Goal: Task Accomplishment & Management: Manage account settings

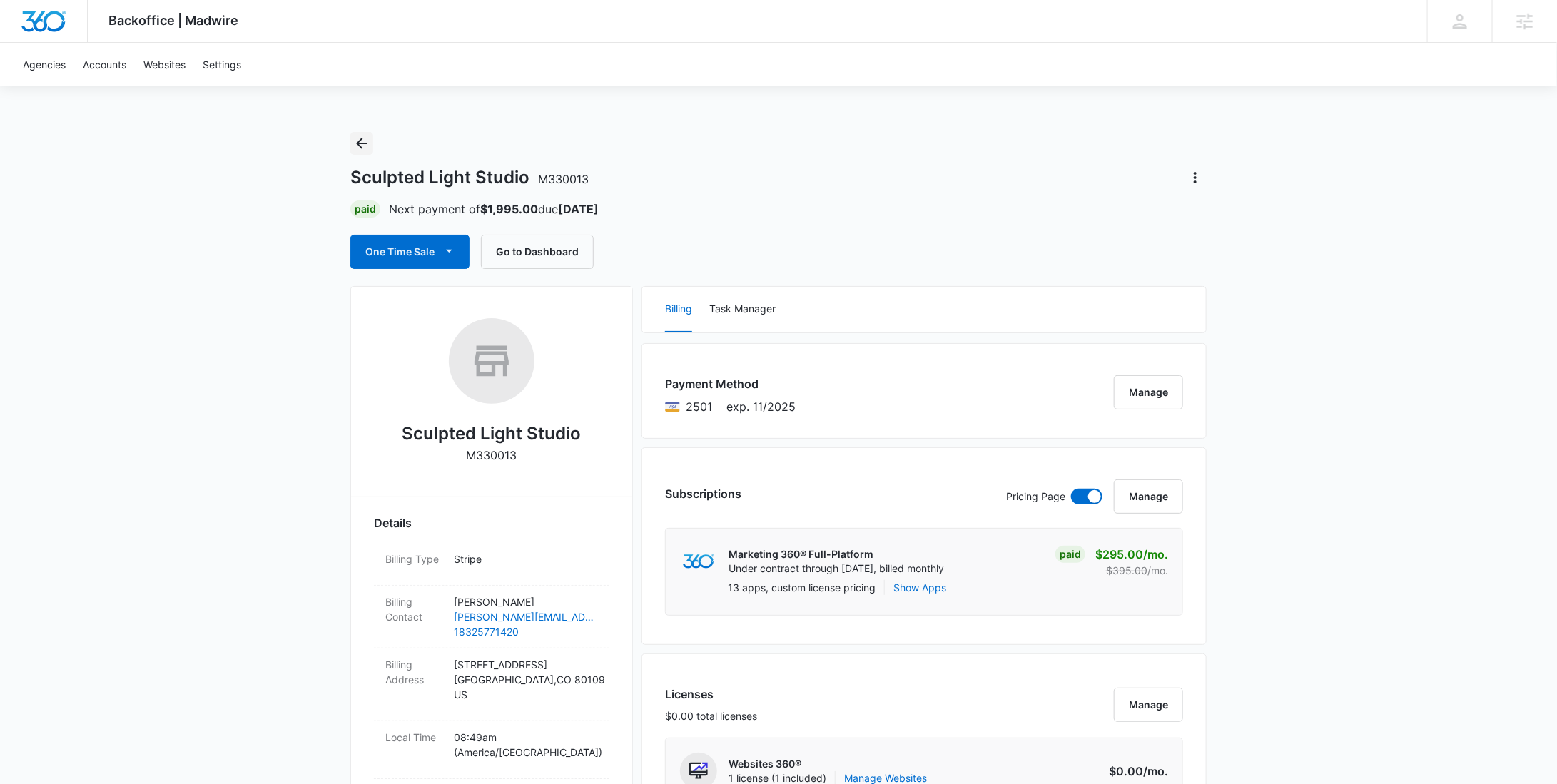
click at [359, 147] on icon "Back" at bounding box center [362, 143] width 17 height 17
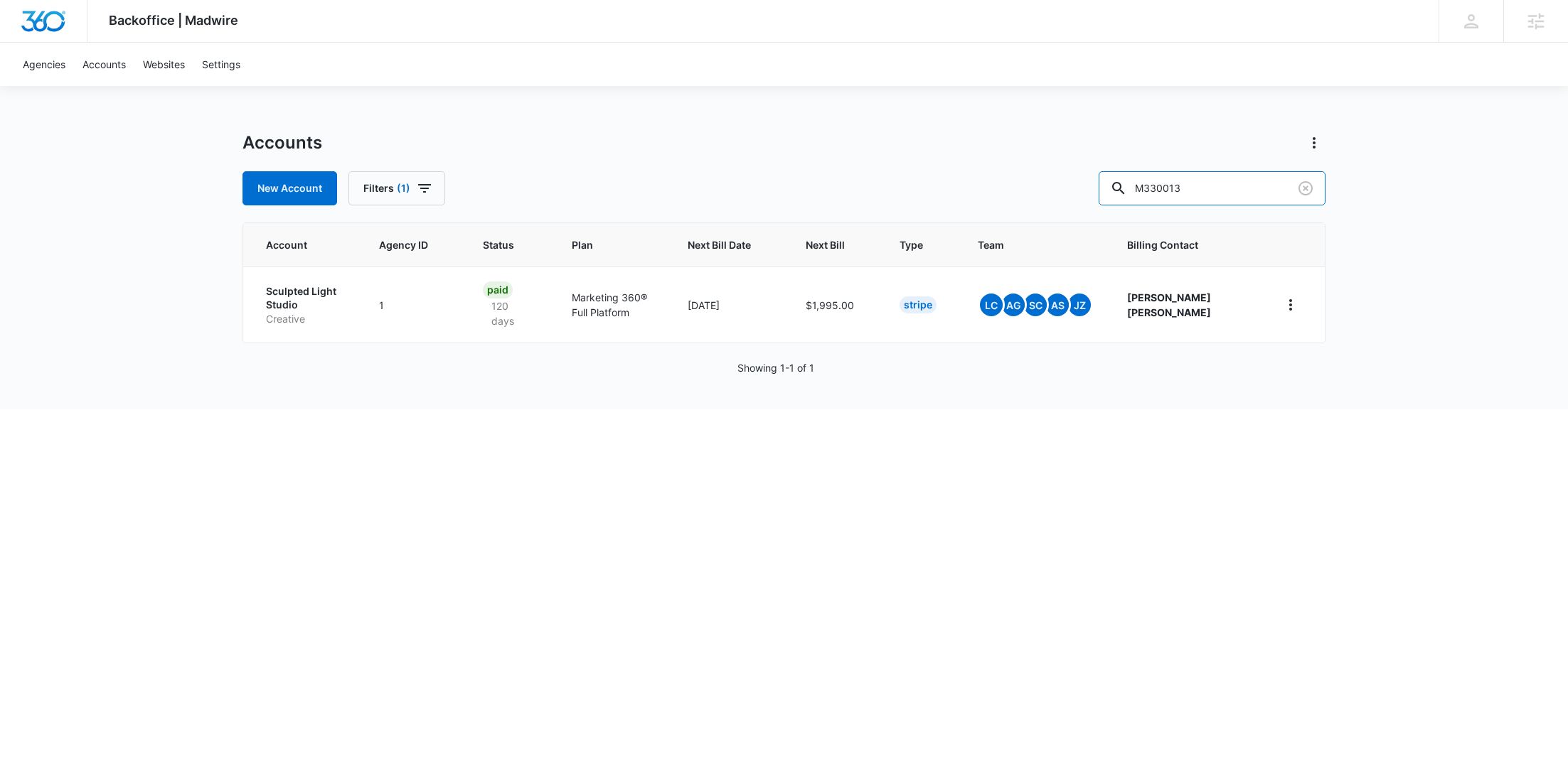
drag, startPoint x: 1224, startPoint y: 188, endPoint x: 1124, endPoint y: 176, distance: 100.7
click at [1127, 184] on div "New Account Filters (1) M330013" at bounding box center [783, 188] width 1083 height 34
paste input "9659"
type input "M339659"
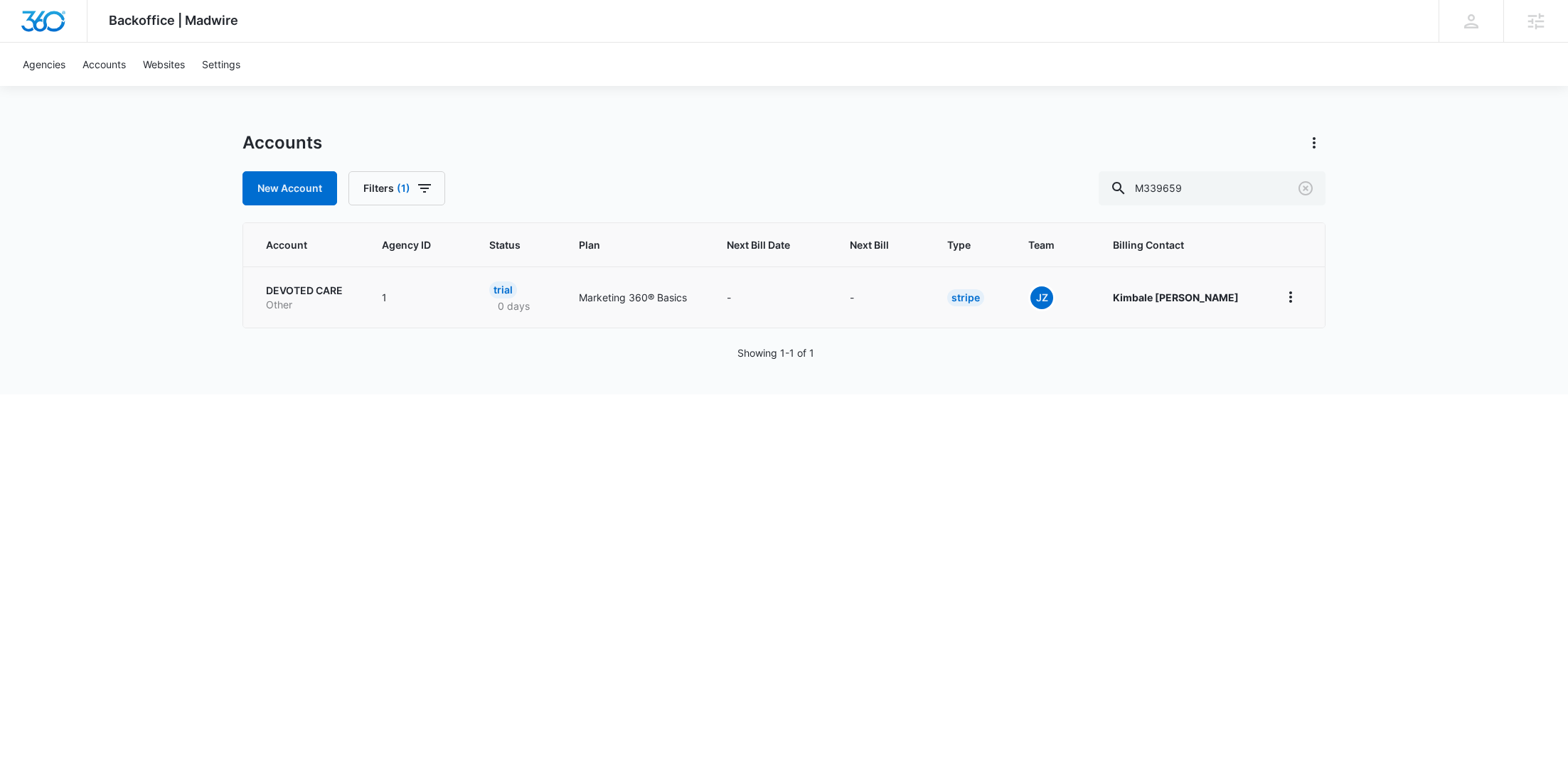
click at [341, 294] on p "DEVOTED CARE" at bounding box center [307, 291] width 82 height 14
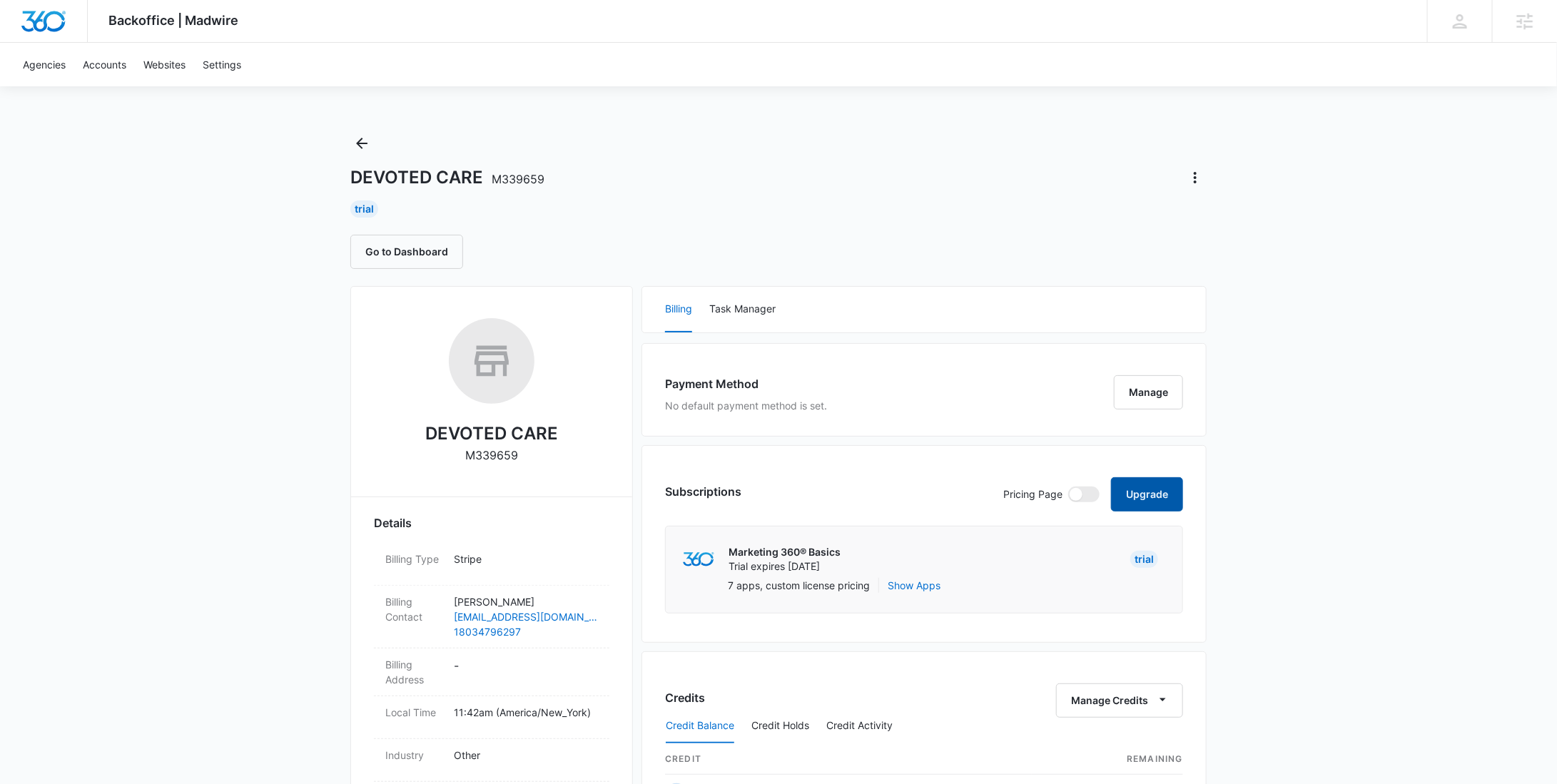
click at [1178, 508] on button "Upgrade" at bounding box center [1147, 494] width 72 height 34
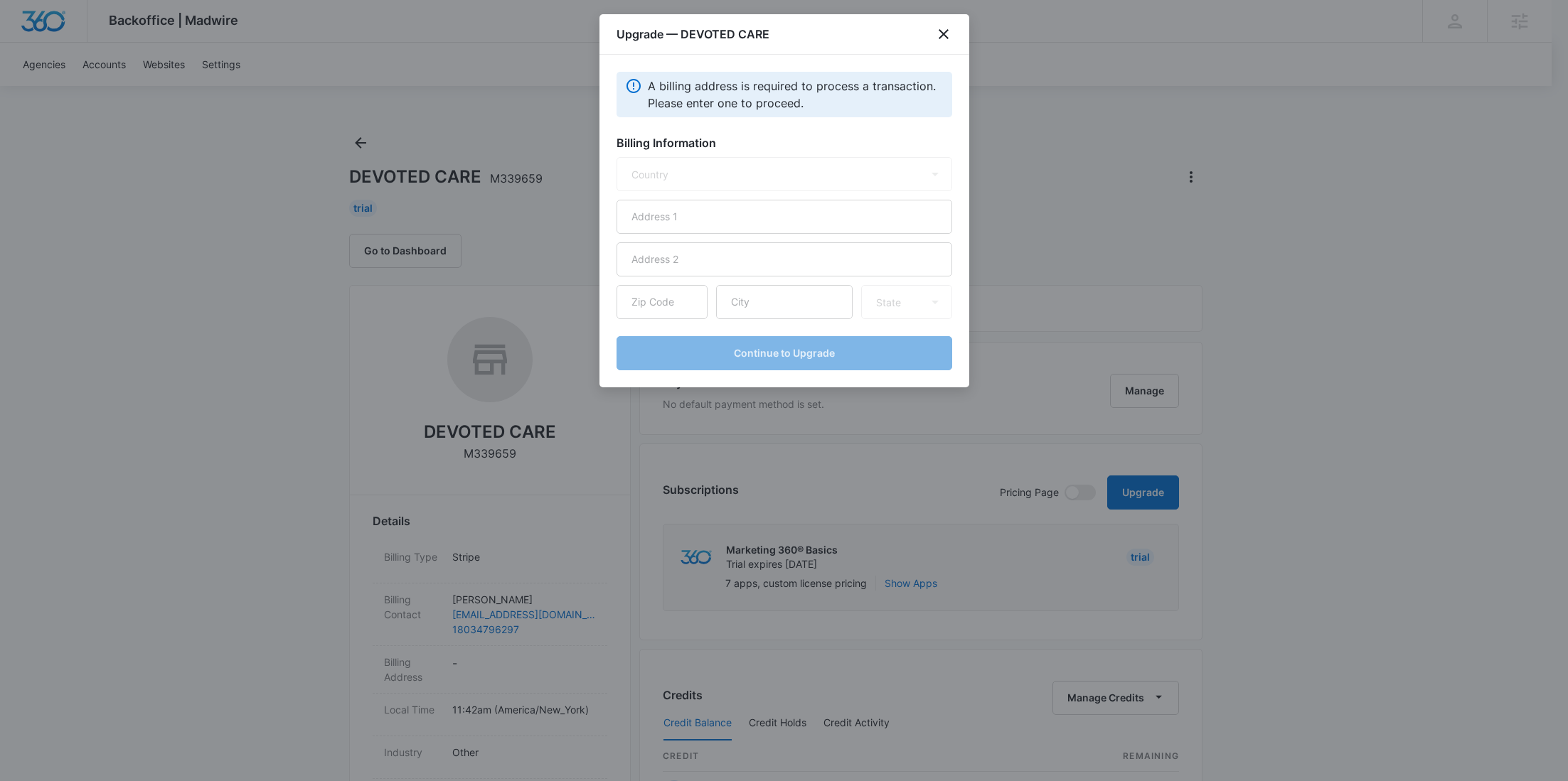
select select "US"
click at [672, 212] on input "text" at bounding box center [784, 216] width 335 height 34
paste input "7340 Parklane Rd. Ste 203"
drag, startPoint x: 796, startPoint y: 224, endPoint x: 719, endPoint y: 222, distance: 77.0
click at [719, 222] on input "7340 Parklane Rd. Ste 203" at bounding box center [784, 216] width 335 height 34
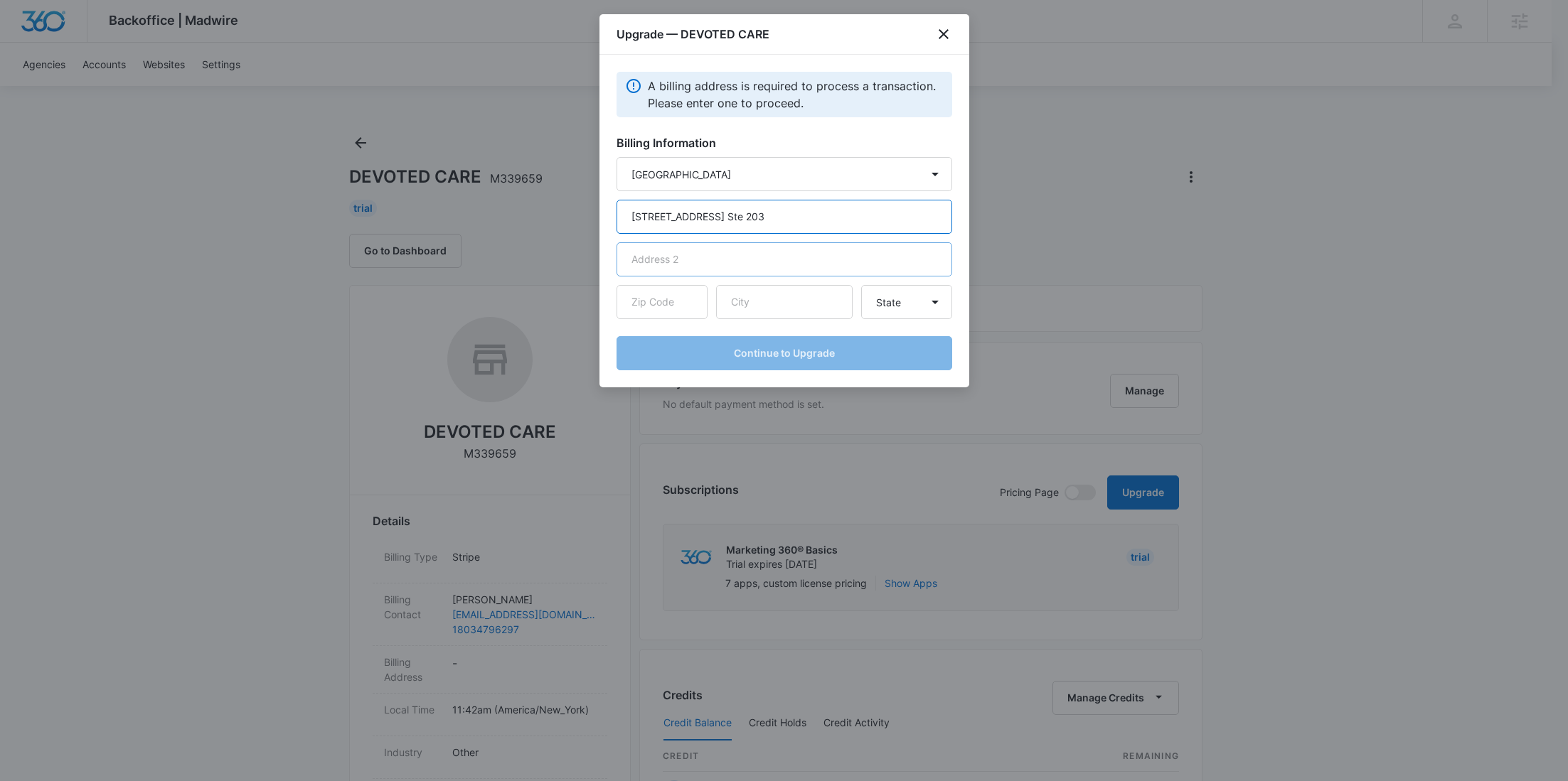
type input "7340 Parklane Rd. Ste 203"
click at [718, 253] on input "text" at bounding box center [784, 259] width 335 height 34
paste input "Ste 203"
type input "Ste 203"
drag, startPoint x: 765, startPoint y: 207, endPoint x: 718, endPoint y: 210, distance: 47.1
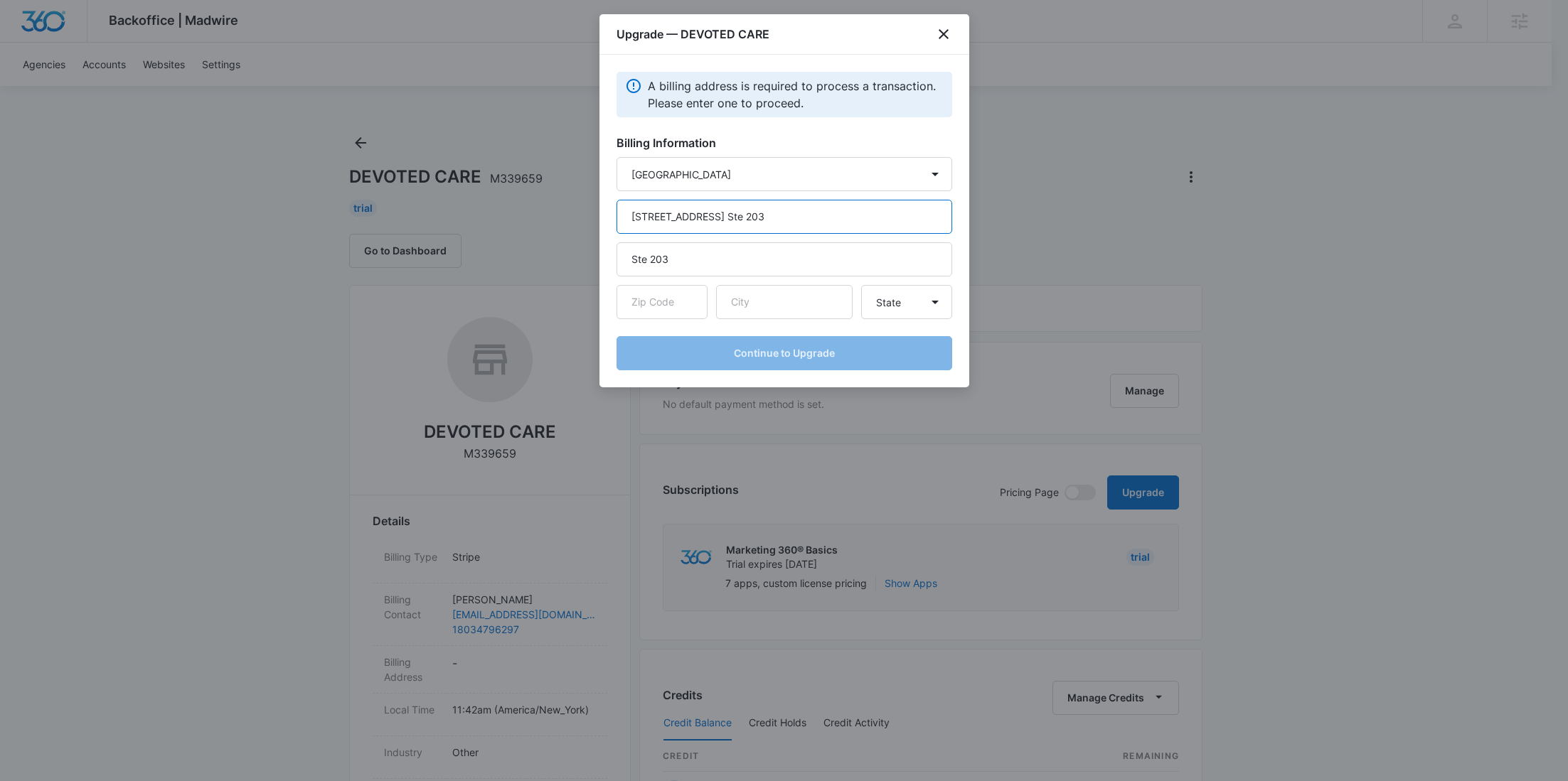
click at [717, 210] on input "7340 Parklane Rd. Ste 203" at bounding box center [784, 216] width 335 height 34
type input "[STREET_ADDRESS]"
click at [747, 303] on input "text" at bounding box center [784, 301] width 137 height 34
paste input "Columbia"
type input "Columbia"
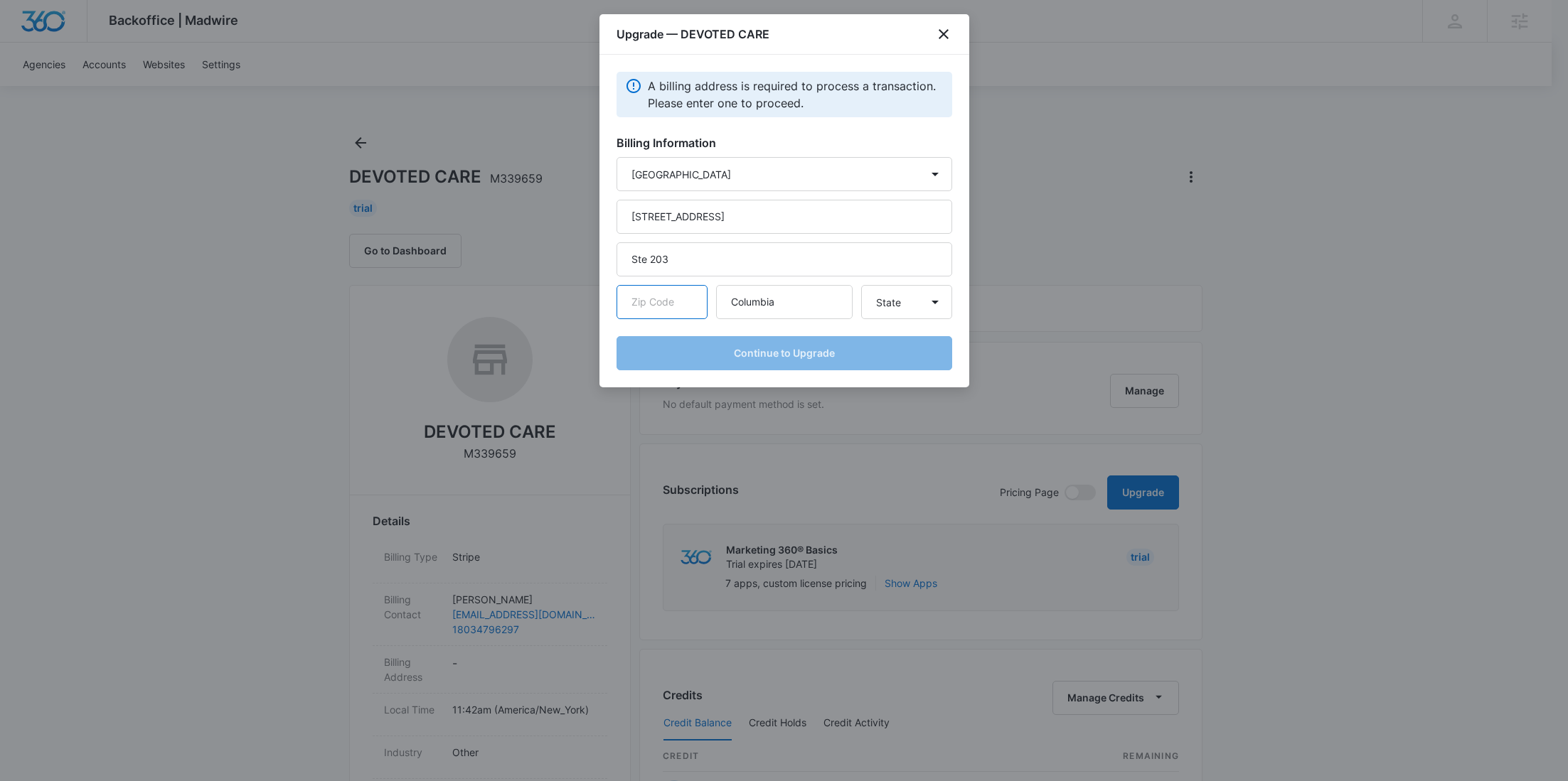
click at [645, 297] on input "text" at bounding box center [662, 301] width 91 height 34
paste input "29223"
type input "29223"
click at [876, 306] on select "State Alaska Alabama Arkansas American Samoa Arizona California Colorado Connec…" at bounding box center [906, 301] width 91 height 34
select select "SC"
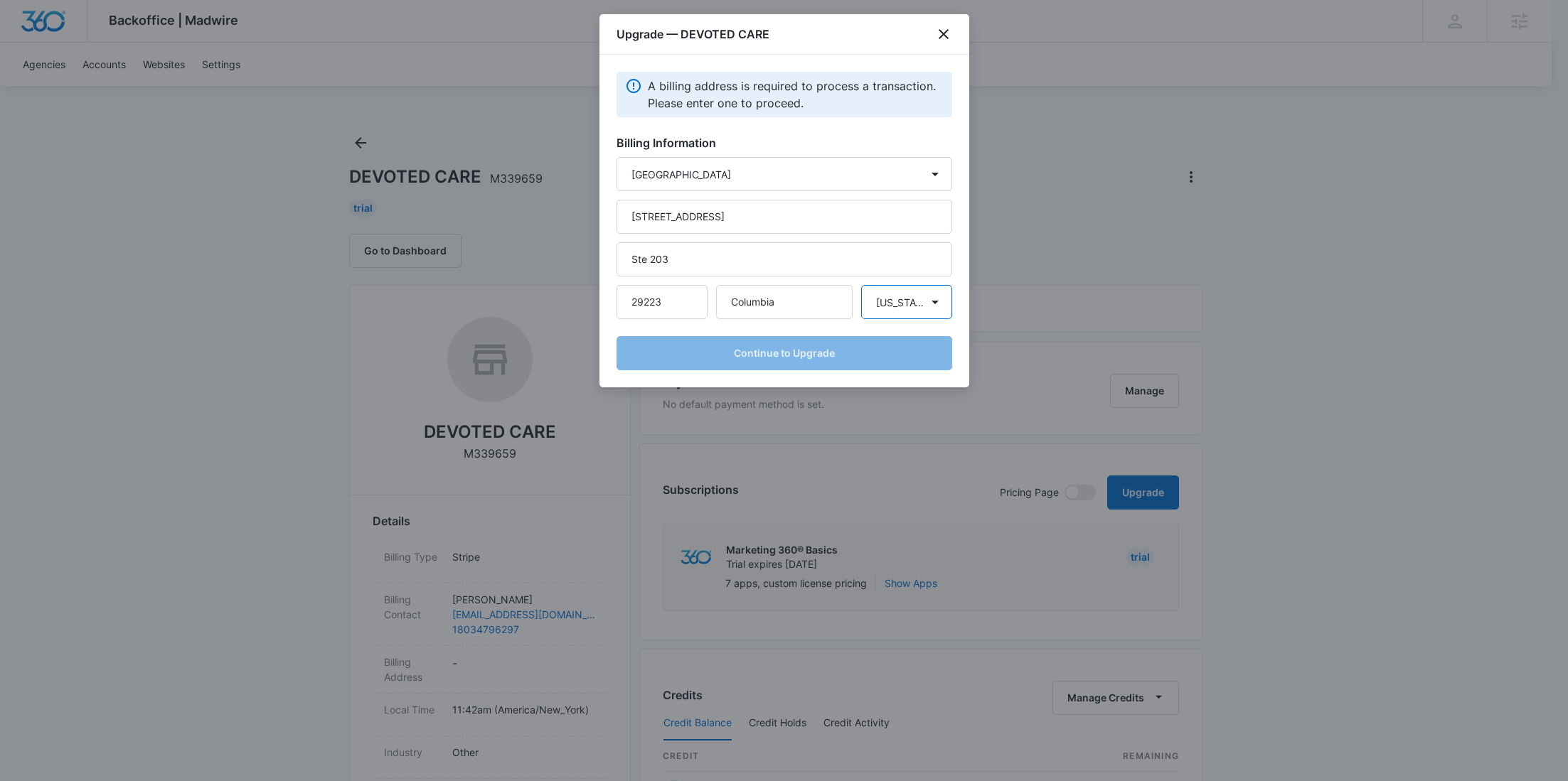
click at [861, 285] on select "State Alaska Alabama Arkansas American Samoa Arizona California Colorado Connec…" at bounding box center [906, 301] width 91 height 34
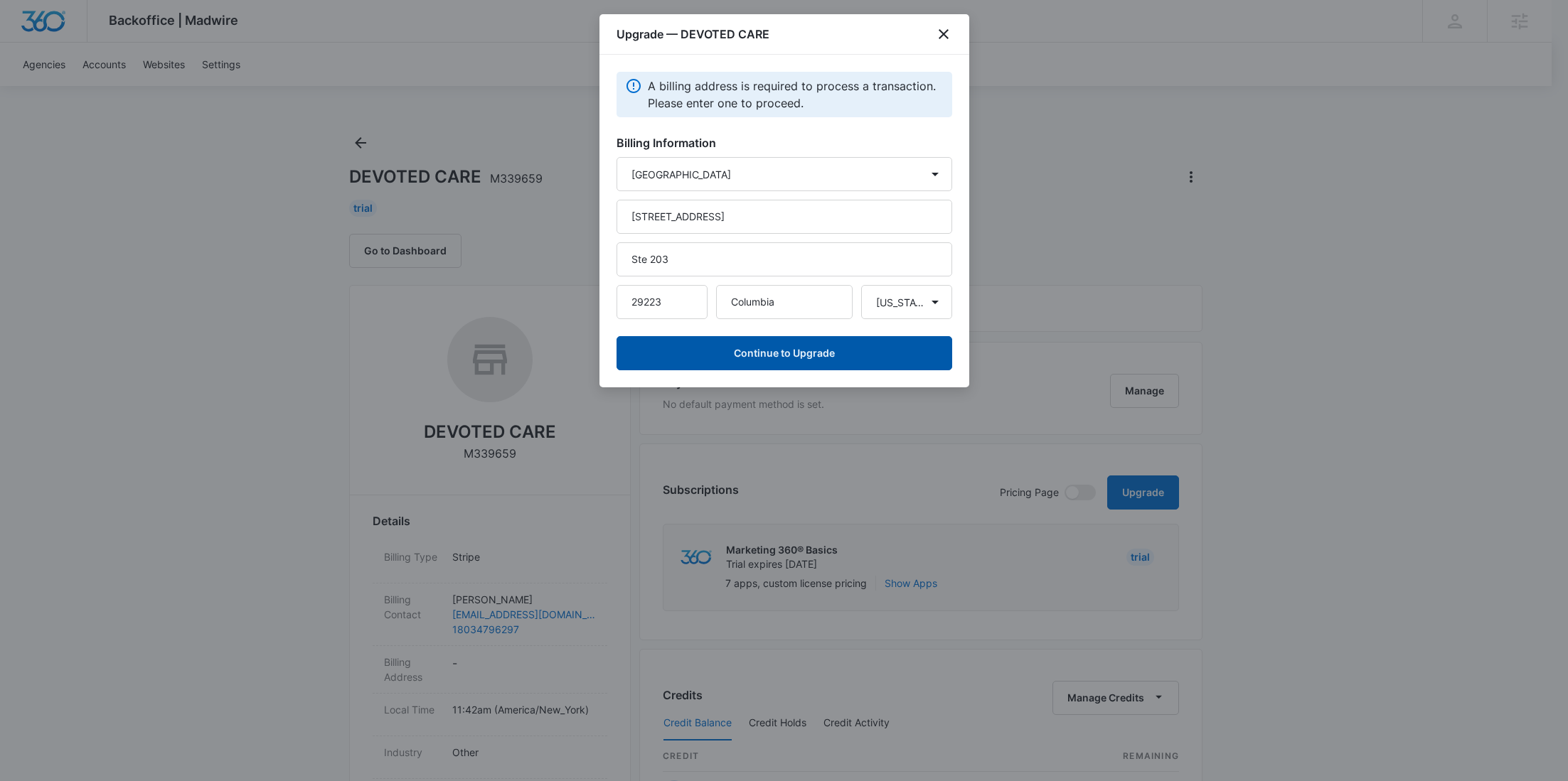
click at [832, 353] on button "Continue to Upgrade" at bounding box center [784, 353] width 335 height 34
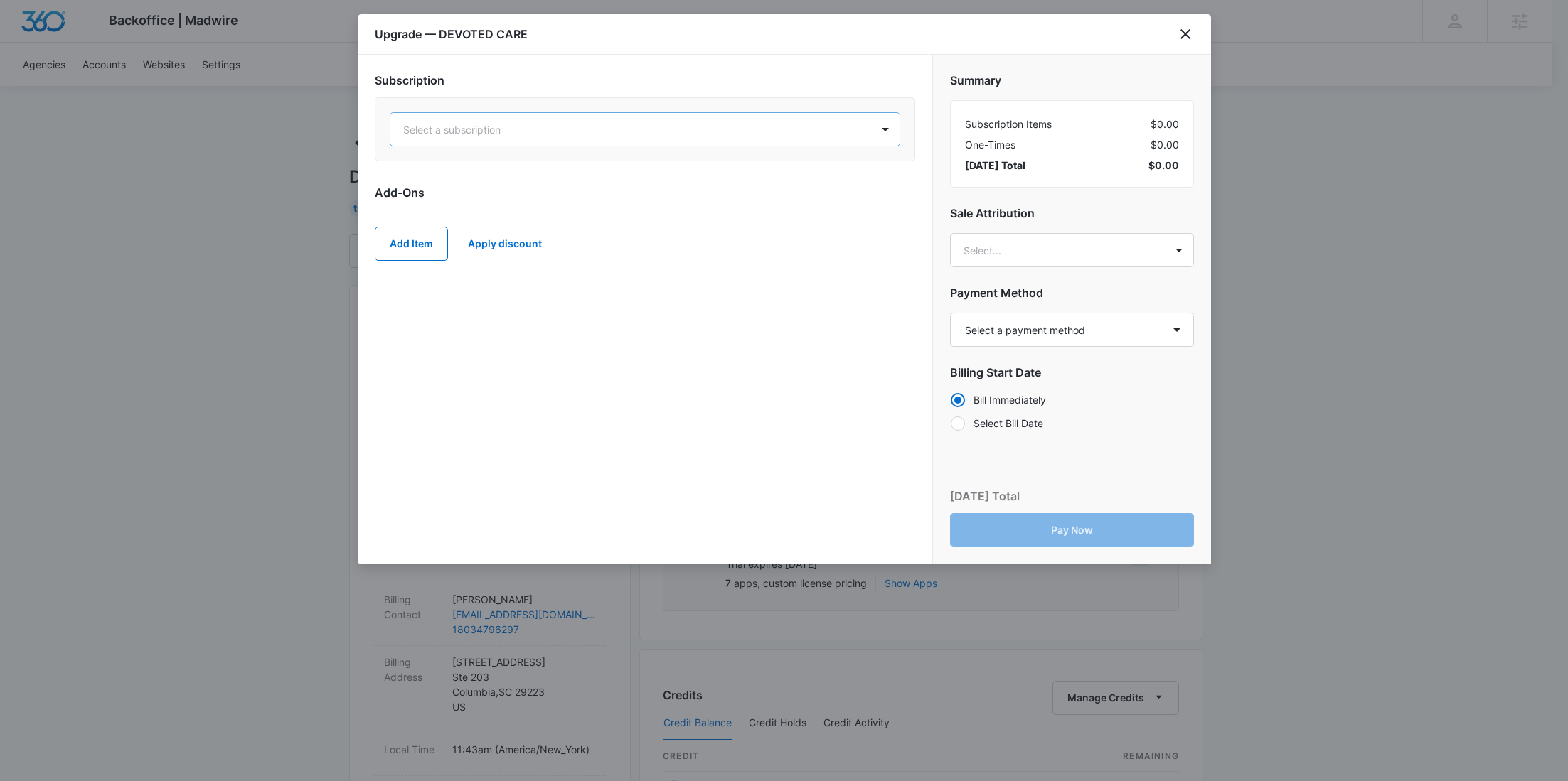
click at [557, 142] on div "Select a subscription" at bounding box center [631, 130] width 481 height 32
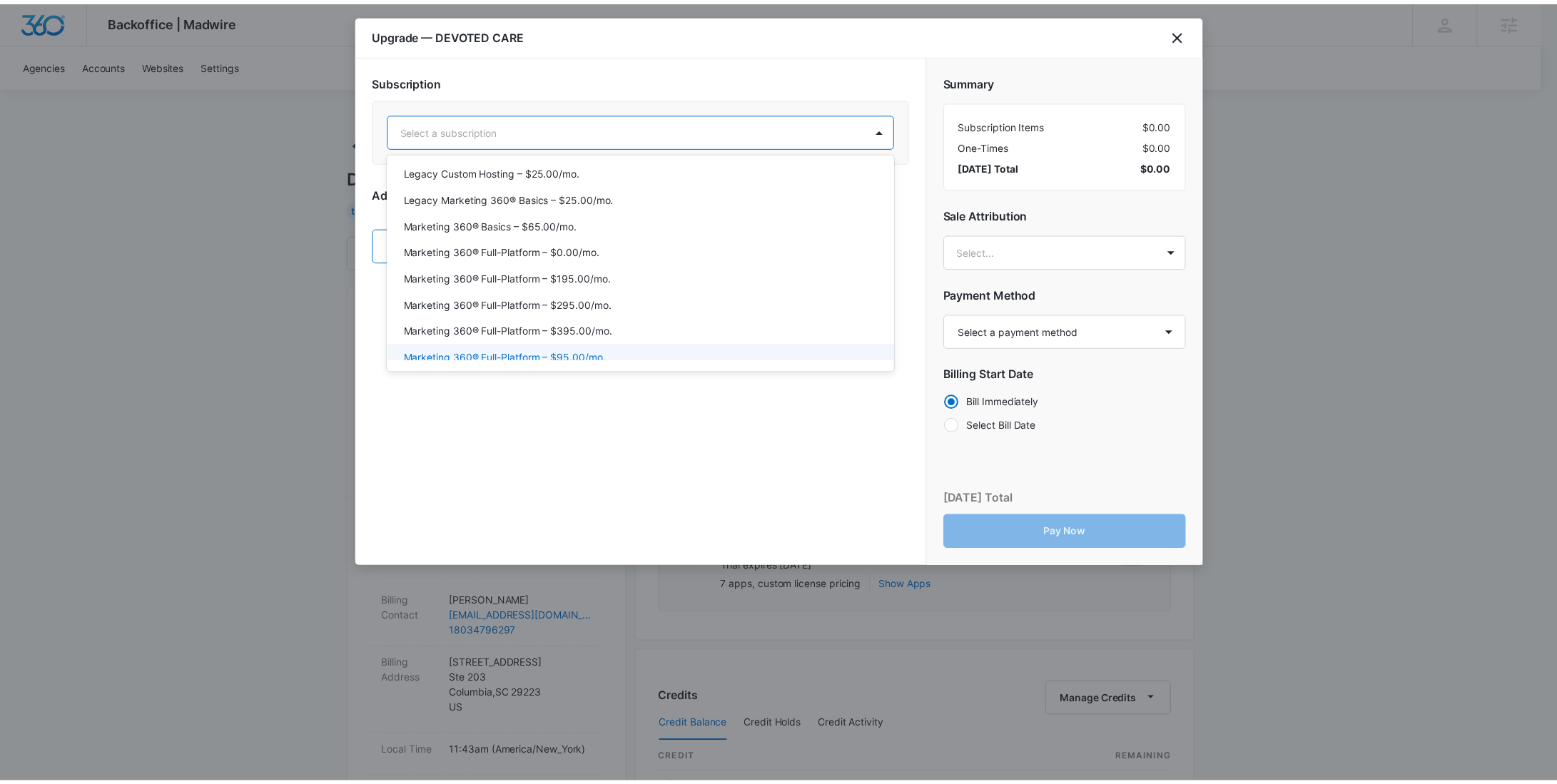
scroll to position [77, 0]
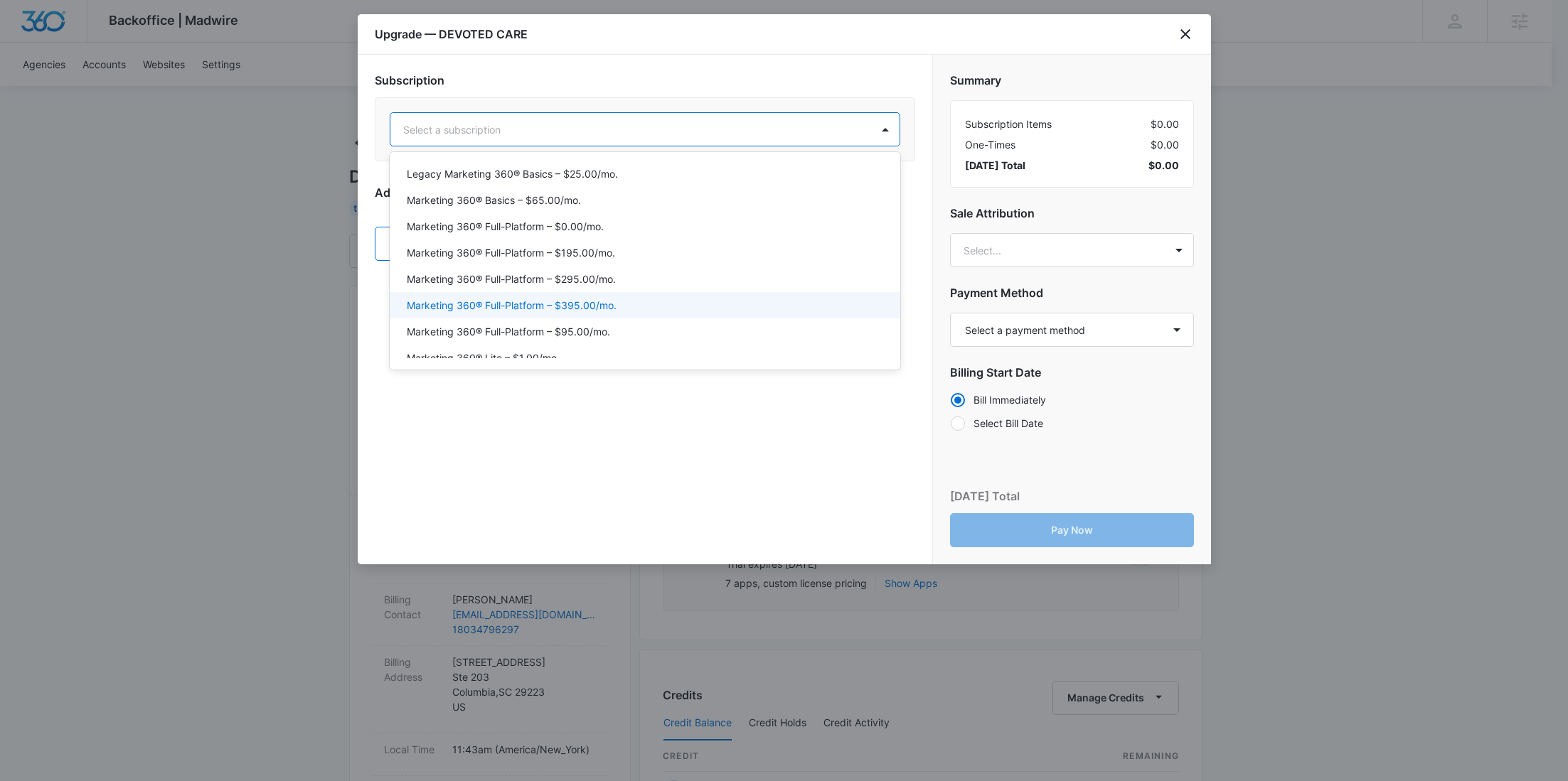
click at [613, 306] on p "Marketing 360® Full-Platform – $395.00/mo." at bounding box center [511, 305] width 210 height 15
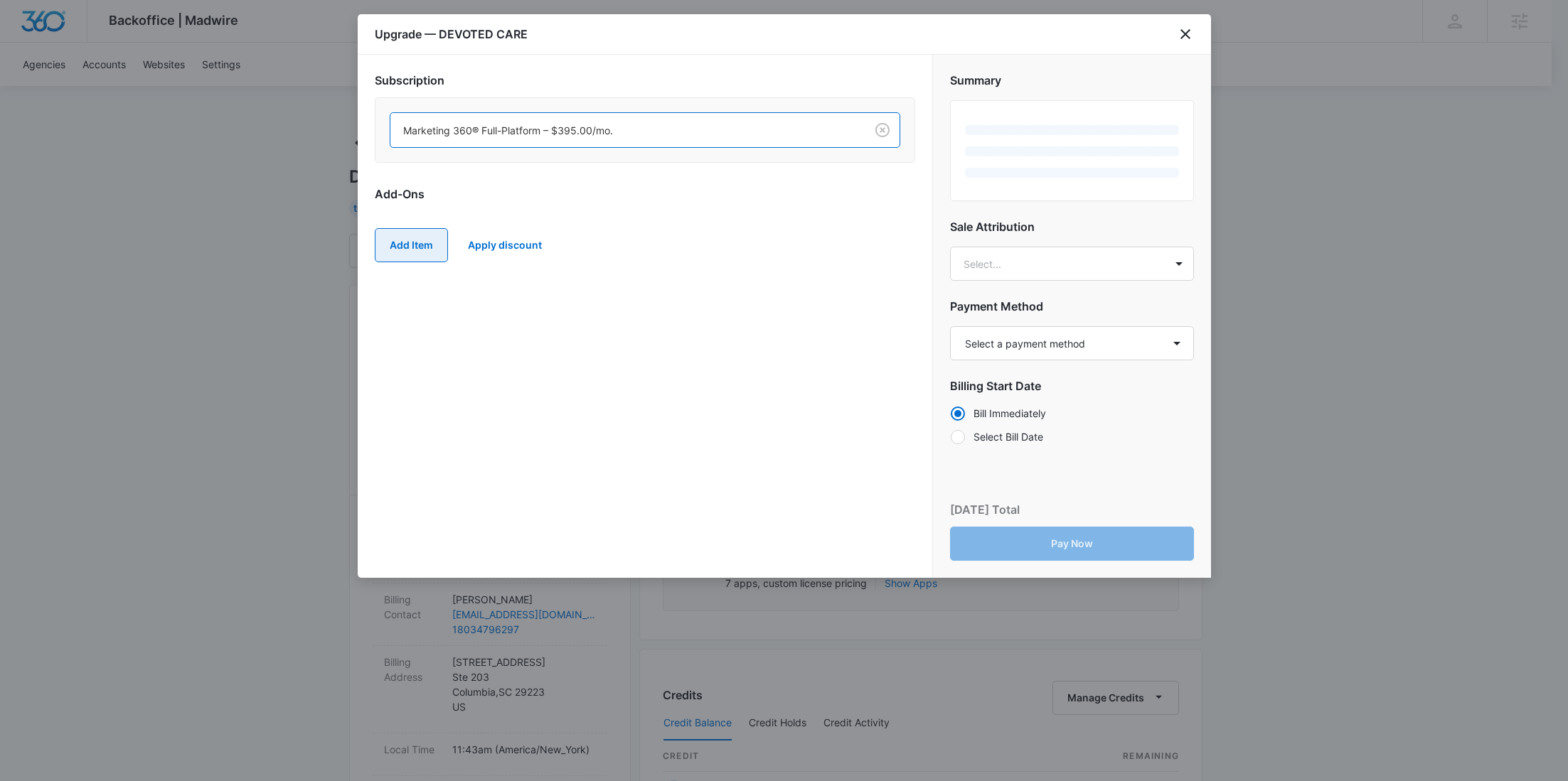
click at [405, 249] on button "Add Item" at bounding box center [411, 245] width 73 height 34
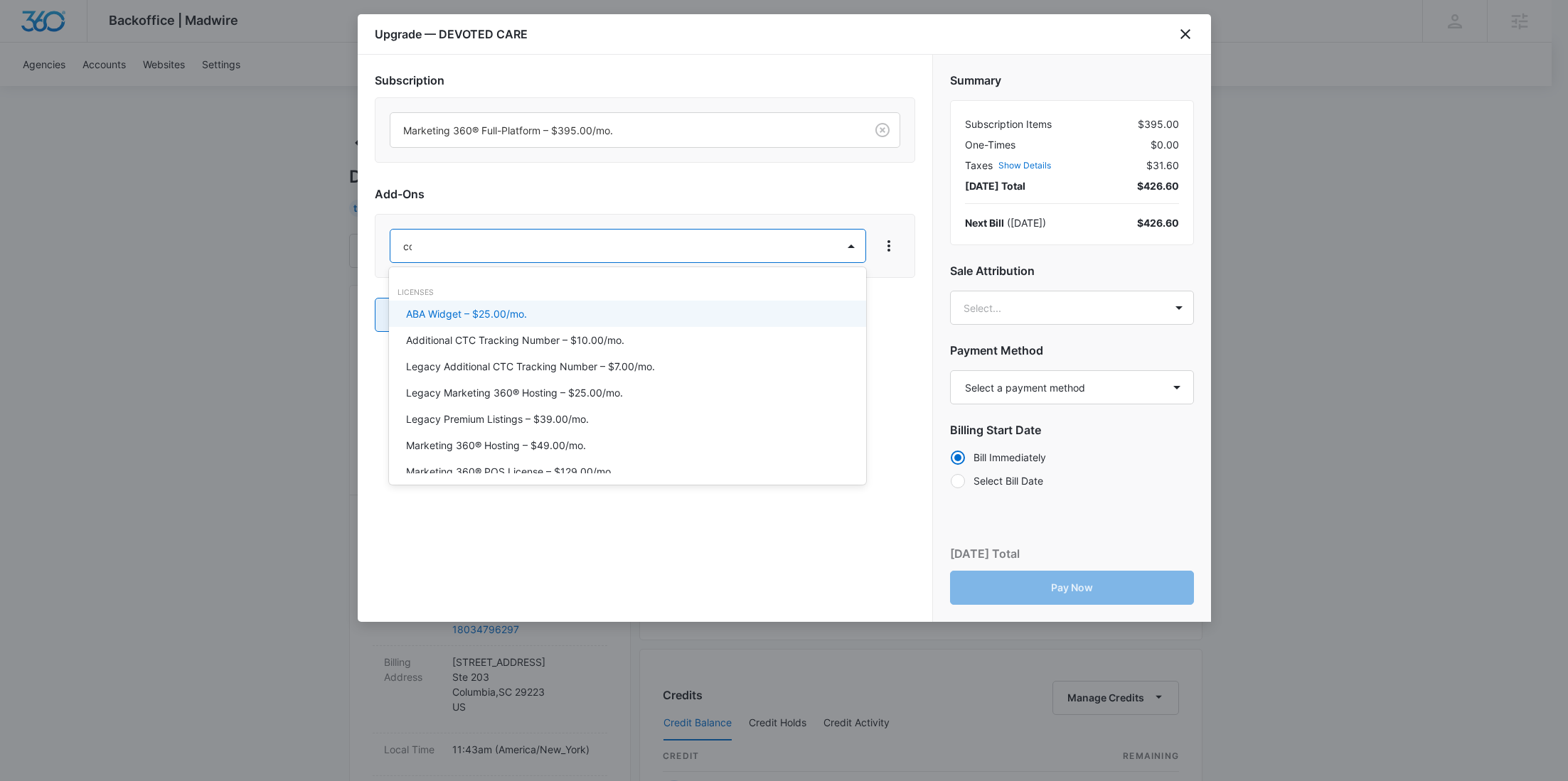
type input "cont"
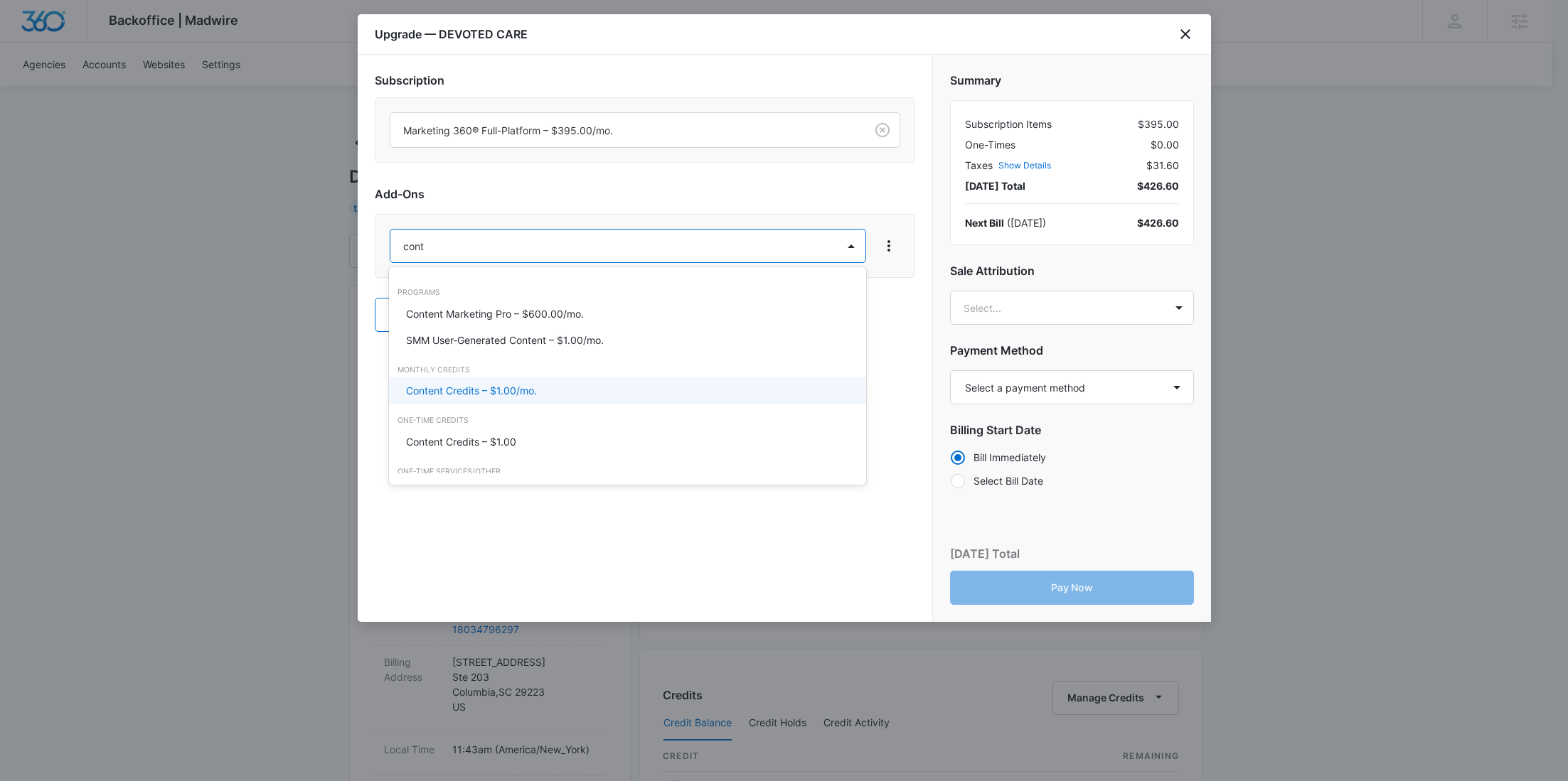
click at [479, 398] on div "Content Credits – $1.00/mo." at bounding box center [627, 390] width 477 height 26
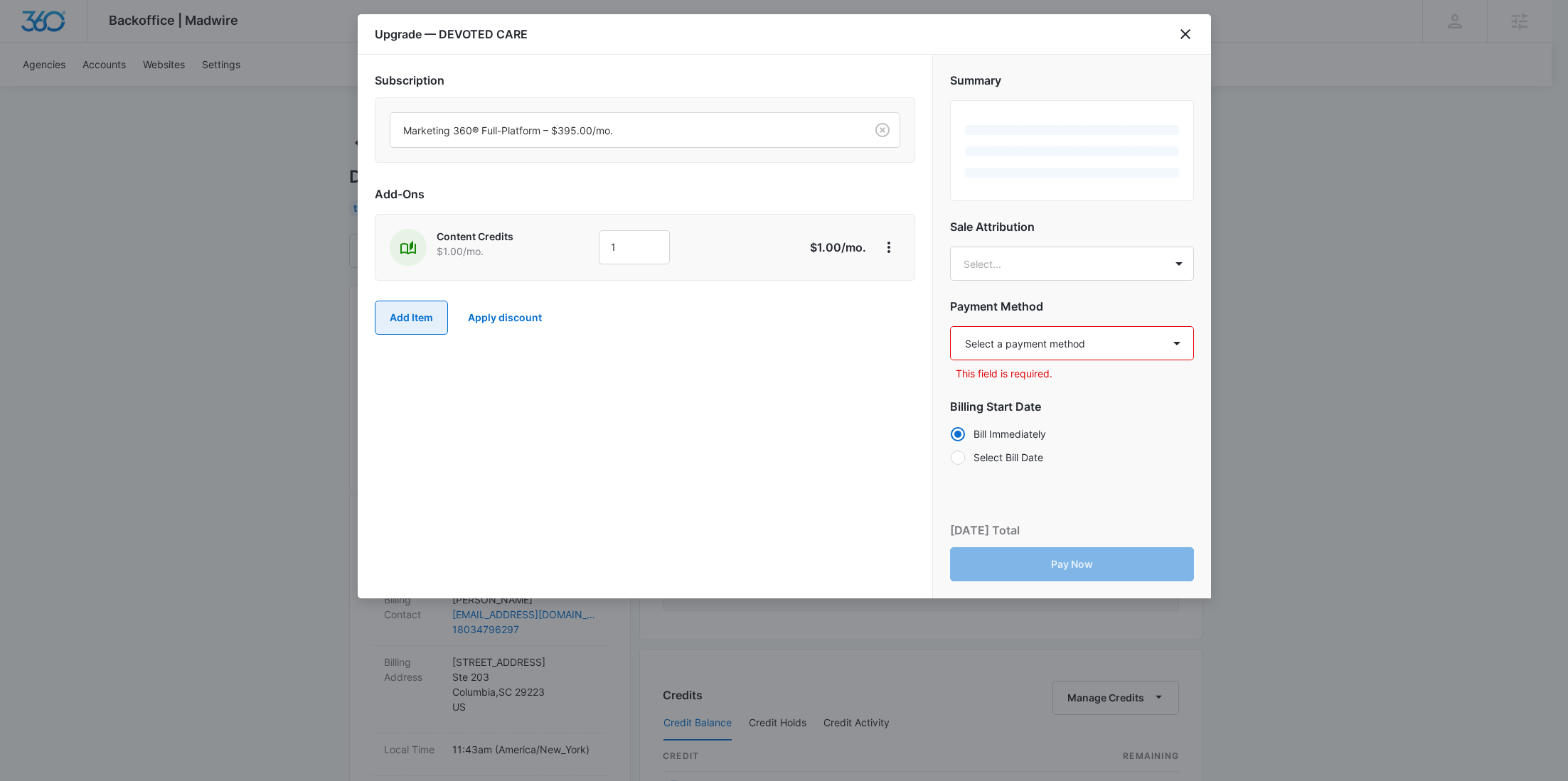
click at [398, 325] on button "Add Item" at bounding box center [411, 317] width 73 height 34
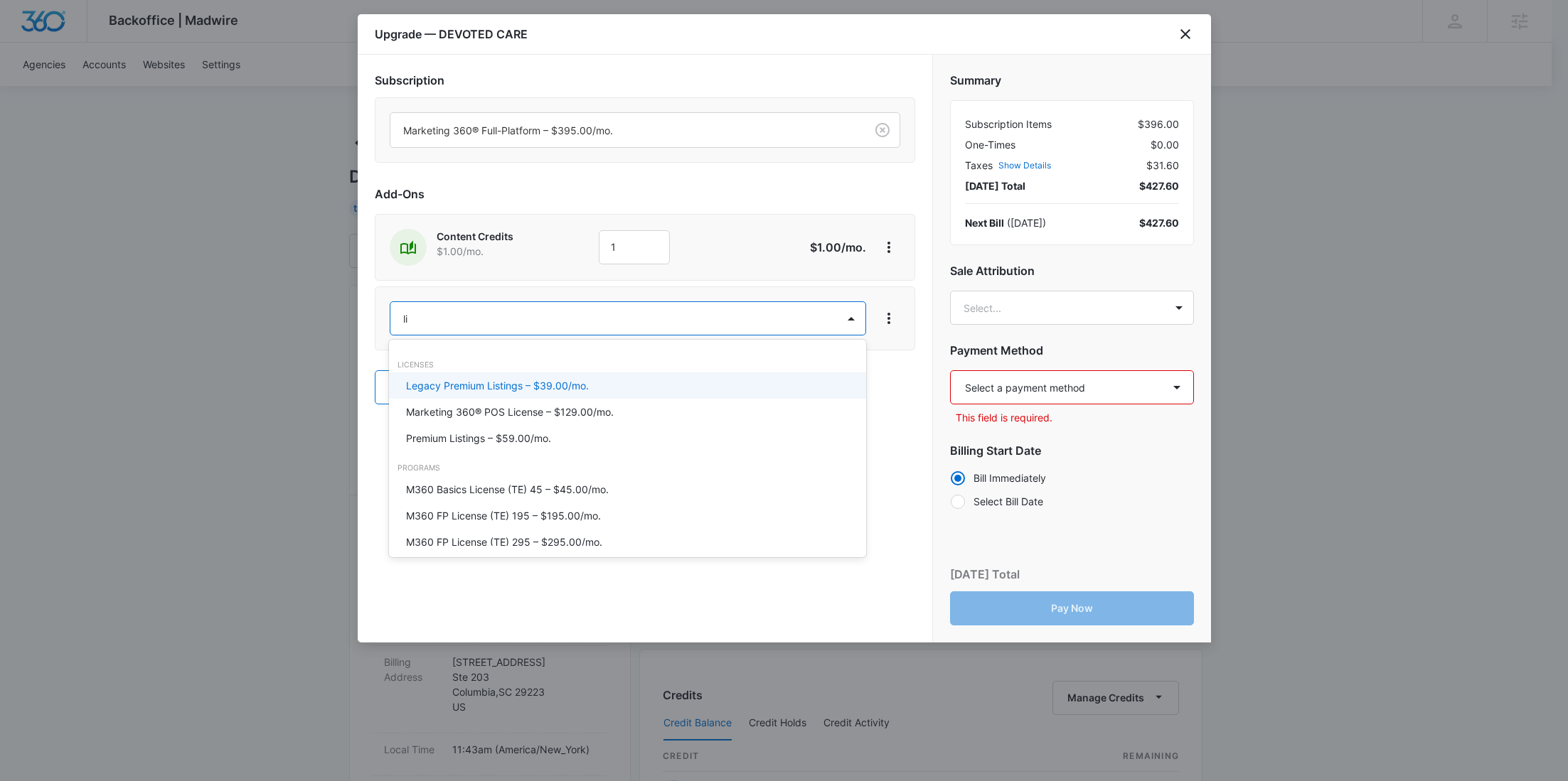
type input "lis"
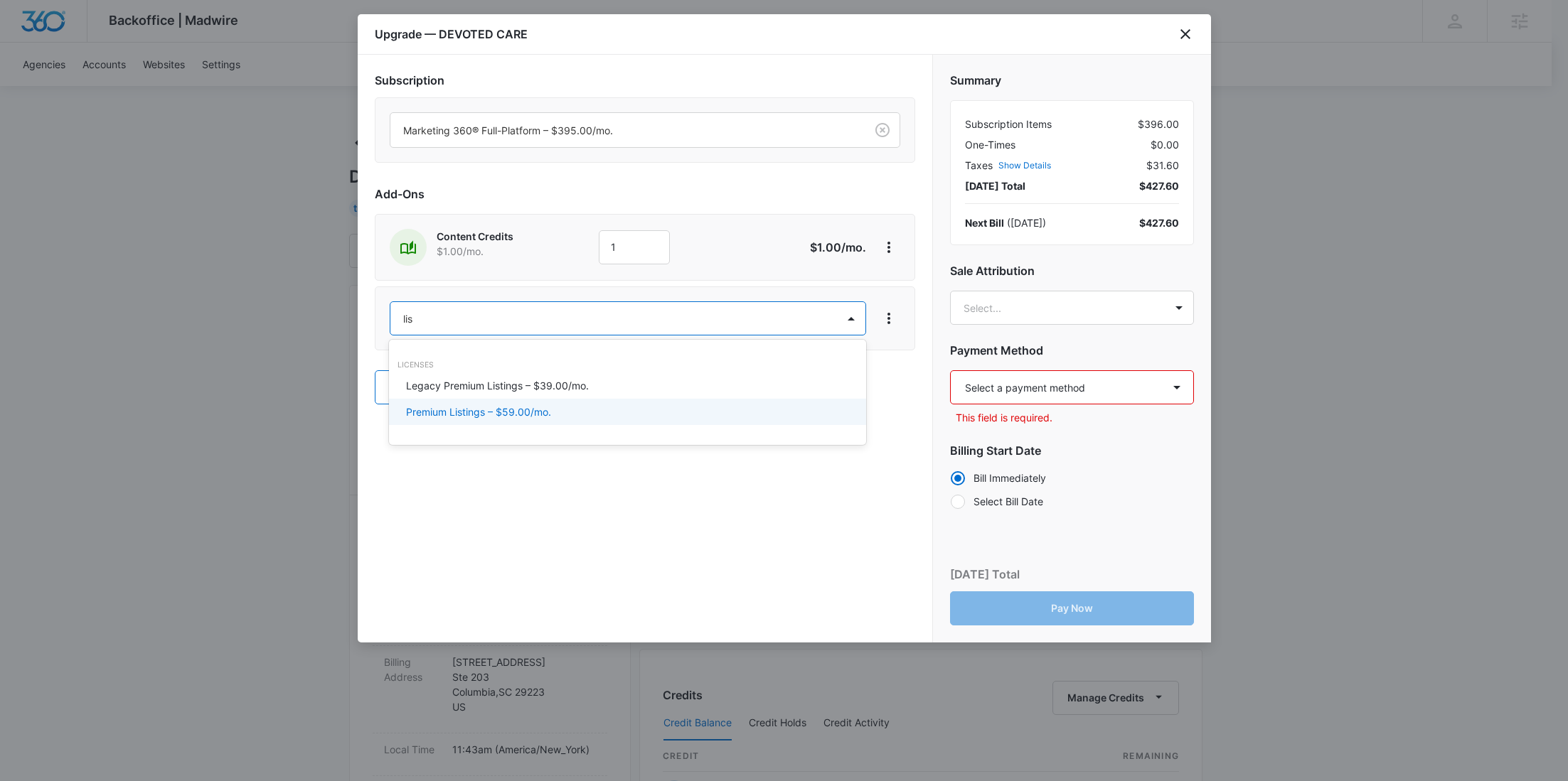
click at [450, 407] on p "Premium Listings – $59.00/mo." at bounding box center [478, 411] width 145 height 15
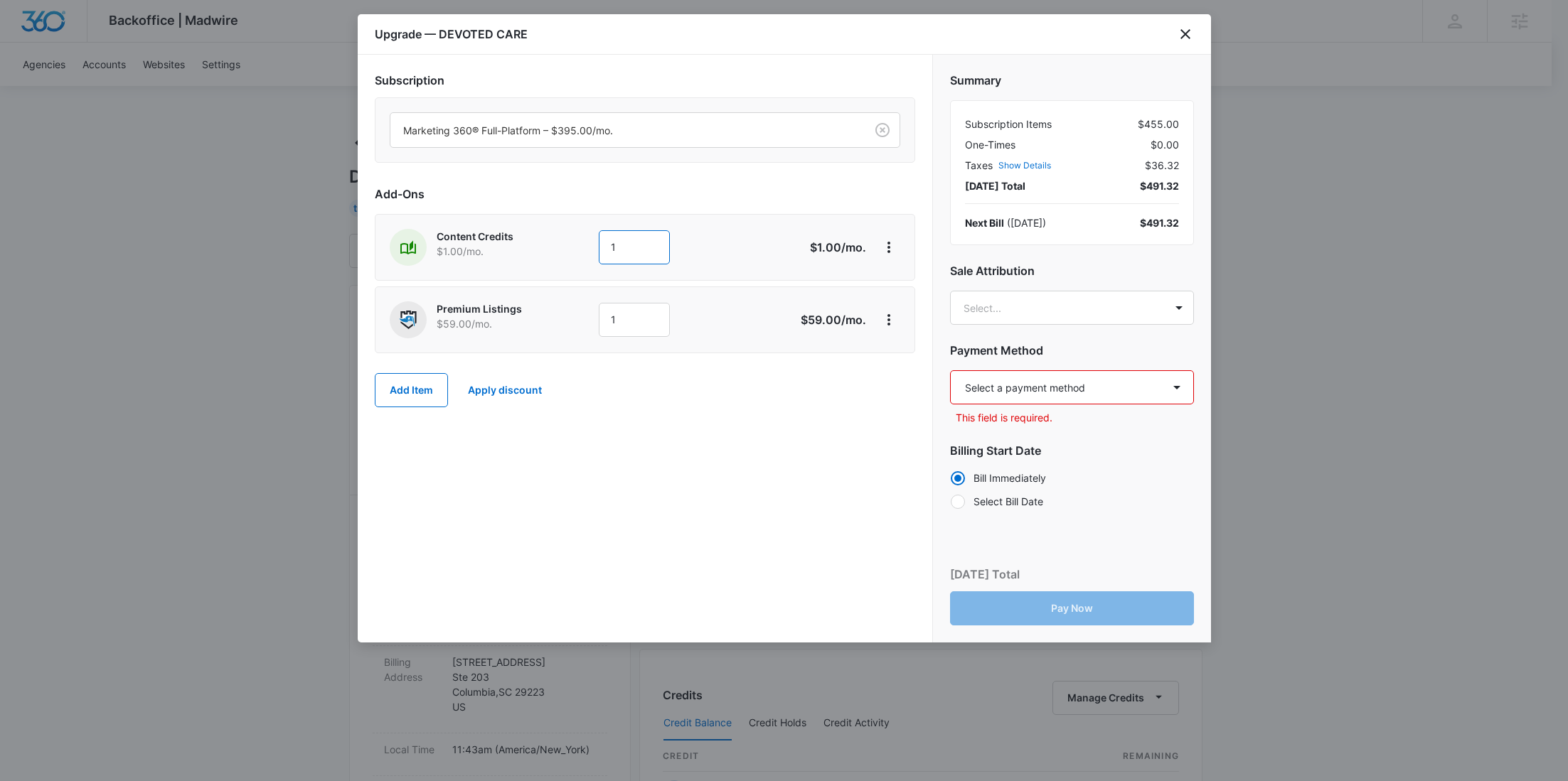
drag, startPoint x: 646, startPoint y: 249, endPoint x: 512, endPoint y: 254, distance: 134.1
click at [517, 255] on div "Content Credits $1.00 /mo. 1" at bounding box center [594, 247] width 409 height 37
type input "600"
click at [1009, 303] on body "Backoffice | Madwire Apps Settings RY Rochelle Young rochelle.young@madwire.com…" at bounding box center [784, 706] width 1568 height 1413
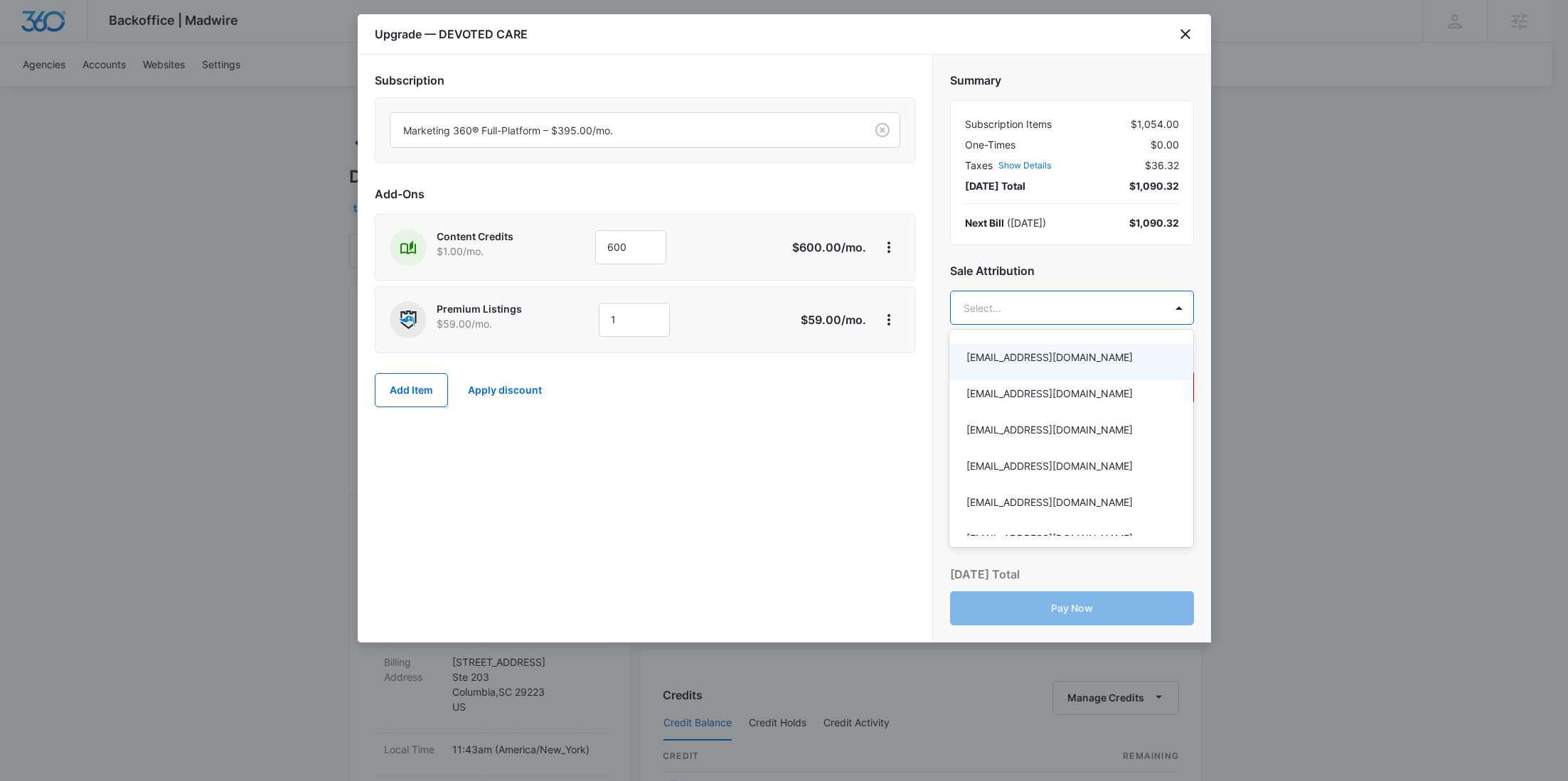
paste input "Zochniak"
type input "Zochniak"
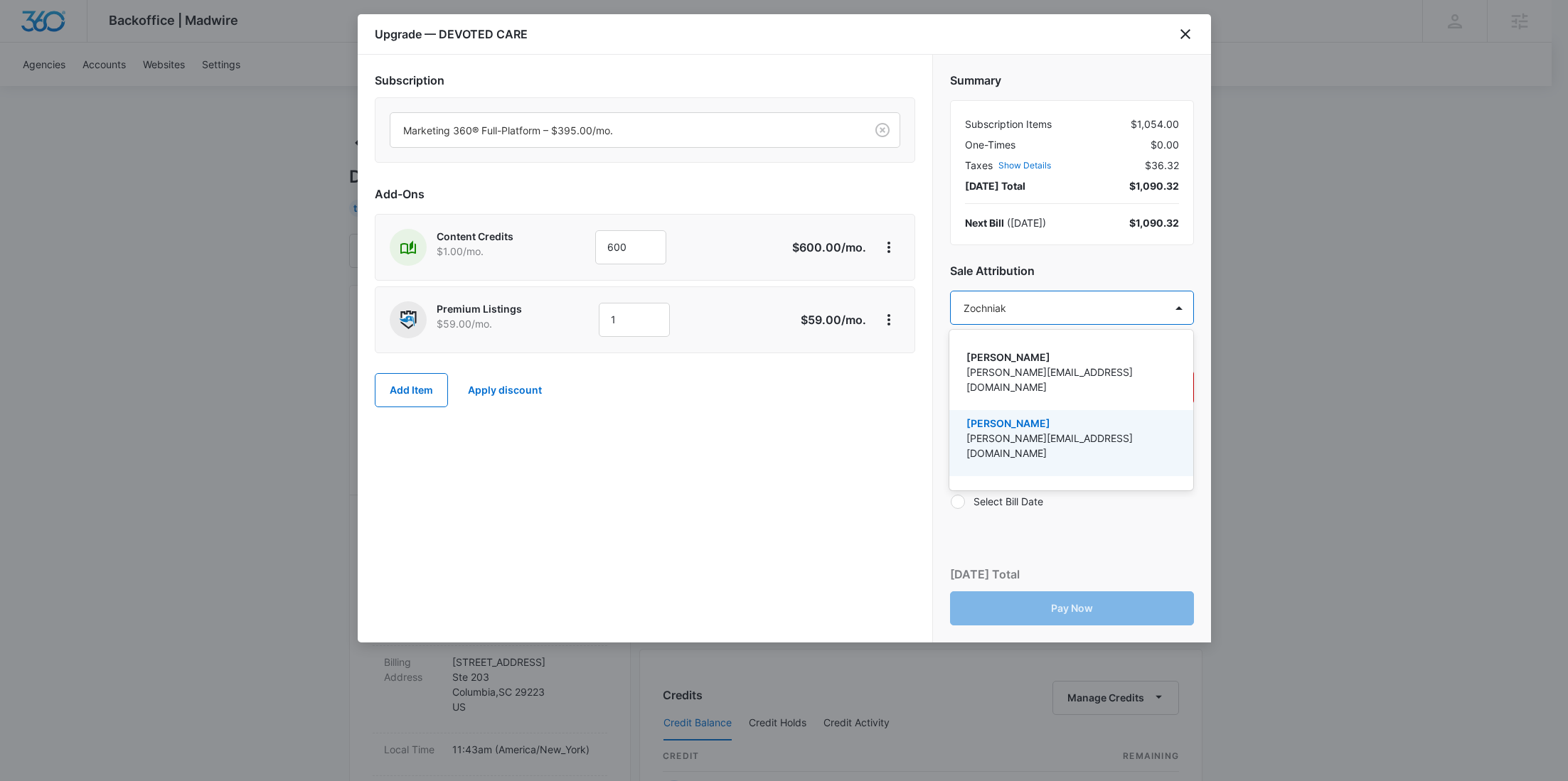
drag, startPoint x: 1037, startPoint y: 418, endPoint x: 806, endPoint y: 17, distance: 462.8
click at [1037, 431] on p "justin.zochniak@madwire.com" at bounding box center [1070, 446] width 207 height 30
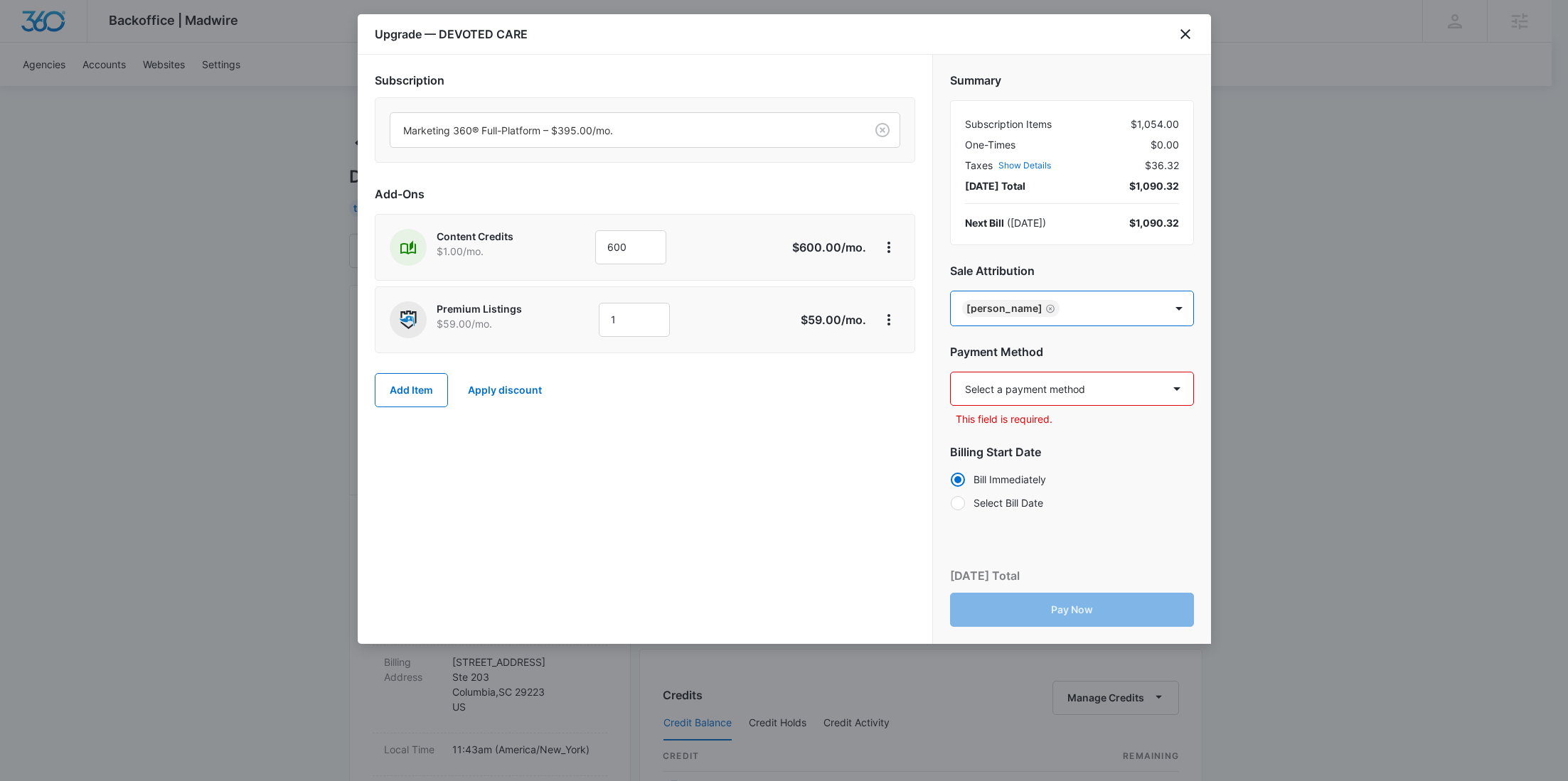
click at [1112, 385] on select "Select a payment method American Express ending in 1001 New payment method Mont…" at bounding box center [1071, 388] width 244 height 34
select select "pm_1SGLq0A4n8RTgNjUKP7oordQ"
click at [950, 372] on select "Select a payment method American Express ending in 1001 New payment method Mont…" at bounding box center [1071, 388] width 244 height 34
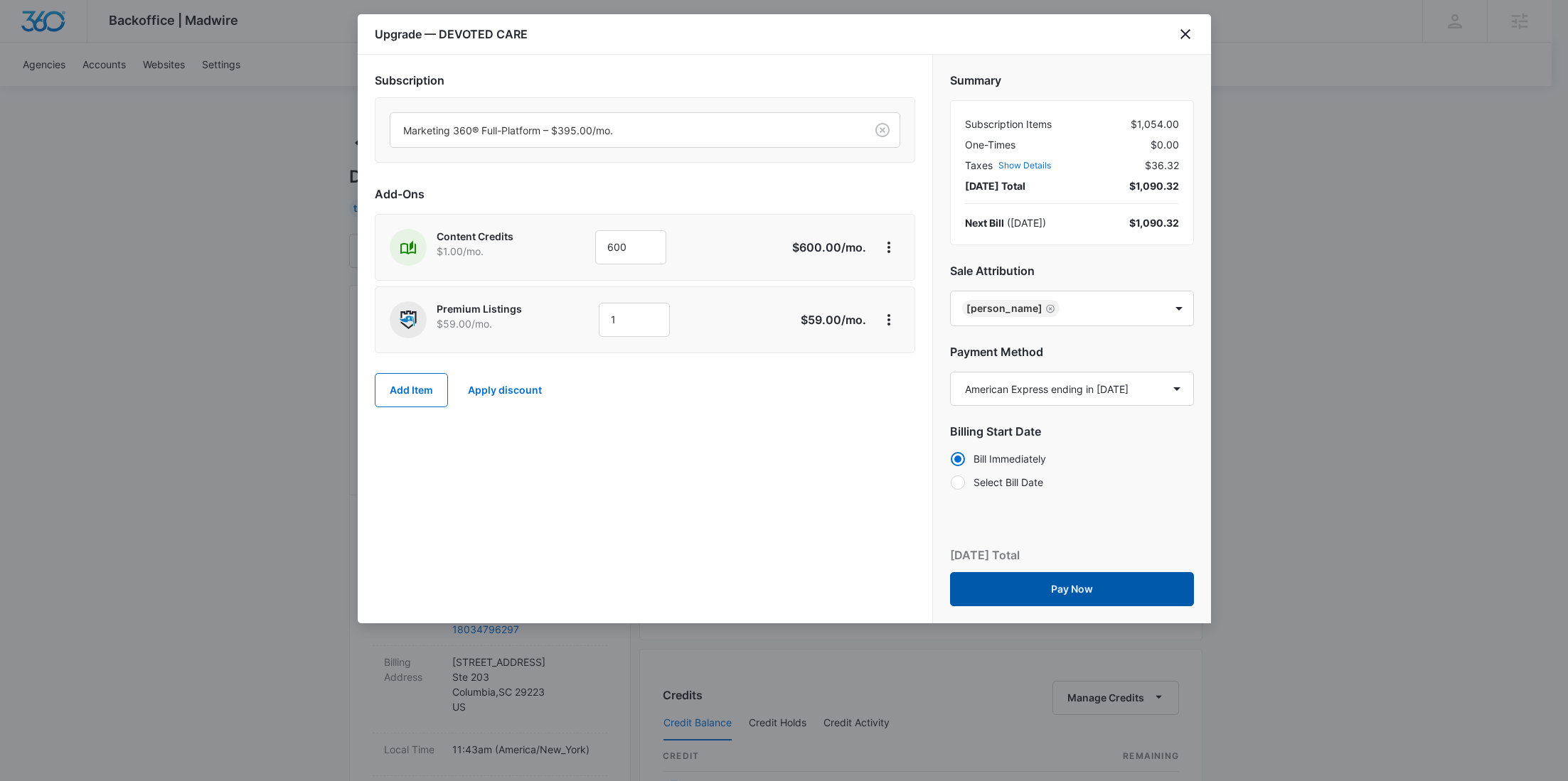
click at [1073, 582] on button "Pay Now" at bounding box center [1071, 589] width 244 height 34
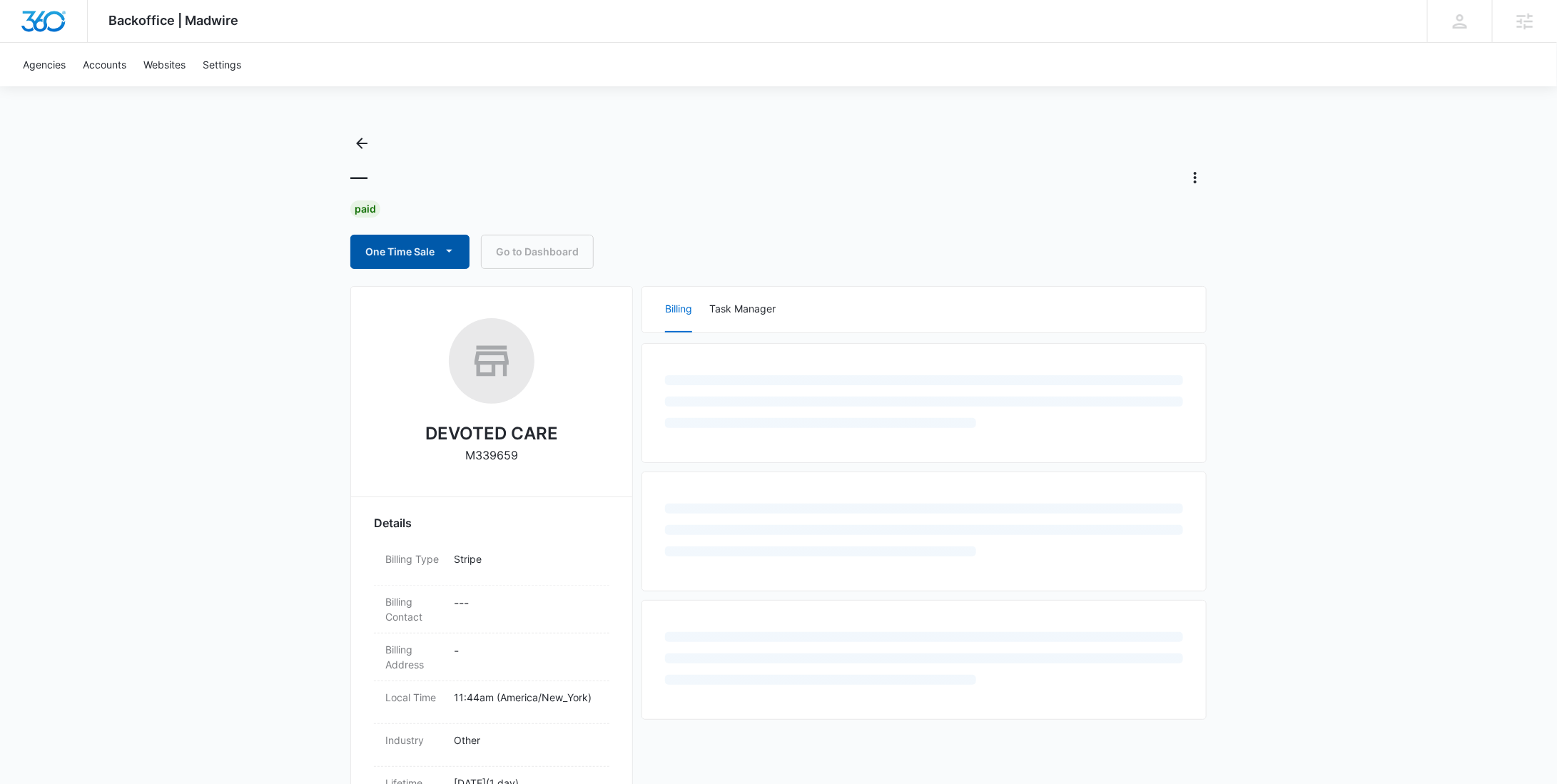
click at [399, 252] on button "One Time Sale" at bounding box center [410, 252] width 119 height 34
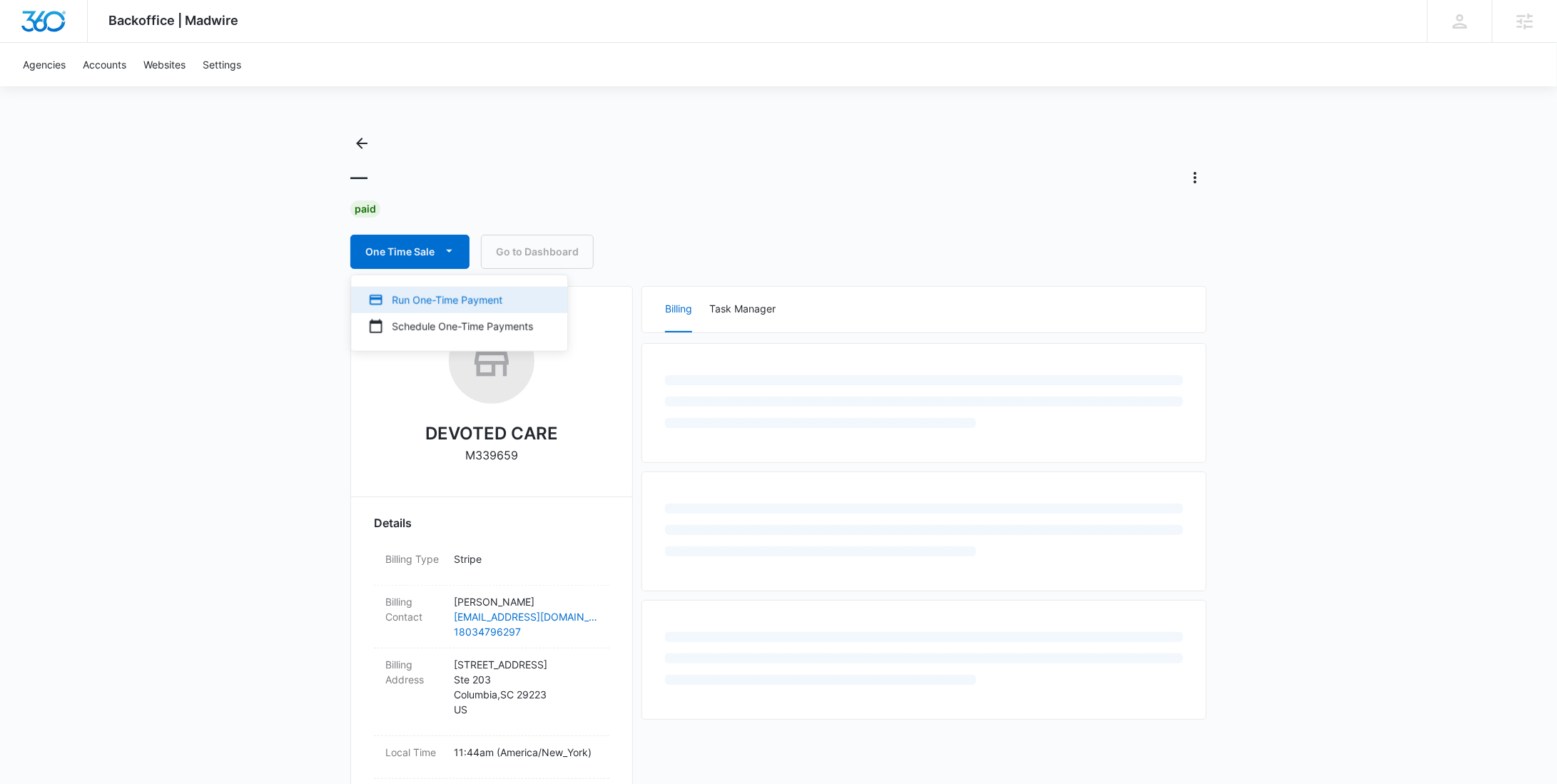
click at [409, 297] on div "Run One-Time Payment" at bounding box center [450, 300] width 165 height 15
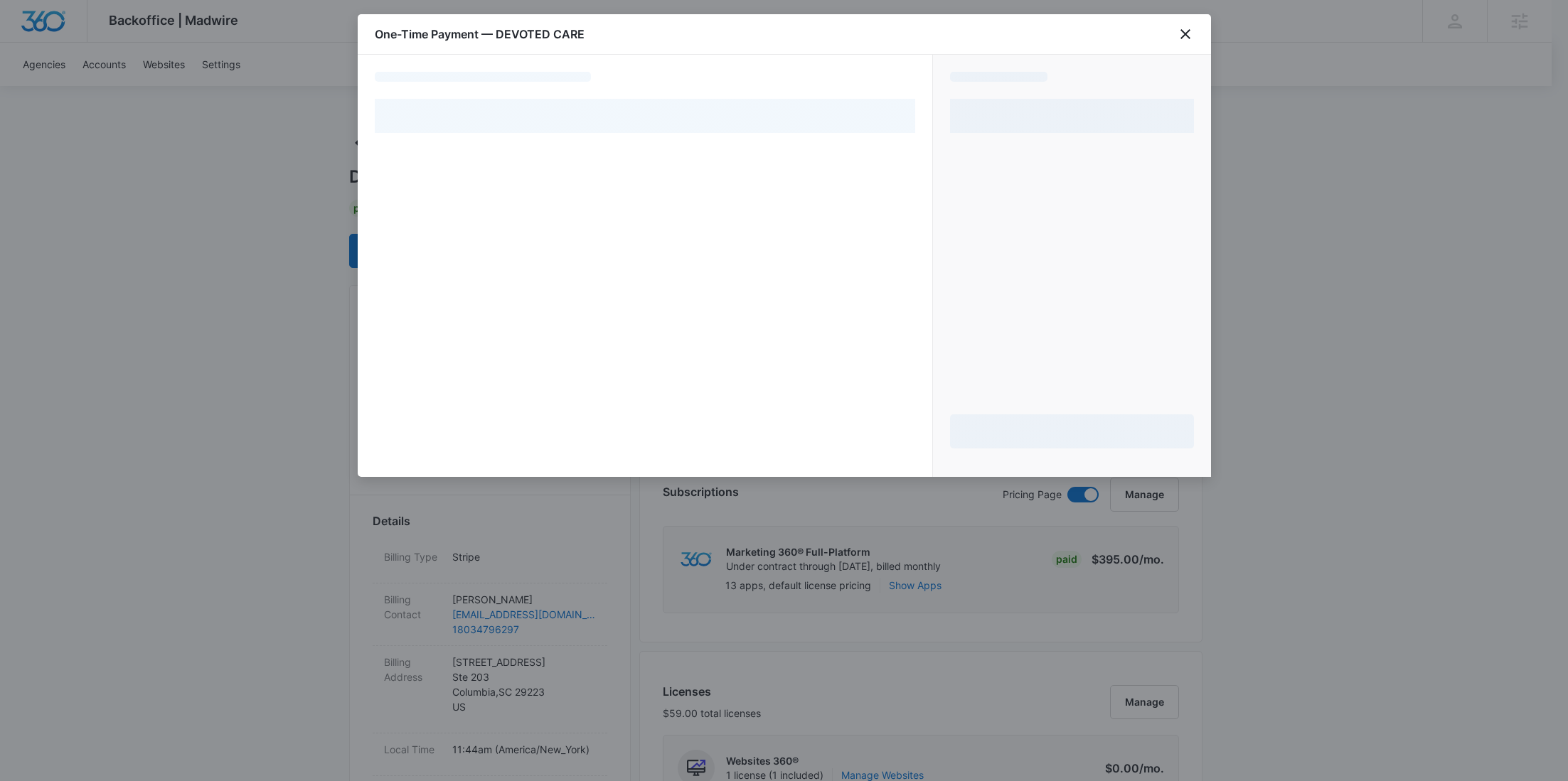
select select "pm_1SGLq0A4n8RTgNjUKP7oordQ"
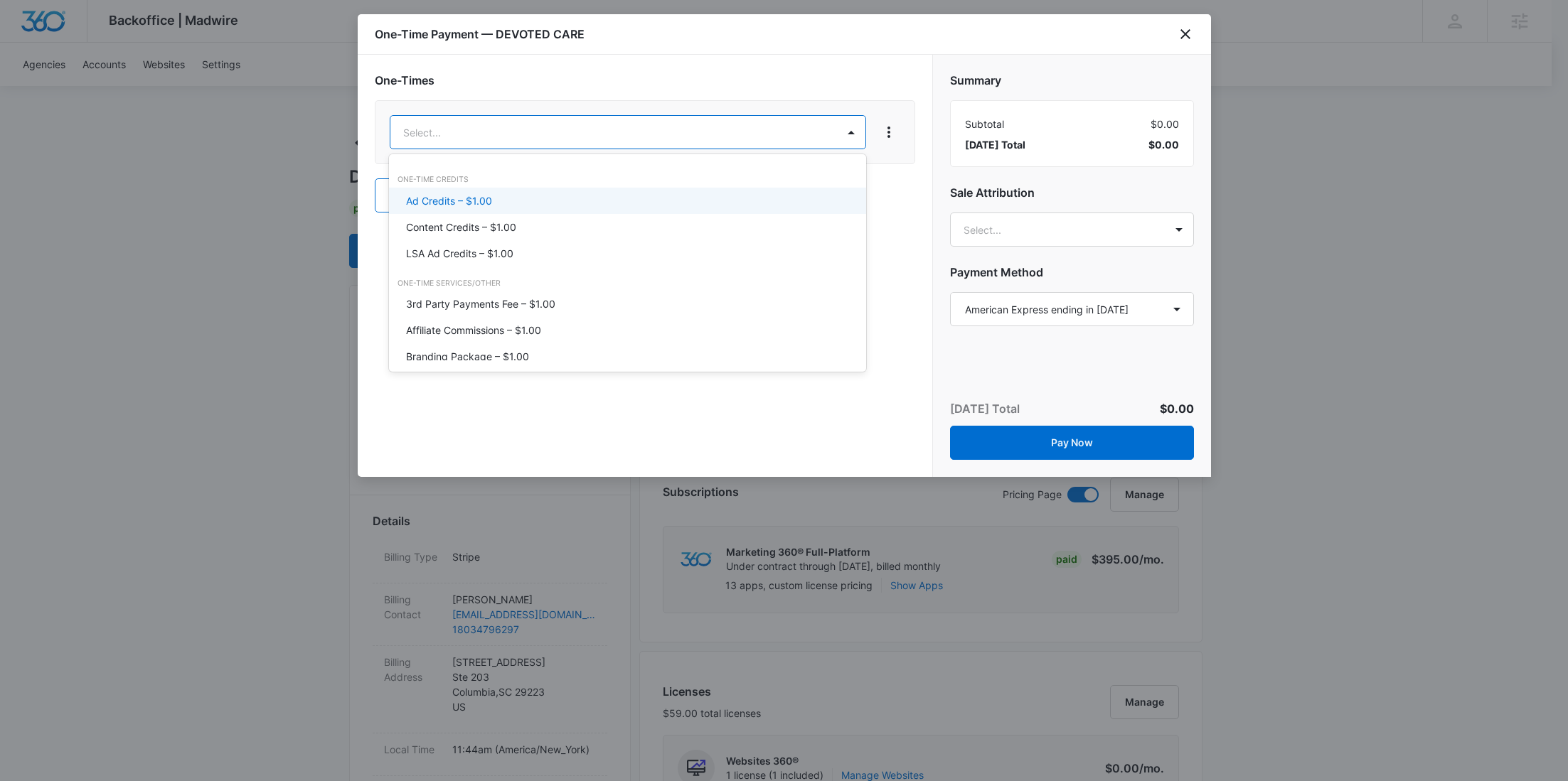
click at [512, 228] on p "Content Credits – $1.00" at bounding box center [461, 226] width 111 height 15
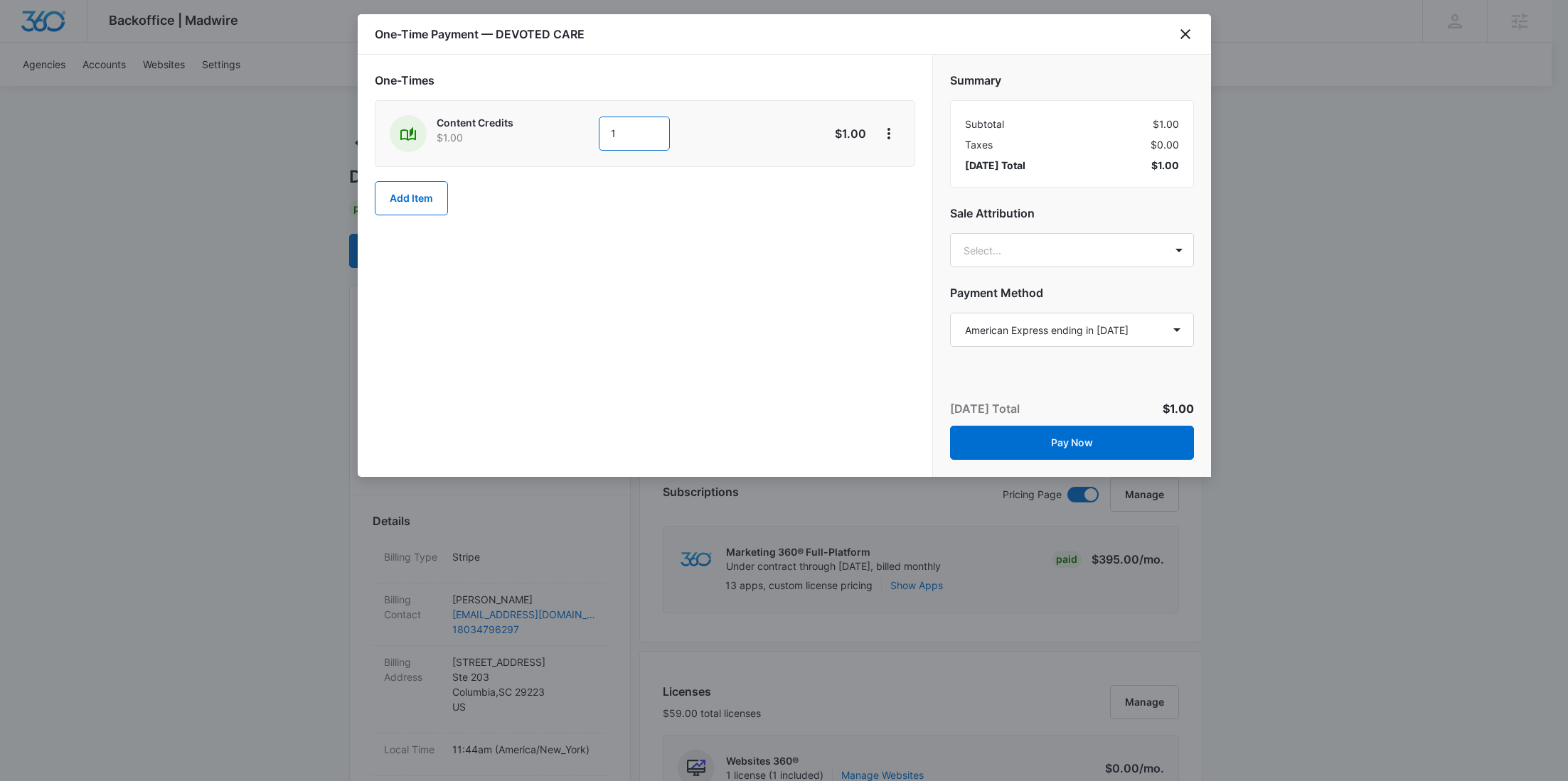
drag, startPoint x: 621, startPoint y: 143, endPoint x: 578, endPoint y: 138, distance: 43.3
click at [578, 139] on div "Content Credits $1.00 1" at bounding box center [594, 133] width 409 height 37
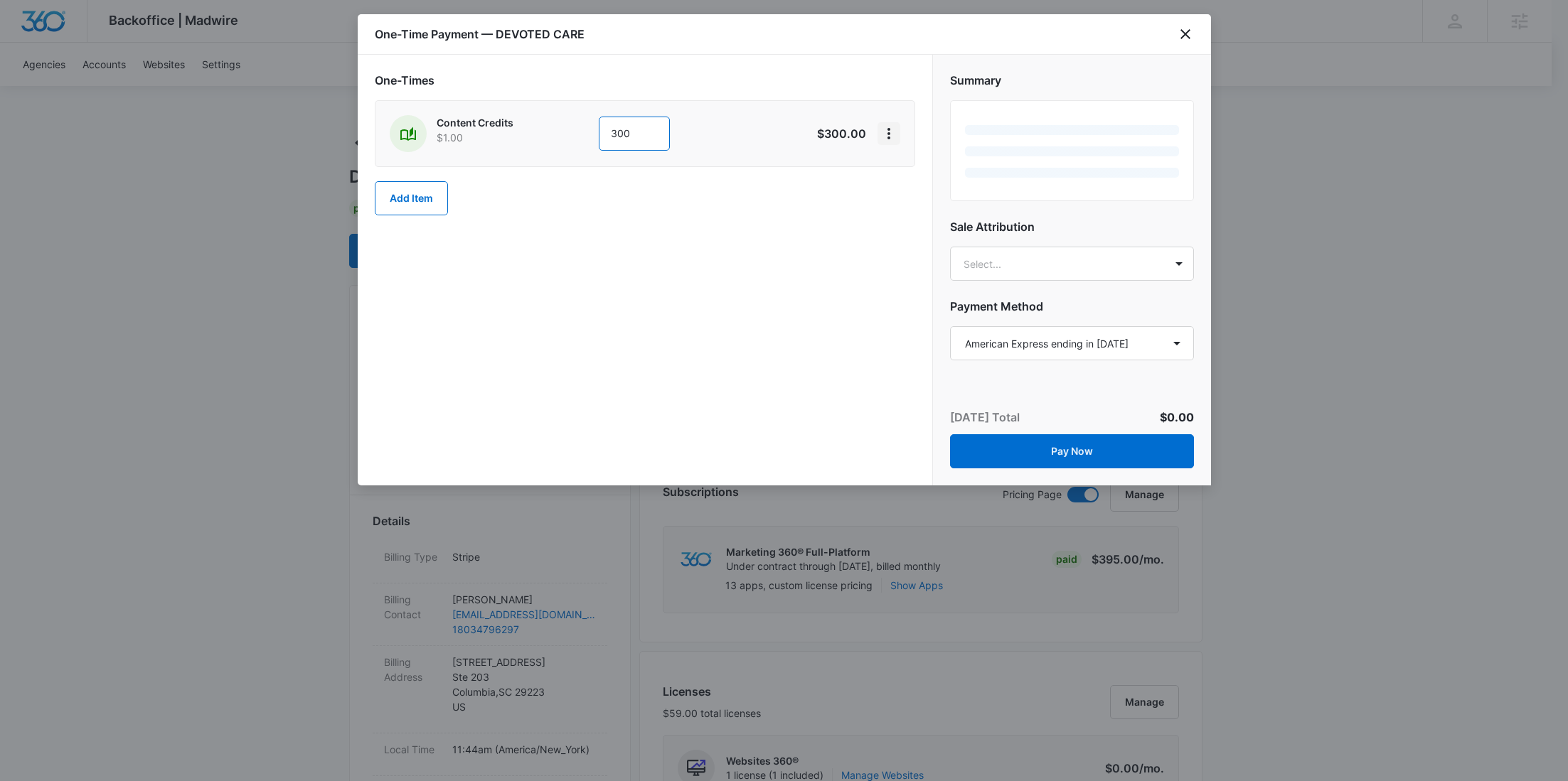
type input "300"
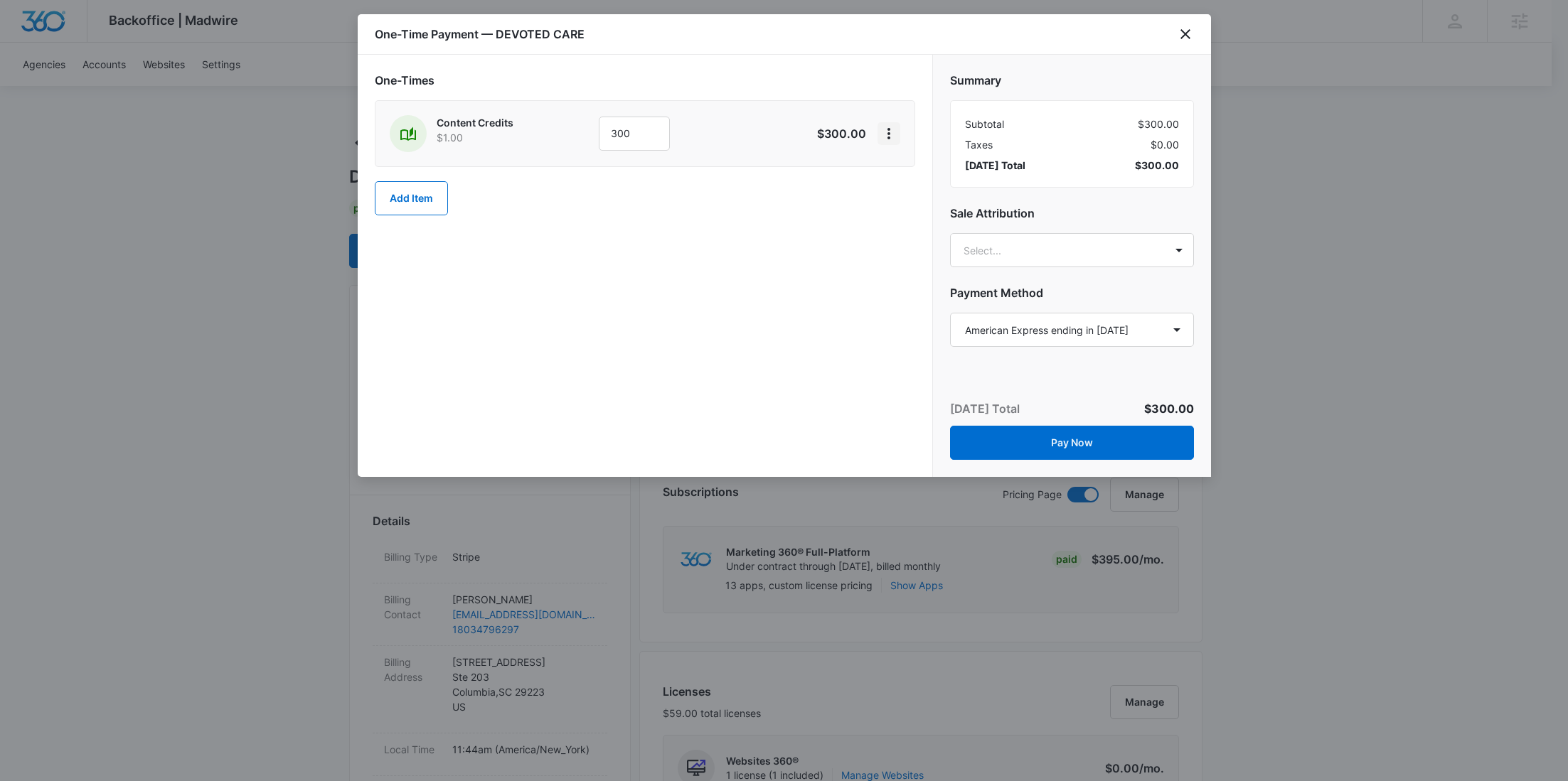
click at [889, 130] on icon "View More" at bounding box center [889, 133] width 3 height 11
click at [910, 168] on div "Add Discount" at bounding box center [927, 172] width 63 height 10
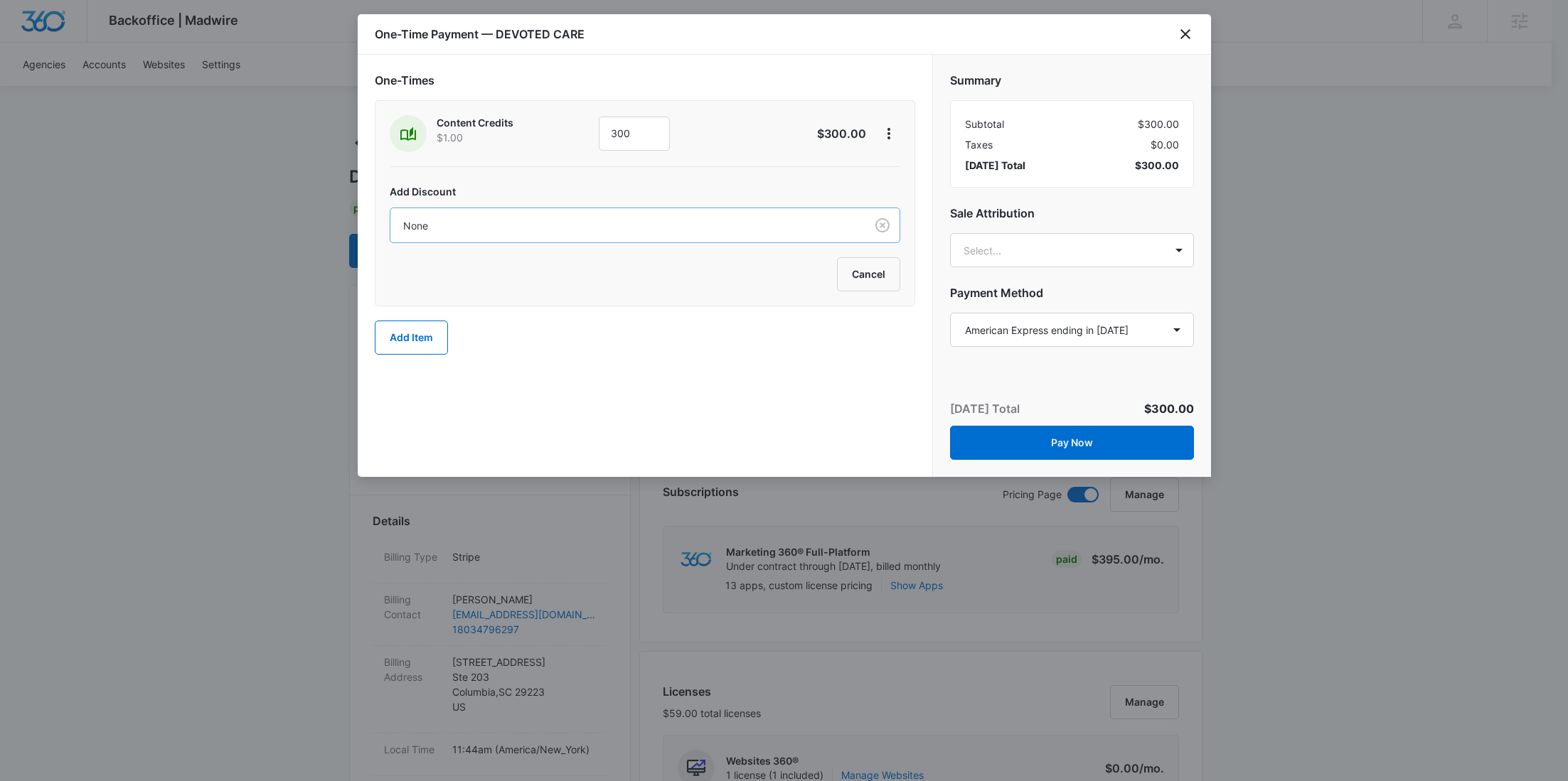
click at [671, 217] on div at bounding box center [625, 226] width 443 height 17
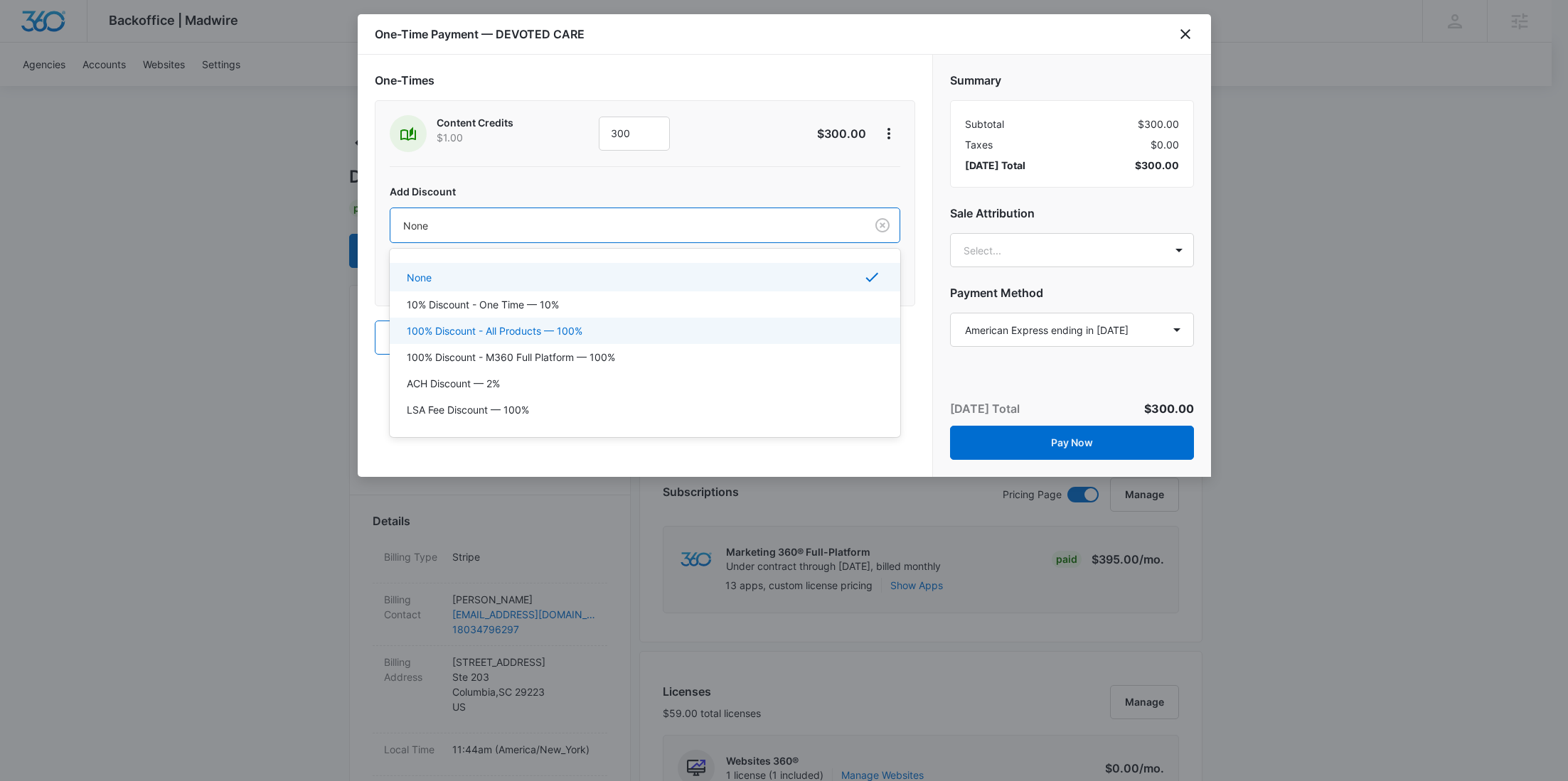
click at [598, 327] on div "100% Discount - All Products — 100%" at bounding box center [644, 330] width 474 height 15
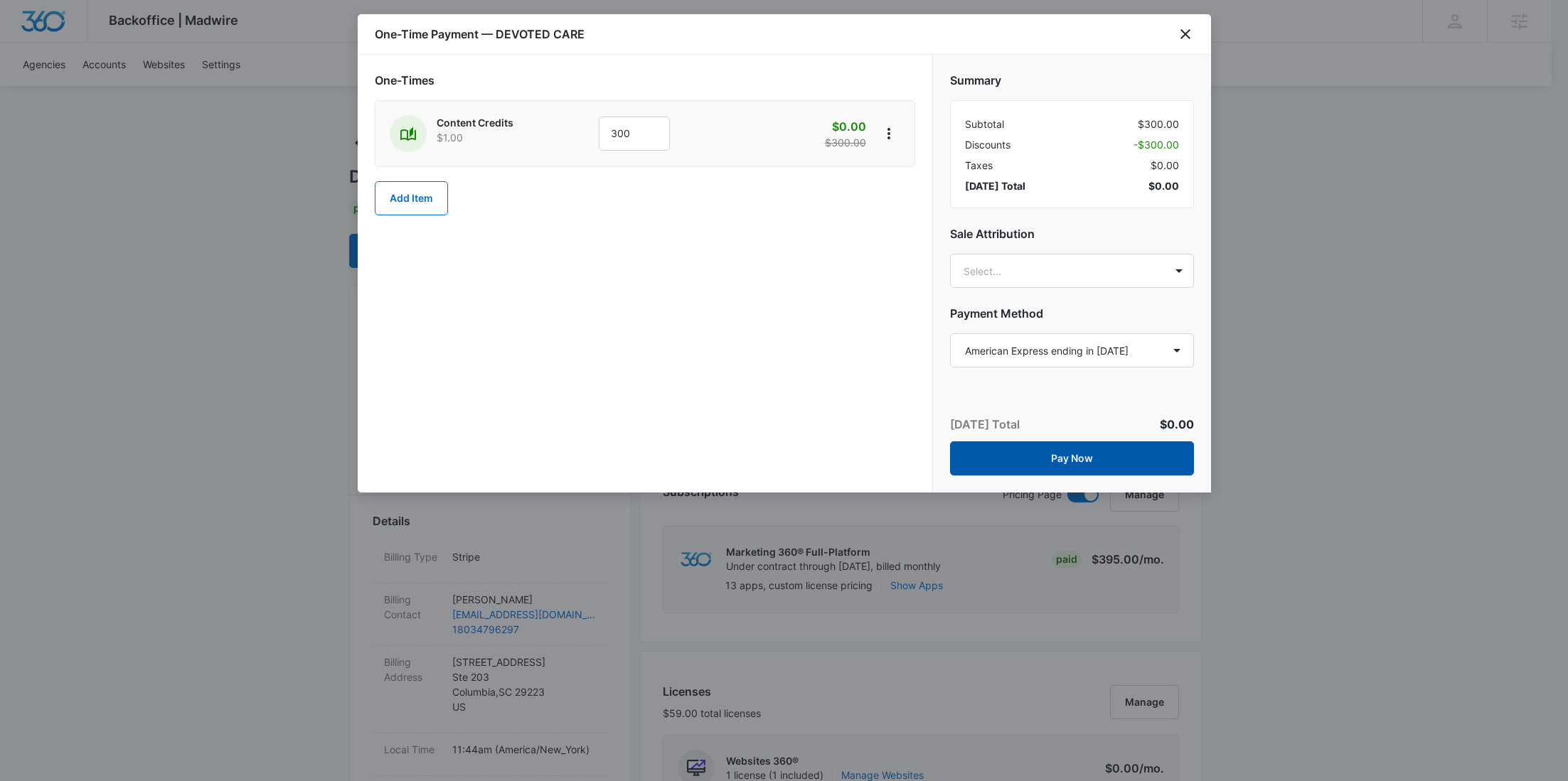
click at [1088, 453] on button "Pay Now" at bounding box center [1071, 458] width 244 height 34
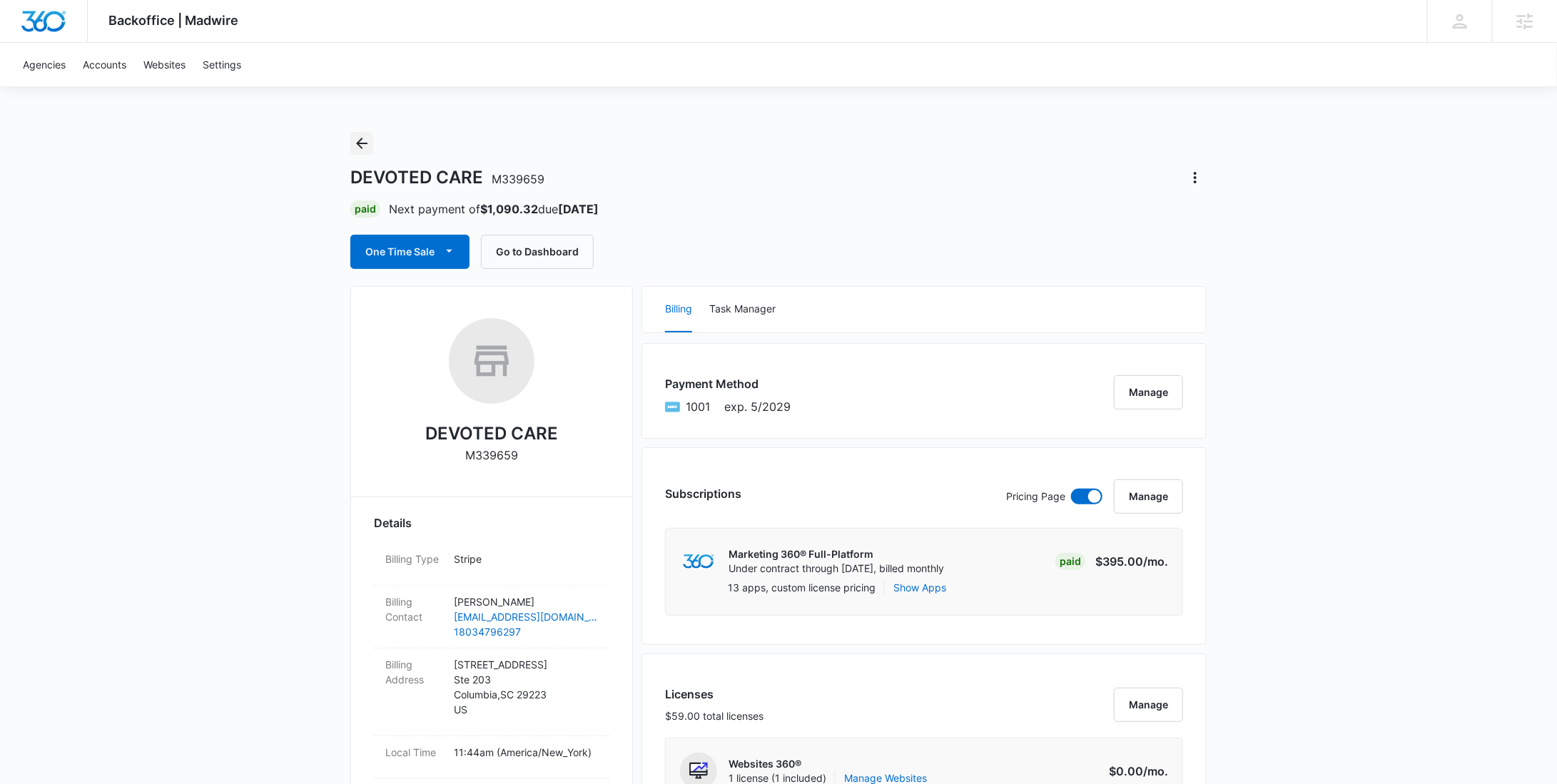
click at [371, 142] on button "Back" at bounding box center [362, 143] width 23 height 23
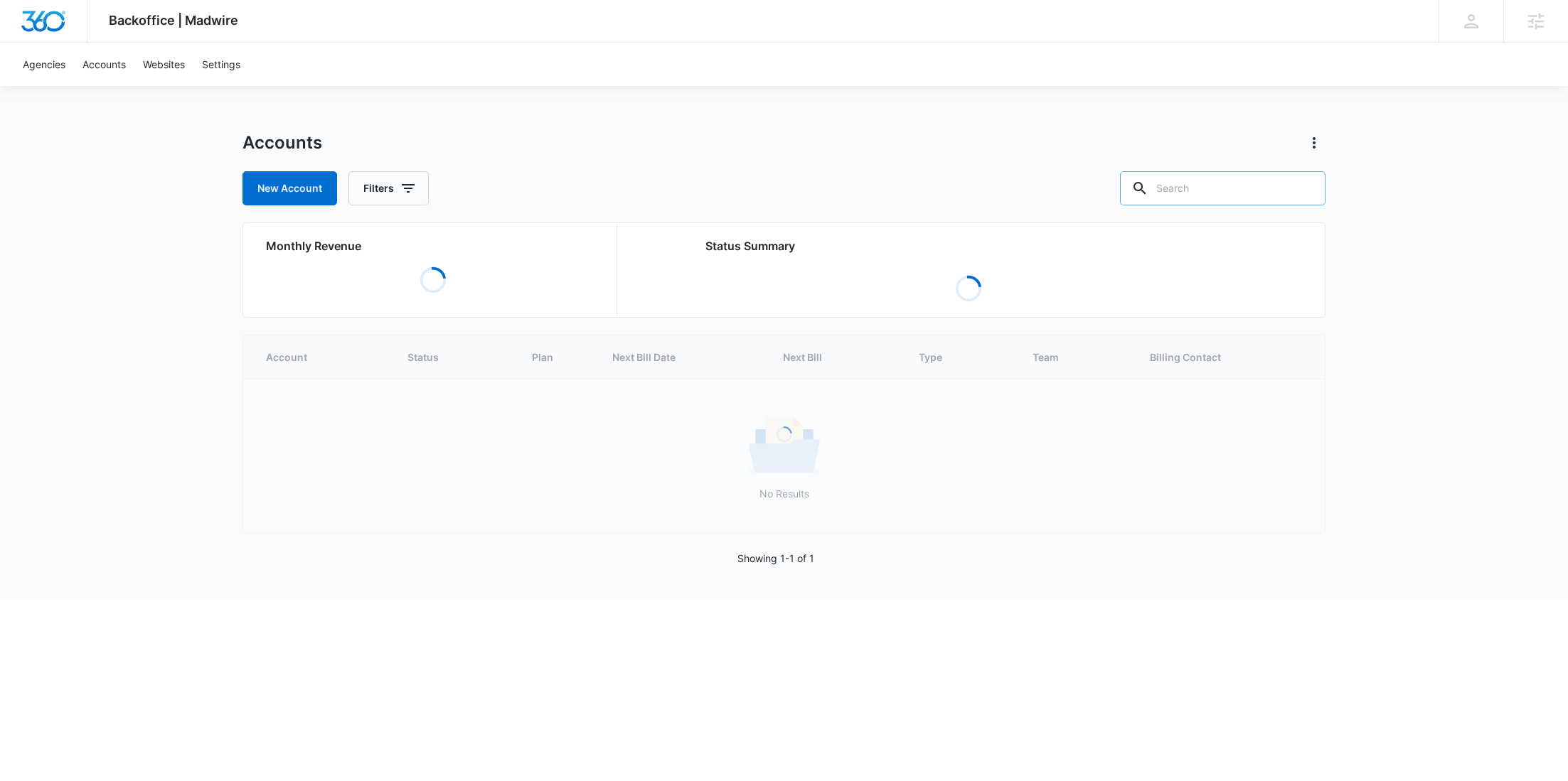
click at [1282, 195] on input "text" at bounding box center [1222, 188] width 206 height 34
paste input "M330013"
type input "M330013"
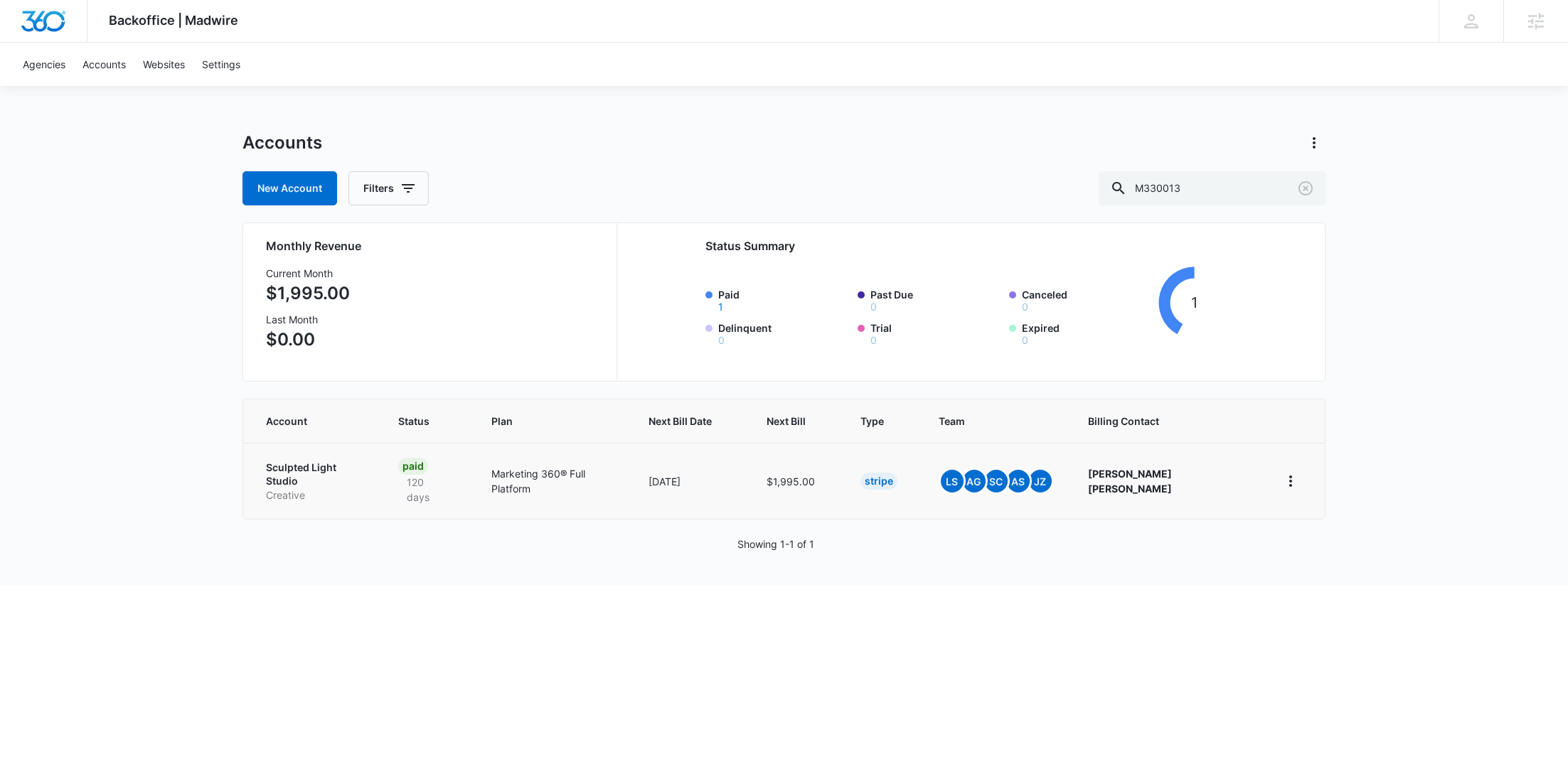
click at [323, 472] on p "Sculpted Light Studio" at bounding box center [314, 475] width 98 height 28
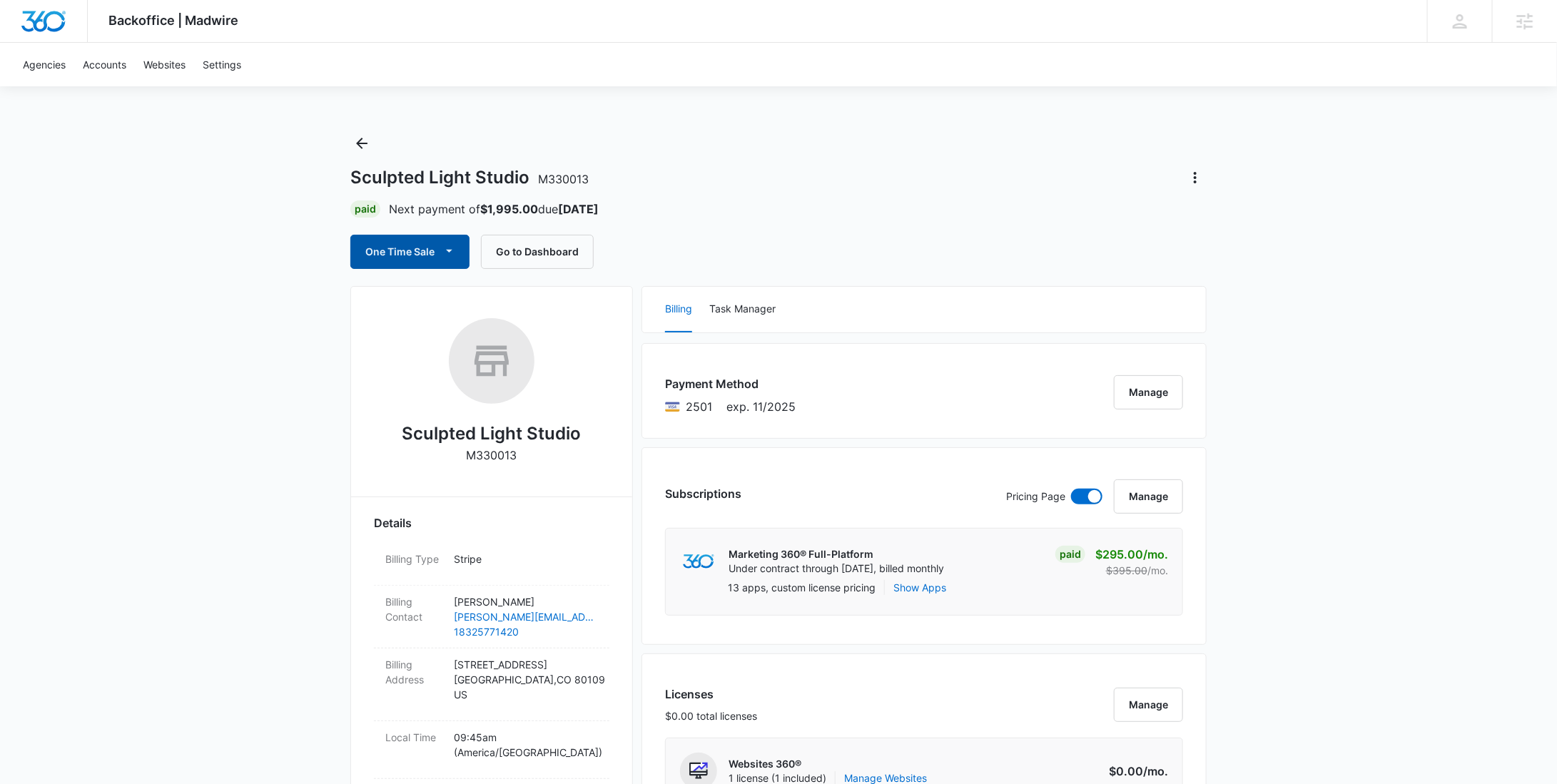
click at [426, 254] on button "One Time Sale" at bounding box center [410, 252] width 119 height 34
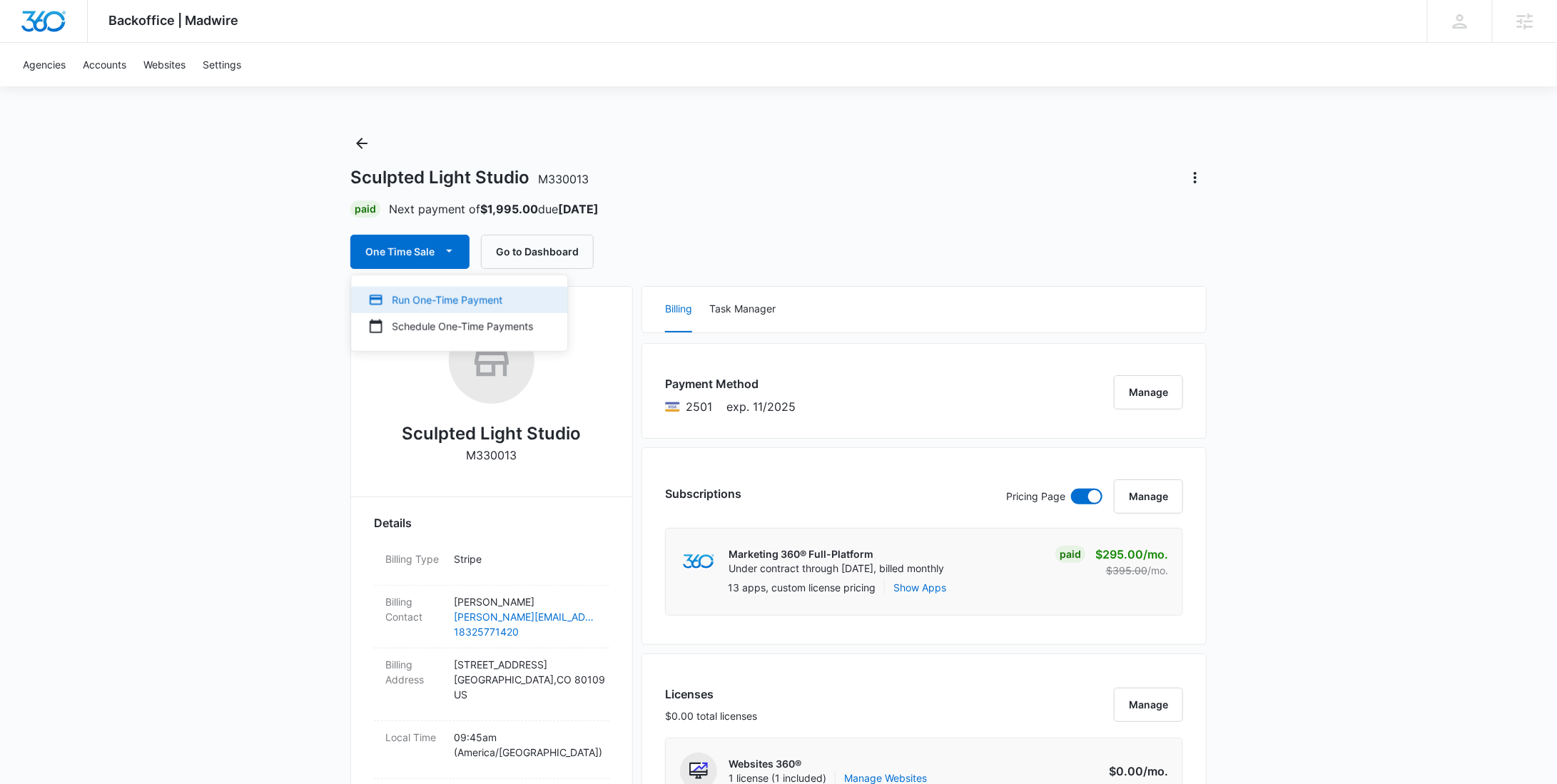
click at [429, 300] on div "Run One-Time Payment" at bounding box center [450, 300] width 165 height 15
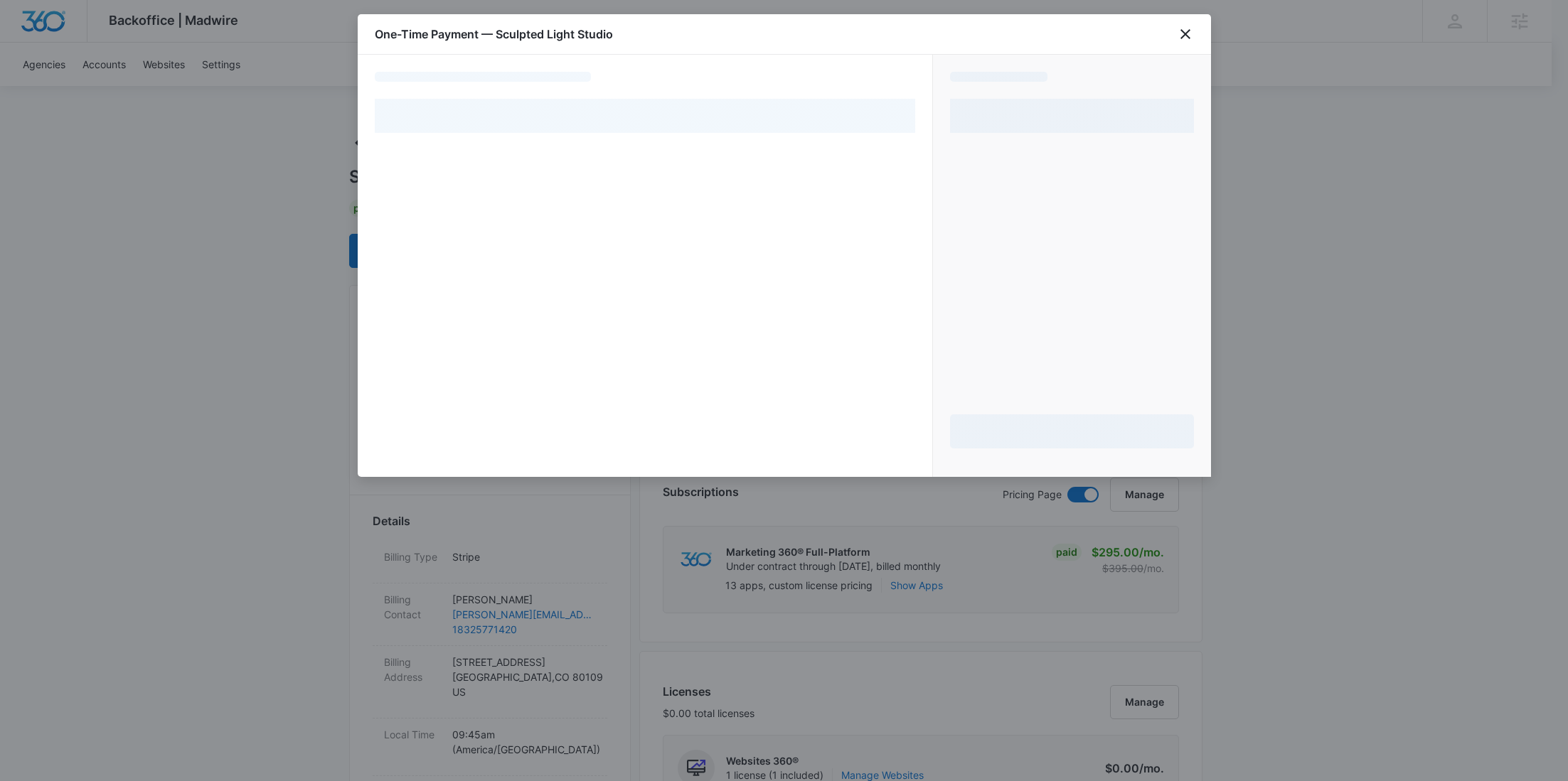
select select "pm_1RgVZLA4n8RTgNjUjPMhHIA7"
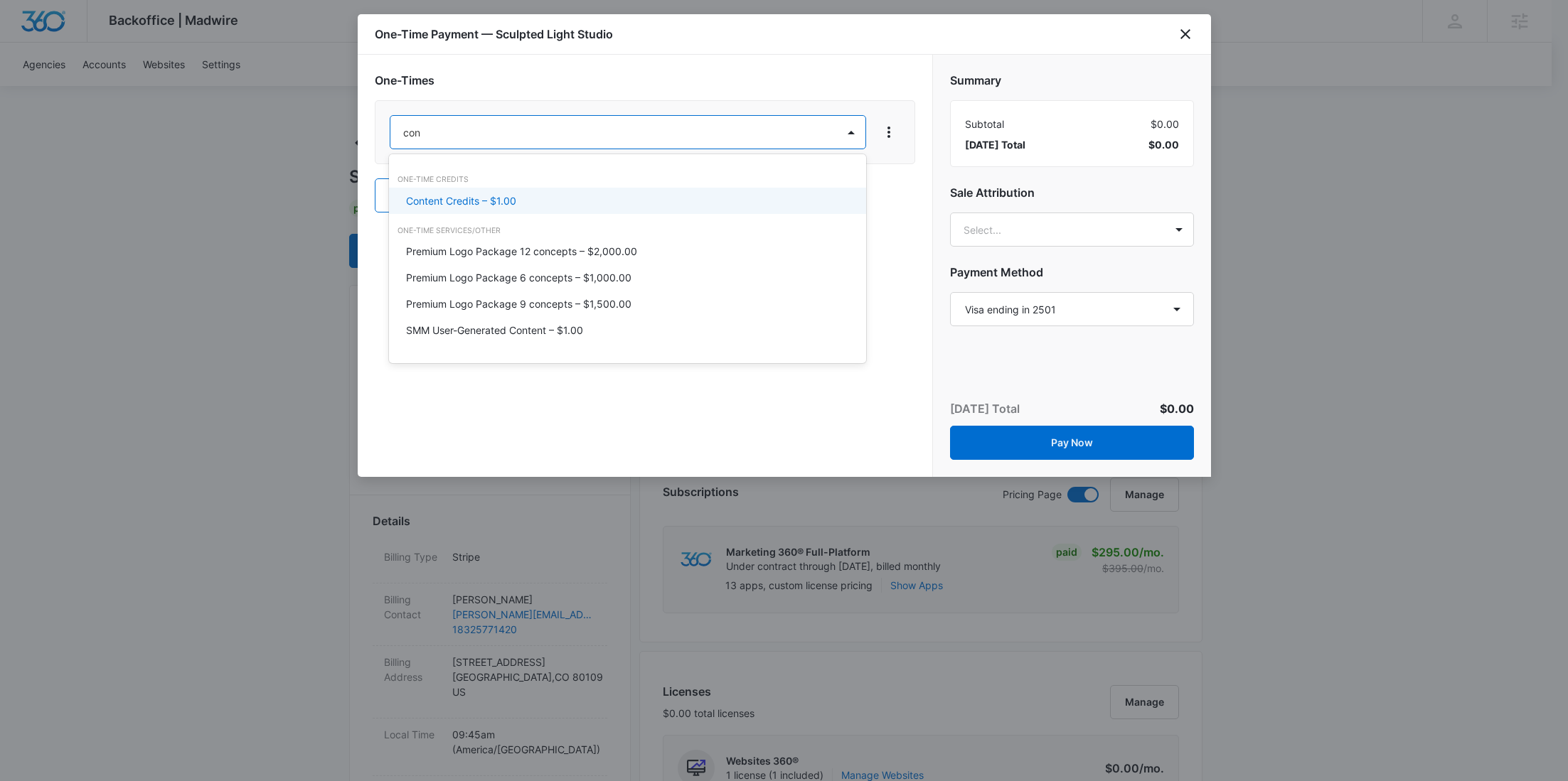
type input "cont"
click at [558, 198] on div "Content Credits – $1.00" at bounding box center [625, 200] width 440 height 15
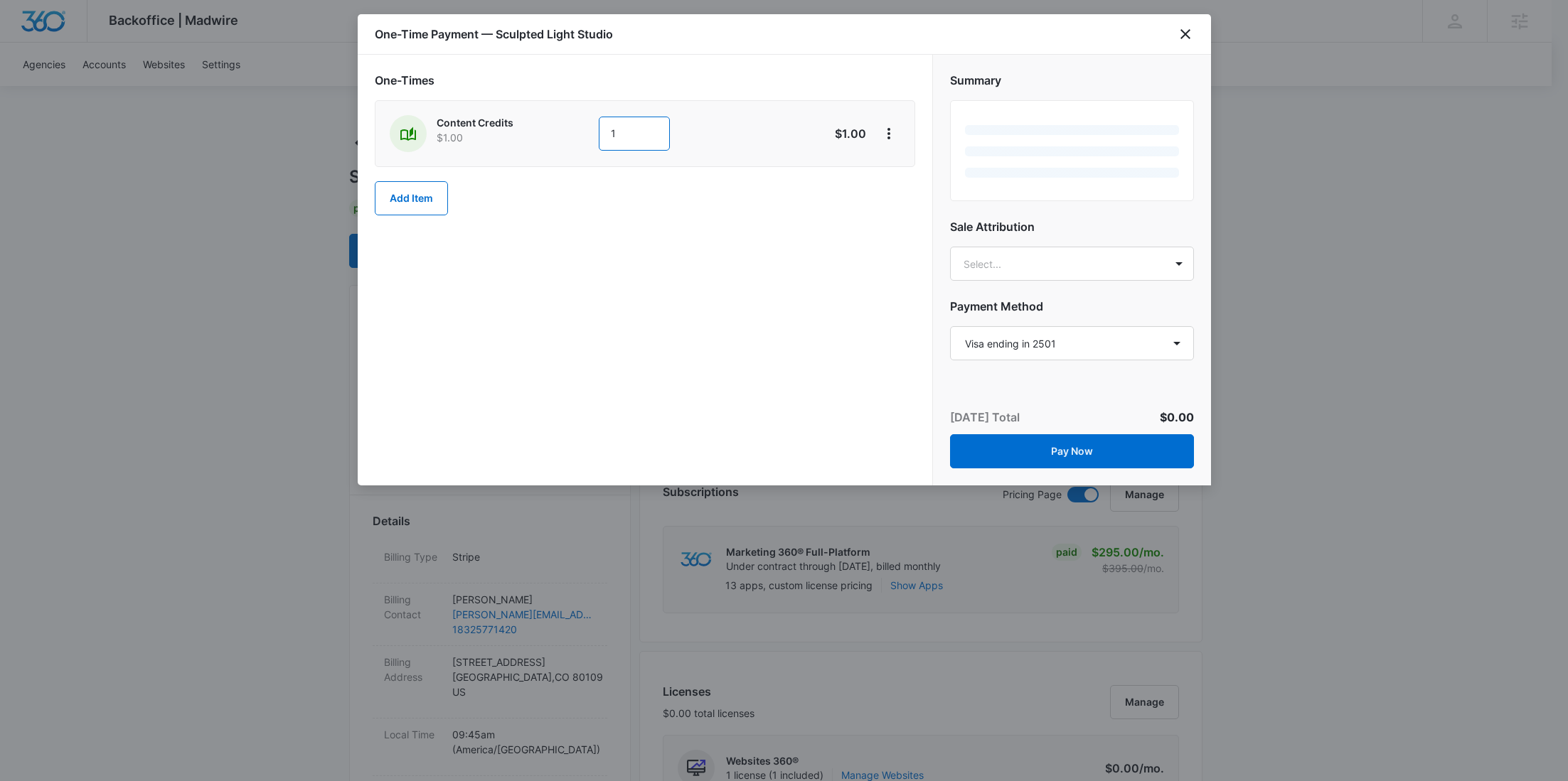
drag, startPoint x: 636, startPoint y: 139, endPoint x: 547, endPoint y: 140, distance: 89.0
click at [548, 140] on div "Content Credits $1.00 1" at bounding box center [594, 133] width 409 height 37
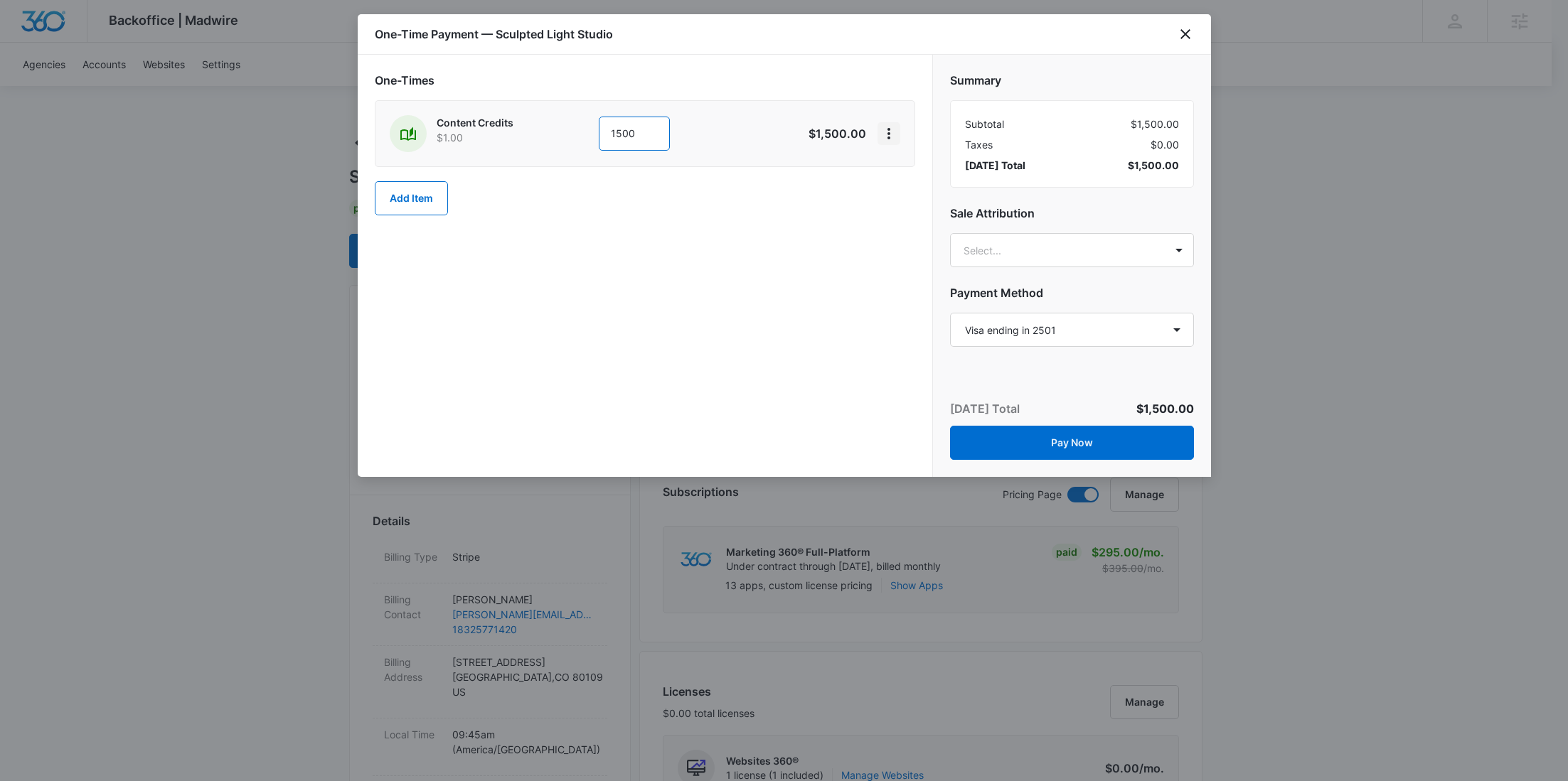
type input "1500"
click at [885, 133] on icon "View More" at bounding box center [889, 134] width 17 height 17
click at [896, 158] on div "Add Discount Delete Item" at bounding box center [935, 183] width 115 height 67
click at [881, 131] on icon "View More" at bounding box center [889, 134] width 17 height 17
click at [923, 168] on div "Add Discount" at bounding box center [927, 172] width 63 height 10
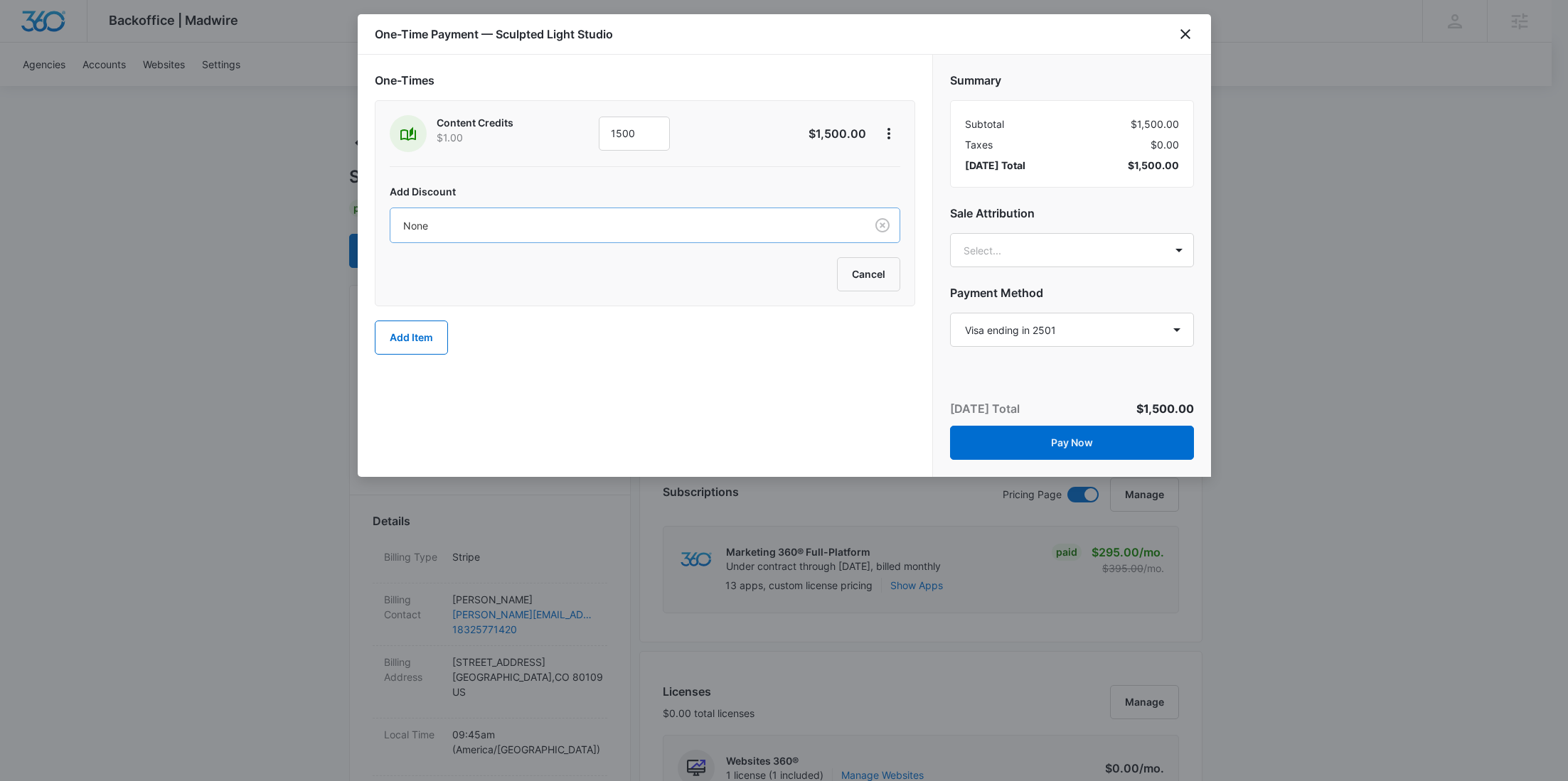
click at [706, 226] on div at bounding box center [625, 226] width 443 height 17
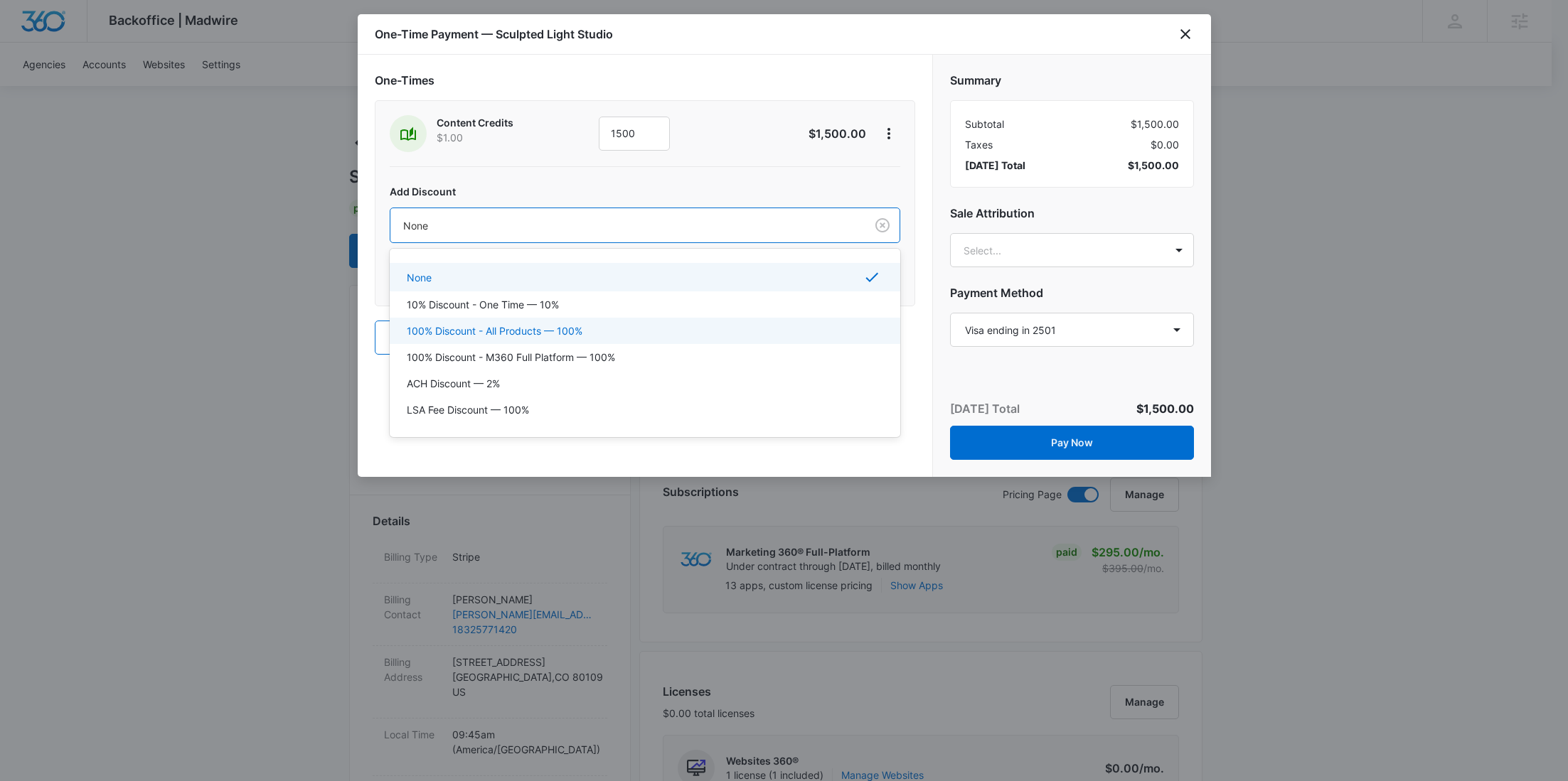
click at [579, 327] on p "100% Discount - All Products — 100%" at bounding box center [495, 330] width 176 height 15
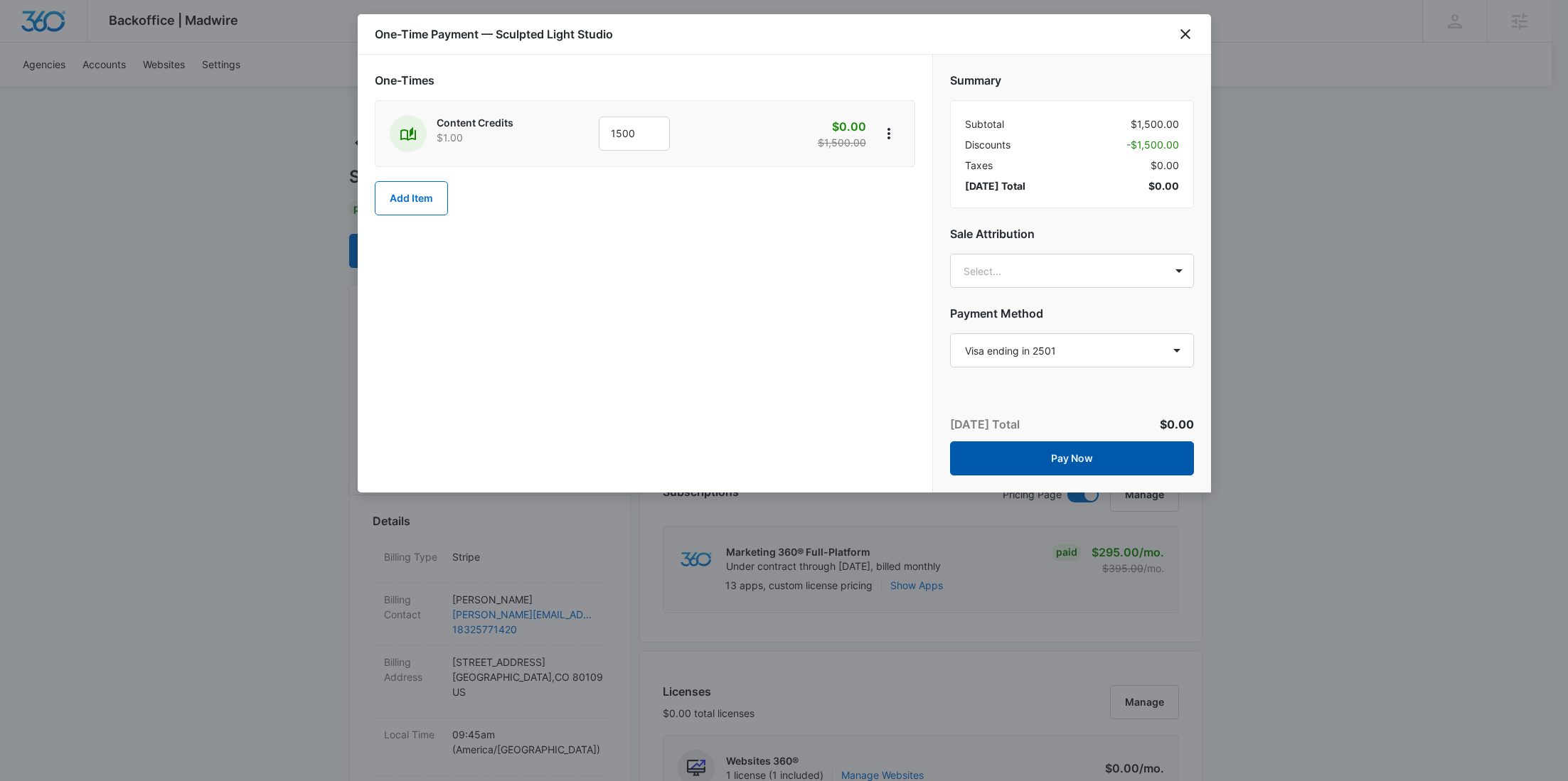
click at [1108, 454] on button "Pay Now" at bounding box center [1071, 458] width 244 height 34
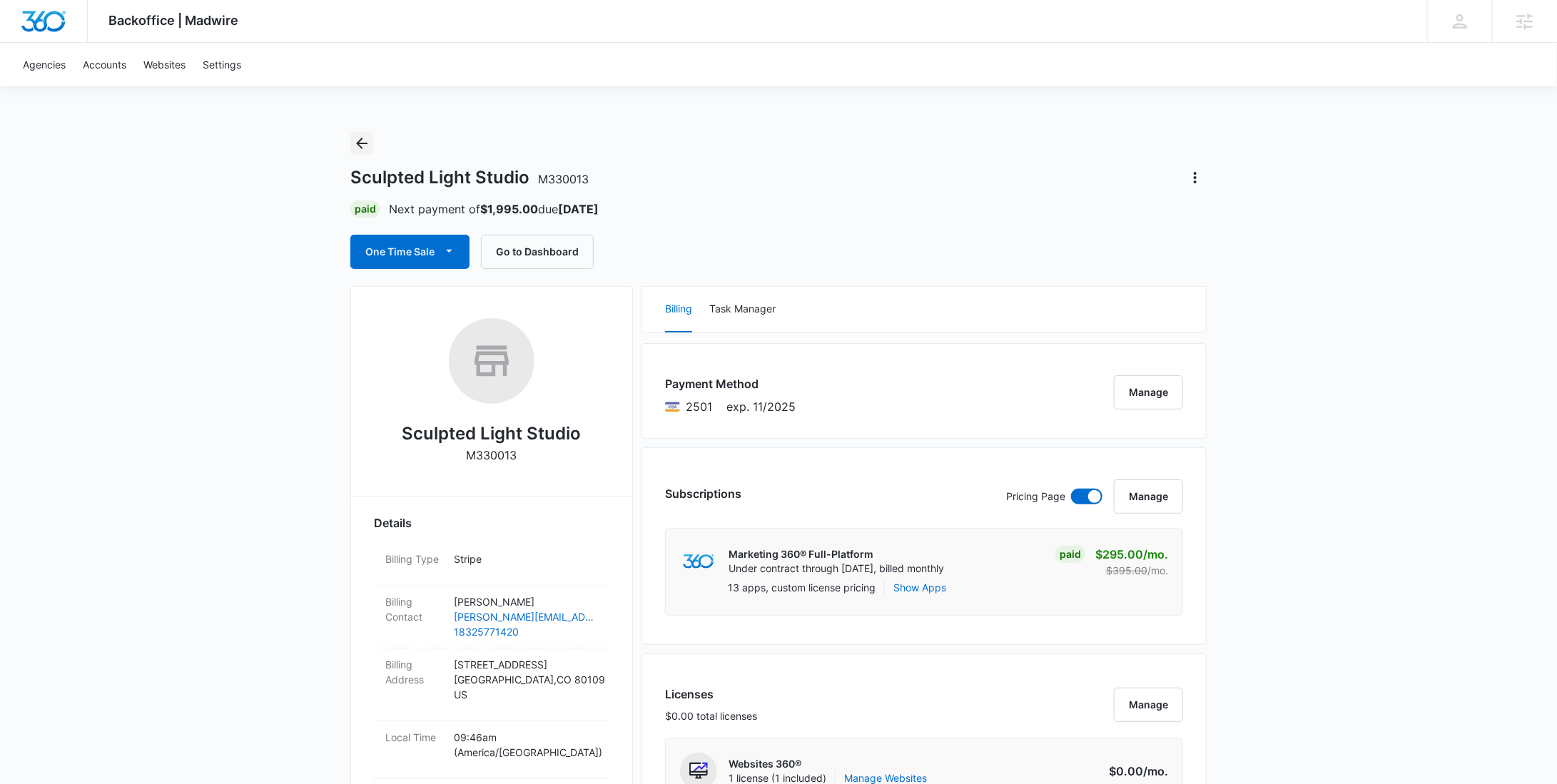
click at [370, 136] on icon "Back" at bounding box center [362, 143] width 17 height 17
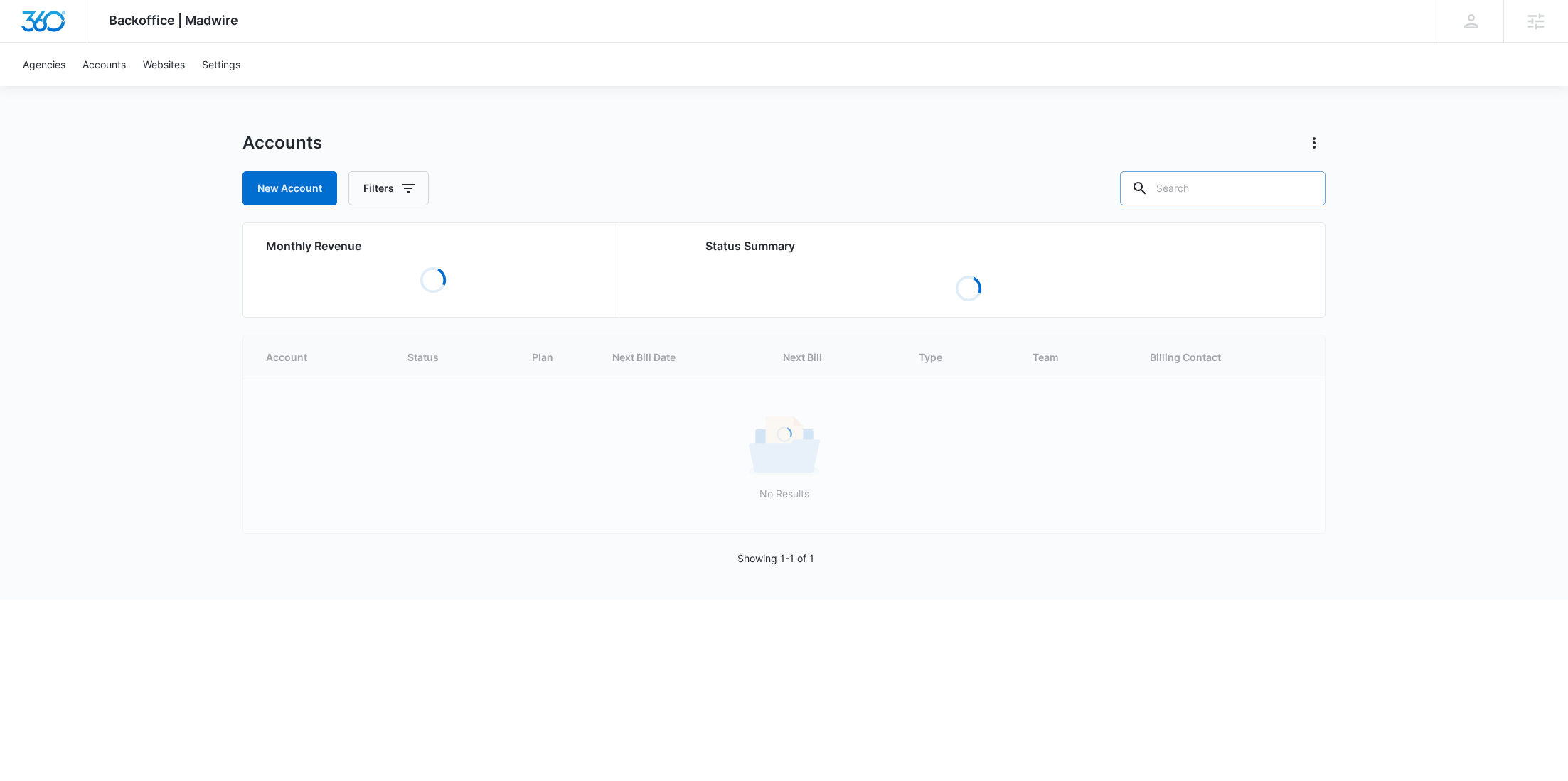
click at [1224, 190] on input "text" at bounding box center [1222, 188] width 206 height 34
paste input "M338946"
type input "M338946"
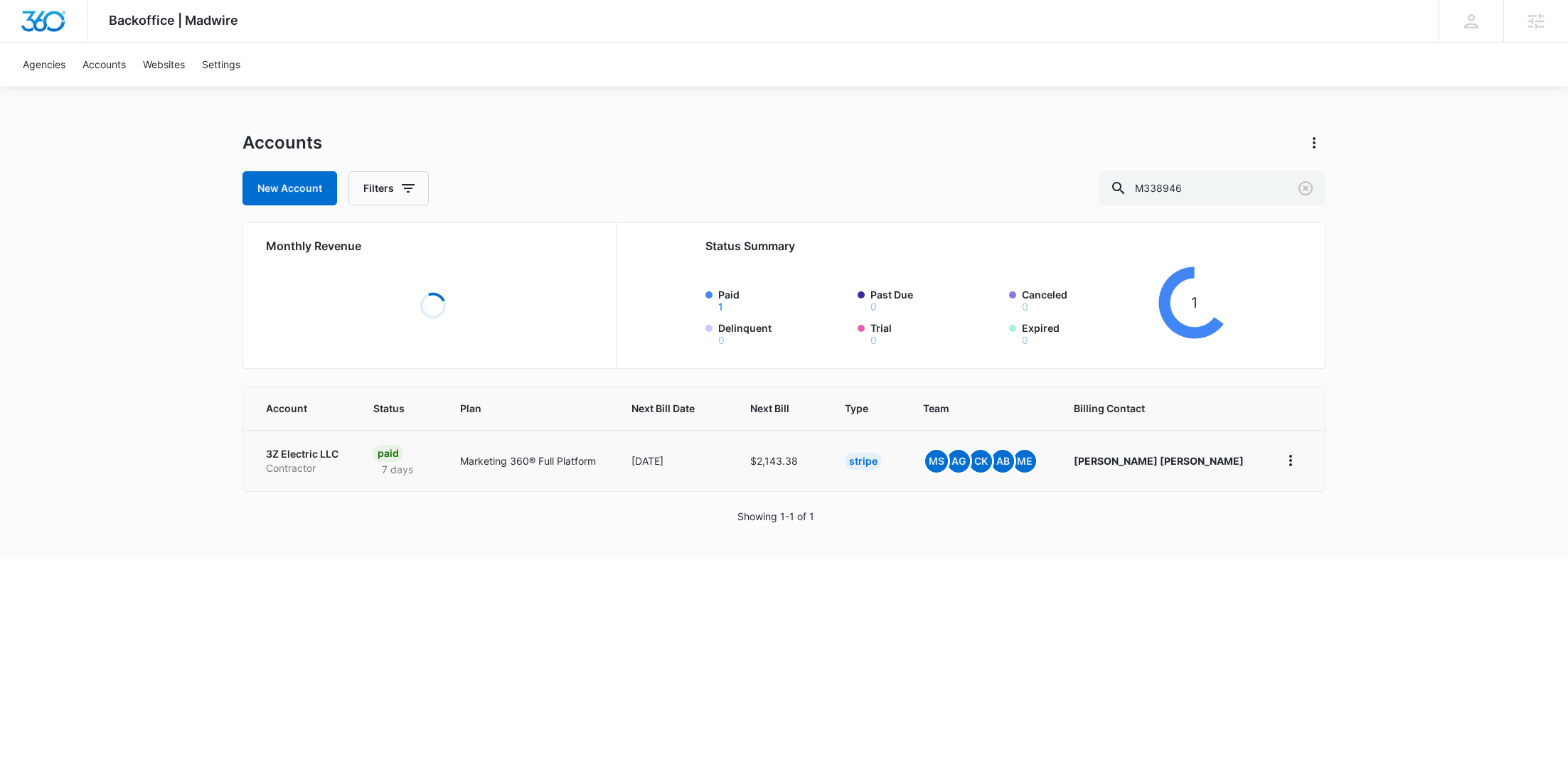
click at [315, 457] on p "3Z Electric LLC" at bounding box center [302, 454] width 73 height 14
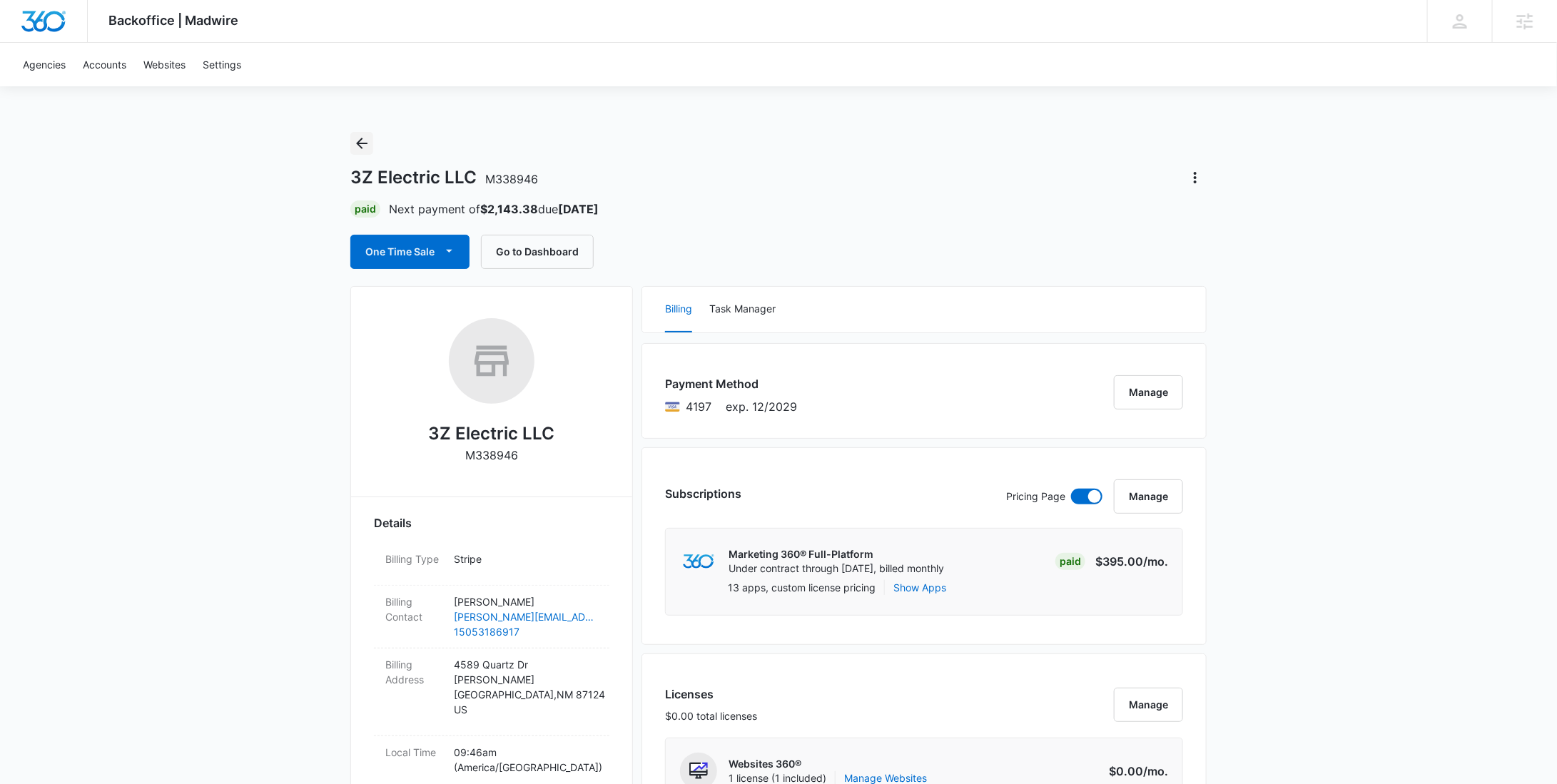
click at [360, 153] on button "Back" at bounding box center [362, 143] width 23 height 23
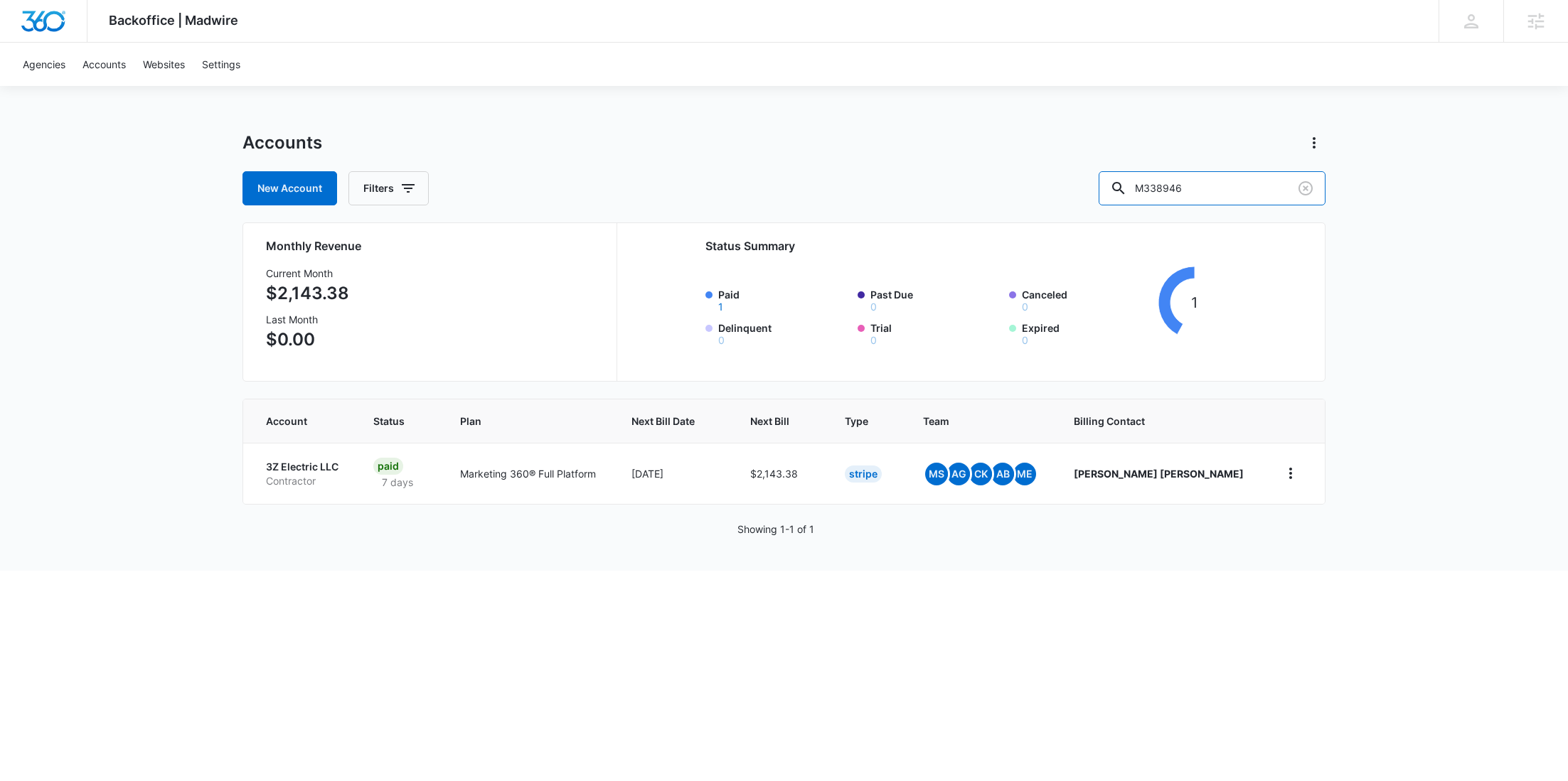
drag, startPoint x: 1247, startPoint y: 184, endPoint x: 1133, endPoint y: 187, distance: 114.0
click at [1142, 187] on input "M338946" at bounding box center [1212, 188] width 226 height 34
paste input "09919"
type input "M309919"
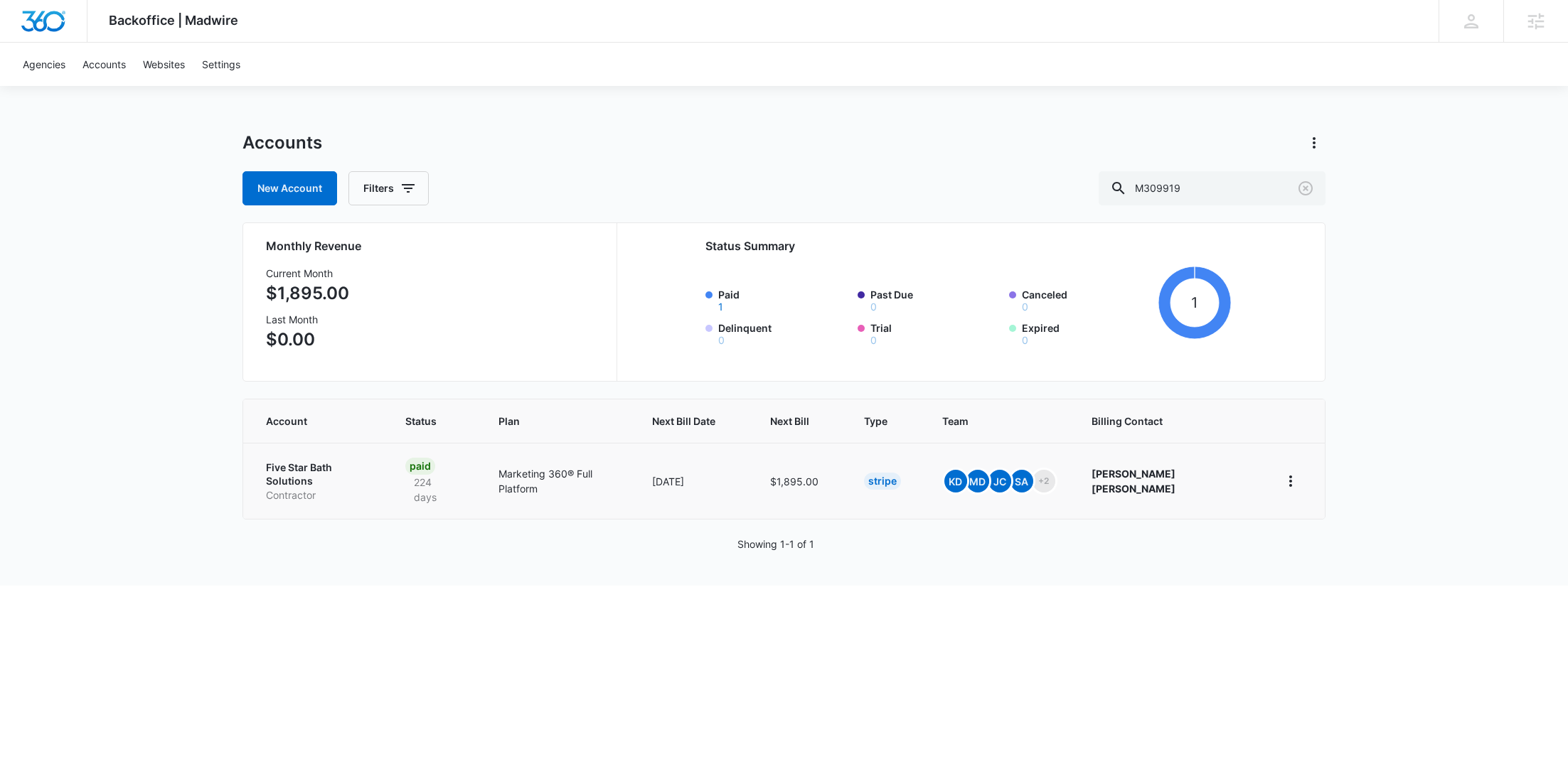
click at [310, 488] on p "Contractor" at bounding box center [318, 495] width 105 height 14
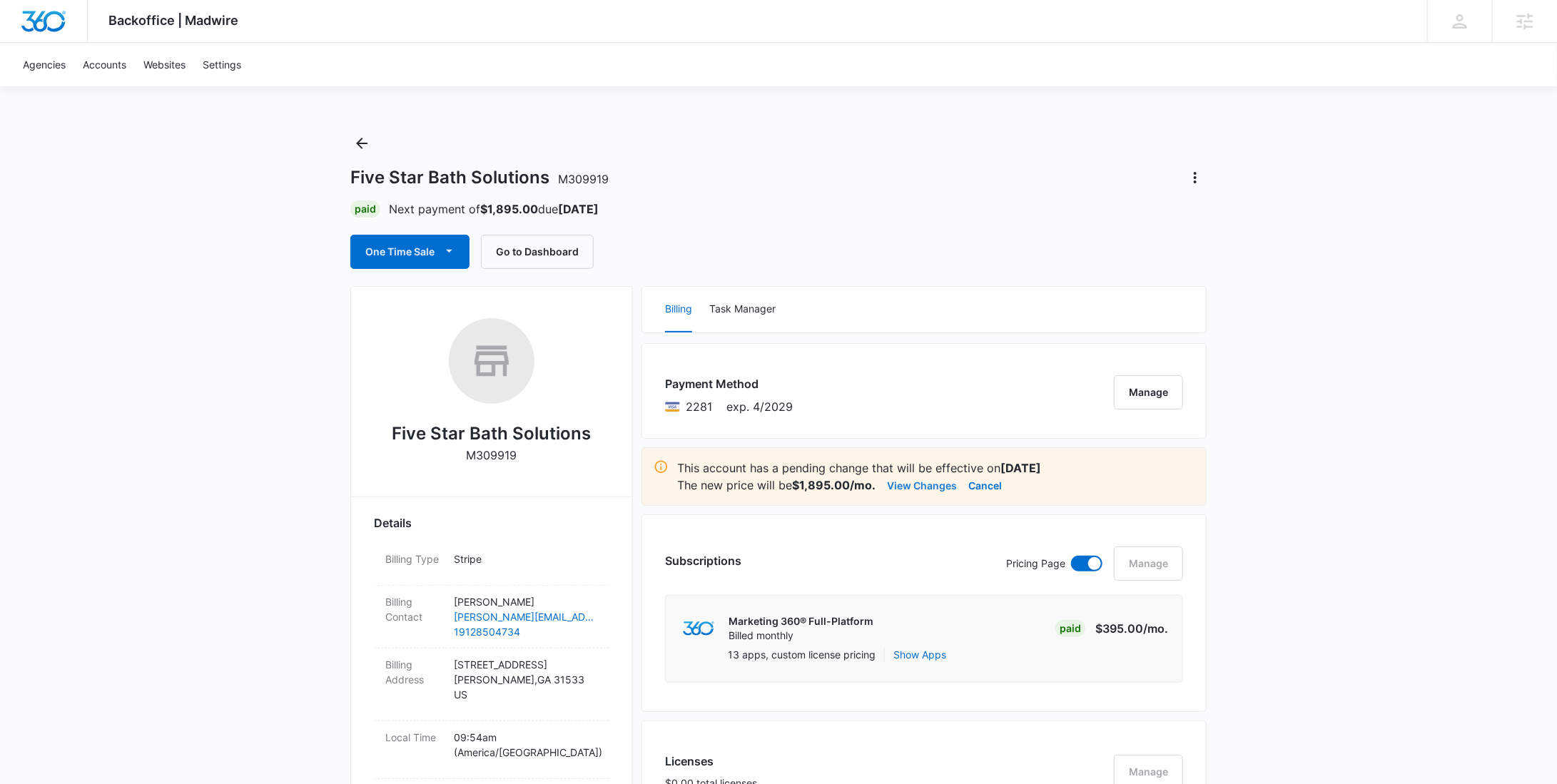
click at [946, 486] on button "View Changes" at bounding box center [921, 485] width 70 height 17
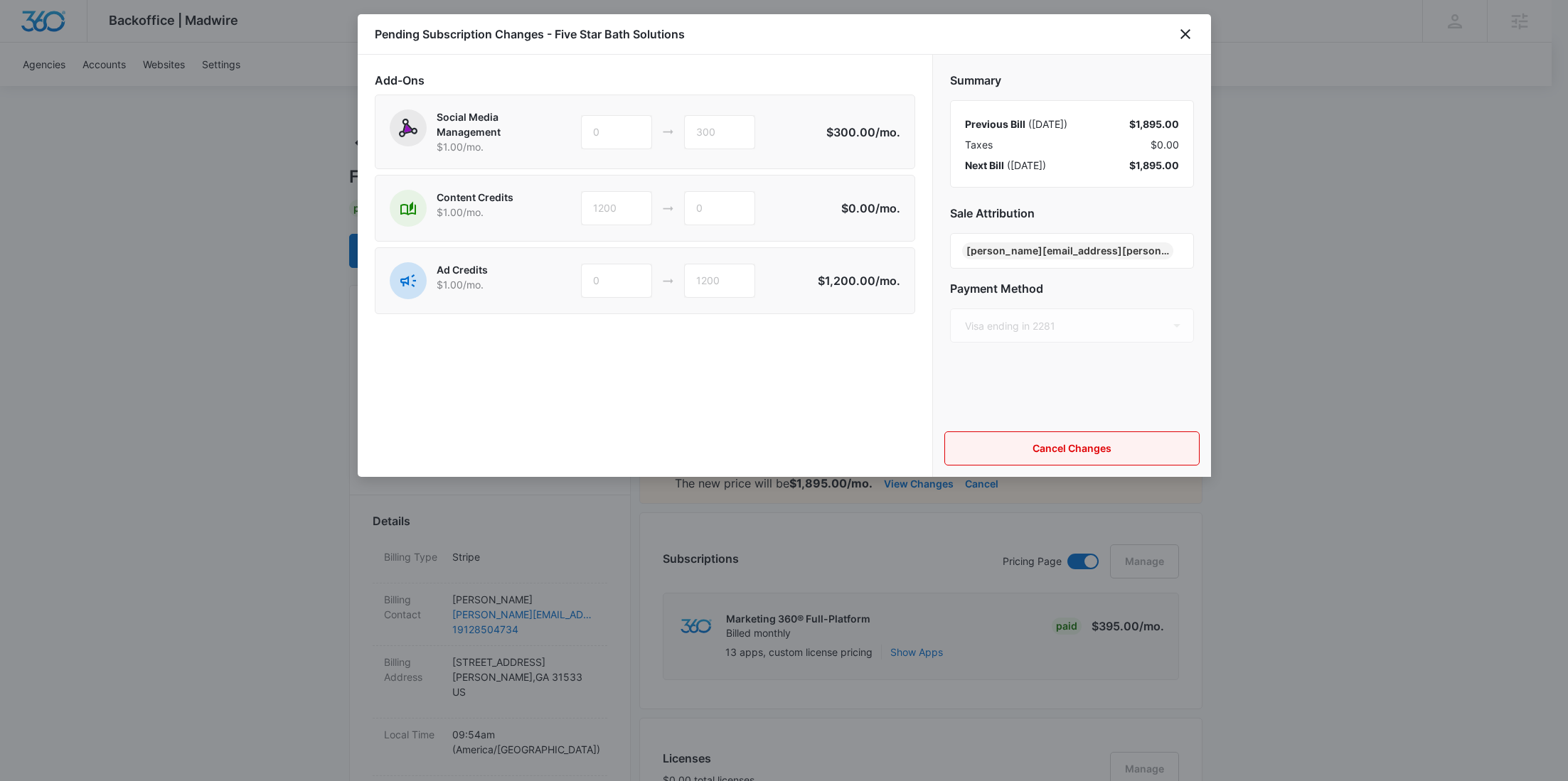
click at [1007, 454] on button "Cancel Changes" at bounding box center [1071, 448] width 255 height 34
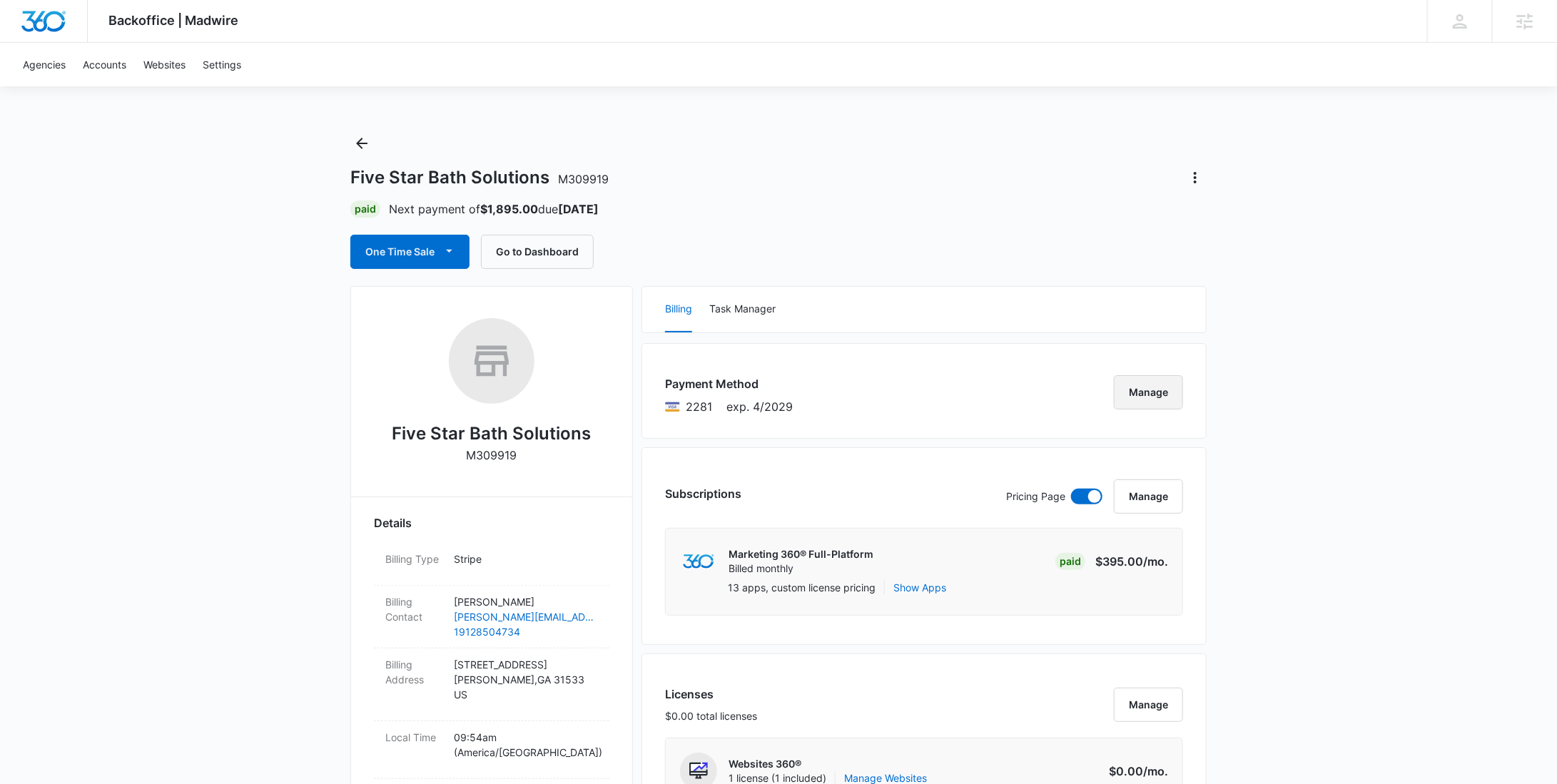
click at [1158, 392] on button "Manage" at bounding box center [1148, 392] width 69 height 34
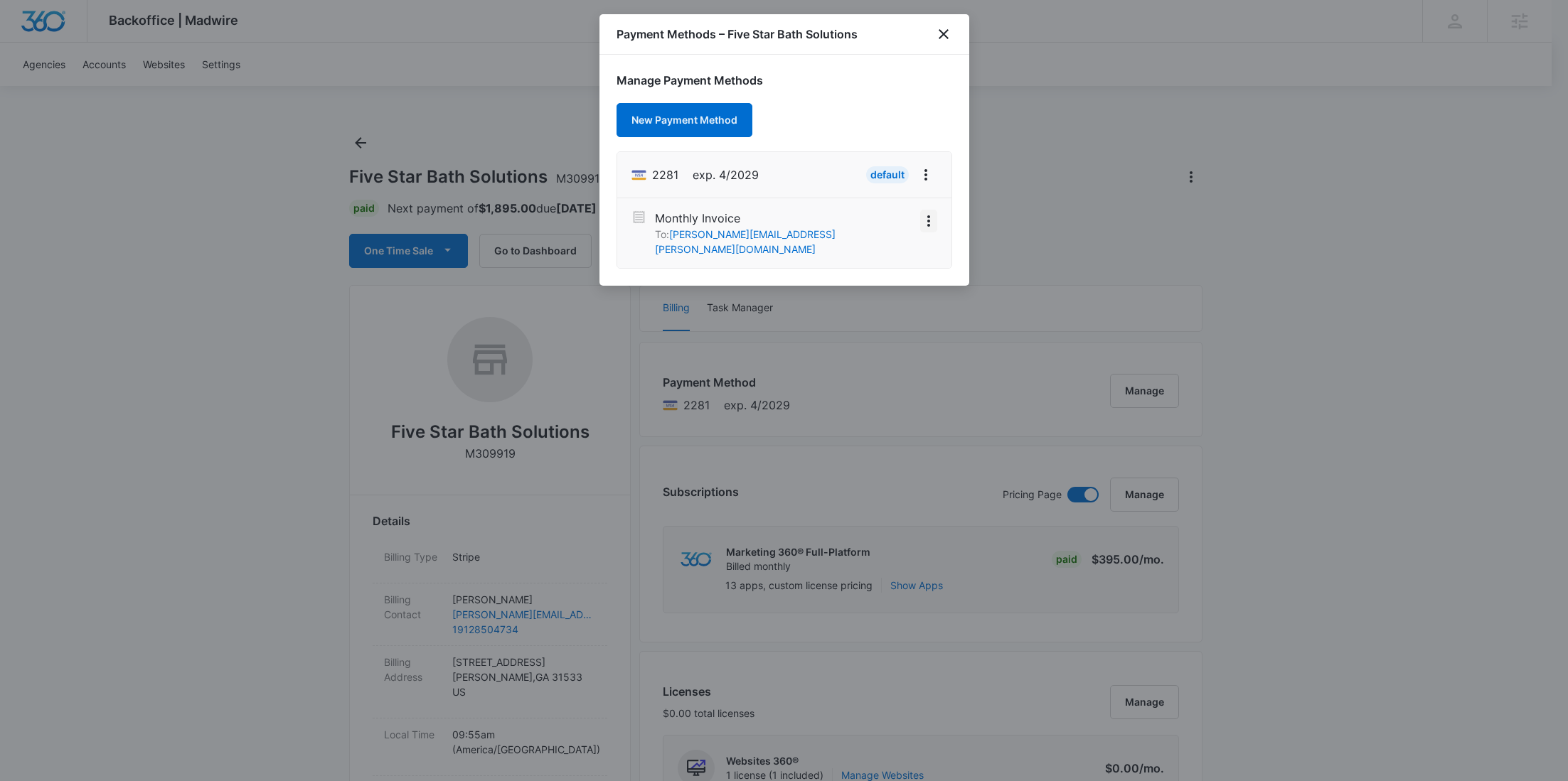
click at [920, 230] on button "View More" at bounding box center [928, 221] width 17 height 23
click at [882, 187] on button "Activate" at bounding box center [891, 196] width 90 height 21
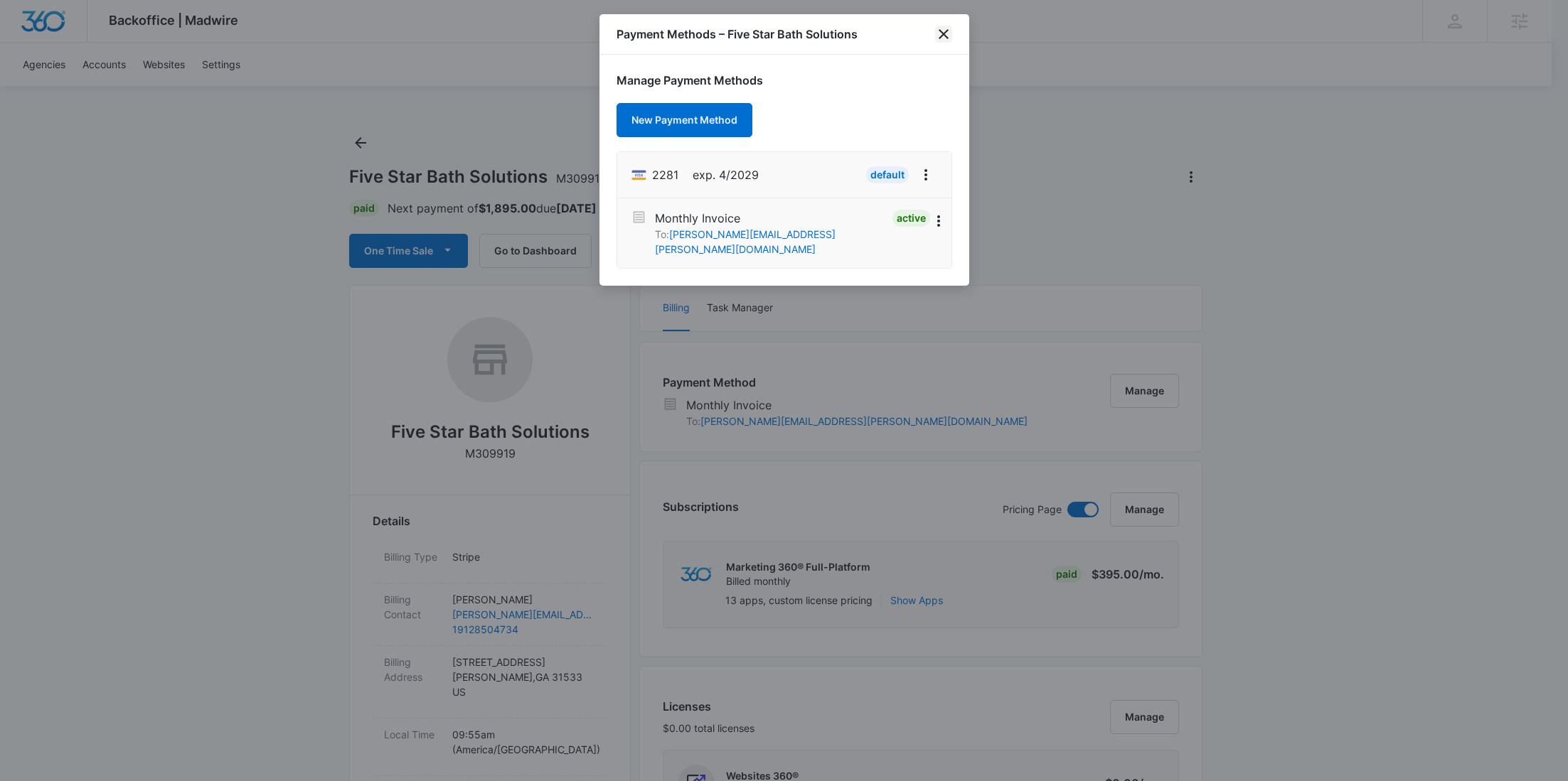
click at [940, 37] on icon "close" at bounding box center [943, 33] width 10 height 10
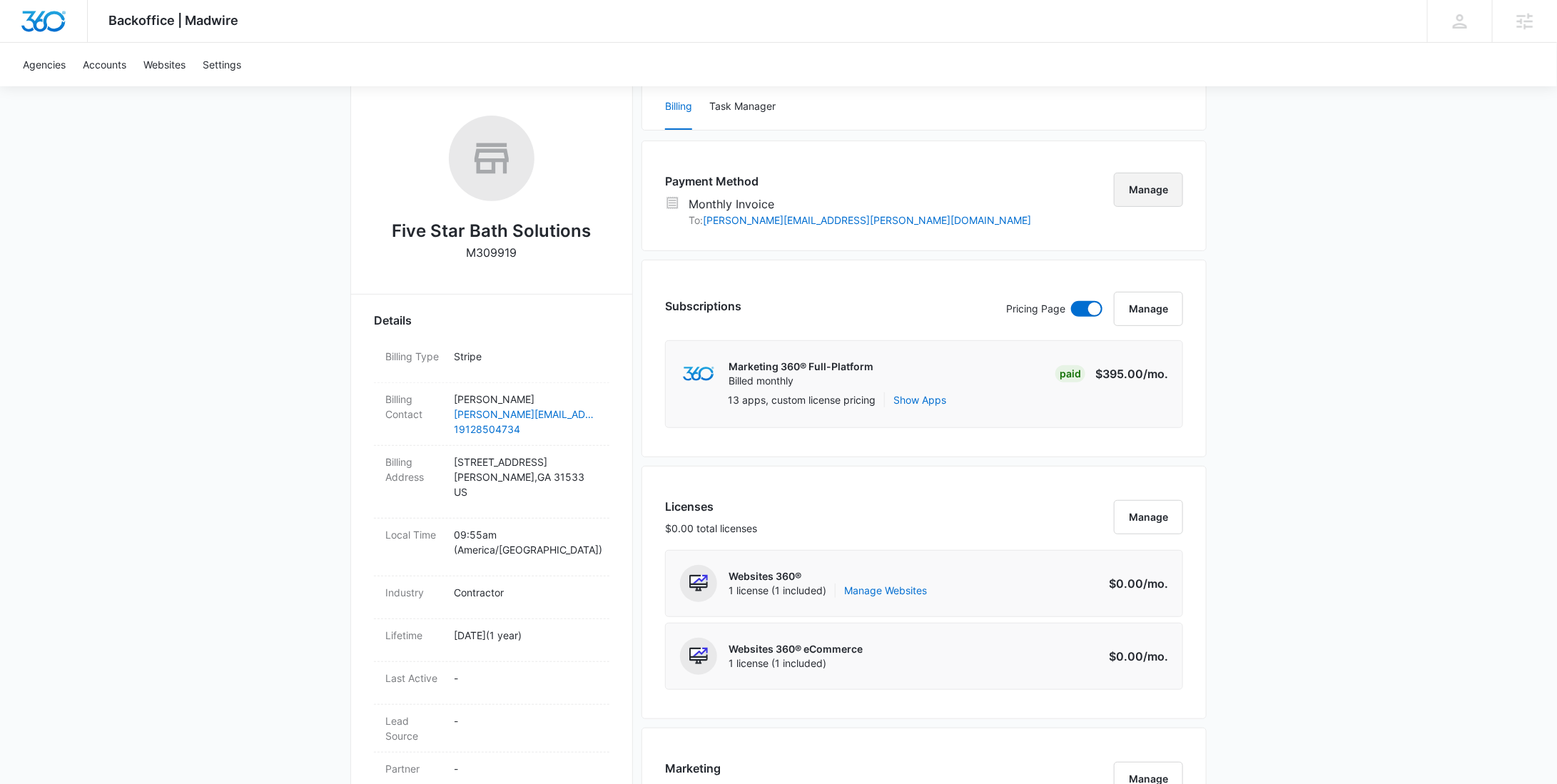
scroll to position [374, 0]
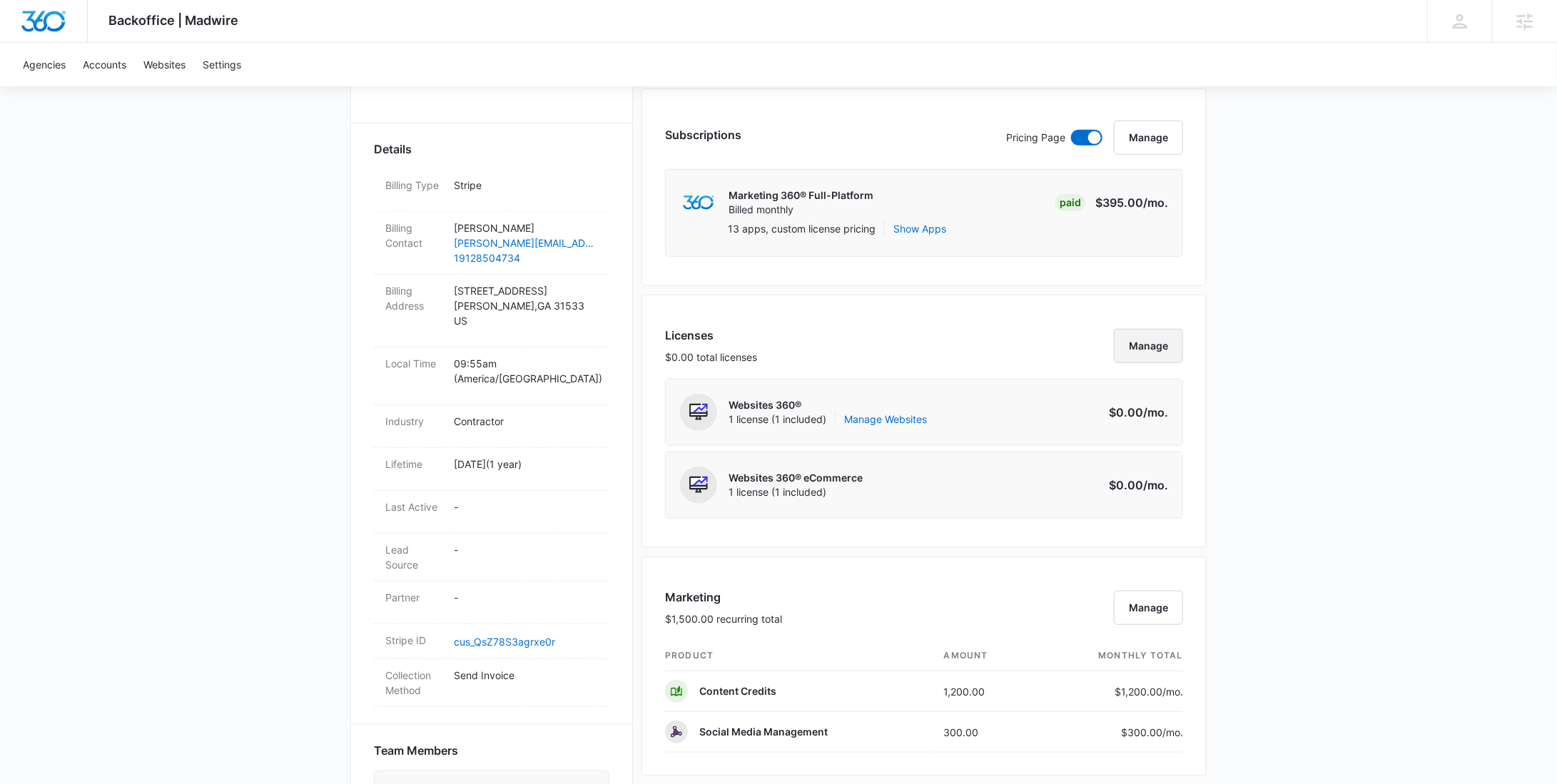
click at [1155, 339] on button "Manage" at bounding box center [1148, 345] width 69 height 34
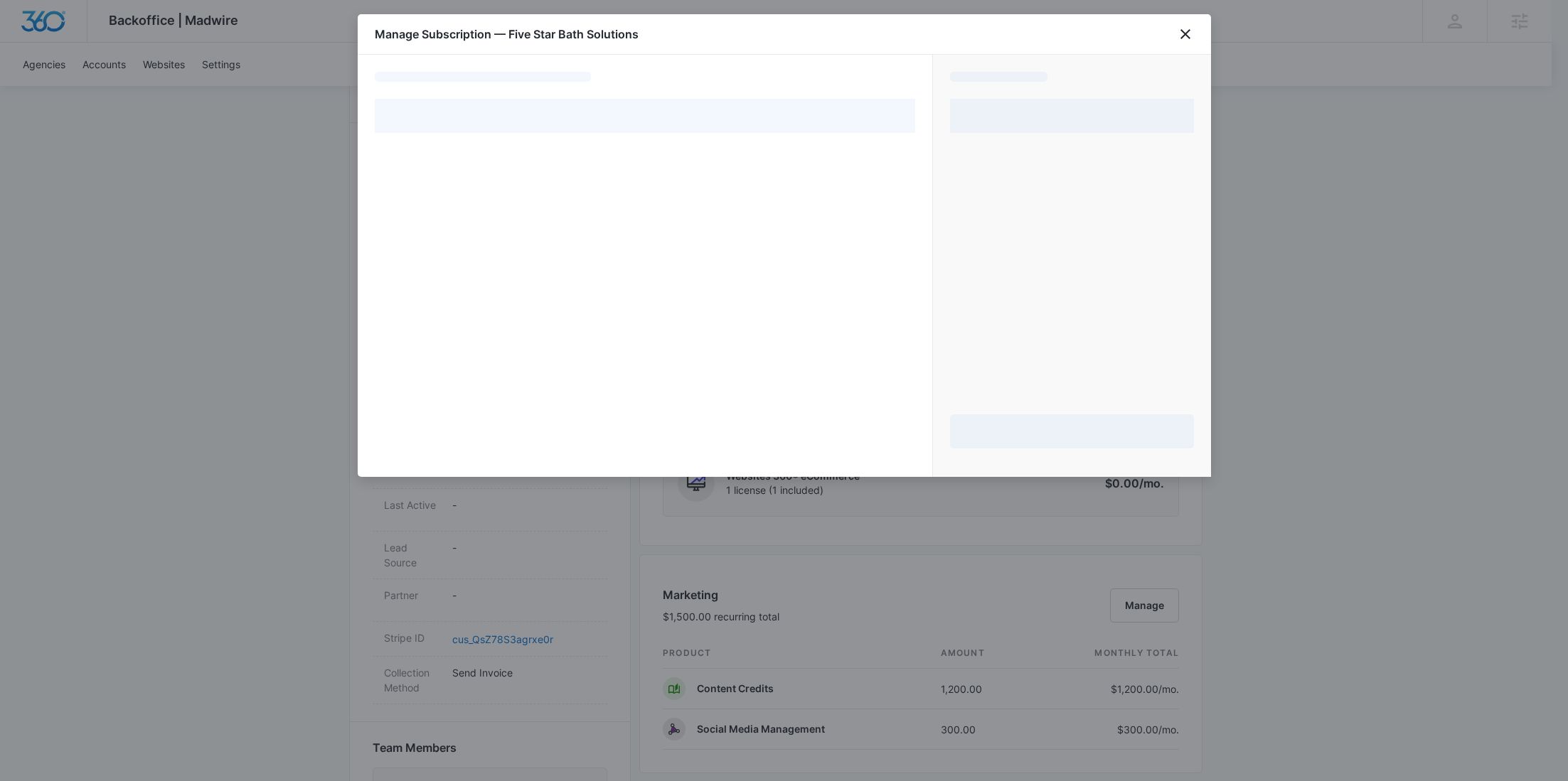
select select "MANUAL_INVOICE"
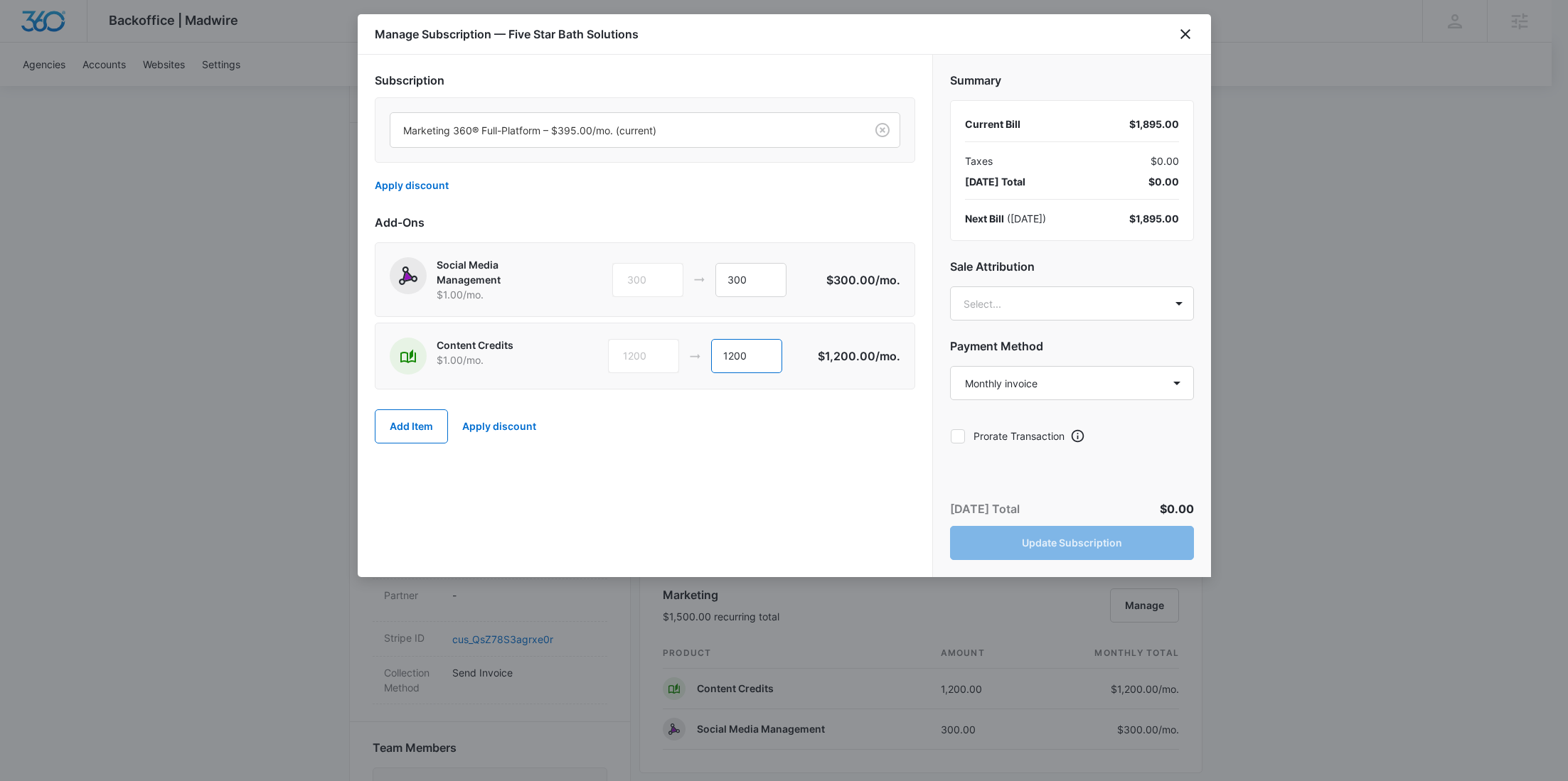
drag, startPoint x: 754, startPoint y: 345, endPoint x: 679, endPoint y: 340, distance: 75.2
click at [679, 340] on div "1200 1200" at bounding box center [713, 355] width 210 height 34
type input "0"
click at [415, 432] on button "Add Item" at bounding box center [411, 426] width 73 height 34
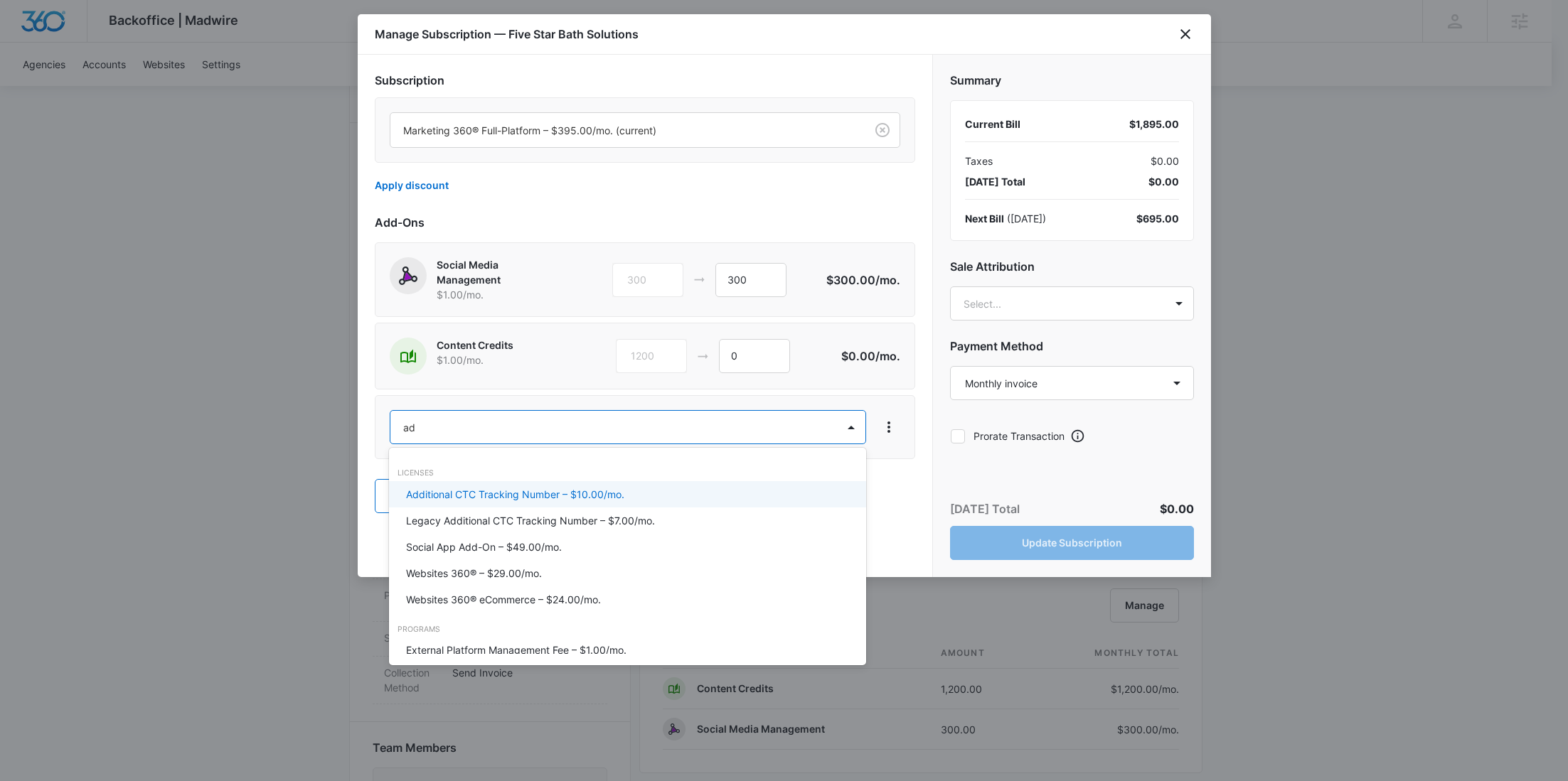
type input "ad c"
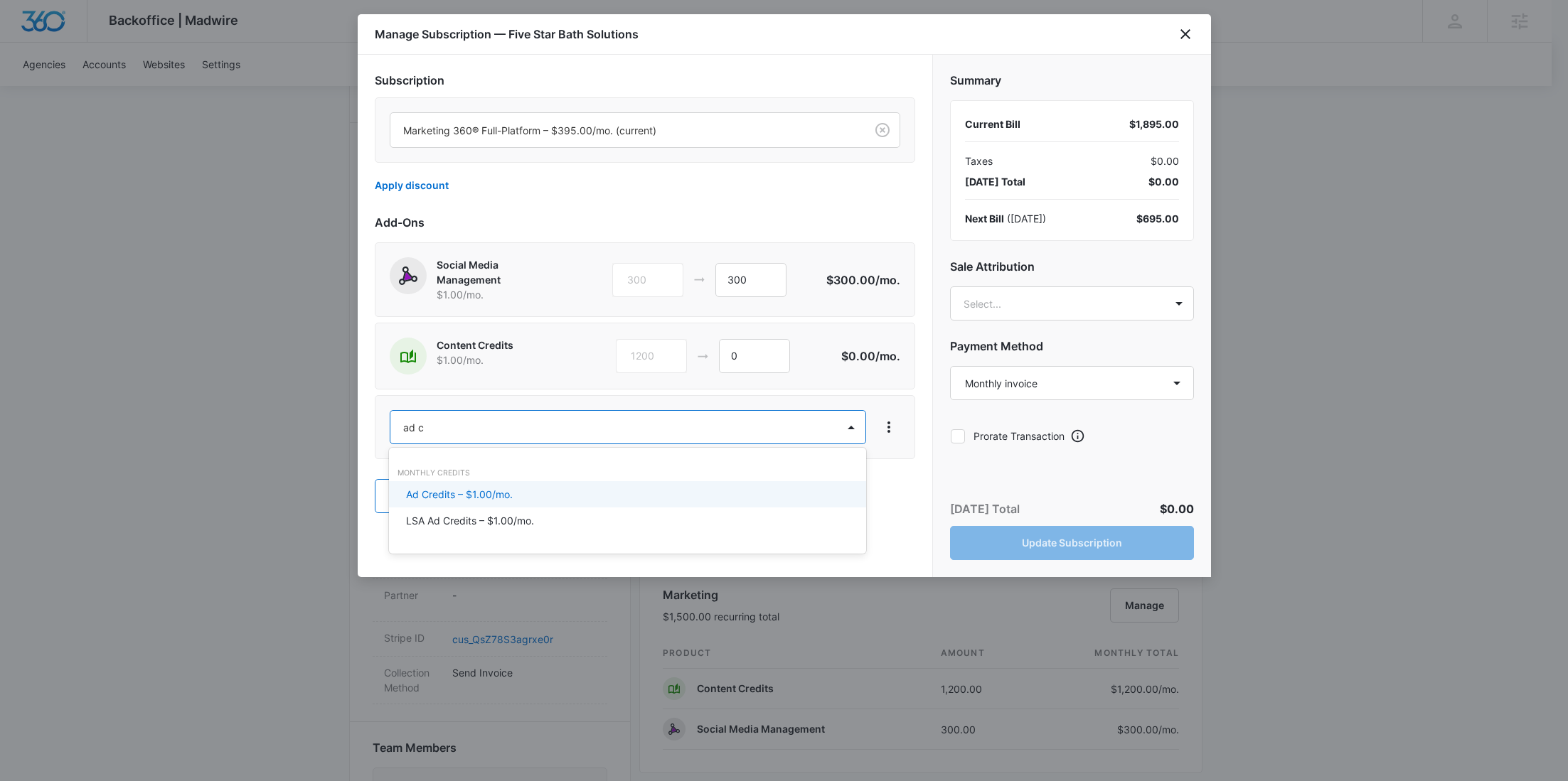
click at [474, 501] on p "Ad Credits – $1.00/mo." at bounding box center [459, 494] width 106 height 15
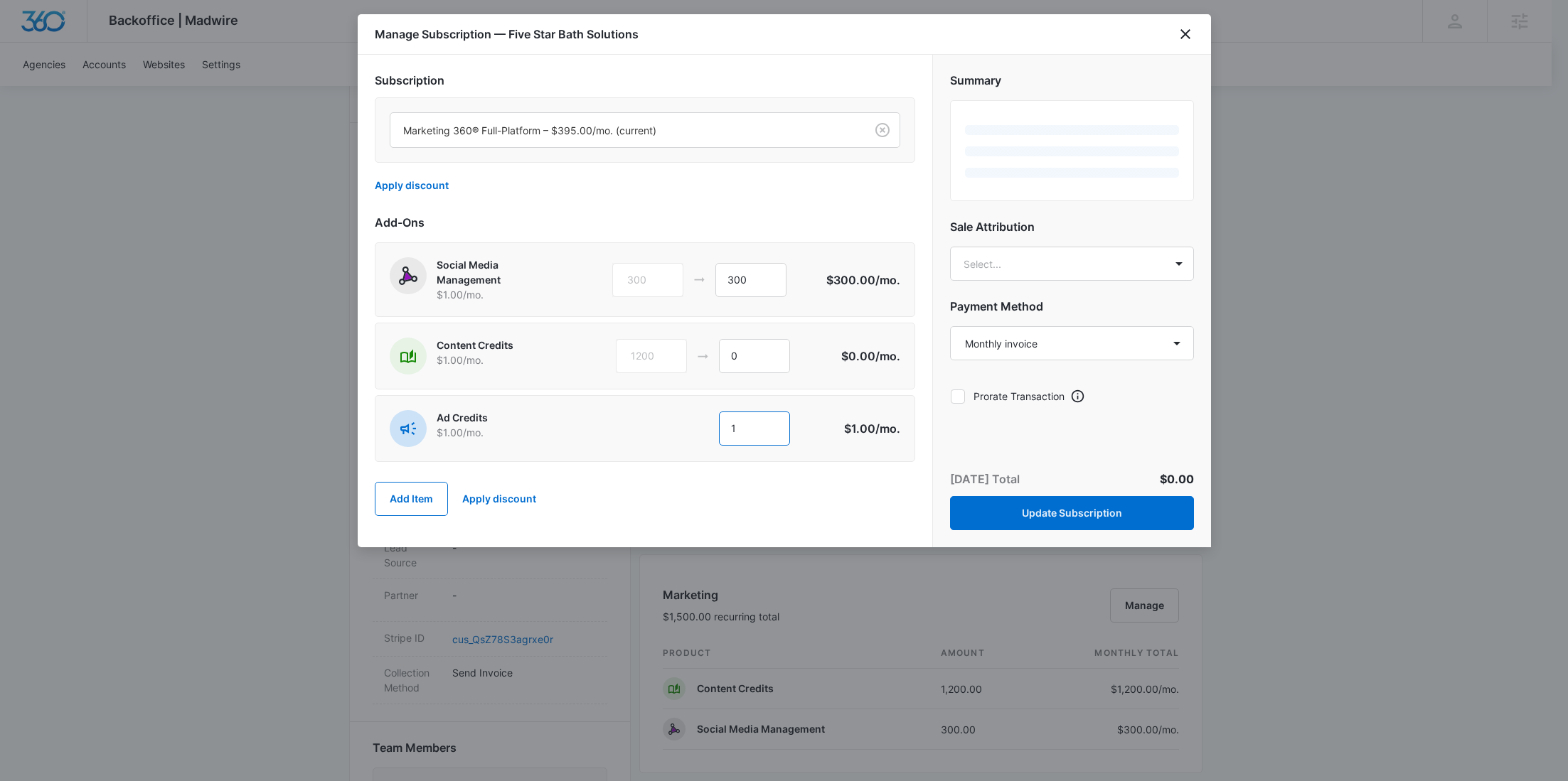
drag, startPoint x: 748, startPoint y: 423, endPoint x: 630, endPoint y: 421, distance: 118.0
click at [630, 421] on div "1 1" at bounding box center [725, 428] width 218 height 34
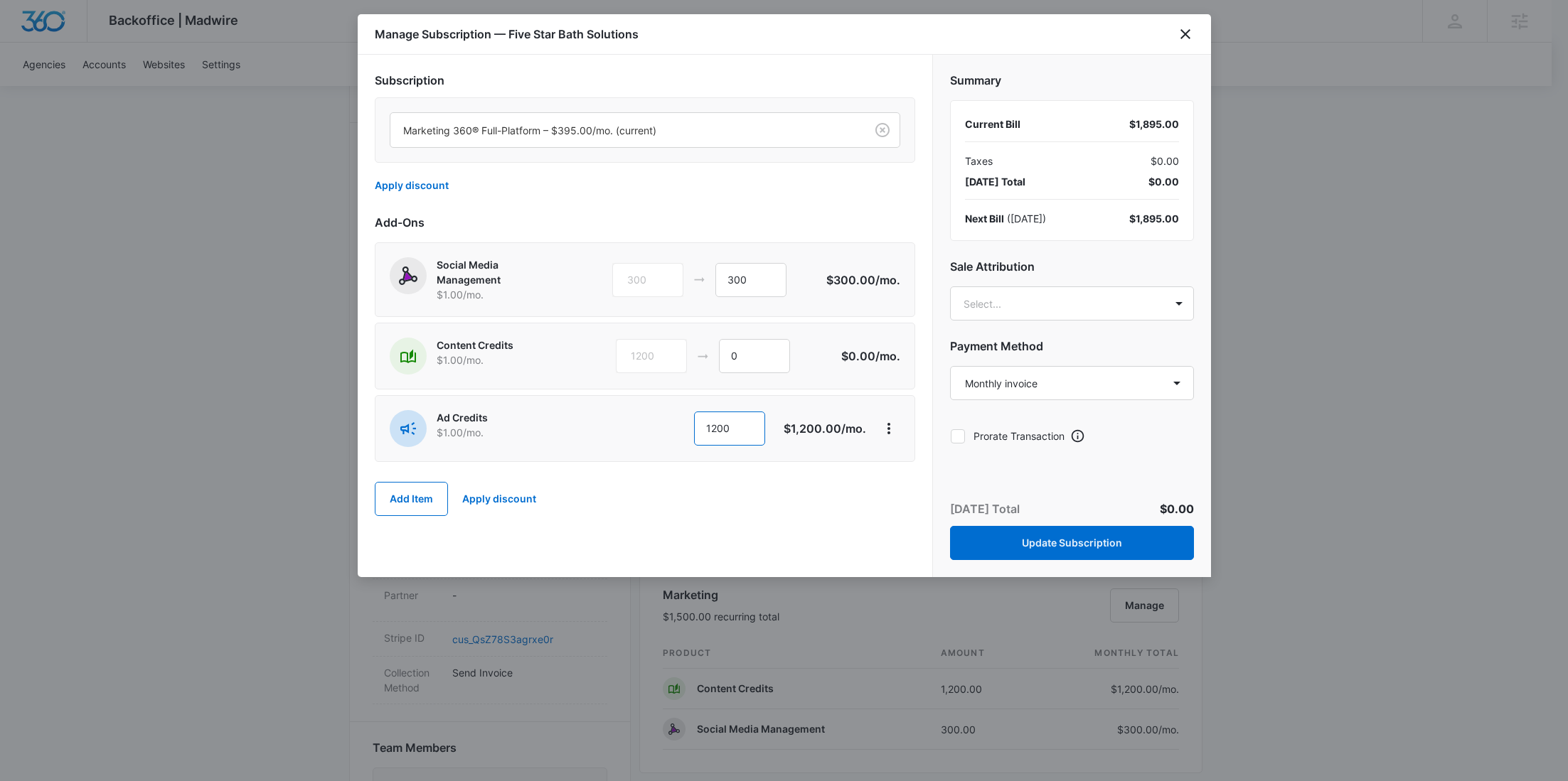
type input "1200"
click at [1085, 308] on body "Backoffice | Madwire Apps Settings RY Rochelle Young rochelle.young@madwire.com…" at bounding box center [784, 630] width 1568 height 2005
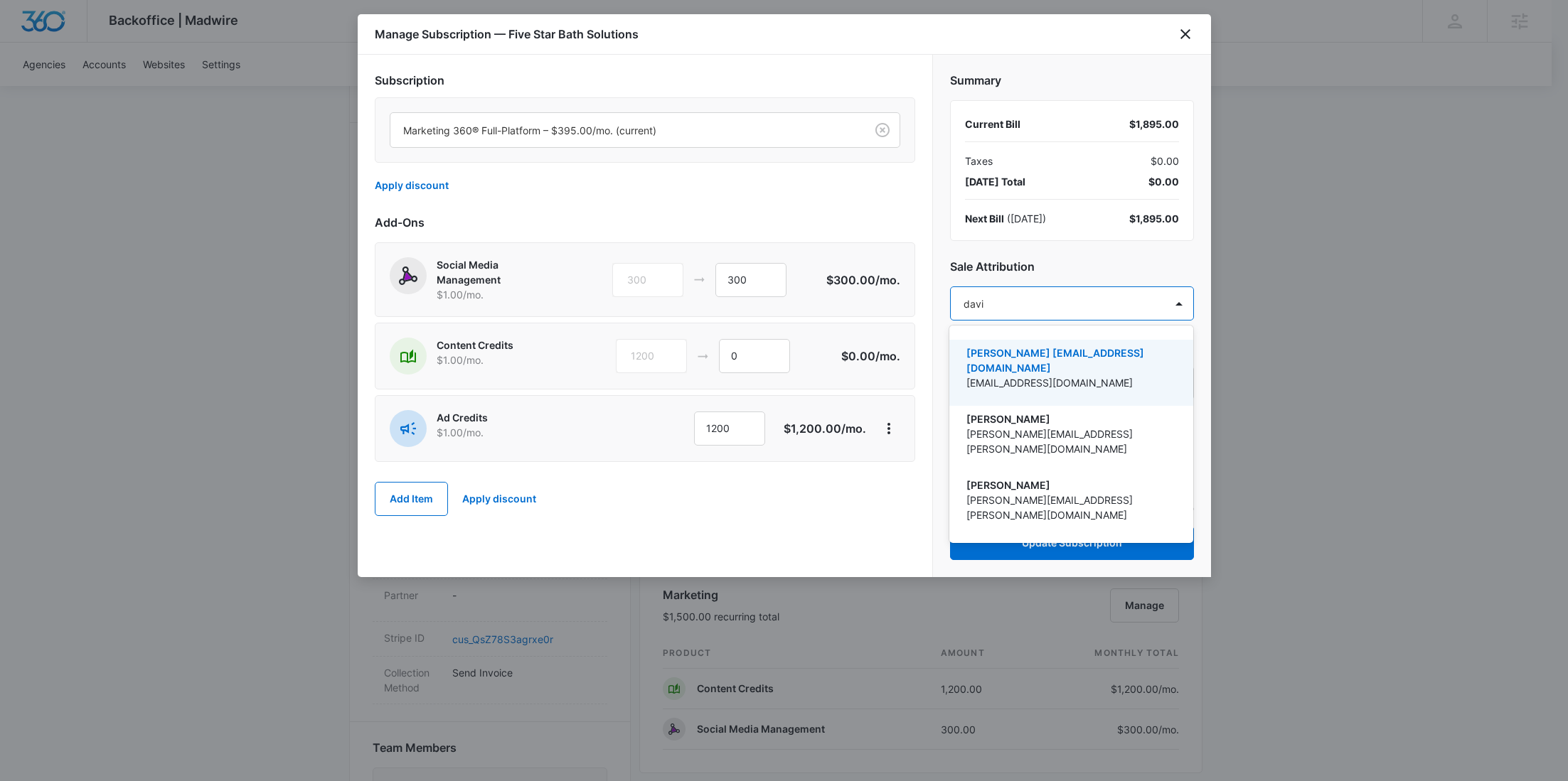
type input "davin"
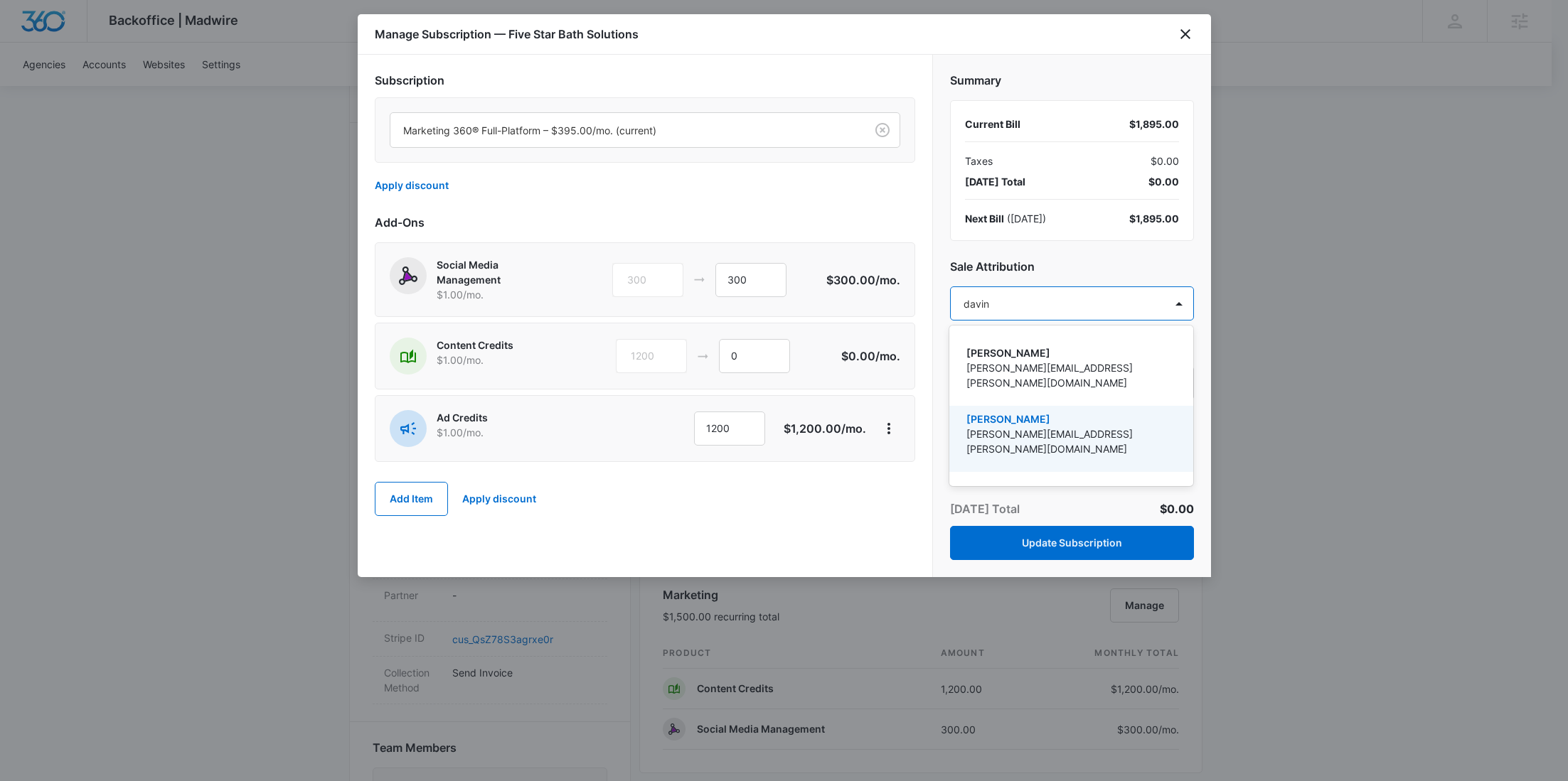
drag, startPoint x: 1059, startPoint y: 417, endPoint x: 1106, endPoint y: 37, distance: 382.9
click at [1059, 427] on p "Mike.Davin@madwire.com" at bounding box center [1070, 441] width 207 height 30
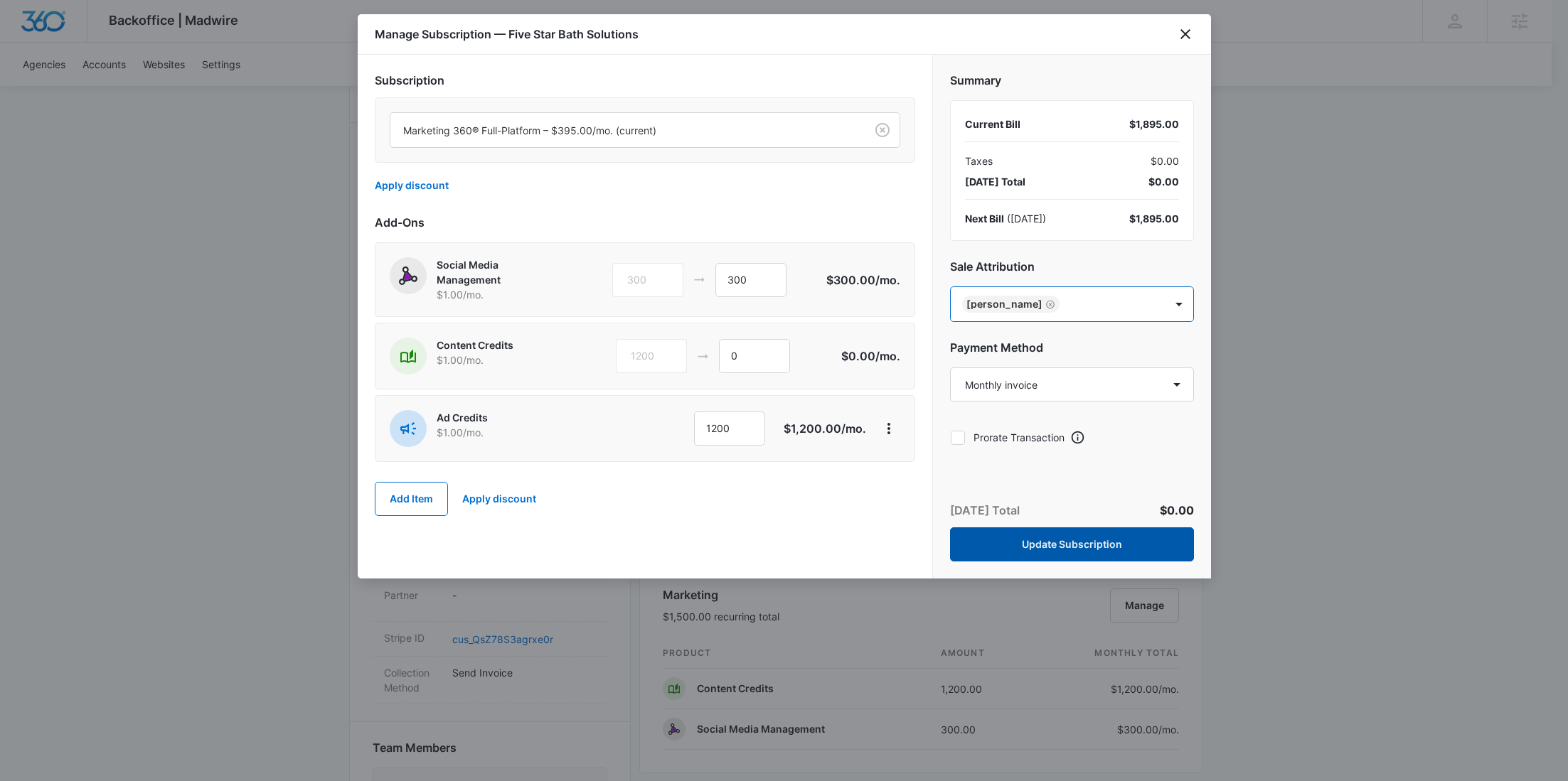
click at [1085, 545] on button "Update Subscription" at bounding box center [1071, 544] width 244 height 34
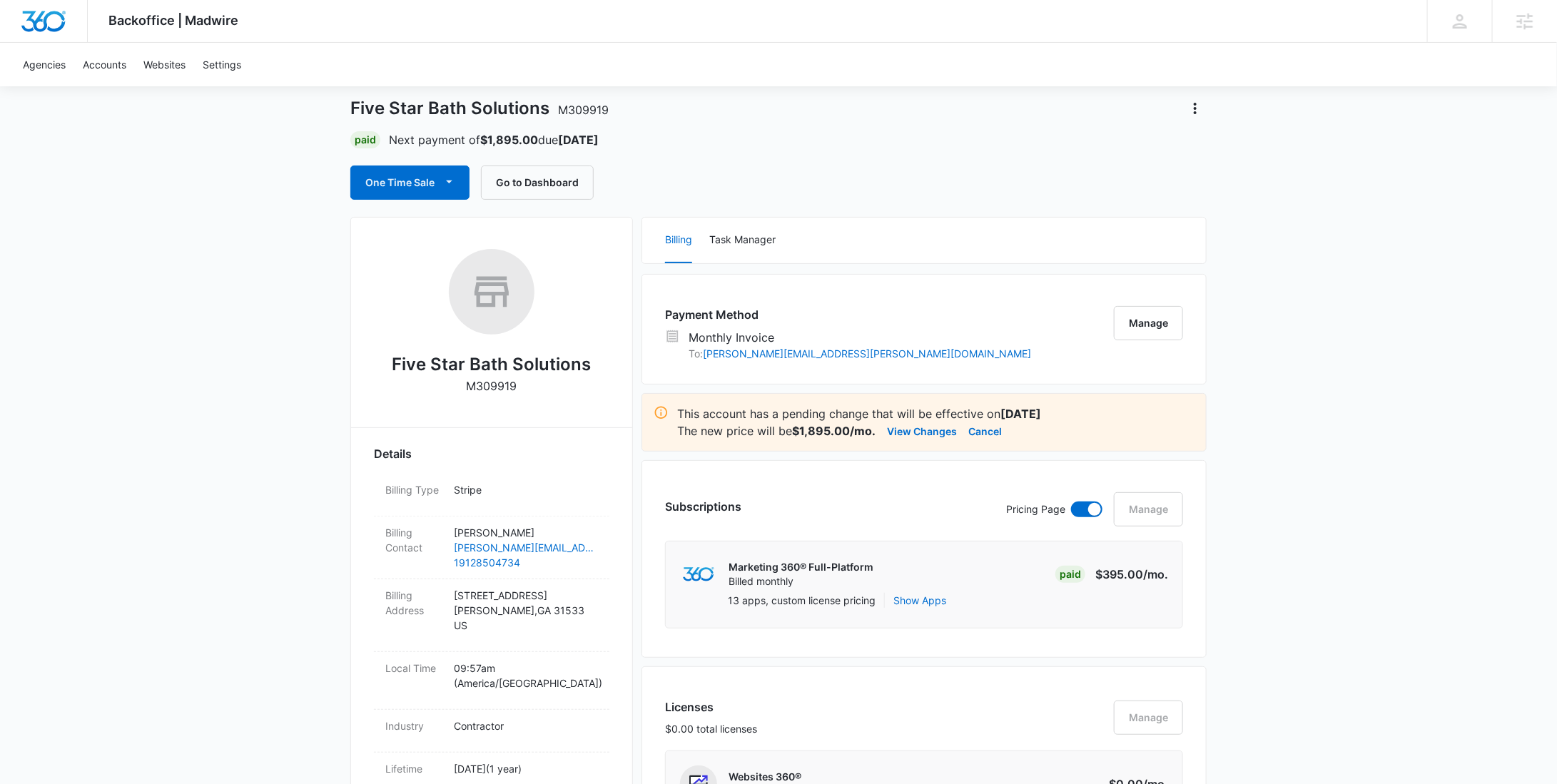
scroll to position [0, 0]
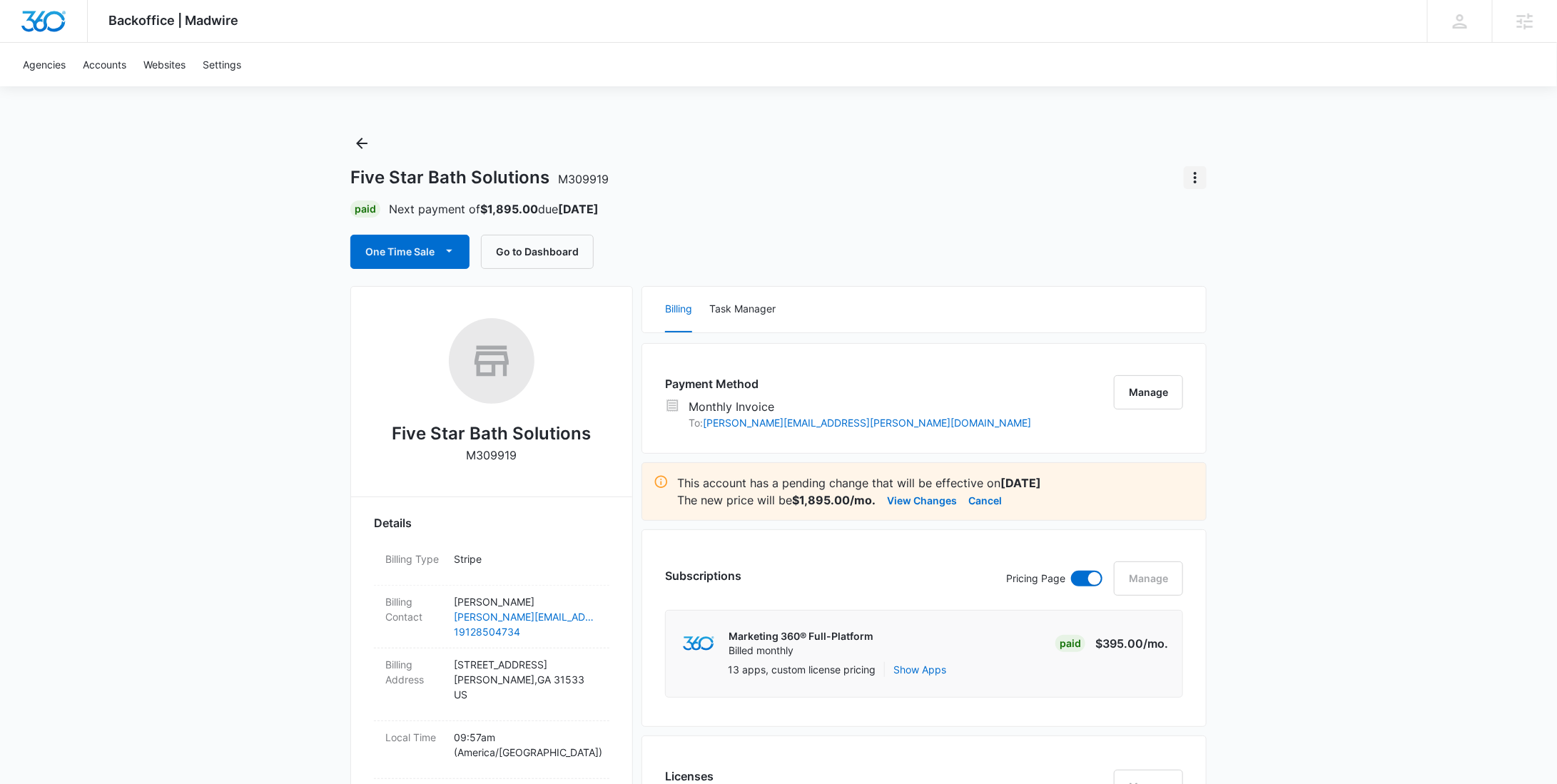
click at [1197, 184] on icon "Actions" at bounding box center [1195, 177] width 17 height 17
click at [1211, 212] on div "Update Status" at bounding box center [1236, 217] width 70 height 10
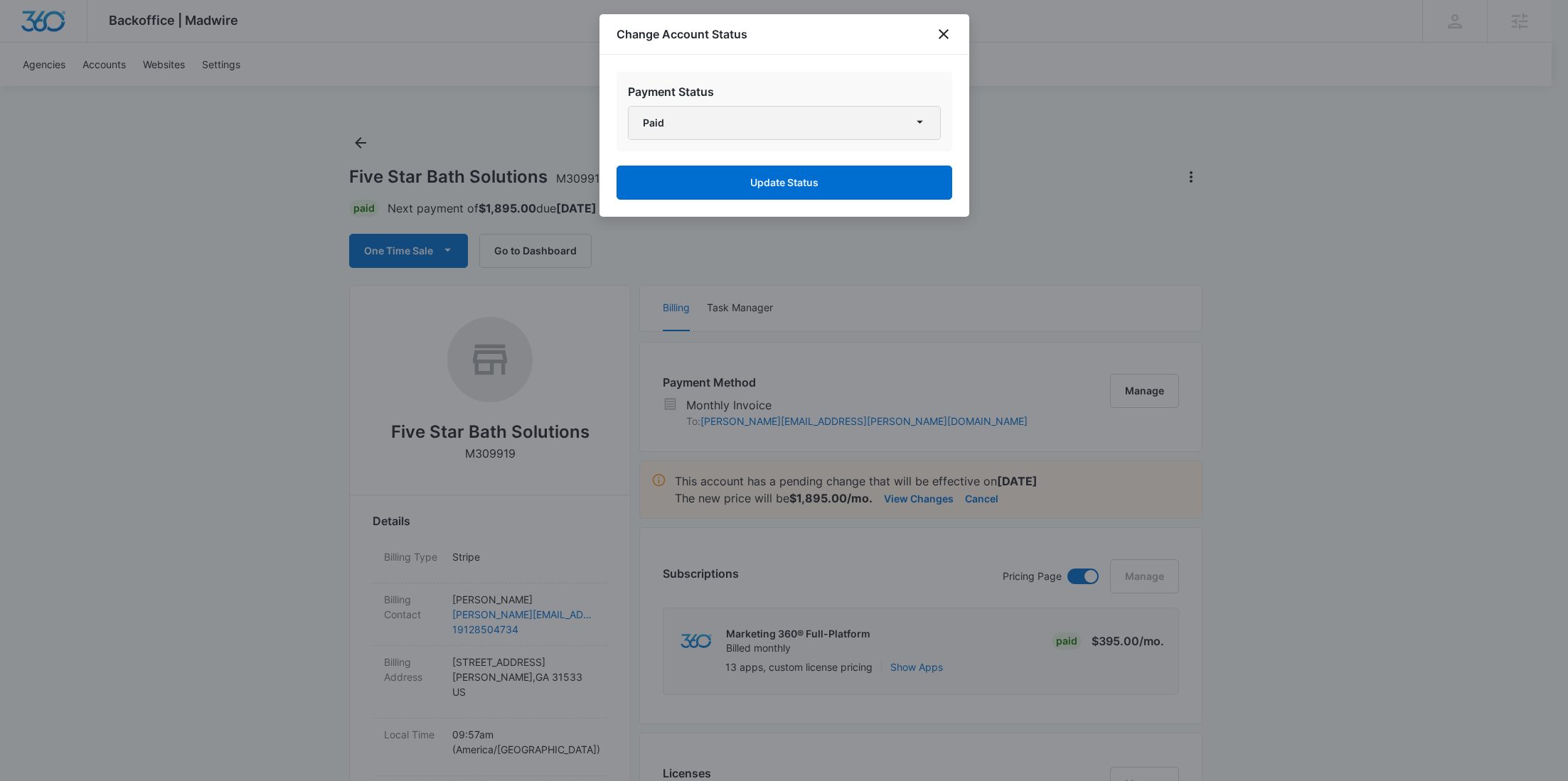
click at [787, 131] on button "Paid" at bounding box center [784, 123] width 313 height 34
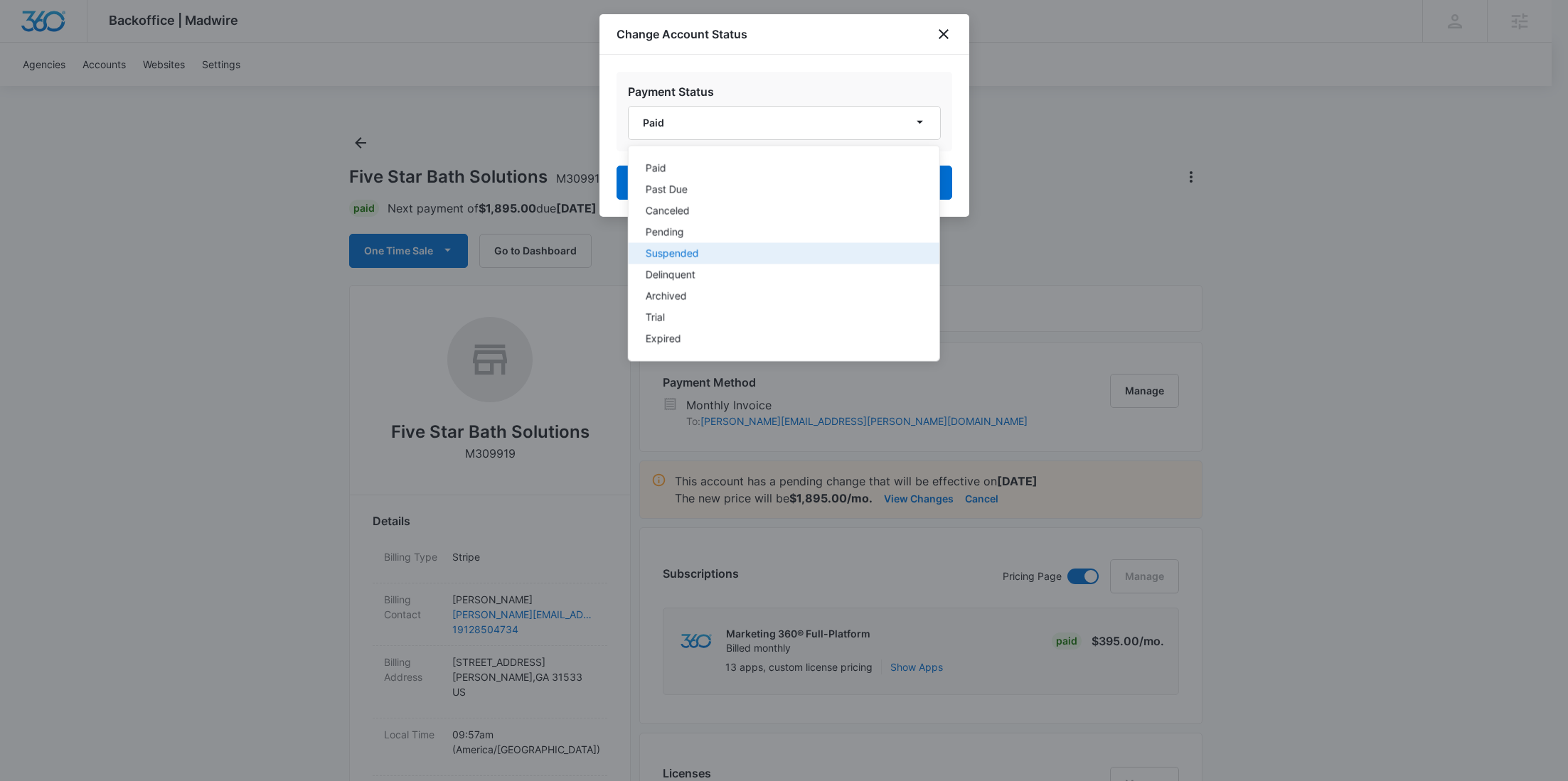
click at [685, 249] on div "Suspended" at bounding box center [774, 253] width 260 height 10
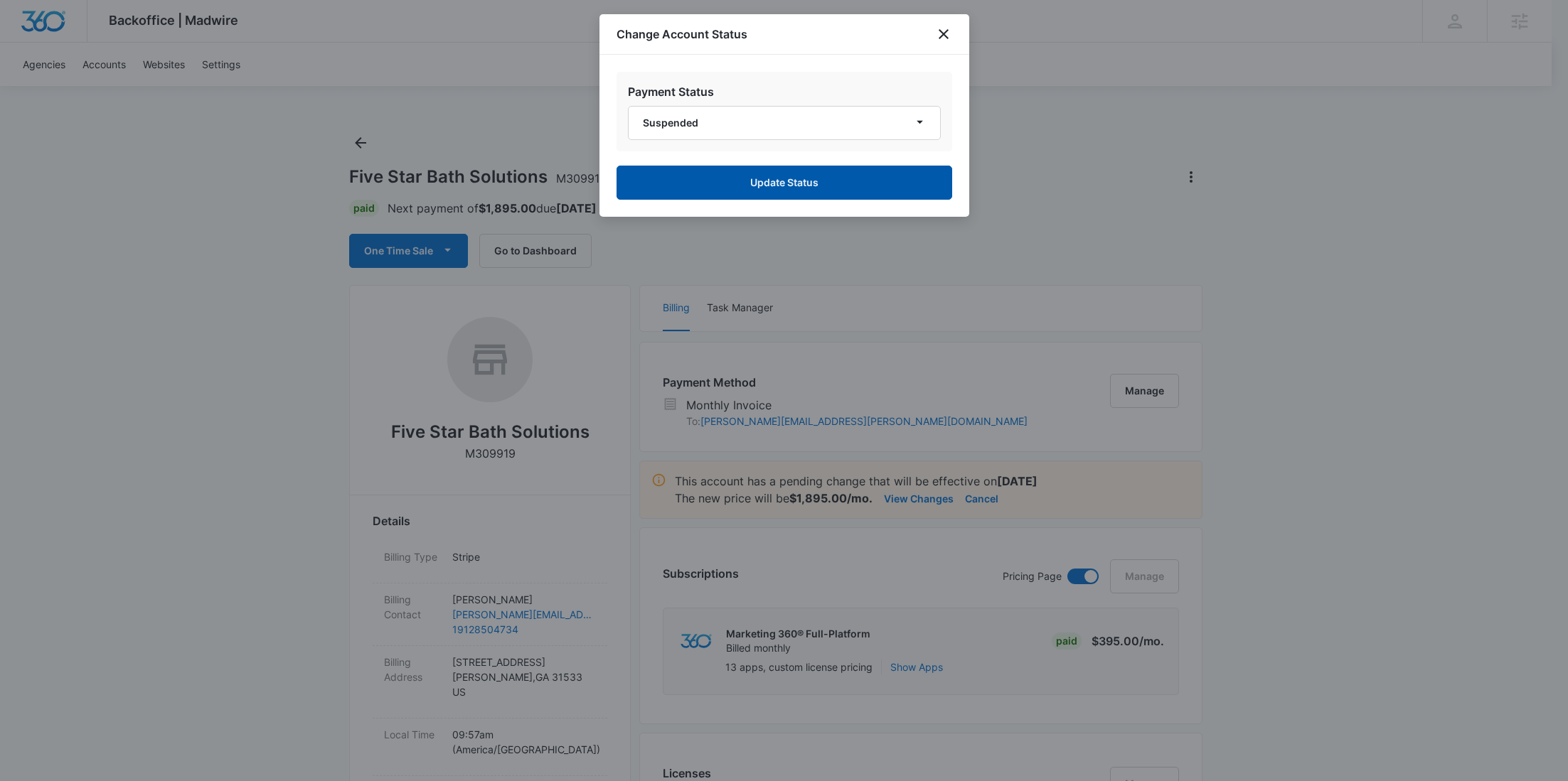
click at [757, 178] on button "Update Status" at bounding box center [784, 182] width 335 height 34
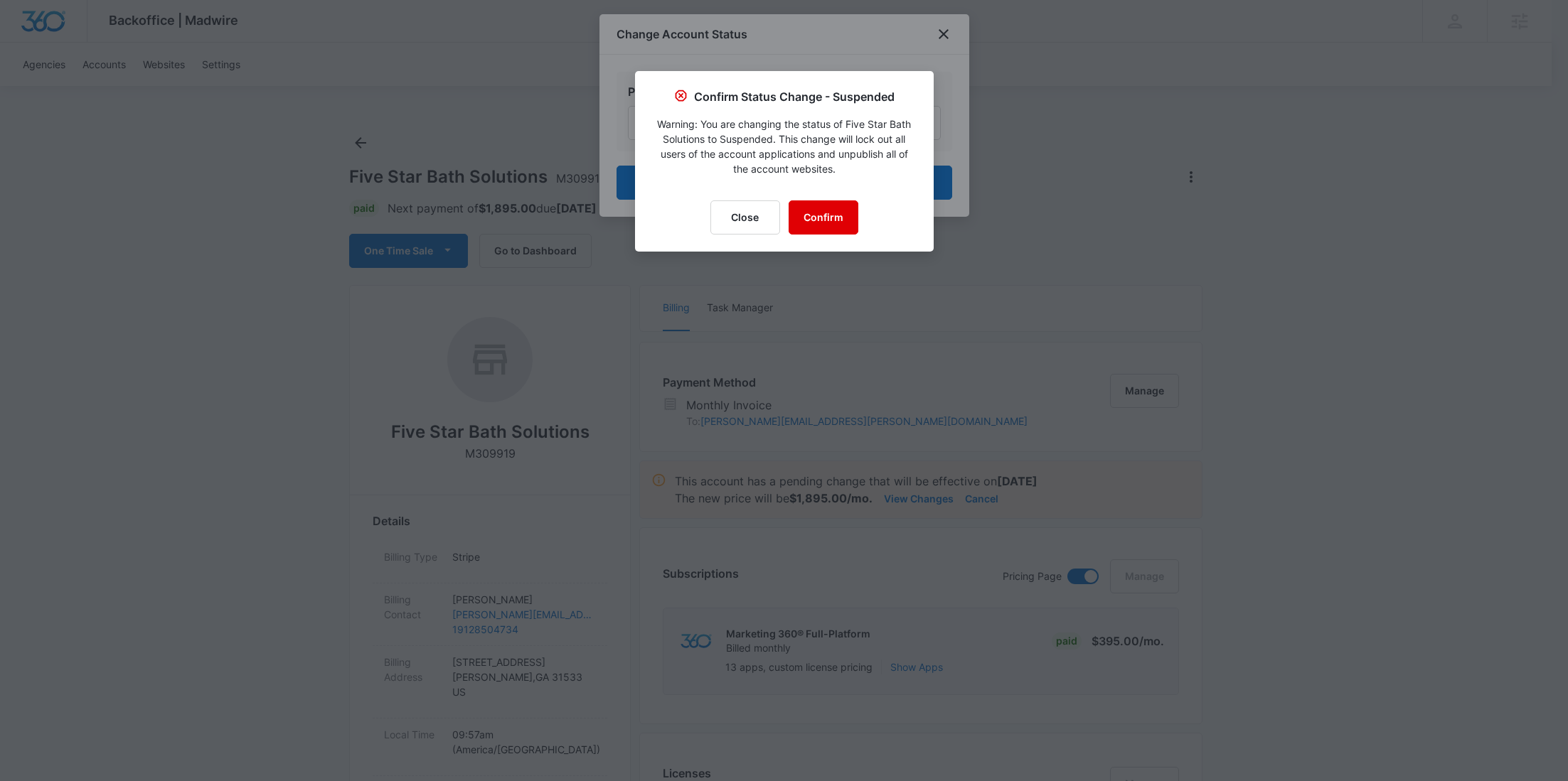
click at [833, 214] on button "Confirm" at bounding box center [823, 217] width 70 height 34
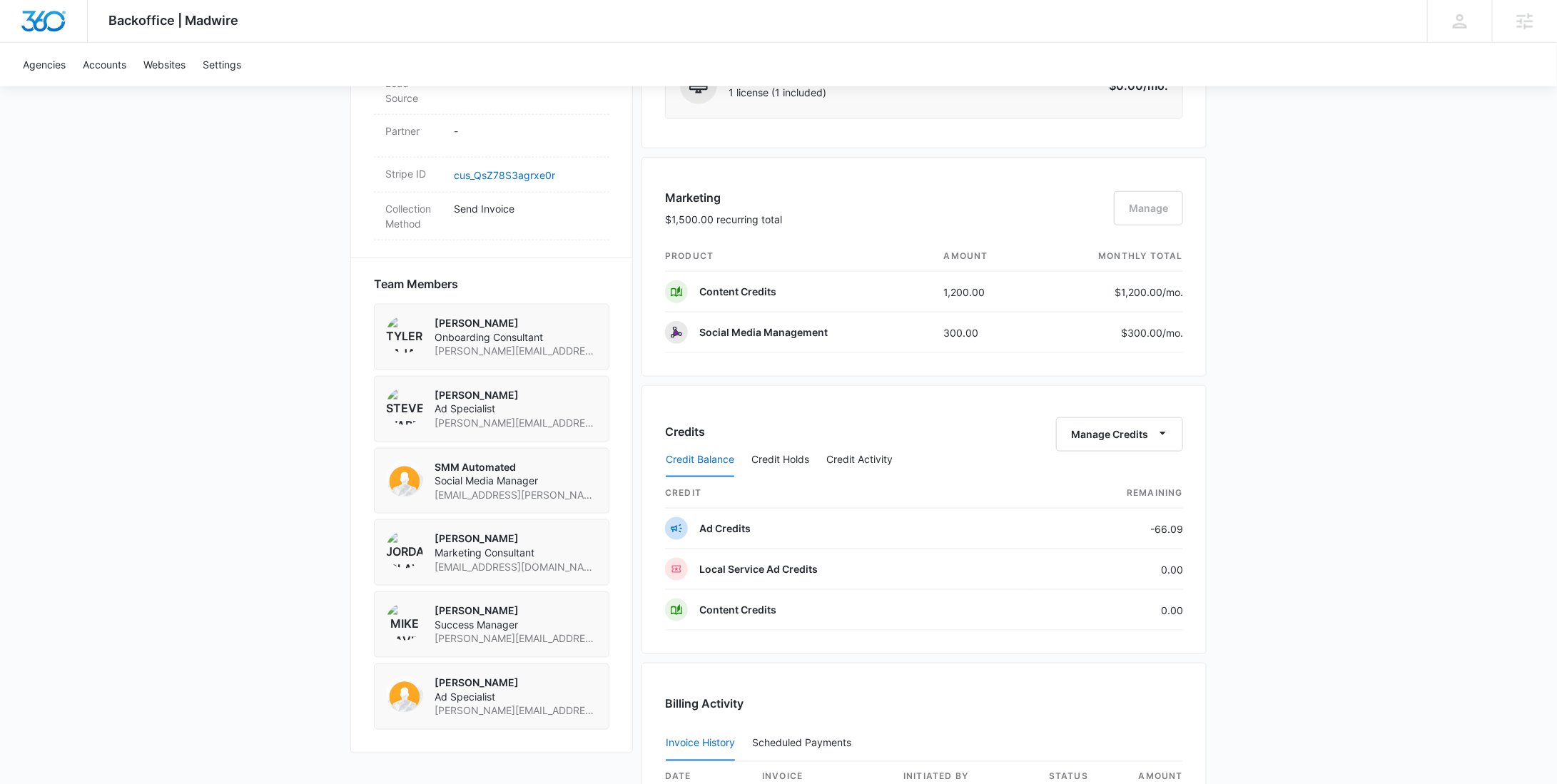
scroll to position [1288, 0]
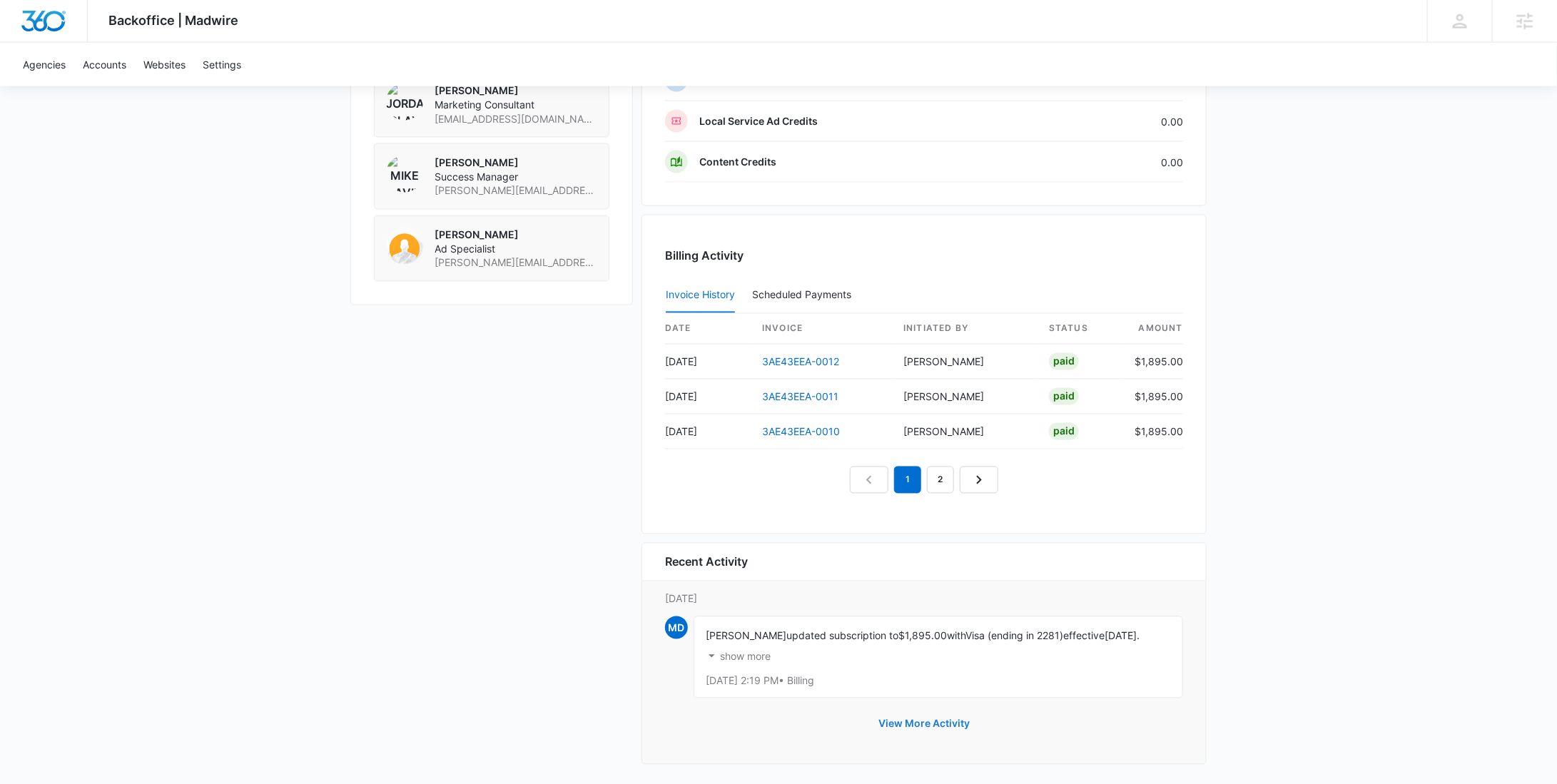
click at [921, 712] on button "View More Activity" at bounding box center [923, 724] width 120 height 34
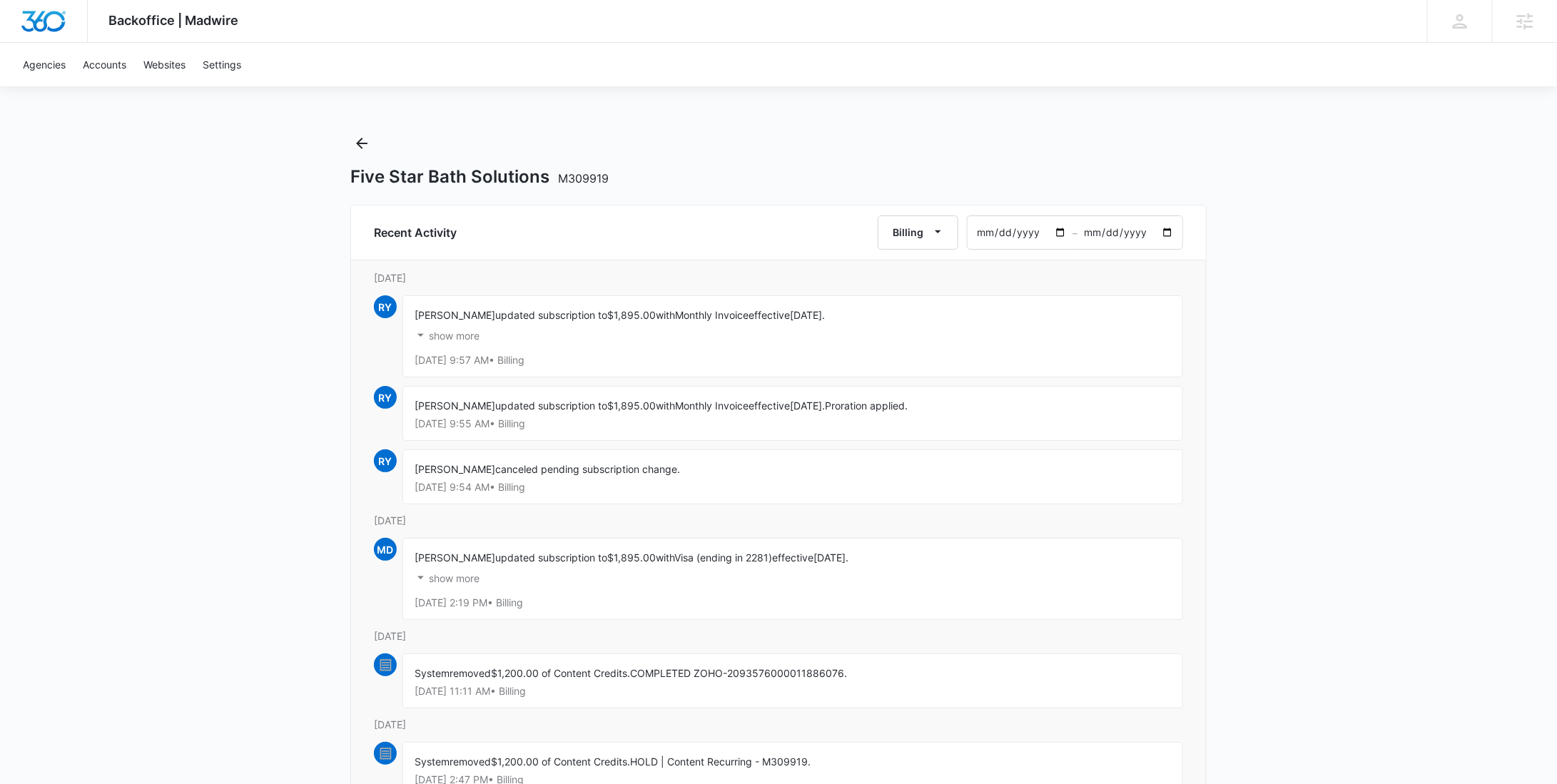
click at [455, 336] on p "show more" at bounding box center [455, 336] width 51 height 10
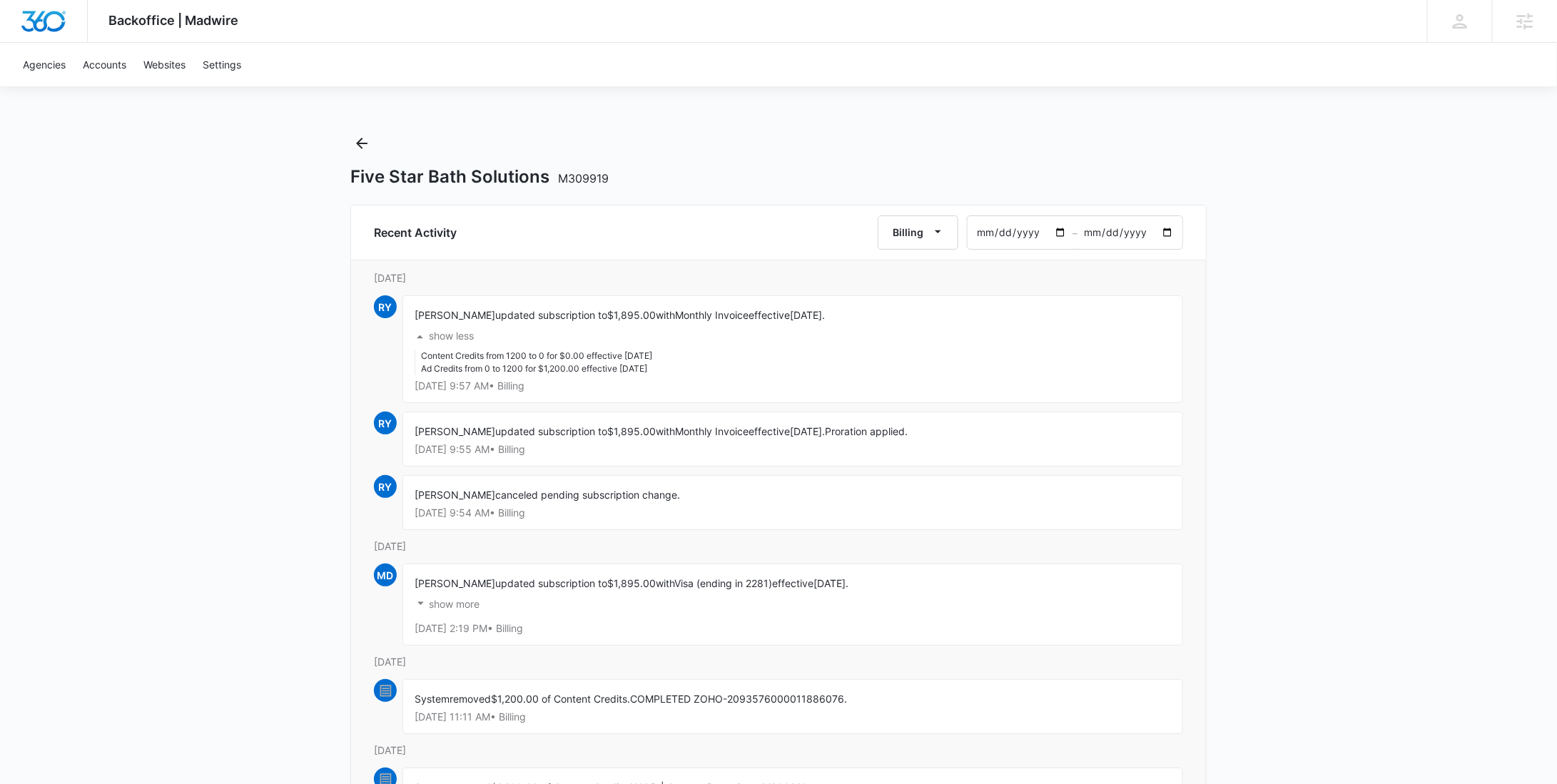
click at [468, 600] on p "show more" at bounding box center [455, 604] width 51 height 10
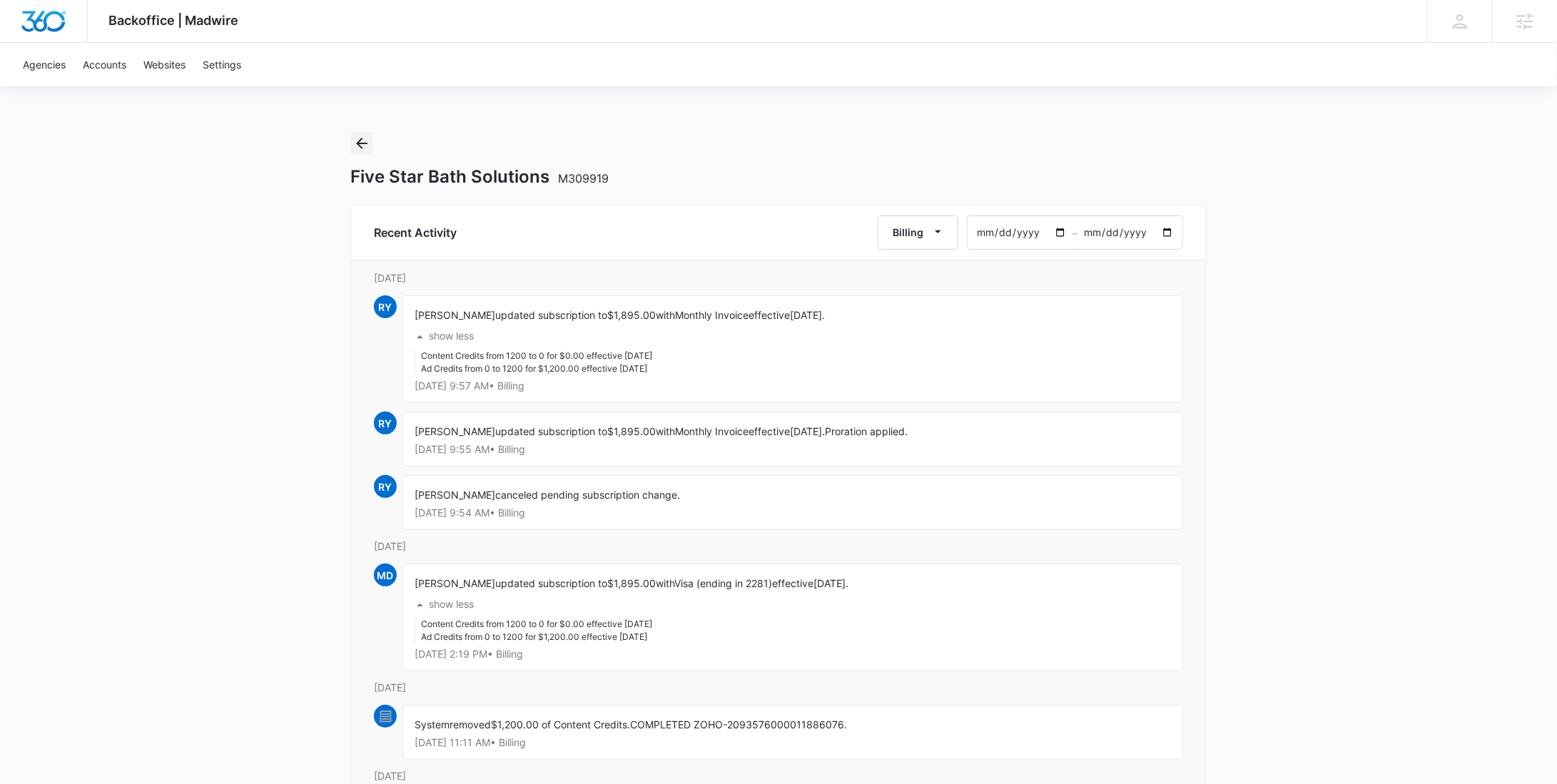
click at [365, 144] on icon "Back" at bounding box center [362, 143] width 17 height 17
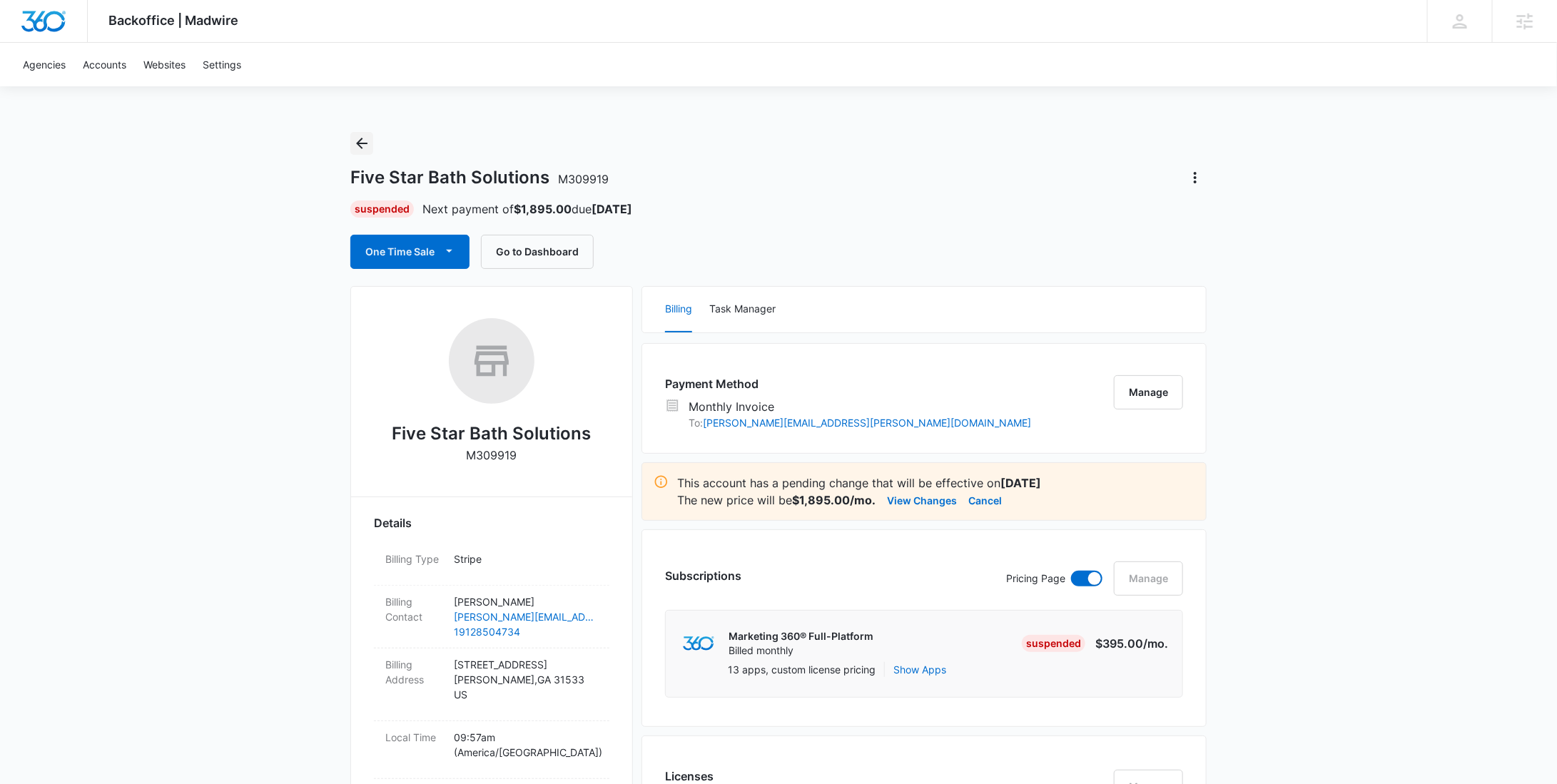
click at [369, 139] on icon "Back" at bounding box center [362, 143] width 17 height 17
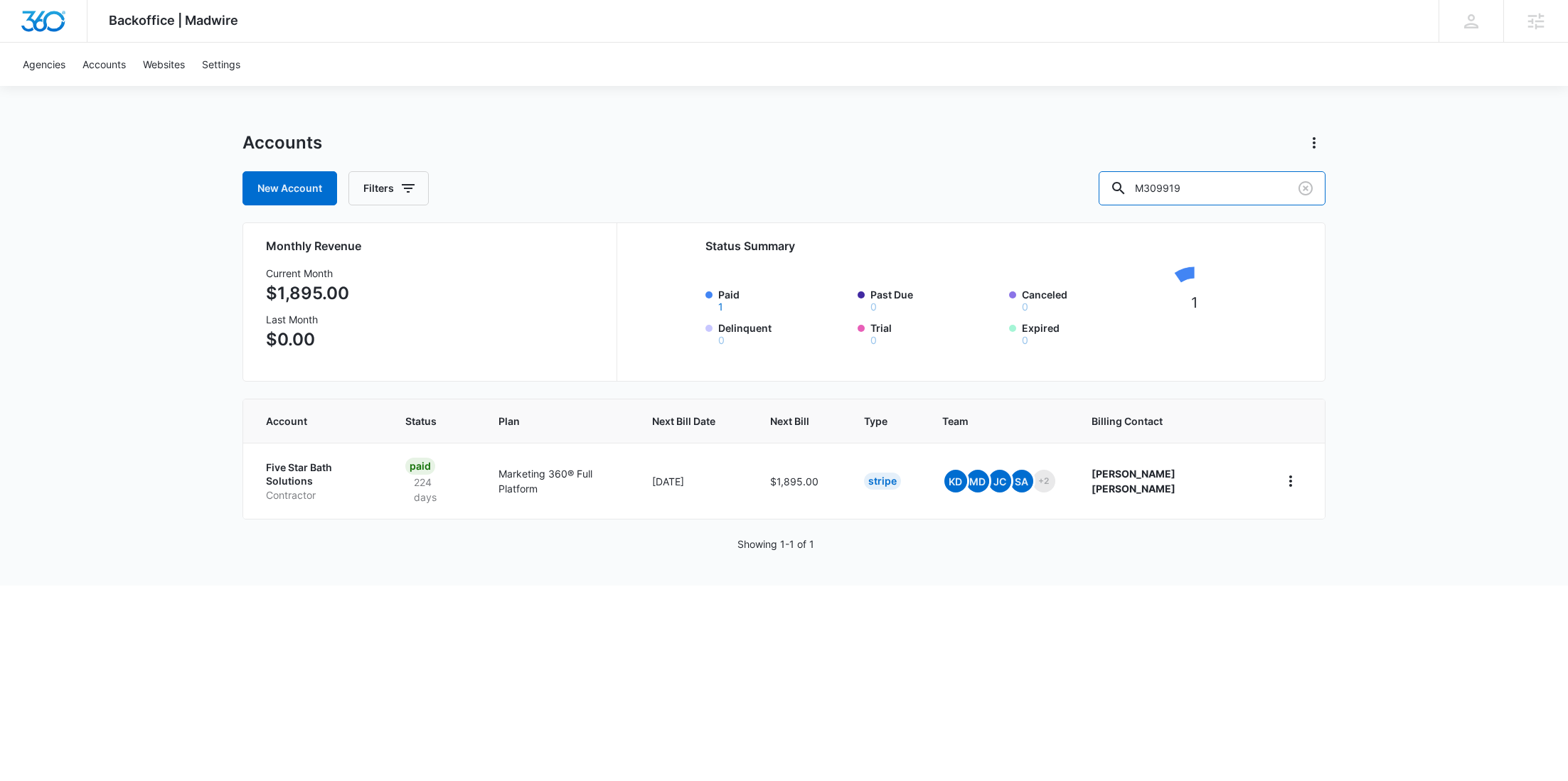
click at [1127, 192] on div "New Account Filters M309919" at bounding box center [783, 188] width 1083 height 34
paste input "174804"
type input "M174804"
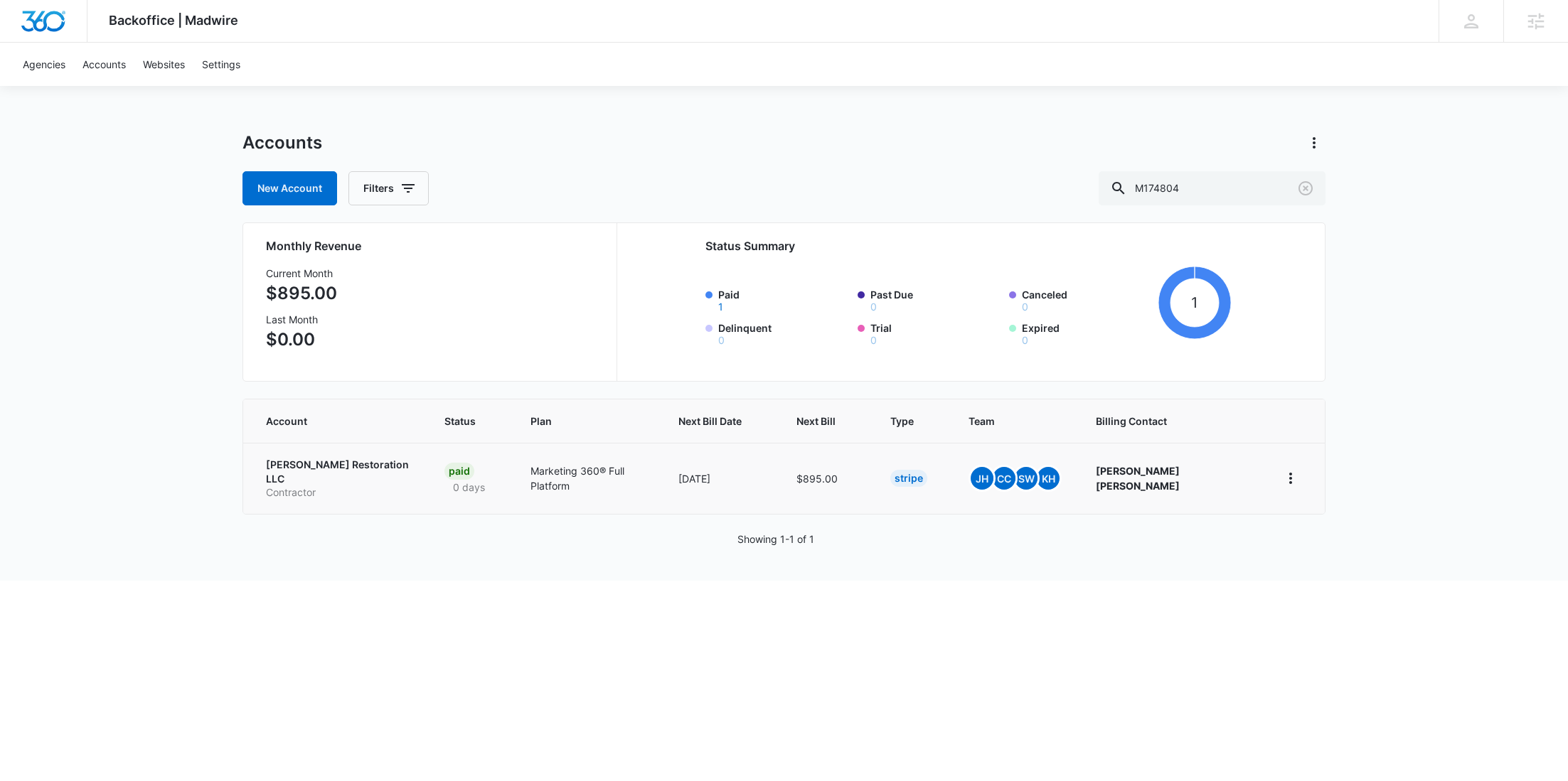
click at [329, 466] on p "Burton Restoration LLC" at bounding box center [338, 472] width 145 height 28
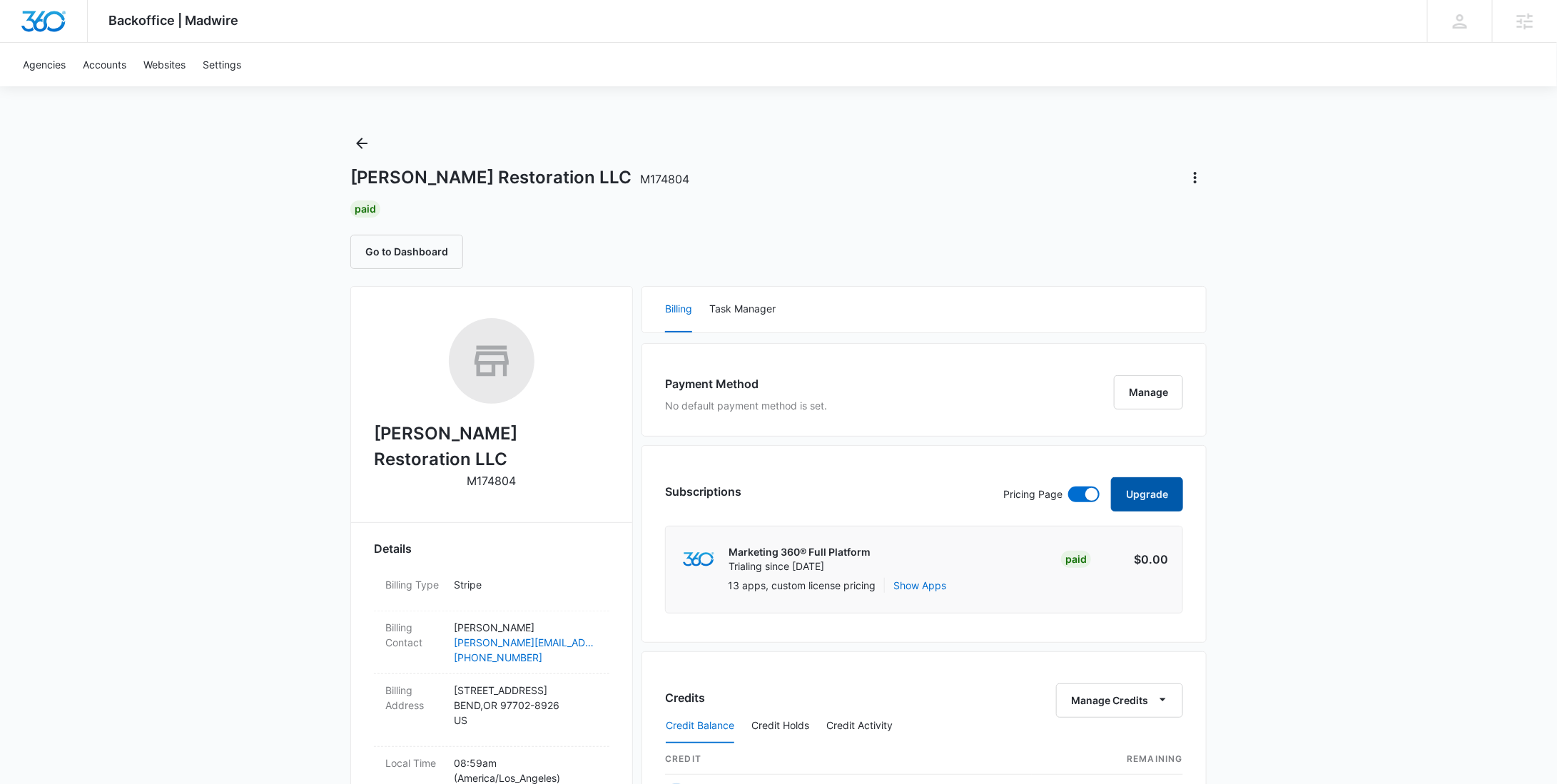
click at [1133, 503] on button "Upgrade" at bounding box center [1147, 494] width 72 height 34
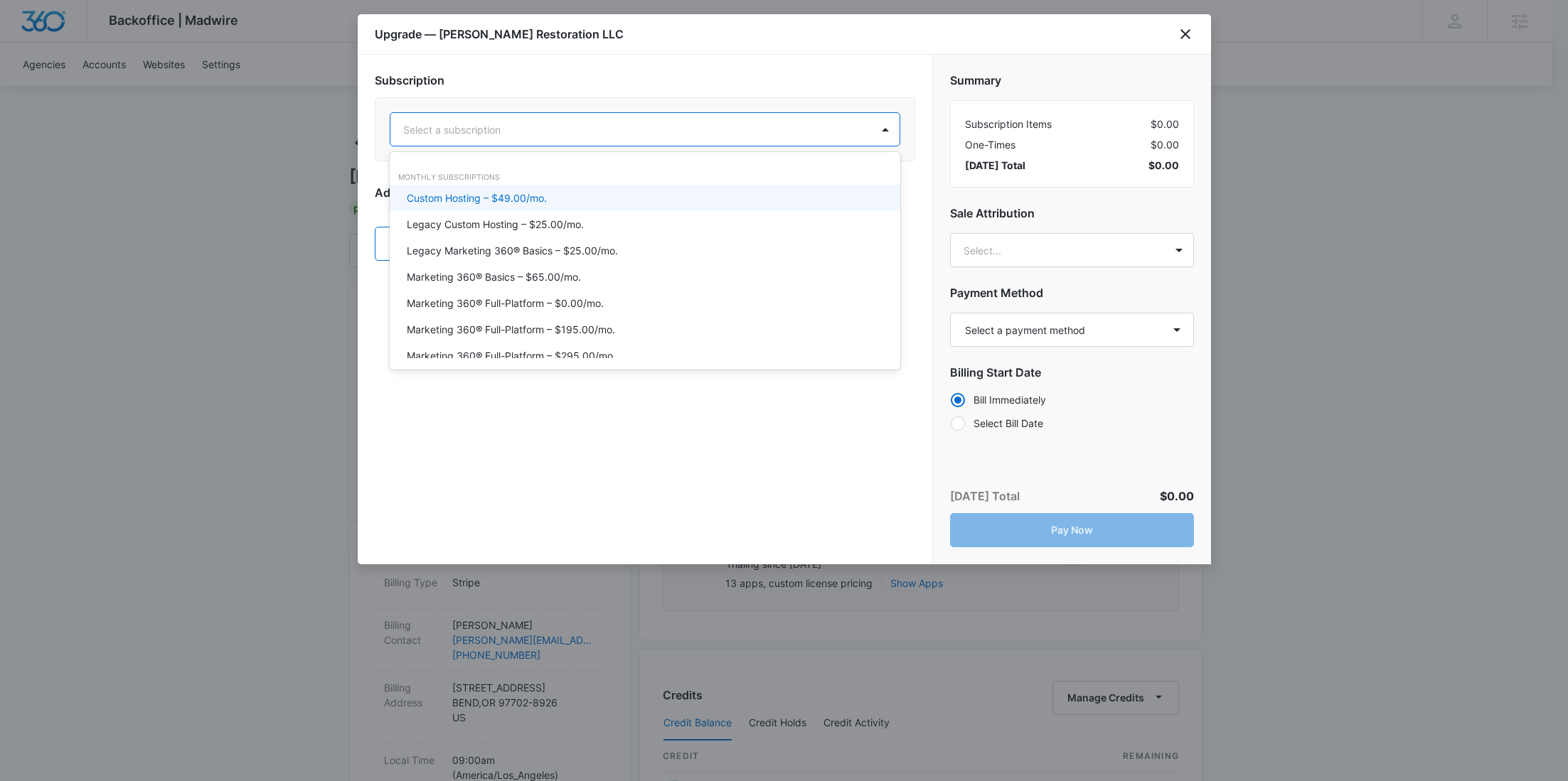
click at [549, 138] on div at bounding box center [628, 130] width 449 height 17
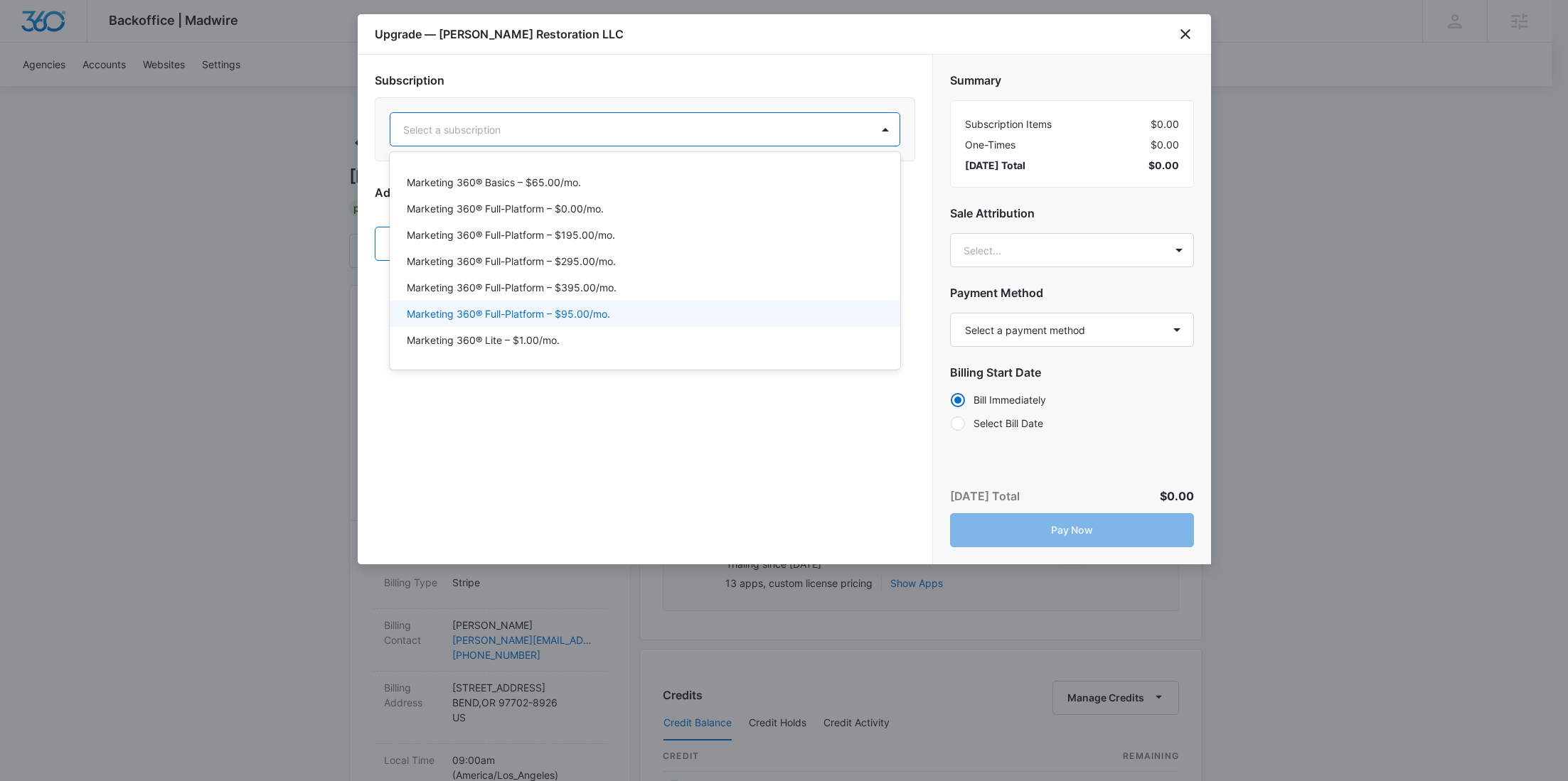
scroll to position [165, 0]
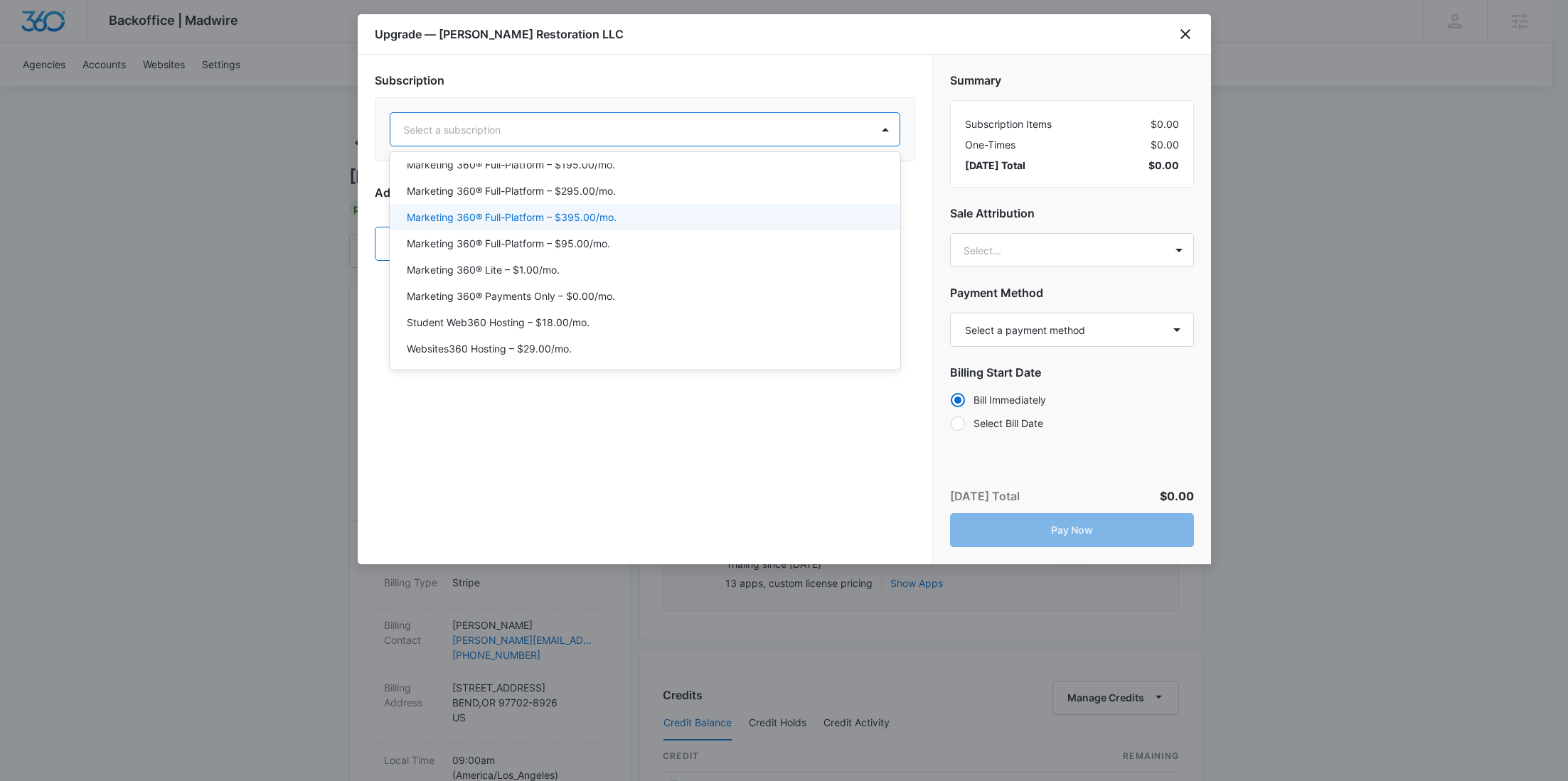
click at [612, 222] on p "Marketing 360® Full-Platform – $395.00/mo." at bounding box center [511, 217] width 210 height 15
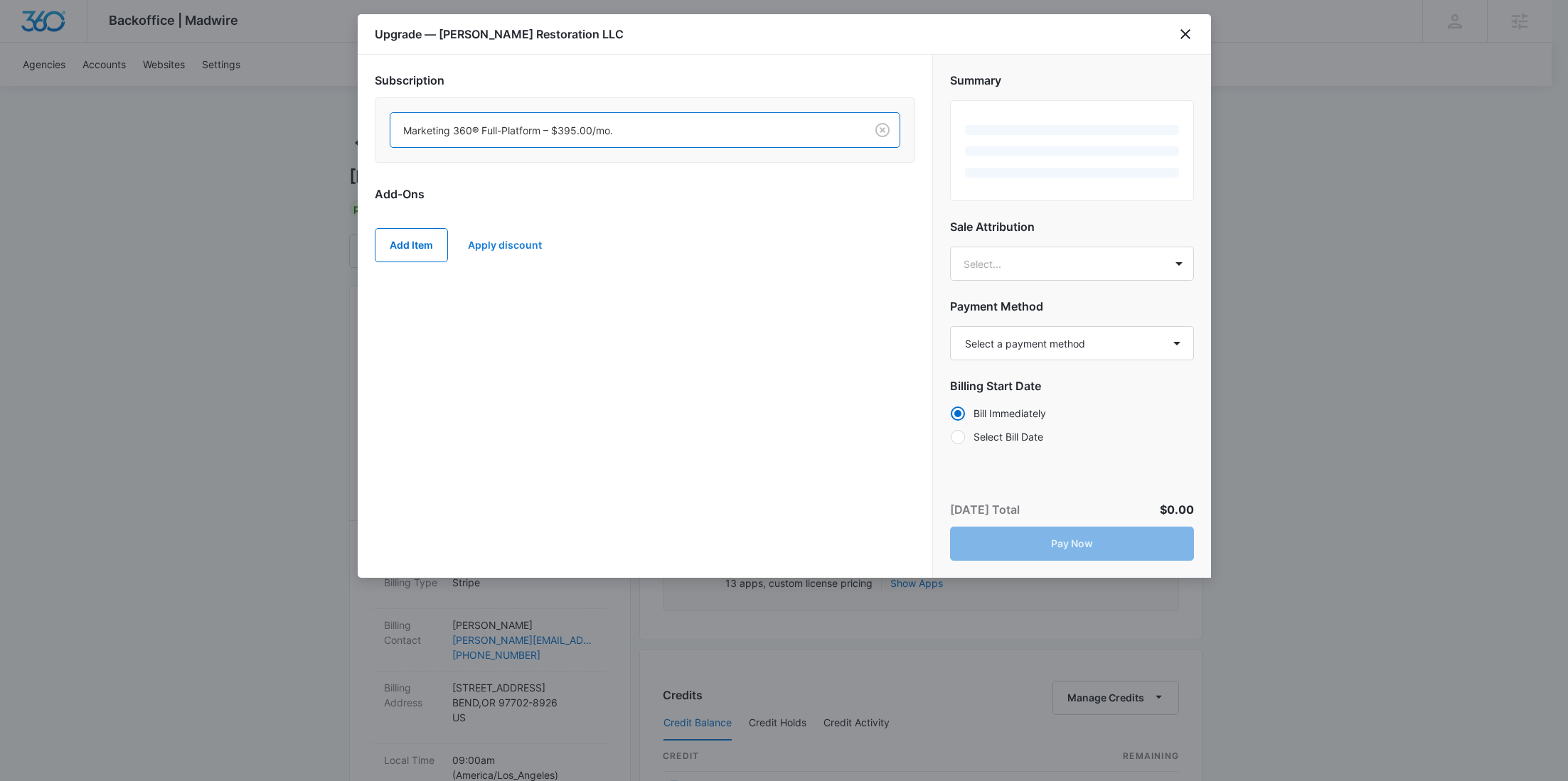
click at [523, 245] on button "Apply discount" at bounding box center [505, 245] width 103 height 34
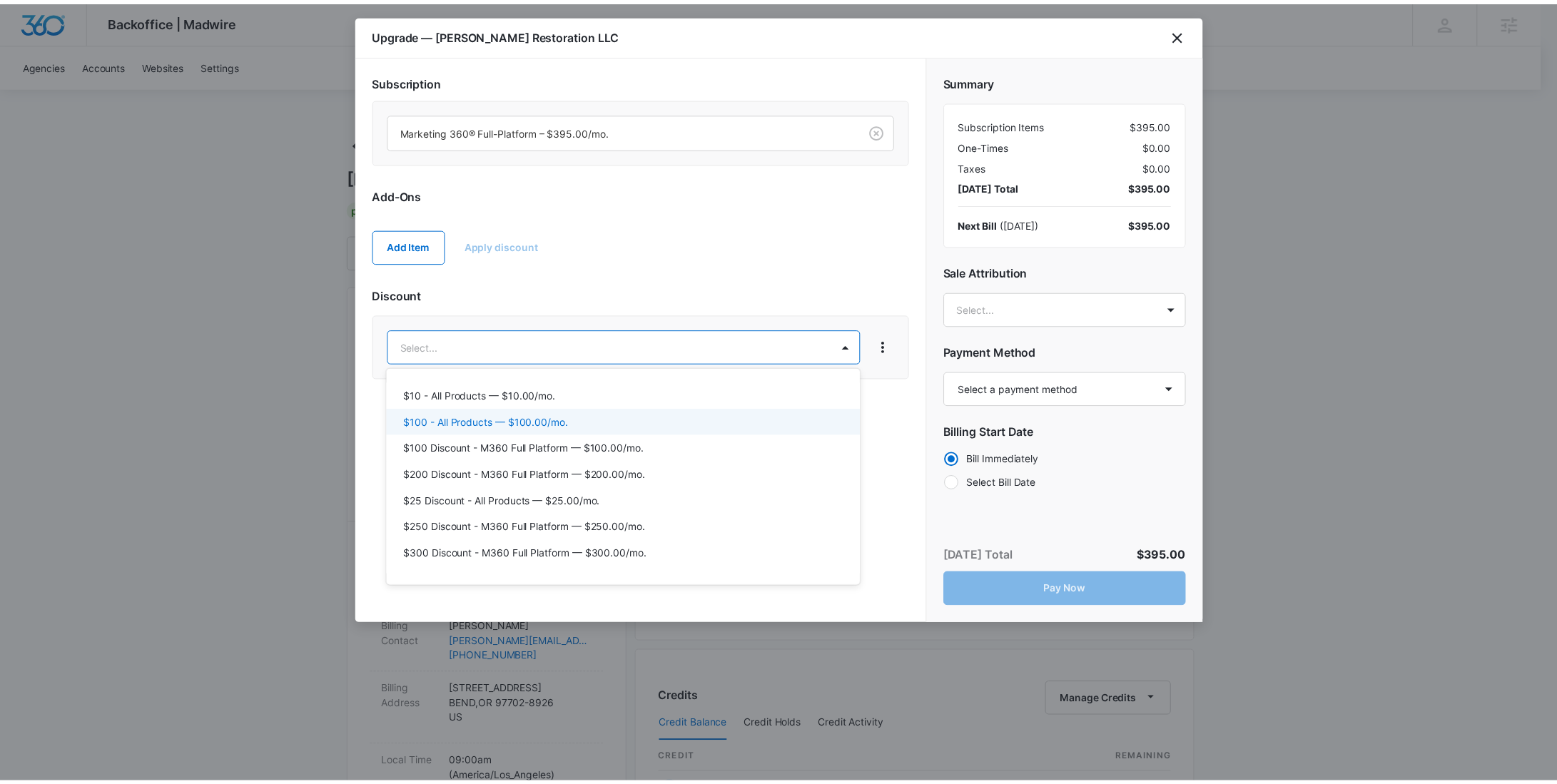
scroll to position [469, 0]
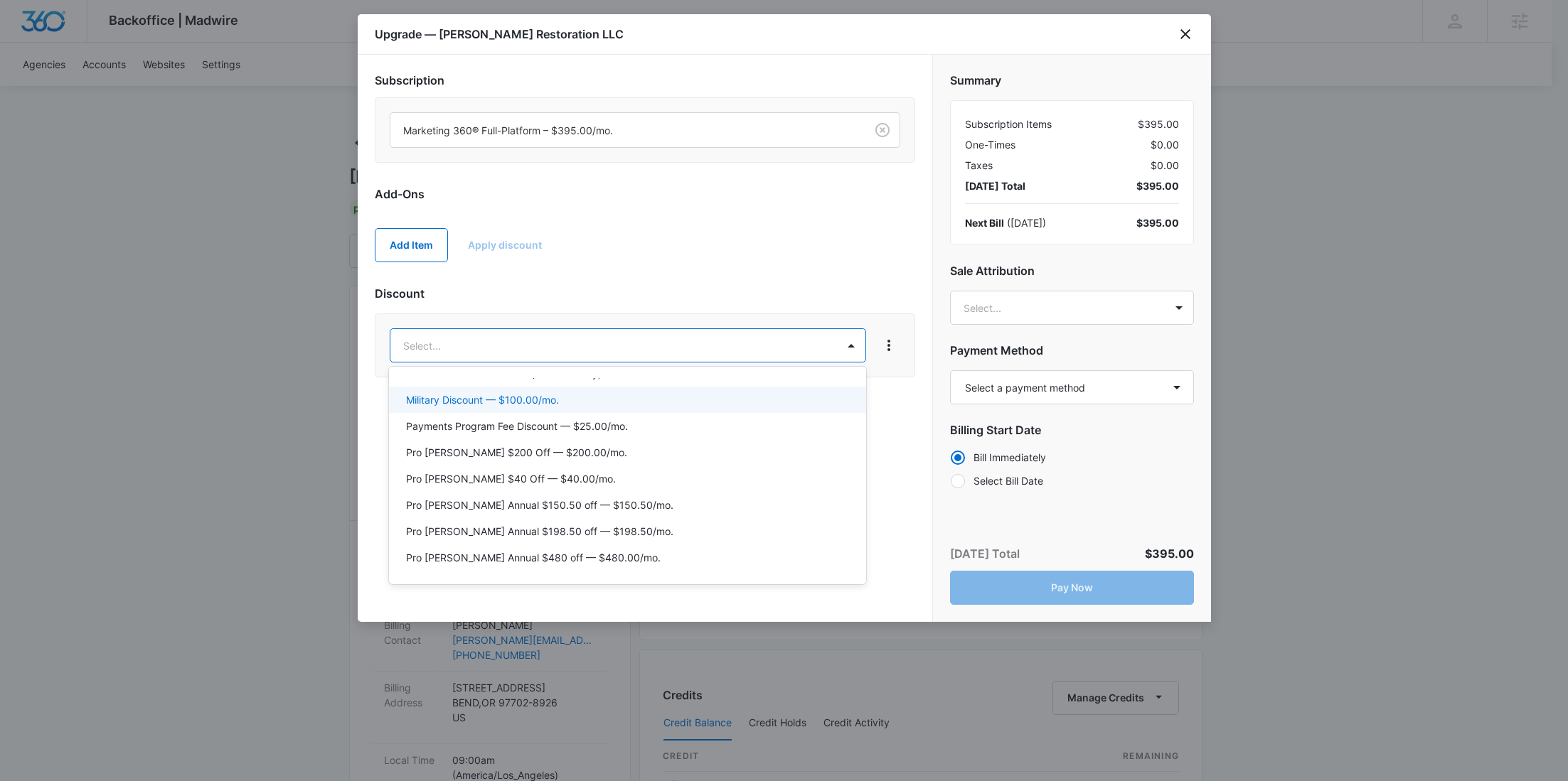
click at [516, 400] on p "Military Discount — $100.00/mo." at bounding box center [482, 400] width 152 height 15
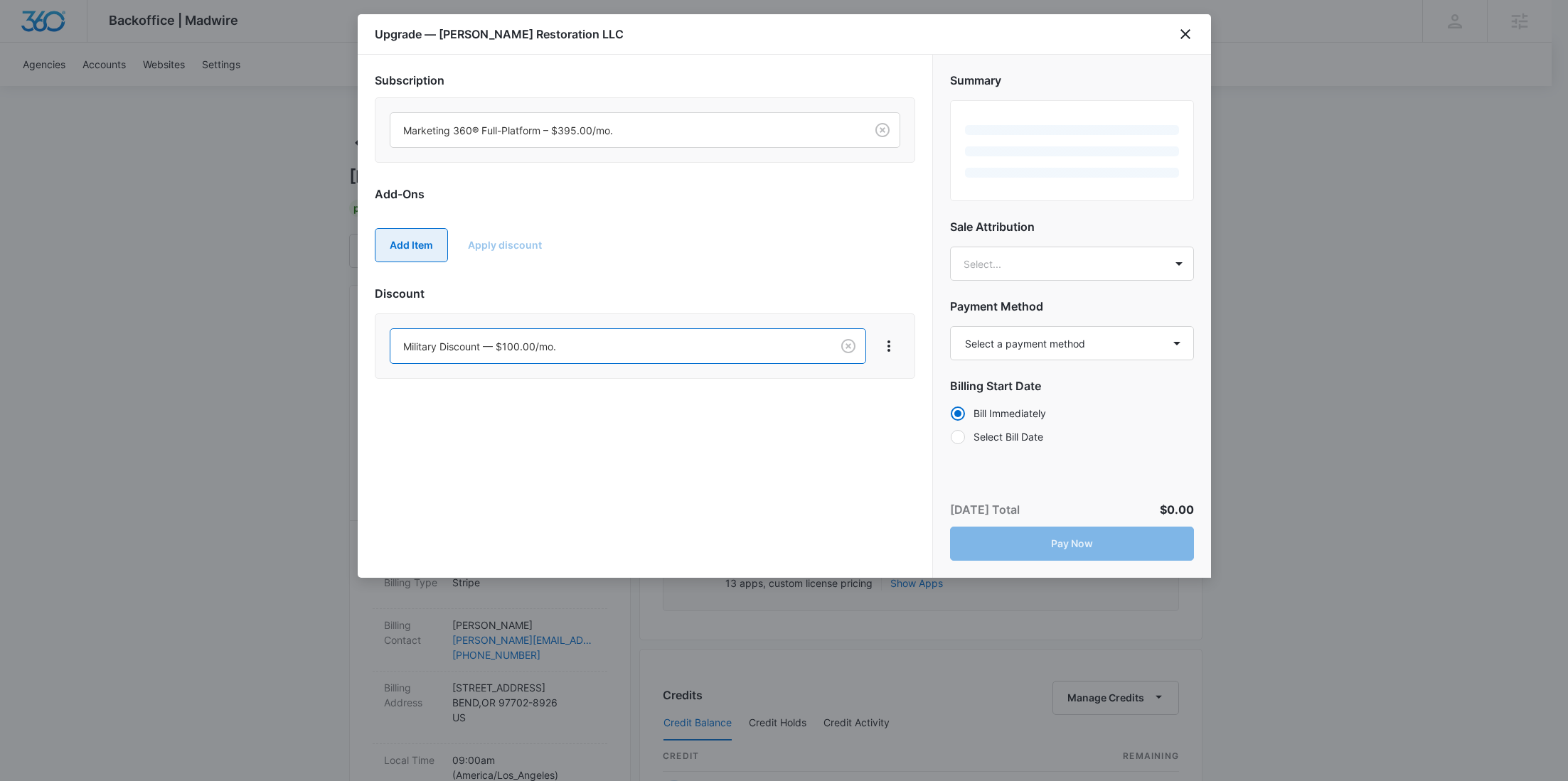
click at [414, 255] on button "Add Item" at bounding box center [411, 245] width 73 height 34
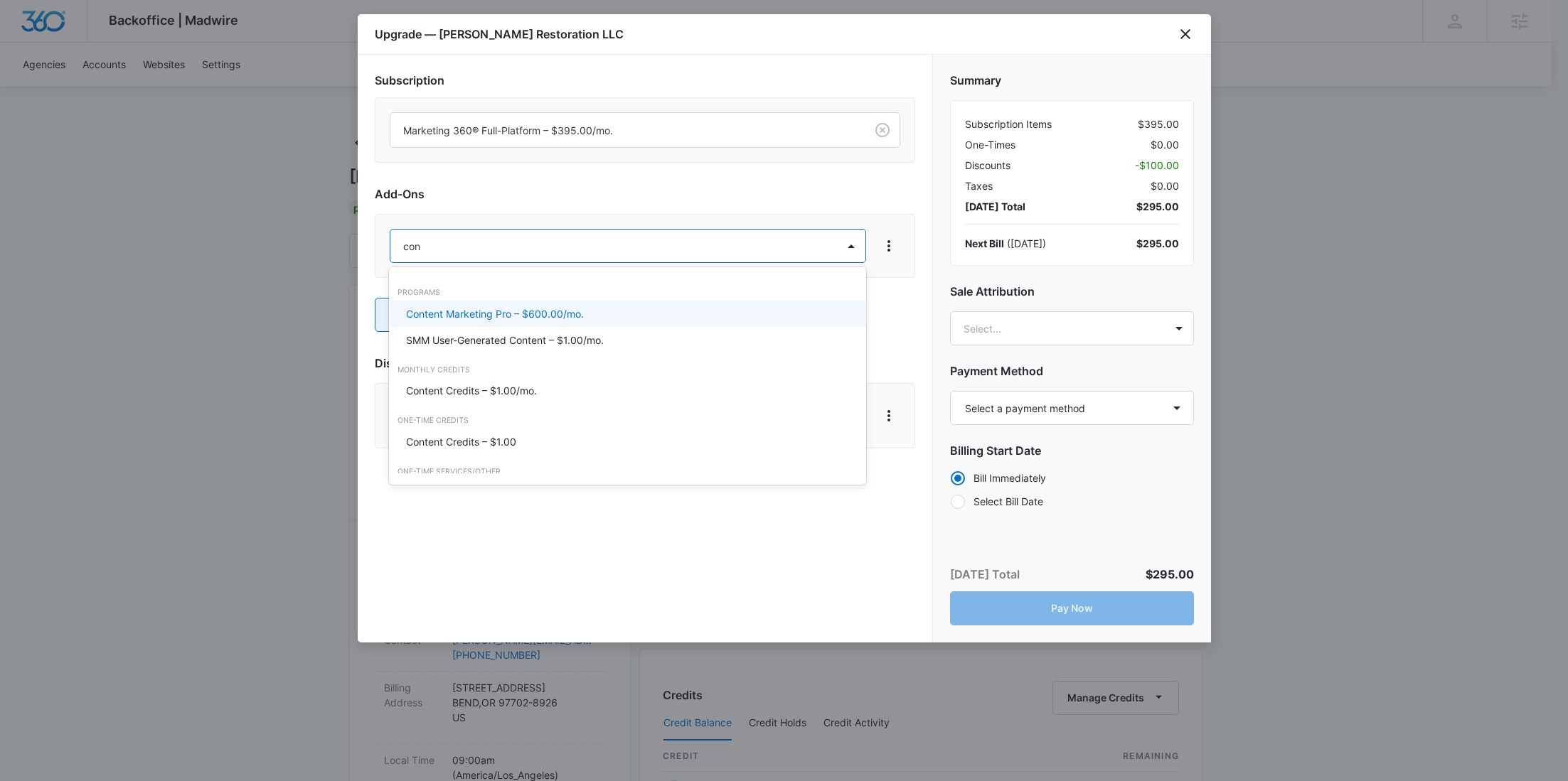
type input "cont"
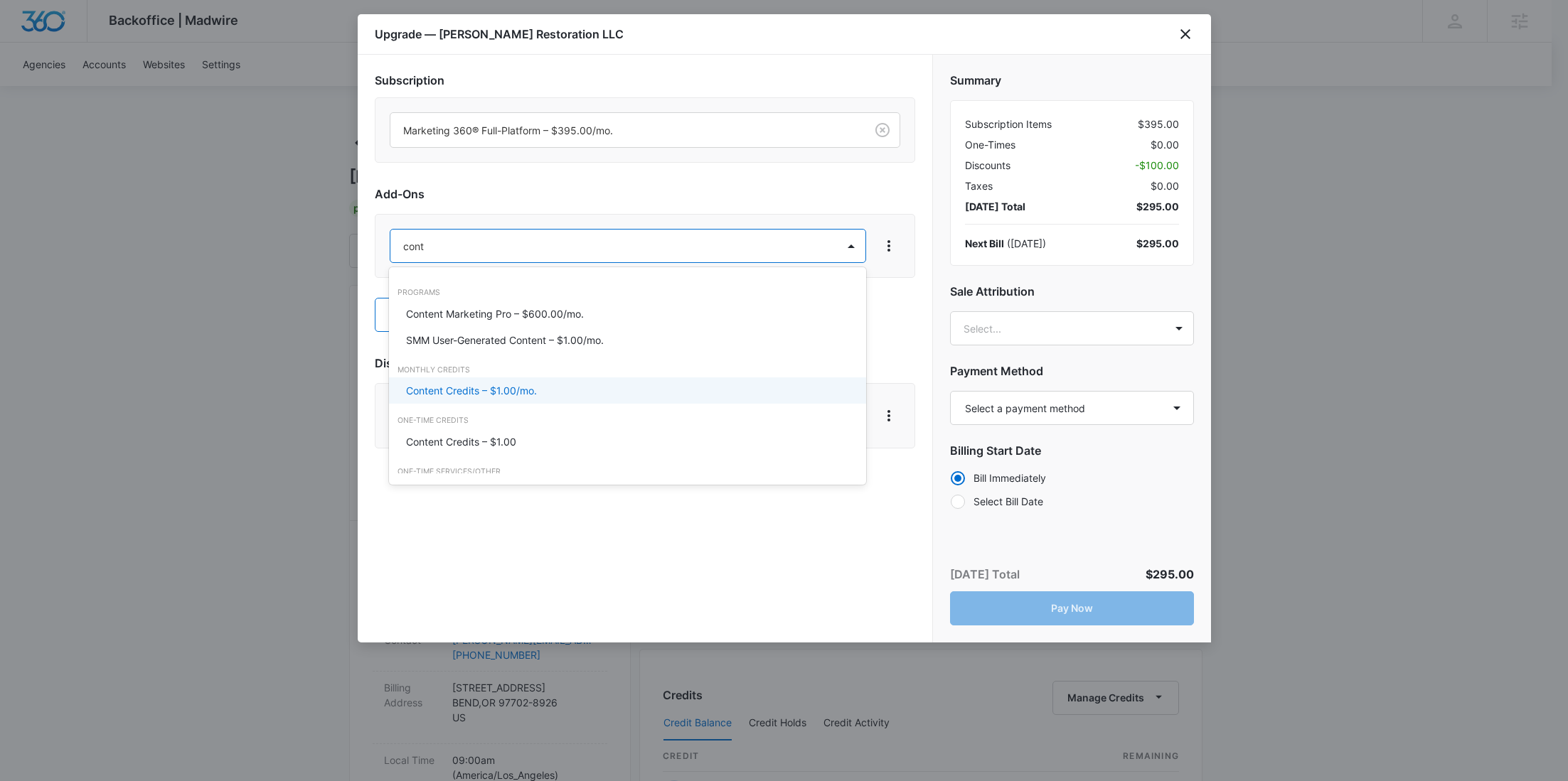
drag, startPoint x: 495, startPoint y: 389, endPoint x: 520, endPoint y: 360, distance: 38.3
click at [495, 389] on p "Content Credits – $1.00/mo." at bounding box center [471, 390] width 131 height 15
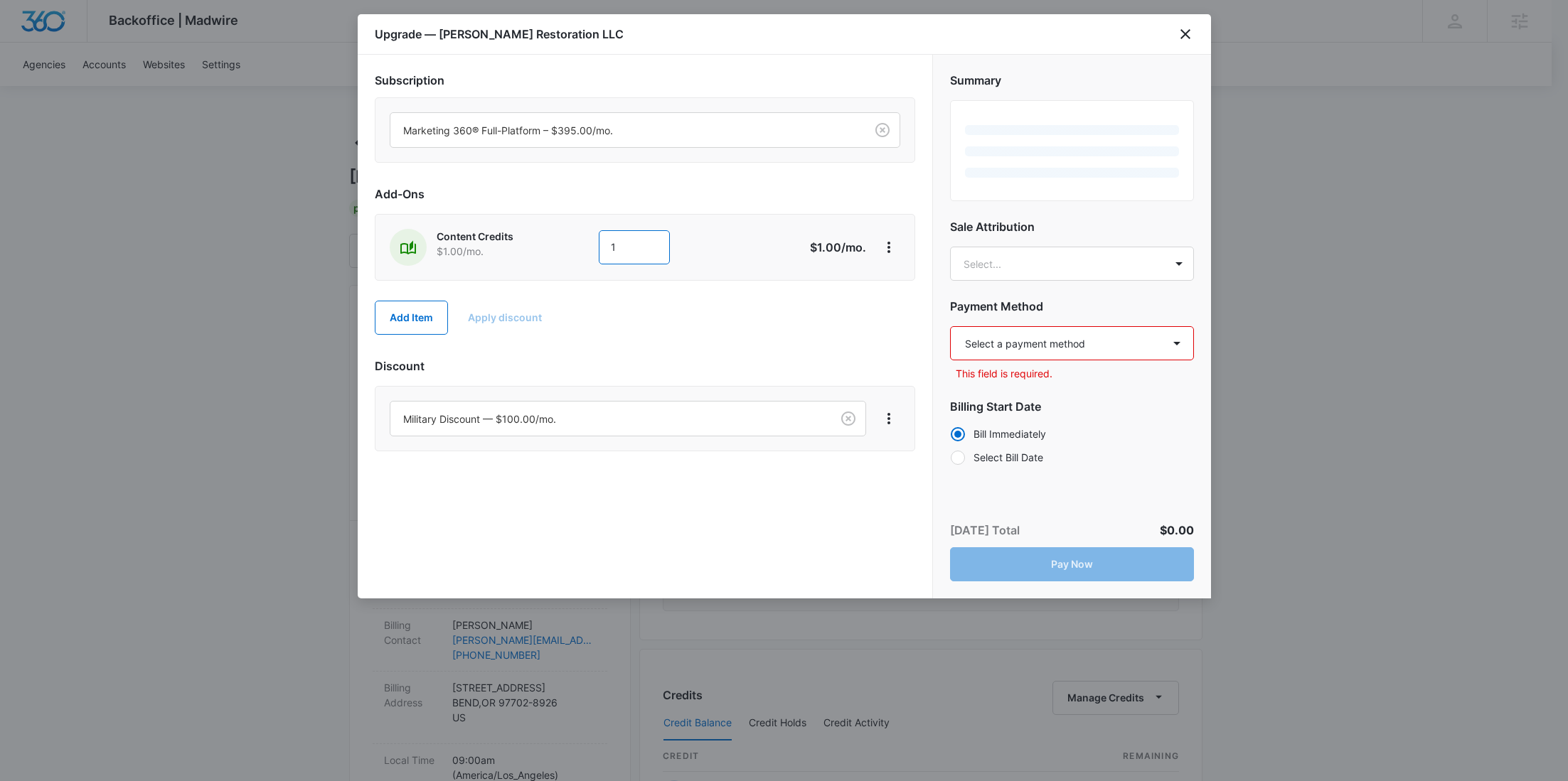
drag, startPoint x: 631, startPoint y: 247, endPoint x: 582, endPoint y: 237, distance: 50.0
click at [582, 237] on div "Content Credits $1.00 /mo. 1" at bounding box center [594, 247] width 409 height 37
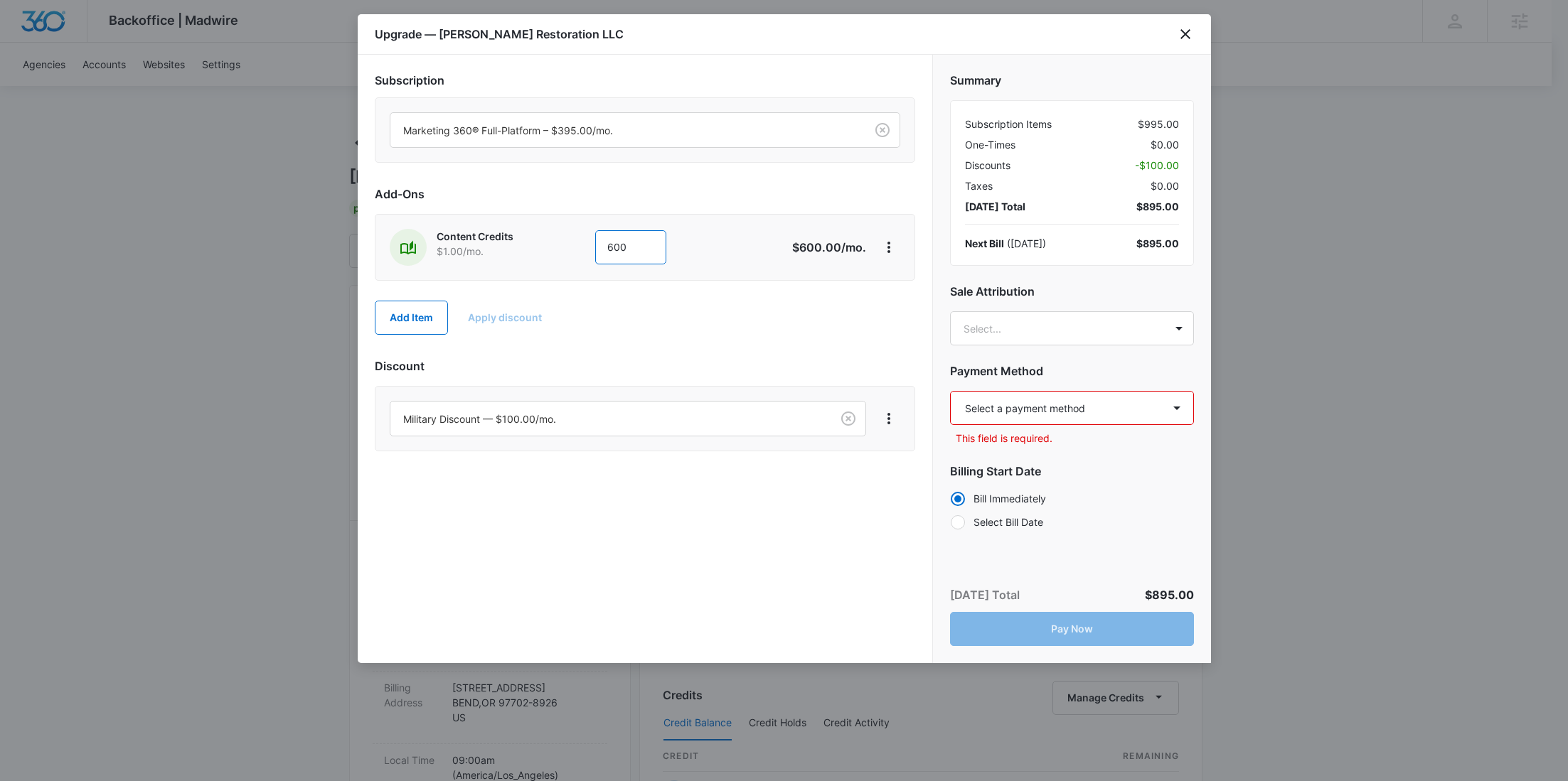
type input "600"
click at [1055, 396] on select "Select a payment method Visa ending in 3082 Visa ending in 9540 PEAK CREDIT UNI…" at bounding box center [1071, 407] width 244 height 34
select select "MANUAL_INVOICE"
click at [950, 391] on select "Select a payment method Visa ending in 3082 Visa ending in 9540 PEAK CREDIT UNI…" at bounding box center [1071, 407] width 244 height 34
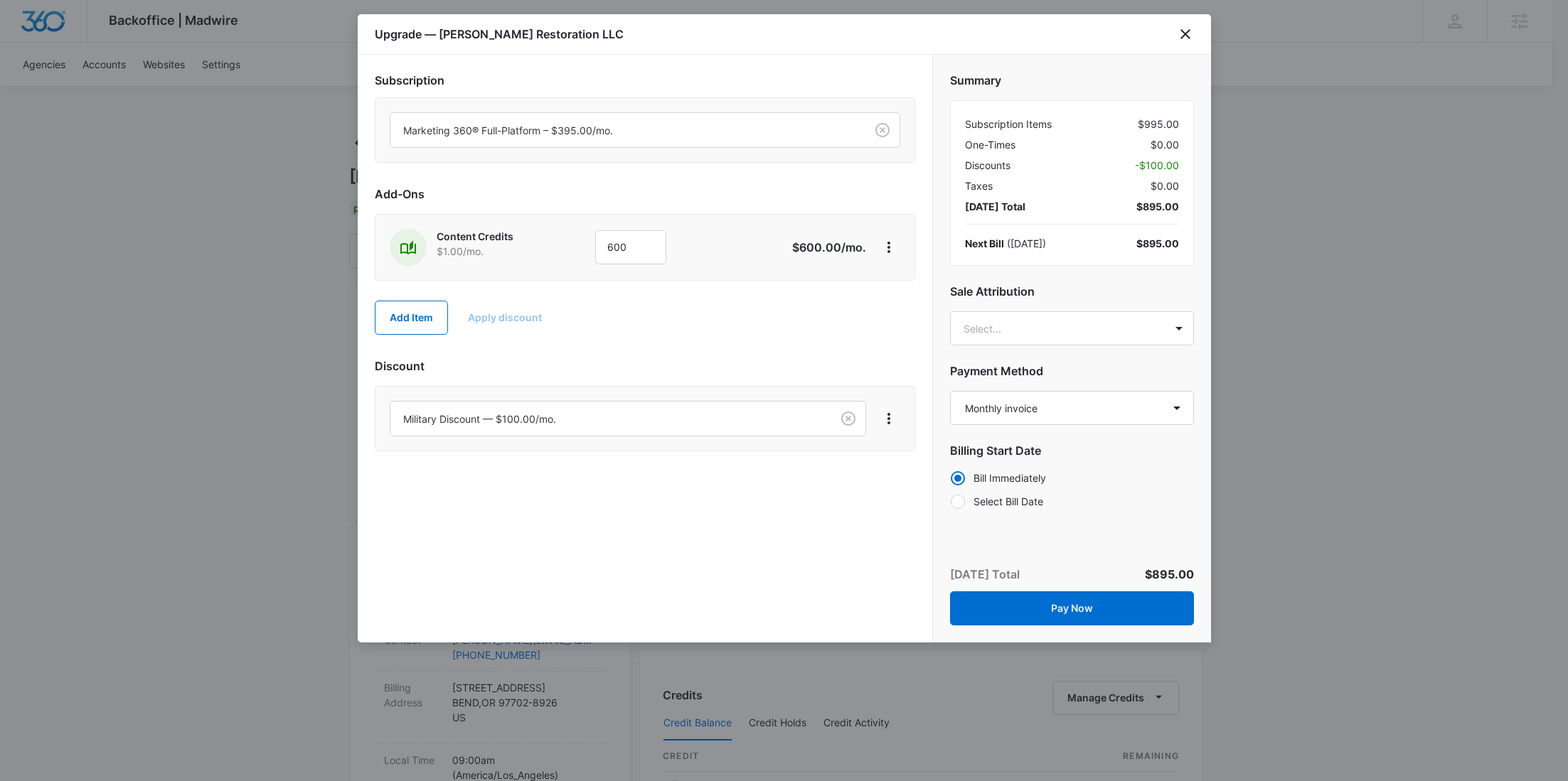
click at [1017, 498] on label "Select Bill Date" at bounding box center [1071, 501] width 244 height 15
click at [950, 501] on input "Select Bill Date" at bounding box center [950, 501] width 1 height 1
radio input "false"
radio input "true"
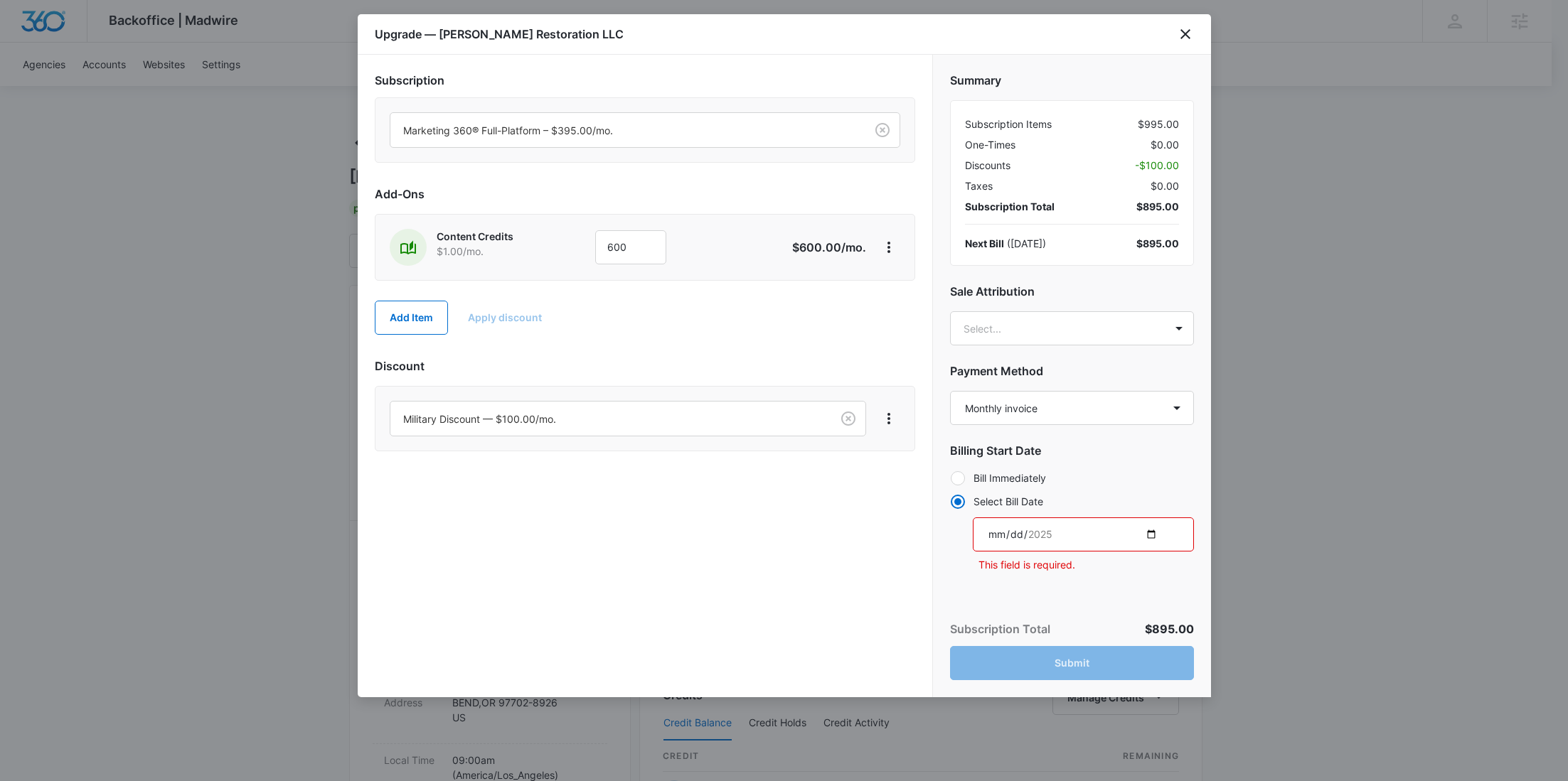
click at [1150, 531] on input "date" at bounding box center [1083, 534] width 221 height 34
type input "2025-10-23"
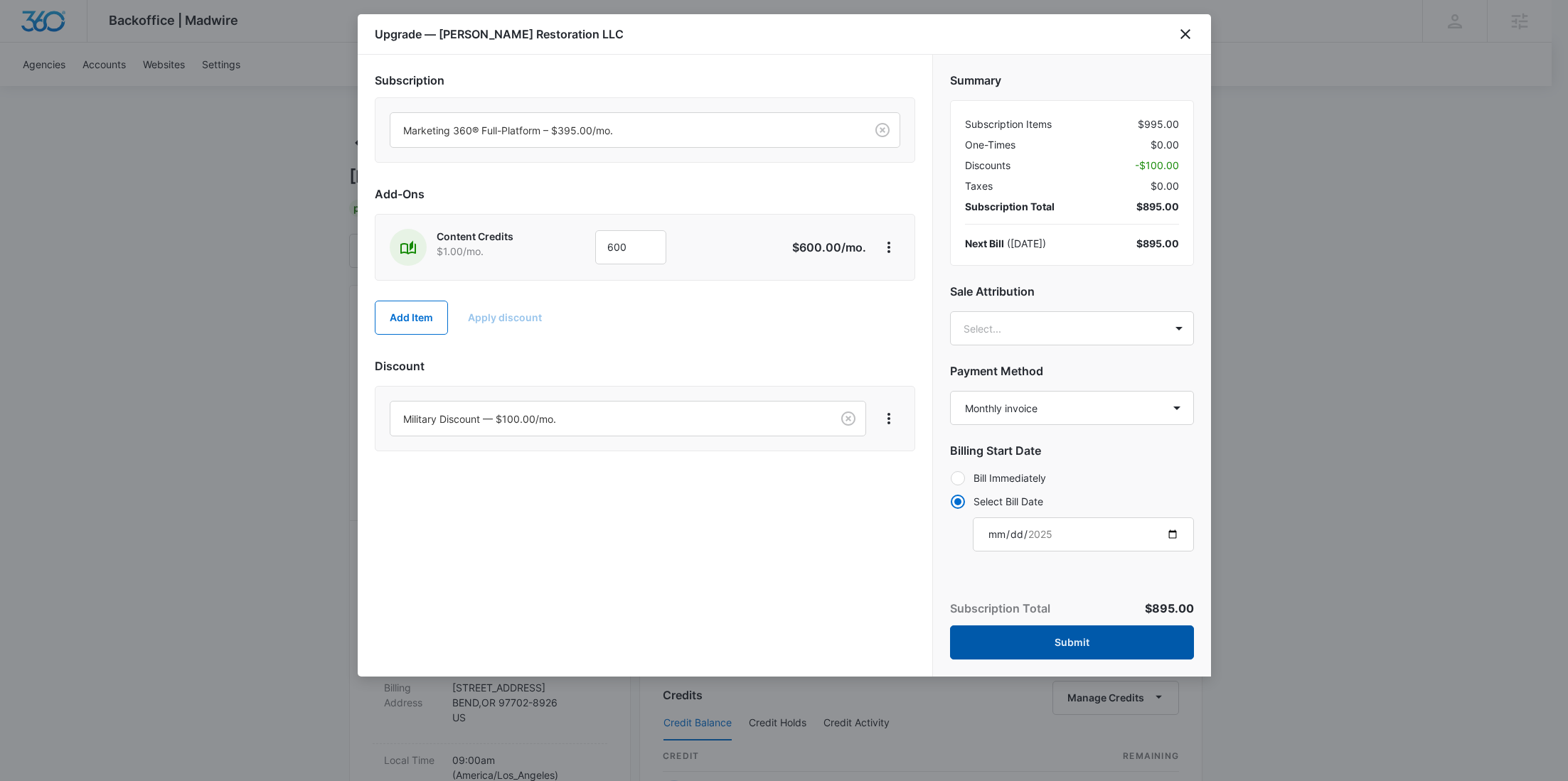
click at [1071, 646] on button "Submit" at bounding box center [1071, 642] width 244 height 34
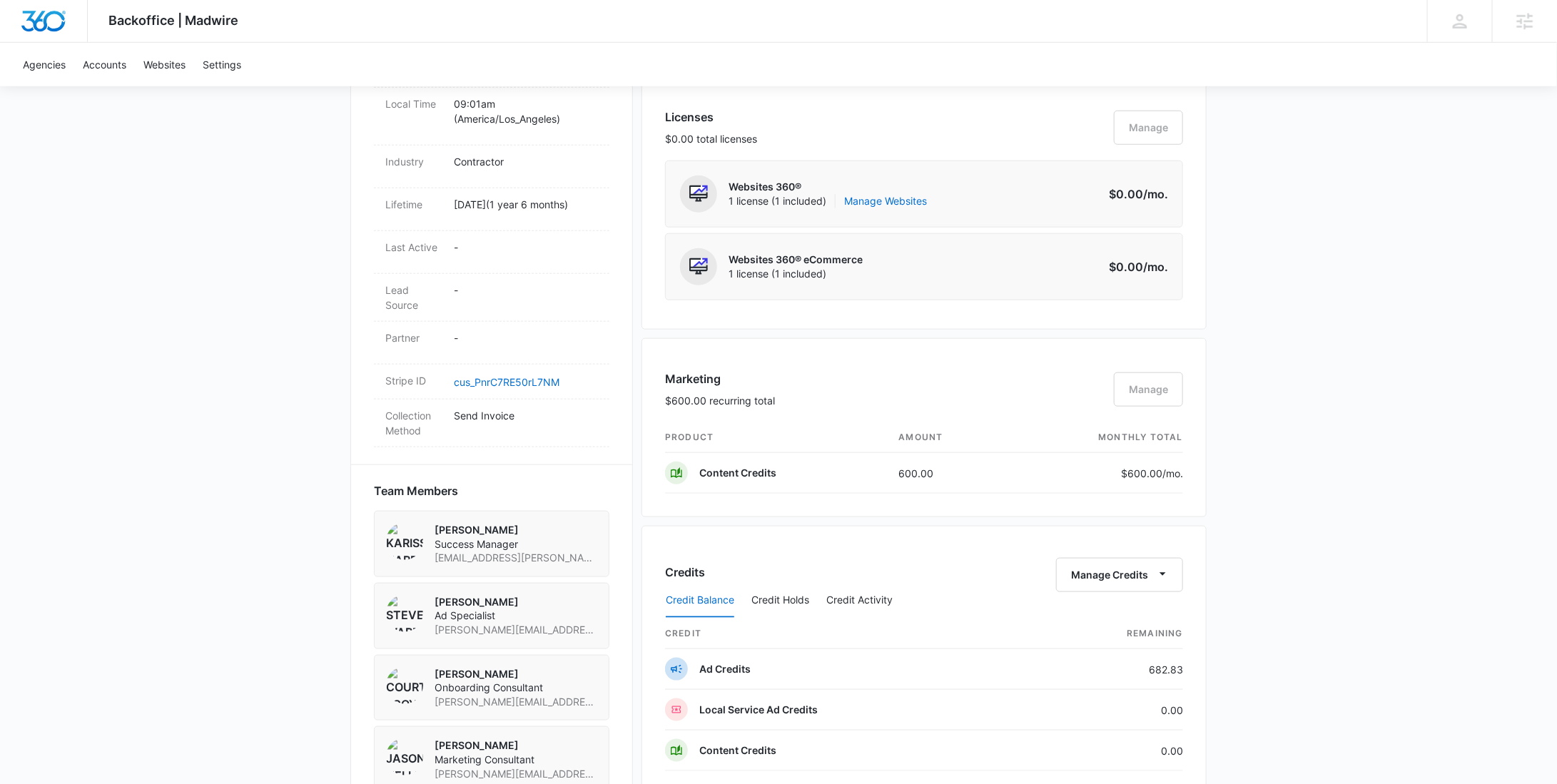
scroll to position [0, 0]
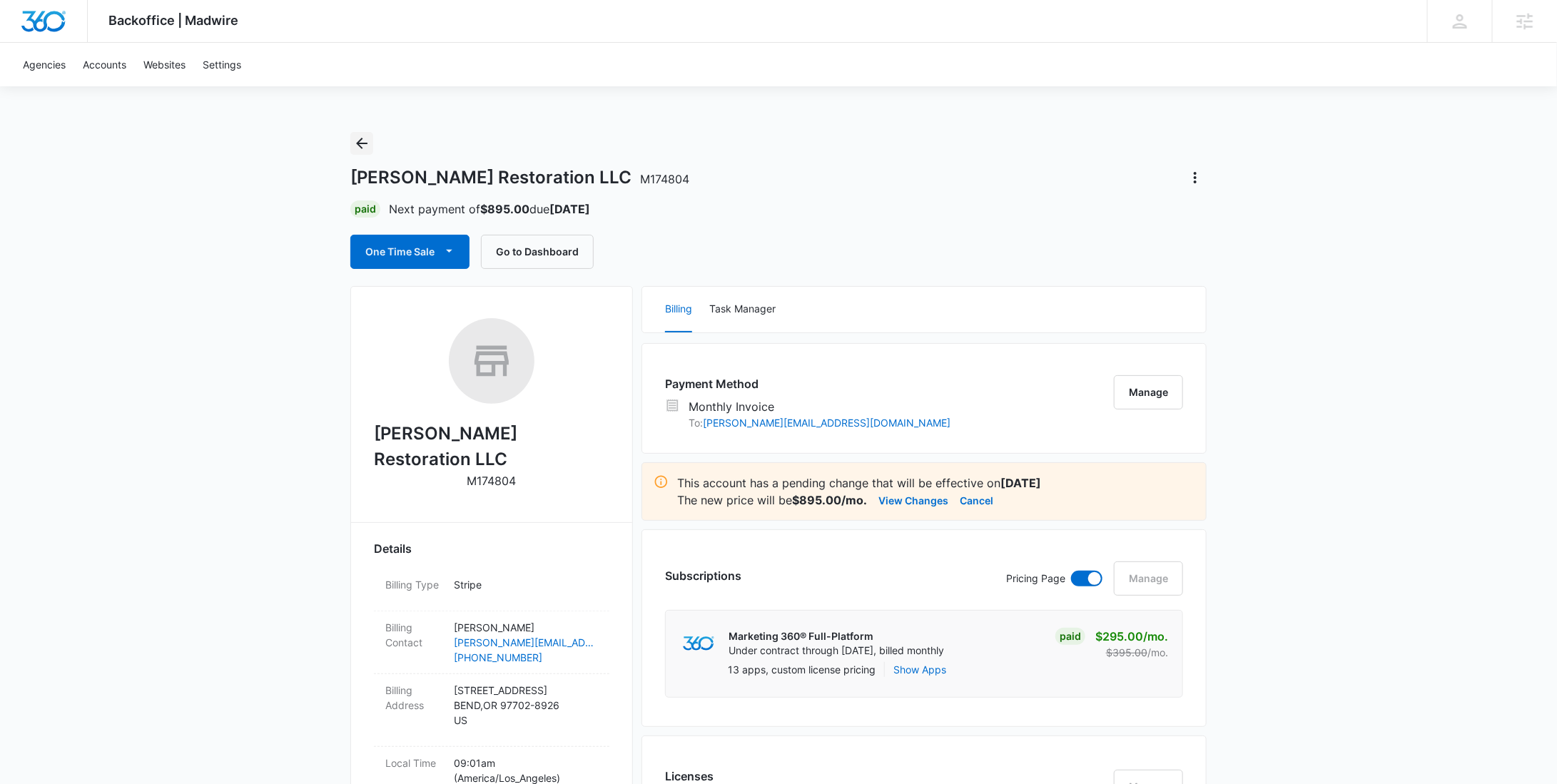
click at [360, 138] on icon "Back" at bounding box center [362, 143] width 17 height 17
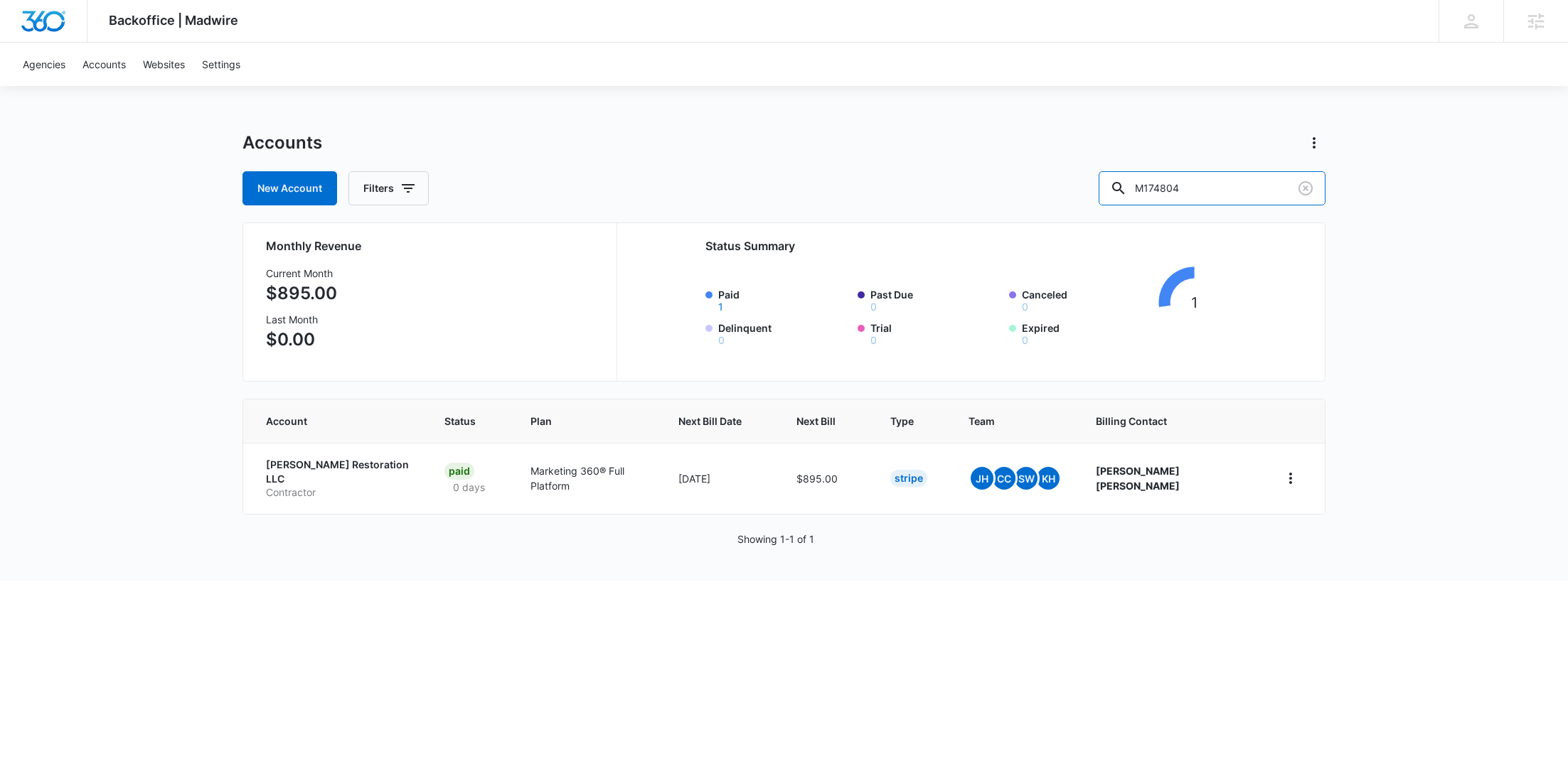
drag, startPoint x: 1224, startPoint y: 184, endPoint x: 1107, endPoint y: 177, distance: 117.2
click at [1121, 178] on div "New Account Filters M174804" at bounding box center [783, 188] width 1083 height 34
paste input "313947"
type input "M313947"
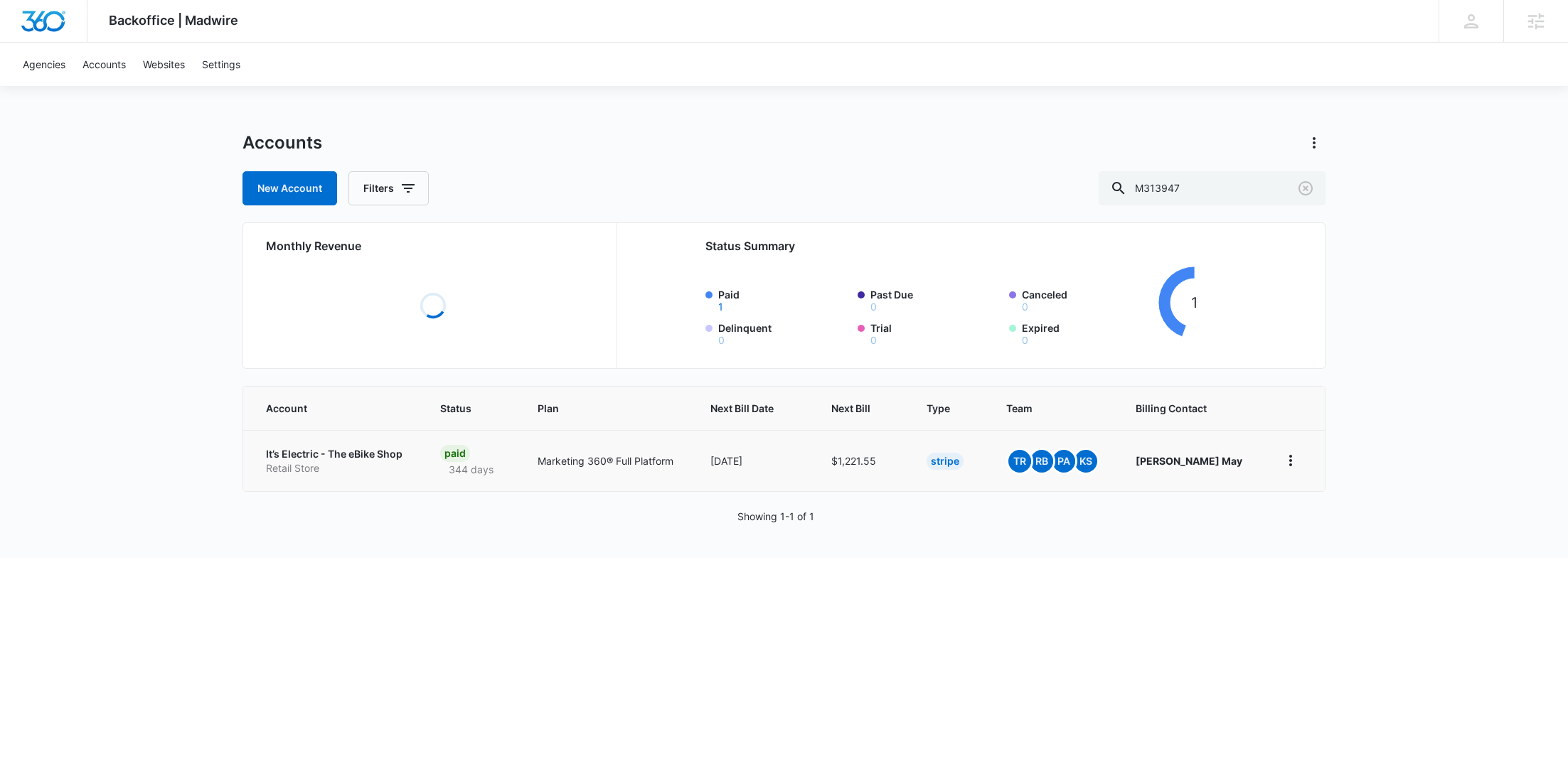
click at [315, 458] on p "It’s Electric - The eBike Shop" at bounding box center [335, 454] width 140 height 14
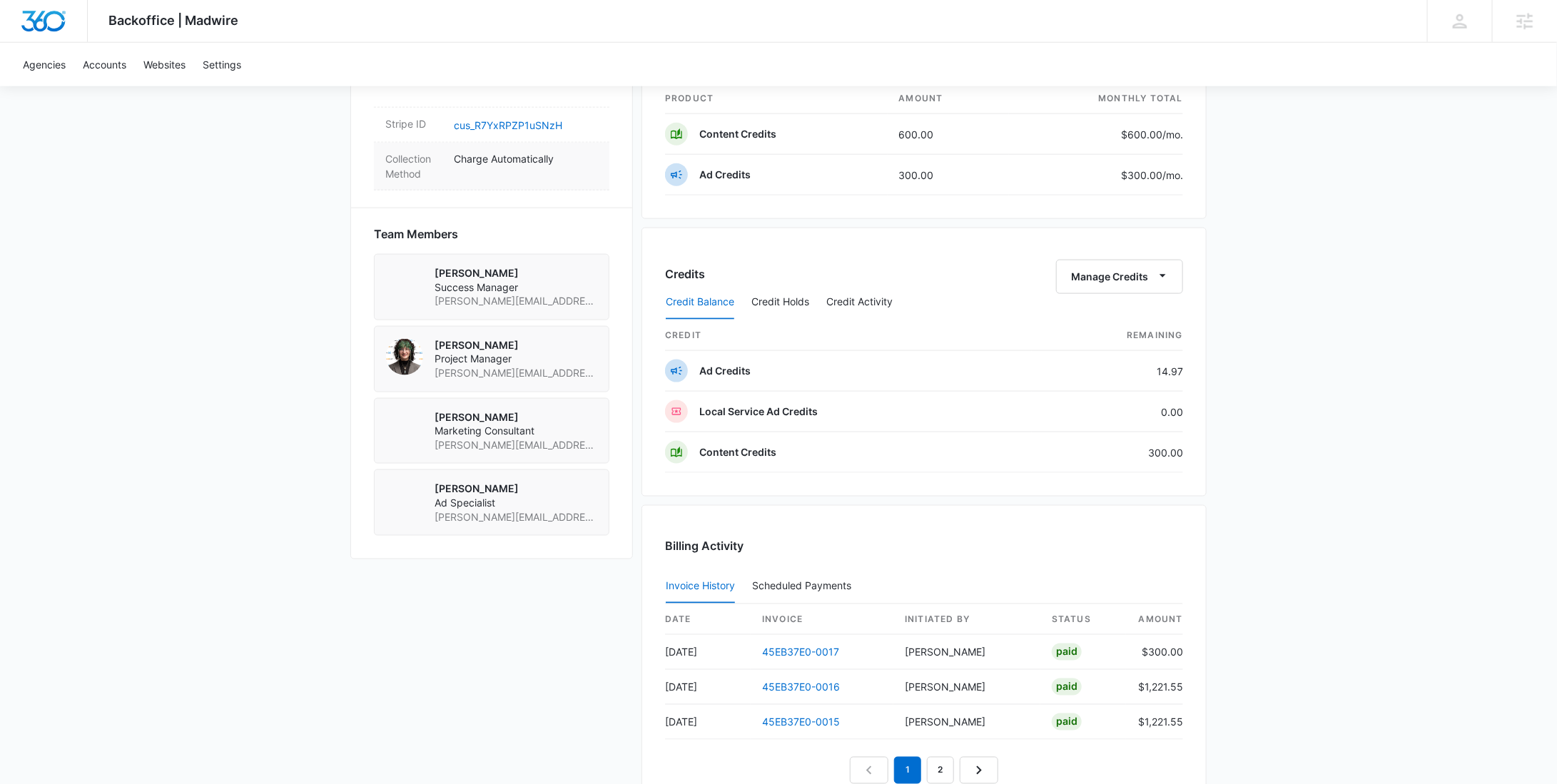
scroll to position [875, 0]
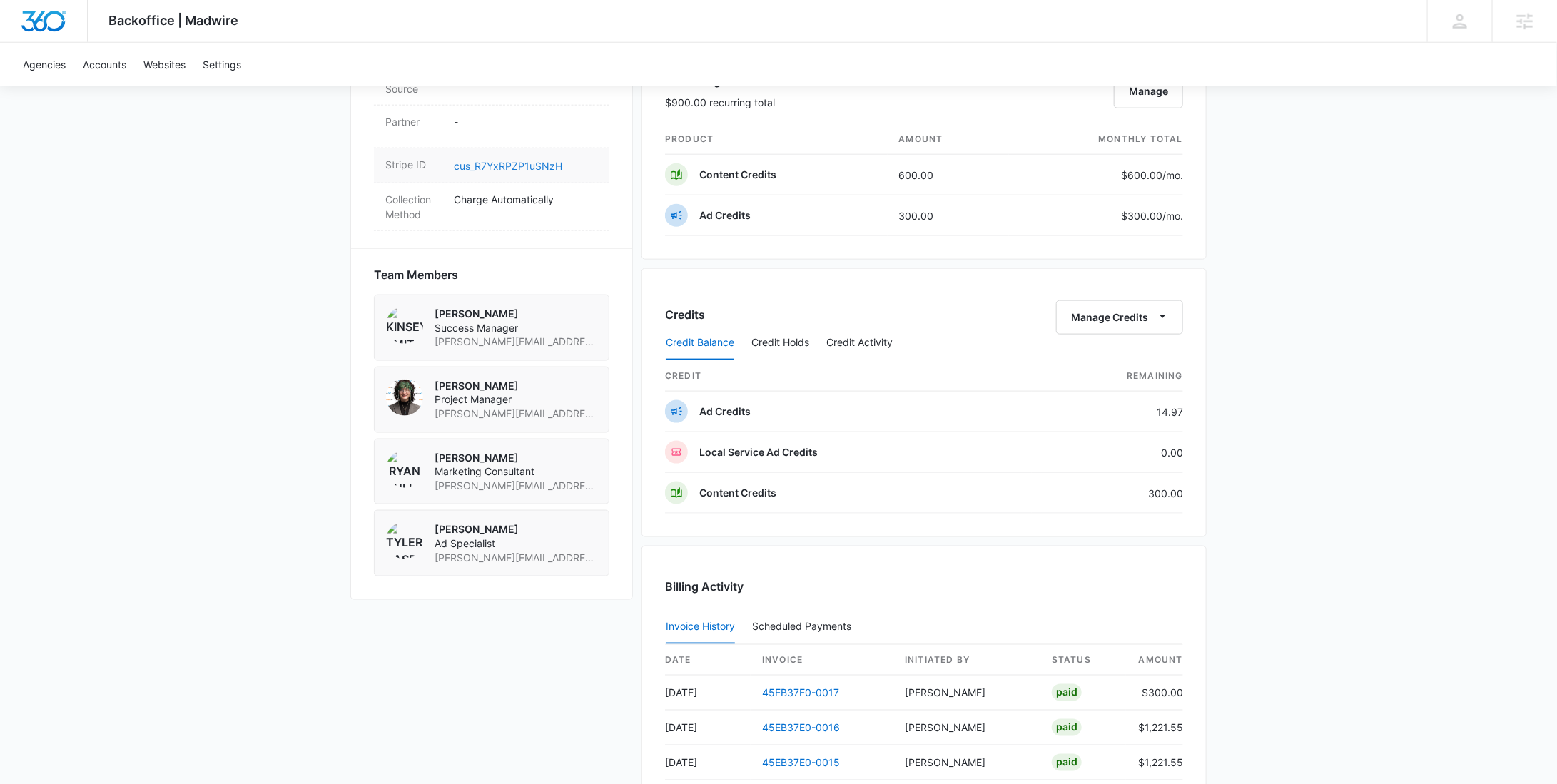
click at [527, 160] on link "cus_R7YxRPZP1uSNzH" at bounding box center [508, 166] width 108 height 12
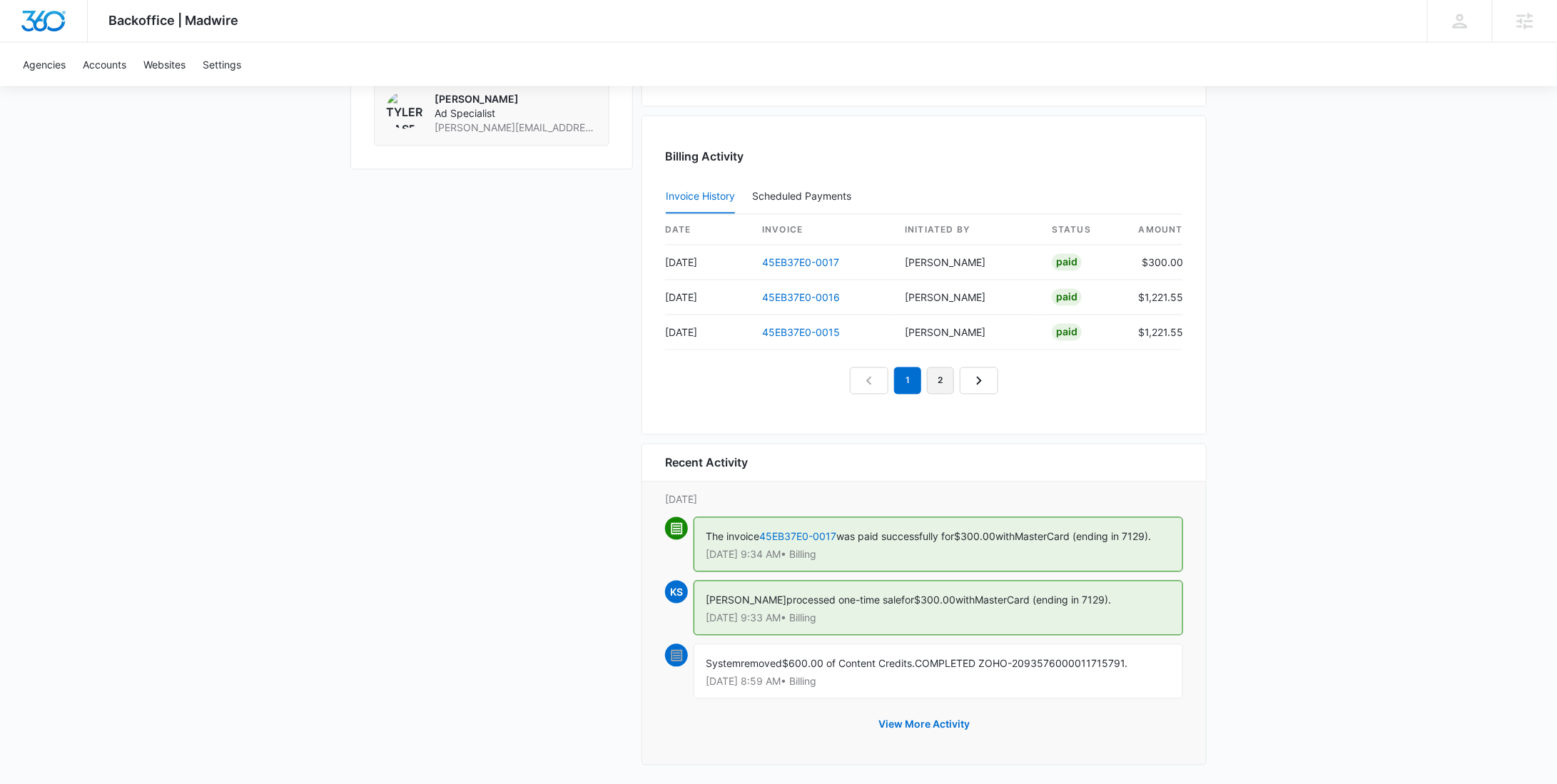
click at [942, 379] on link "2" at bounding box center [940, 380] width 27 height 27
click at [954, 378] on link "3" at bounding box center [956, 380] width 27 height 27
click at [967, 378] on link "4" at bounding box center [973, 380] width 27 height 27
click at [985, 378] on link "5" at bounding box center [989, 380] width 27 height 27
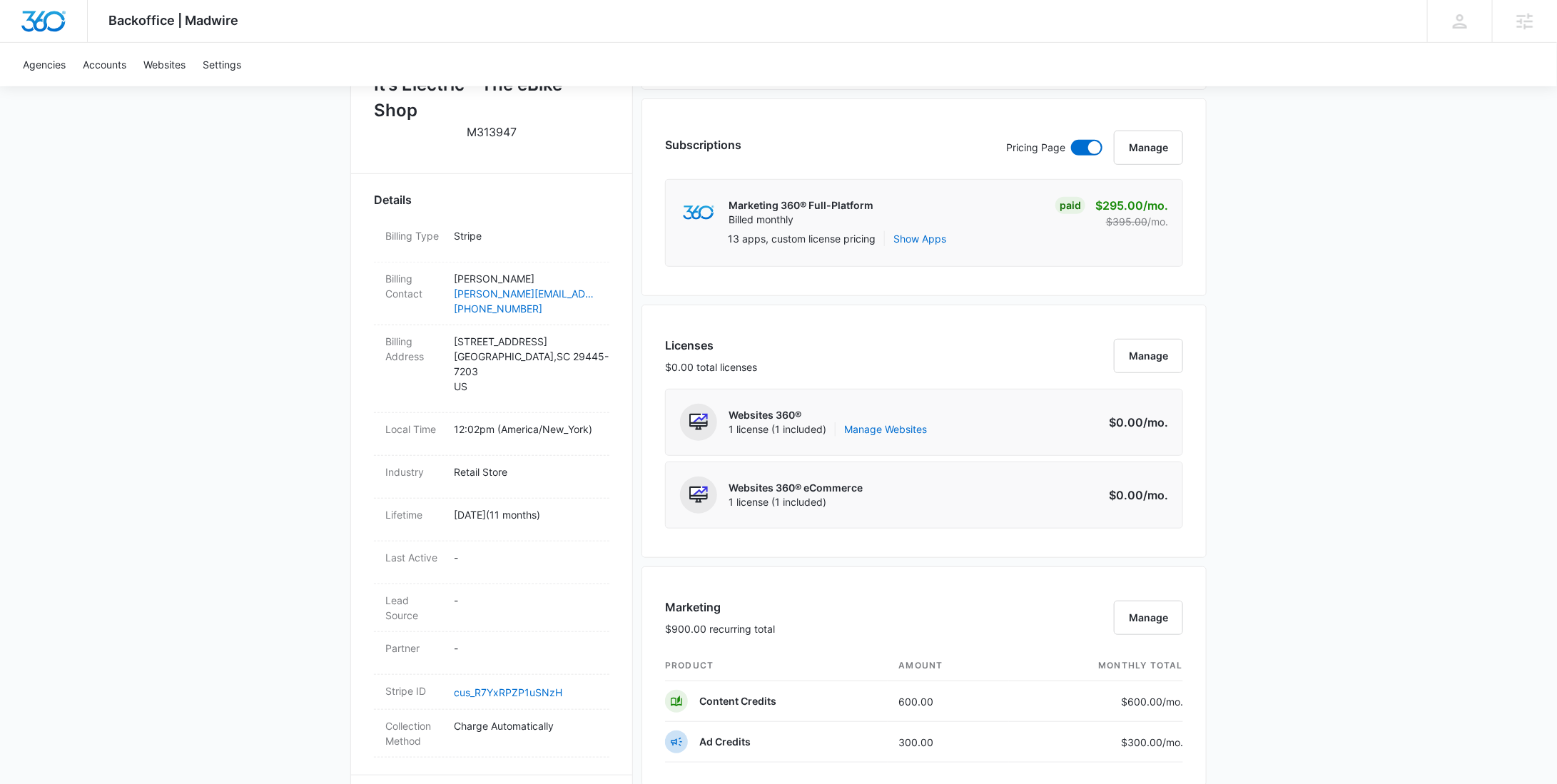
scroll to position [0, 0]
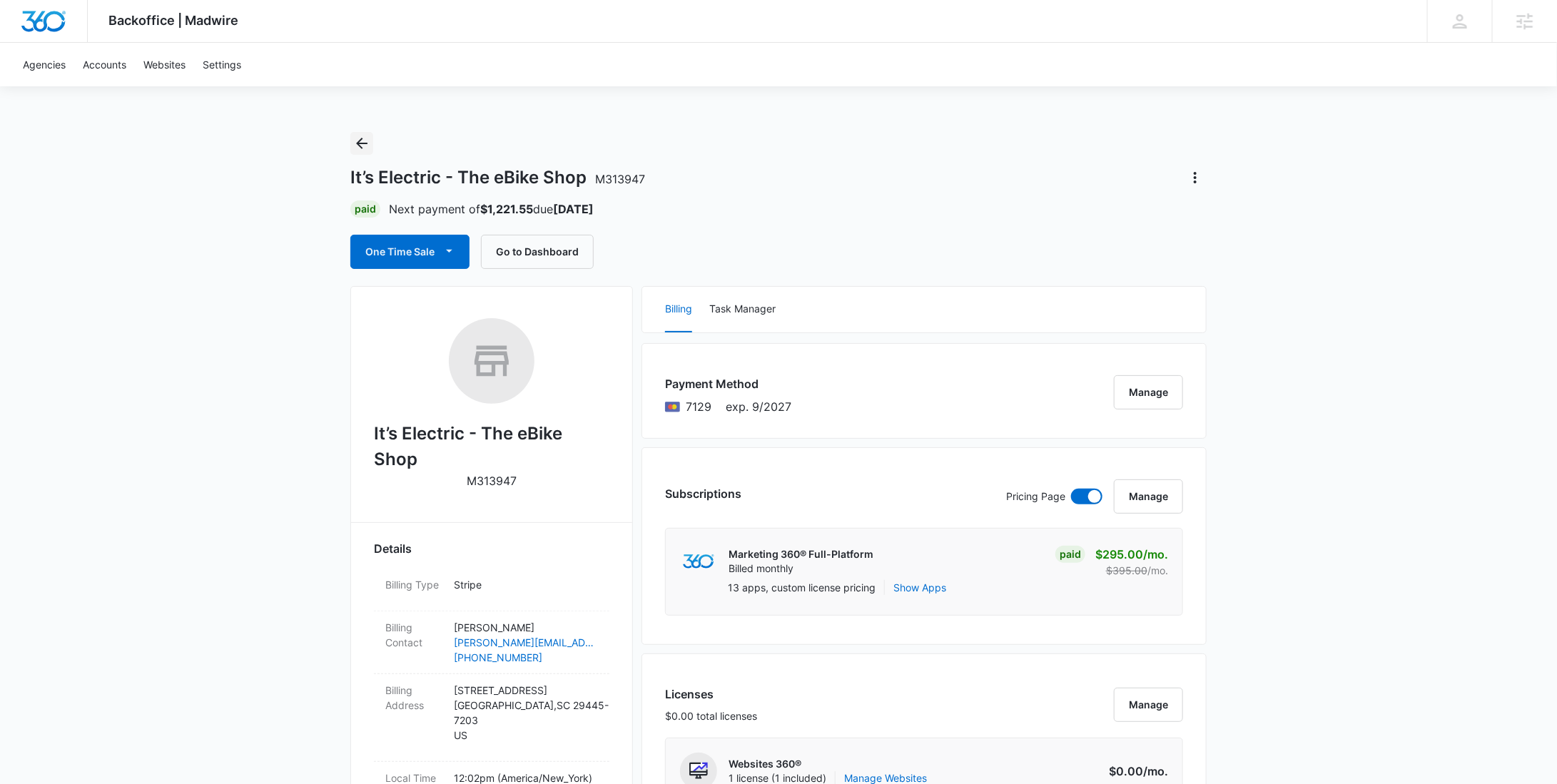
click at [370, 138] on icon "Back" at bounding box center [362, 143] width 17 height 17
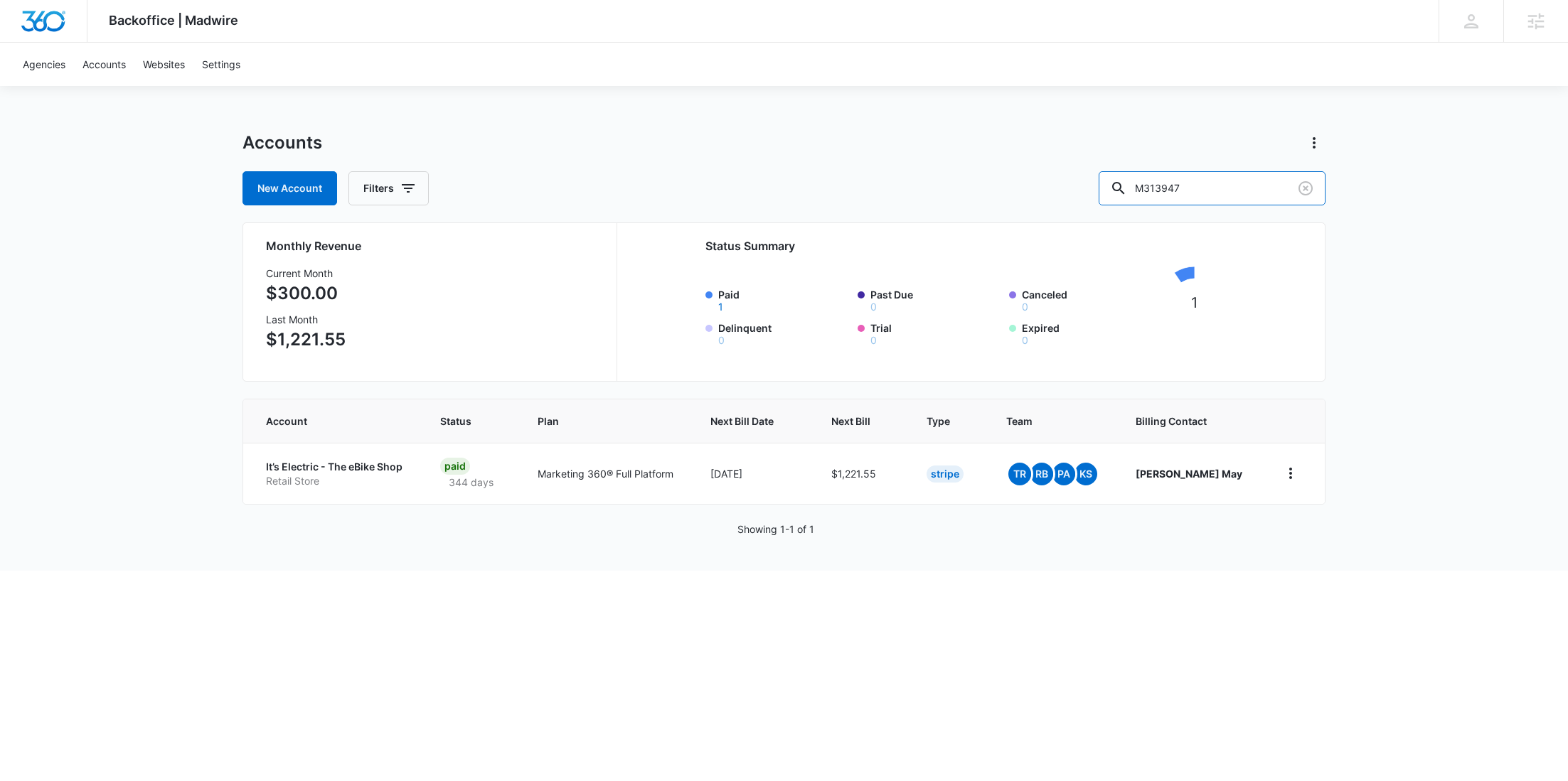
drag, startPoint x: 1224, startPoint y: 188, endPoint x: 1116, endPoint y: 175, distance: 108.8
click at [1119, 175] on div "New Account Filters M313947" at bounding box center [783, 188] width 1083 height 34
paste input "9861"
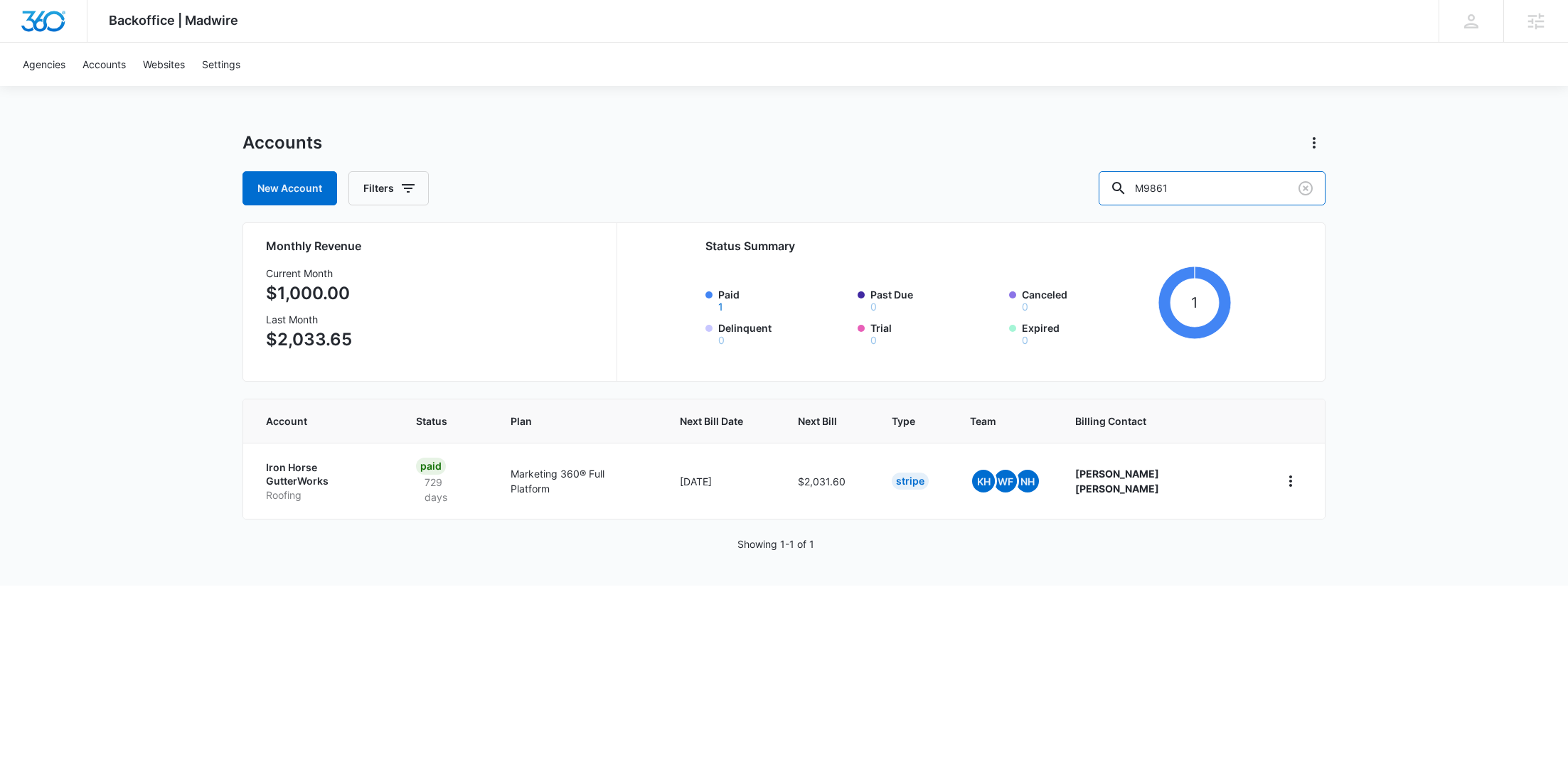
drag, startPoint x: 1214, startPoint y: 192, endPoint x: 1133, endPoint y: 185, distance: 81.3
click at [1133, 185] on div "New Account Filters M9861" at bounding box center [783, 188] width 1083 height 34
paste input "193"
type input "M9193"
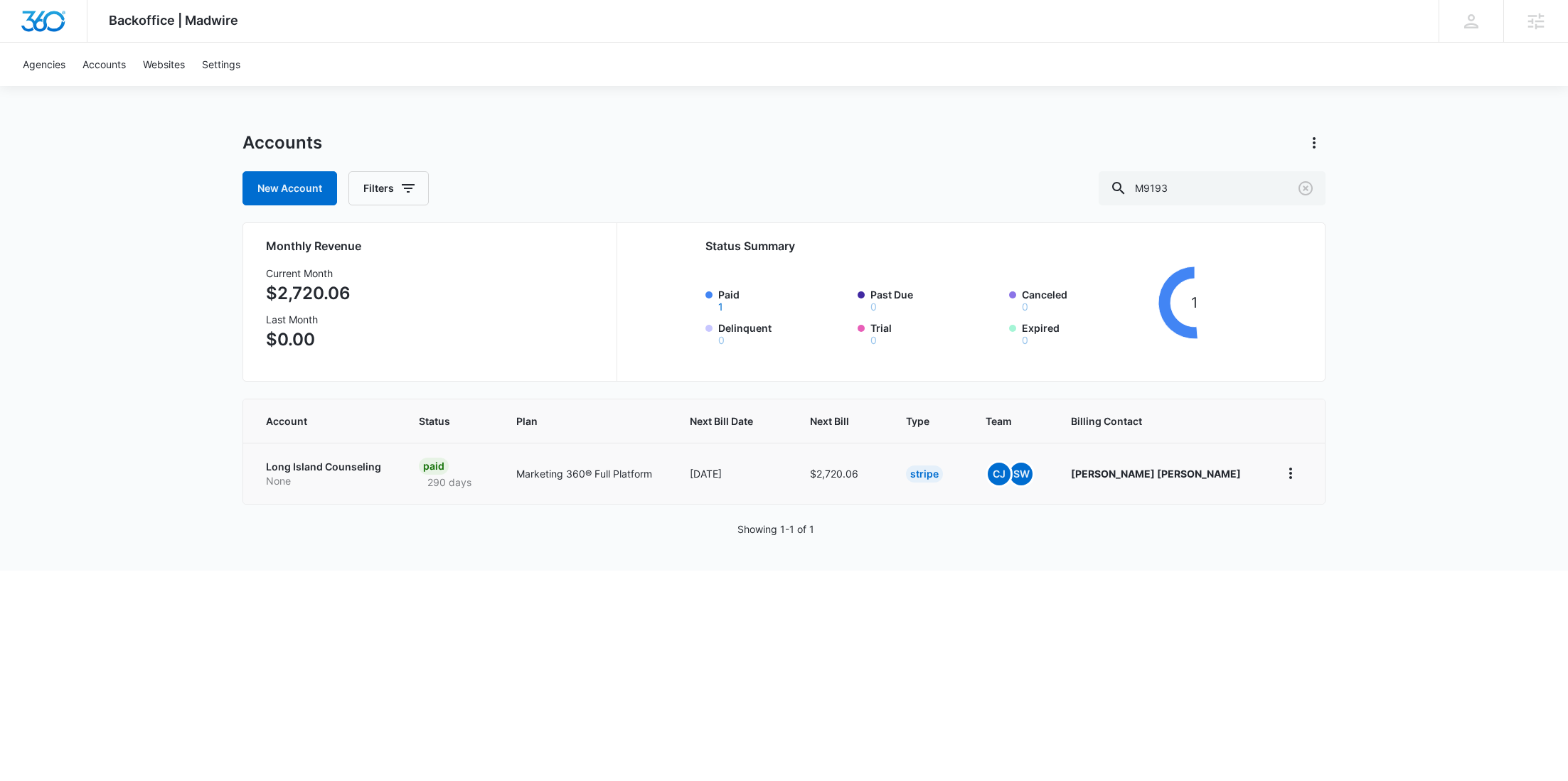
click at [351, 472] on p "Long Island Counseling" at bounding box center [325, 467] width 118 height 14
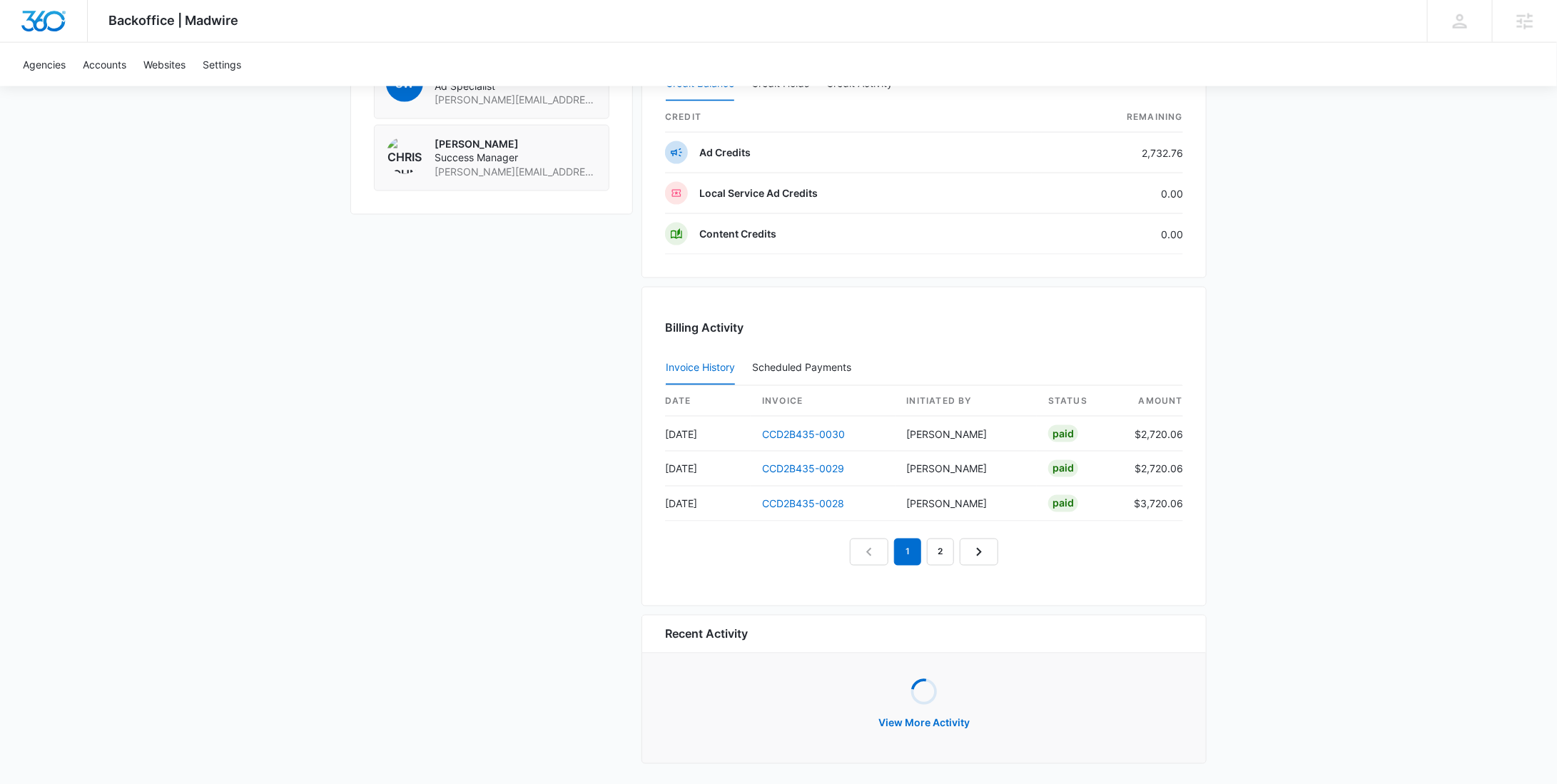
scroll to position [1091, 0]
click at [925, 711] on button "View More Activity" at bounding box center [923, 723] width 120 height 34
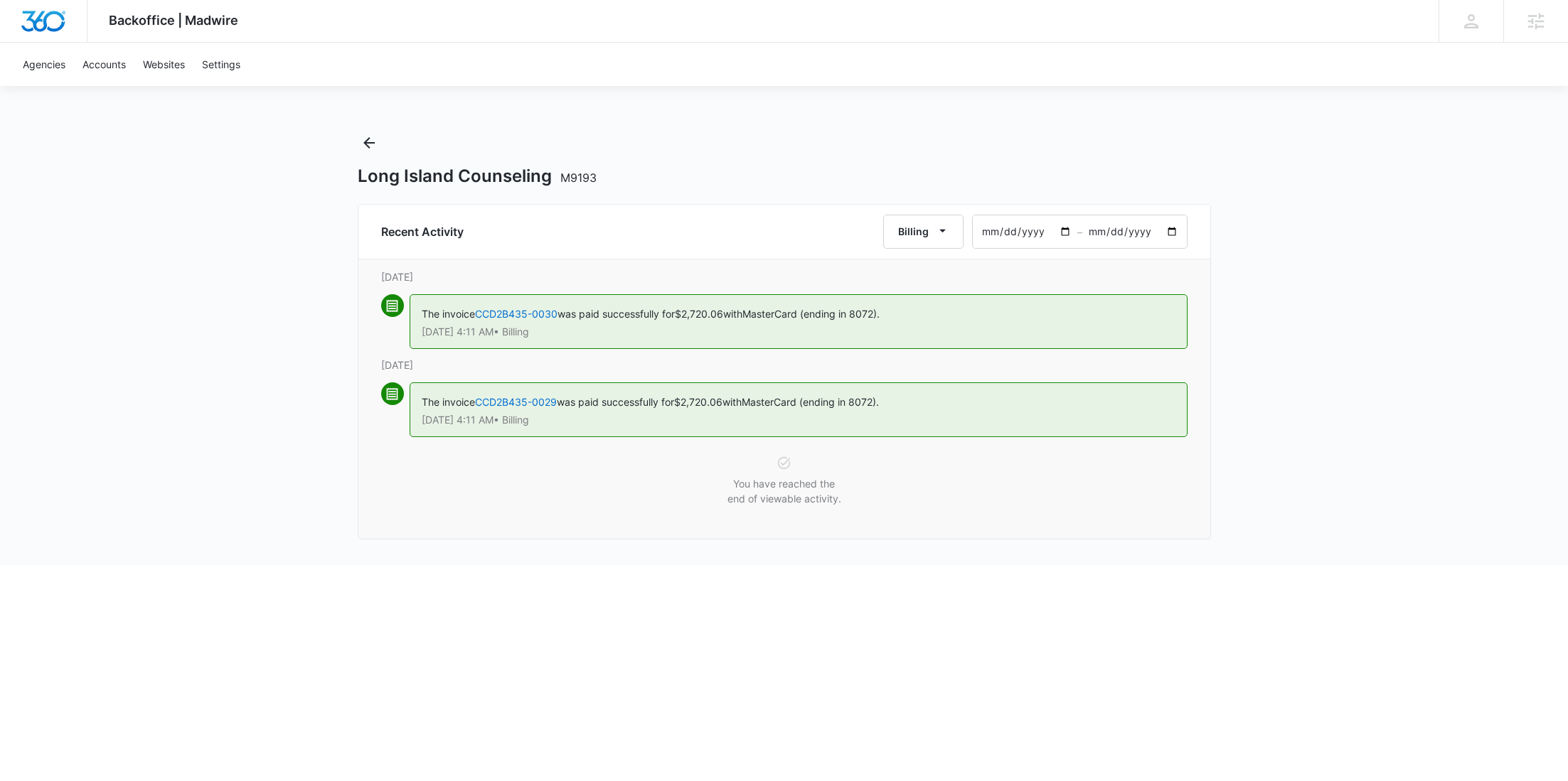
click at [1063, 230] on input "2025-08-10" at bounding box center [1024, 232] width 105 height 33
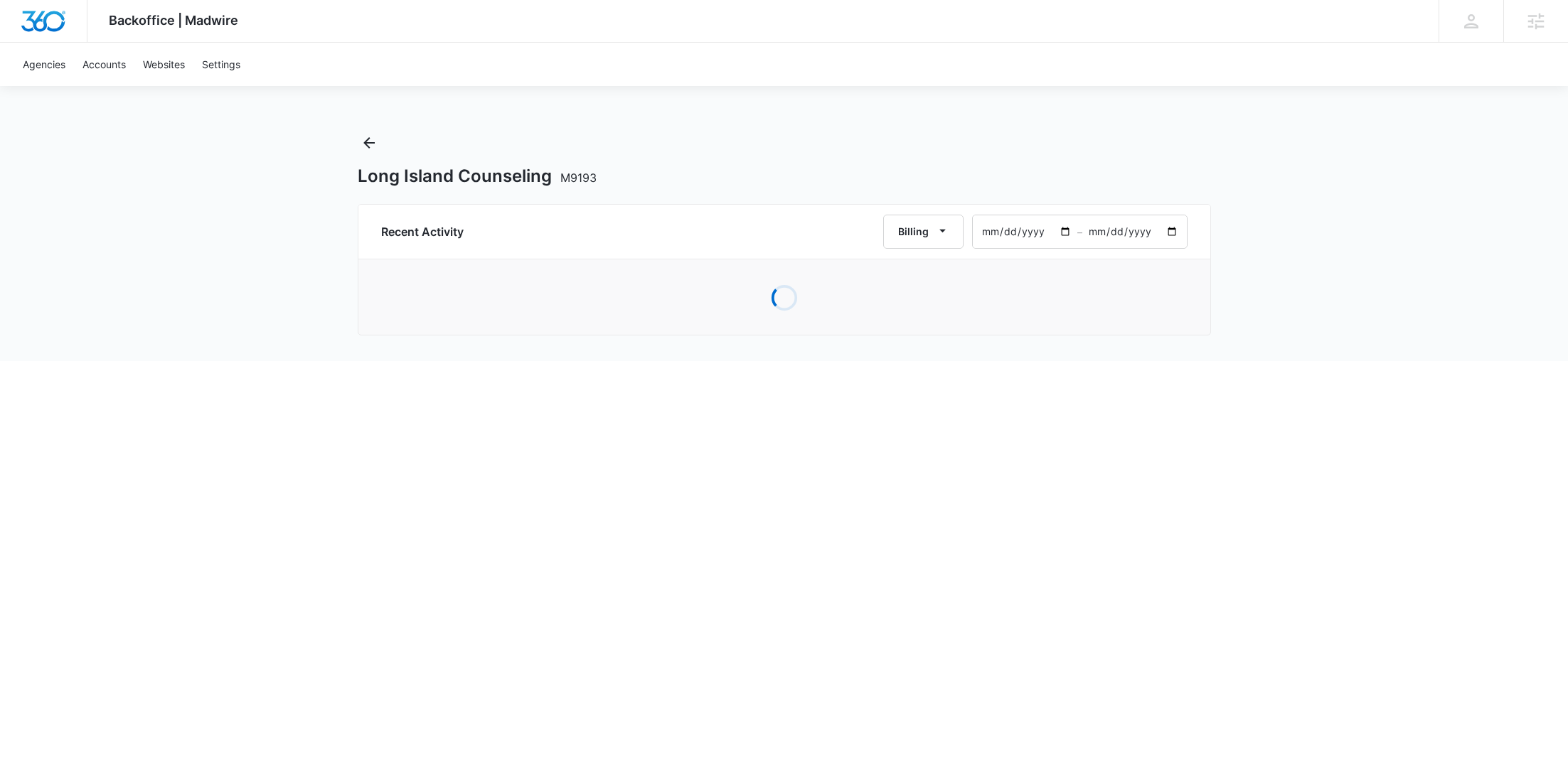
type input "2025-04-01"
click at [1173, 230] on input "2025-10-09" at bounding box center [1134, 232] width 105 height 33
type input "2025-05-01"
click at [1262, 288] on div "Backoffice | Madwire Apps Settings RY Rochelle Young rochelle.young@madwire.com…" at bounding box center [784, 180] width 1568 height 361
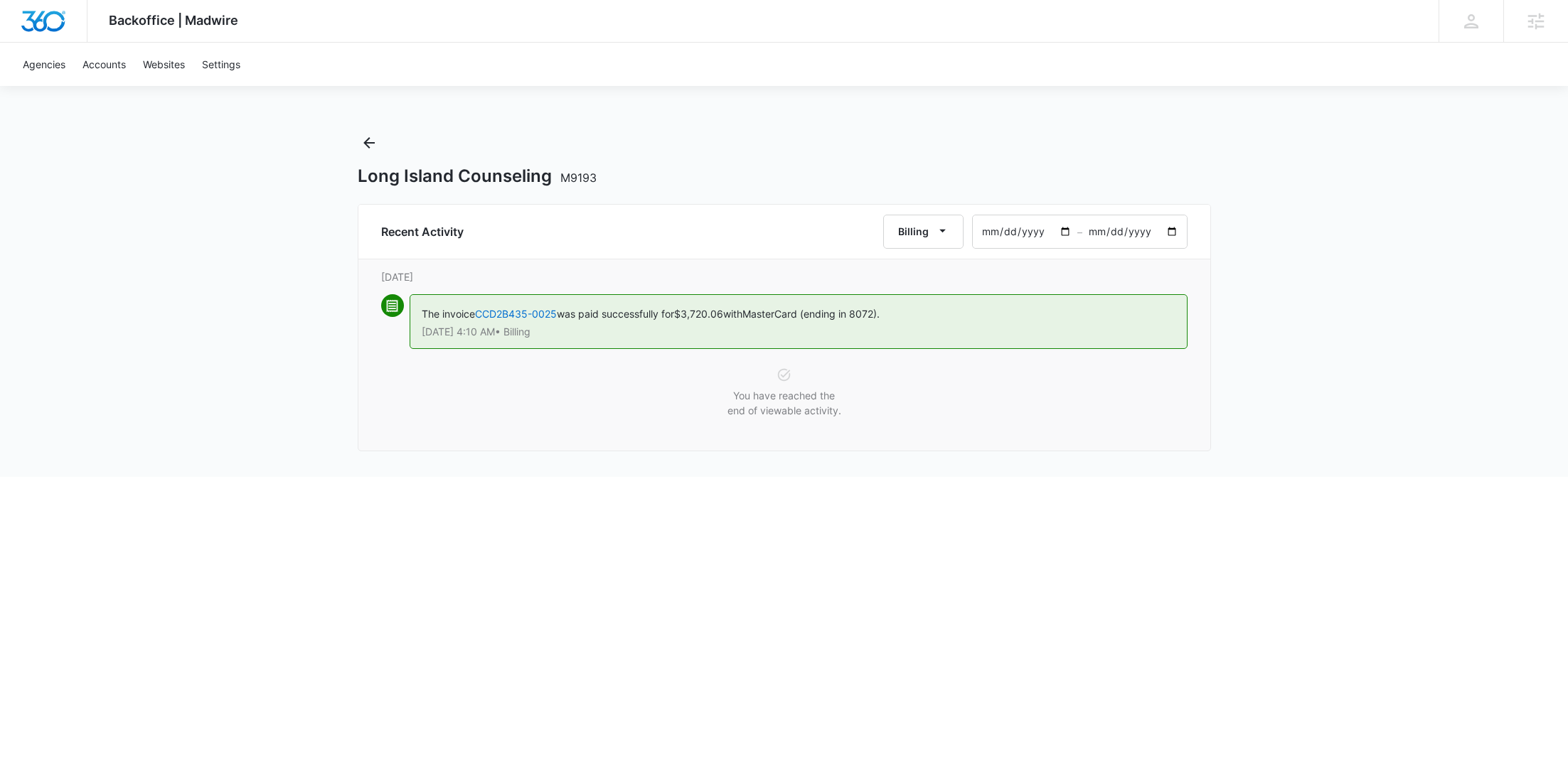
click at [1070, 231] on input "2025-04-01" at bounding box center [1024, 232] width 105 height 33
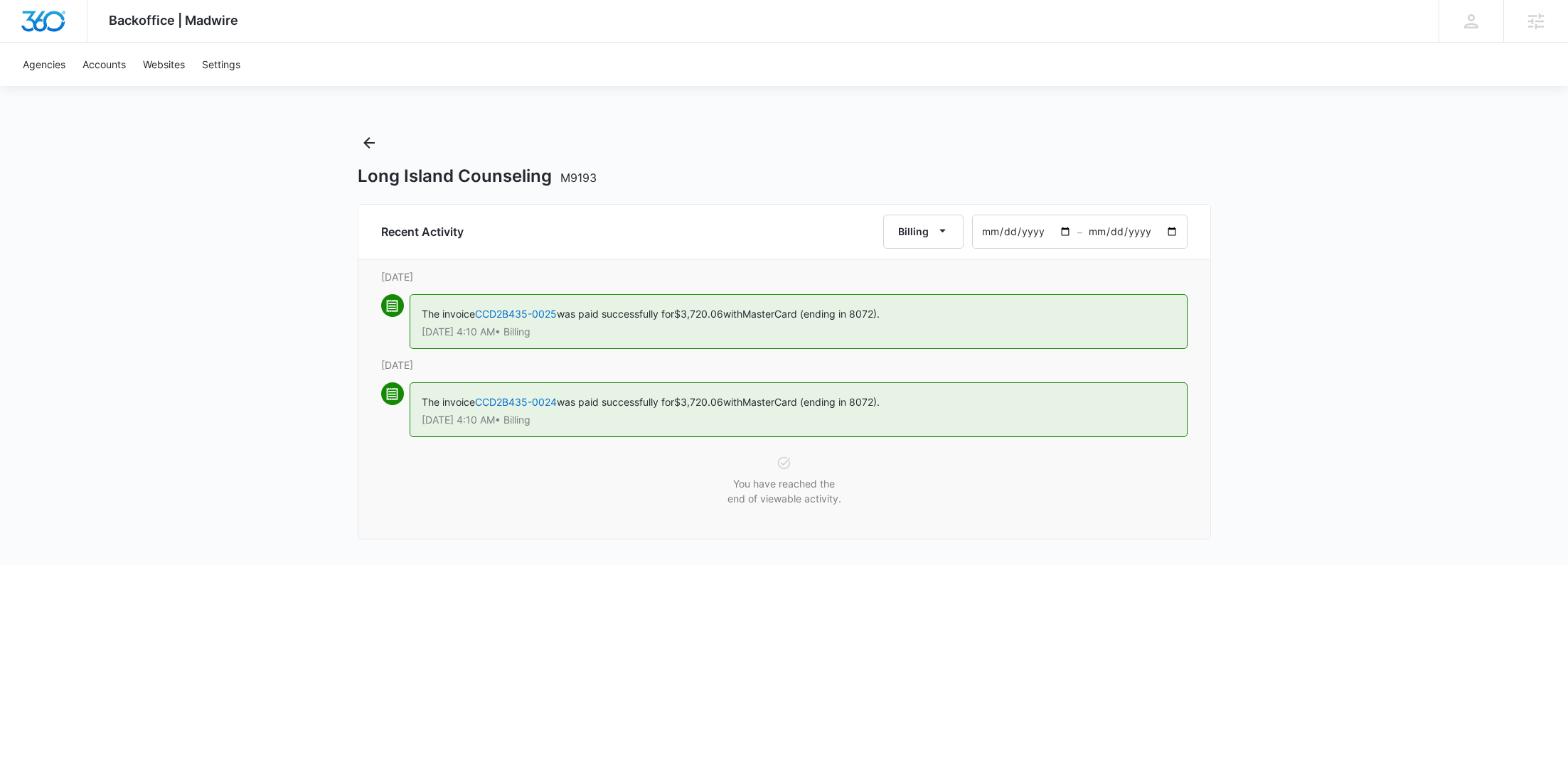
click at [1064, 232] on input "2025-03-01" at bounding box center [1024, 232] width 105 height 33
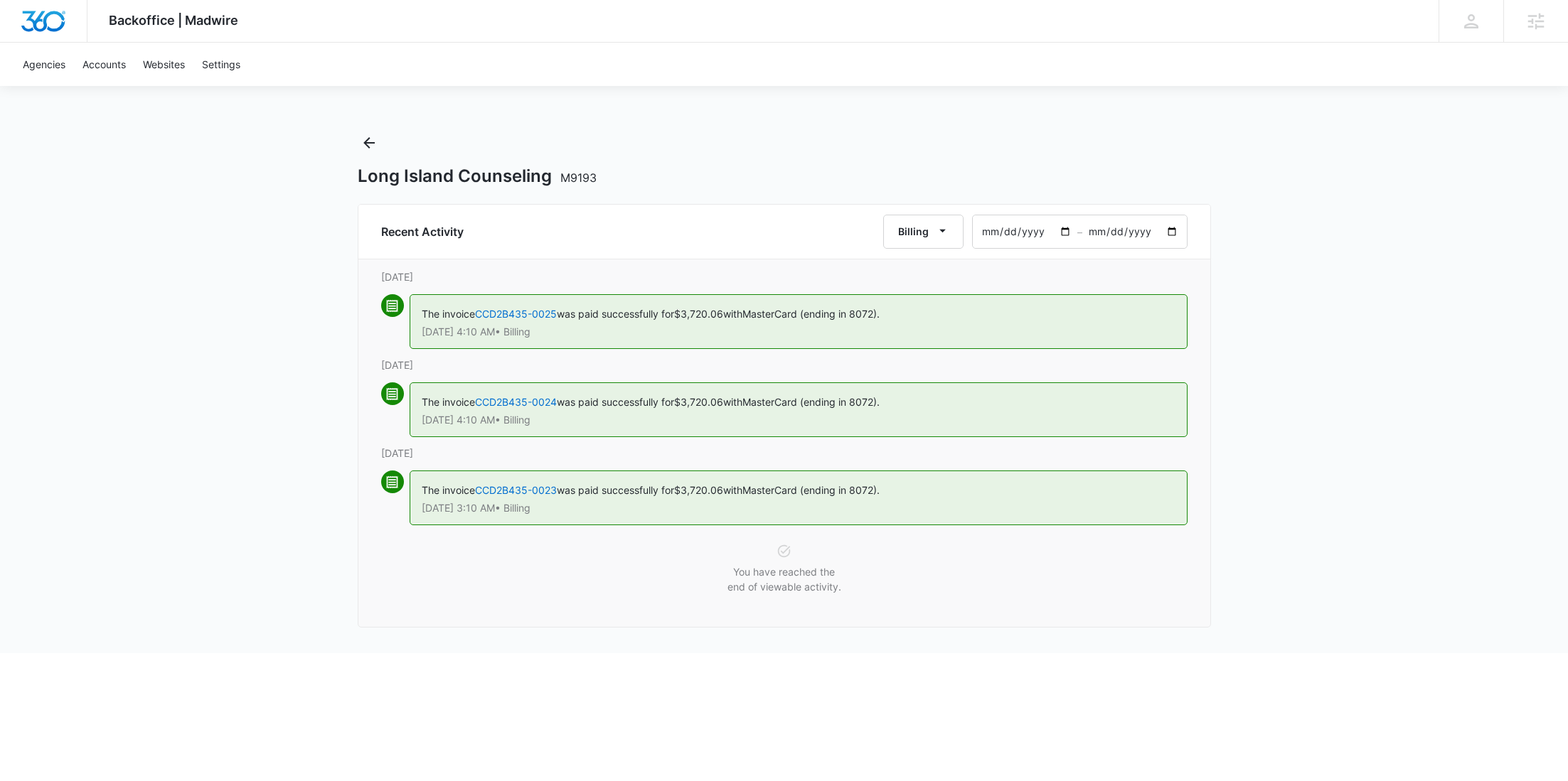
click at [1073, 227] on input "2025-02-01" at bounding box center [1024, 232] width 105 height 33
click at [1068, 232] on input "2025-02-01" at bounding box center [1024, 232] width 105 height 33
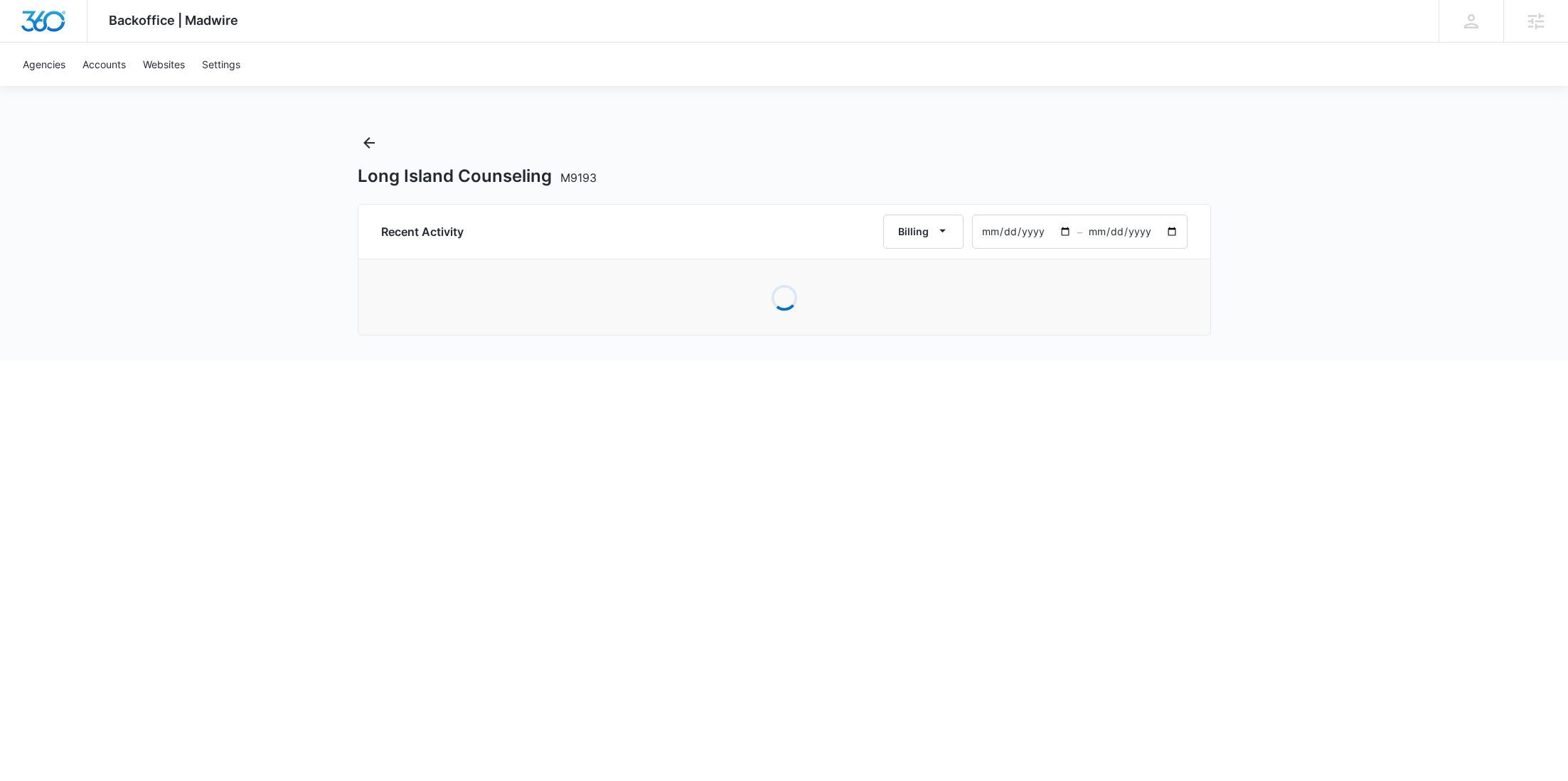
type input "2024-10-01"
click at [1169, 237] on input "2025-05-01" at bounding box center [1134, 232] width 105 height 33
type input "2024-11-01"
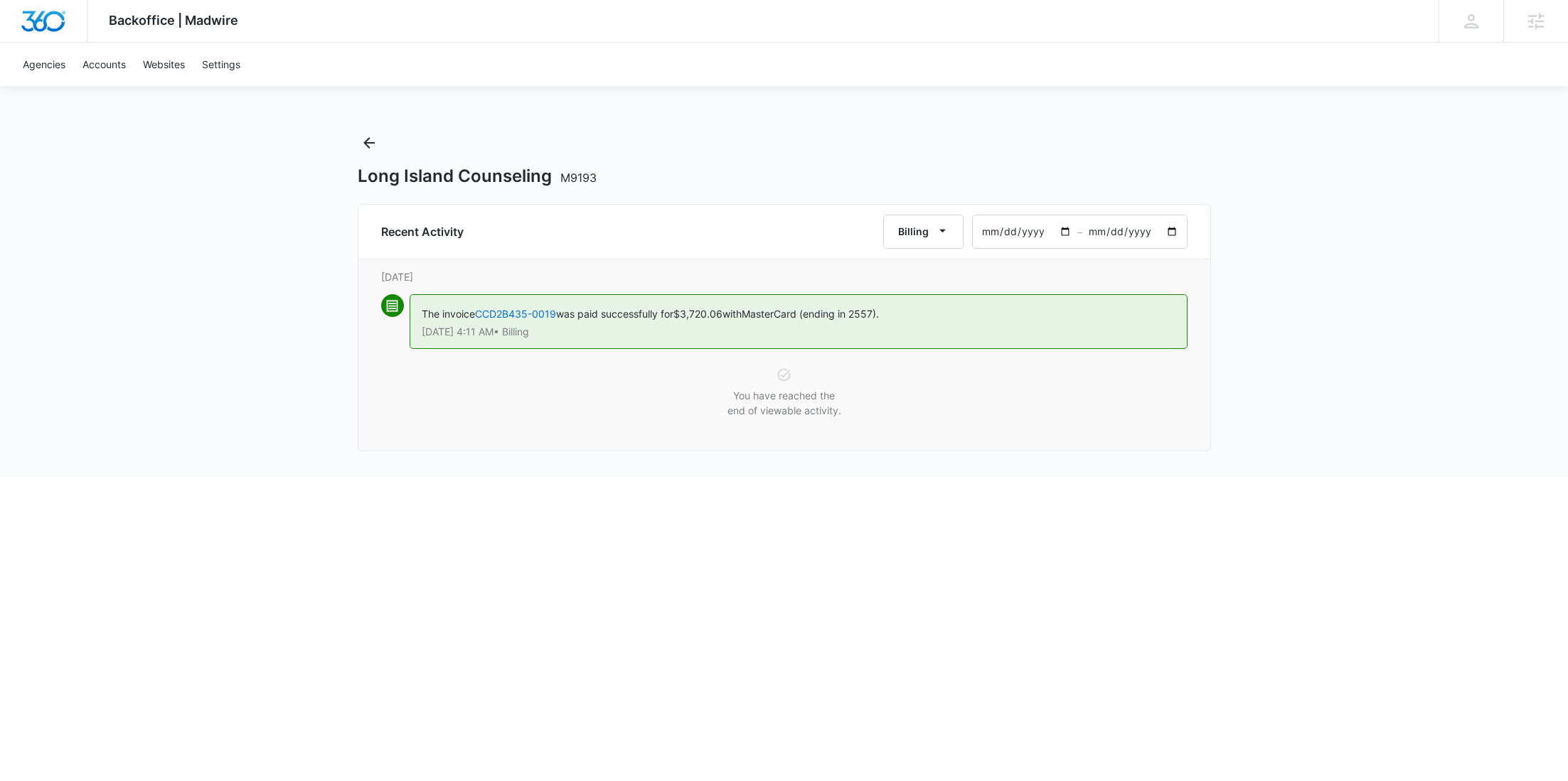
click at [1057, 226] on input "2024-10-01" at bounding box center [1024, 232] width 105 height 33
click at [1067, 228] on input "2024-10-01" at bounding box center [1024, 232] width 105 height 33
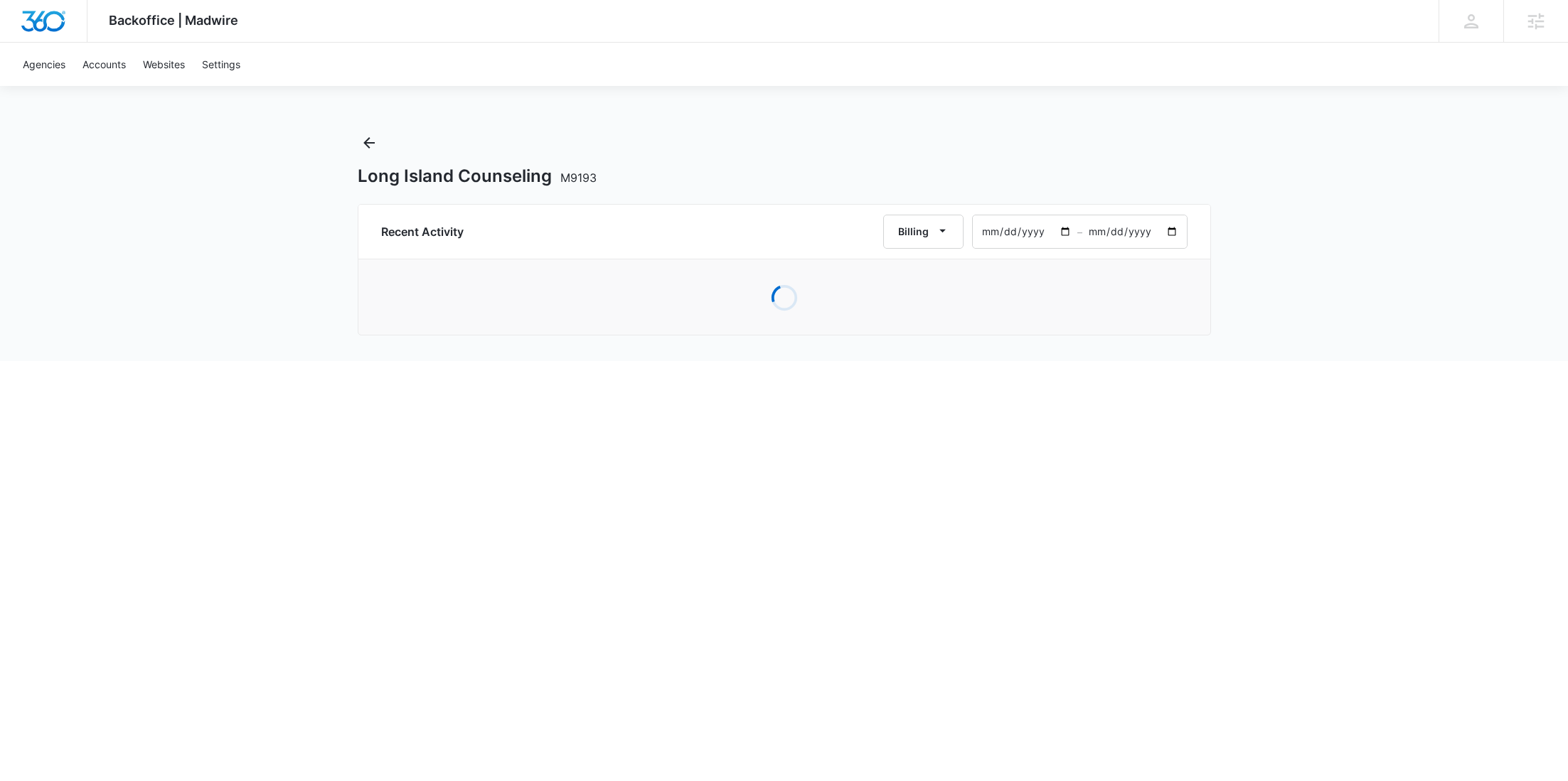
type input "2024-09-01"
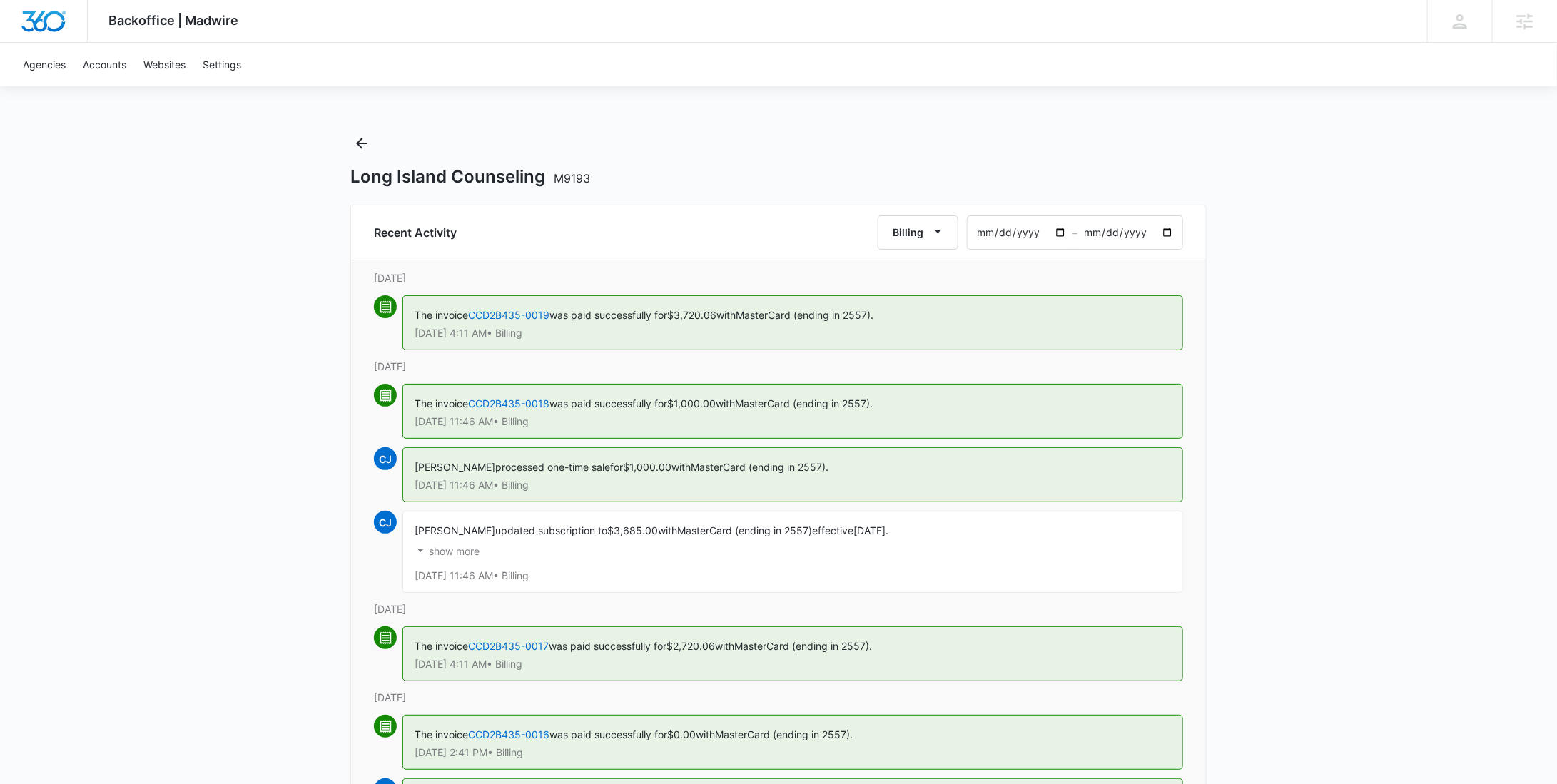
click at [462, 555] on p "show more" at bounding box center [455, 551] width 51 height 10
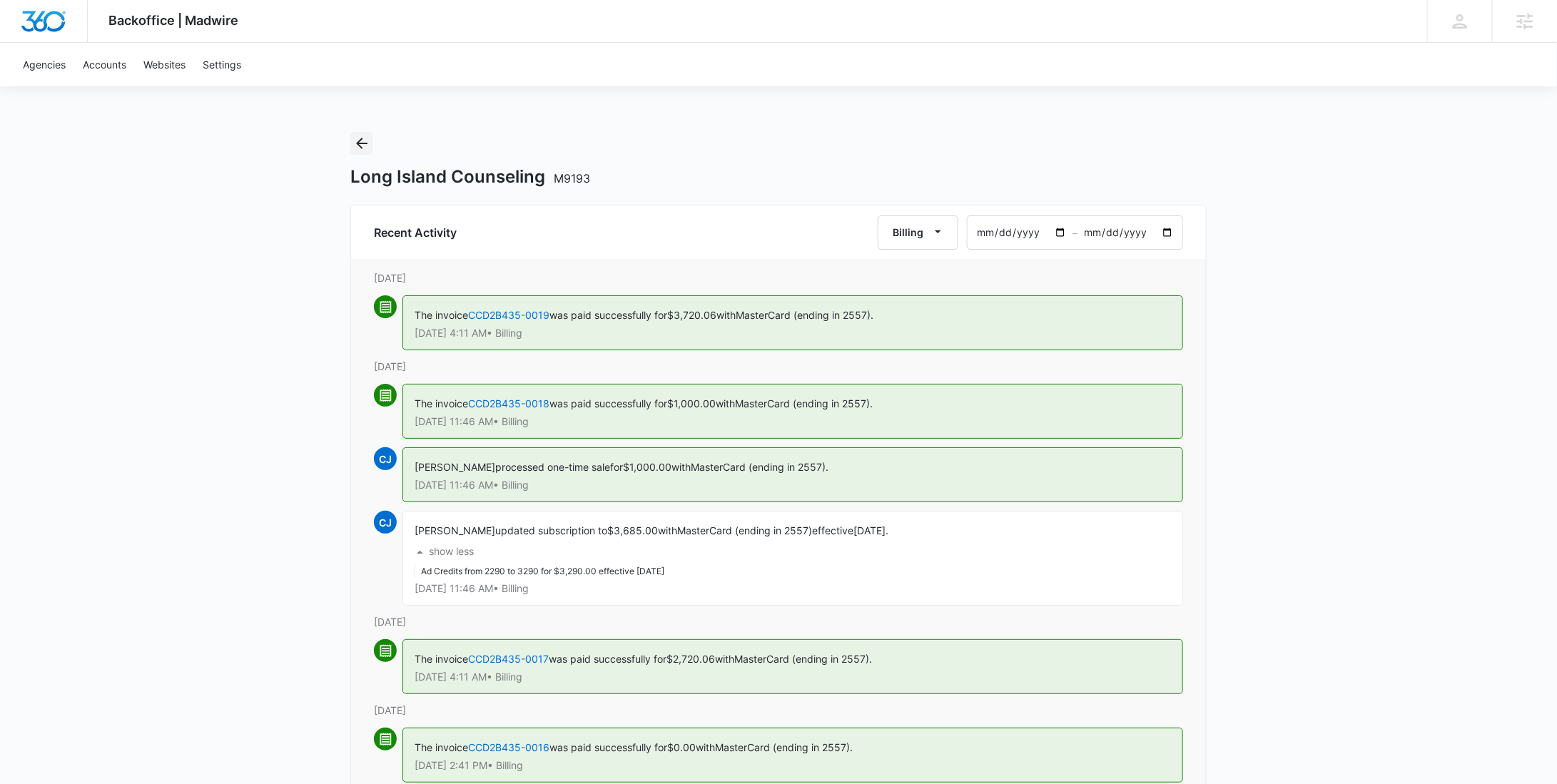
click at [369, 142] on icon "Back" at bounding box center [362, 143] width 17 height 17
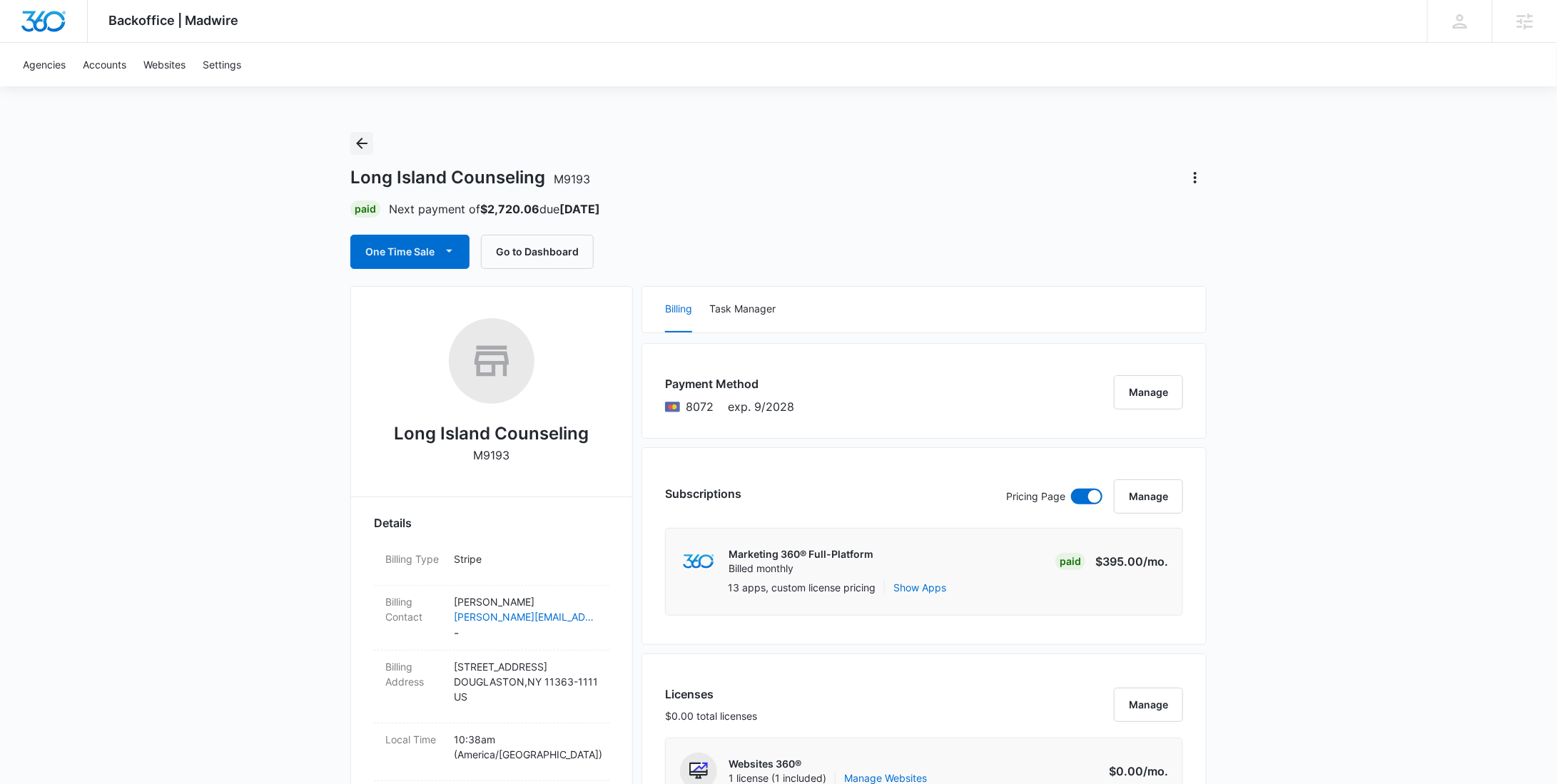
click at [369, 142] on icon "Back" at bounding box center [362, 143] width 17 height 17
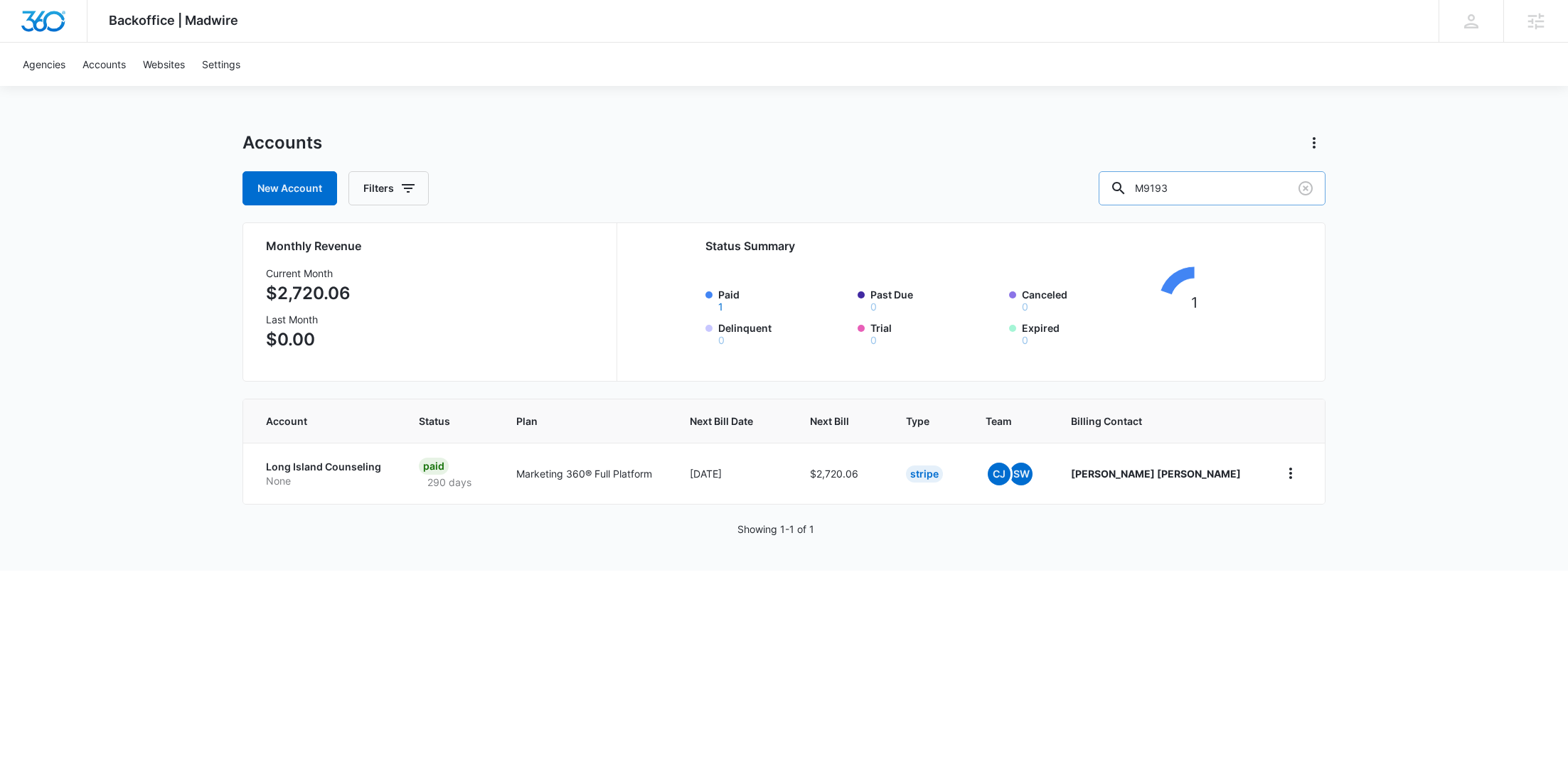
drag, startPoint x: 1240, startPoint y: 182, endPoint x: 1142, endPoint y: 178, distance: 98.1
click at [1142, 178] on input "M9193" at bounding box center [1212, 188] width 226 height 34
paste input "84"
type input "M9843"
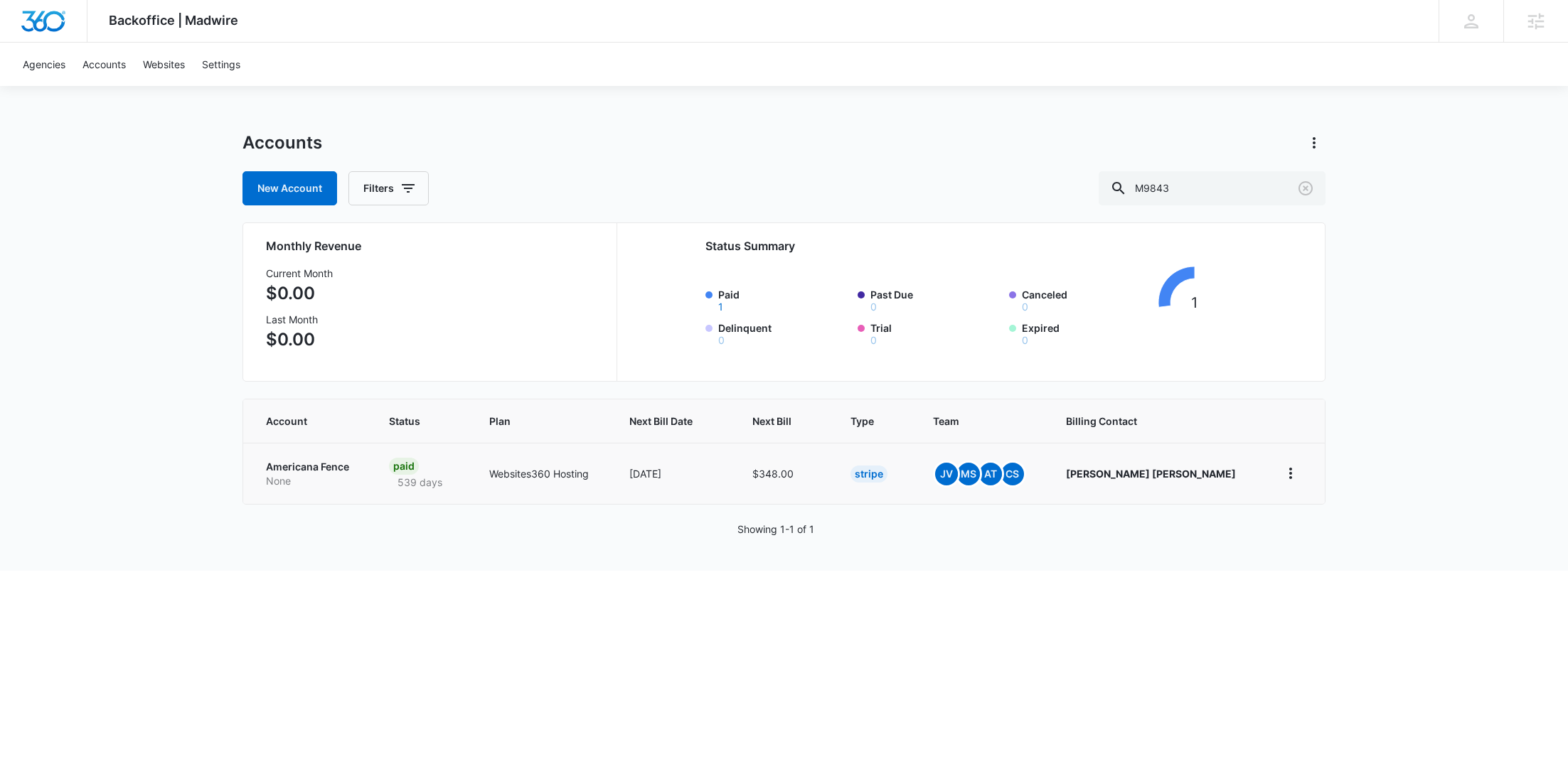
click at [313, 481] on p "None" at bounding box center [310, 481] width 89 height 14
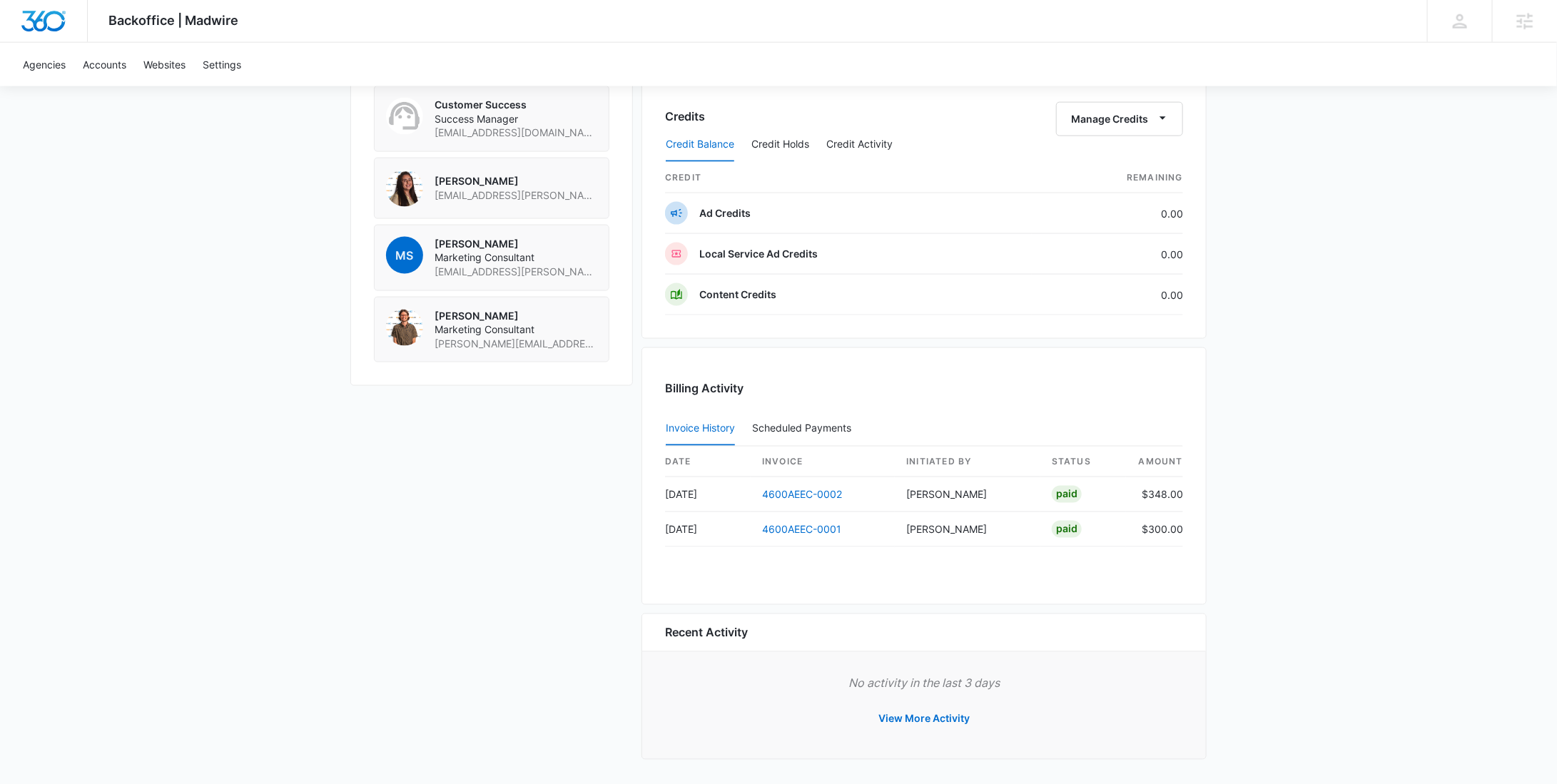
scroll to position [1071, 0]
click at [928, 718] on button "View More Activity" at bounding box center [923, 721] width 120 height 34
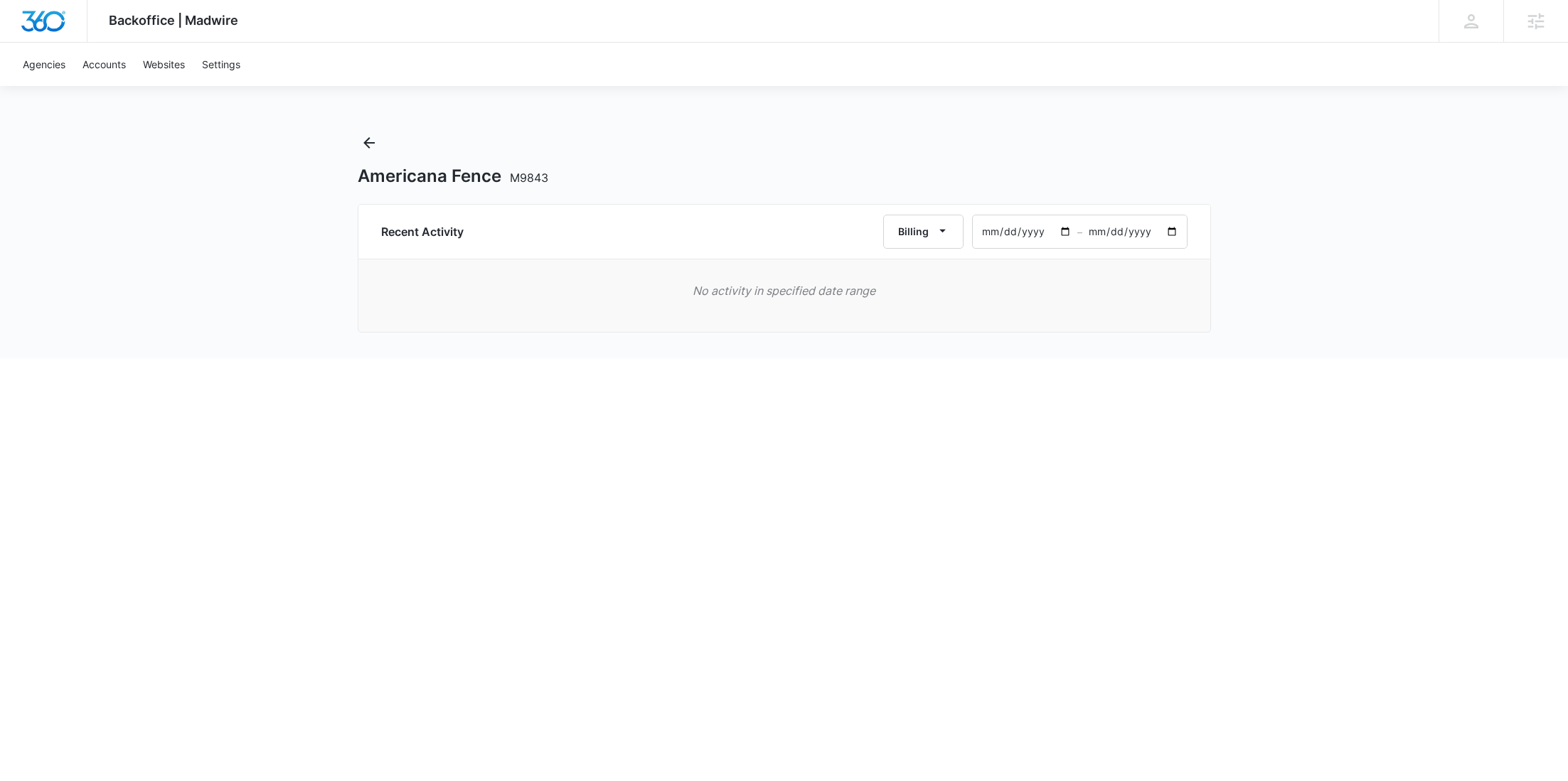
click at [1069, 232] on input "2025-08-10" at bounding box center [1024, 232] width 105 height 33
click at [1071, 229] on input "2024-05-10" at bounding box center [1024, 232] width 105 height 33
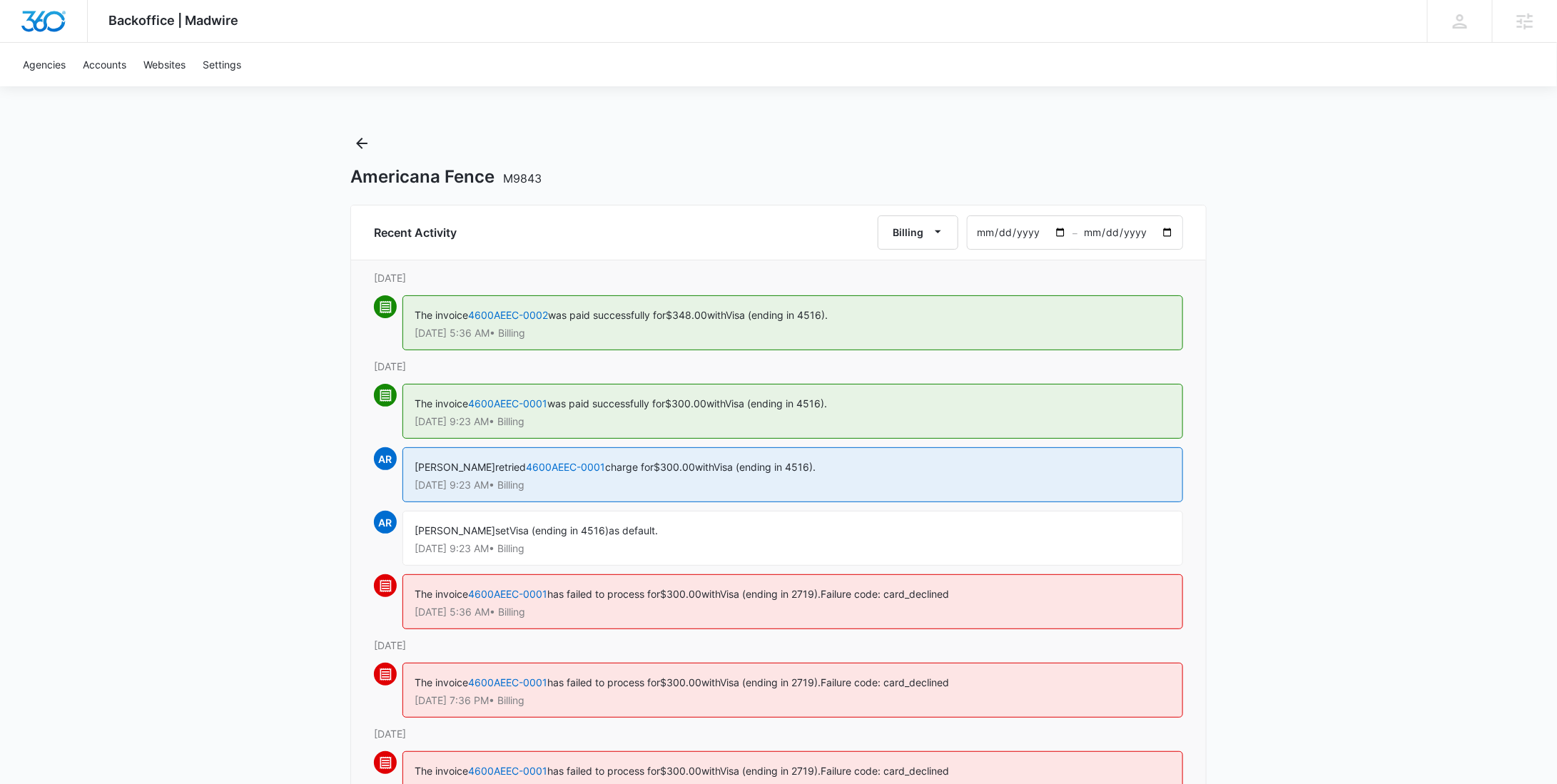
click at [848, 440] on div "The invoice 4600AEEC-0001 was paid successfully for $300.00 with Visa (ending i…" at bounding box center [779, 415] width 810 height 64
click at [1068, 232] on input "2024-04-10" at bounding box center [1020, 232] width 105 height 33
click at [1066, 234] on input "2024-04-10" at bounding box center [1020, 232] width 105 height 33
click at [1058, 232] on input "2023-09-10" at bounding box center [1020, 232] width 105 height 33
type input "2023-06-10"
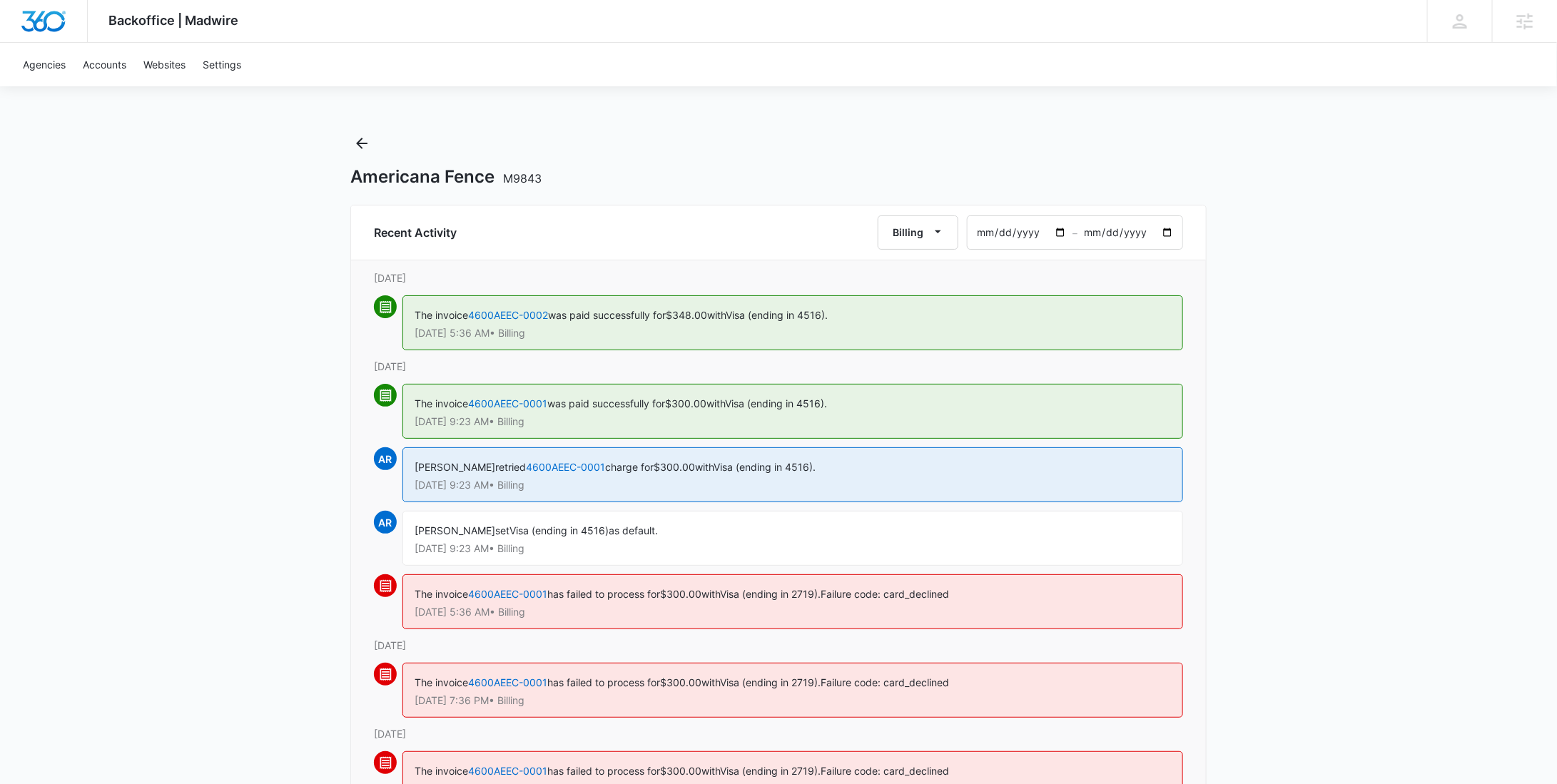
scroll to position [762, 0]
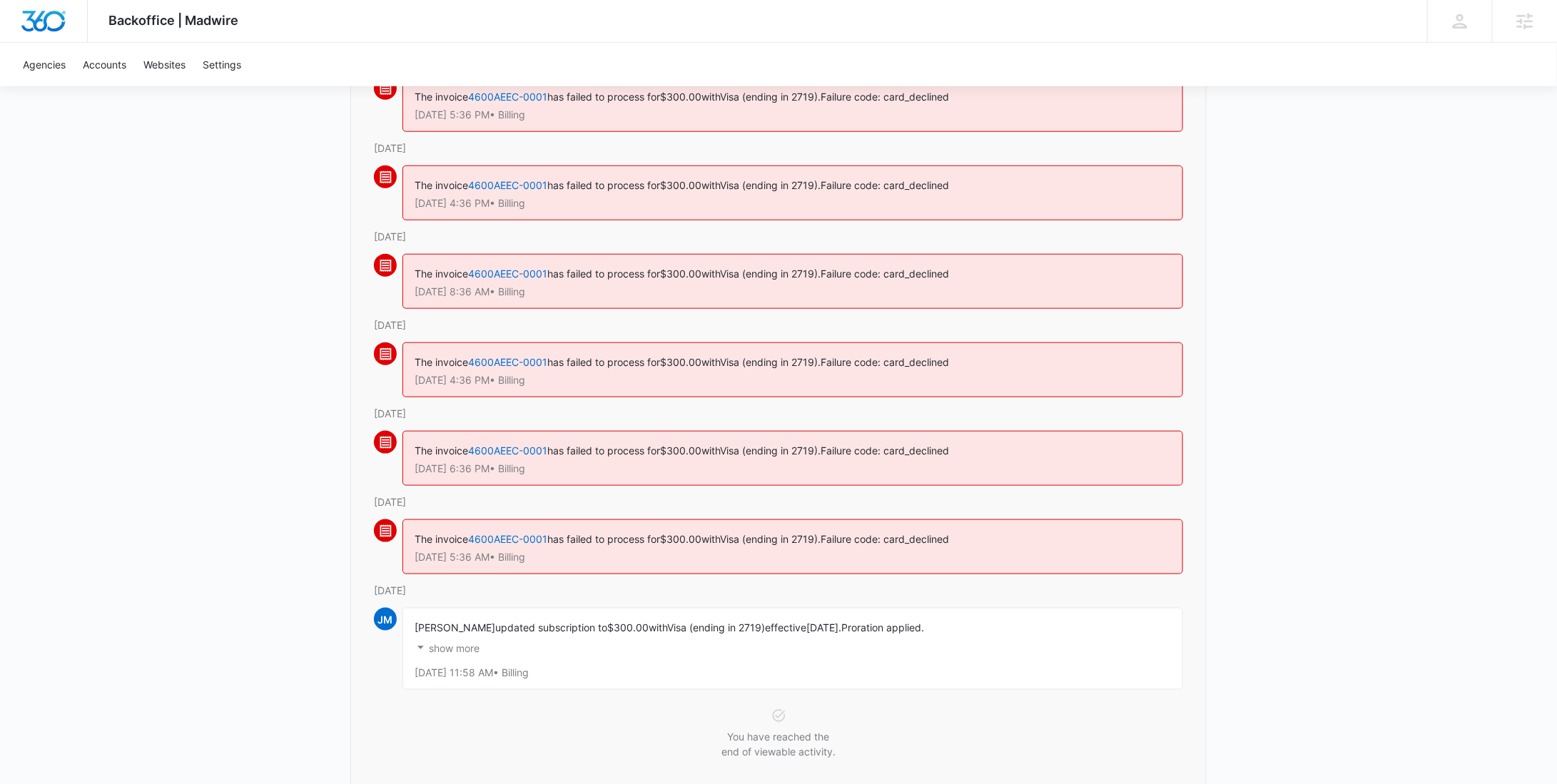
click at [470, 635] on button "show more" at bounding box center [447, 648] width 65 height 27
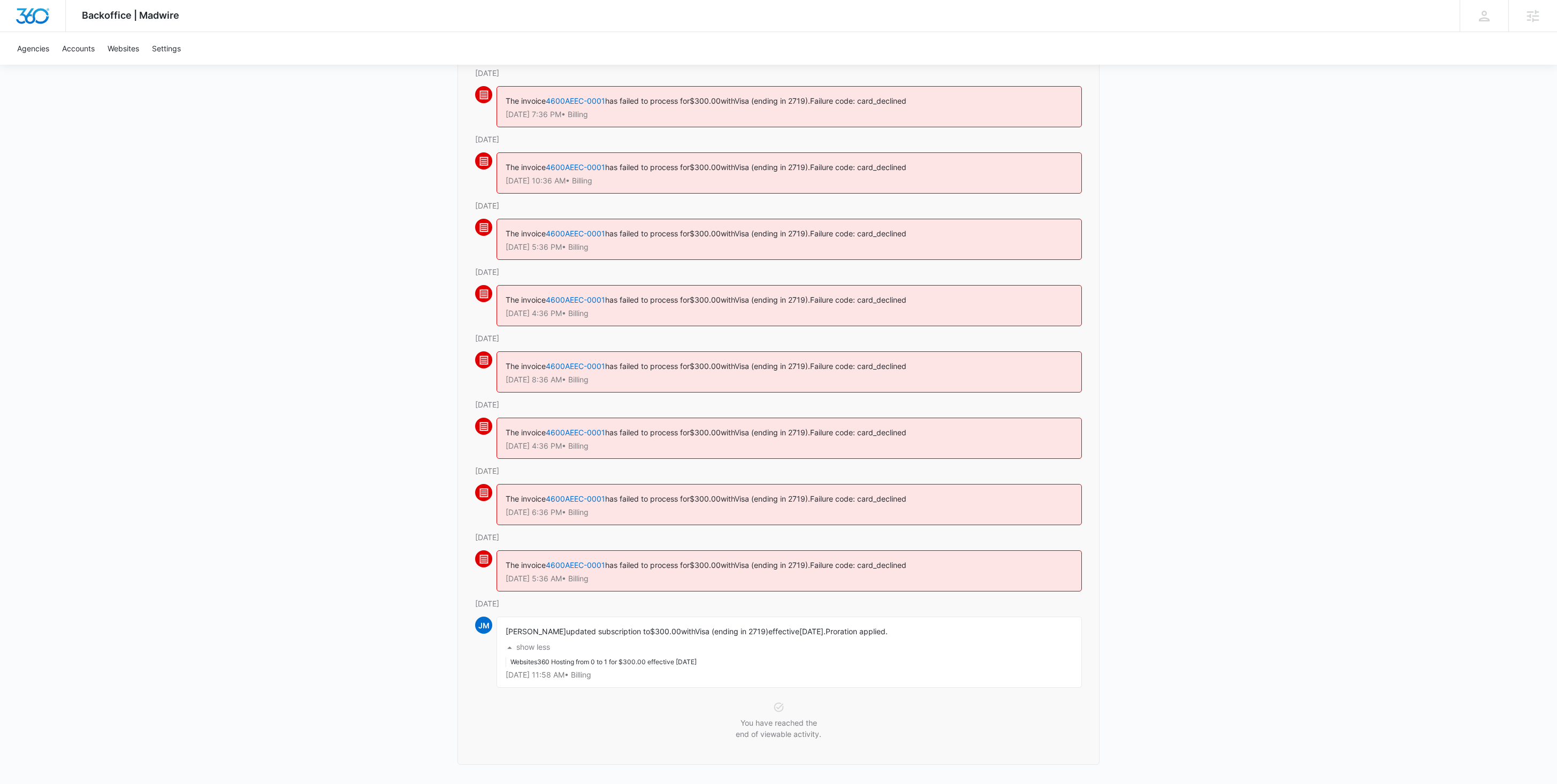
scroll to position [0, 0]
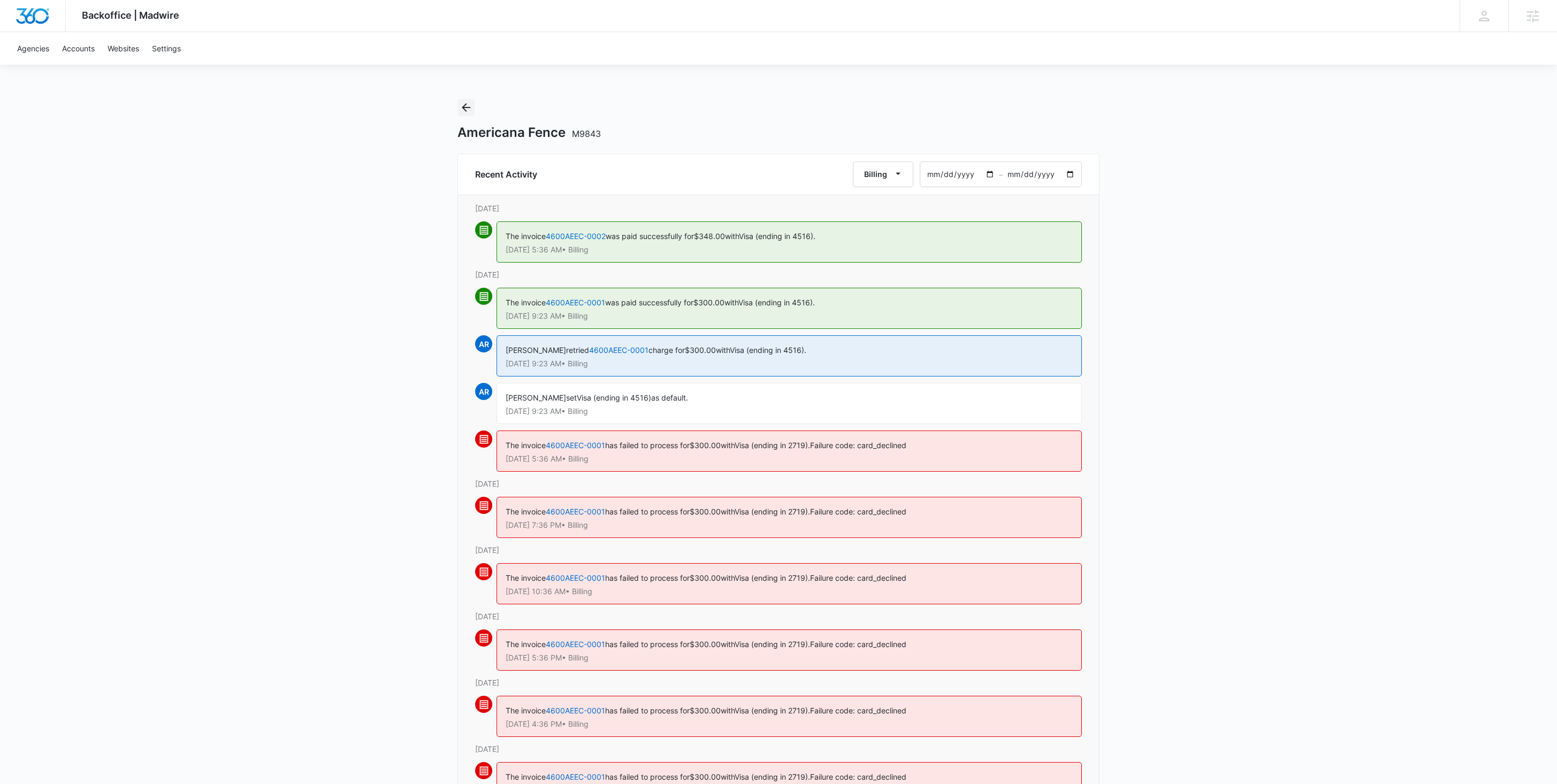
click at [469, 108] on icon "Back" at bounding box center [466, 108] width 13 height 13
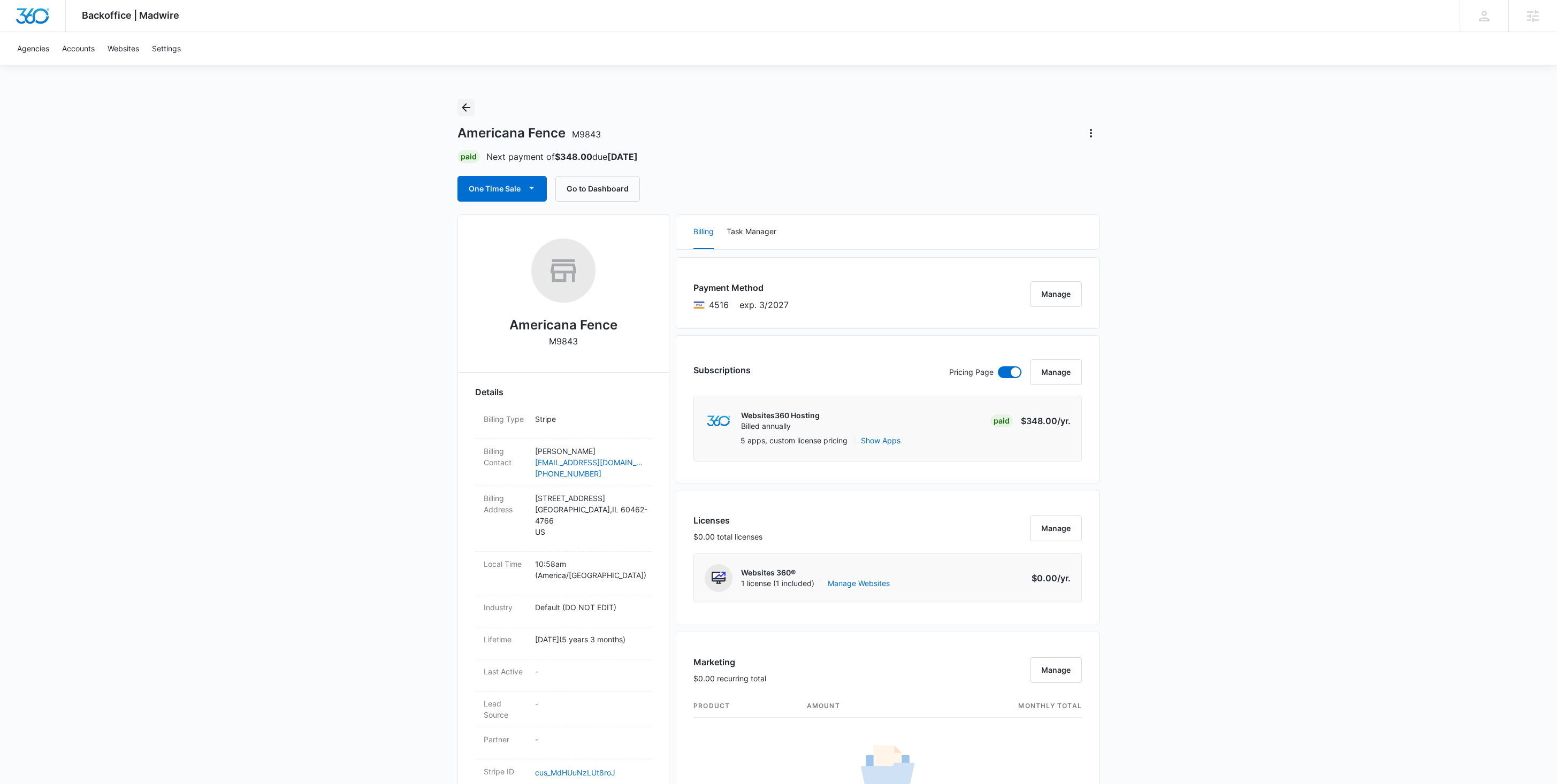
click at [467, 113] on icon "Back" at bounding box center [466, 108] width 13 height 13
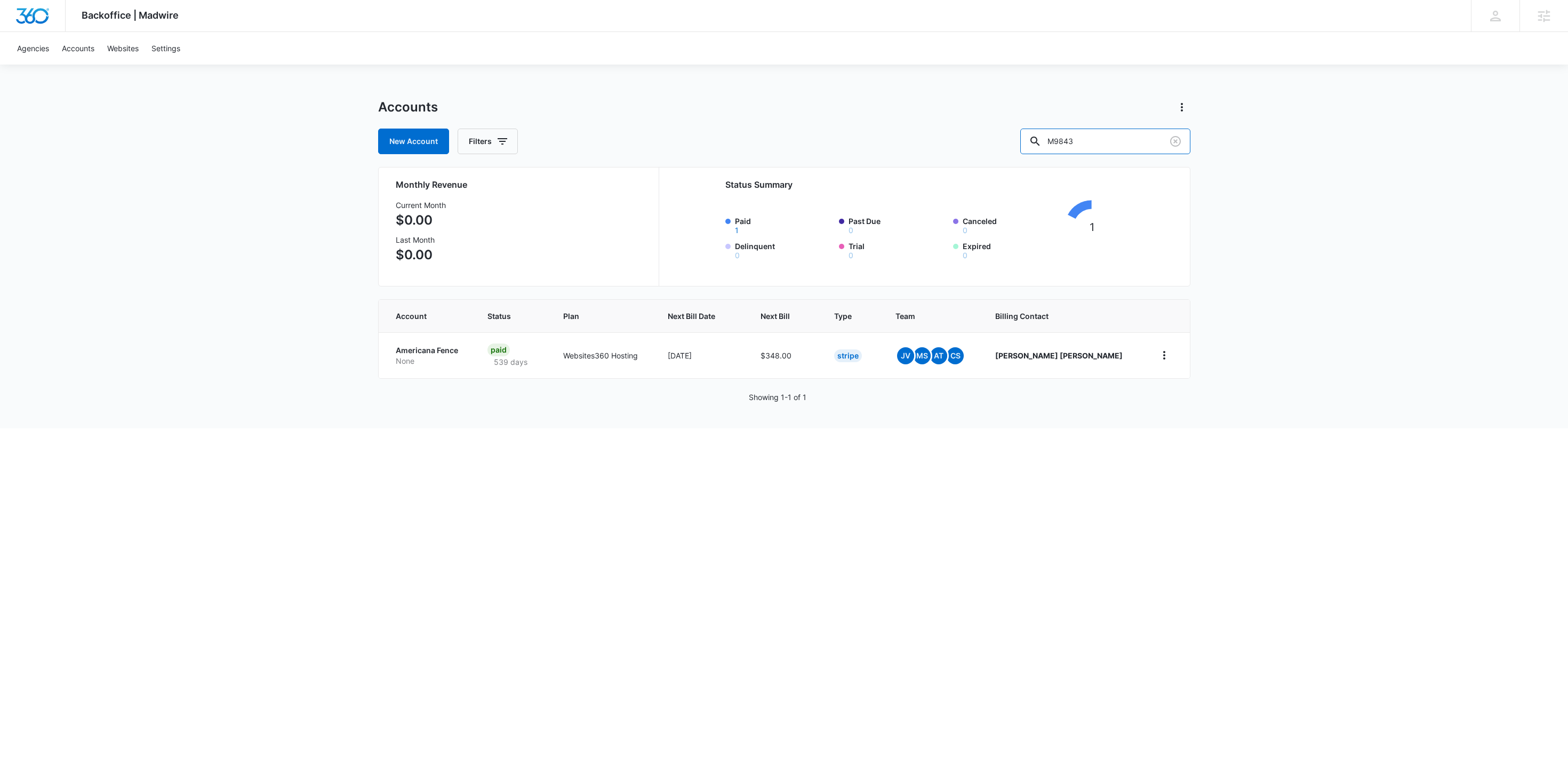
drag, startPoint x: 1104, startPoint y: 139, endPoint x: 1019, endPoint y: 137, distance: 85.0
click at [1020, 137] on div "New Account Filters M9843" at bounding box center [784, 141] width 812 height 26
paste input "211"
type input "M9211"
click at [424, 356] on p "None" at bounding box center [422, 361] width 52 height 10
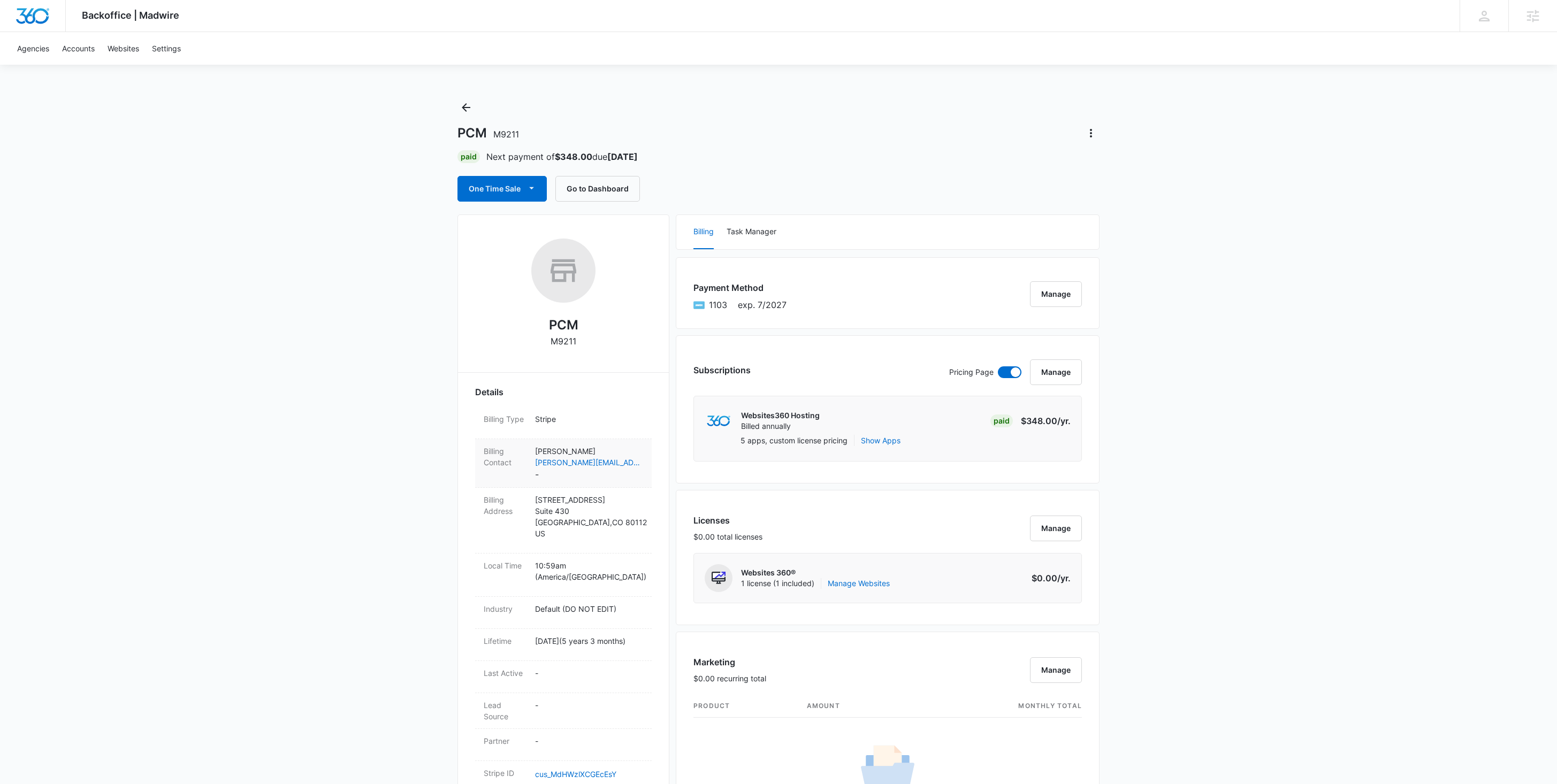
drag, startPoint x: 601, startPoint y: 450, endPoint x: 524, endPoint y: 446, distance: 77.1
click at [524, 446] on div "Billing Contact Heather Carroll heather@pcmstrategies.com -" at bounding box center [563, 463] width 176 height 49
copy div "Contact Heather Carroll"
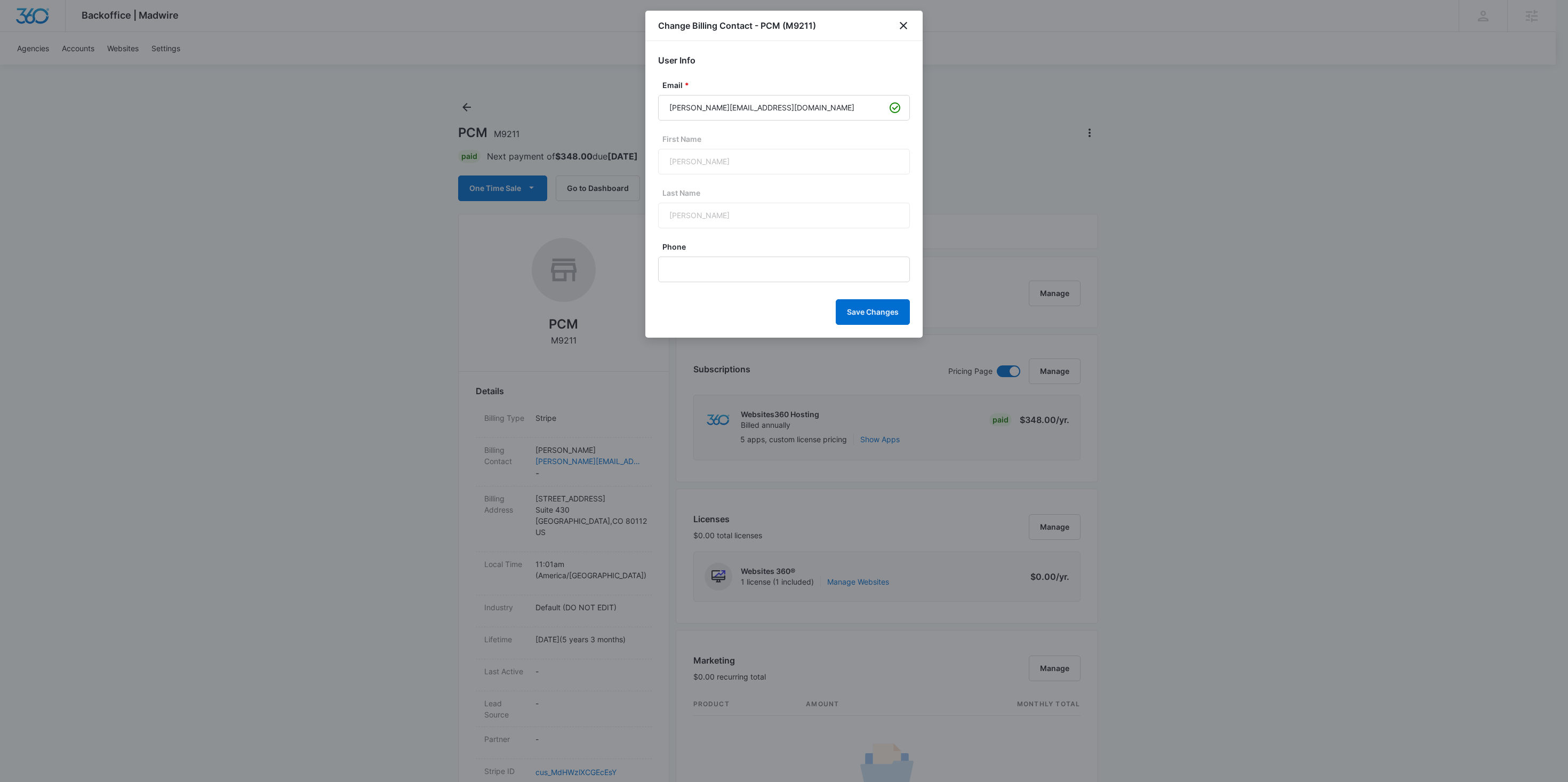
click at [686, 165] on div "Heather" at bounding box center [784, 162] width 252 height 26
click at [910, 27] on icon "close" at bounding box center [904, 26] width 13 height 13
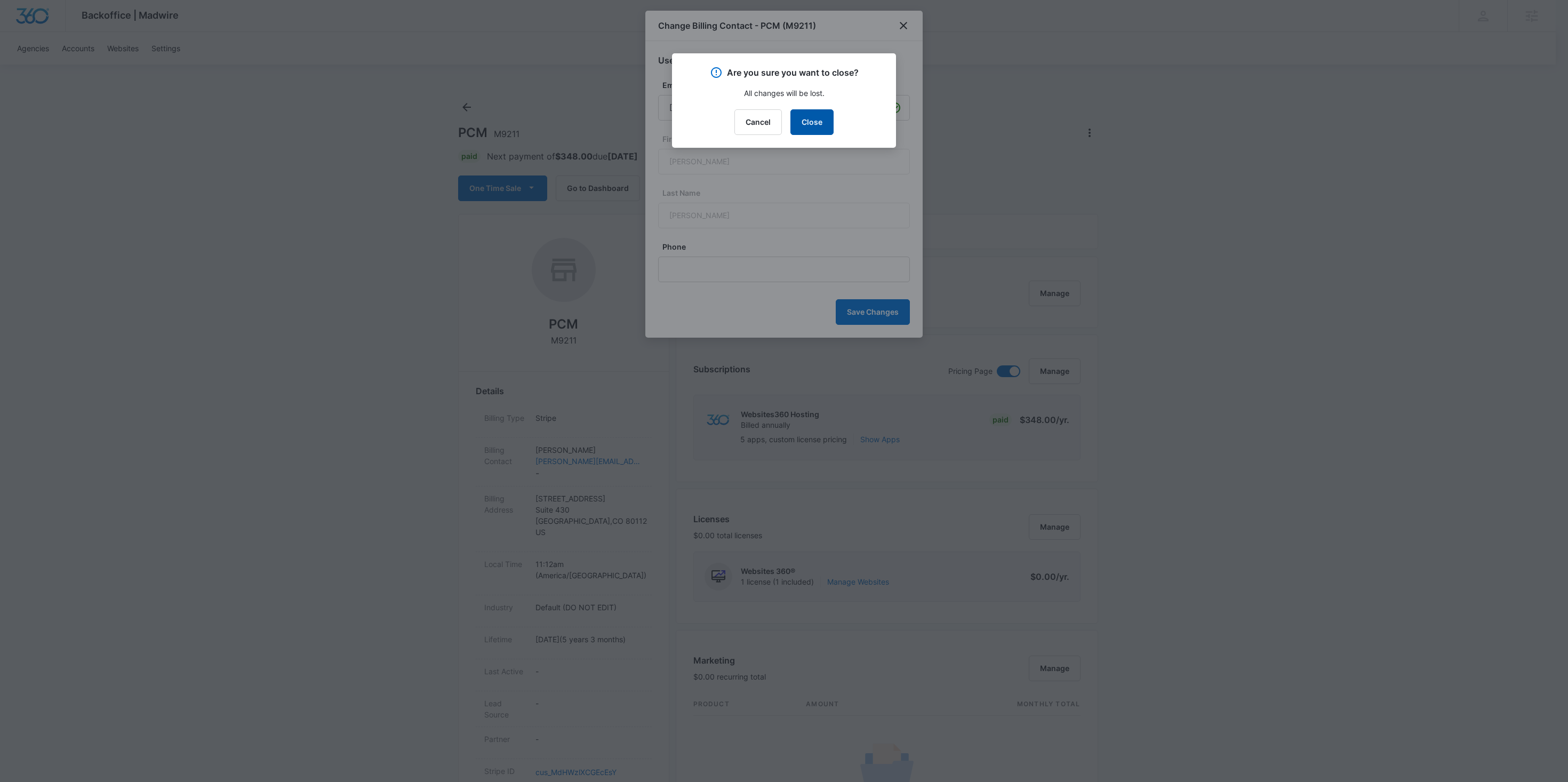
click at [817, 113] on button "Close" at bounding box center [812, 122] width 43 height 26
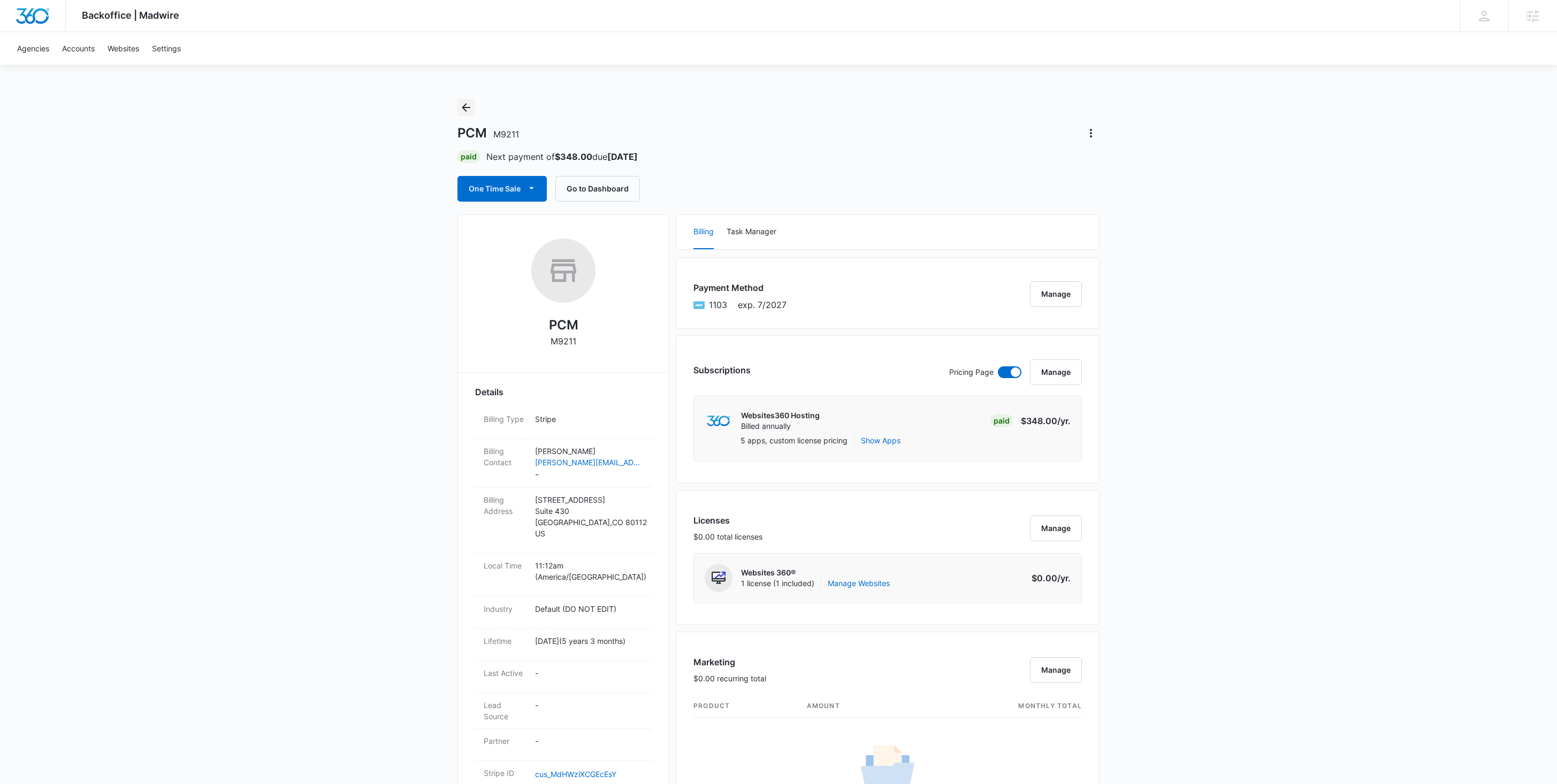
click at [469, 110] on icon "Back" at bounding box center [466, 108] width 13 height 13
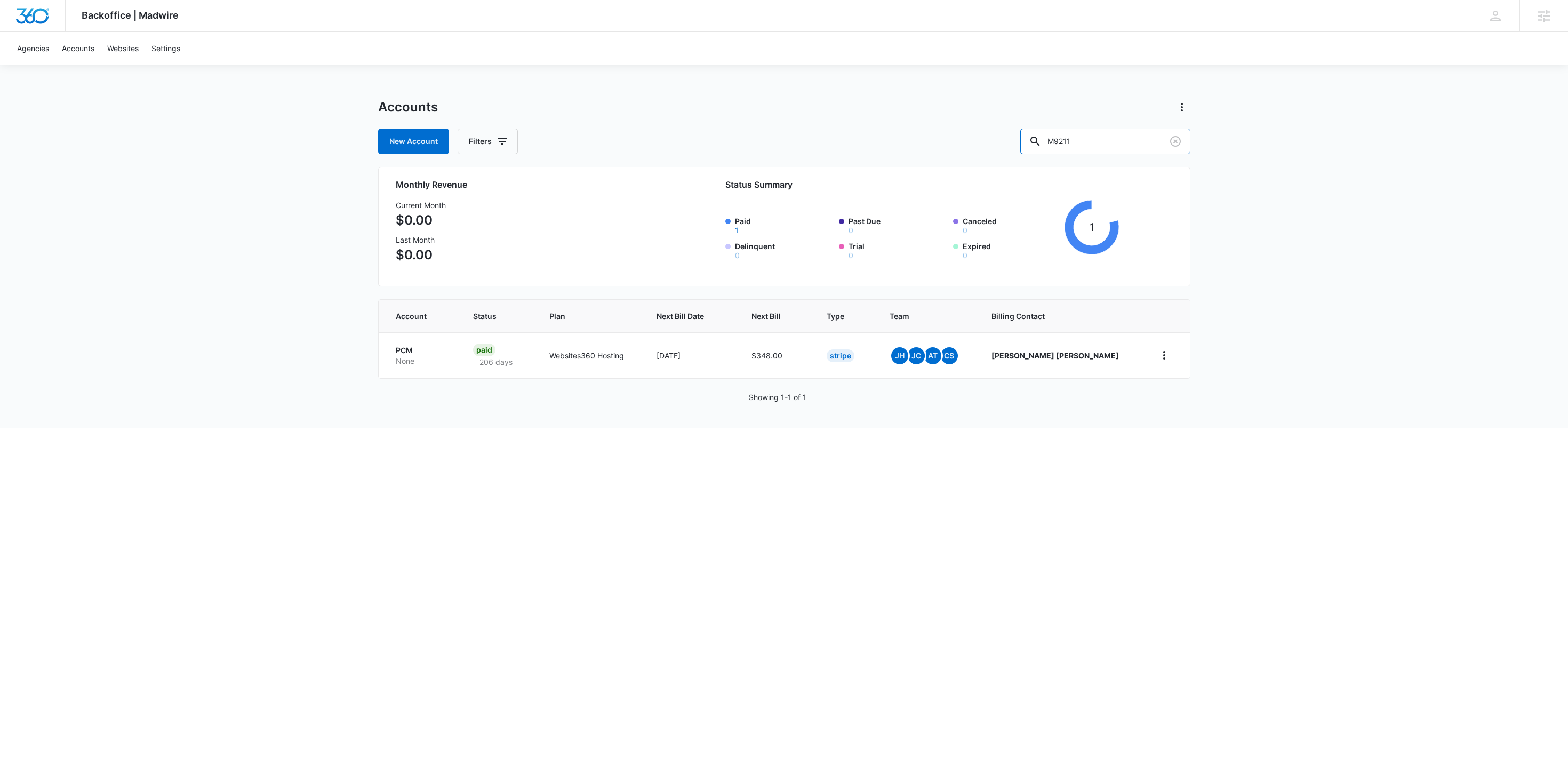
drag, startPoint x: 1118, startPoint y: 140, endPoint x: 993, endPoint y: 136, distance: 125.1
click at [993, 136] on div "New Account Filters M9211" at bounding box center [784, 141] width 812 height 26
paste input "59"
drag, startPoint x: 1118, startPoint y: 137, endPoint x: 1043, endPoint y: 140, distance: 75.1
click at [1044, 140] on div "New Account Filters M9259" at bounding box center [784, 141] width 812 height 26
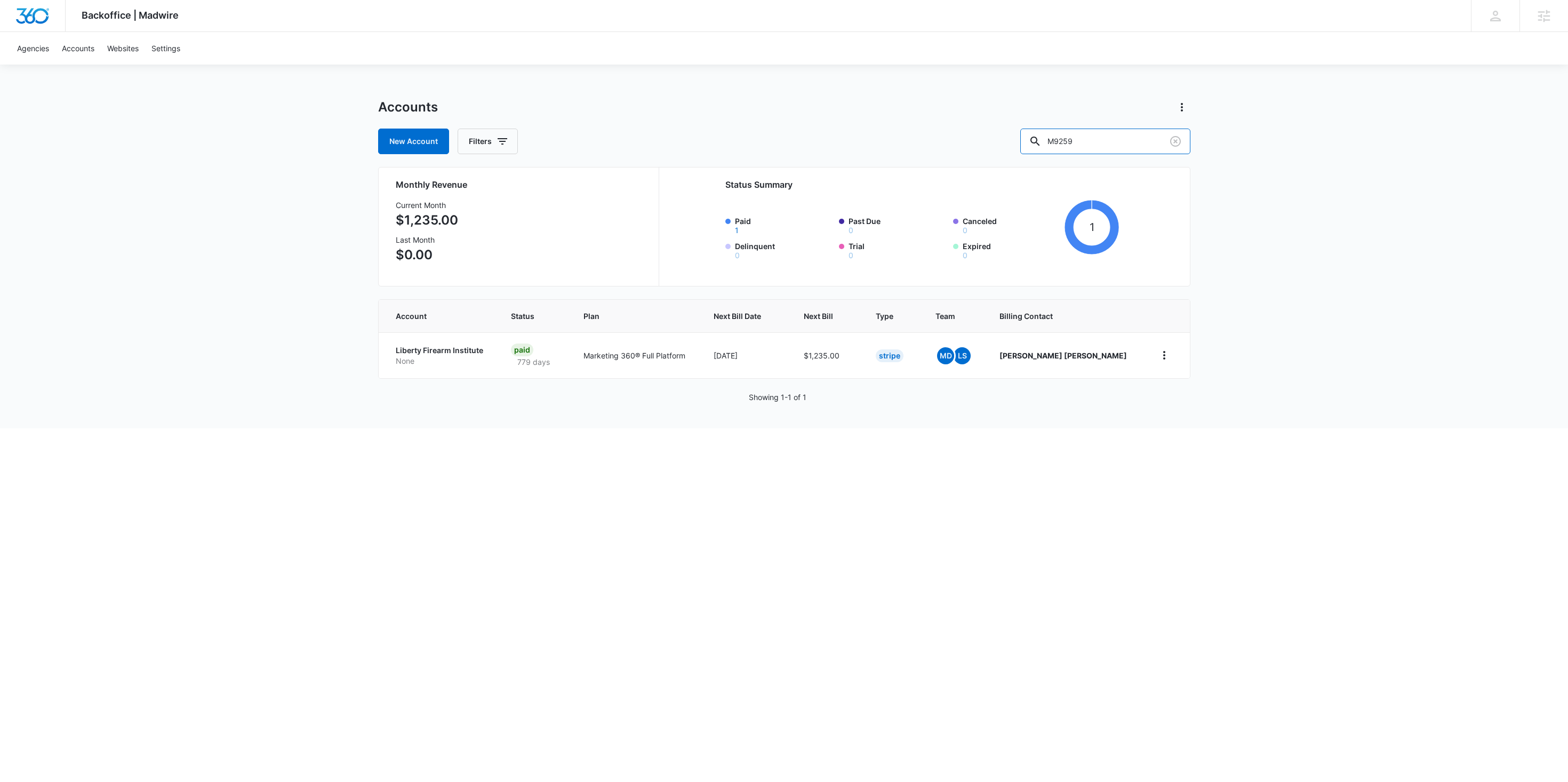
paste input "096"
type input "M9096"
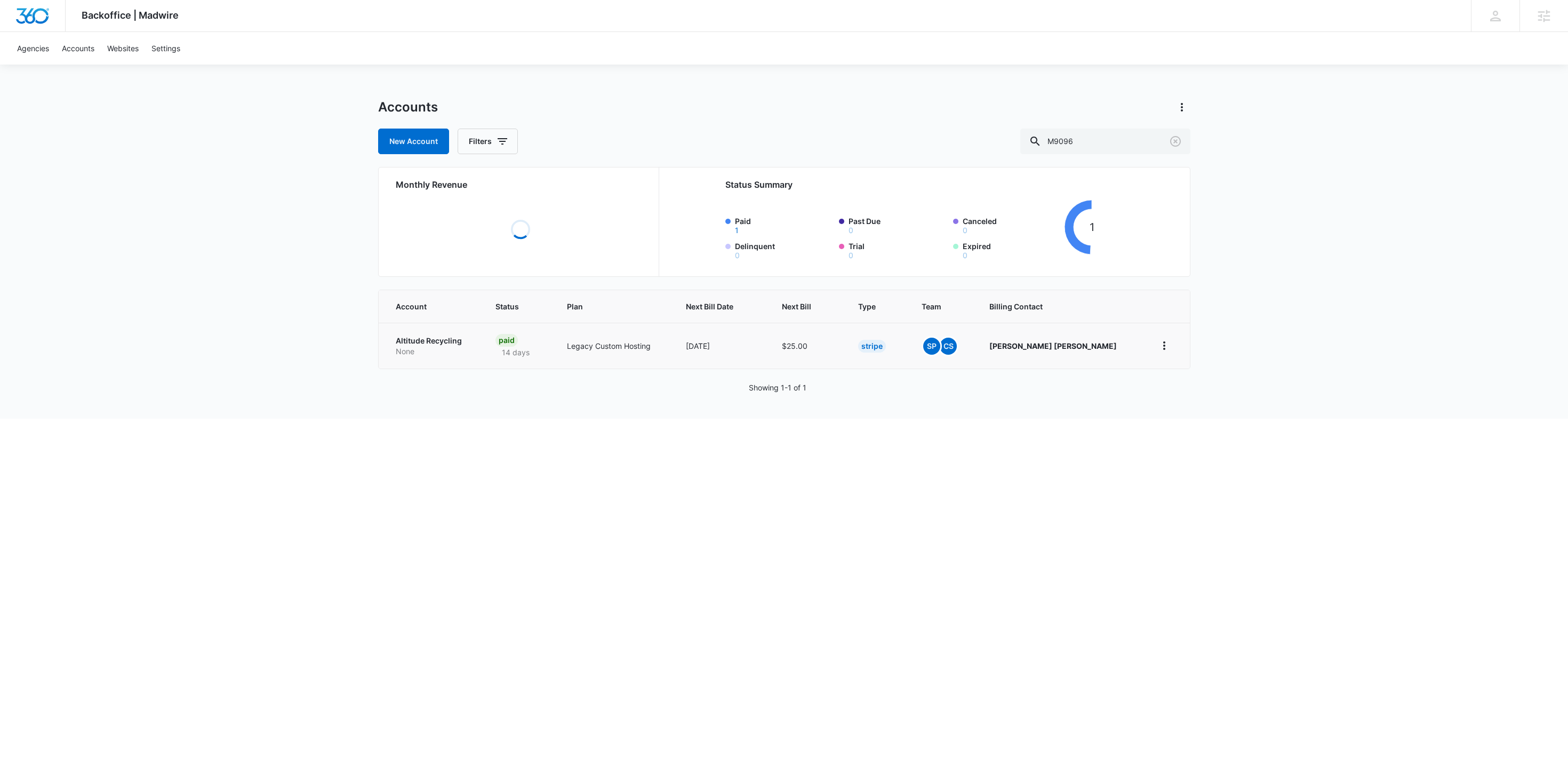
click at [433, 344] on p "Altitude Recycling" at bounding box center [433, 341] width 74 height 10
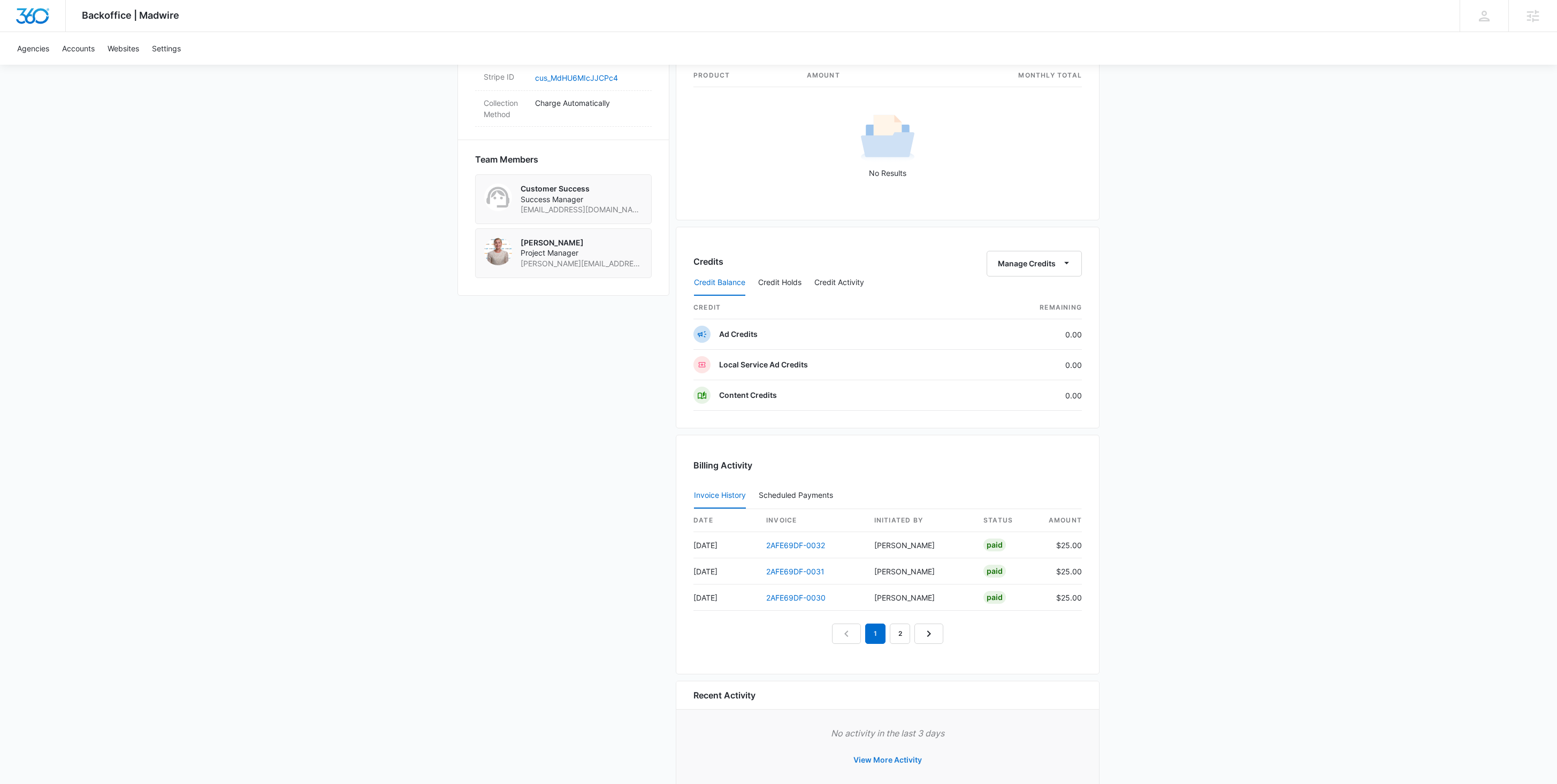
scroll to position [712, 0]
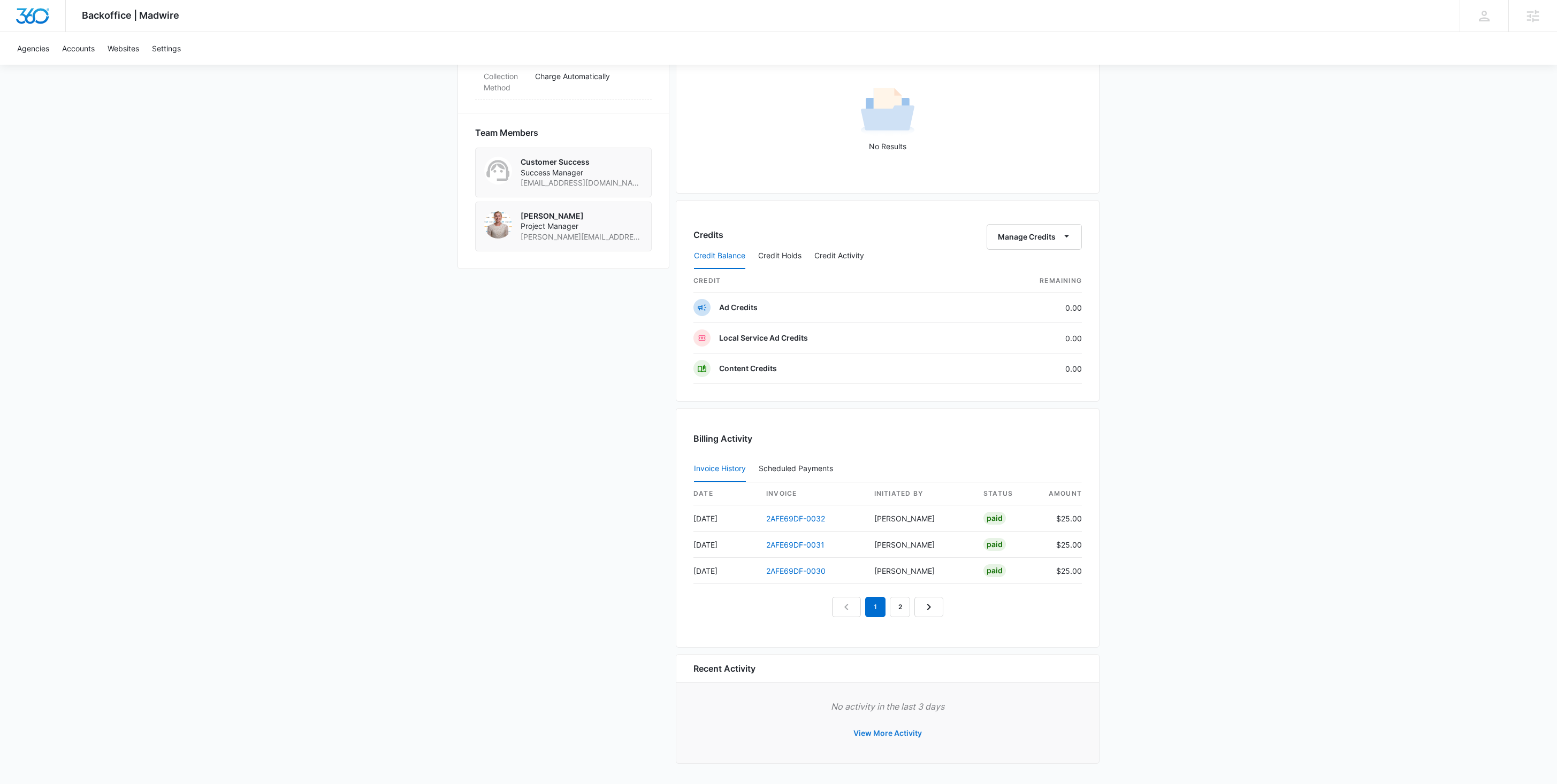
click at [900, 587] on button "View More Activity" at bounding box center [887, 733] width 90 height 26
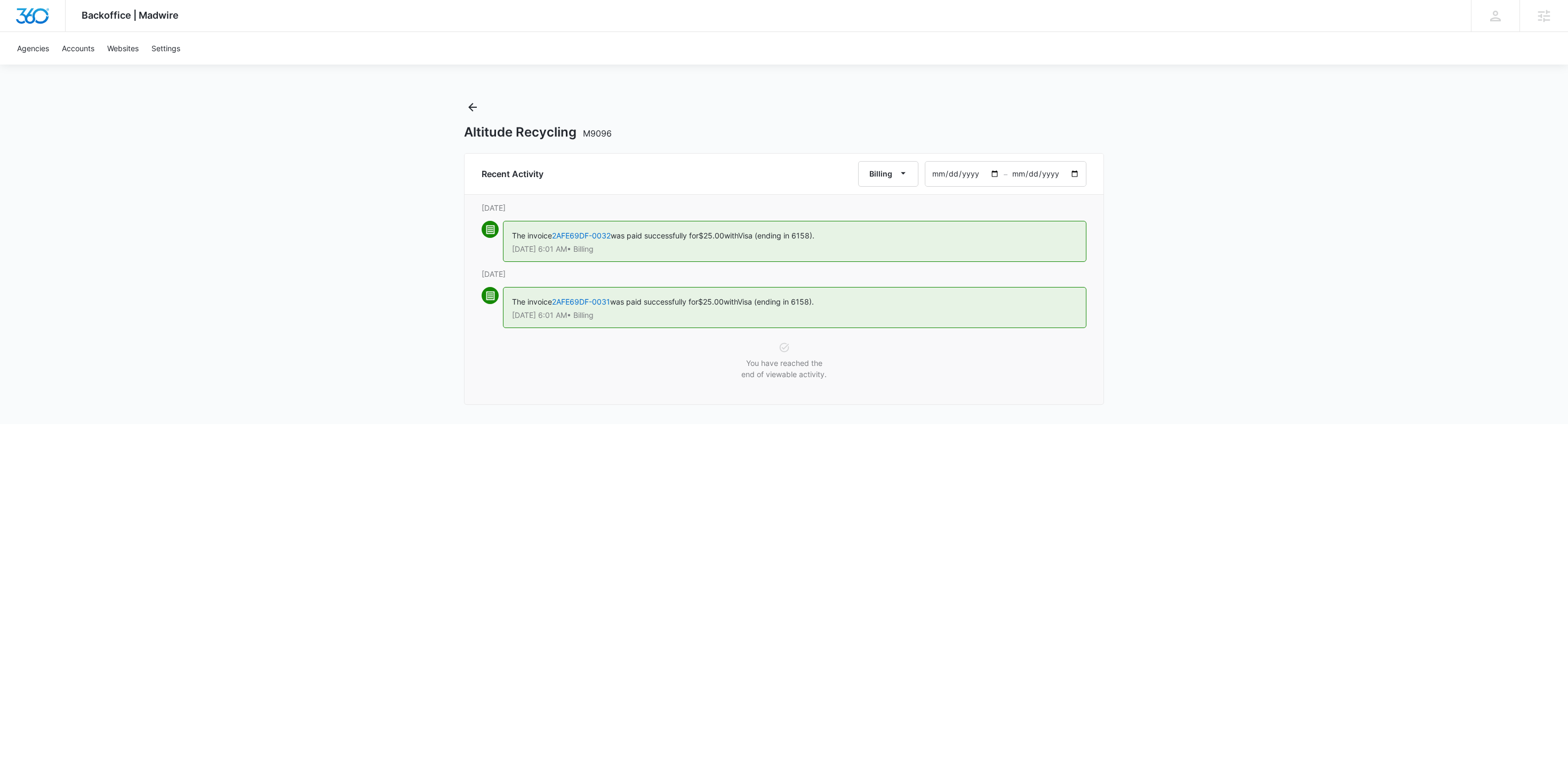
click at [995, 176] on input "2025-08-10" at bounding box center [965, 174] width 78 height 25
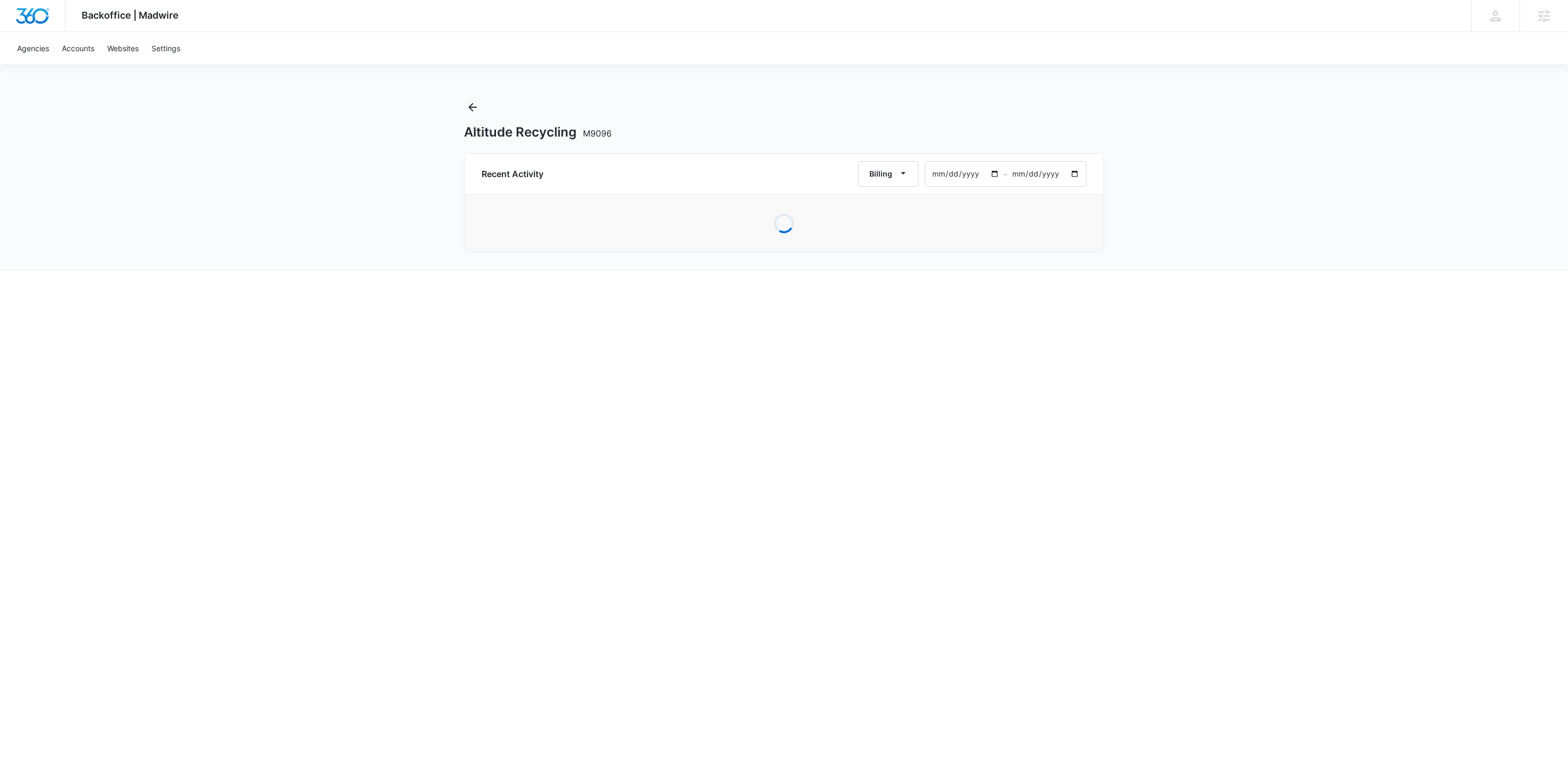
type input "2024-09-01"
click at [1075, 173] on input "2025-10-09" at bounding box center [1047, 174] width 78 height 25
type input "2024-10-01"
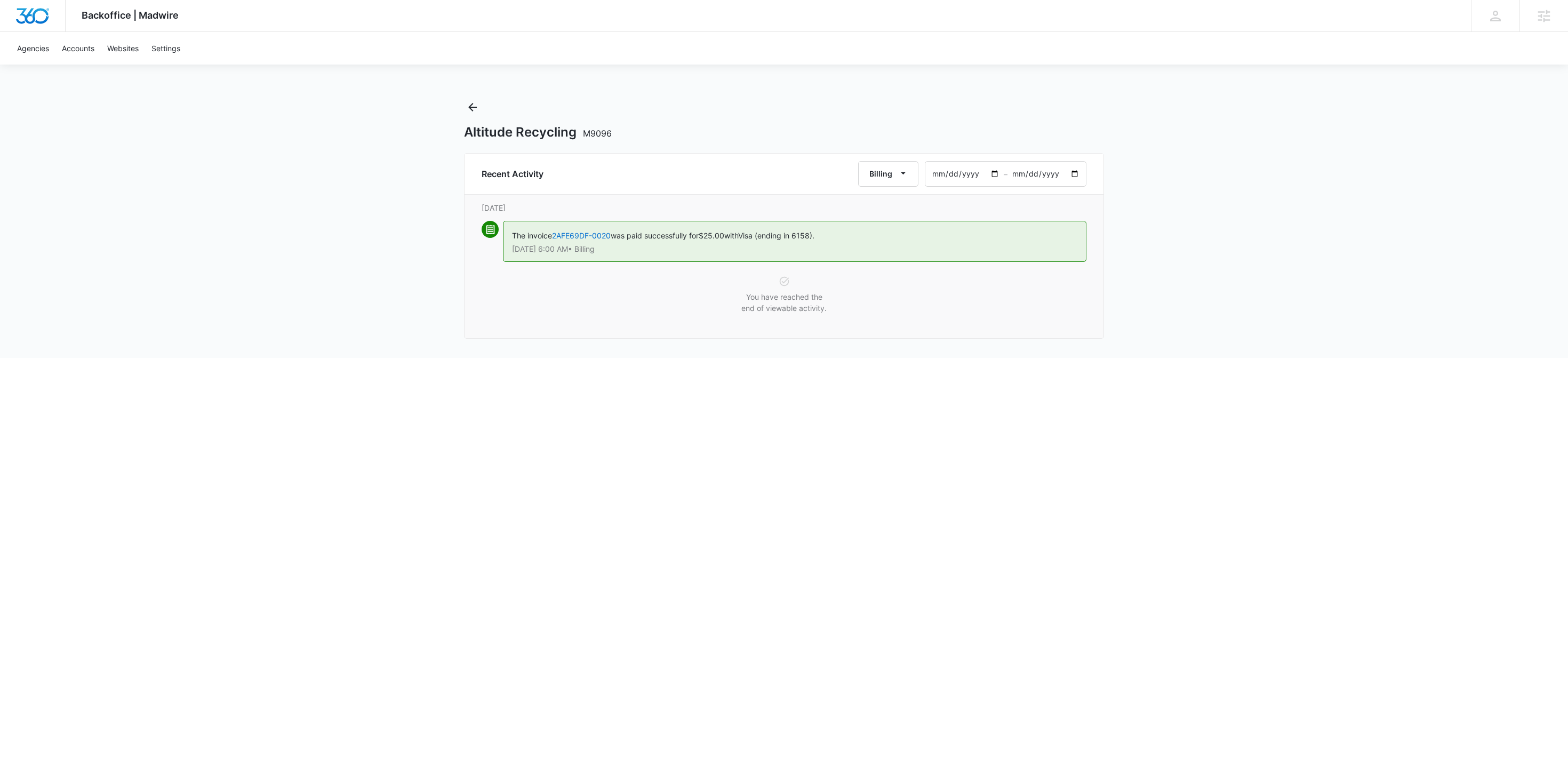
click at [996, 173] on input "2024-09-01" at bounding box center [965, 174] width 78 height 25
type input "2024-08-01"
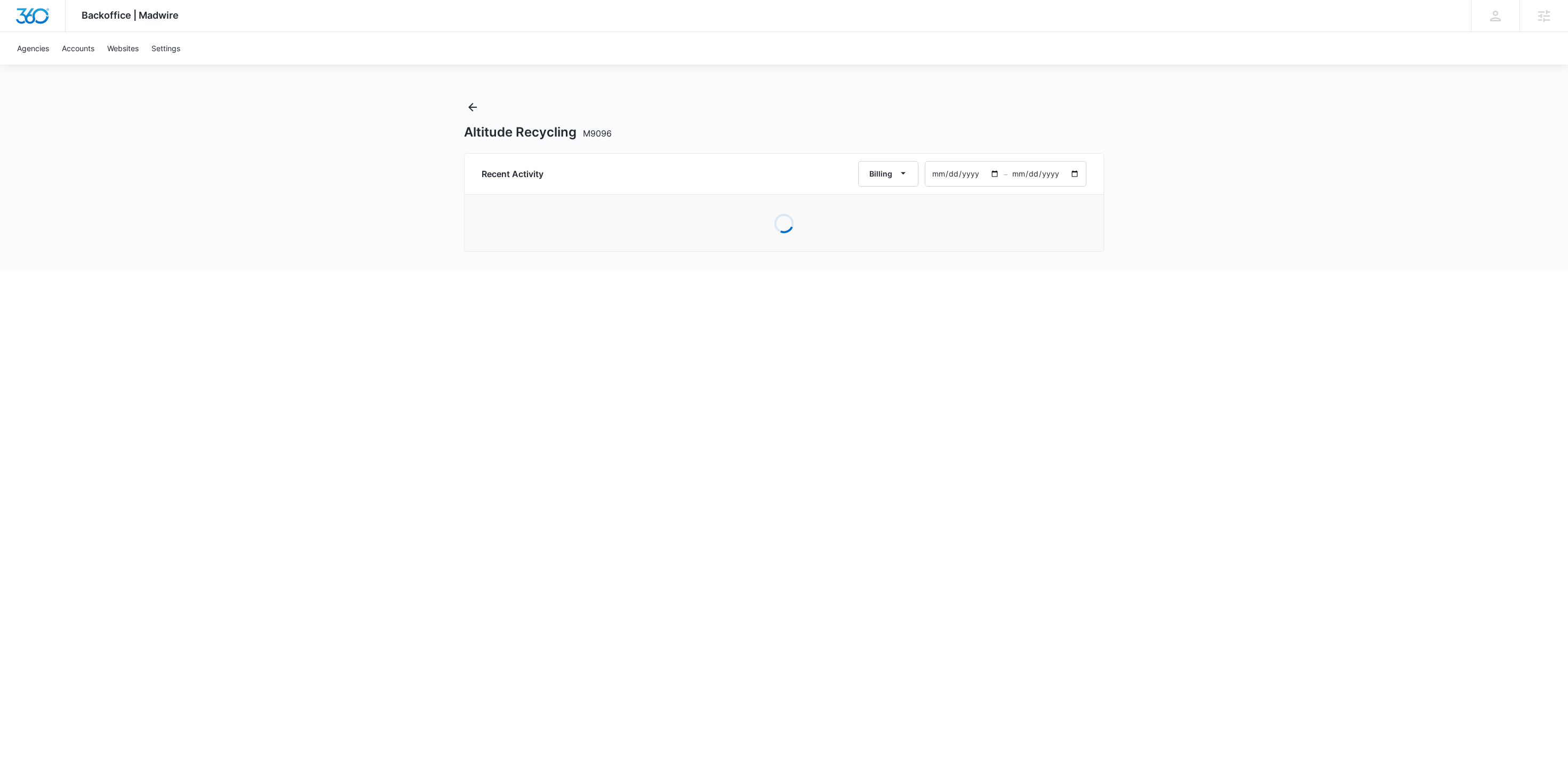
click at [1132, 256] on div "Backoffice | Madwire Apps Settings RY Rochelle Young rochelle.young@madwire.com…" at bounding box center [784, 135] width 1568 height 271
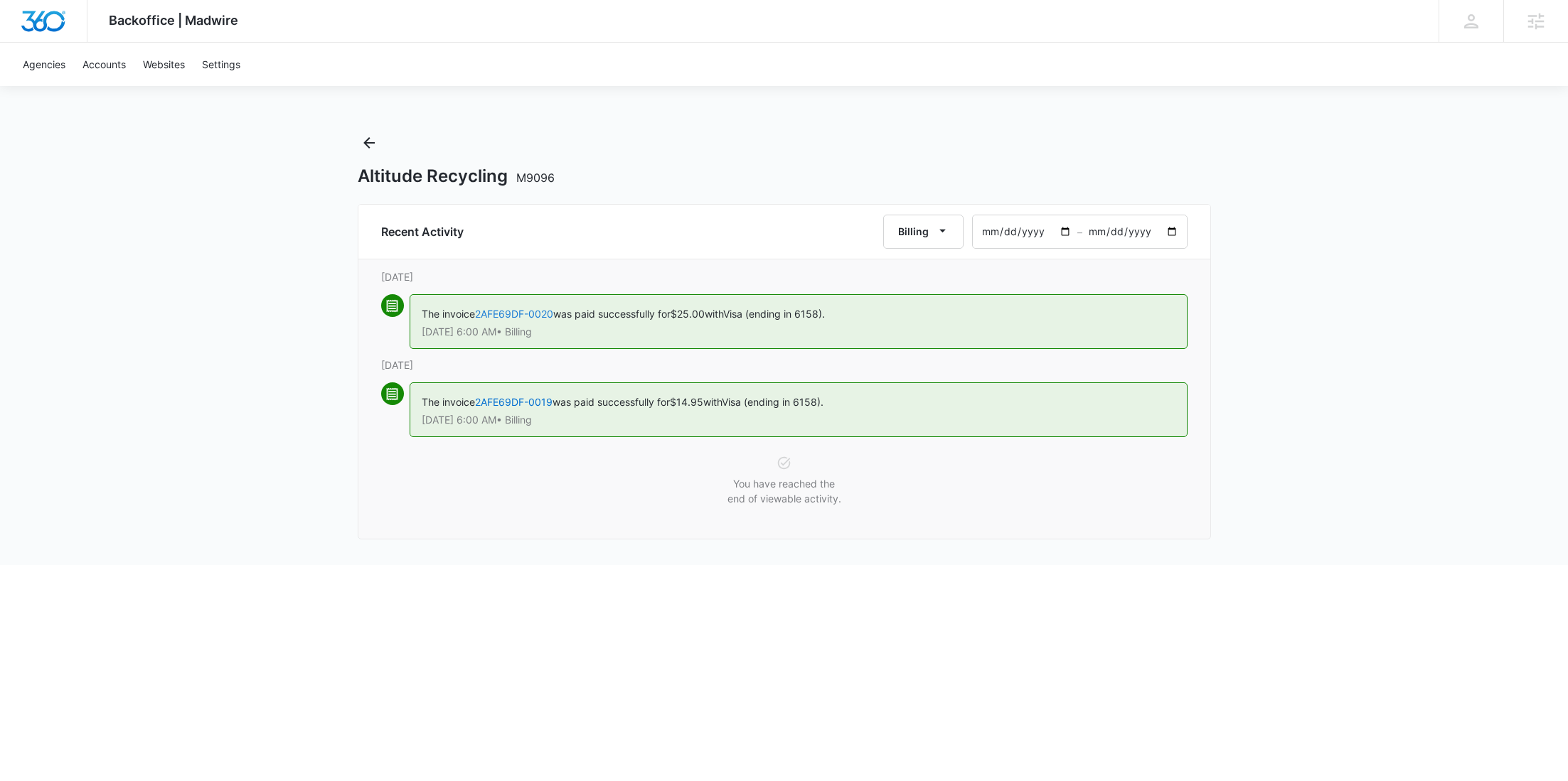
click at [540, 310] on link "2AFE69DF-0020" at bounding box center [514, 313] width 78 height 12
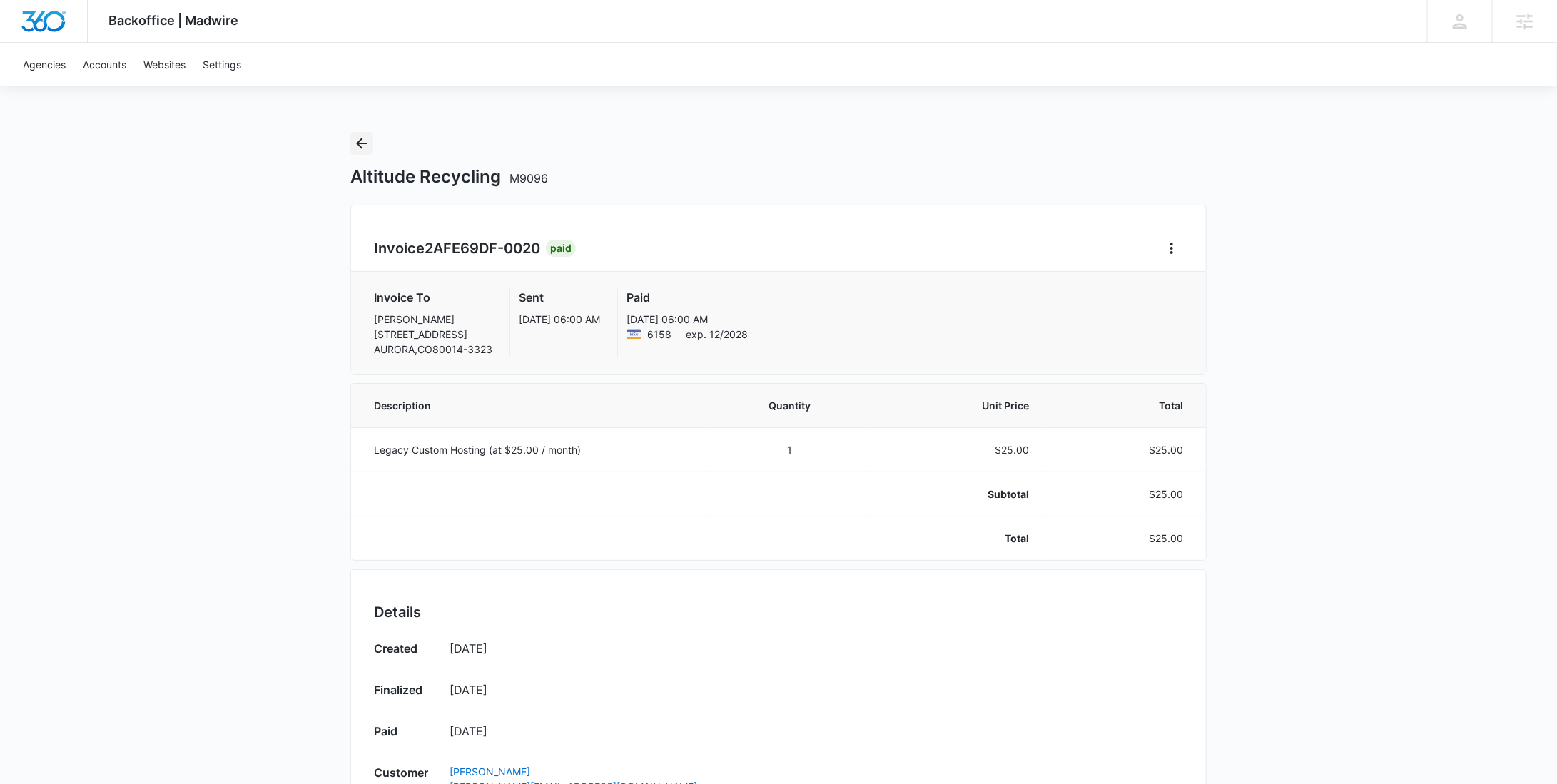
click at [365, 139] on icon "Back" at bounding box center [362, 143] width 17 height 17
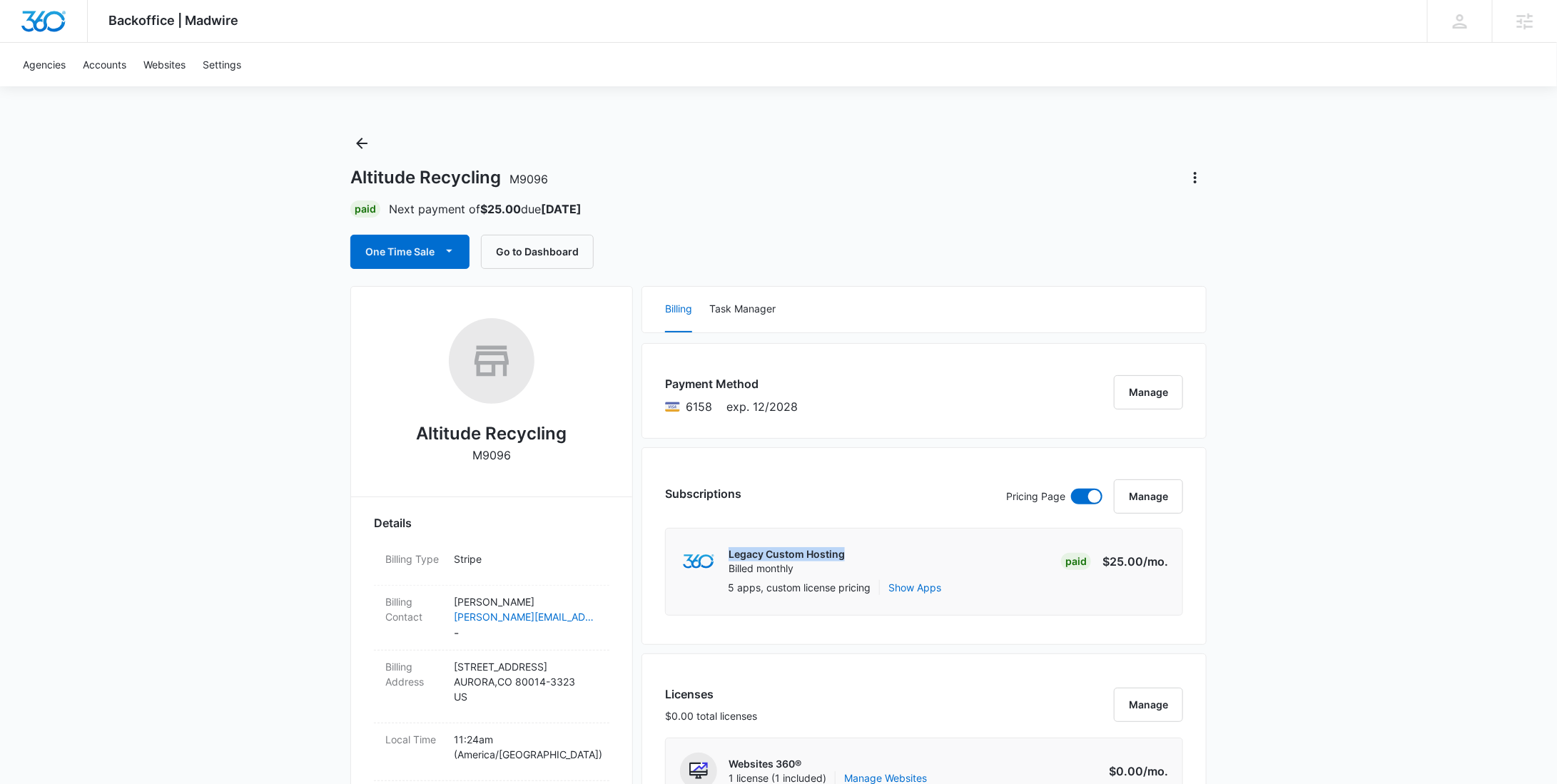
drag, startPoint x: 844, startPoint y: 551, endPoint x: 727, endPoint y: 552, distance: 117.0
click at [727, 552] on div "Legacy Custom Hosting Billed monthly Paid $25.00 /mo." at bounding box center [924, 561] width 488 height 37
copy p "Legacy Custom Hosting"
click at [362, 149] on icon "Back" at bounding box center [362, 143] width 17 height 17
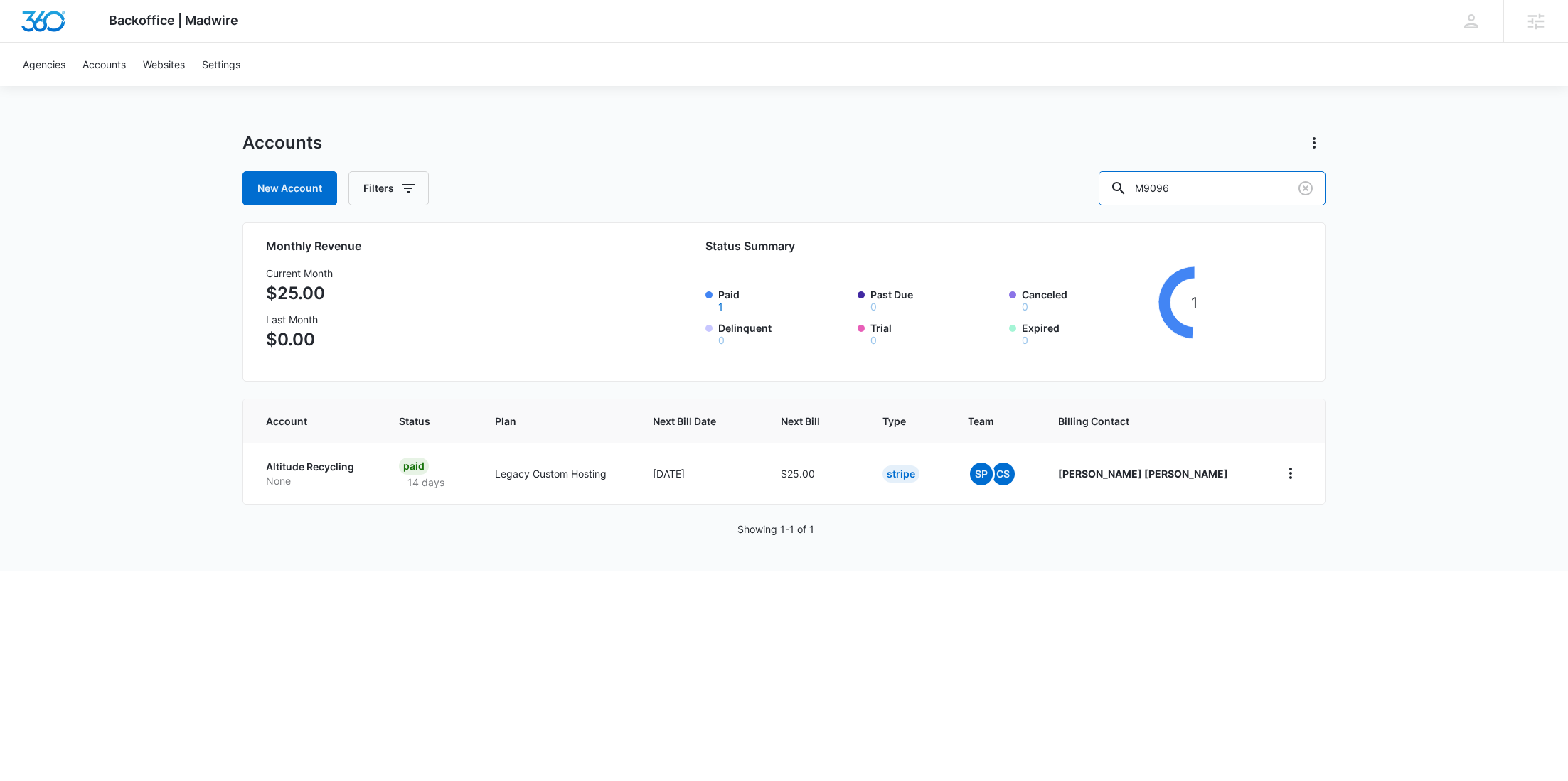
drag, startPoint x: 1136, startPoint y: 175, endPoint x: 1113, endPoint y: 174, distance: 23.0
click at [1113, 175] on div "New Account Filters M9096" at bounding box center [783, 188] width 1083 height 34
paste input "214"
type input "M9214"
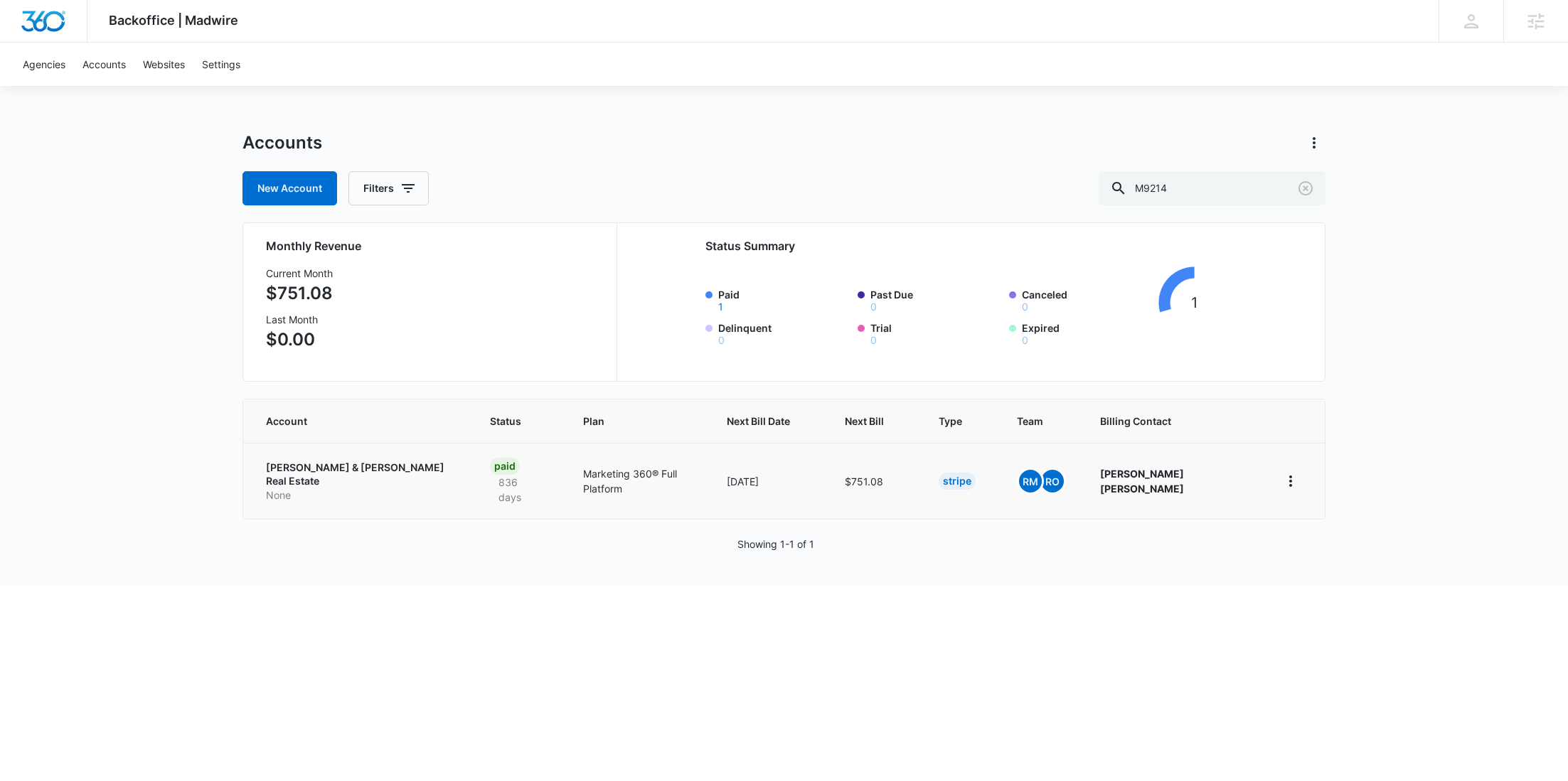
click at [398, 461] on p "Brian & Cindy Real Estate" at bounding box center [361, 475] width 190 height 28
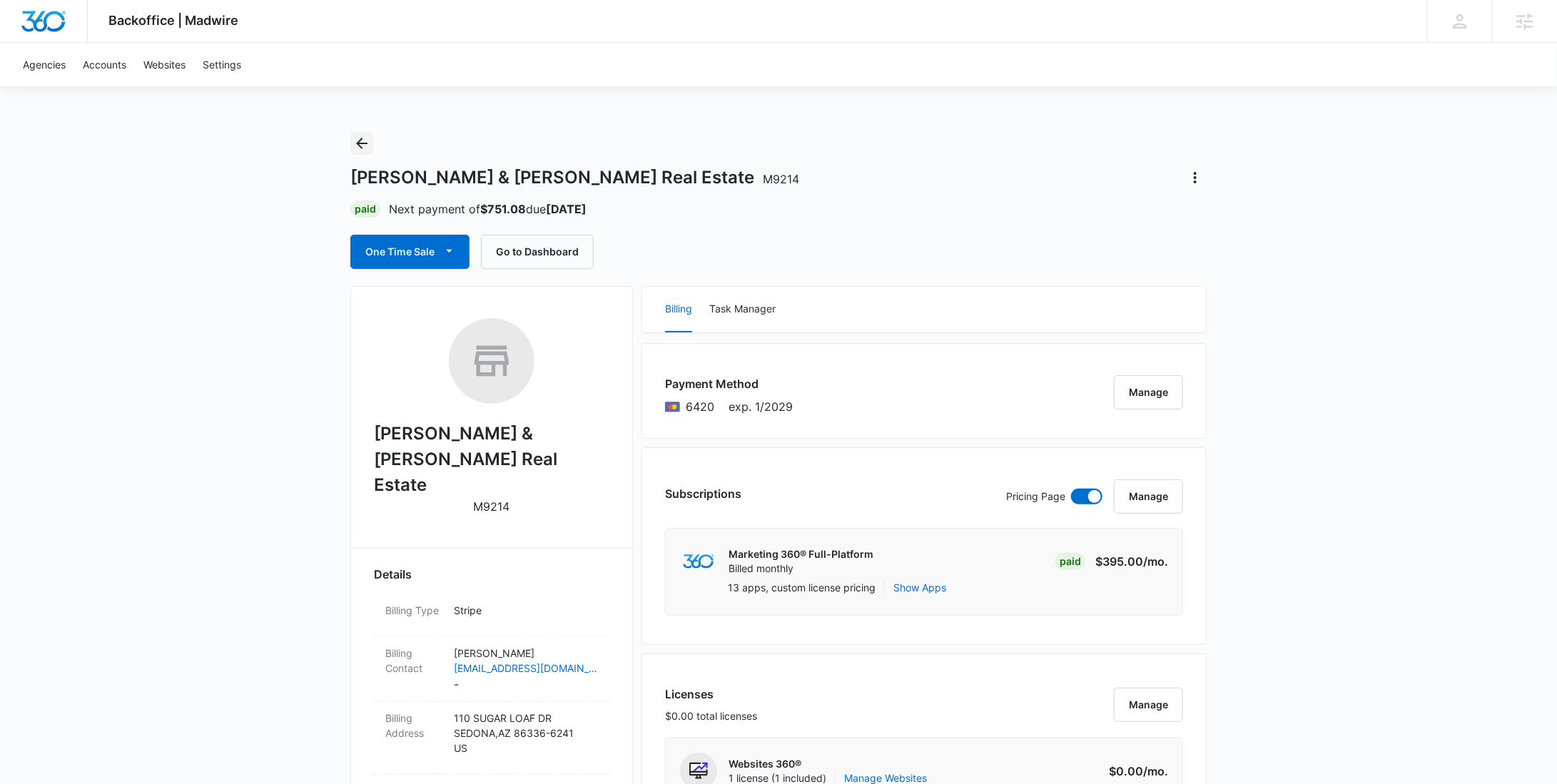
click at [367, 143] on icon "Back" at bounding box center [362, 143] width 17 height 17
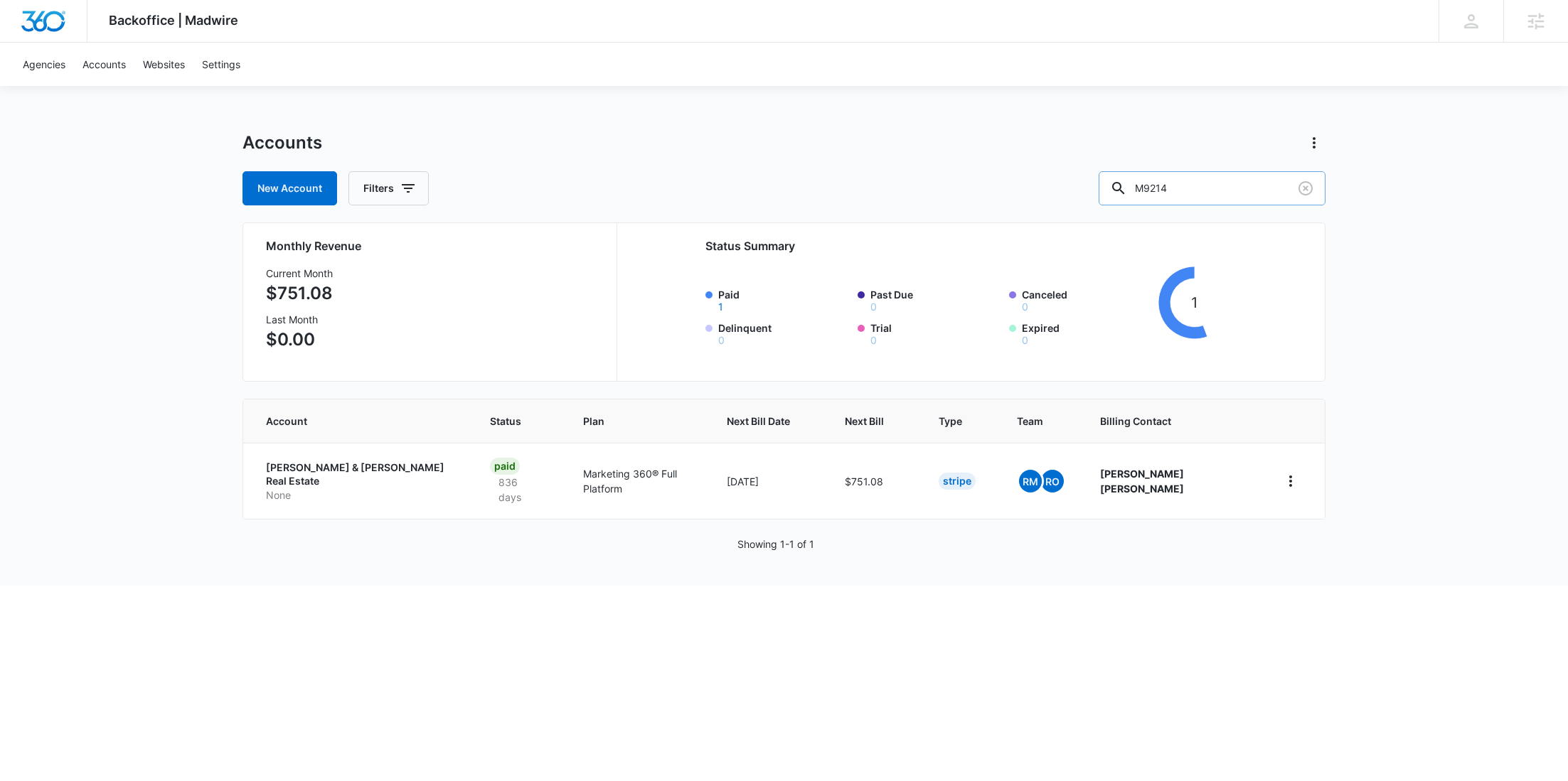
drag, startPoint x: 1220, startPoint y: 187, endPoint x: 1144, endPoint y: 186, distance: 76.0
click at [1144, 186] on input "M9214" at bounding box center [1212, 188] width 226 height 34
paste input "651"
type input "M9651"
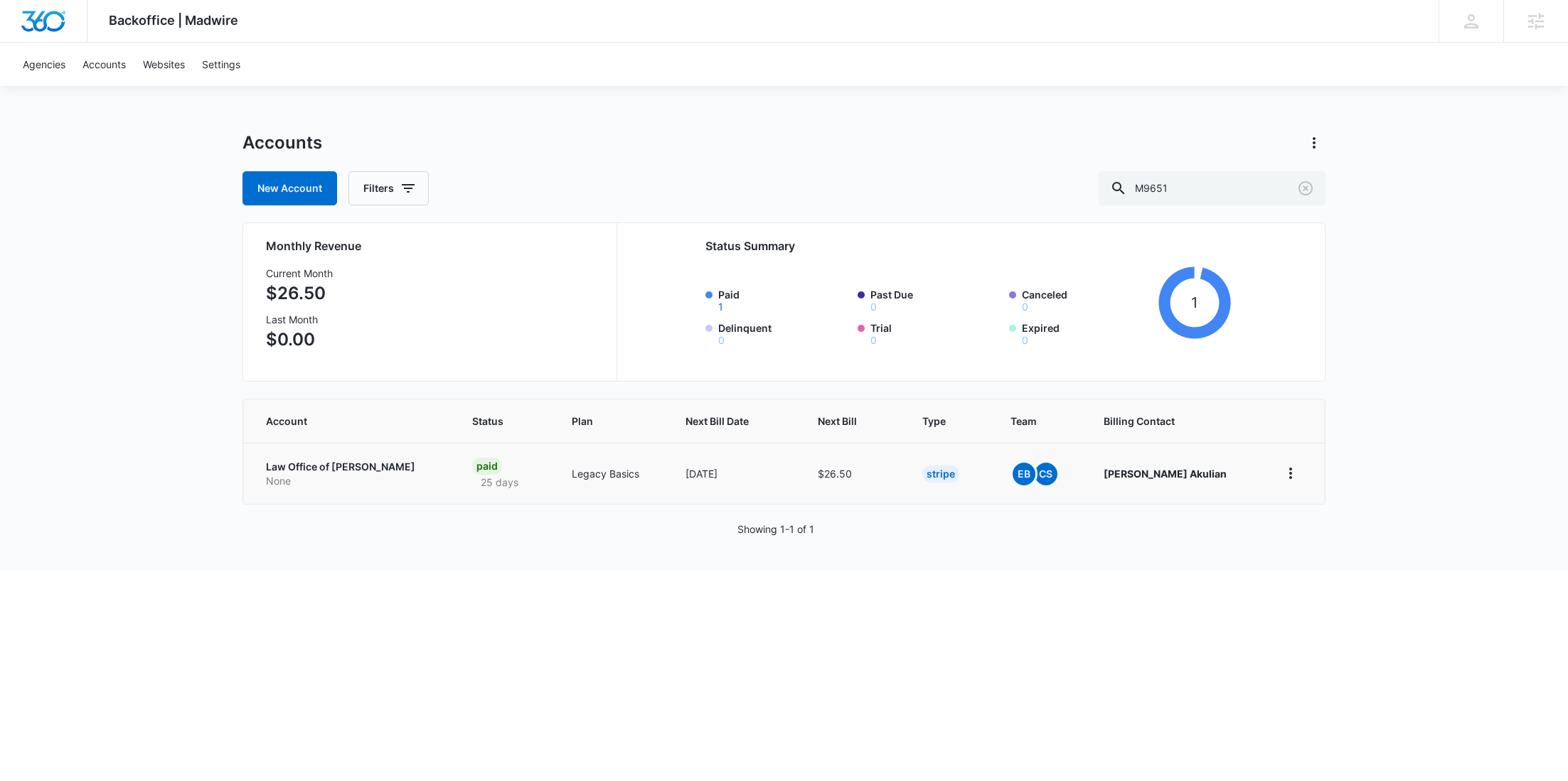
click at [325, 481] on p "None" at bounding box center [352, 481] width 172 height 14
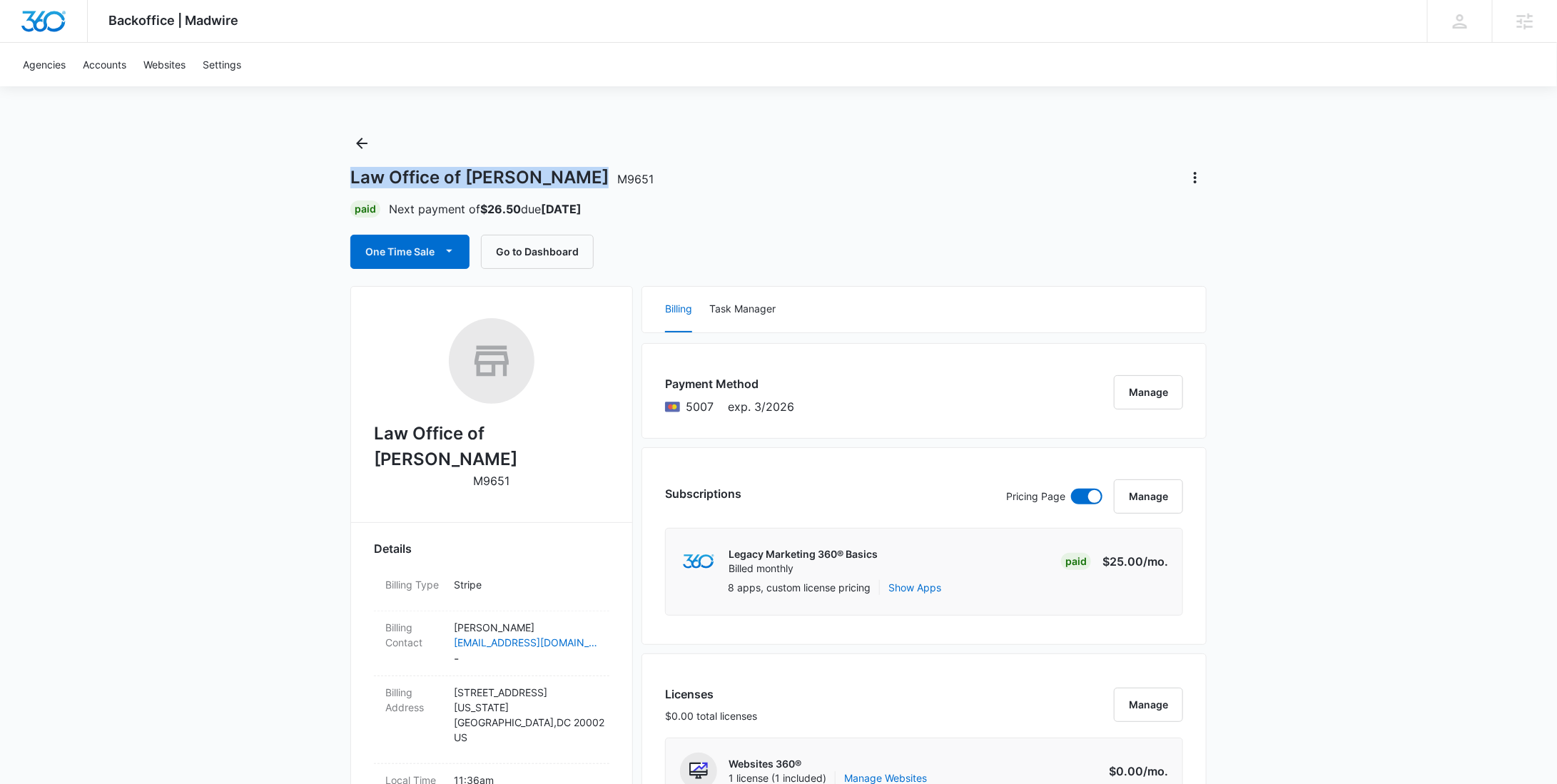
drag, startPoint x: 548, startPoint y: 176, endPoint x: 351, endPoint y: 176, distance: 197.0
click at [351, 176] on h1 "Law Office of David Akulian M9651" at bounding box center [502, 177] width 303 height 21
copy h1 "Law Office of David Akulian"
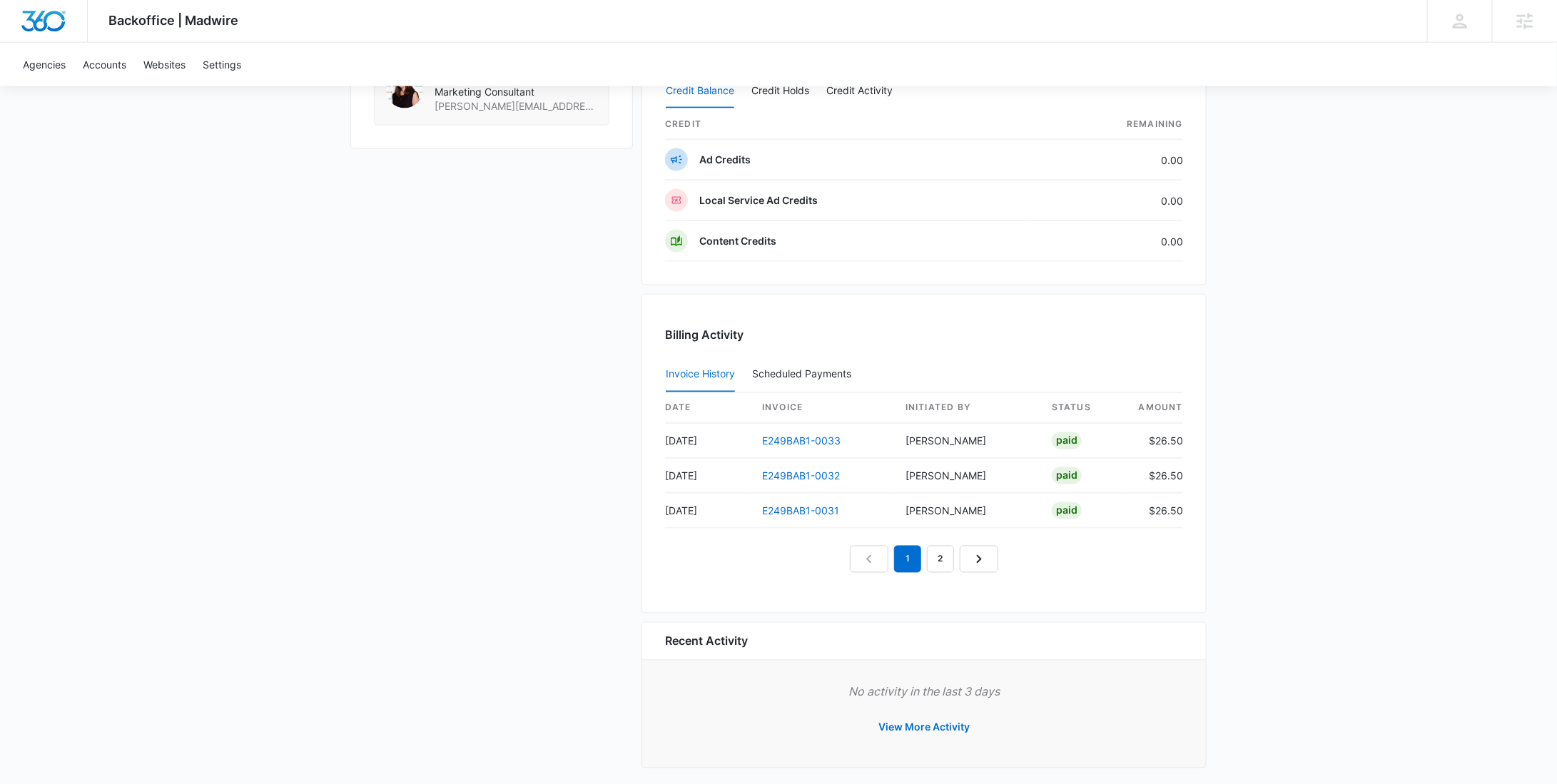
scroll to position [1204, 0]
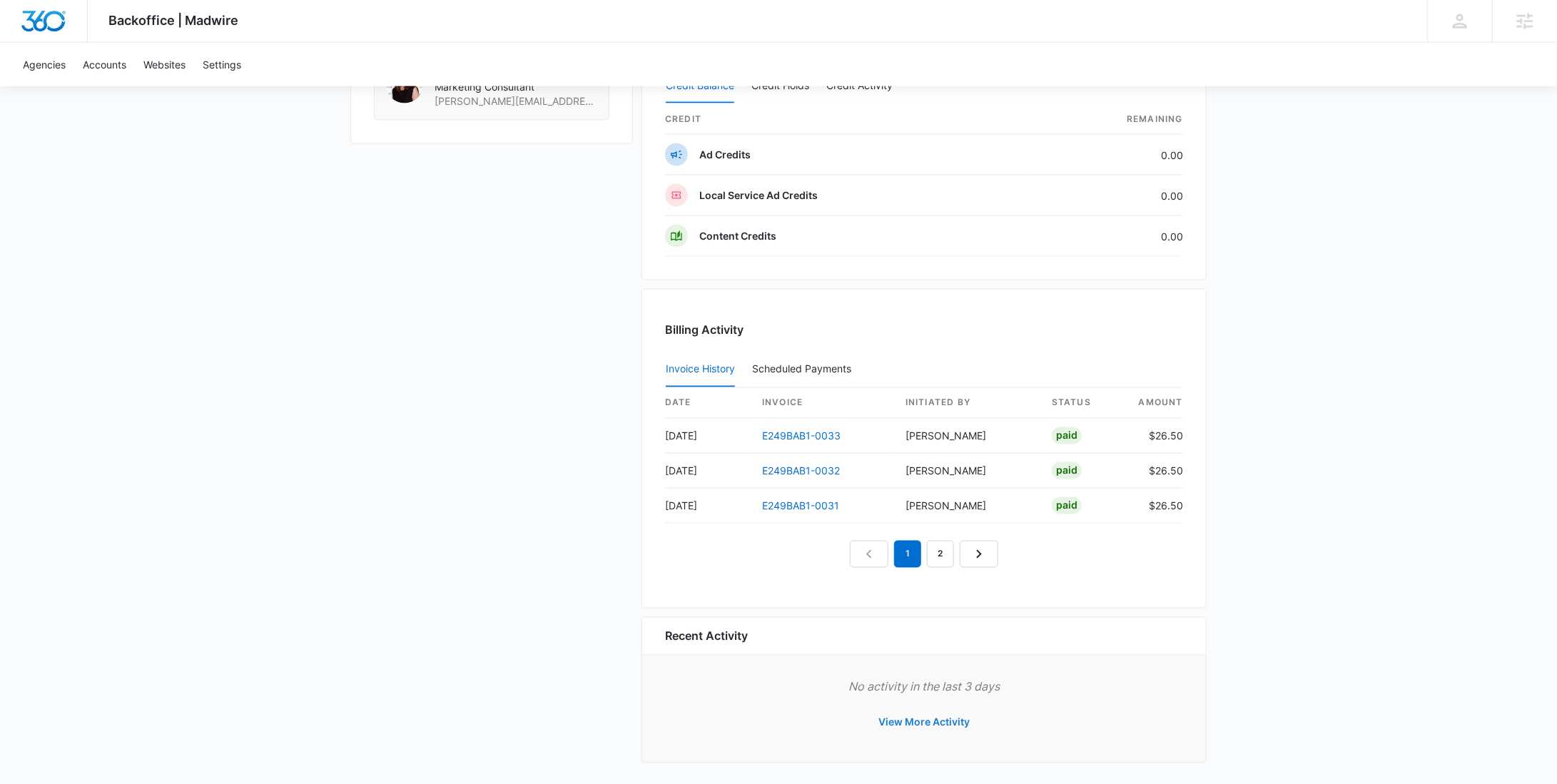
click at [937, 714] on button "View More Activity" at bounding box center [923, 722] width 120 height 34
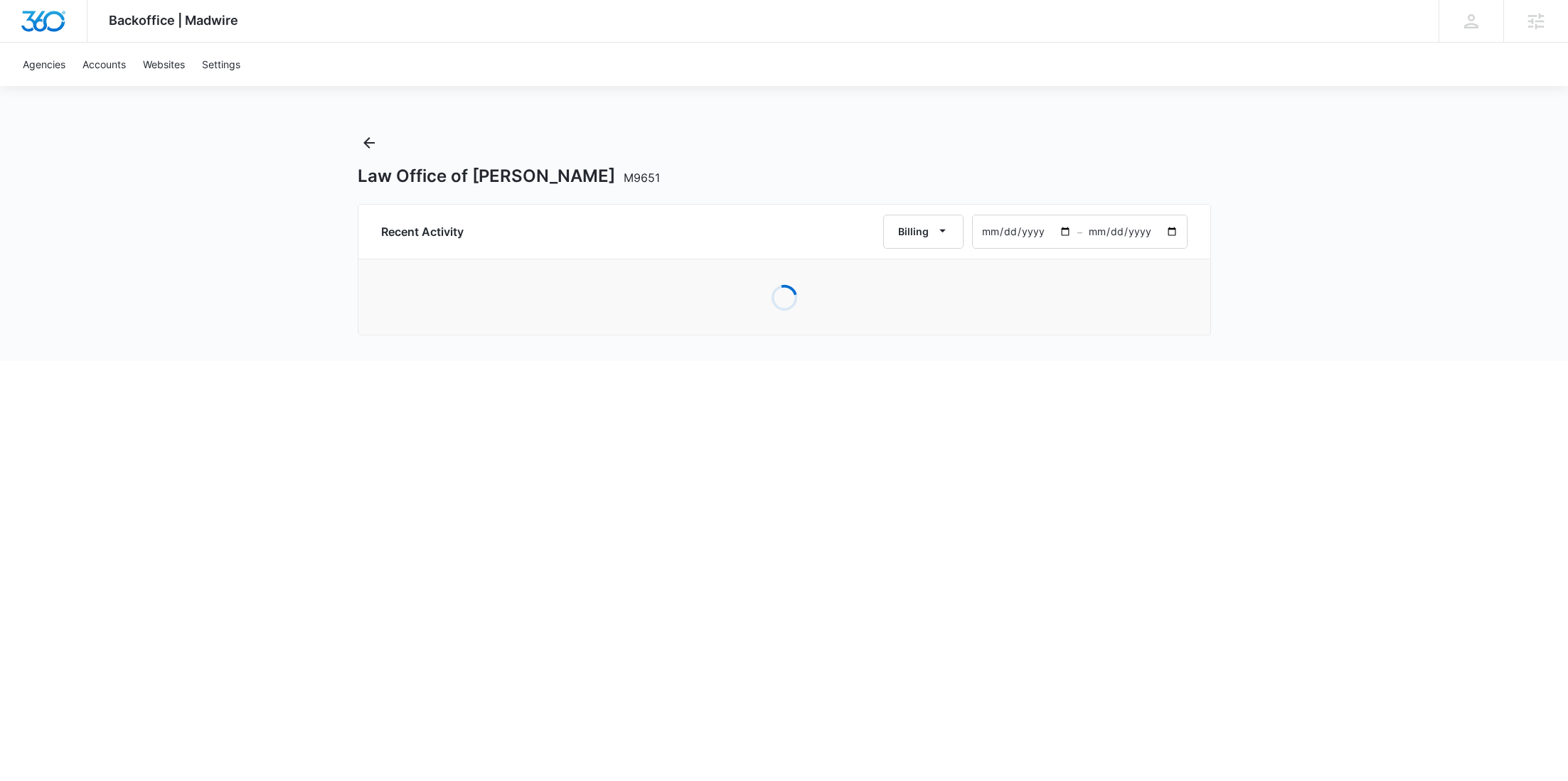
click at [1063, 224] on input "2025-08-10" at bounding box center [1024, 232] width 105 height 33
click at [1068, 233] on input "2025-08-10" at bounding box center [1024, 232] width 105 height 33
type input "2024-06-01"
click at [1173, 230] on input "2025-10-09" at bounding box center [1134, 232] width 105 height 33
type input "2024-06-09"
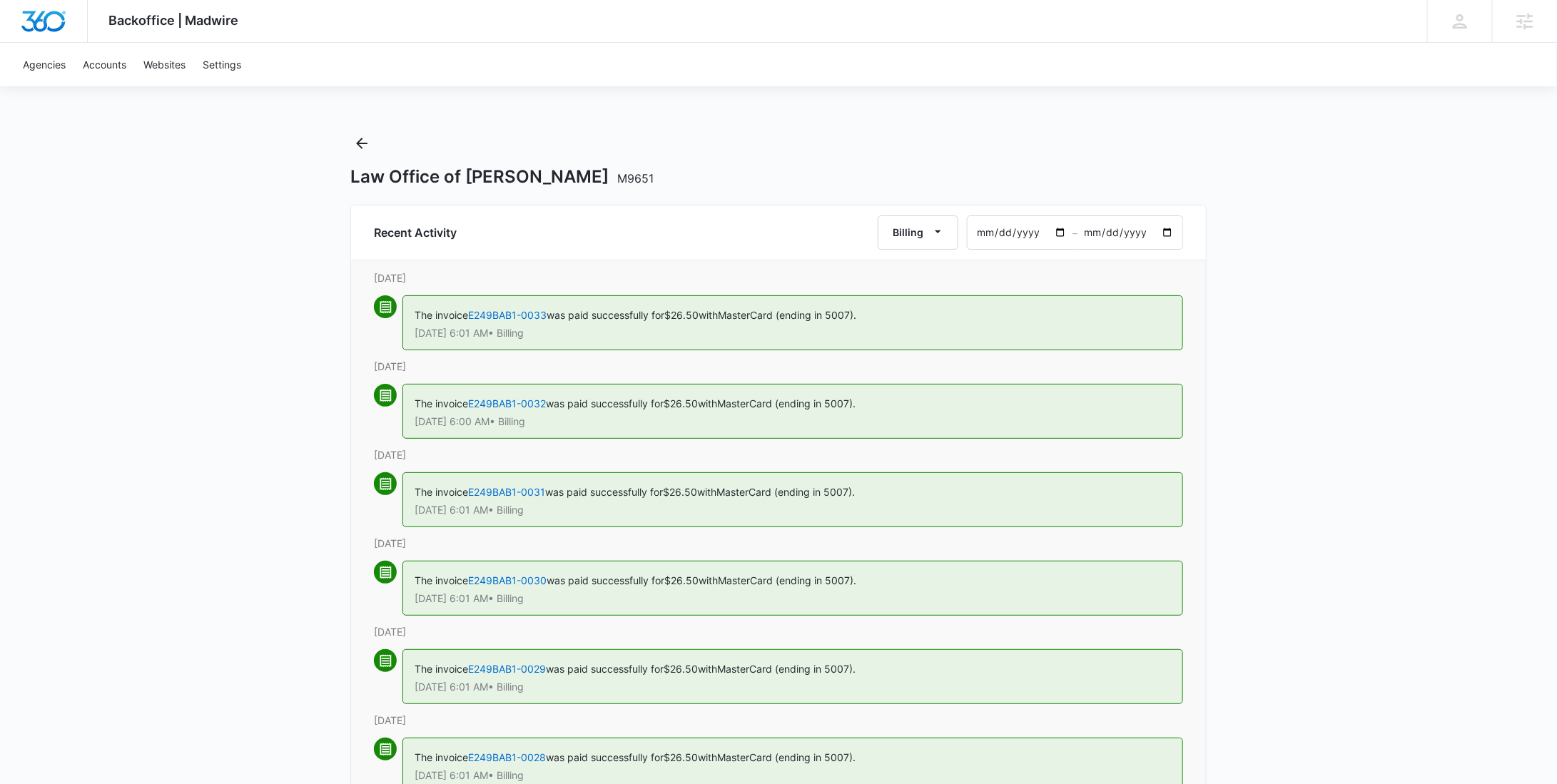
type input "2024-05-08"
type input "2024-05-09"
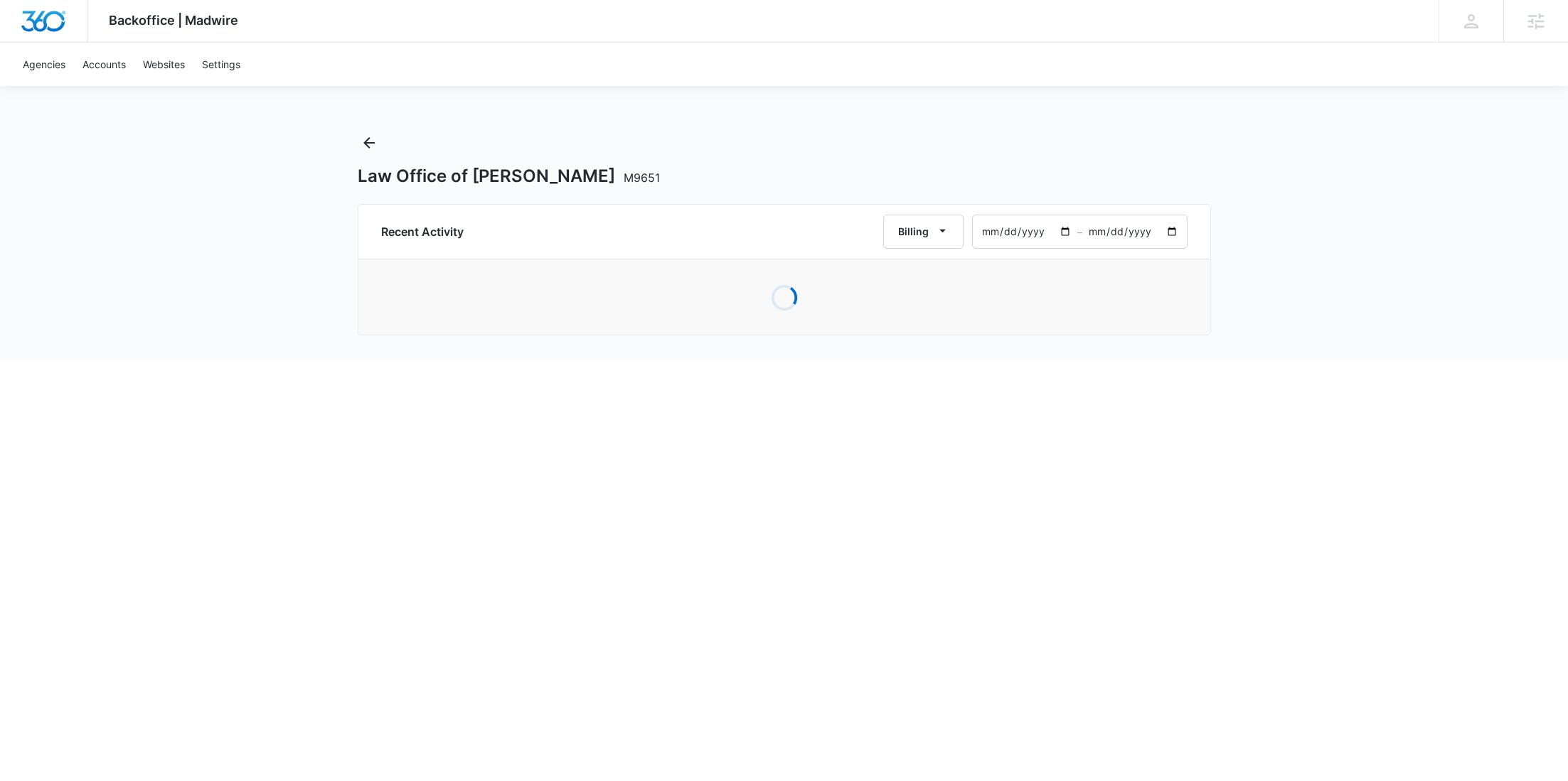
type input "2024-04-30"
click at [1321, 230] on div "Backoffice | Madwire Apps Settings RY Rochelle Young rochelle.young@madwire.com…" at bounding box center [784, 180] width 1568 height 361
click at [1178, 231] on input "2024-05-01" at bounding box center [1134, 232] width 105 height 33
click at [1173, 229] on input "2024-05-01" at bounding box center [1134, 232] width 105 height 33
click at [1177, 236] on input "2024-06-01" at bounding box center [1134, 232] width 105 height 33
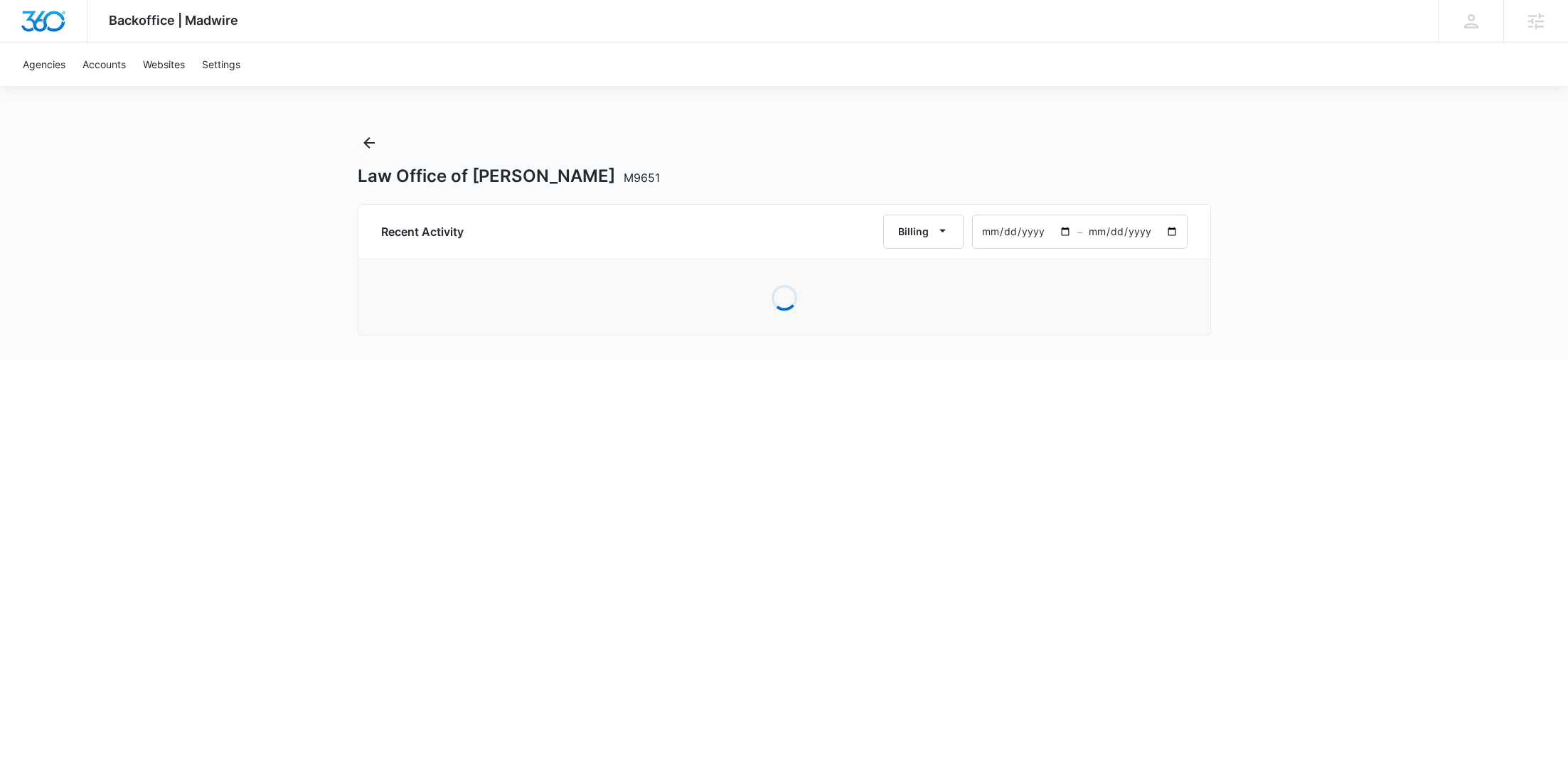
type input "2024-08-01"
click at [1061, 234] on input "2024-04-30" at bounding box center [1024, 232] width 105 height 33
type input "2024-06-01"
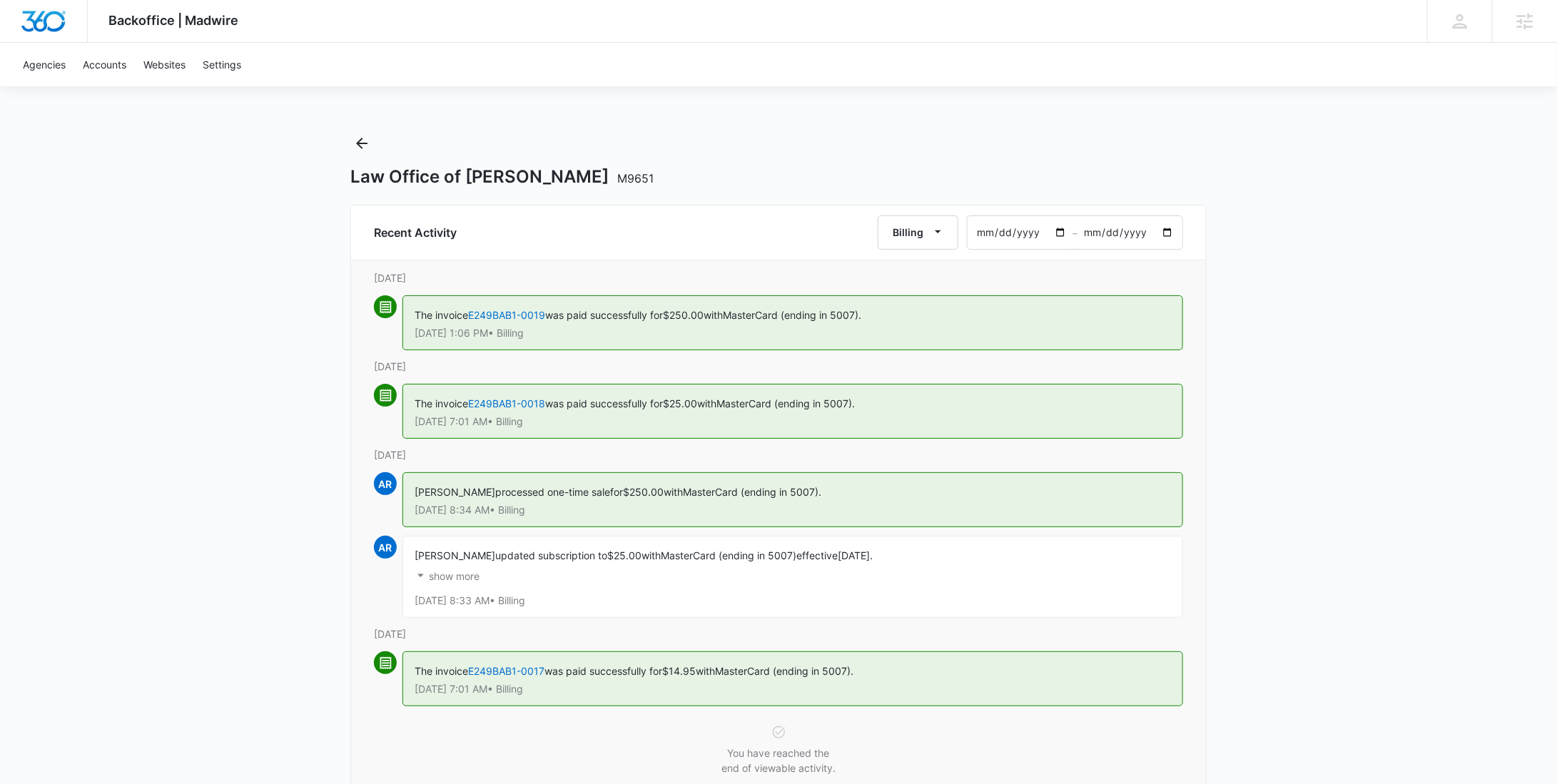
click at [1235, 274] on div "Backoffice | Madwire Apps Settings RY Rochelle Young rochelle.young@madwire.com…" at bounding box center [778, 417] width 1557 height 835
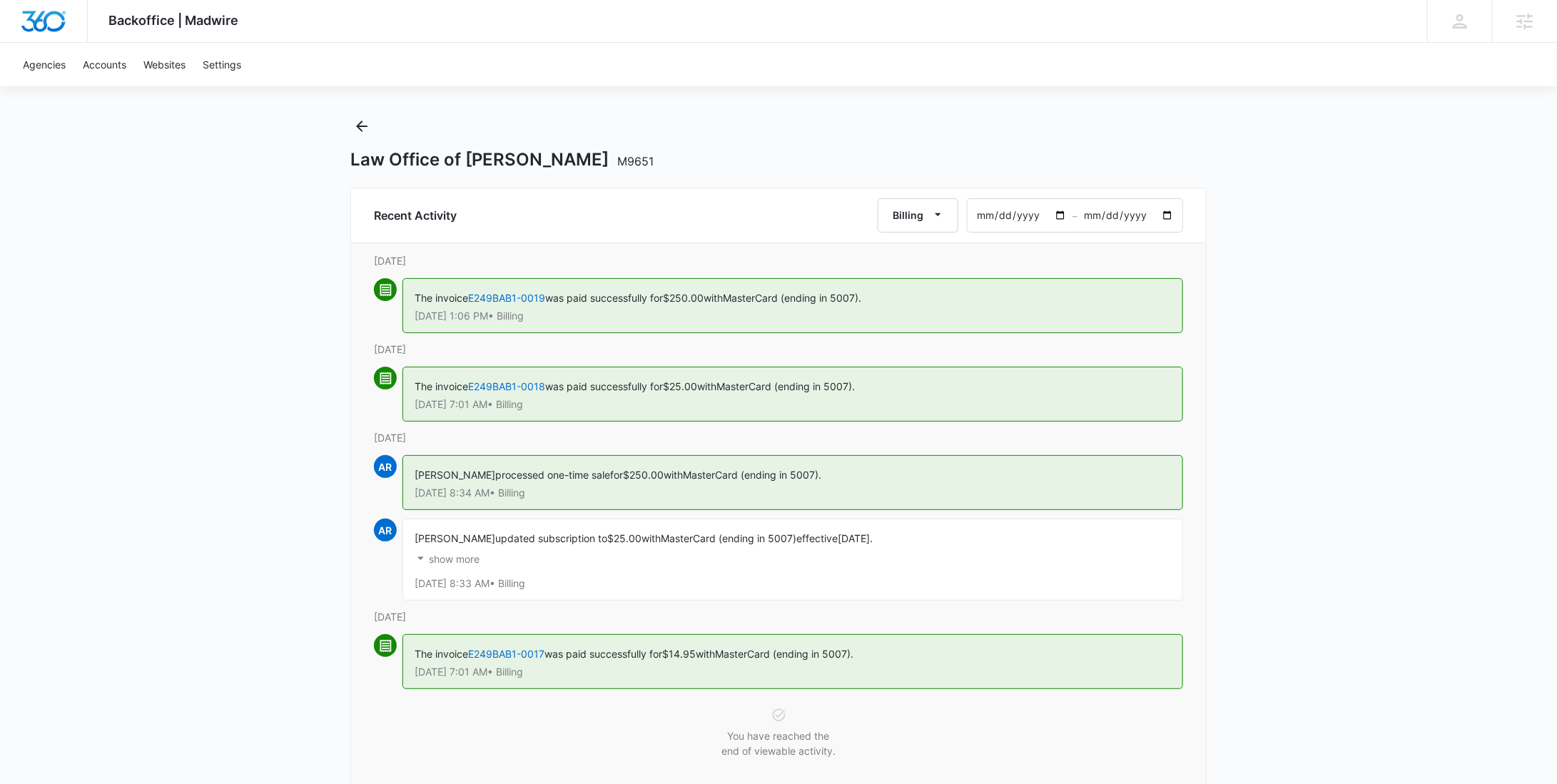
scroll to position [47, 0]
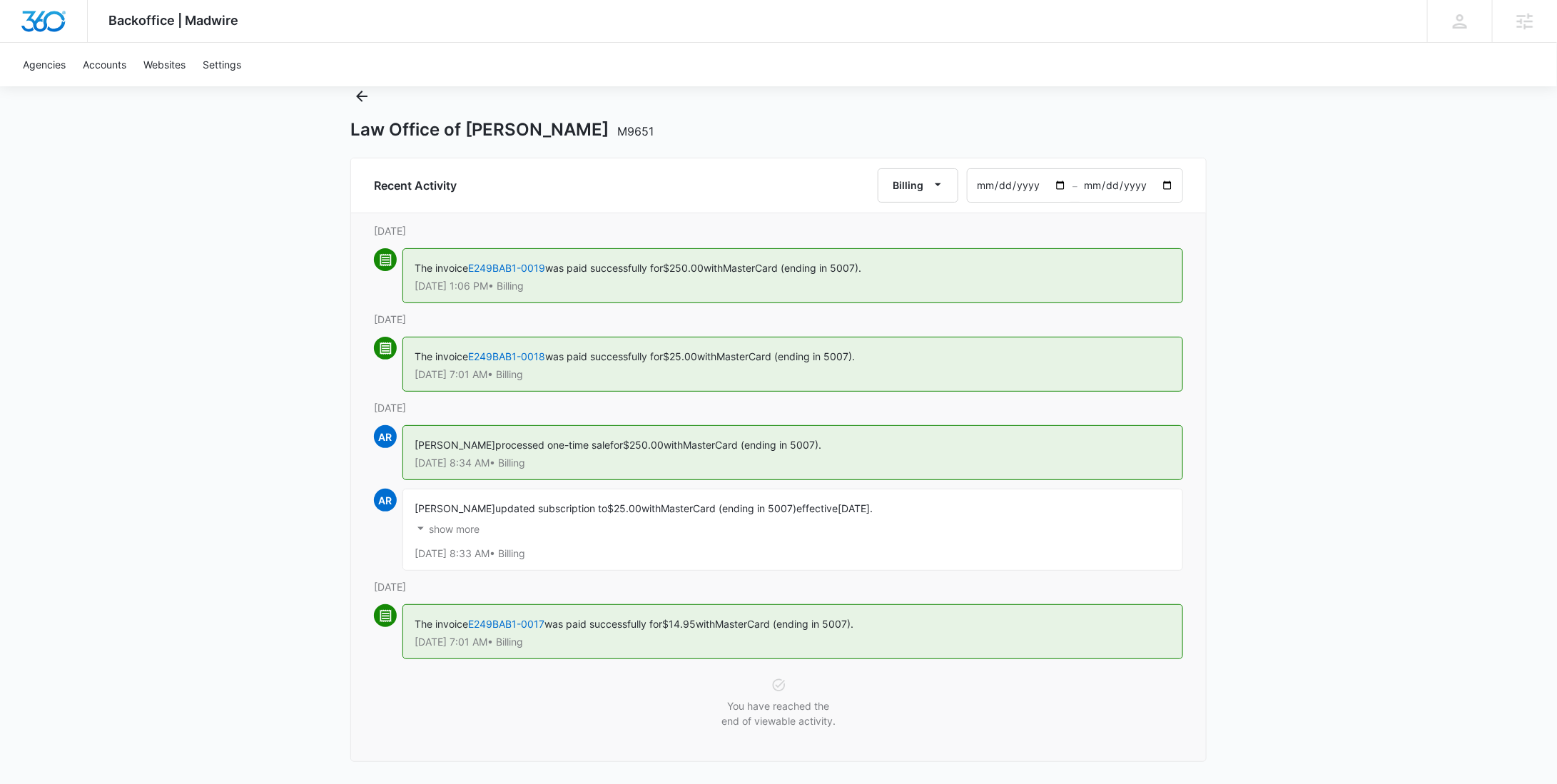
click at [469, 524] on p "show more" at bounding box center [455, 529] width 51 height 10
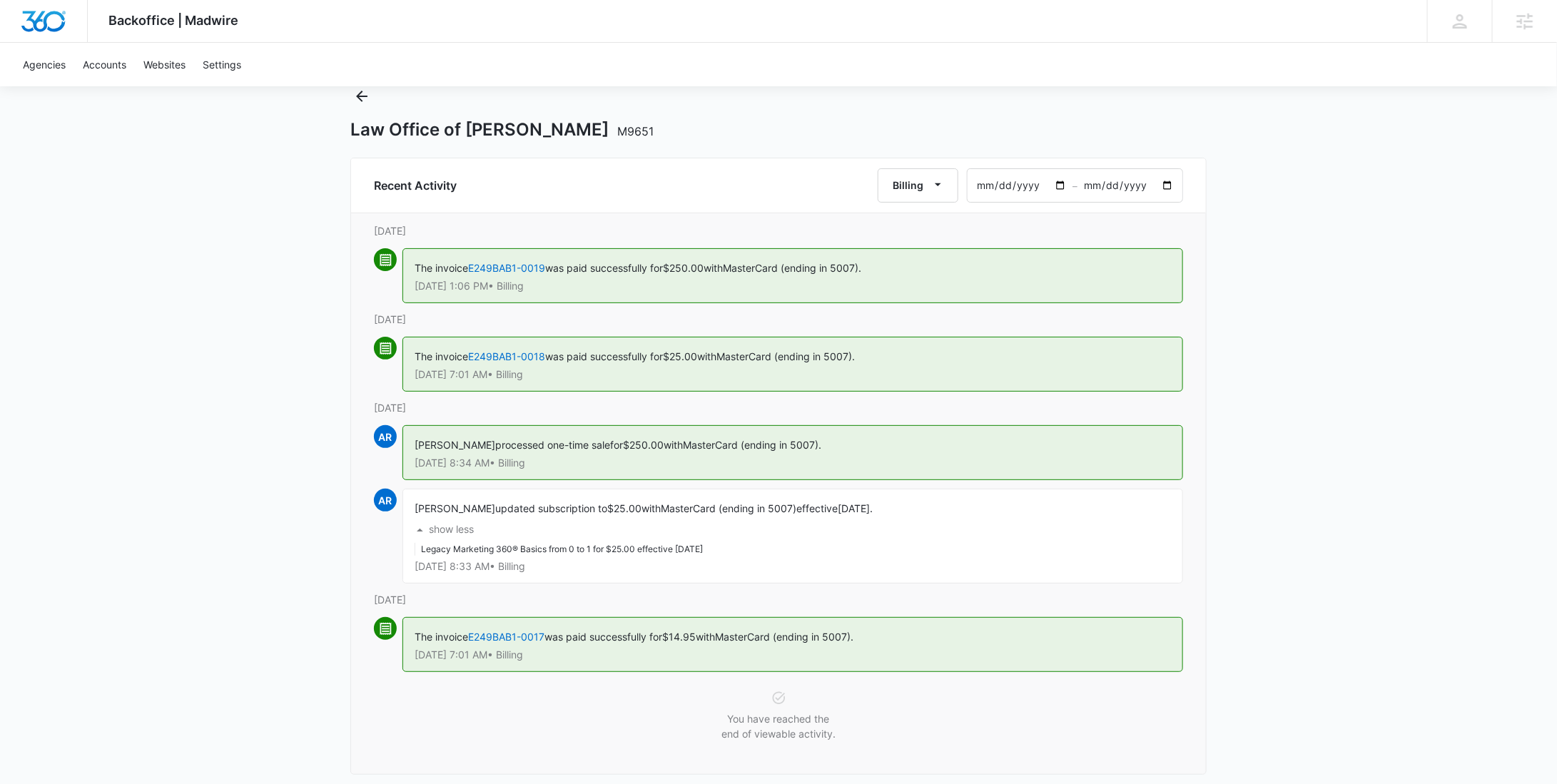
click at [1163, 184] on input "2024-08-01" at bounding box center [1130, 185] width 105 height 33
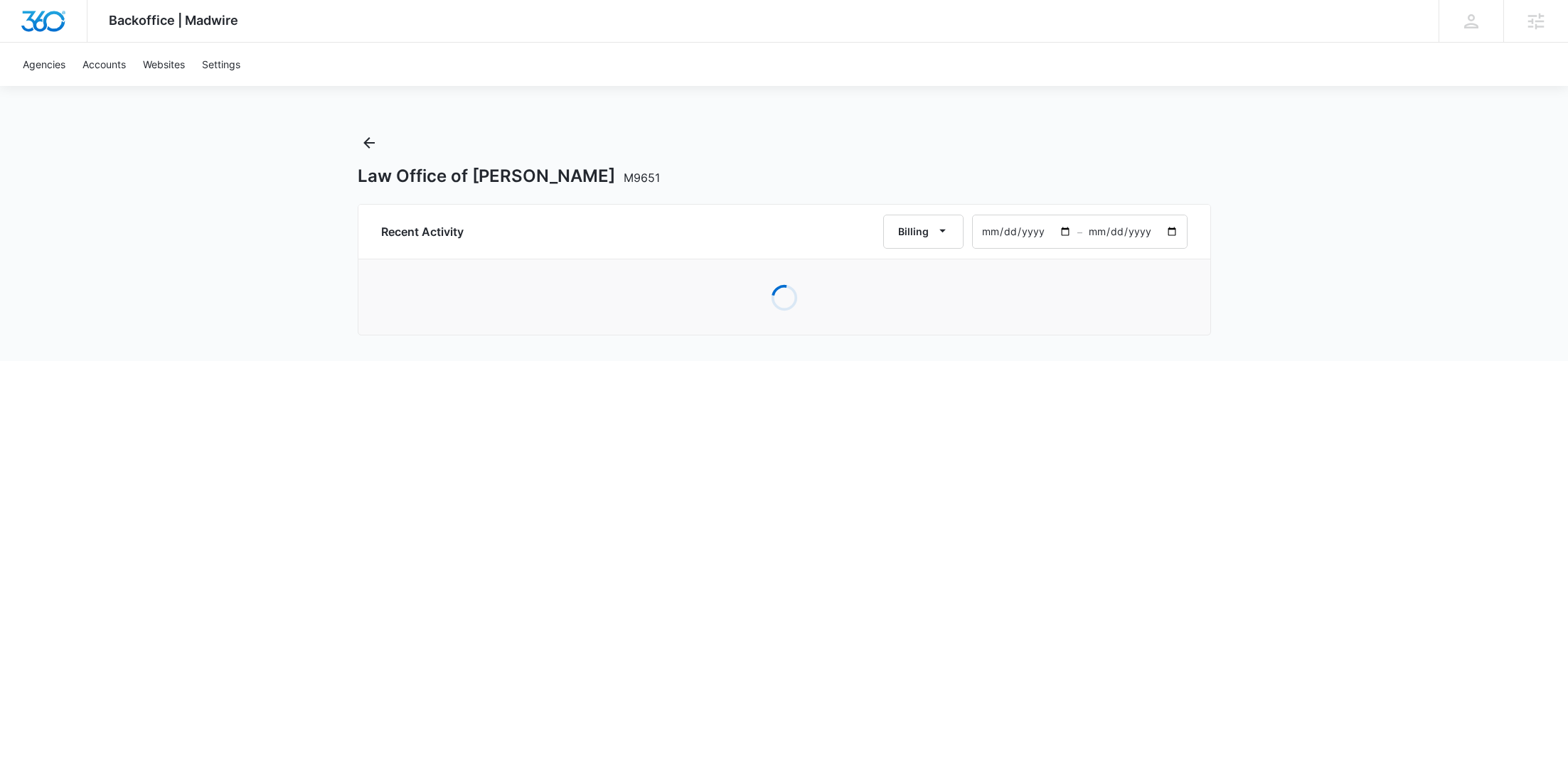
click at [1270, 276] on div "Backoffice | Madwire Apps Settings RY Rochelle Young rochelle.young@madwire.com…" at bounding box center [784, 180] width 1568 height 361
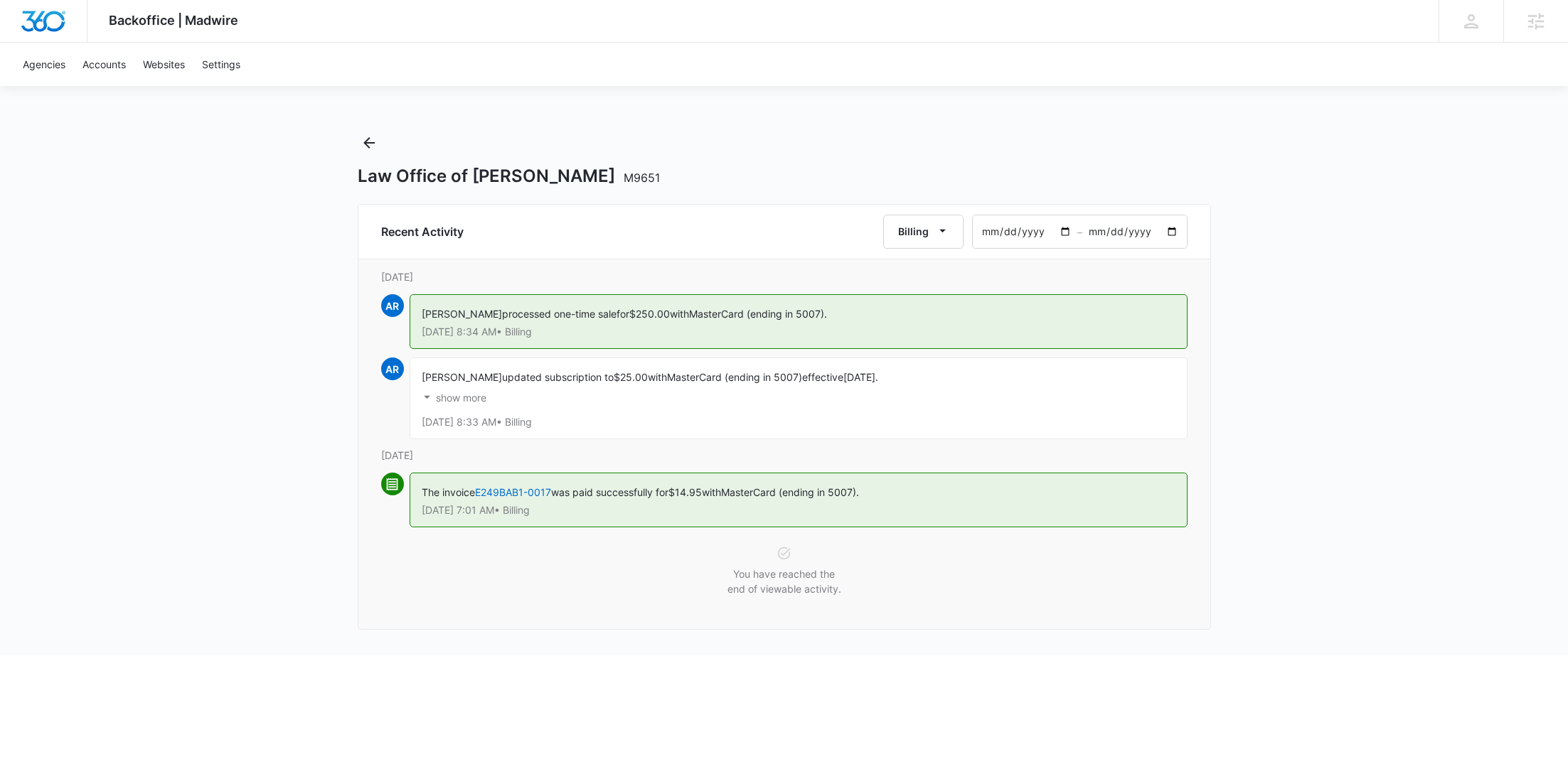
click at [450, 396] on p "show more" at bounding box center [461, 397] width 51 height 10
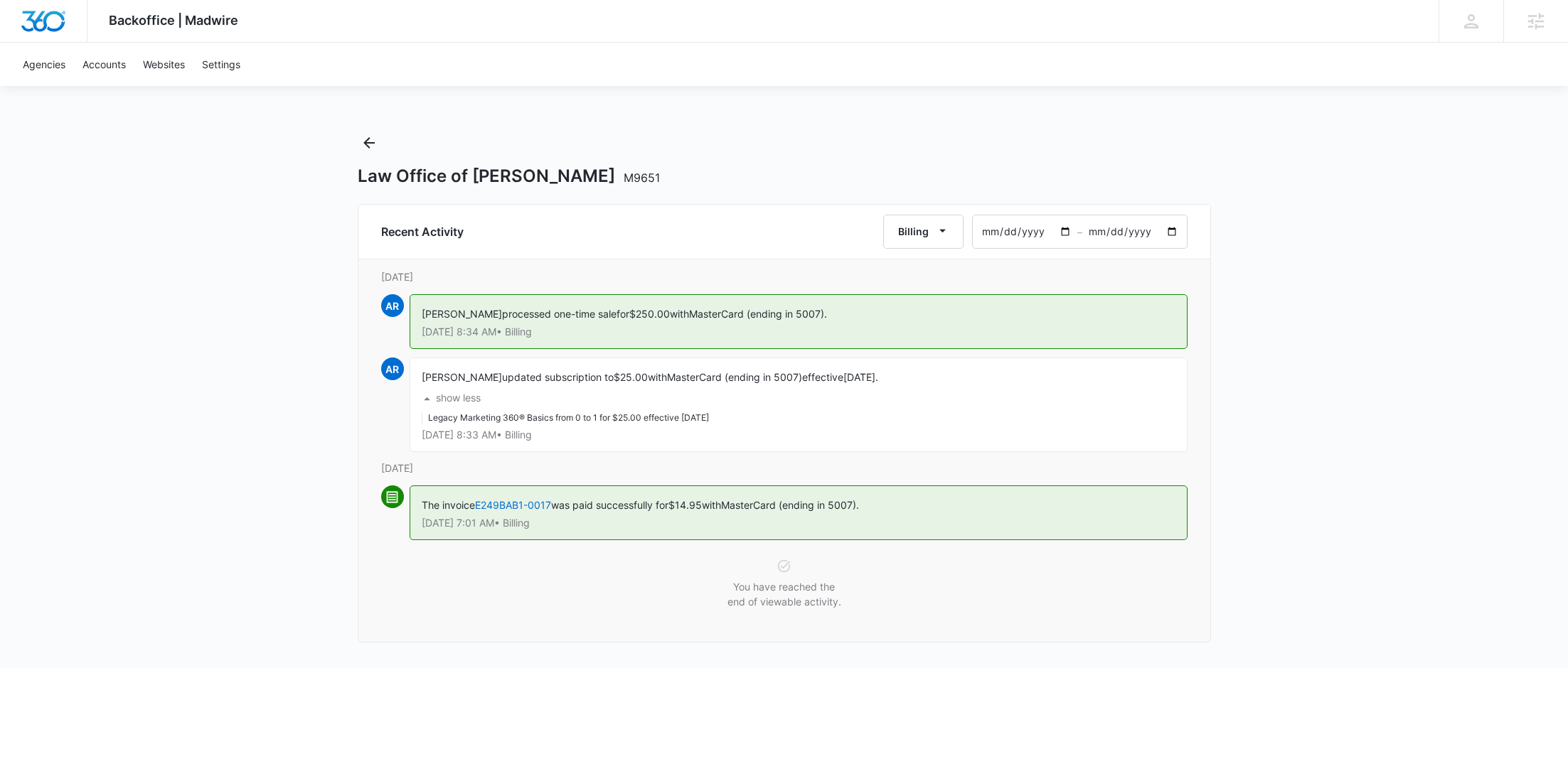
click at [1169, 230] on input "2024-07-12" at bounding box center [1134, 232] width 105 height 33
type input "2024-07-15"
click at [1302, 325] on div "Backoffice | Madwire Apps Settings RY Rochelle Young rochelle.young@madwire.com…" at bounding box center [784, 333] width 1568 height 668
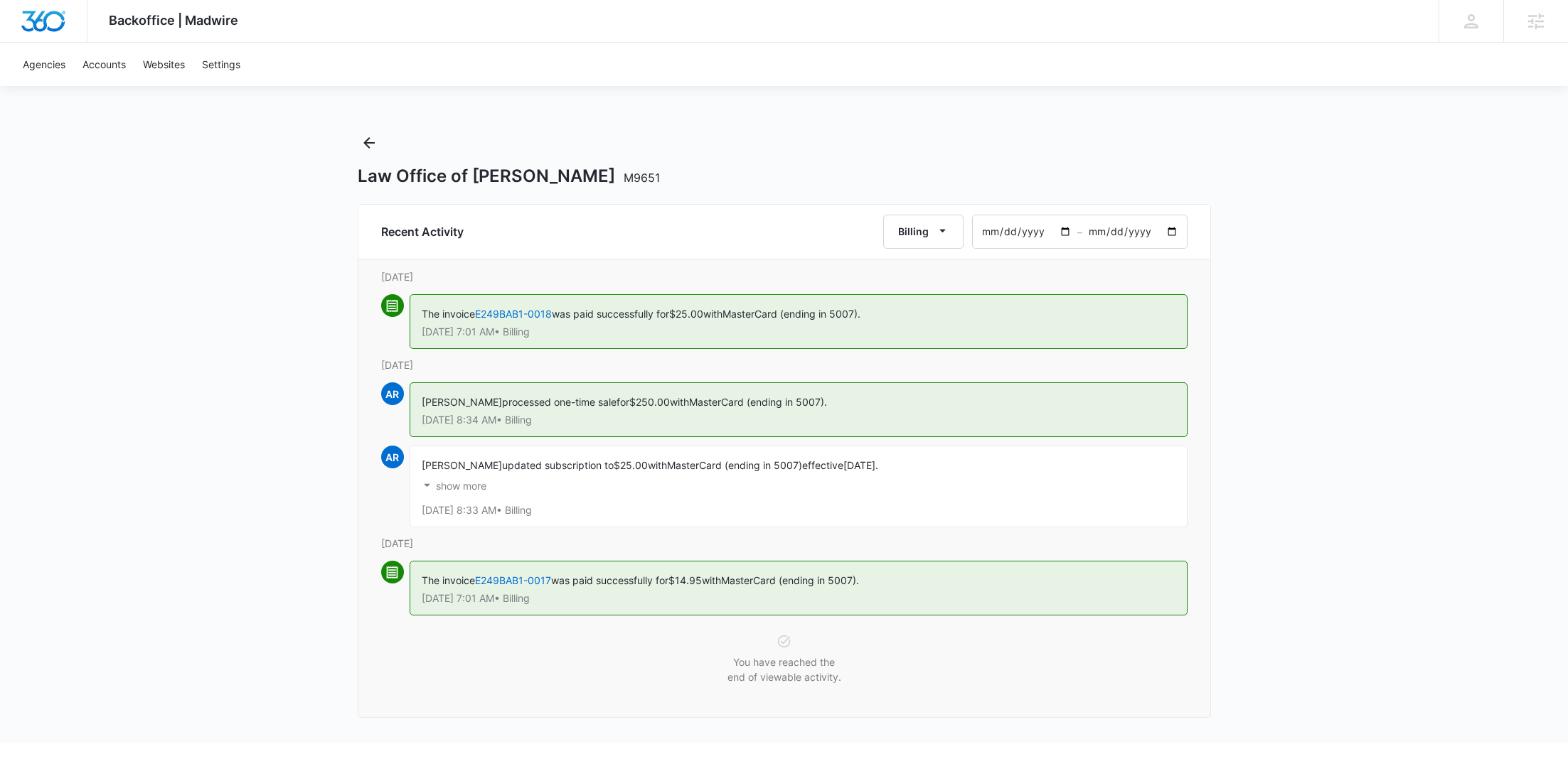
click at [452, 487] on p "show more" at bounding box center [461, 486] width 51 height 10
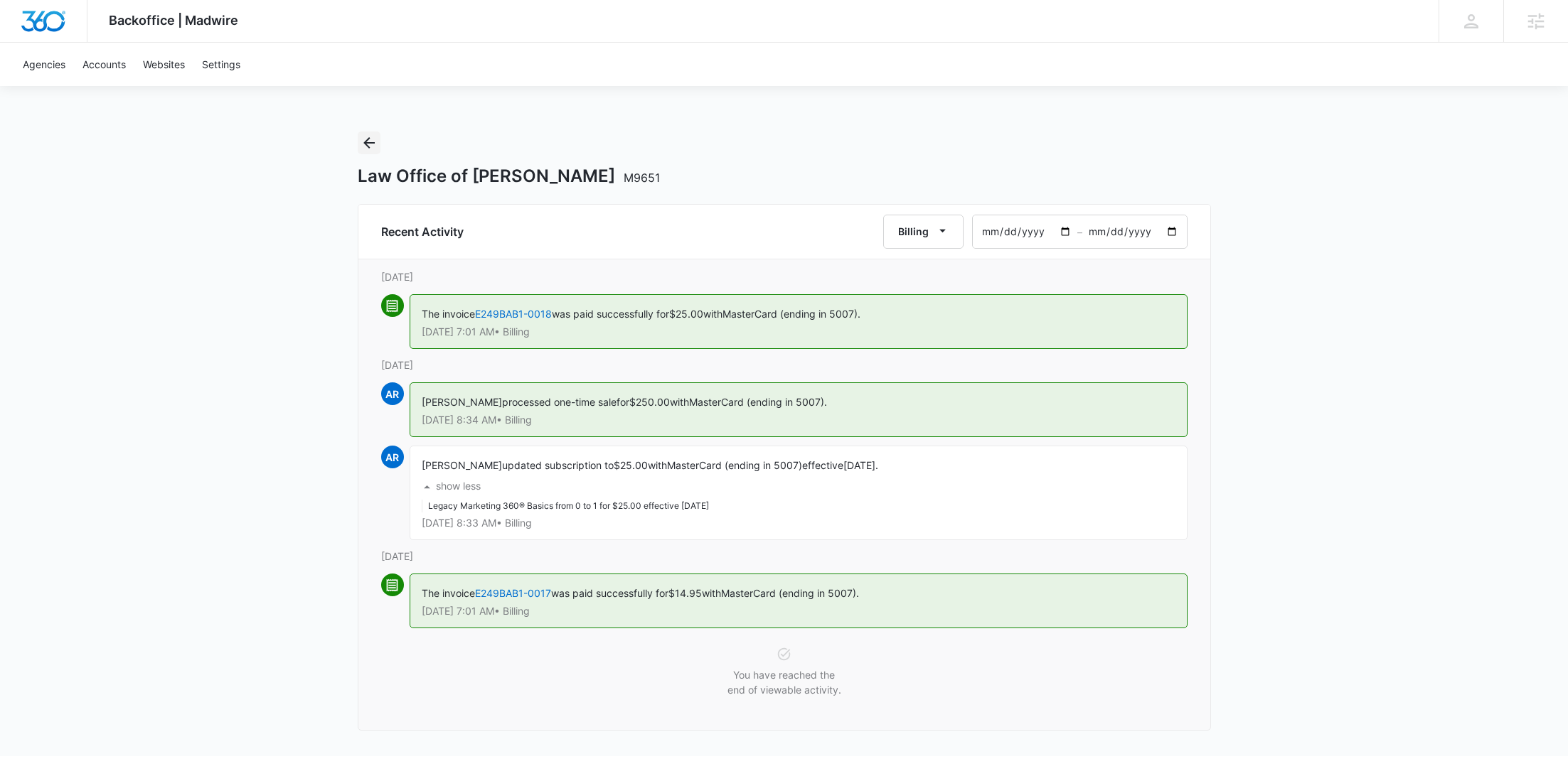
click at [374, 140] on icon "Back" at bounding box center [369, 143] width 17 height 17
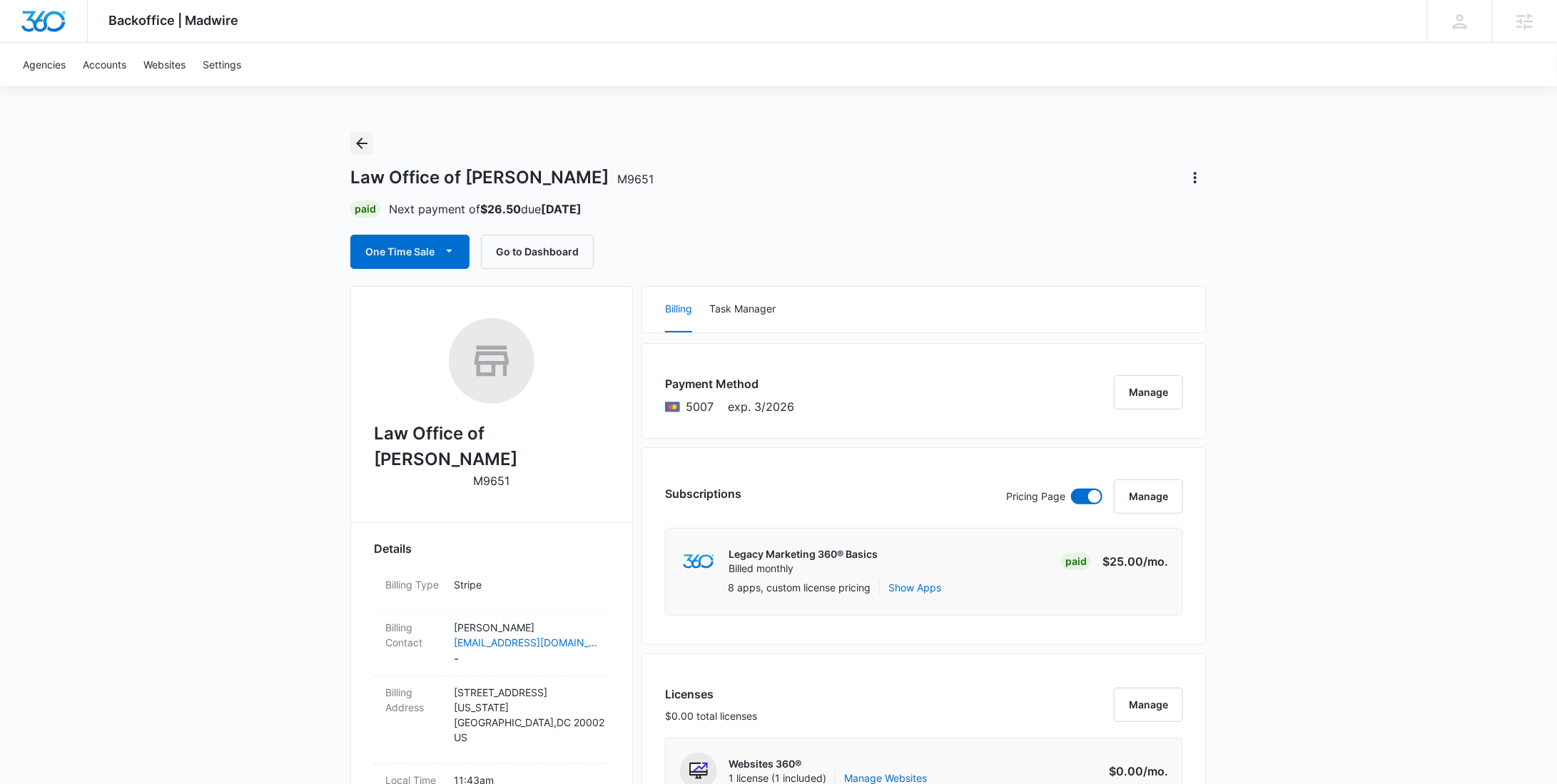
click at [366, 141] on icon "Back" at bounding box center [362, 143] width 17 height 17
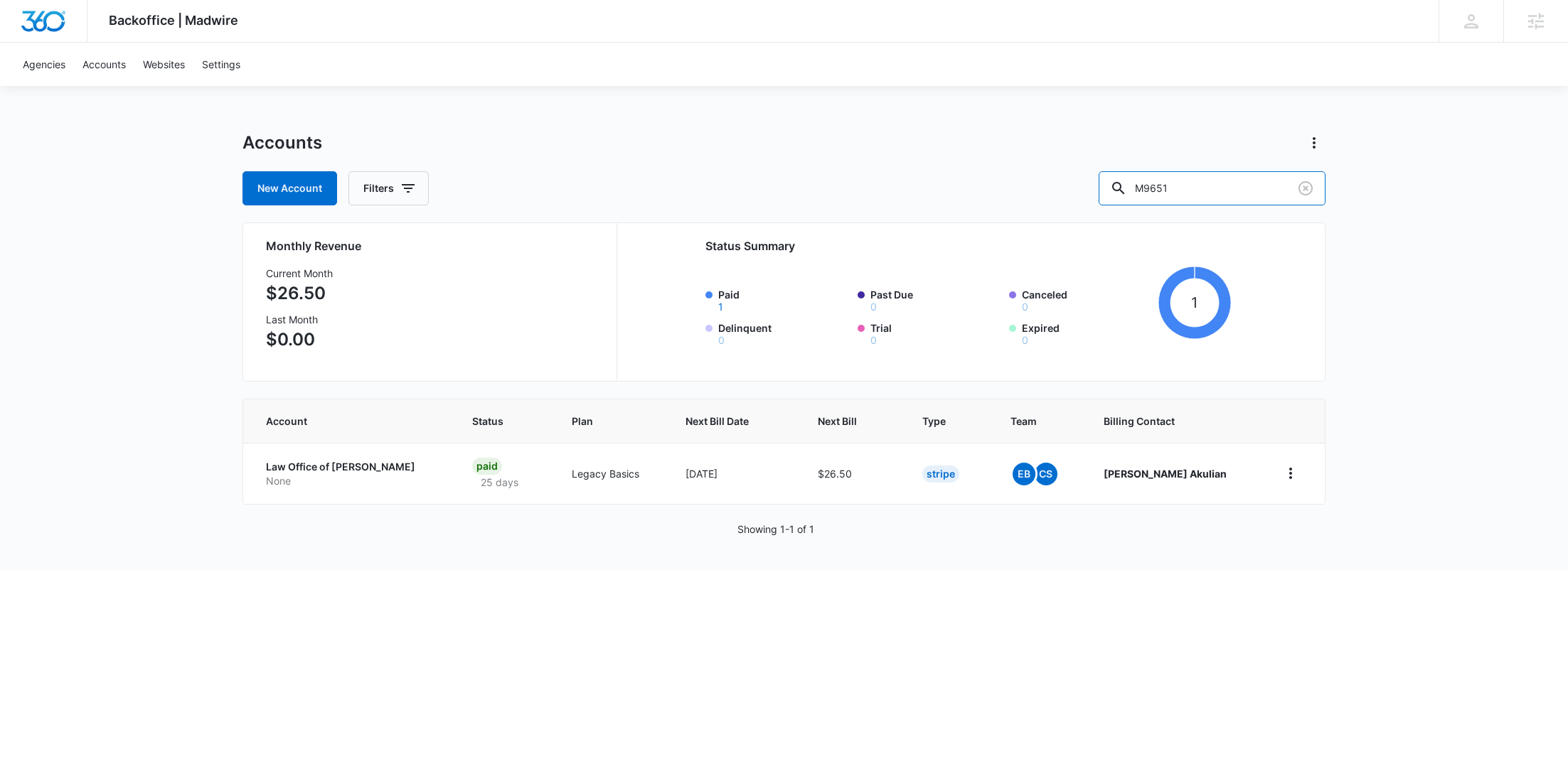
drag, startPoint x: 1216, startPoint y: 187, endPoint x: 1115, endPoint y: 180, distance: 101.2
click at [1115, 180] on div "New Account Filters M9651" at bounding box center [783, 188] width 1083 height 34
paste input "483"
type input "M9483"
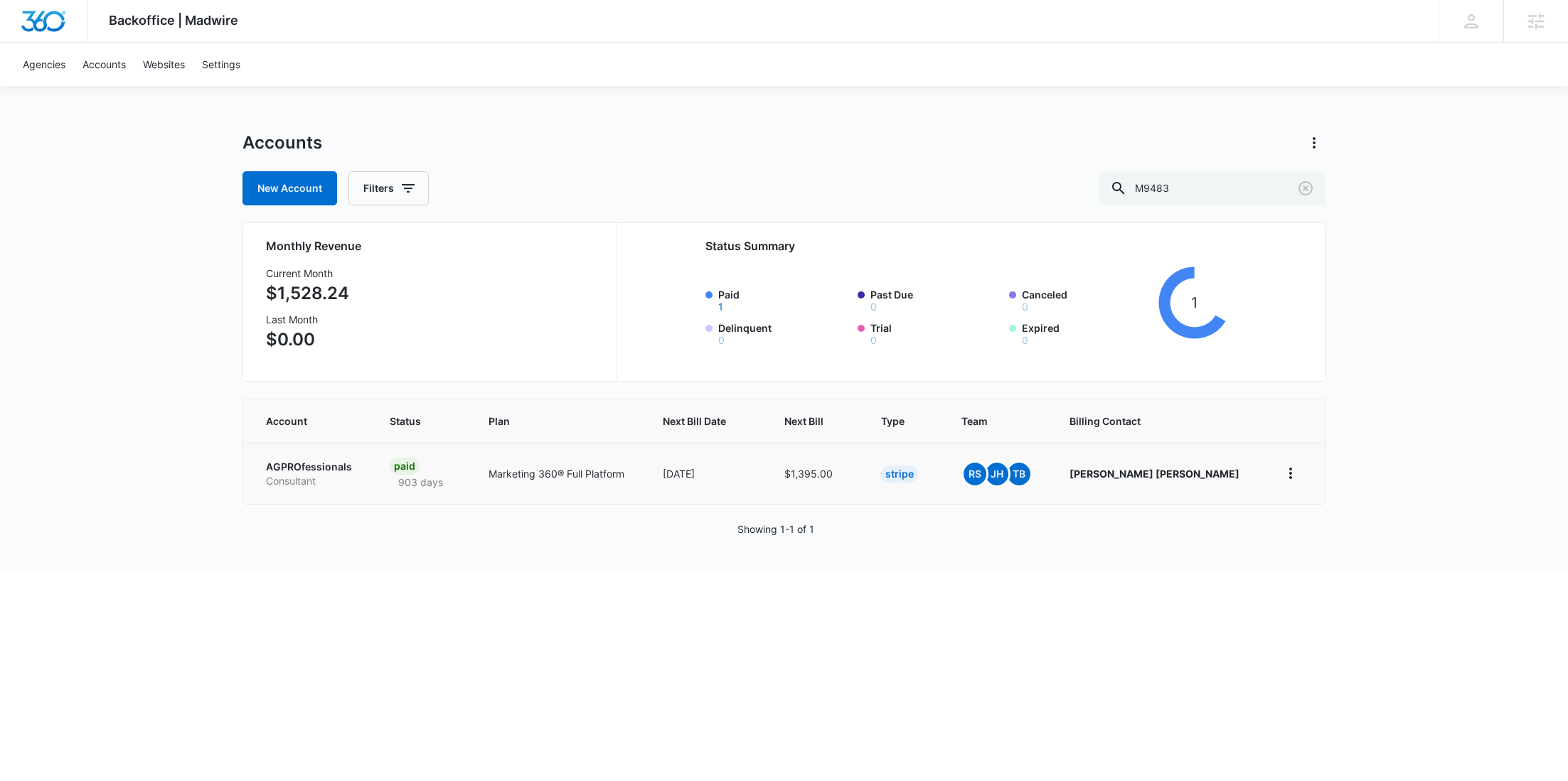
click at [335, 484] on p "Consultant" at bounding box center [310, 481] width 90 height 14
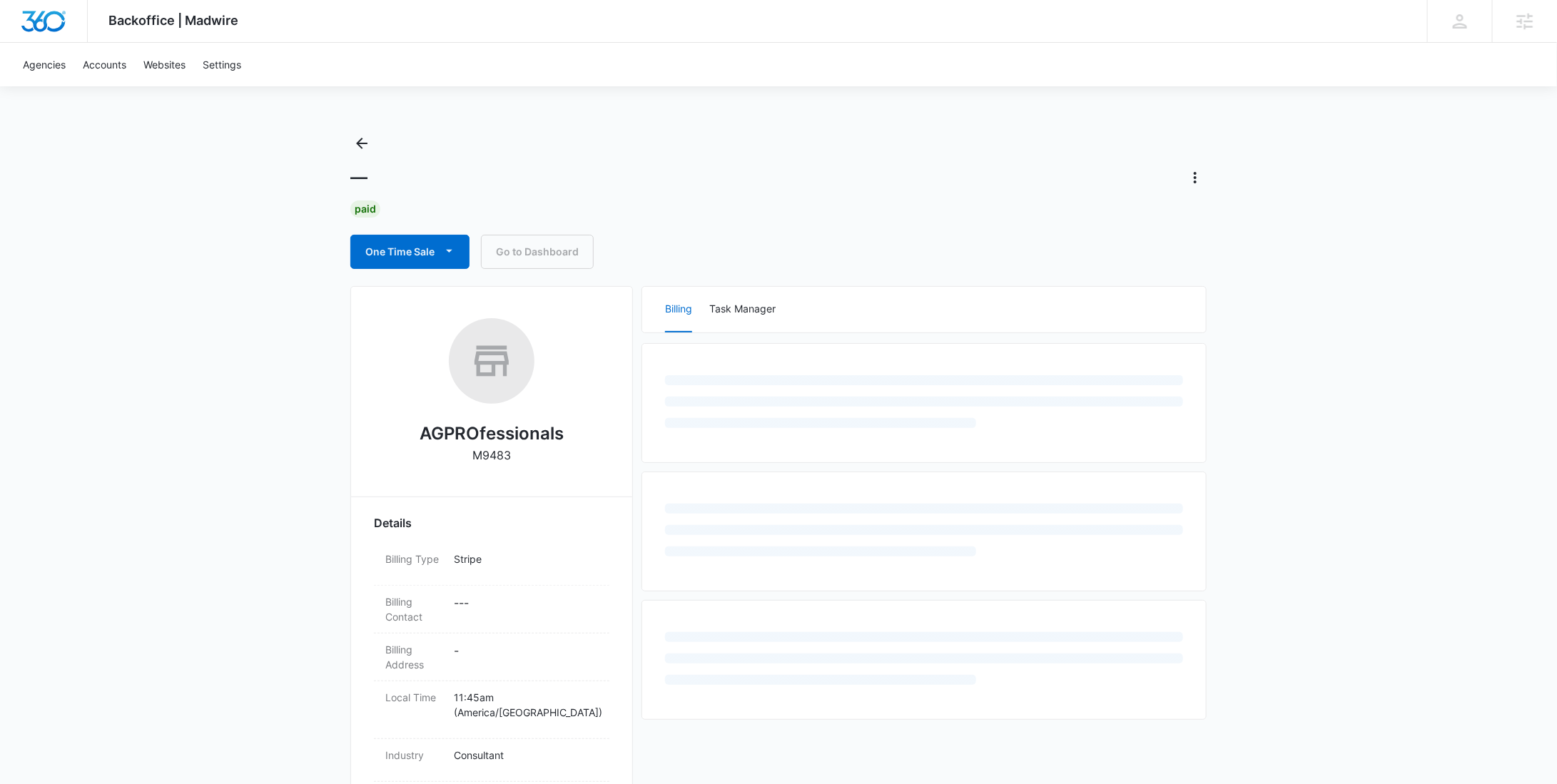
click at [487, 434] on h2 "AGPROfessionals" at bounding box center [491, 434] width 144 height 25
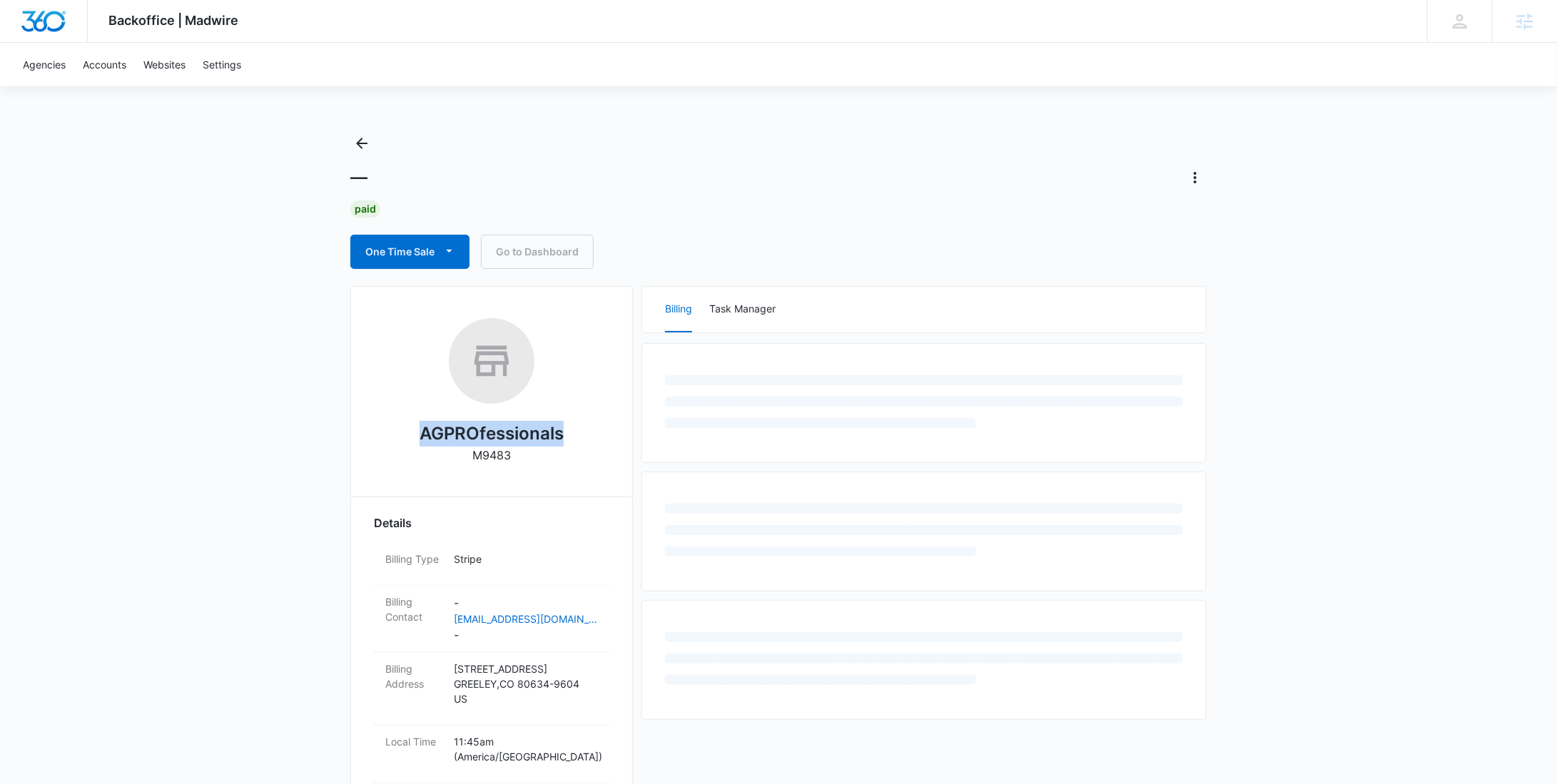
copy h2 "AGPROfessionals"
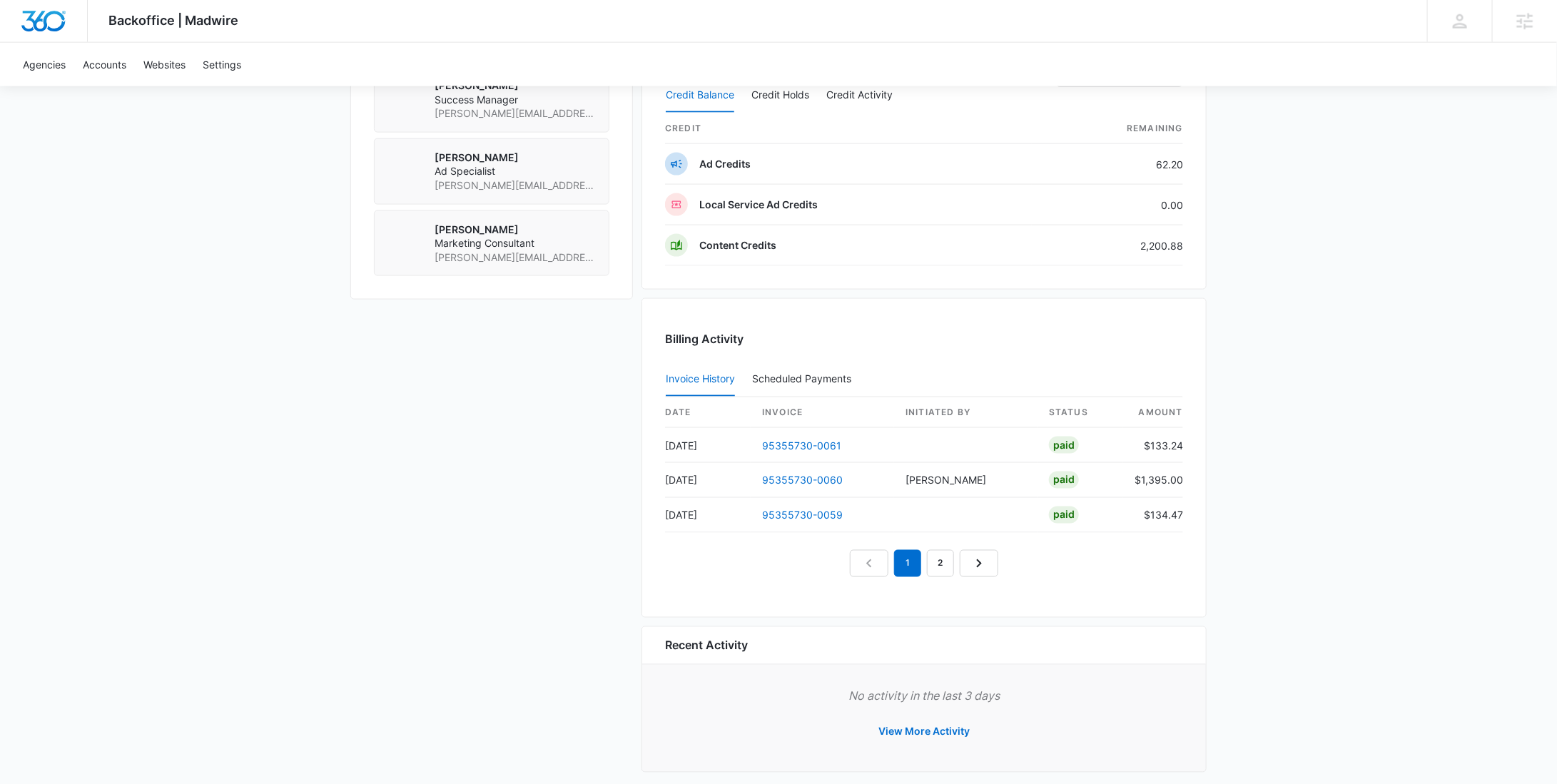
scroll to position [1091, 0]
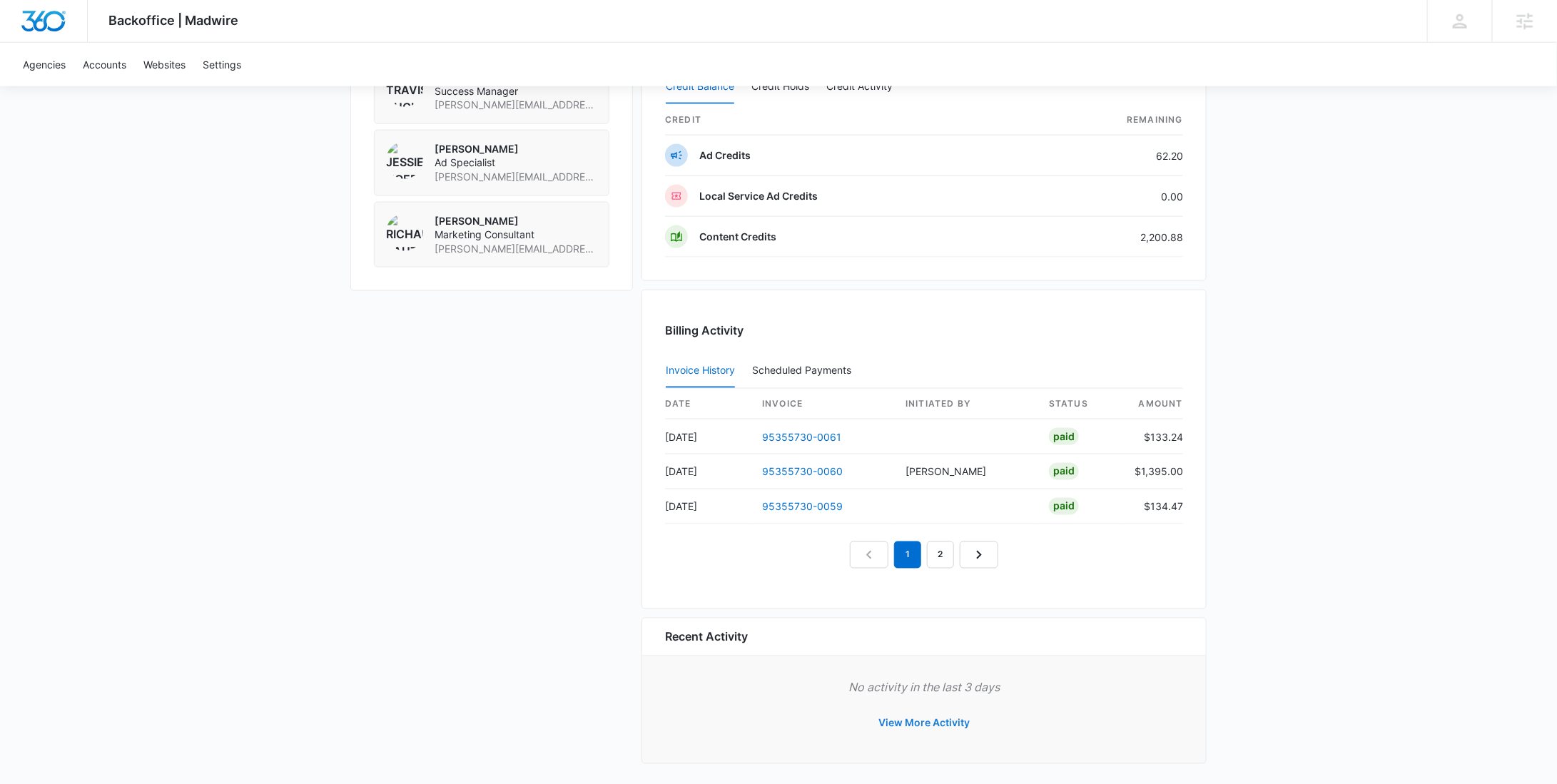
click at [945, 718] on button "View More Activity" at bounding box center [923, 723] width 120 height 34
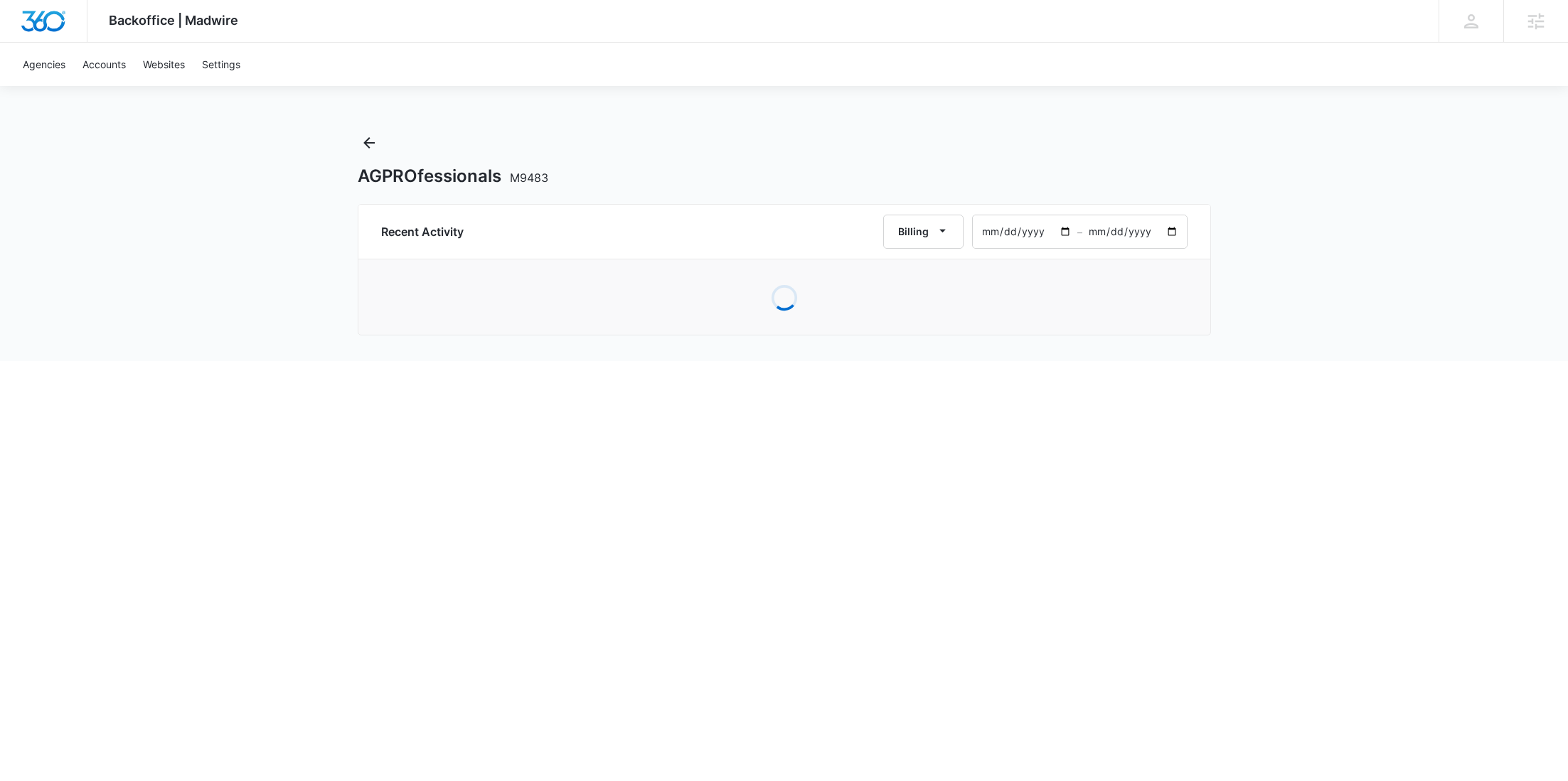
click at [1062, 232] on input "2025-08-10" at bounding box center [1024, 232] width 105 height 33
type input "2025-02-01"
click at [1166, 235] on input "2025-10-09" at bounding box center [1134, 232] width 105 height 33
type input "2025-03-01"
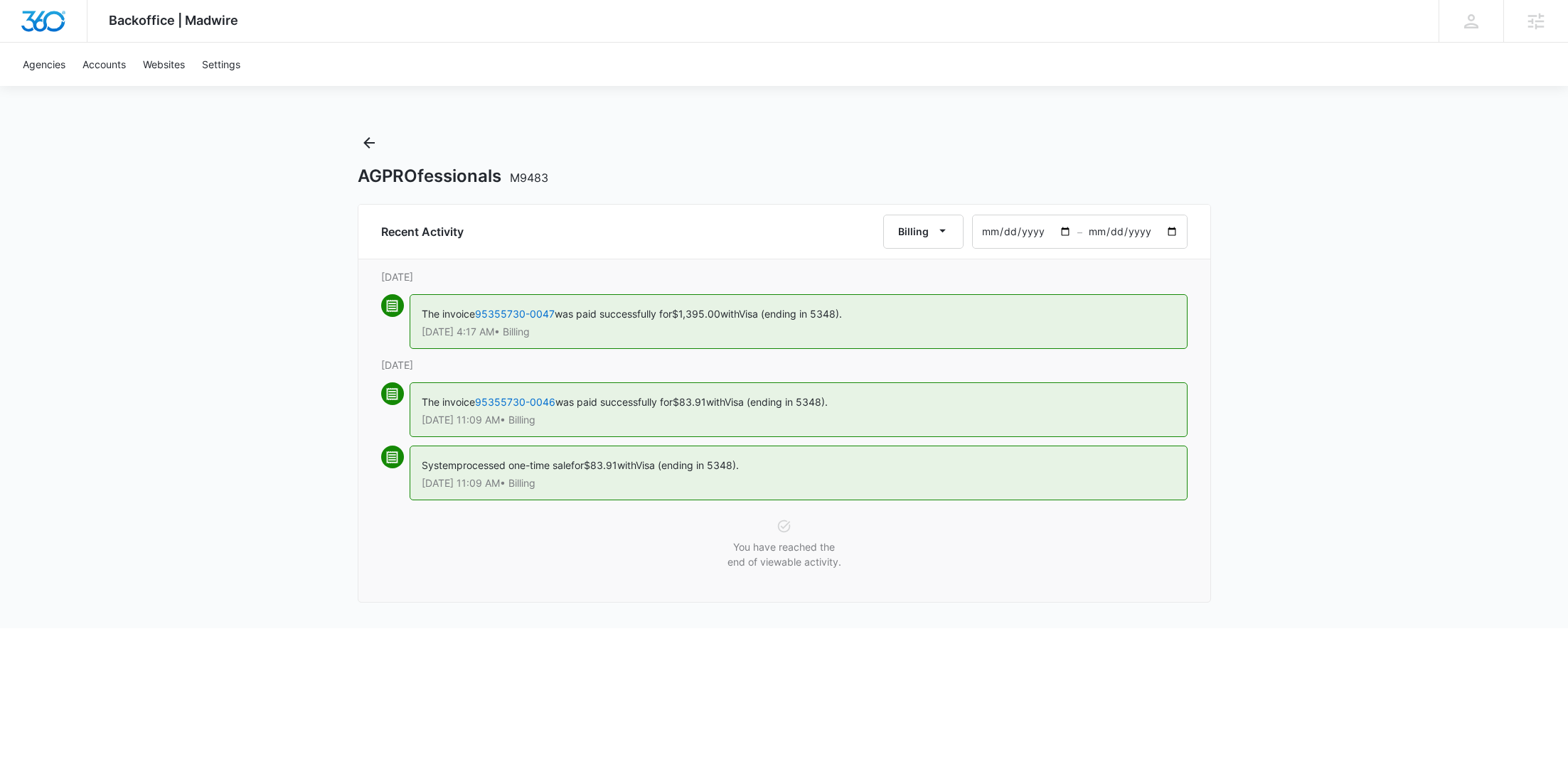
click at [1067, 236] on input "2025-02-01" at bounding box center [1024, 232] width 105 height 33
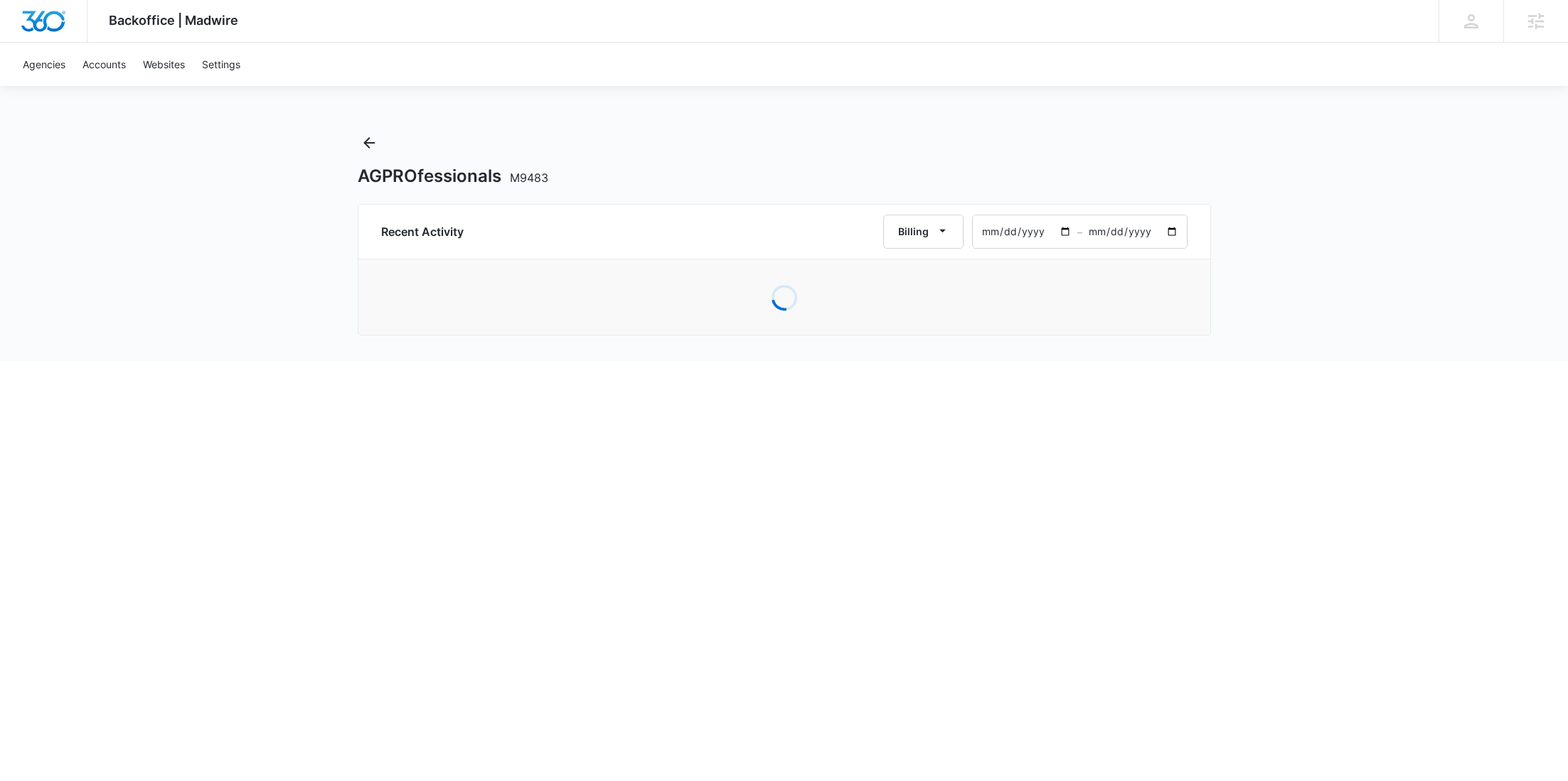
type input "2025-01-01"
click at [1288, 311] on div "Backoffice | Madwire Apps Settings RY Rochelle Young rochelle.young@madwire.com…" at bounding box center [784, 180] width 1568 height 361
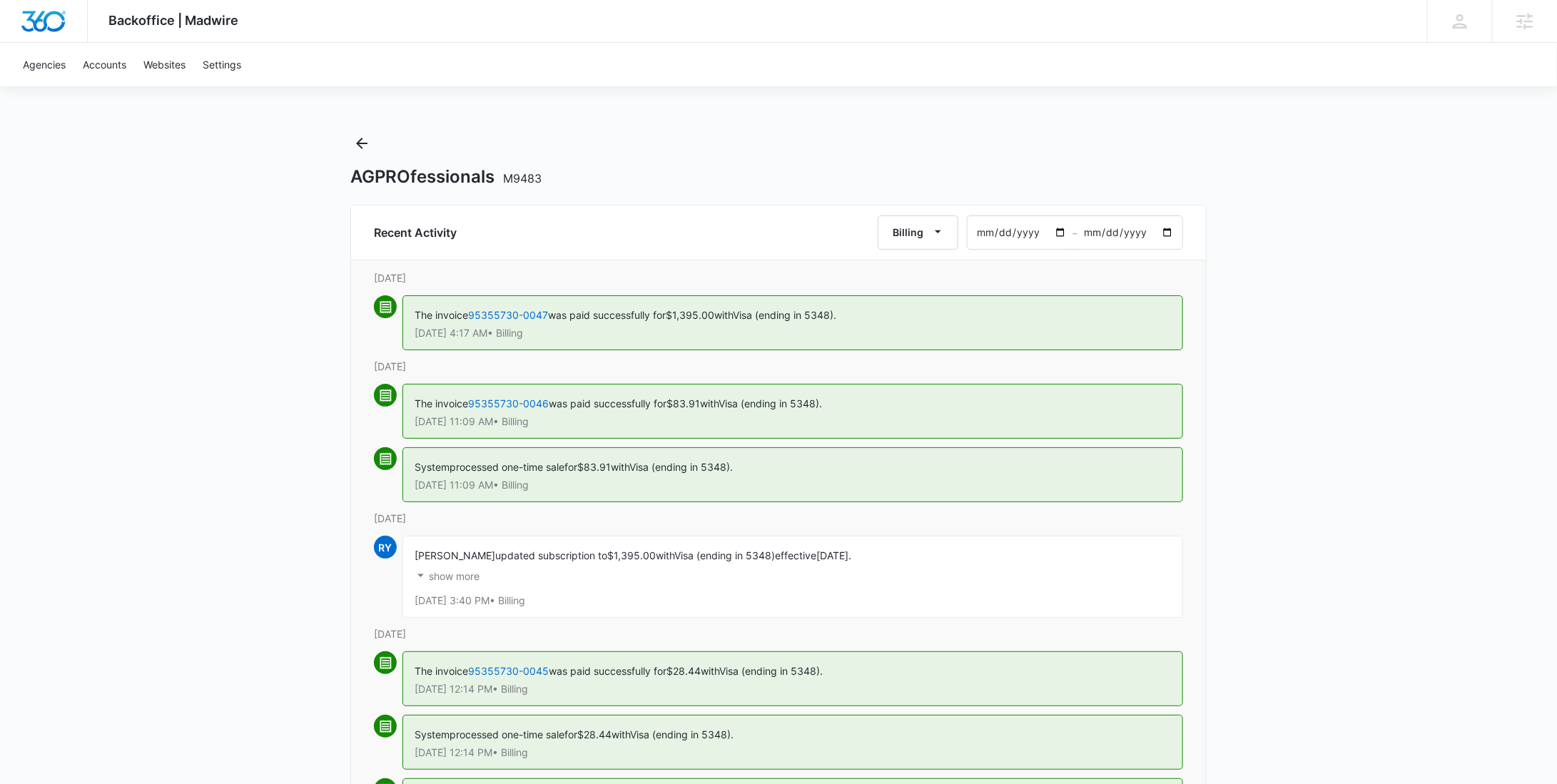
click at [460, 572] on p "show more" at bounding box center [455, 576] width 51 height 10
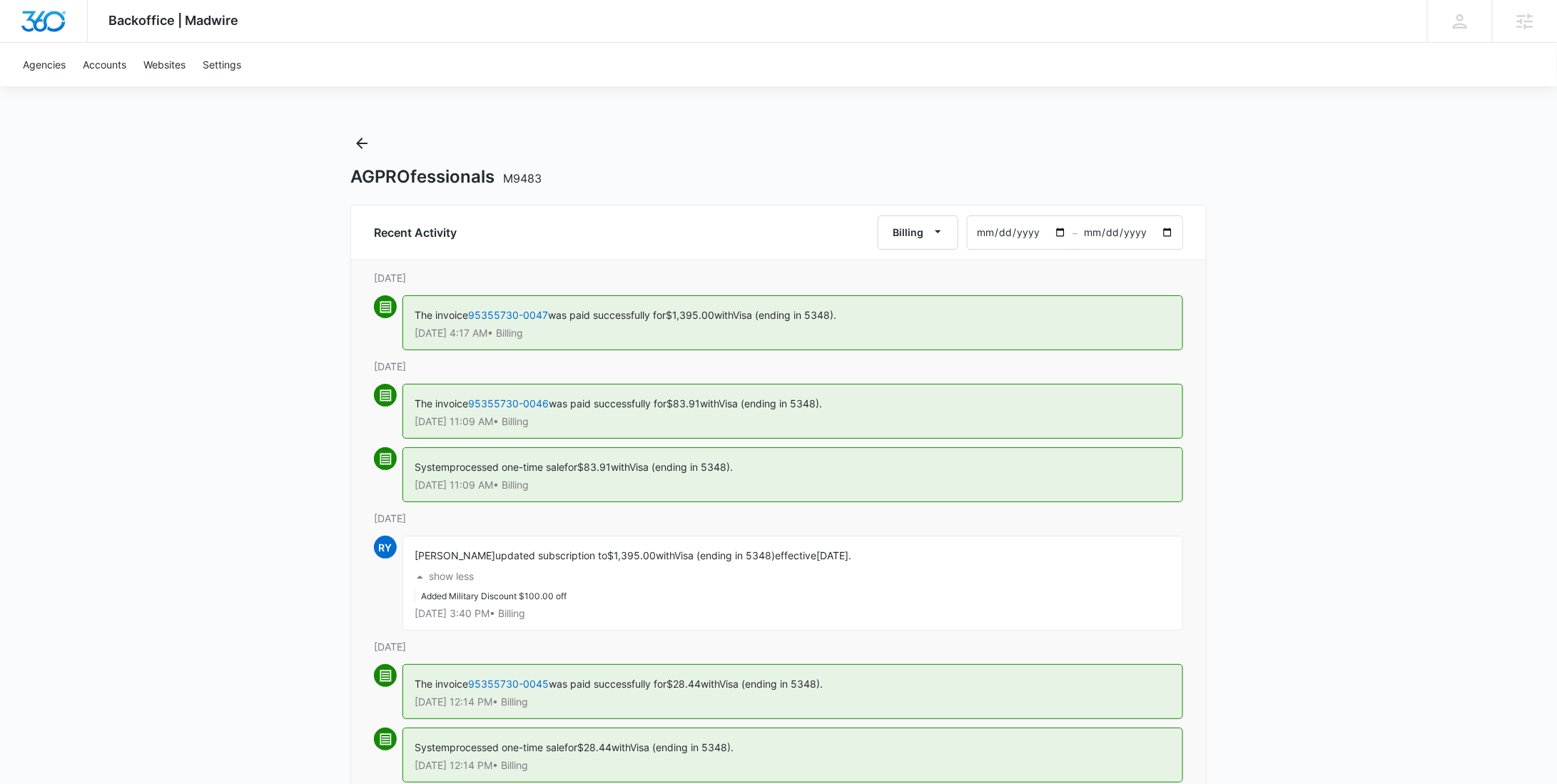
click at [1122, 501] on div "System processed one-time sale for $83.91 with Visa (ending in 5348). Feb 14 at…" at bounding box center [779, 479] width 810 height 64
click at [1029, 563] on div "show less Added Military Discount $100.00 off" at bounding box center [792, 583] width 756 height 40
click at [371, 142] on button "Back" at bounding box center [362, 143] width 23 height 23
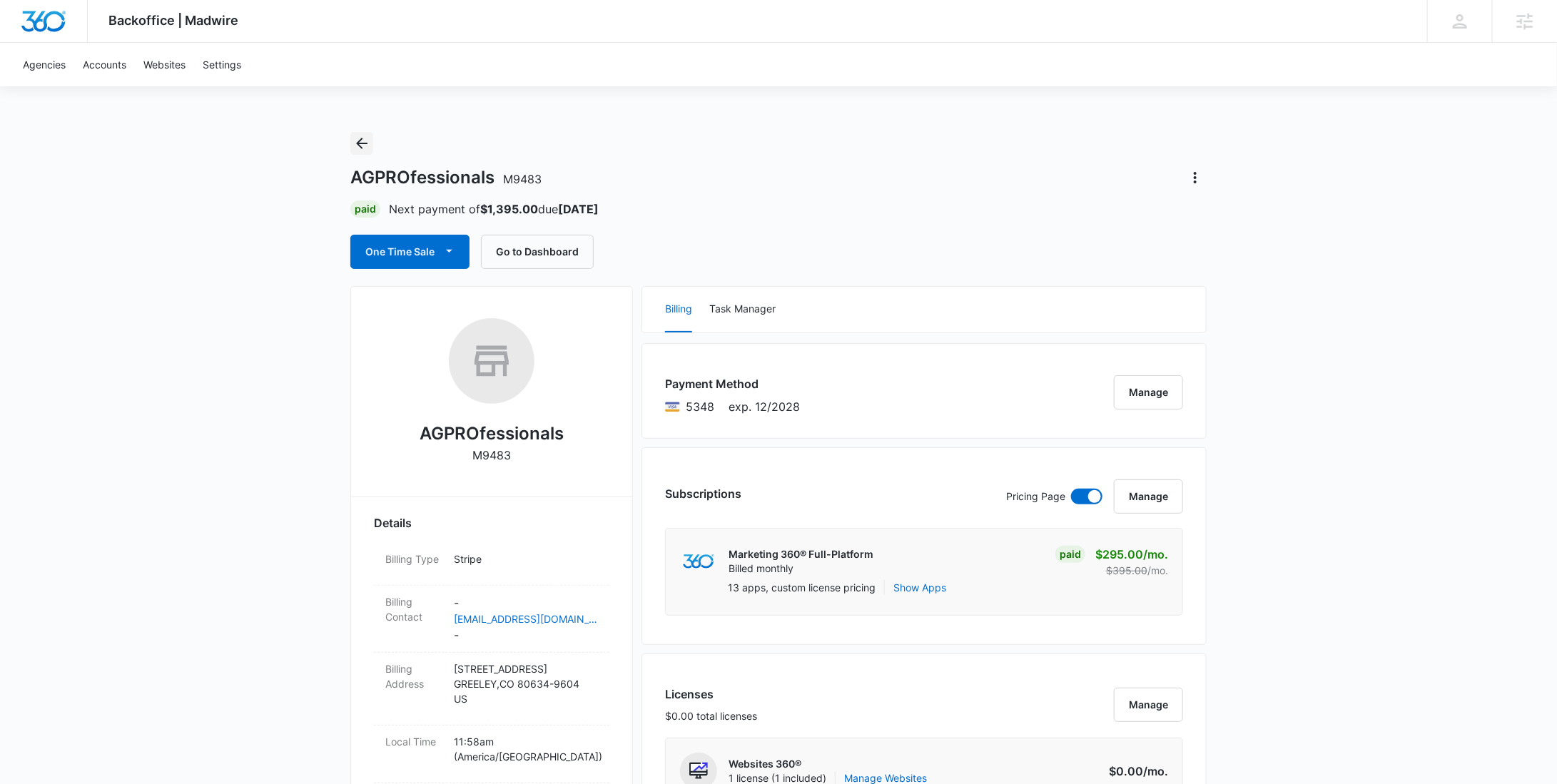
click at [359, 142] on icon "Back" at bounding box center [361, 143] width 11 height 11
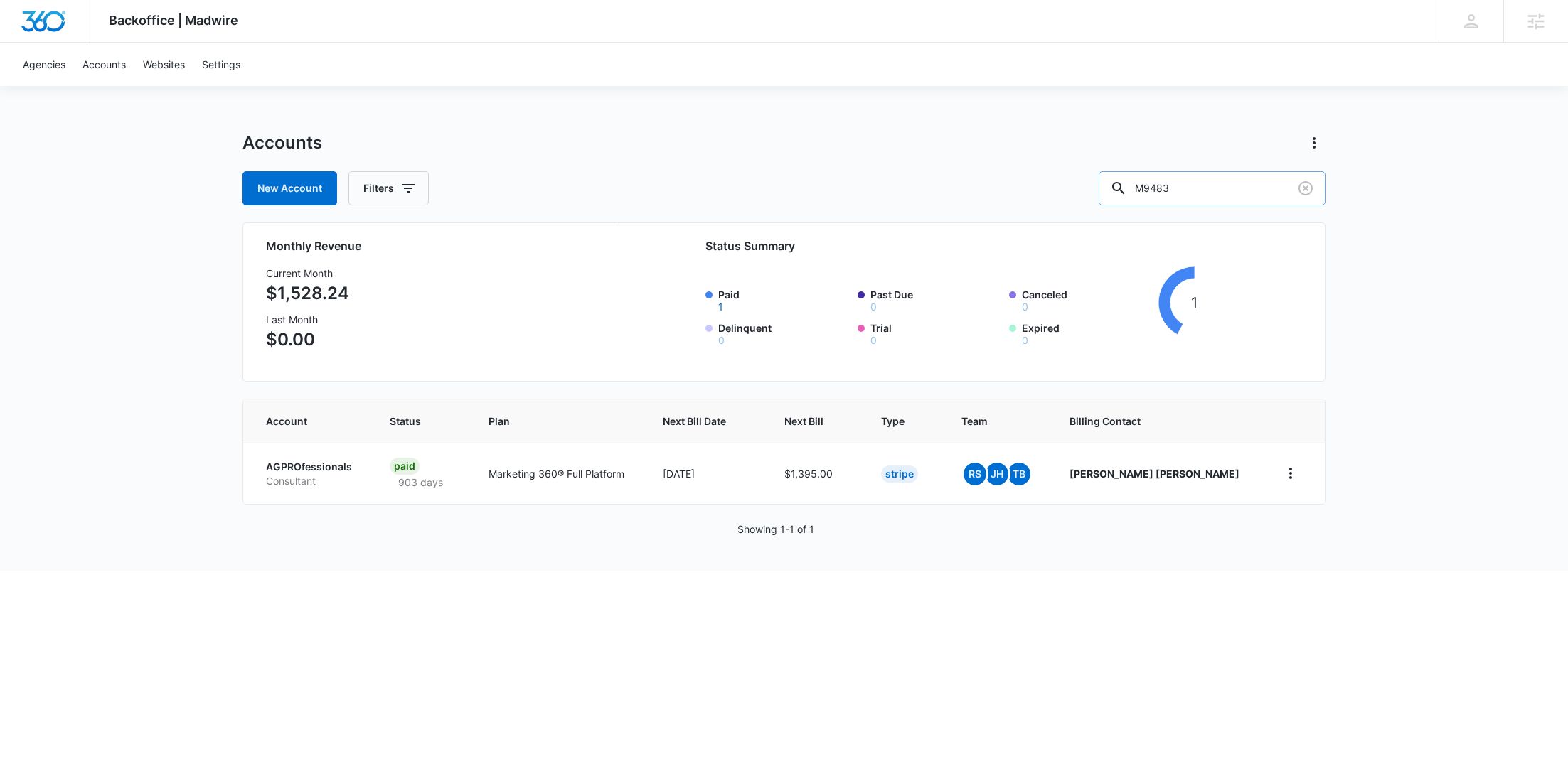
drag, startPoint x: 1219, startPoint y: 197, endPoint x: 1152, endPoint y: 199, distance: 67.0
click at [1152, 199] on div "M9483" at bounding box center [1212, 188] width 226 height 34
paste input "339619"
type input "M339619"
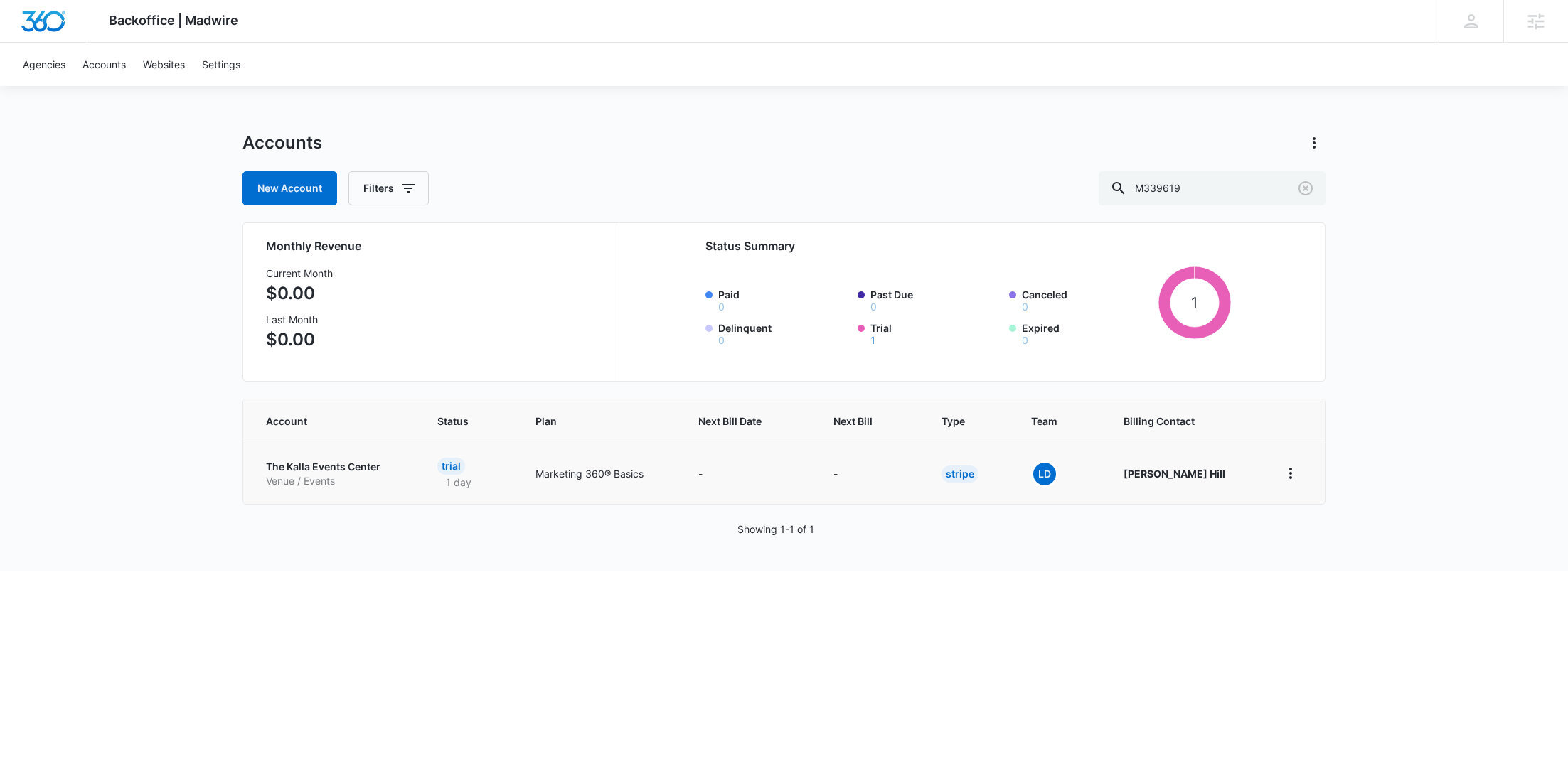
click at [314, 469] on p "The Kalla Events Center" at bounding box center [335, 467] width 138 height 14
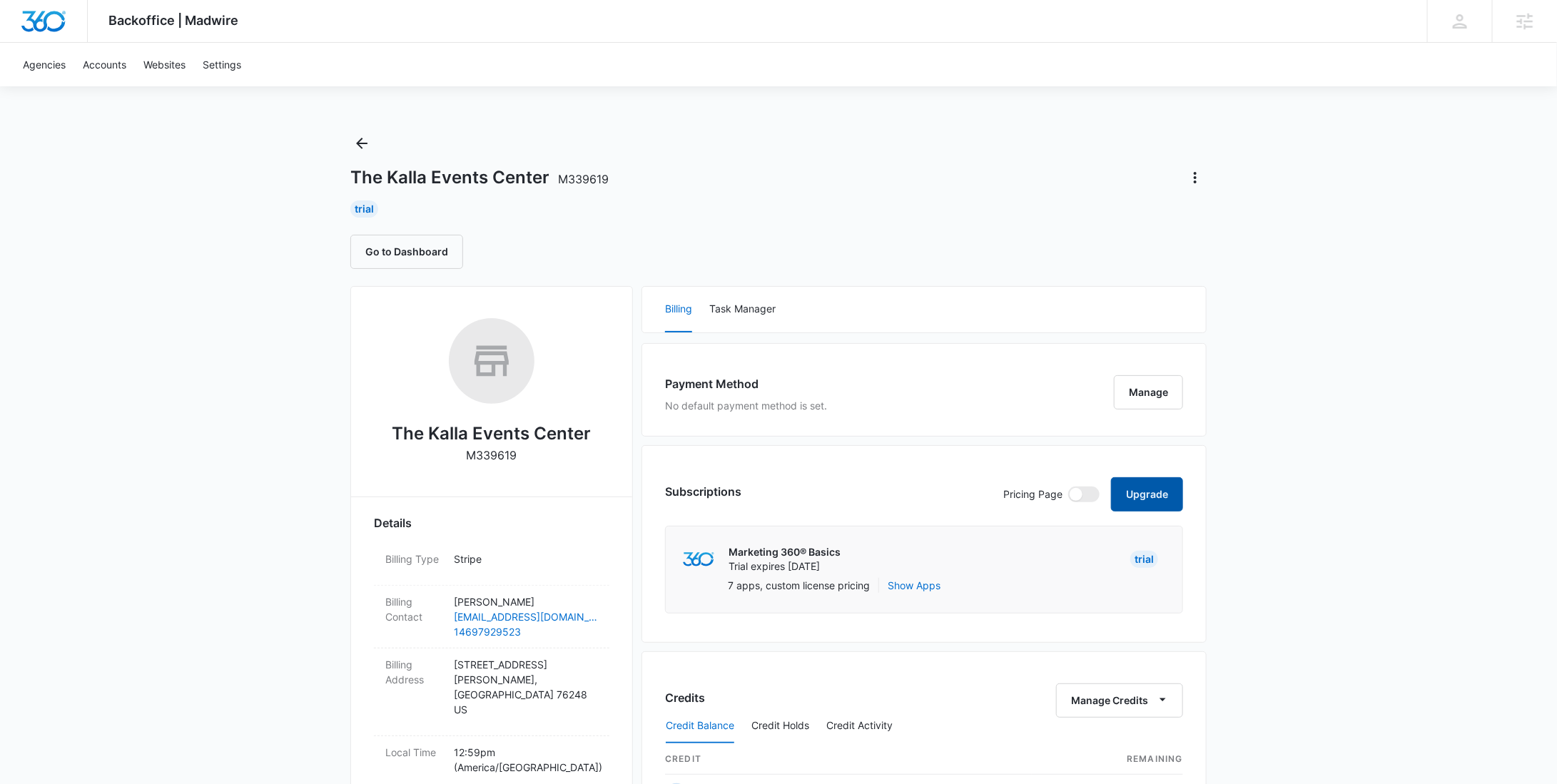
click at [1159, 491] on button "Upgrade" at bounding box center [1147, 494] width 72 height 34
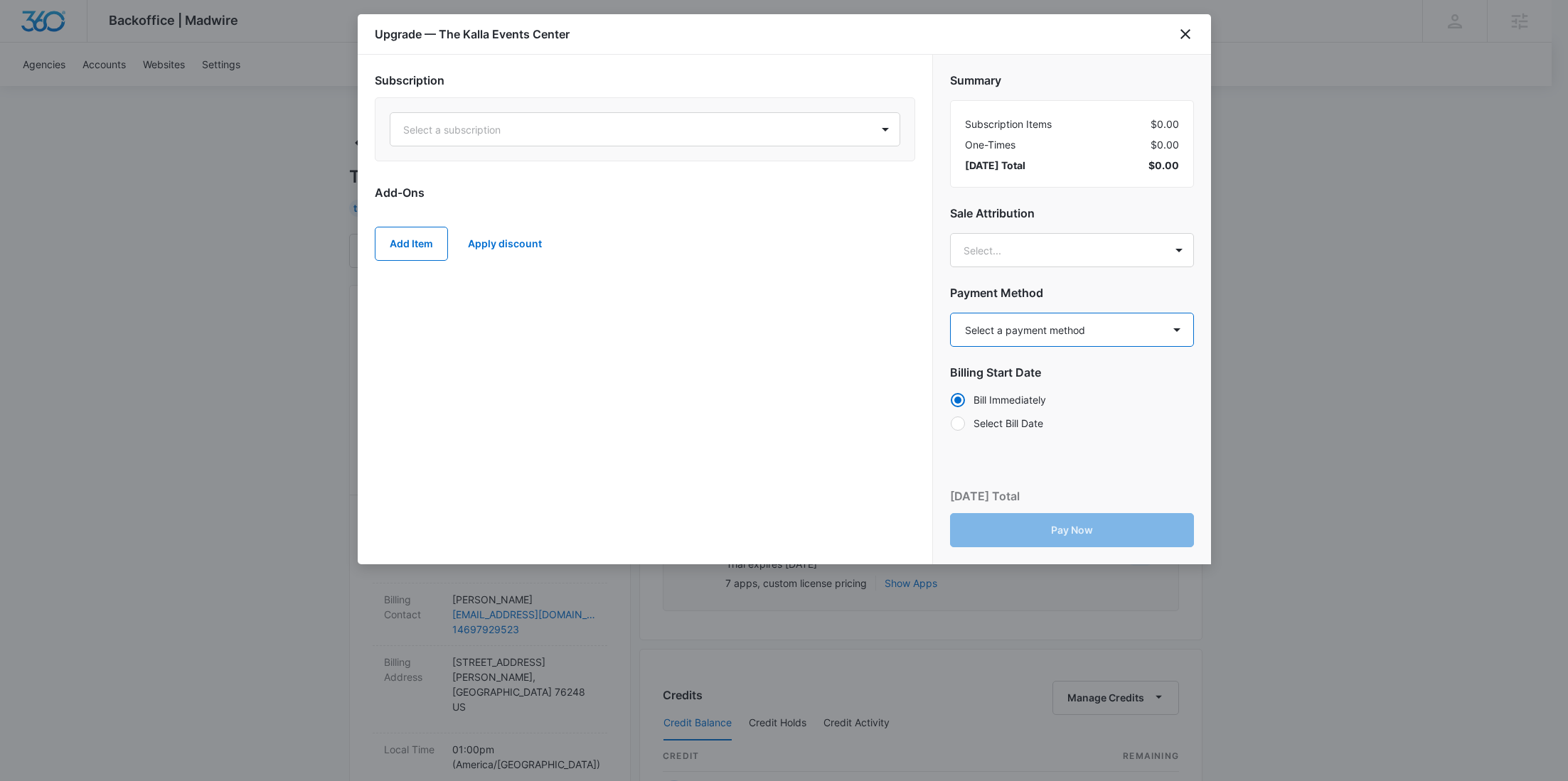
click at [1044, 333] on select "Select a payment method Visa ending in 6533 New payment method Monthly invoice" at bounding box center [1071, 329] width 244 height 34
select select "pm_1SGNm9A4n8RTgNjU29LAtPRh"
click at [950, 313] on select "Select a payment method Visa ending in 6533 New payment method Monthly invoice" at bounding box center [1071, 329] width 244 height 34
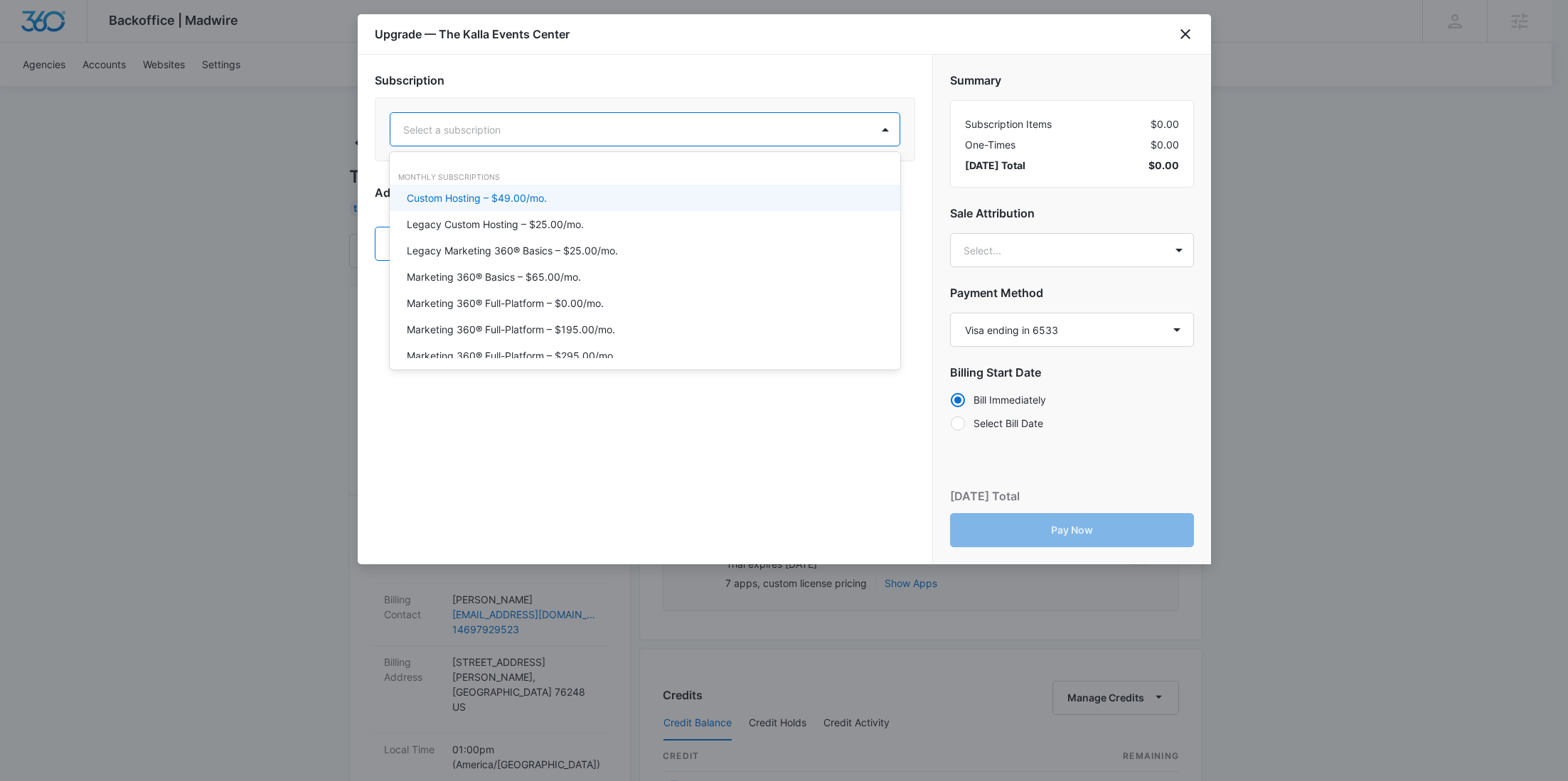
click at [569, 125] on div at bounding box center [628, 130] width 449 height 17
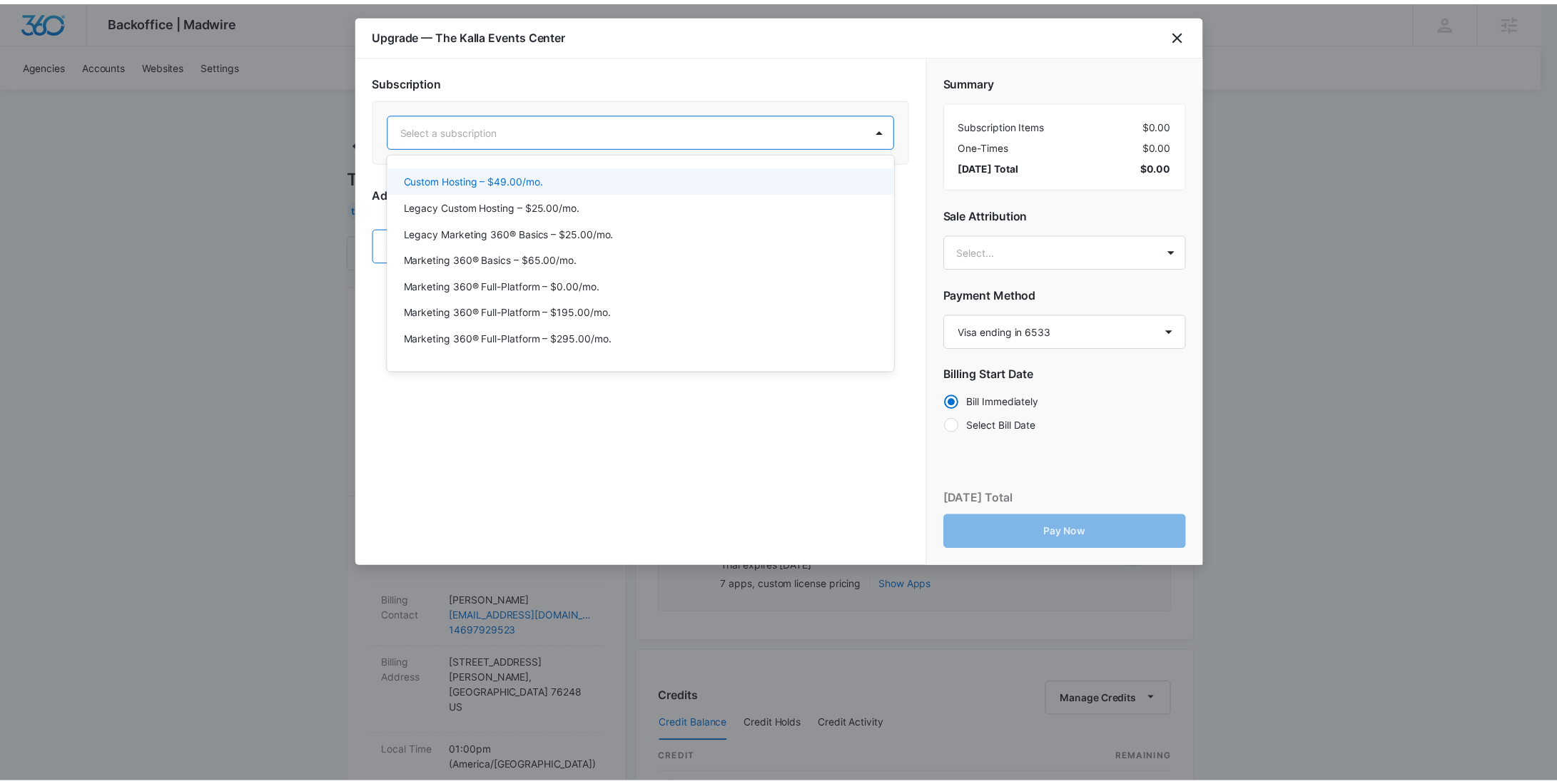
scroll to position [48, 0]
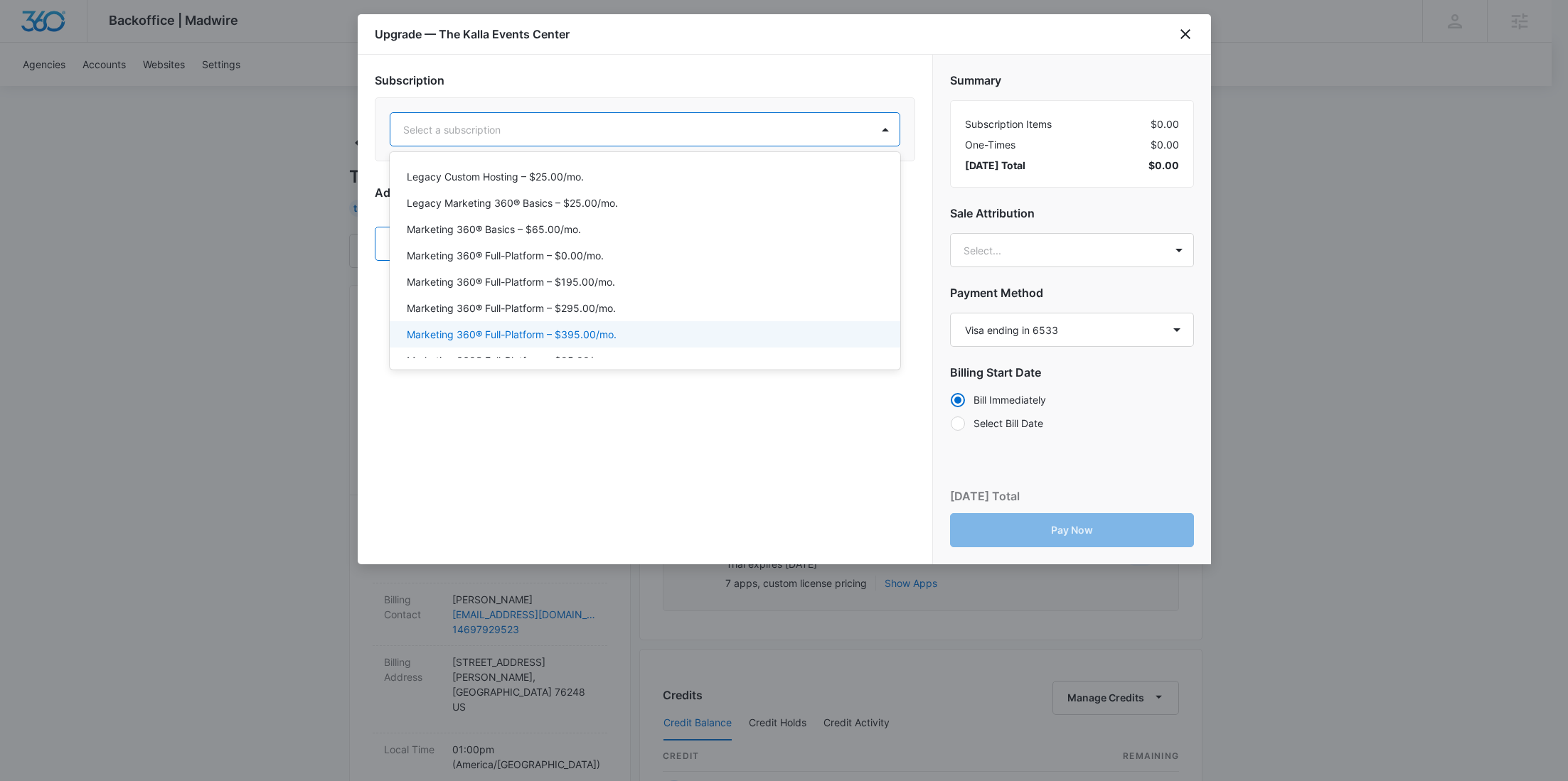
click at [605, 328] on p "Marketing 360® Full-Platform – $395.00/mo." at bounding box center [511, 333] width 210 height 15
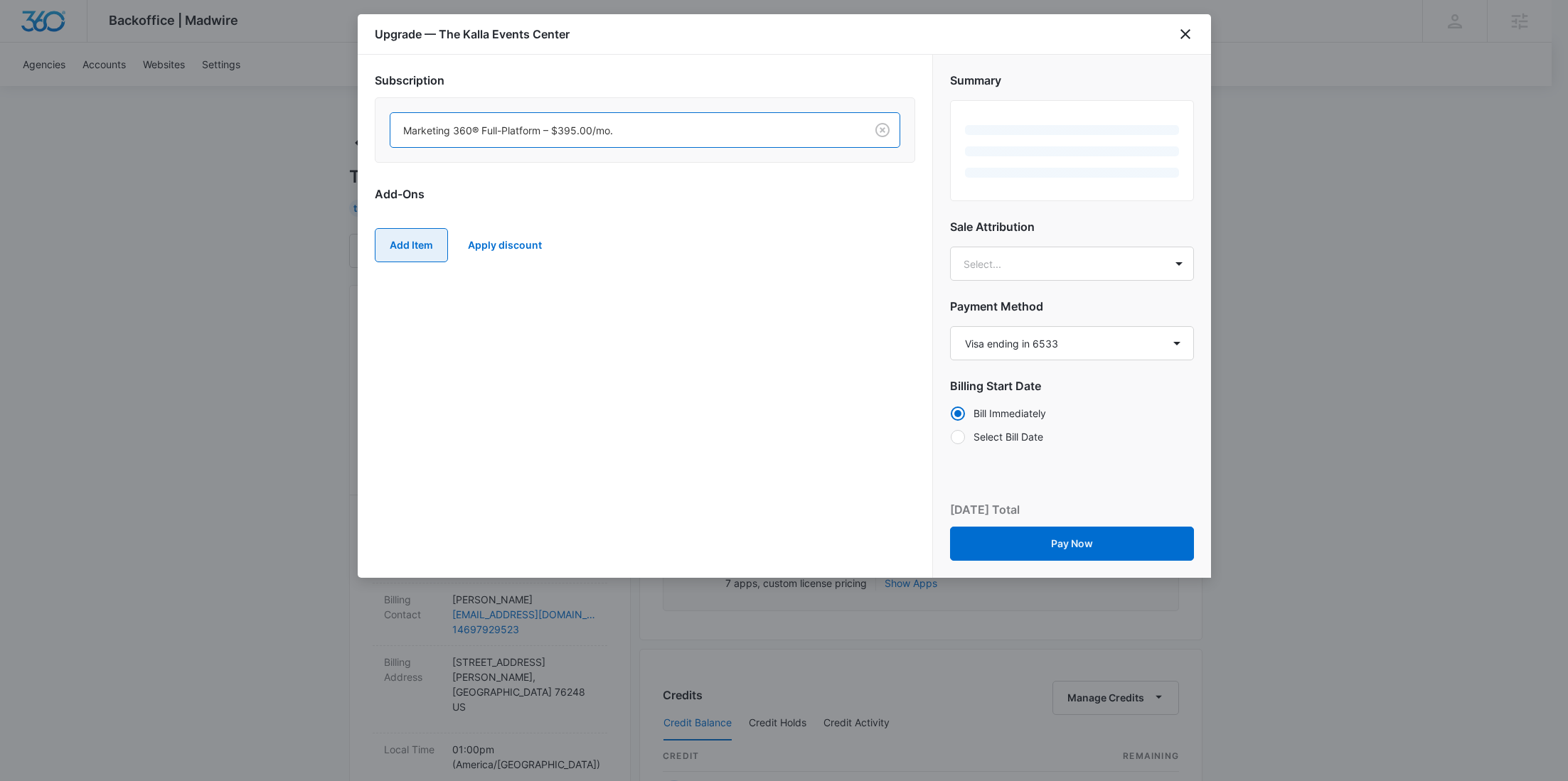
click at [441, 245] on button "Add Item" at bounding box center [411, 245] width 73 height 34
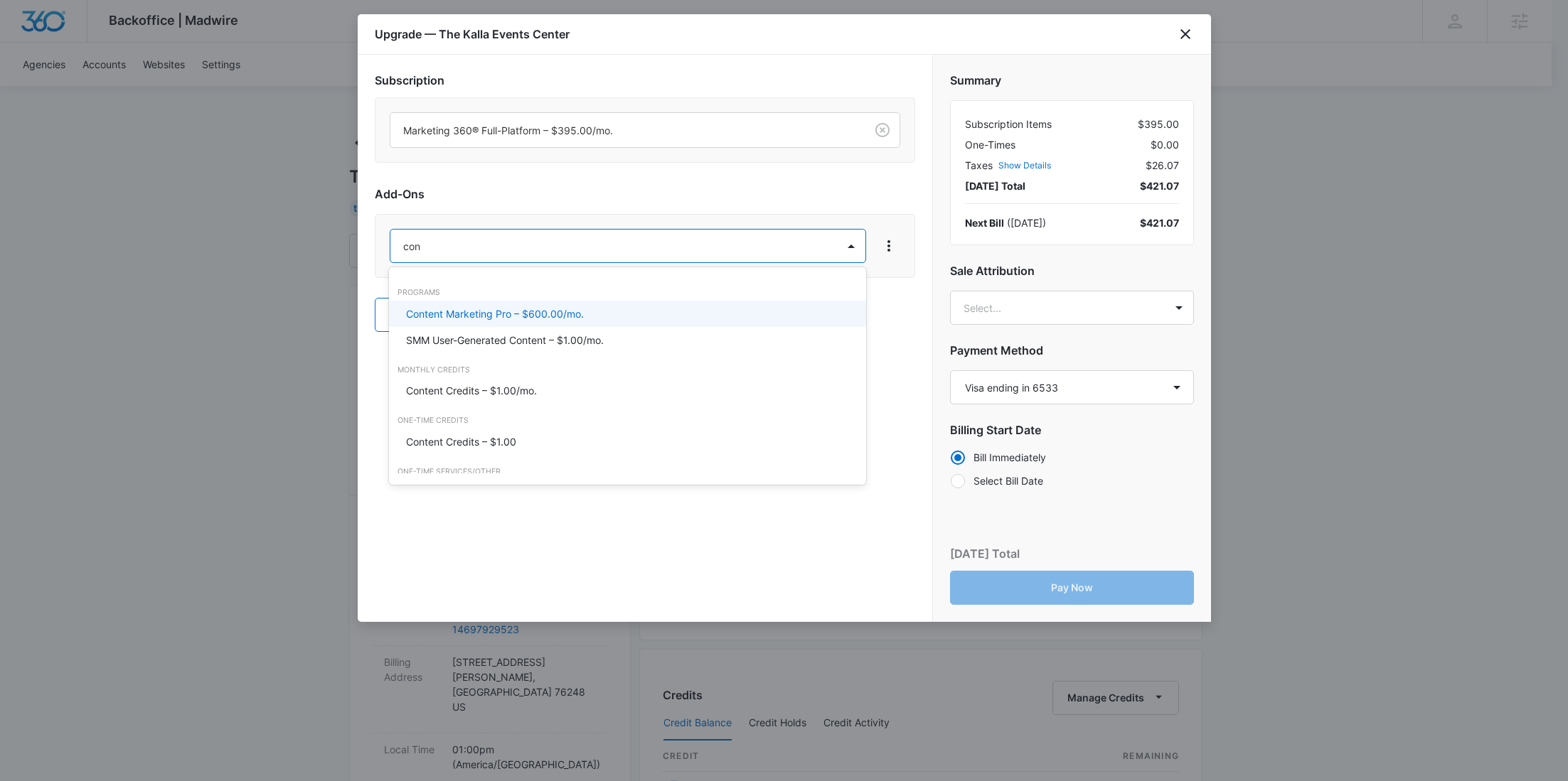
type input "cont"
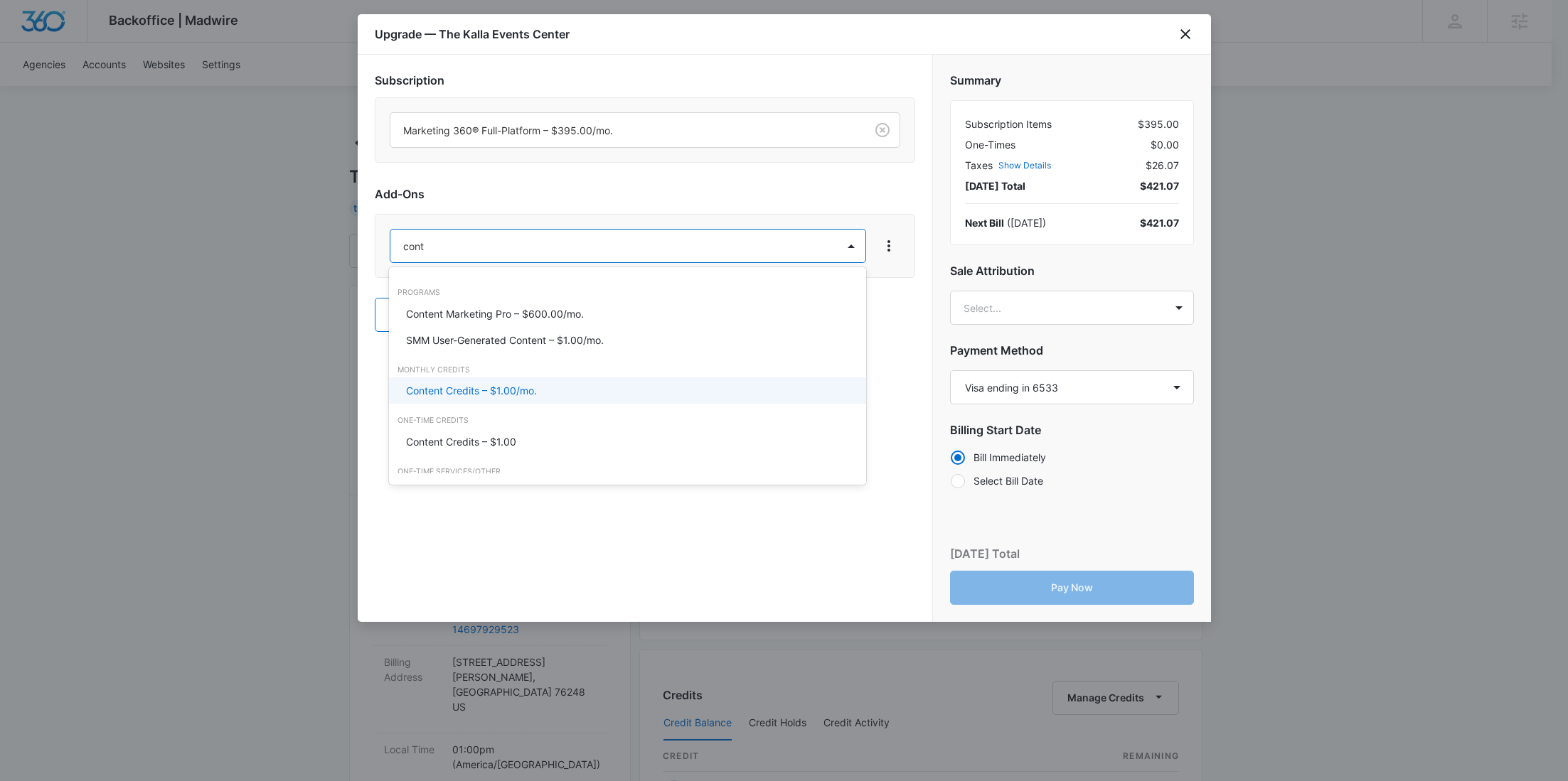
click at [470, 388] on p "Content Credits – $1.00/mo." at bounding box center [471, 390] width 131 height 15
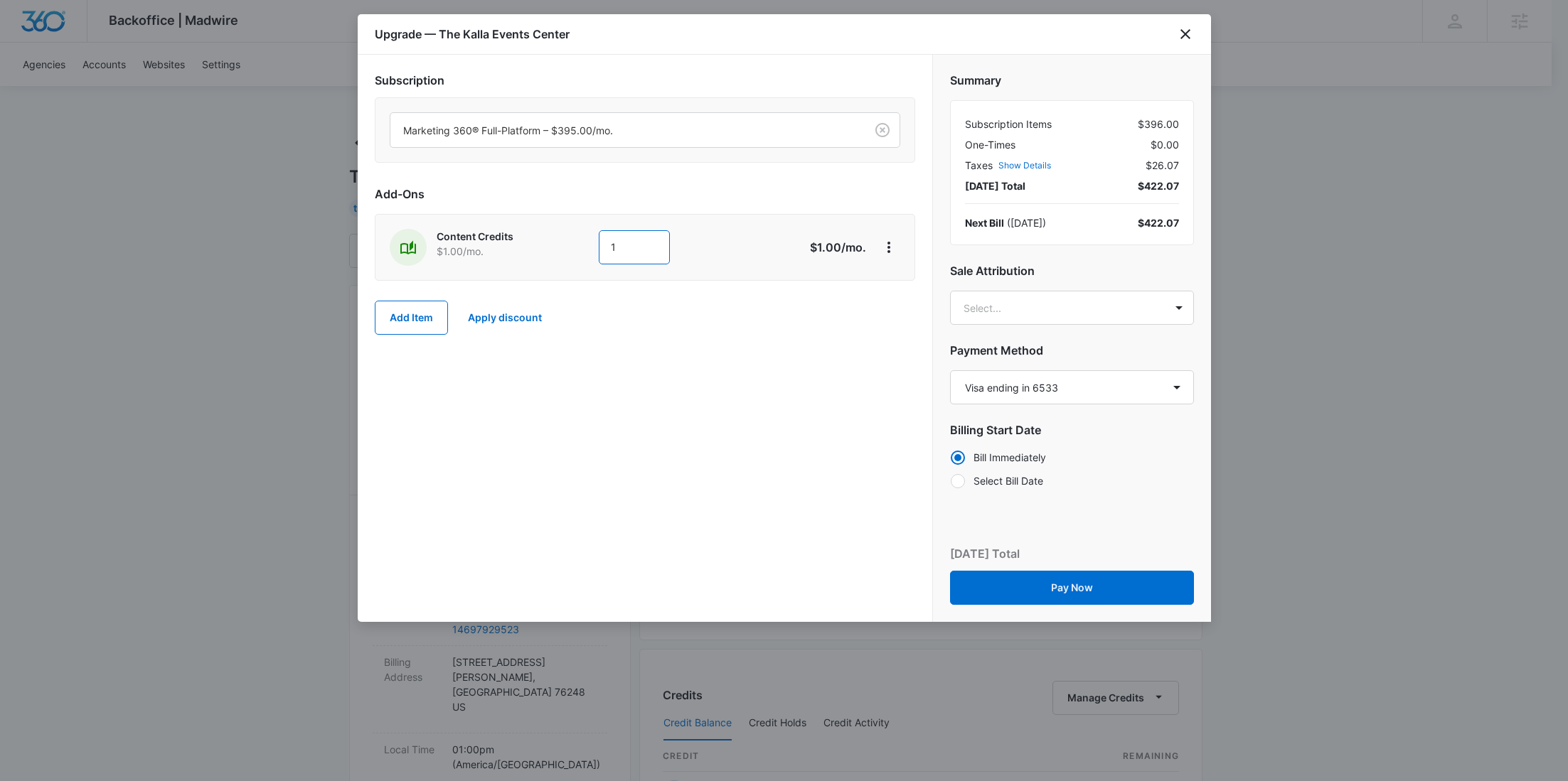
drag, startPoint x: 639, startPoint y: 252, endPoint x: 603, endPoint y: 250, distance: 36.1
click at [604, 250] on input "1" at bounding box center [634, 246] width 71 height 34
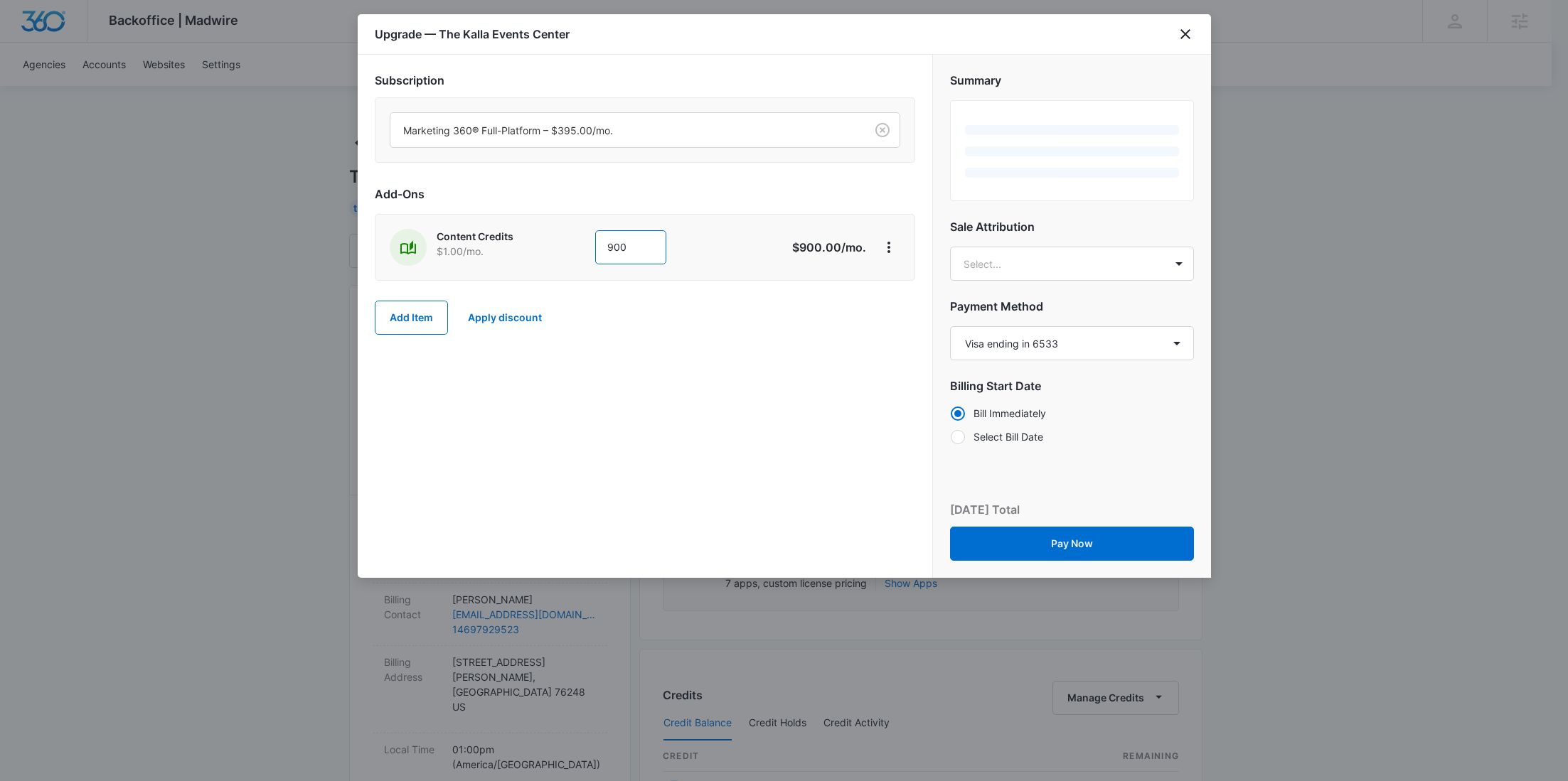
type input "900"
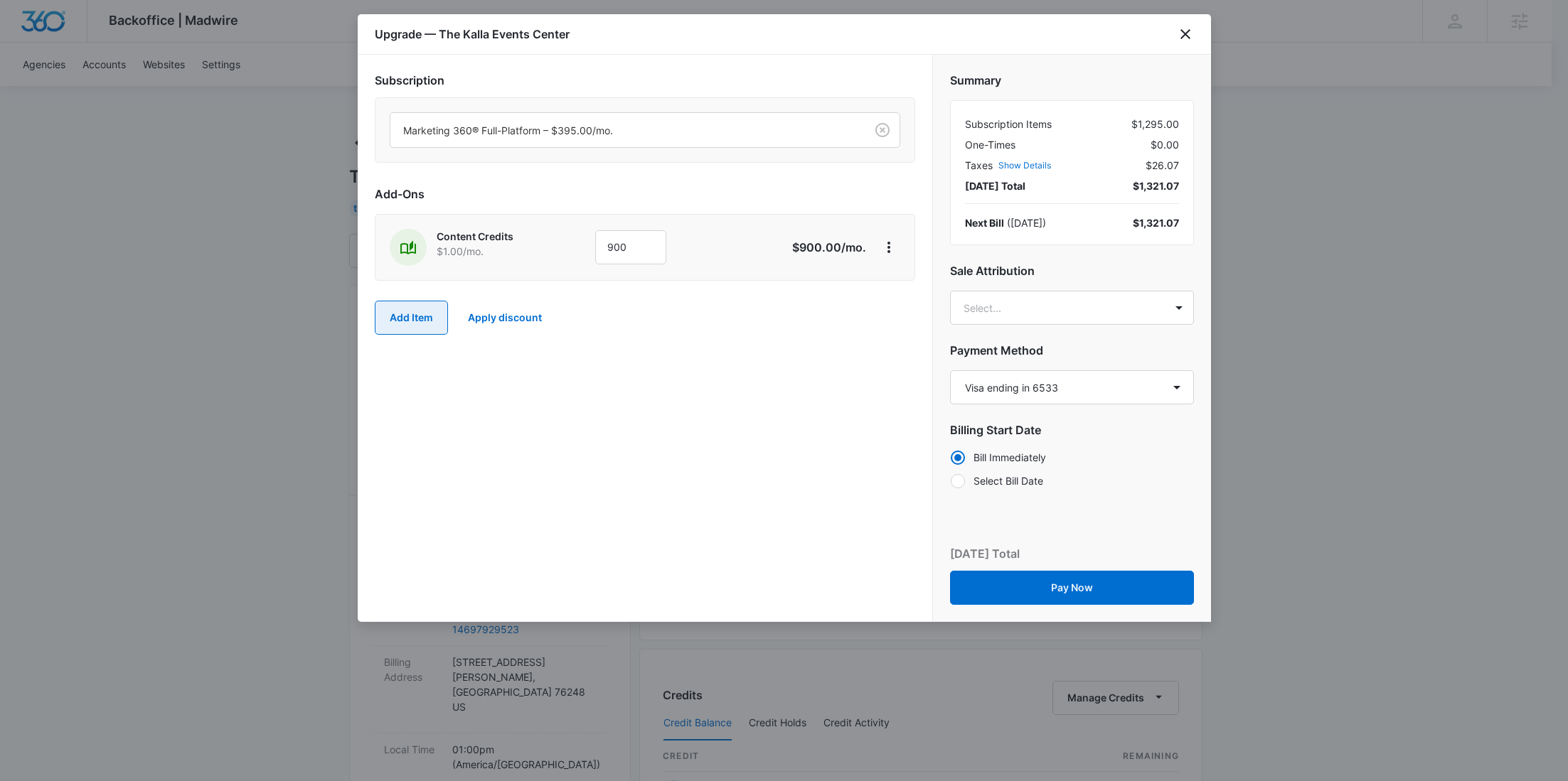
click at [423, 326] on button "Add Item" at bounding box center [411, 317] width 73 height 34
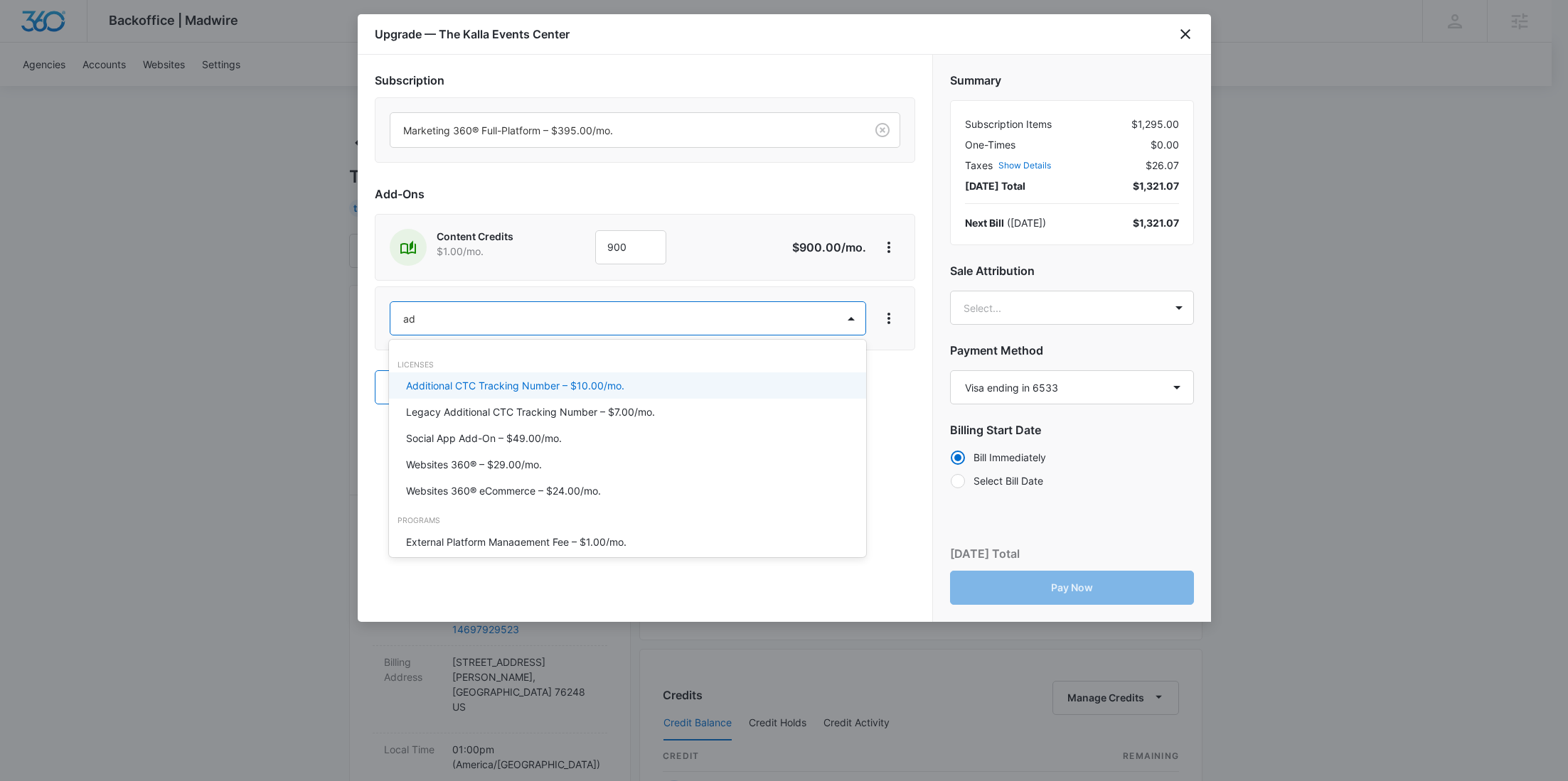
type input "ad c"
click at [444, 384] on p "Ad Credits – $1.00/mo." at bounding box center [459, 385] width 106 height 15
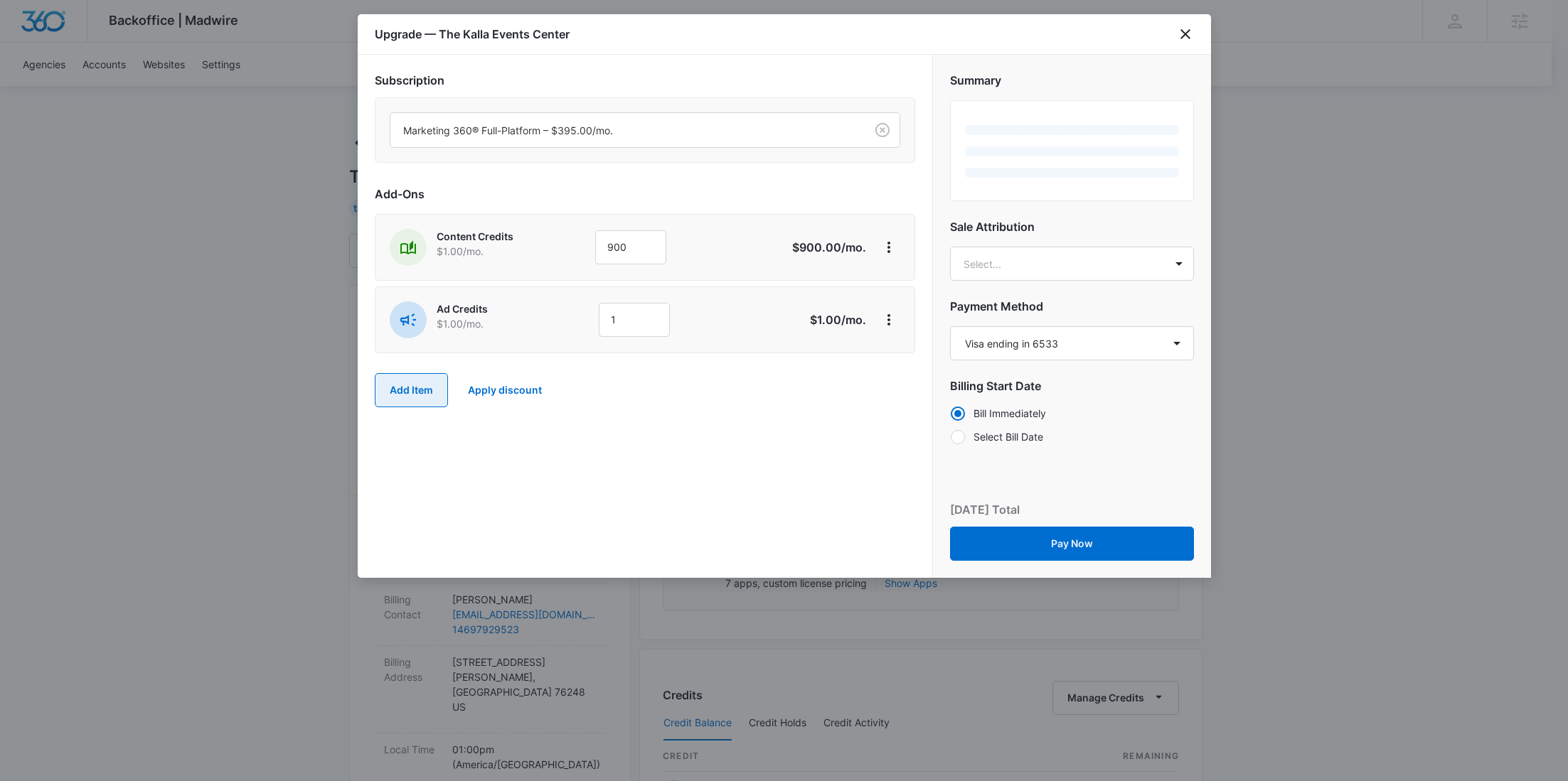
click at [427, 385] on button "Add Item" at bounding box center [411, 389] width 73 height 34
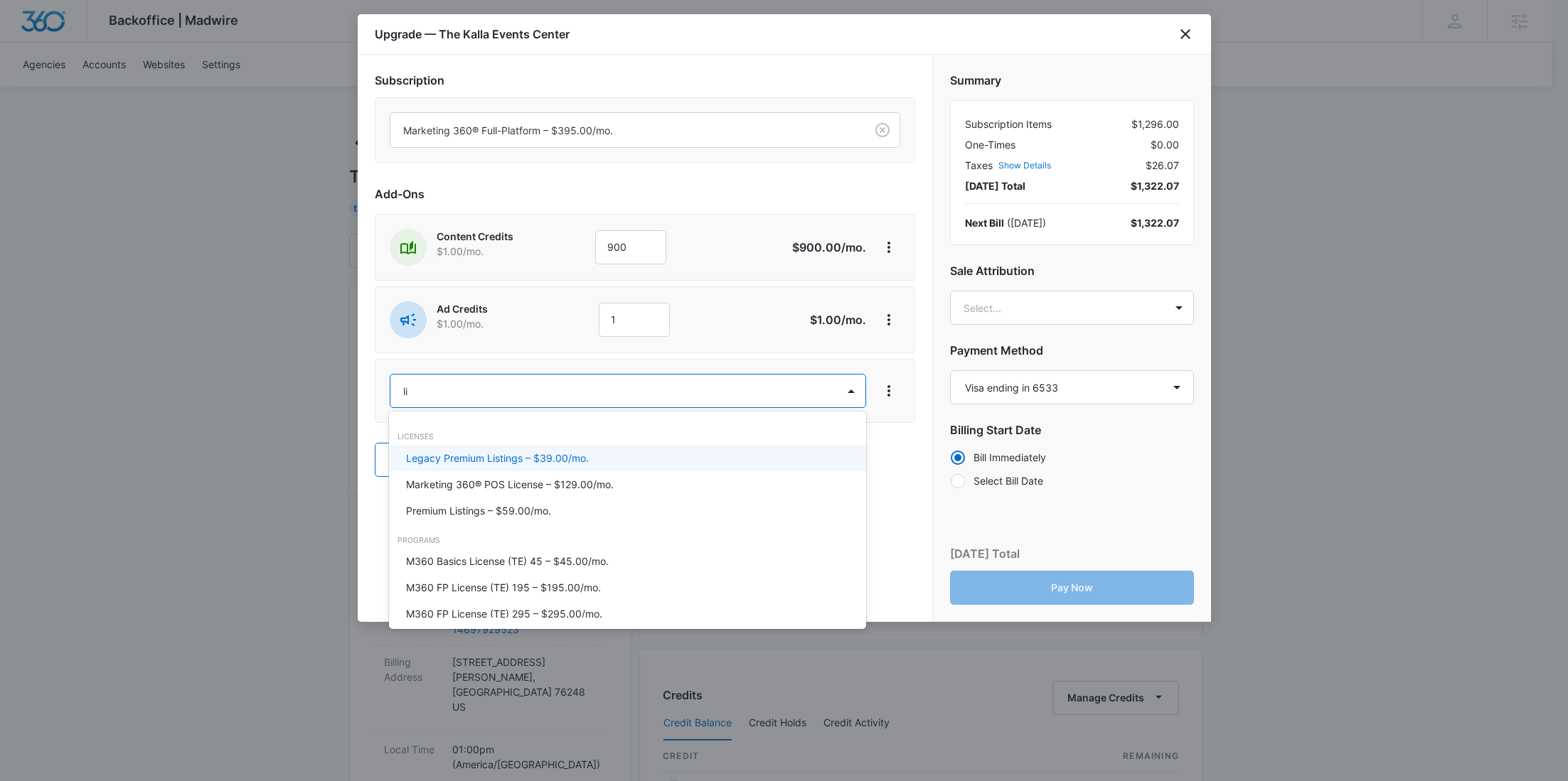
type input "lis"
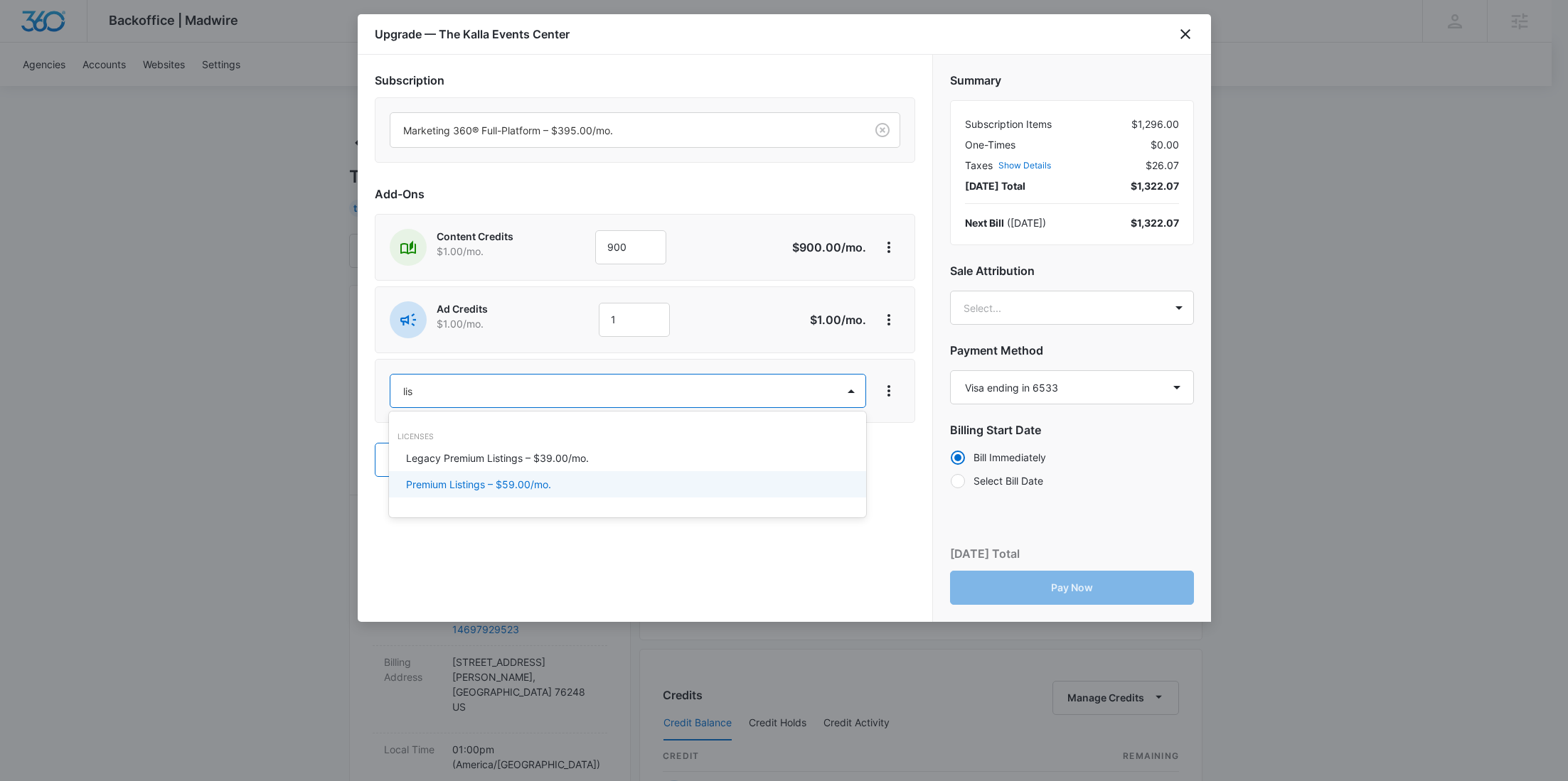
click at [487, 487] on p "Premium Listings – $59.00/mo." at bounding box center [478, 484] width 145 height 15
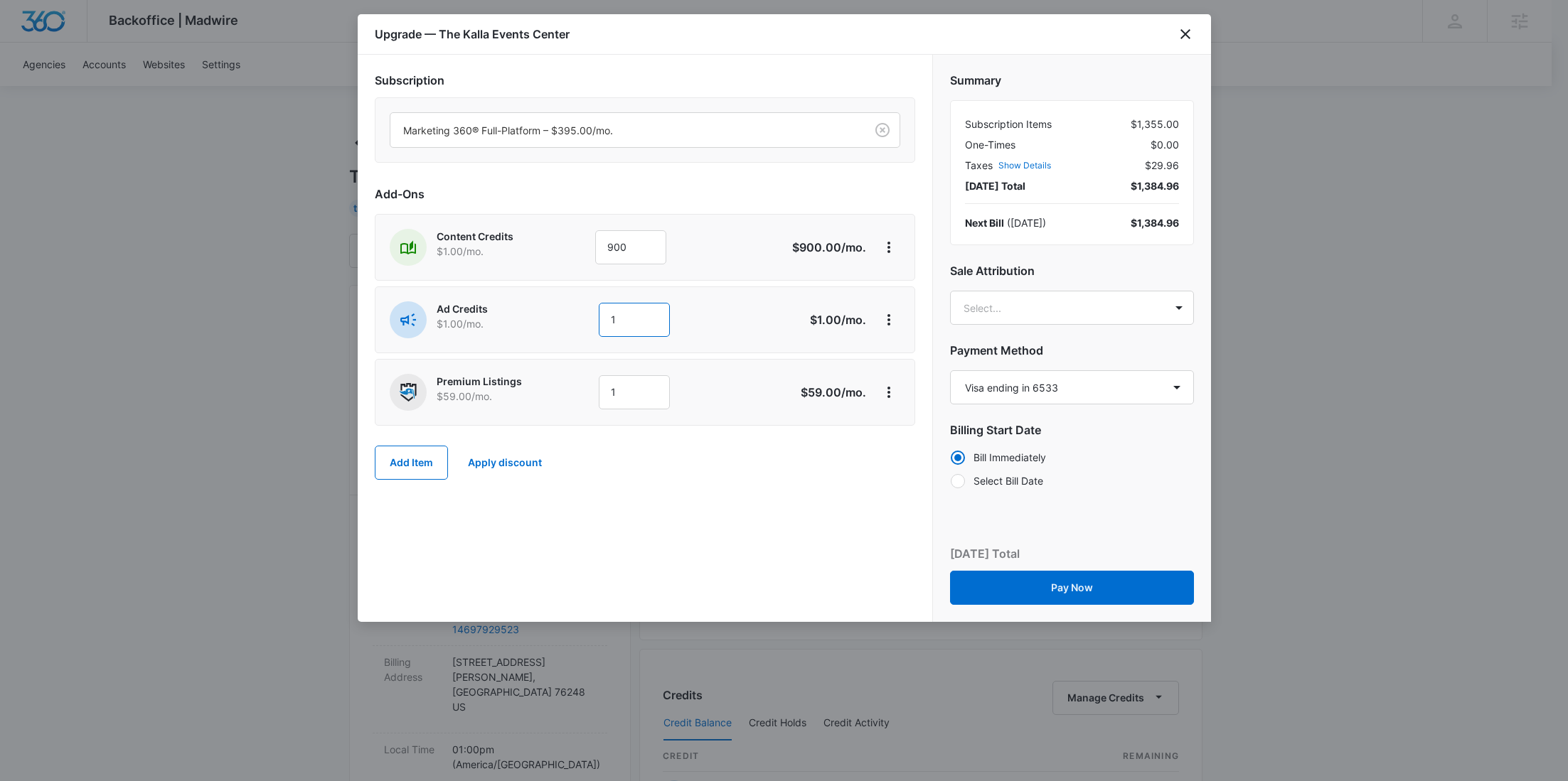
drag, startPoint x: 648, startPoint y: 317, endPoint x: 547, endPoint y: 316, distance: 101.0
click at [547, 316] on div "Ad Credits $1.00 /mo. 1" at bounding box center [594, 320] width 409 height 37
type input "1500"
click at [1067, 311] on body "Backoffice | Madwire Apps Settings RY Rochelle Young rochelle.young@madwire.com…" at bounding box center [784, 706] width 1568 height 1413
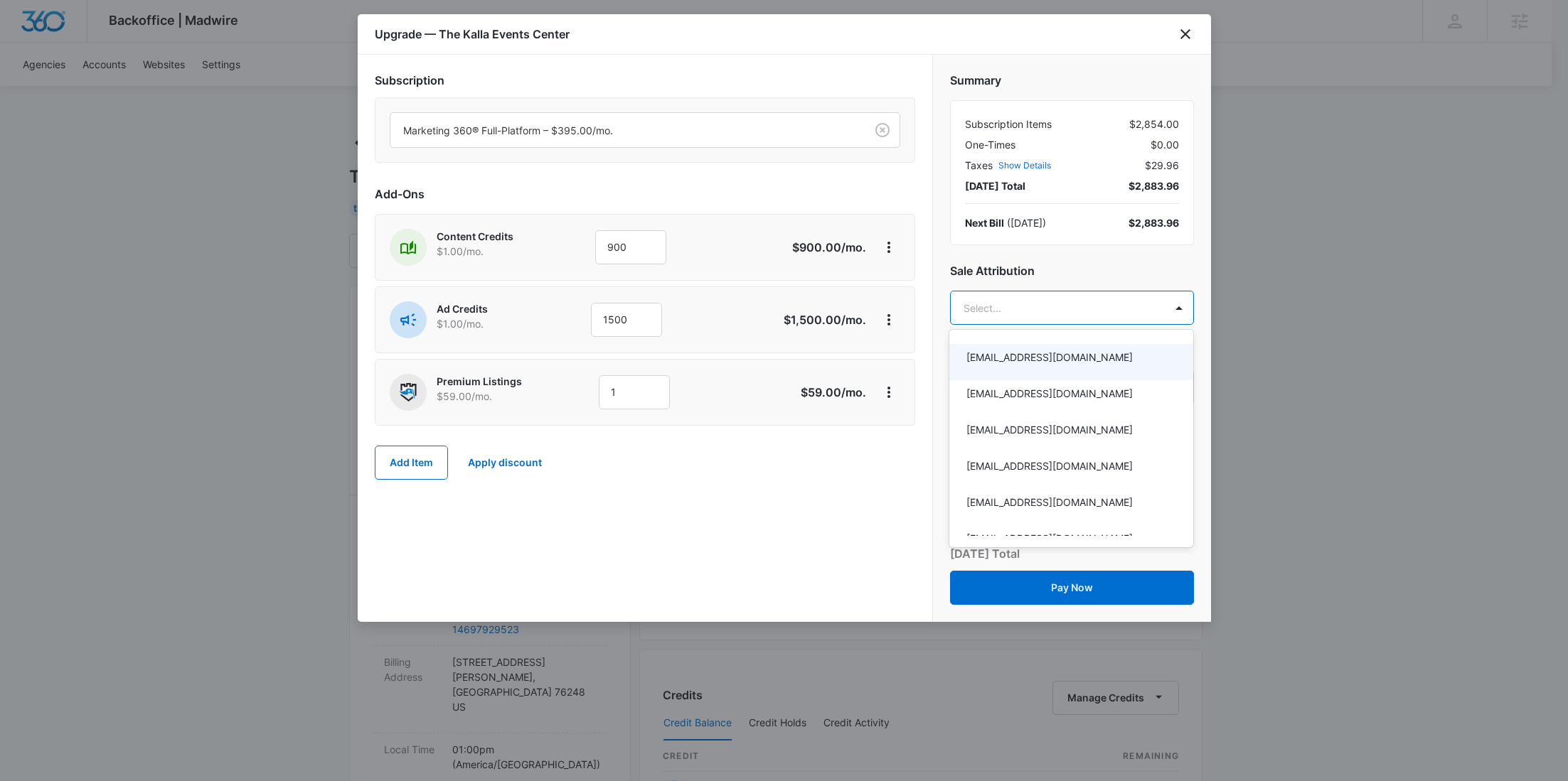
paste input "Deeney"
type input "Deeney"
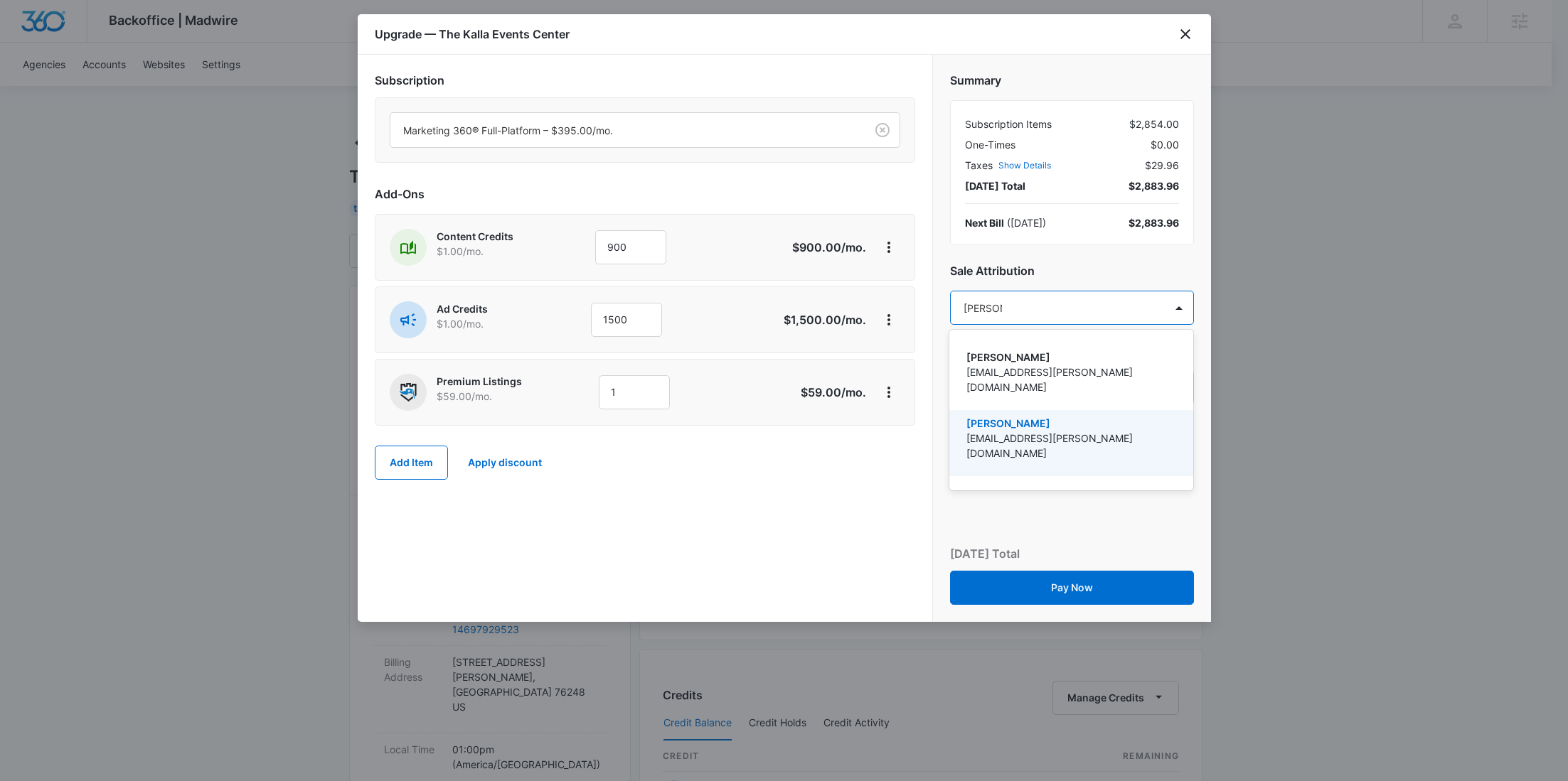
click at [1025, 415] on p "Levi Deeney" at bounding box center [1070, 422] width 207 height 15
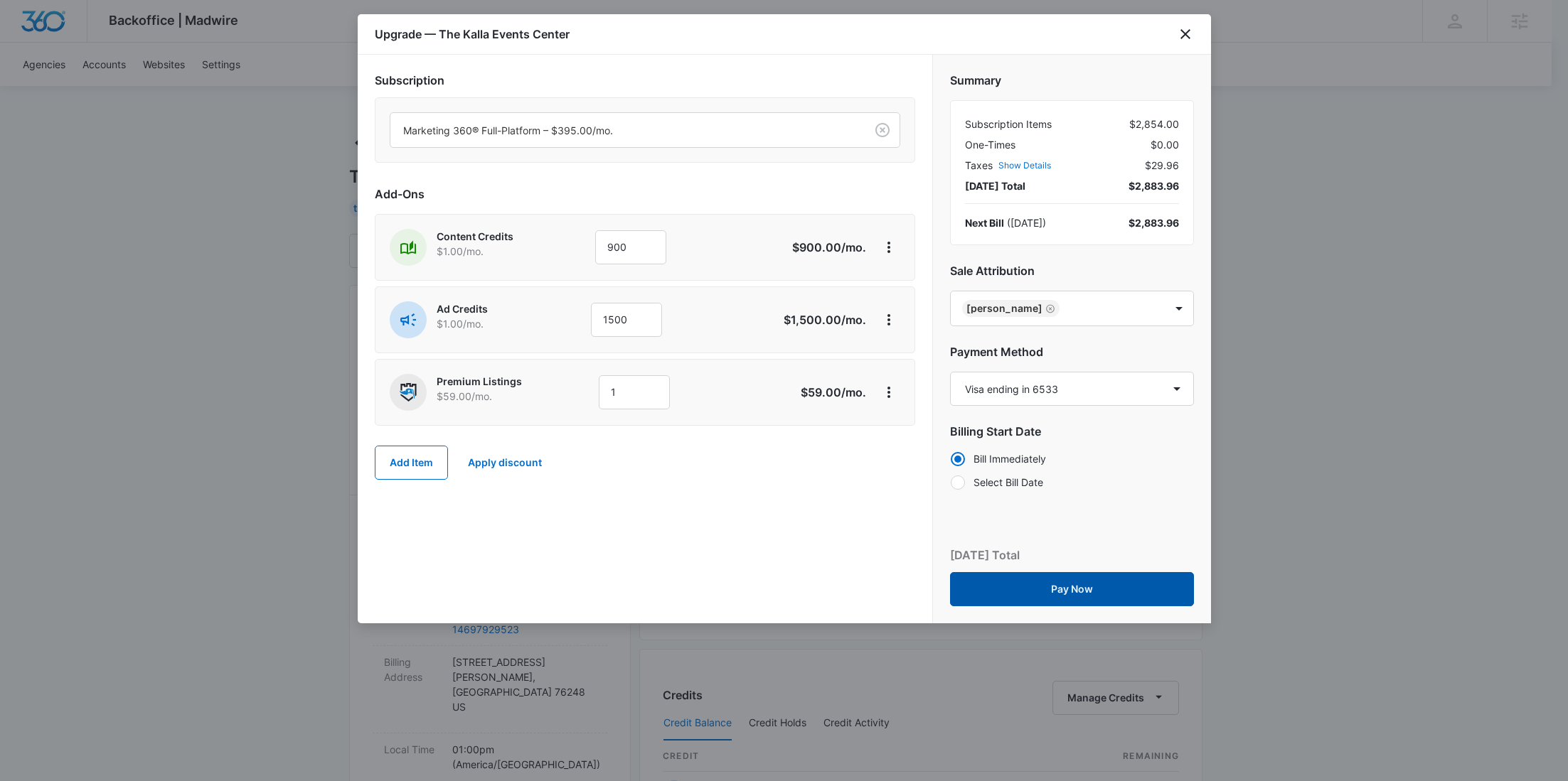
click at [1065, 587] on button "Pay Now" at bounding box center [1071, 589] width 244 height 34
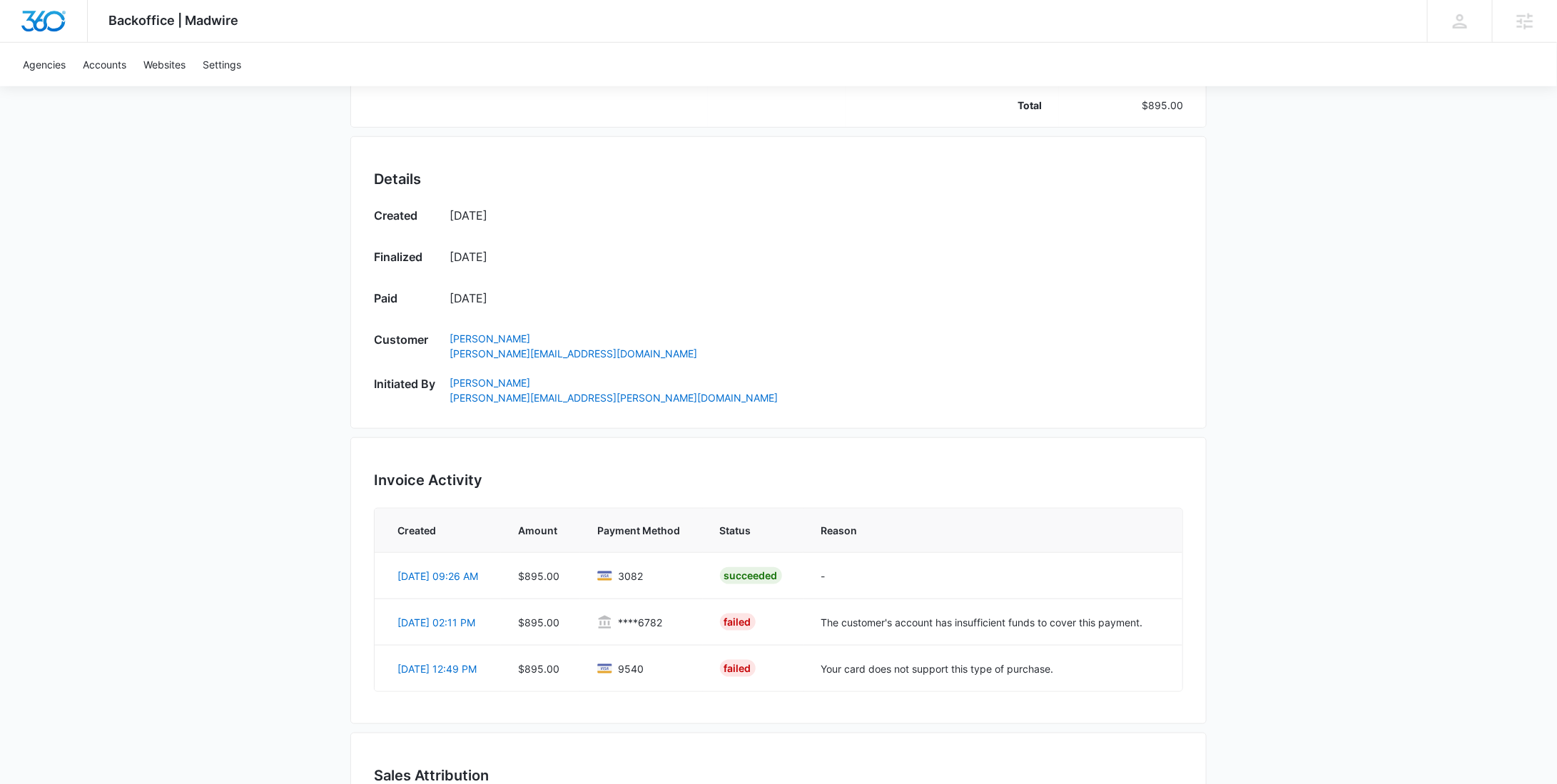
scroll to position [242, 0]
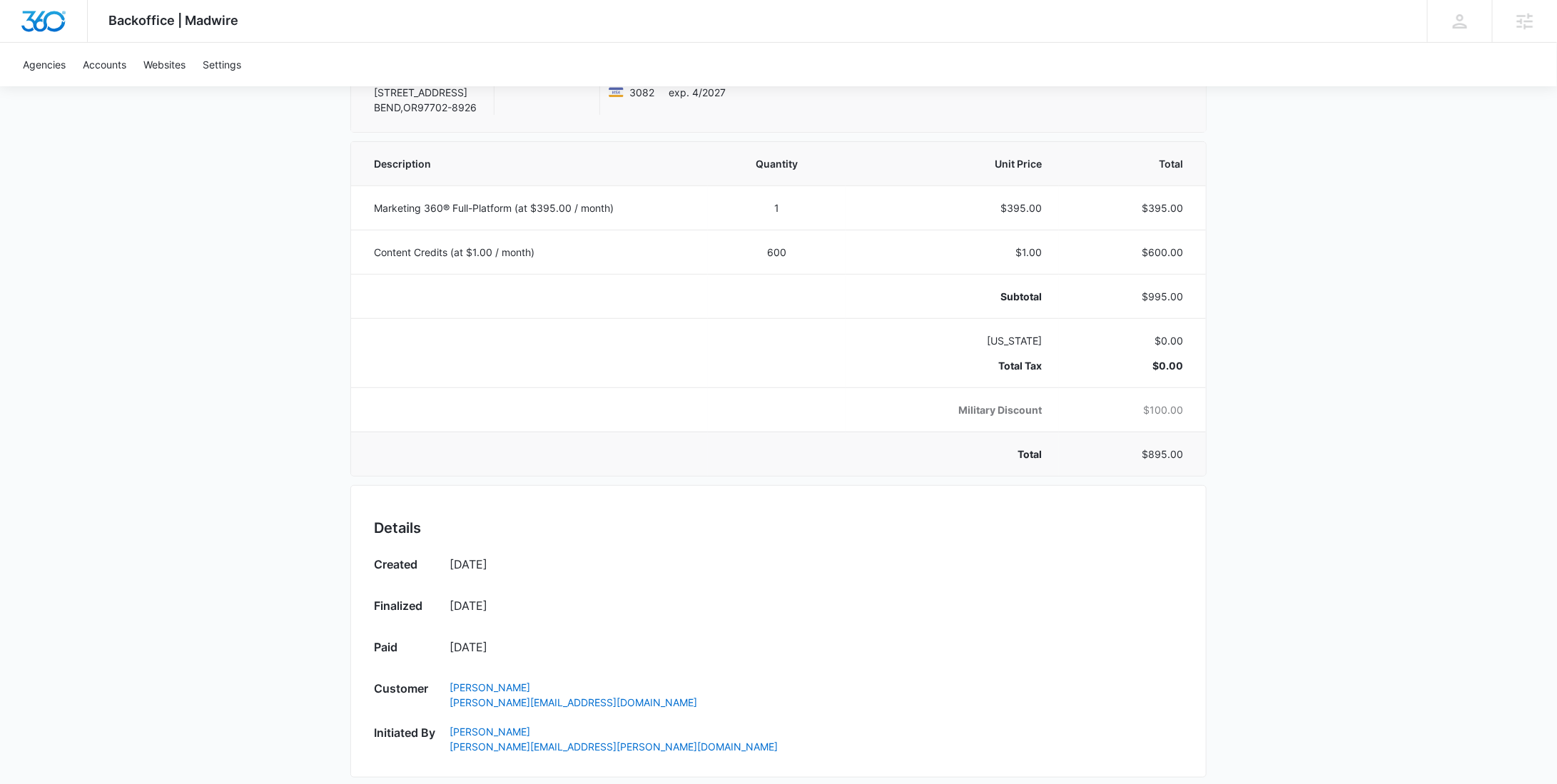
click at [1171, 456] on p "$895.00" at bounding box center [1130, 454] width 107 height 15
copy p "895.00"
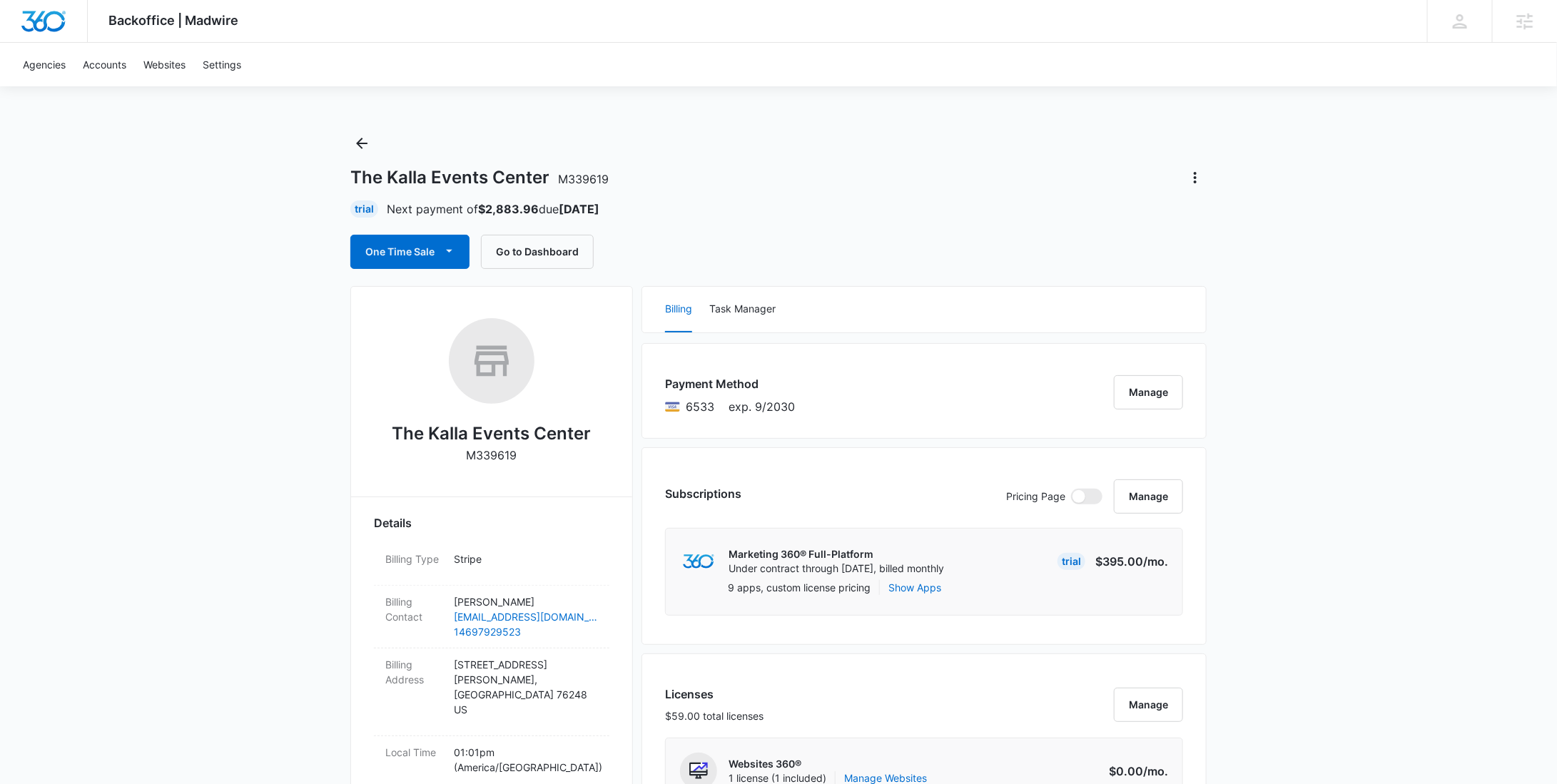
scroll to position [1196, 0]
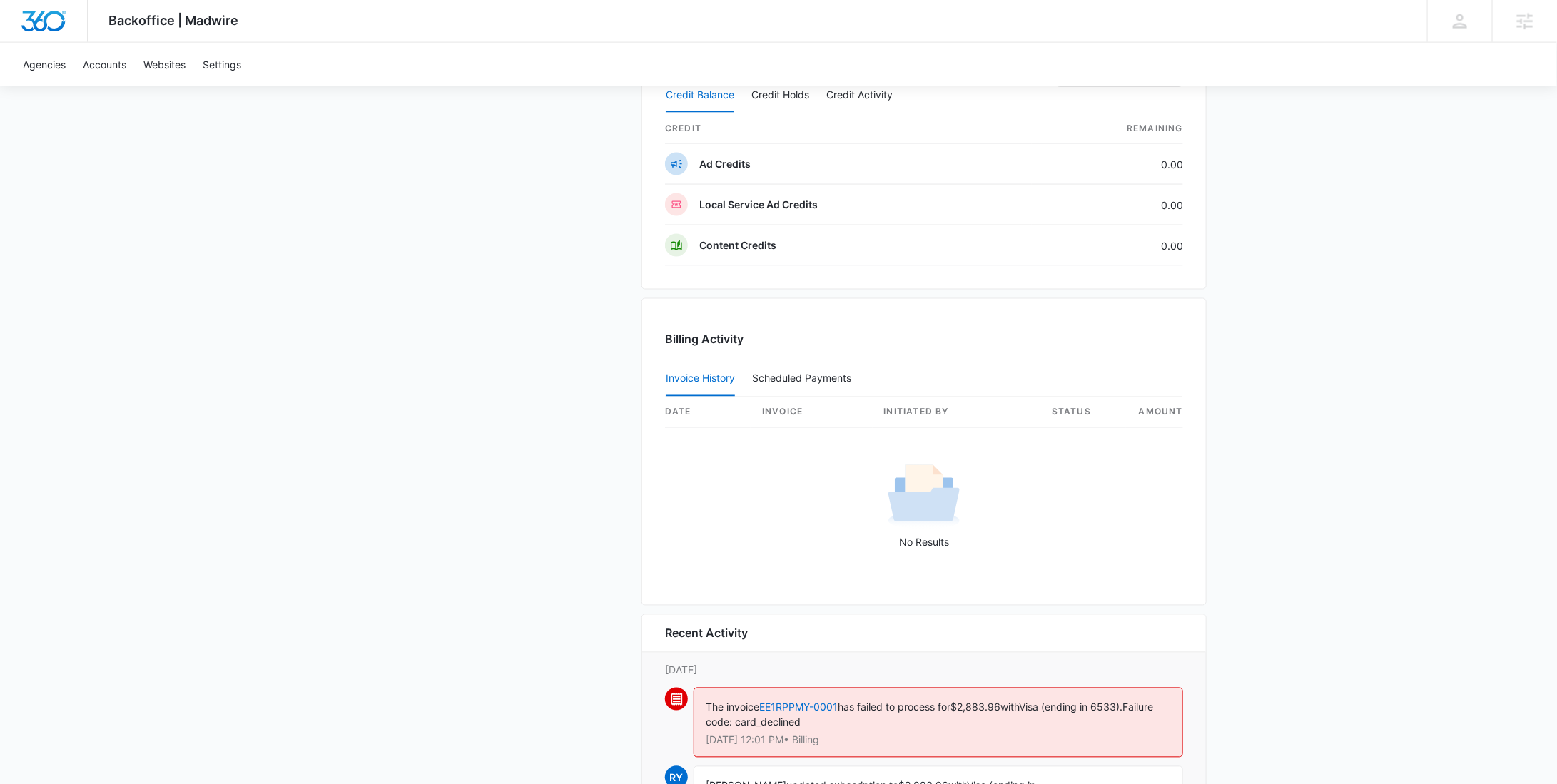
click at [992, 704] on span "$2,883.96" at bounding box center [975, 707] width 50 height 12
copy span "2,883.96"
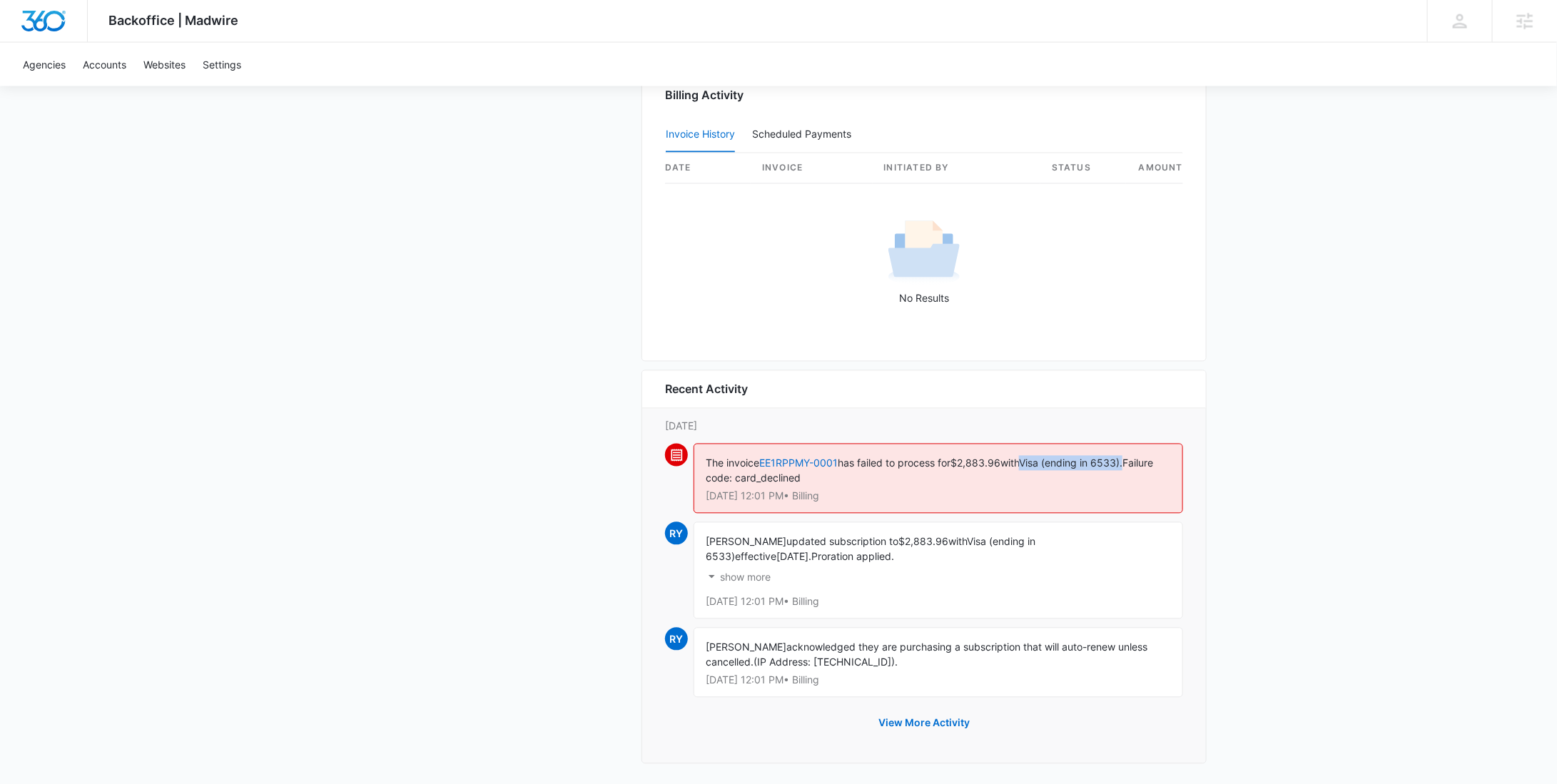
drag, startPoint x: 1036, startPoint y: 458, endPoint x: 1138, endPoint y: 462, distance: 102.1
click at [1138, 462] on div "The invoice EE1RPPMY-0001 has failed to process for $2,883.96 with Visa (ending…" at bounding box center [938, 479] width 490 height 70
copy span "Visa (ending in 6533)."
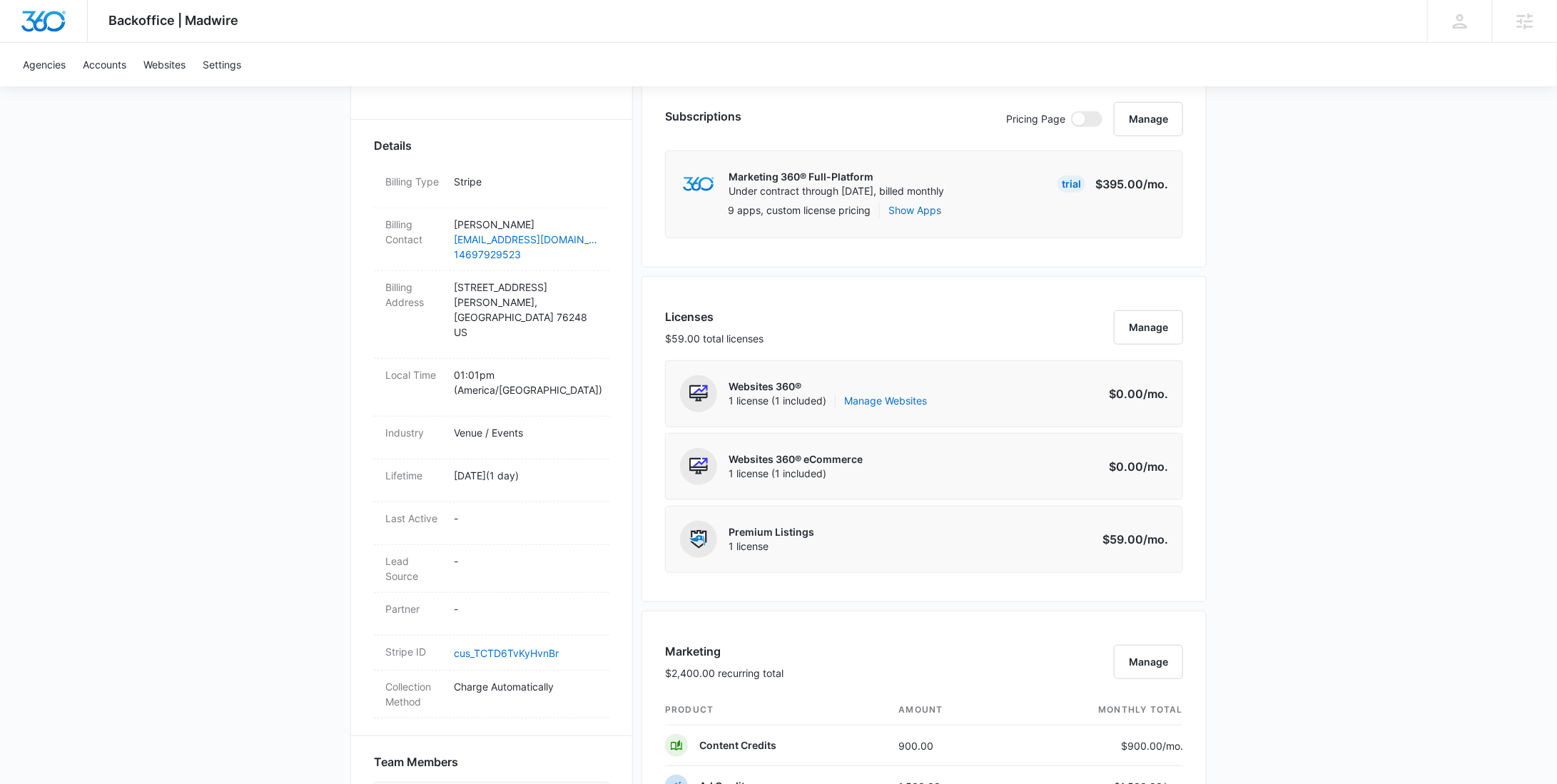
scroll to position [0, 0]
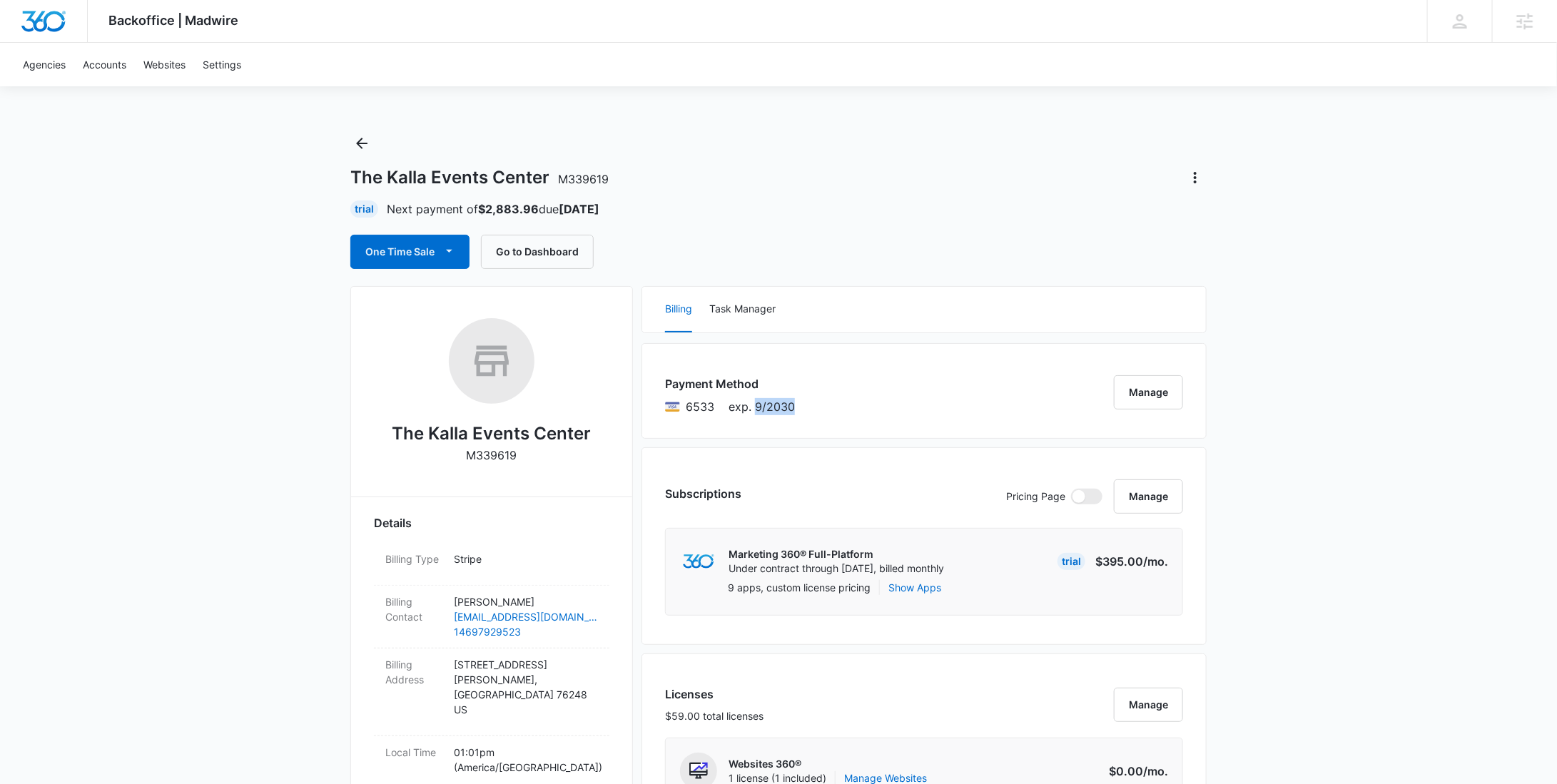
drag, startPoint x: 802, startPoint y: 409, endPoint x: 754, endPoint y: 413, distance: 48.2
click at [754, 413] on div "Payment Method 6533 exp. 9/2030 Manage" at bounding box center [924, 391] width 565 height 95
copy span "9/2030"
click at [1143, 379] on button "Manage" at bounding box center [1148, 392] width 69 height 34
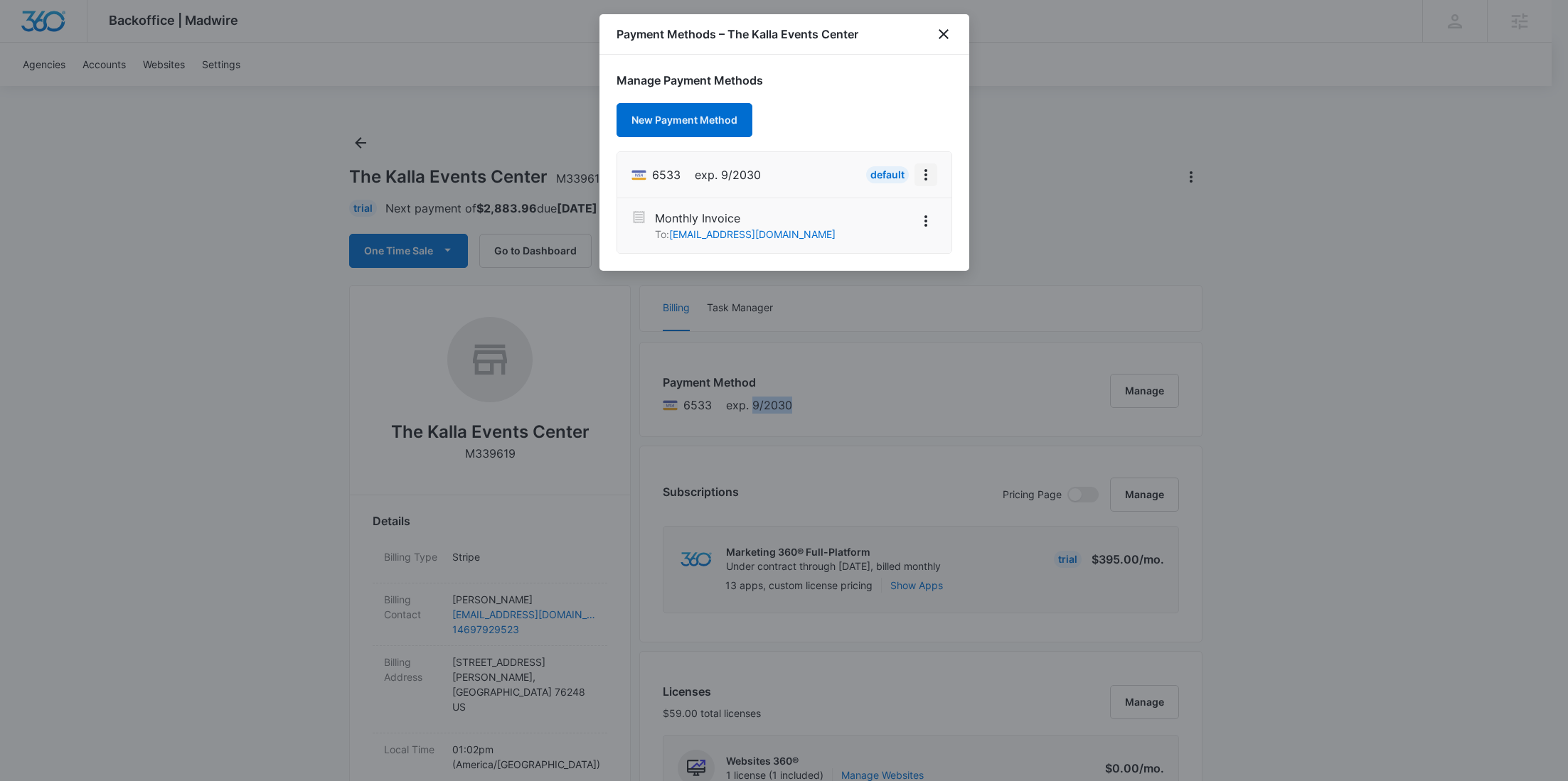
click at [929, 167] on icon "View More" at bounding box center [926, 175] width 17 height 17
click at [887, 212] on div "Edit Card" at bounding box center [881, 214] width 44 height 10
select select "9"
select select "2030"
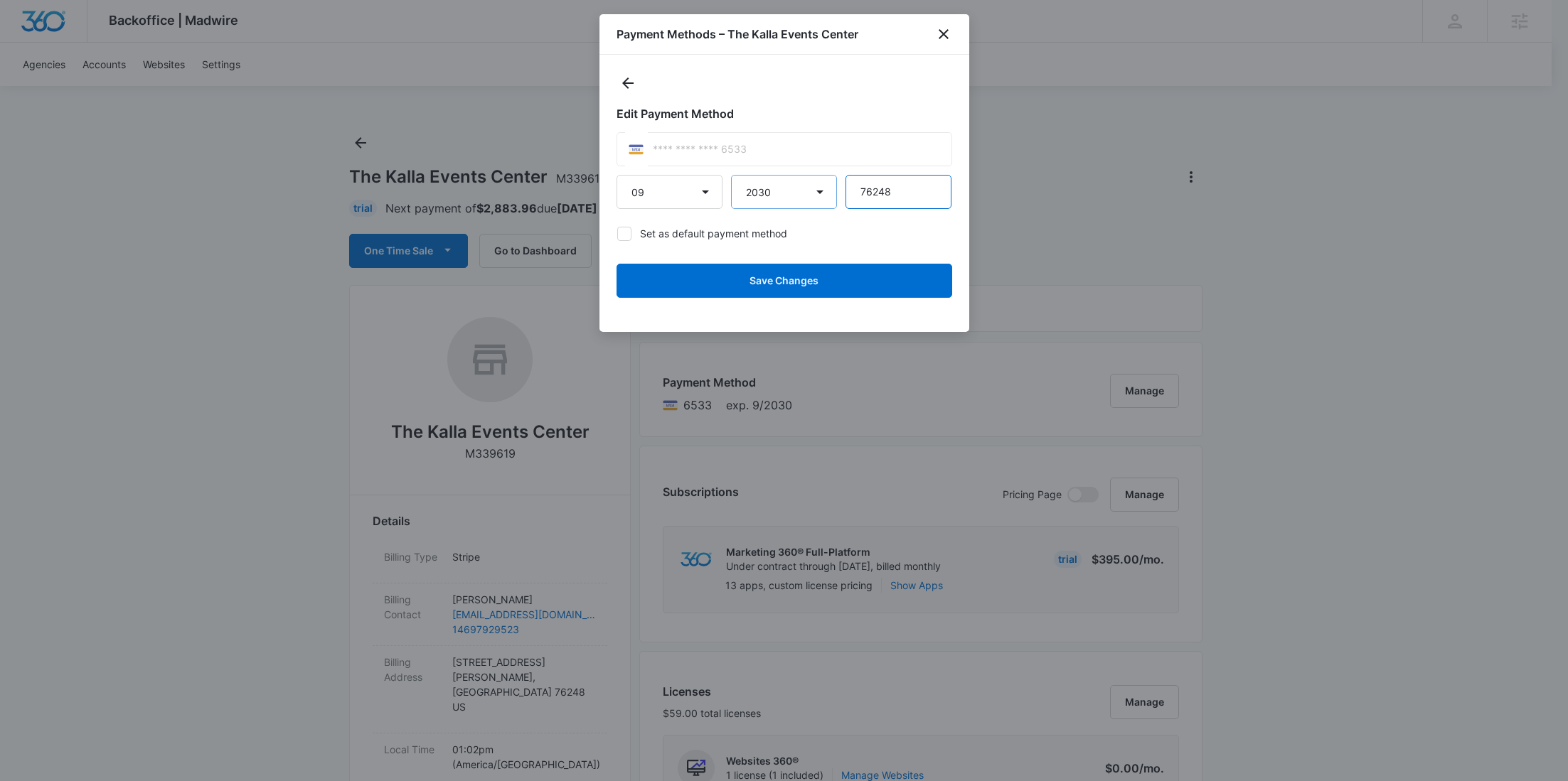
drag, startPoint x: 897, startPoint y: 199, endPoint x: 821, endPoint y: 197, distance: 76.0
click at [821, 197] on div "01 02 03 04 05 06 07 08 09 10 11 12 2025 2026 2027 2028 2029 2030 2031 2032 203…" at bounding box center [784, 192] width 335 height 34
click at [941, 38] on icon "close" at bounding box center [943, 34] width 17 height 17
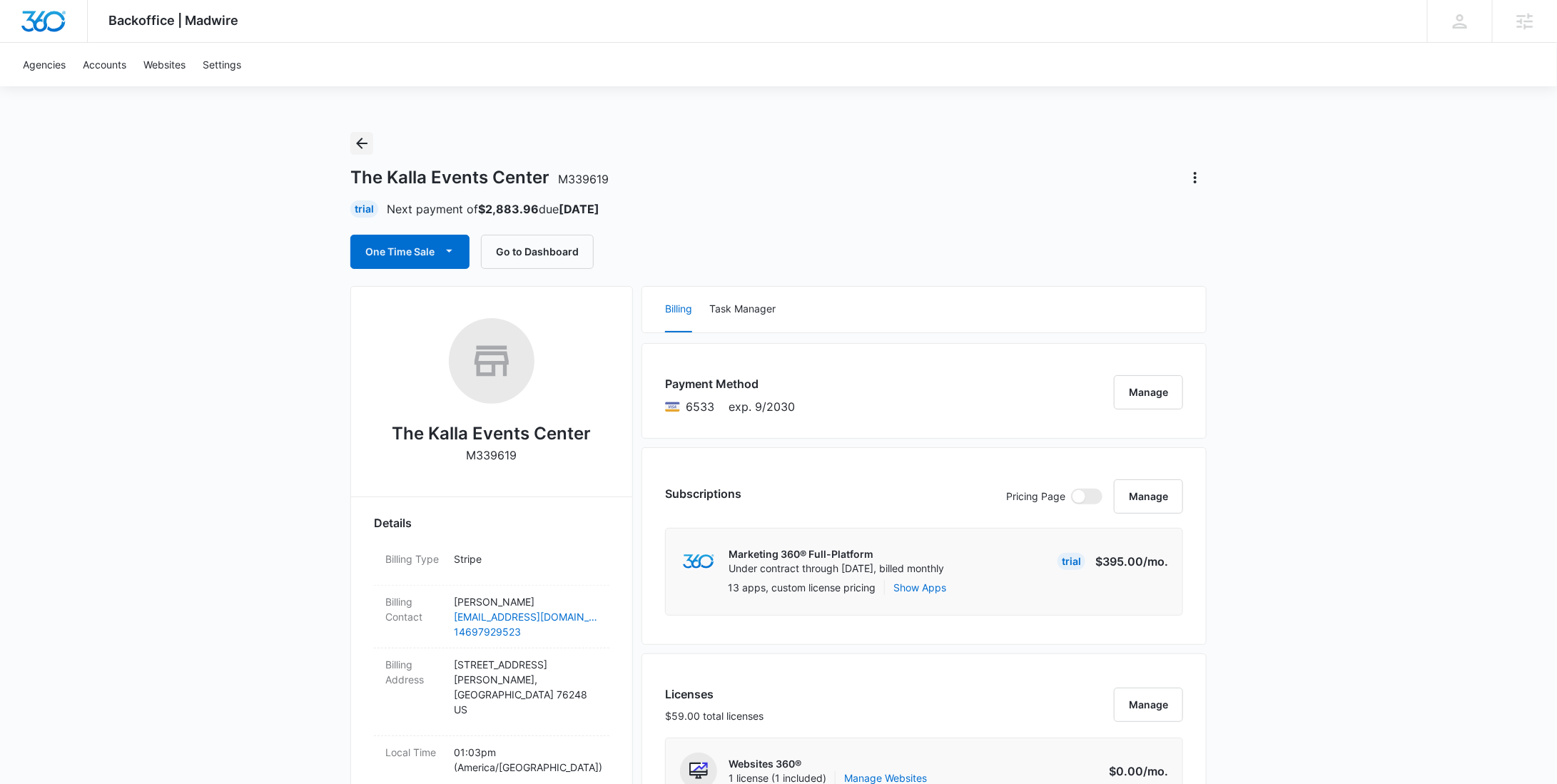
click at [367, 138] on icon "Back" at bounding box center [362, 143] width 17 height 17
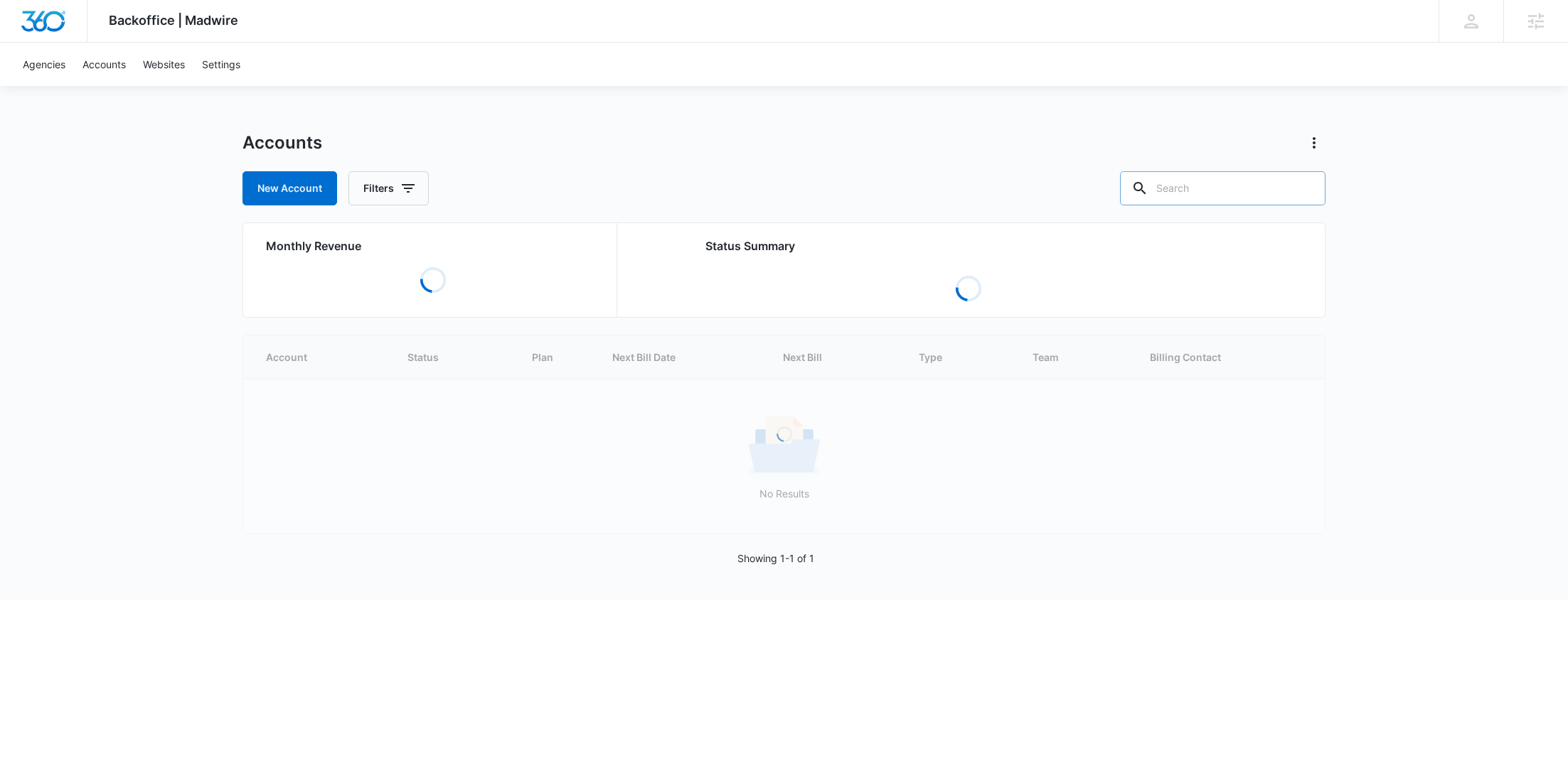
click at [1229, 186] on input "text" at bounding box center [1222, 188] width 206 height 34
paste input "M313947"
type input "M313947"
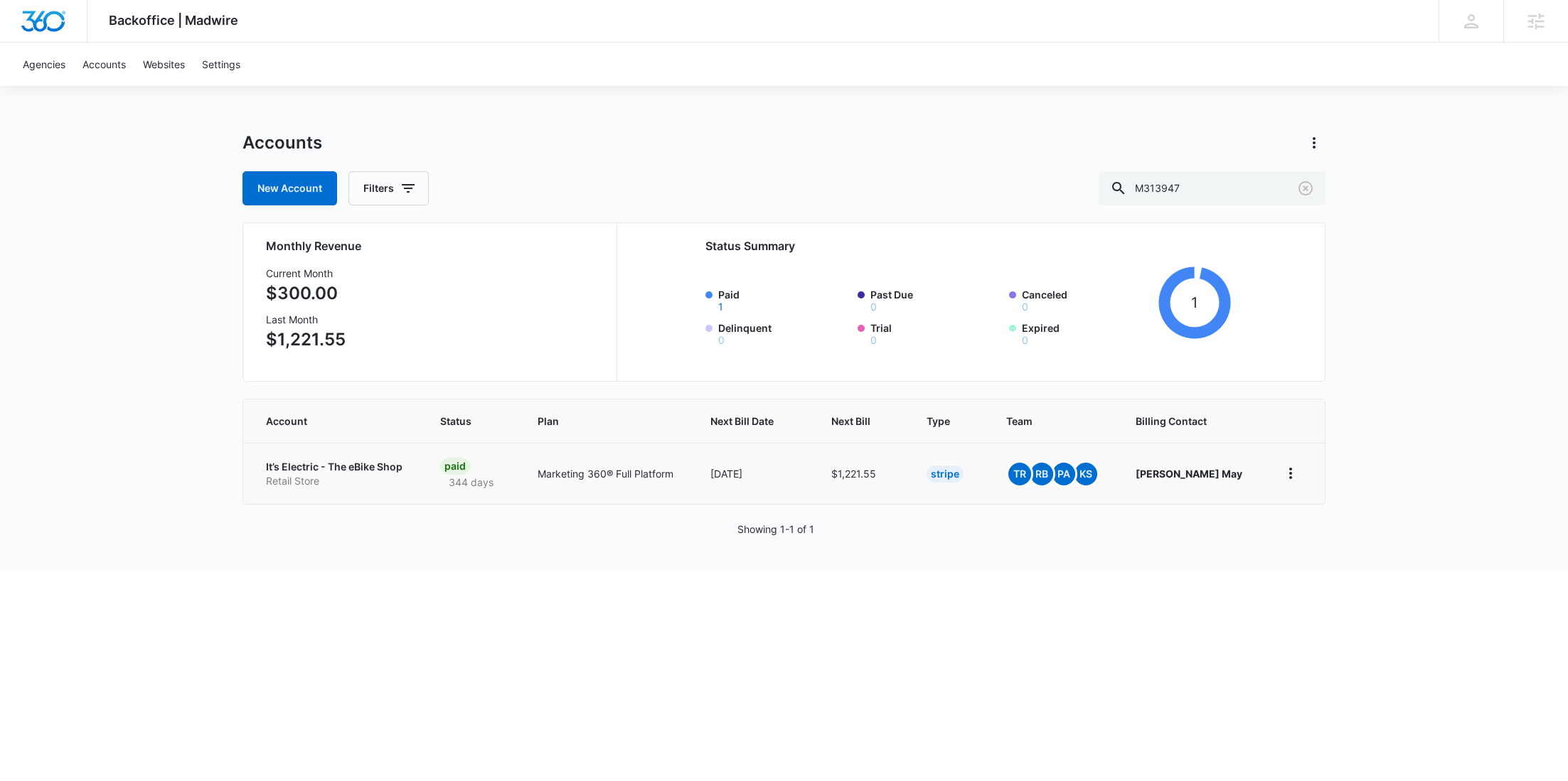
click at [299, 474] on p "Retail Store" at bounding box center [335, 481] width 140 height 14
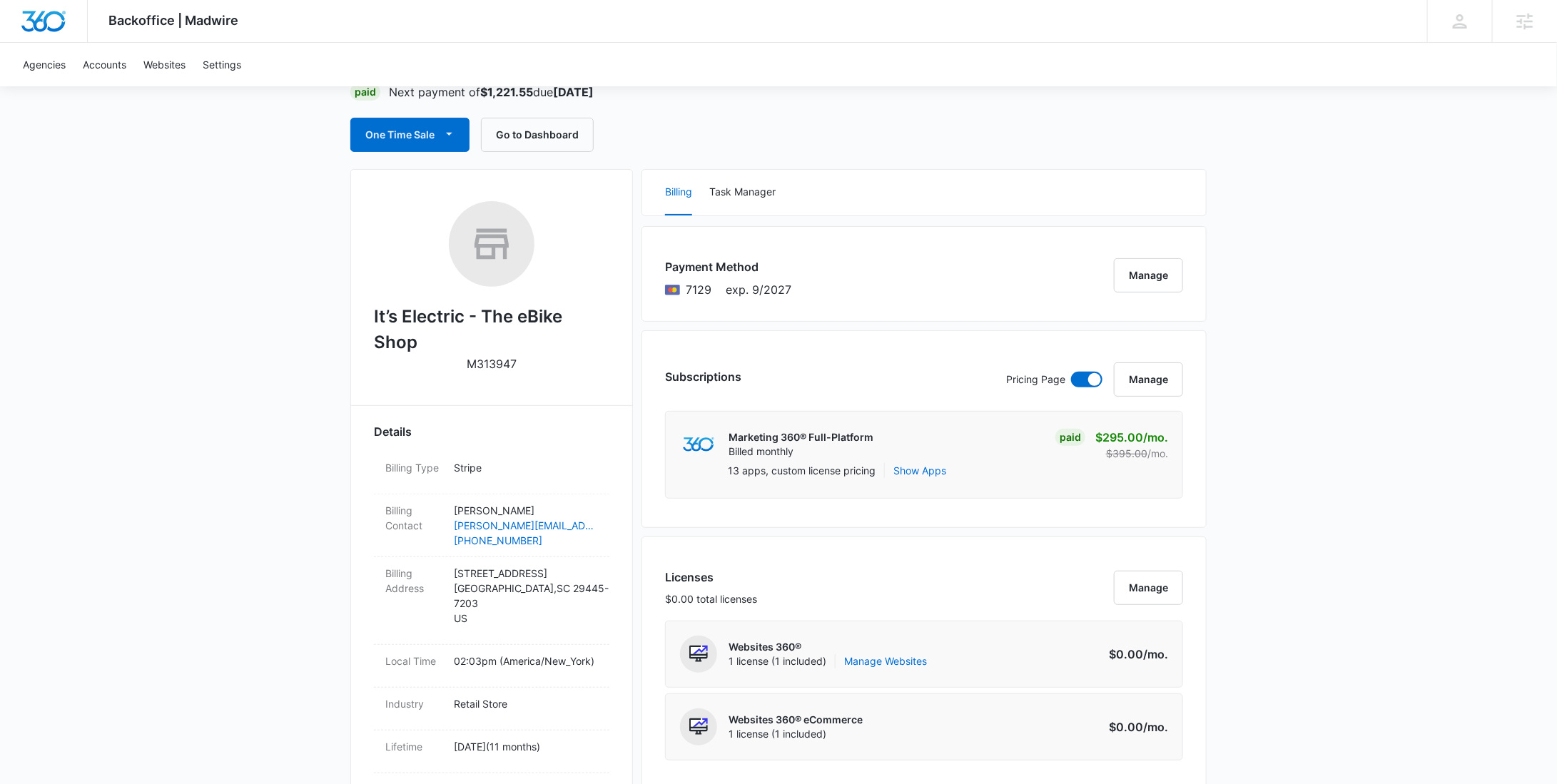
scroll to position [448, 0]
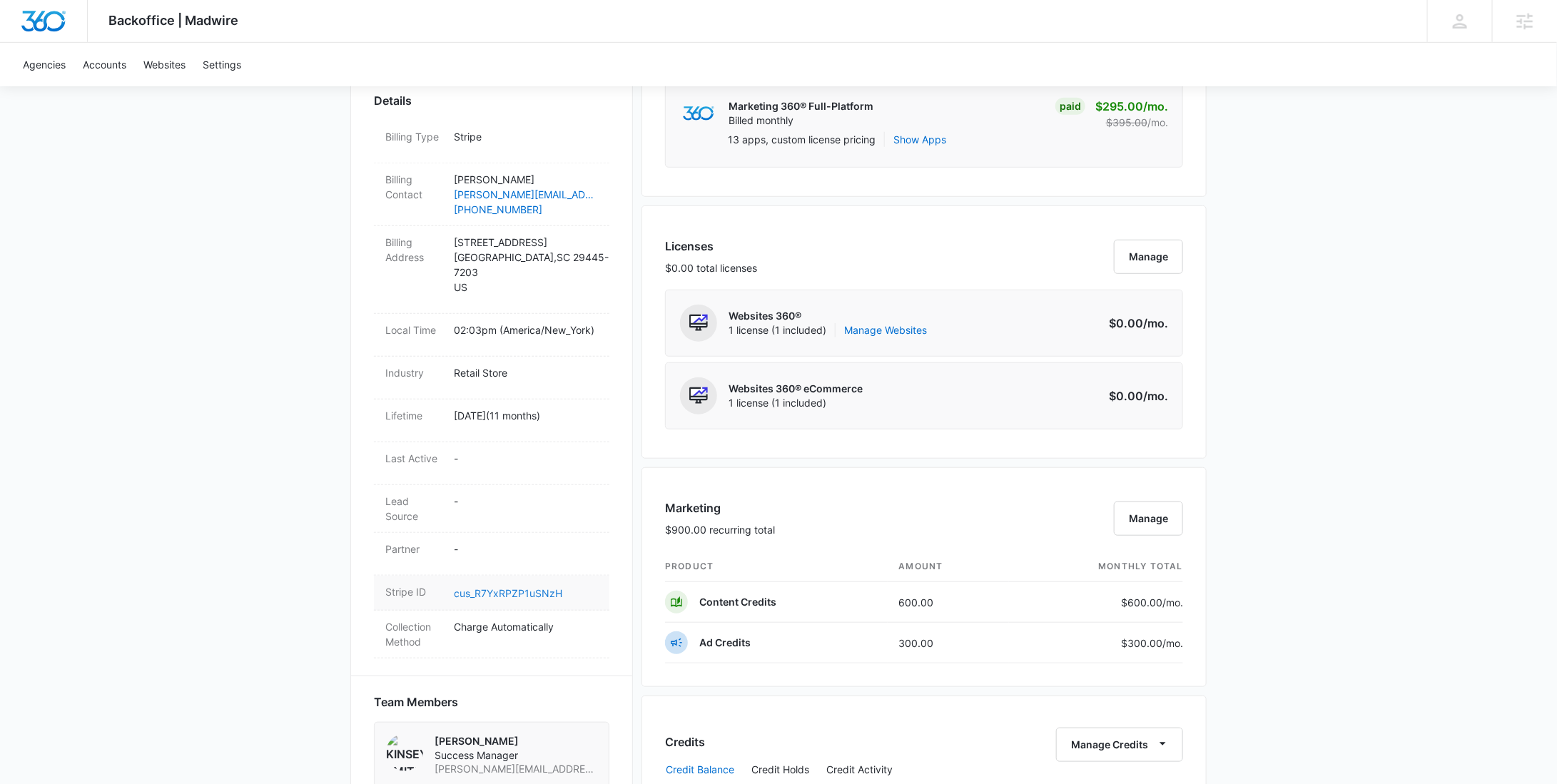
click at [523, 587] on link "cus_R7YxRPZP1uSNzH" at bounding box center [508, 593] width 108 height 12
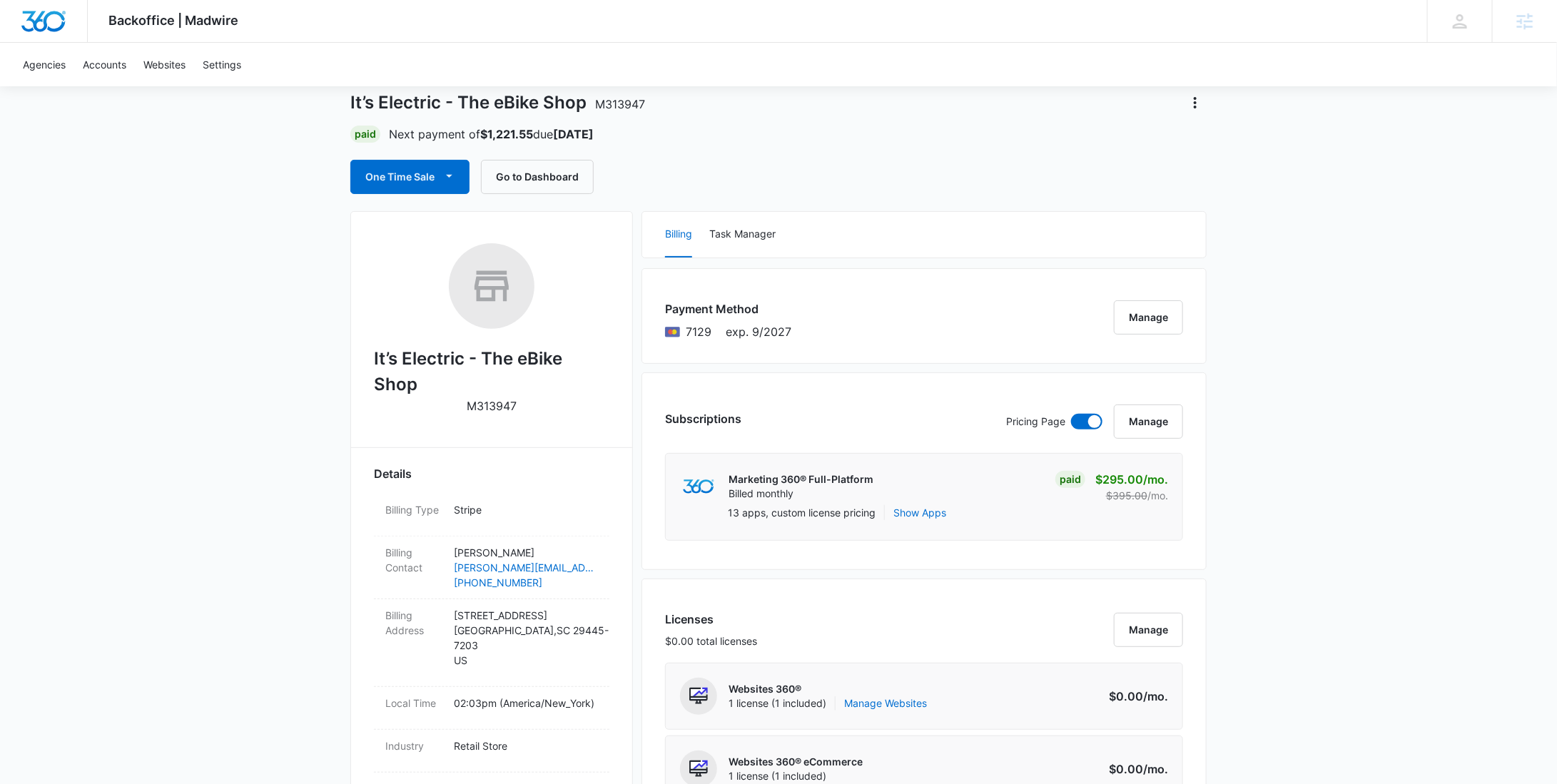
scroll to position [0, 0]
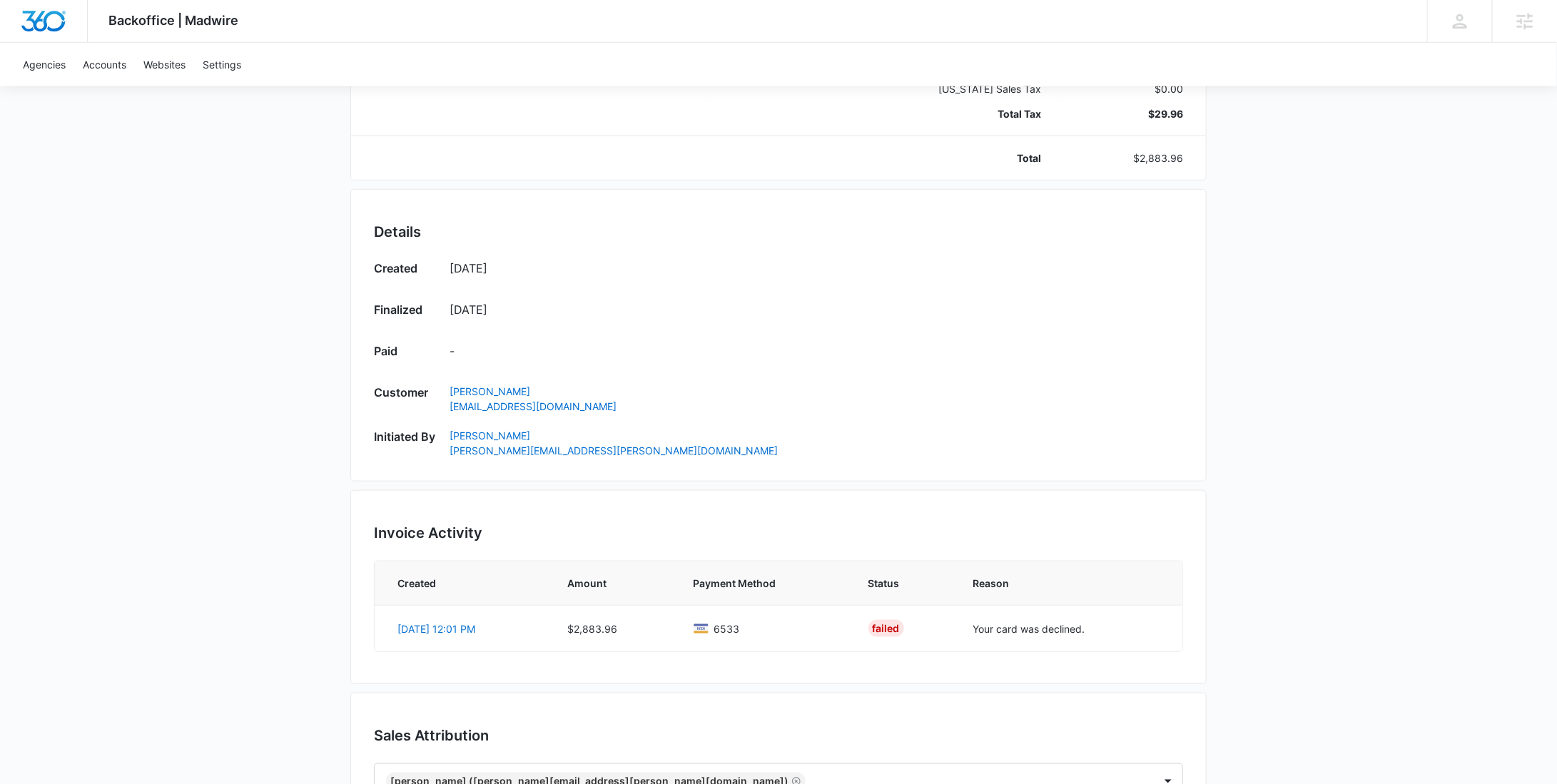
scroll to position [700, 0]
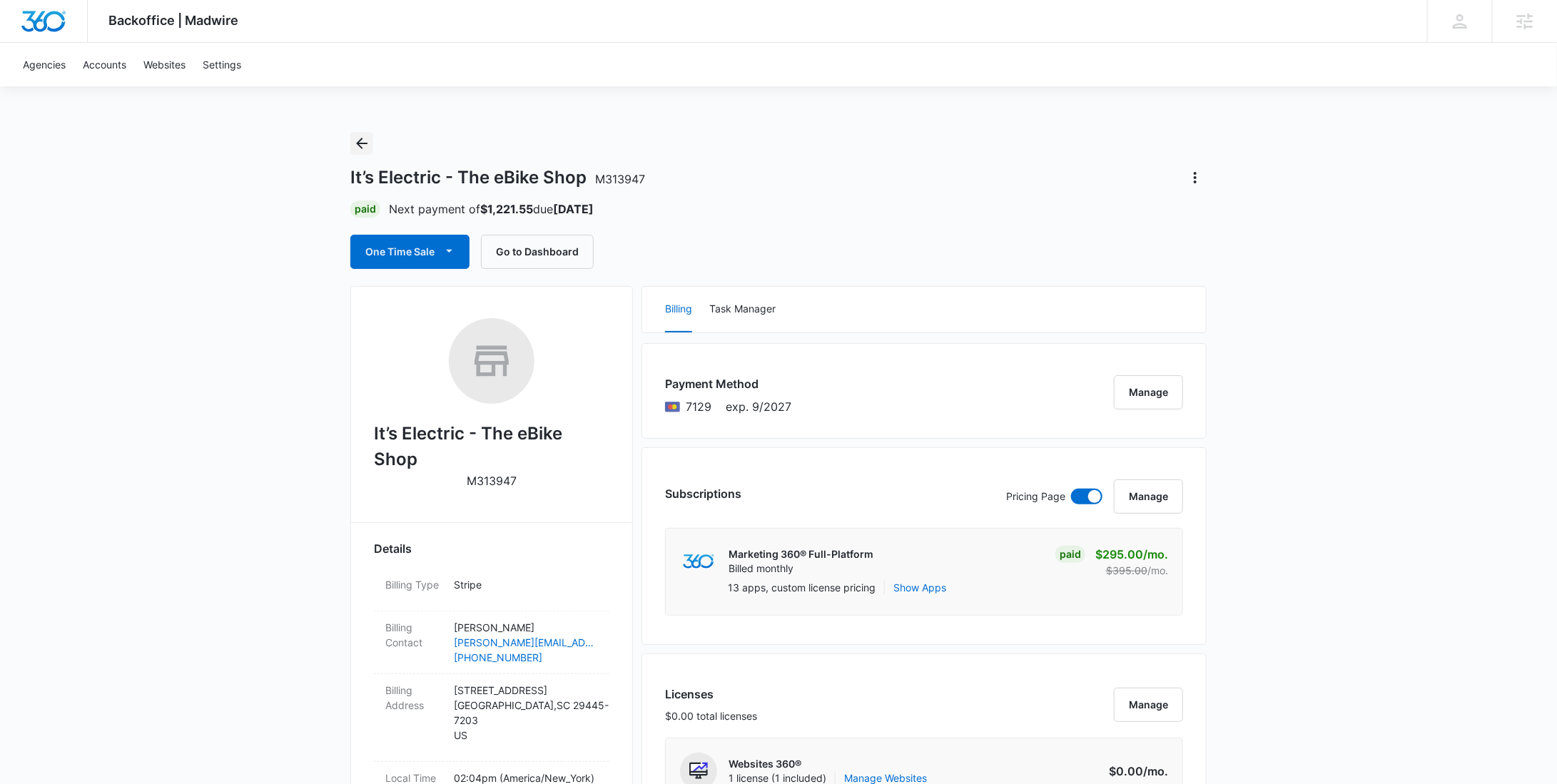
click at [365, 142] on icon "Back" at bounding box center [362, 143] width 17 height 17
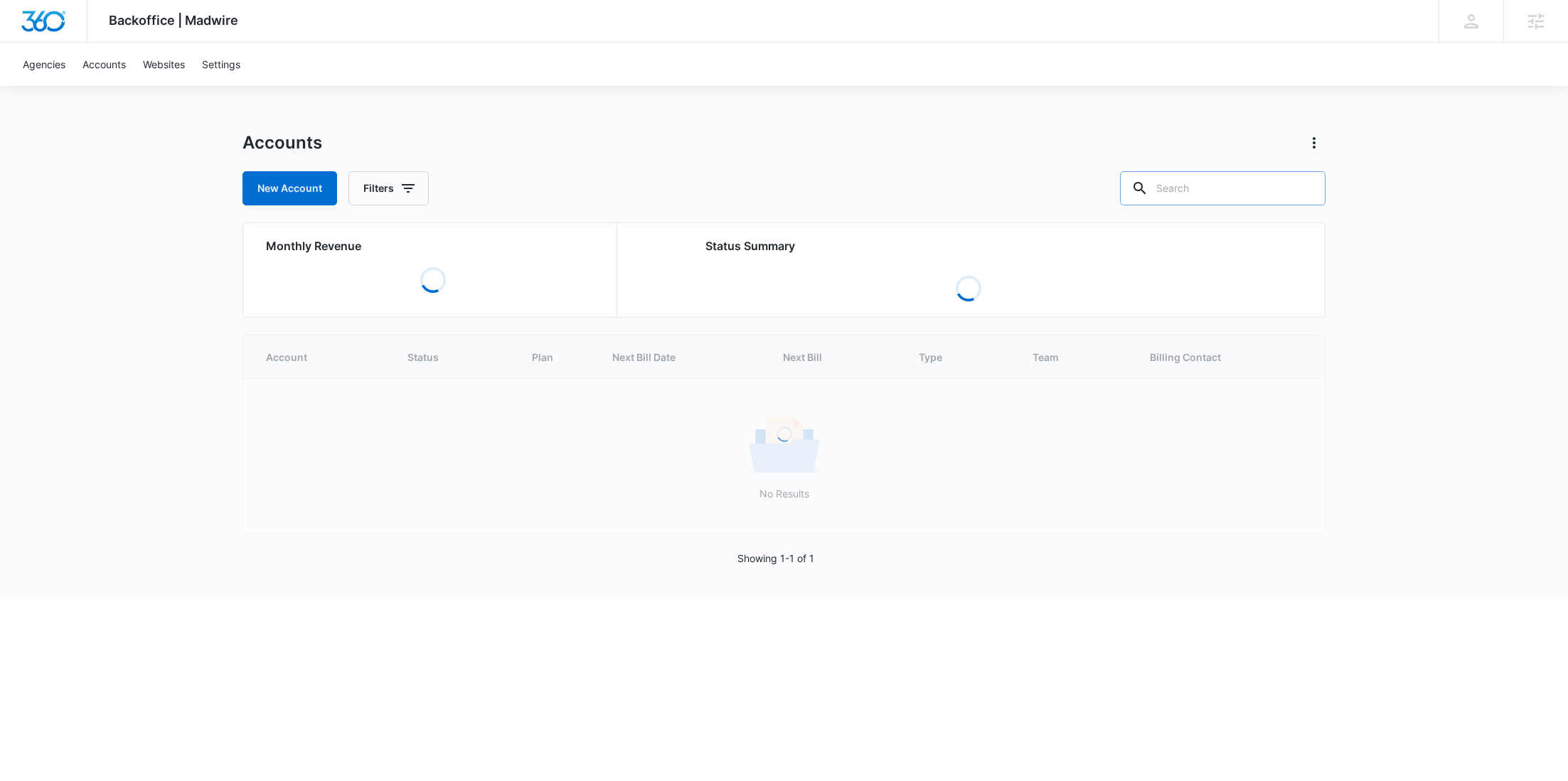
click at [1213, 192] on input "text" at bounding box center [1222, 188] width 206 height 34
paste input "M38201"
type input "M38201"
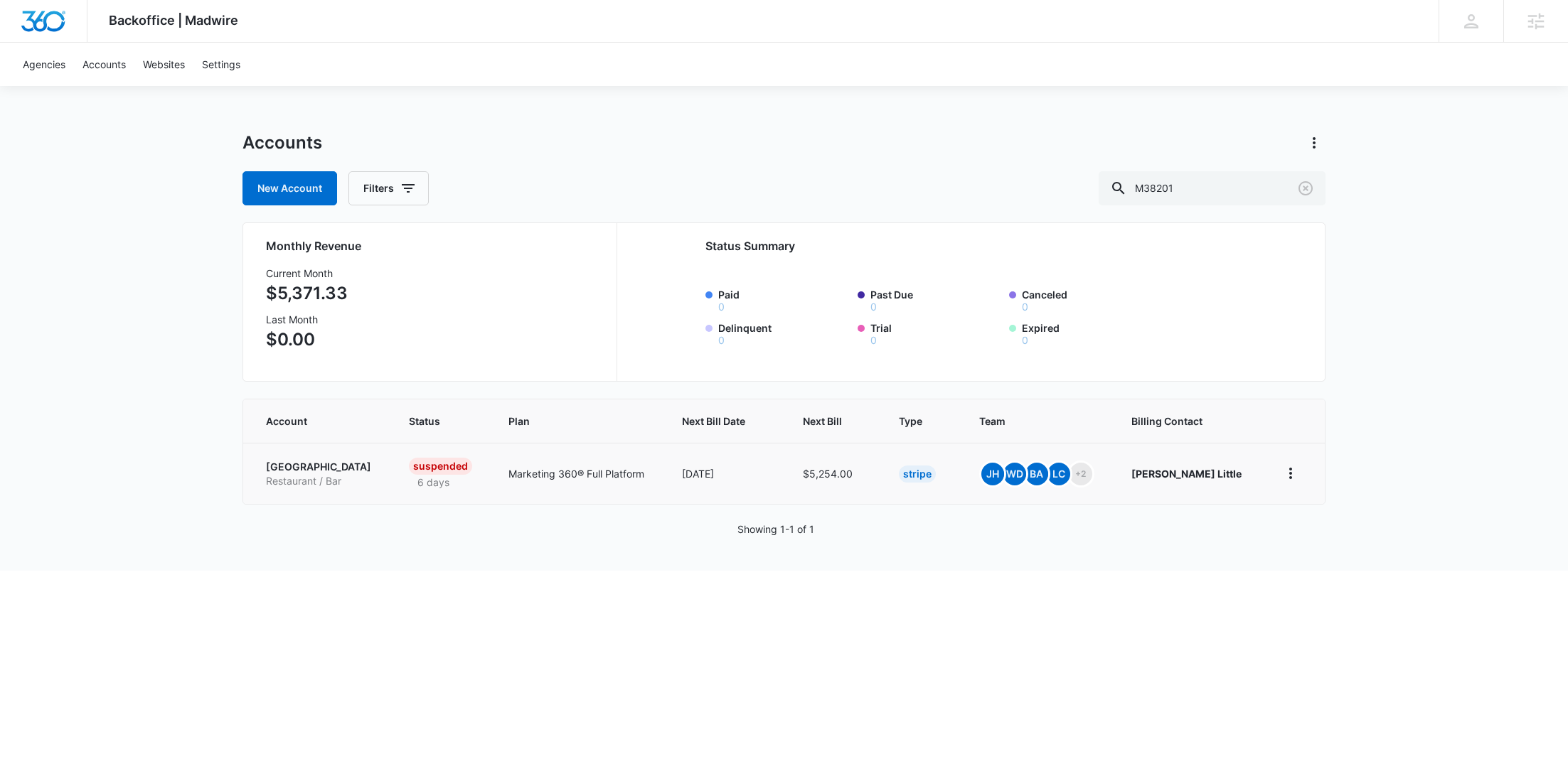
click at [308, 476] on p "Restaurant / Bar" at bounding box center [320, 481] width 109 height 14
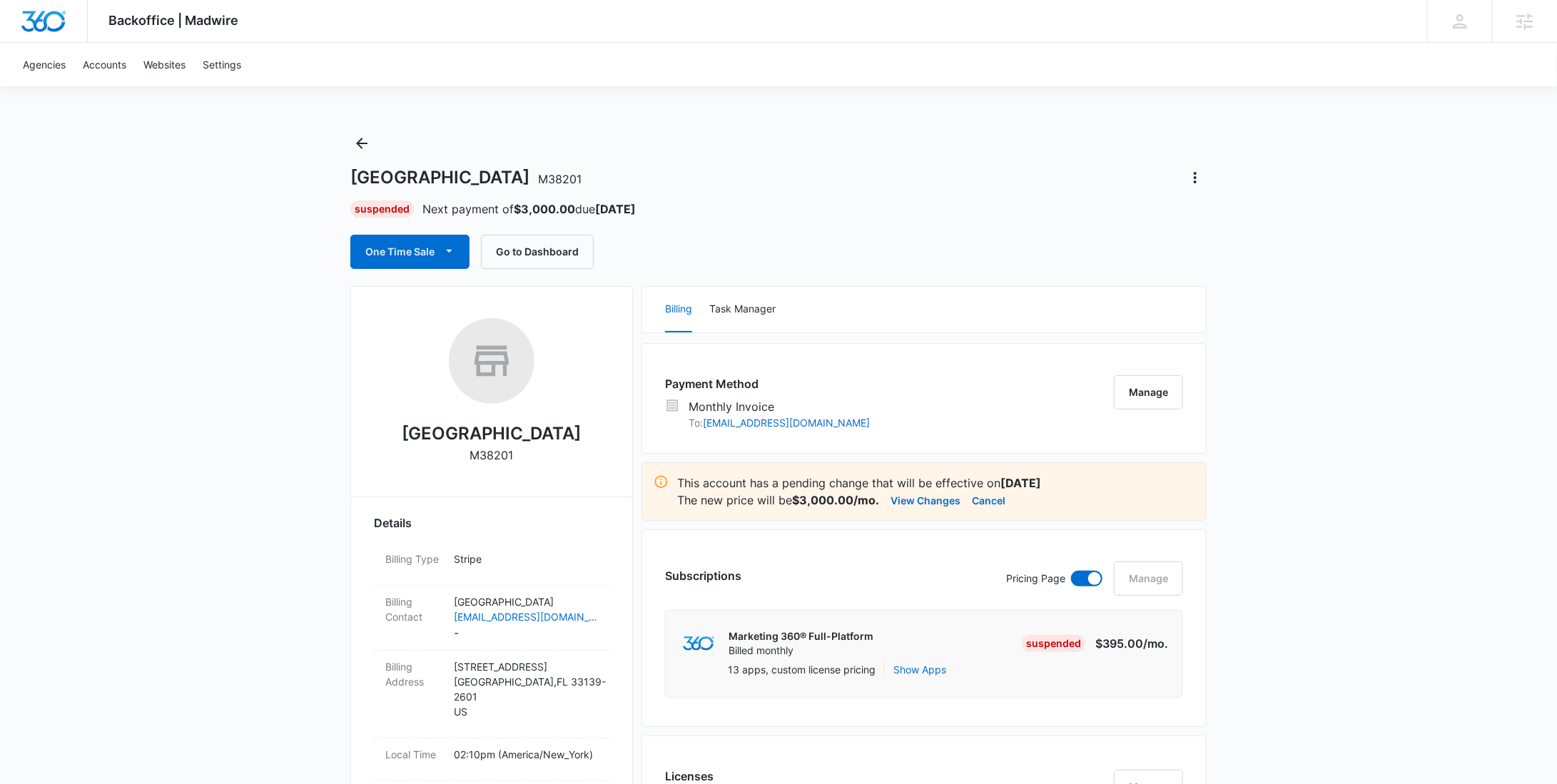
scroll to position [336, 0]
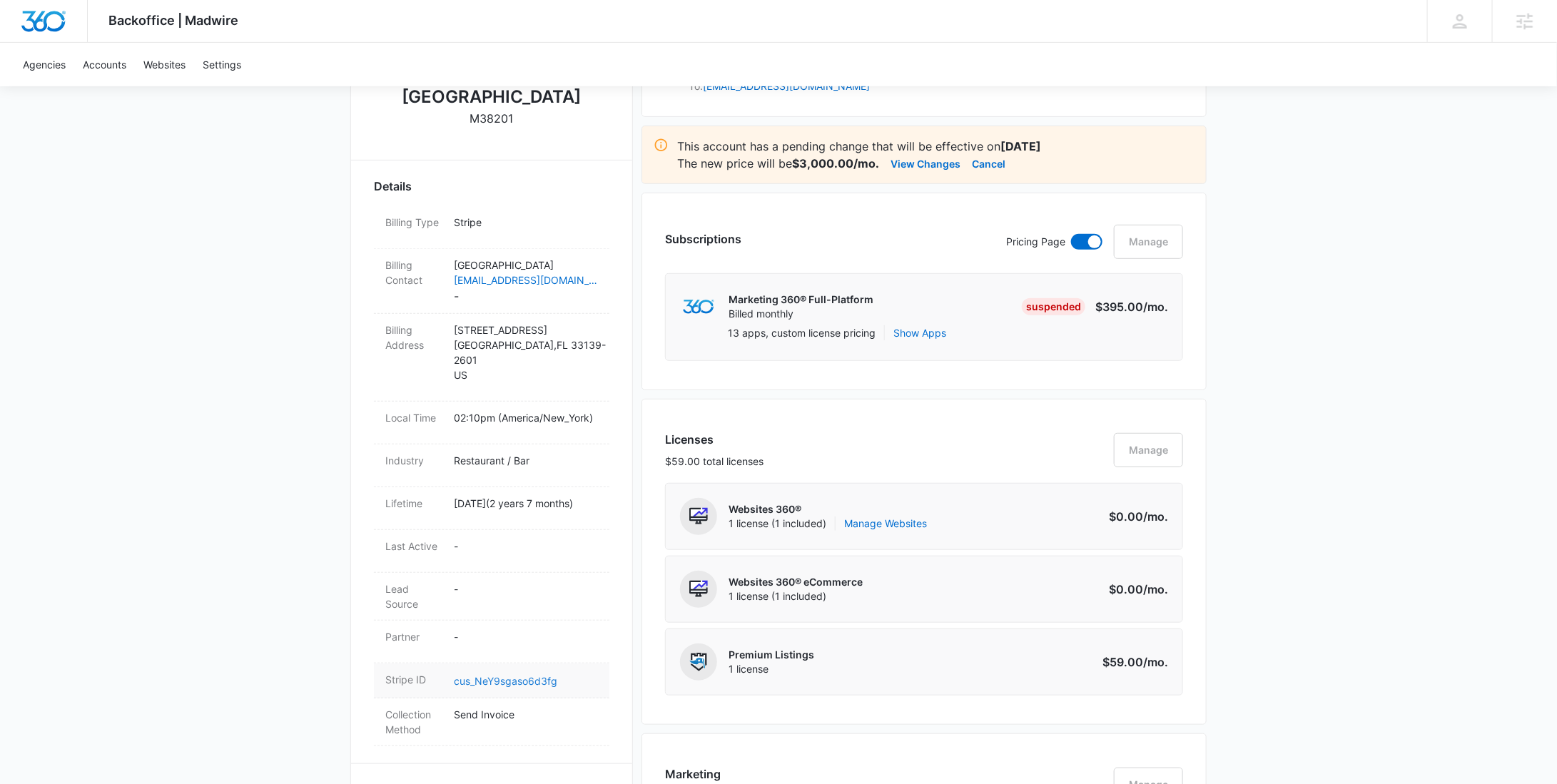
click at [511, 678] on link "cus_NeY9sgaso6d3fg" at bounding box center [505, 681] width 103 height 12
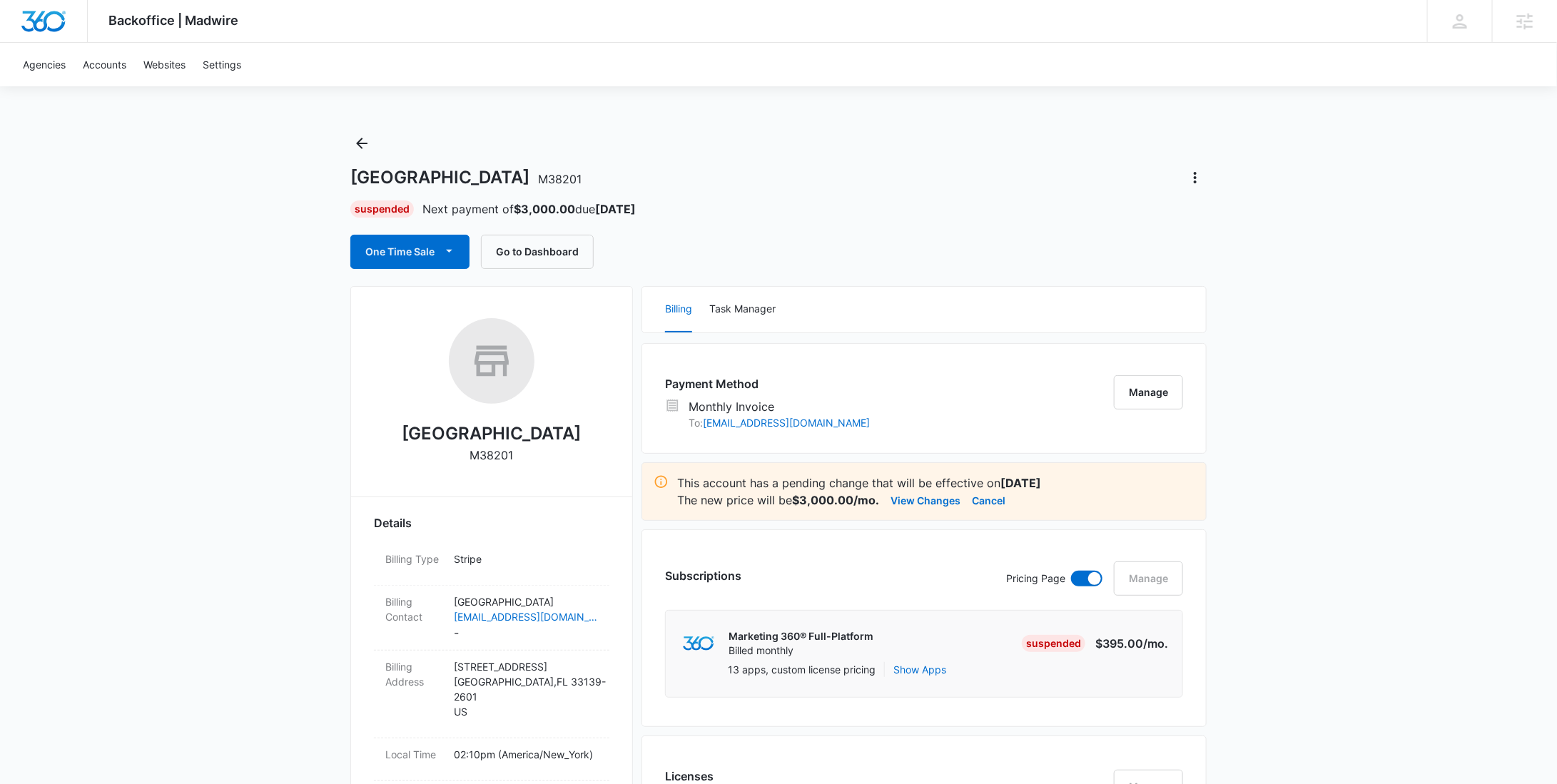
click at [523, 210] on strong "$3,000.00" at bounding box center [545, 209] width 61 height 14
copy strong "3,000.00"
click at [927, 501] on button "View Changes" at bounding box center [926, 500] width 70 height 17
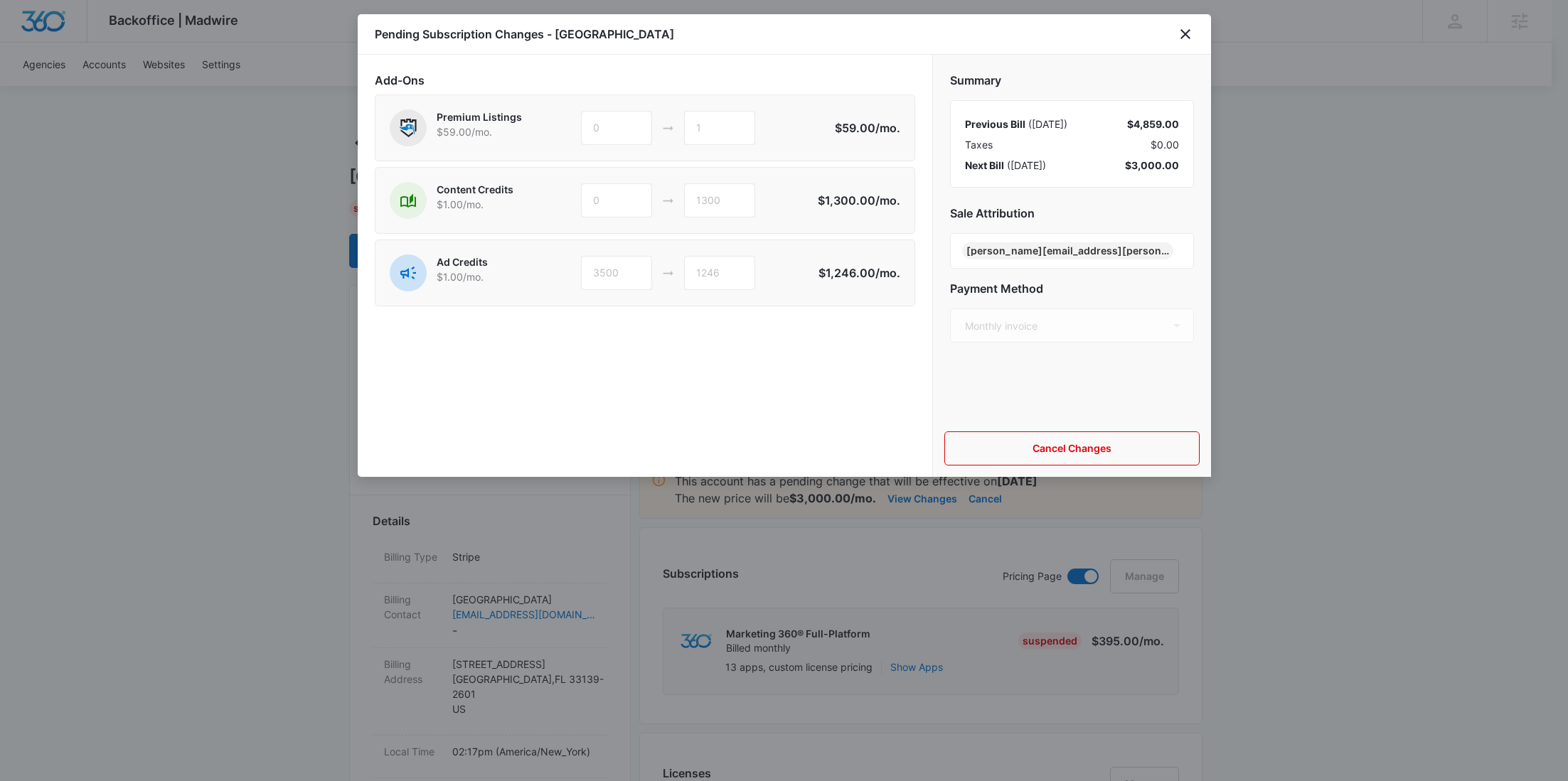
click at [704, 205] on div "1300" at bounding box center [720, 200] width 71 height 34
click at [704, 205] on div "1300" at bounding box center [720, 200] width 71 height 34
click at [709, 268] on div "1246" at bounding box center [720, 273] width 71 height 34
click at [1179, 38] on icon "close" at bounding box center [1186, 34] width 17 height 17
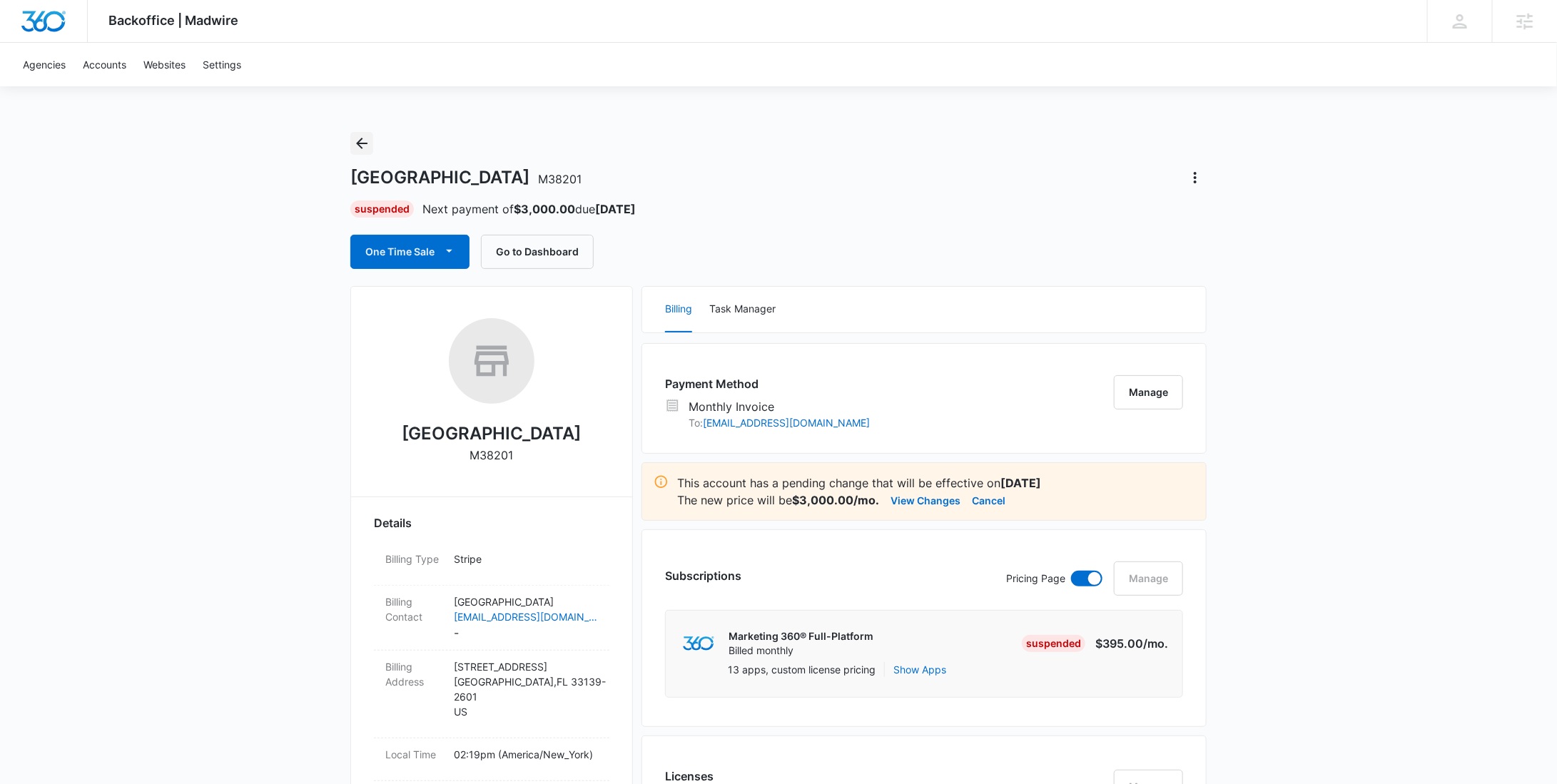
click at [367, 142] on icon "Back" at bounding box center [362, 143] width 17 height 17
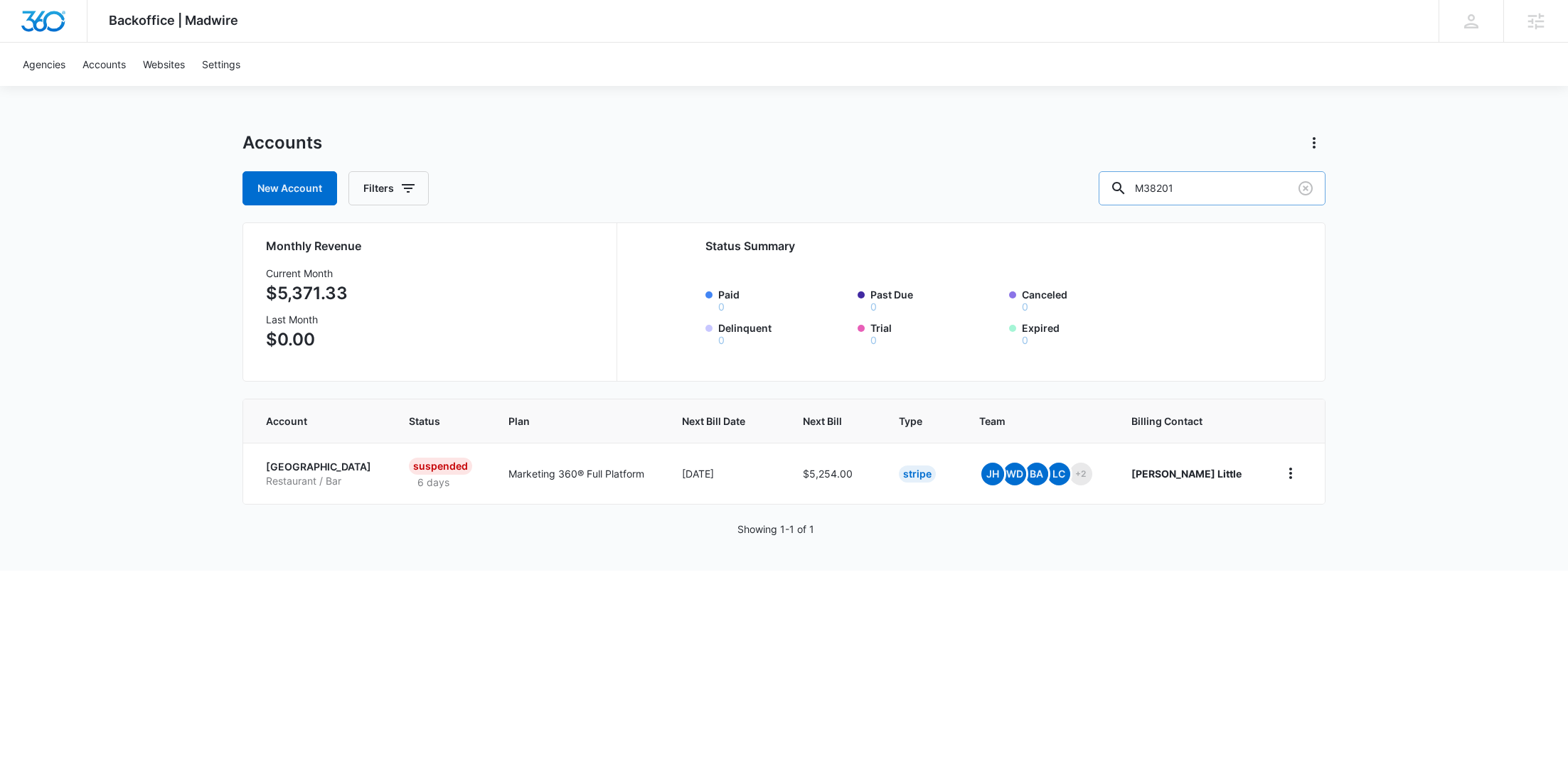
drag, startPoint x: 1236, startPoint y: 188, endPoint x: 1149, endPoint y: 194, distance: 87.2
click at [1149, 194] on div "M38201" at bounding box center [1212, 188] width 226 height 34
paste input "32492"
type input "M332492"
click at [1088, 187] on div "New Account Filters M332492" at bounding box center [783, 188] width 1083 height 34
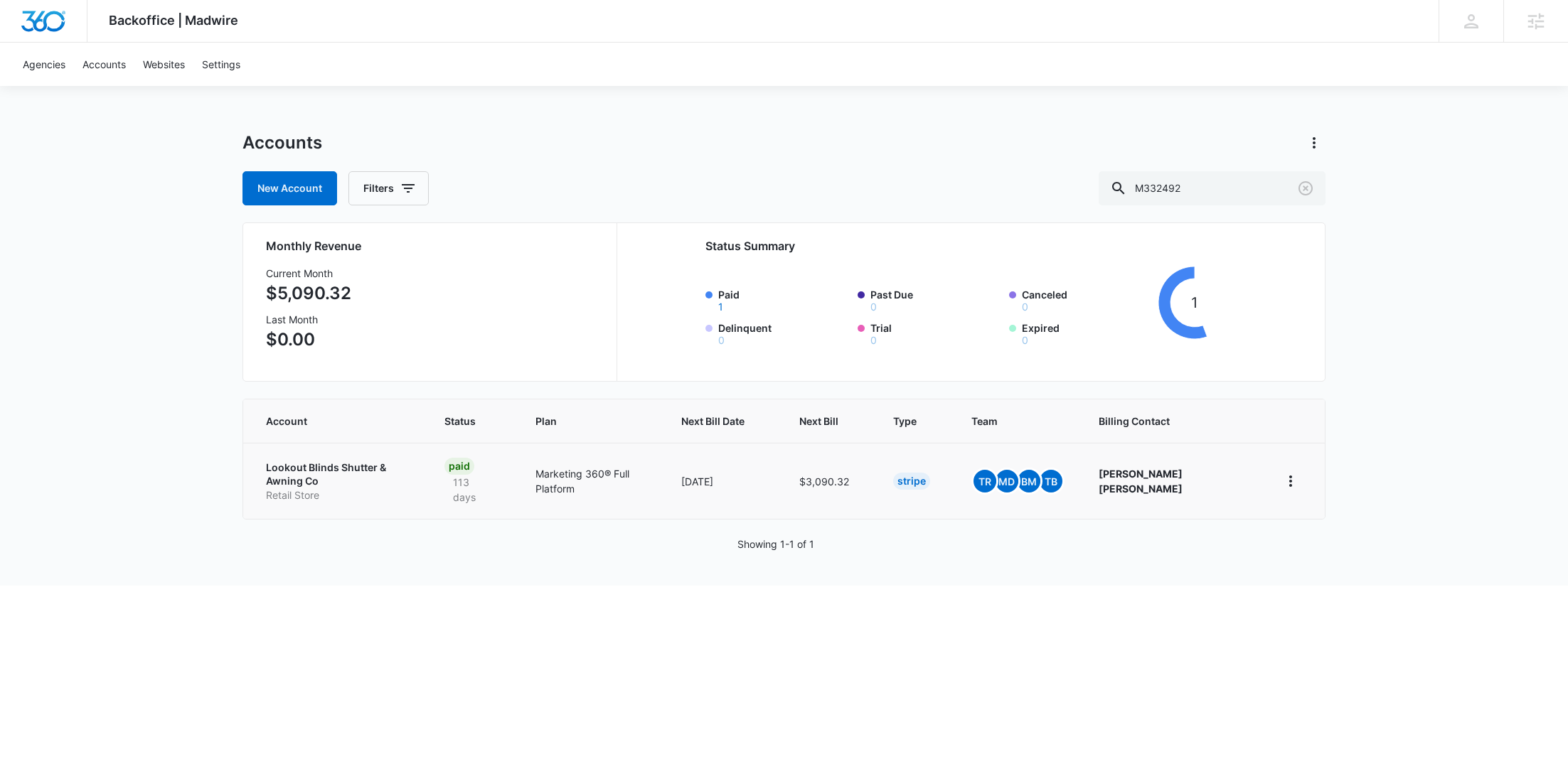
click at [348, 488] on p "Retail Store" at bounding box center [338, 495] width 145 height 14
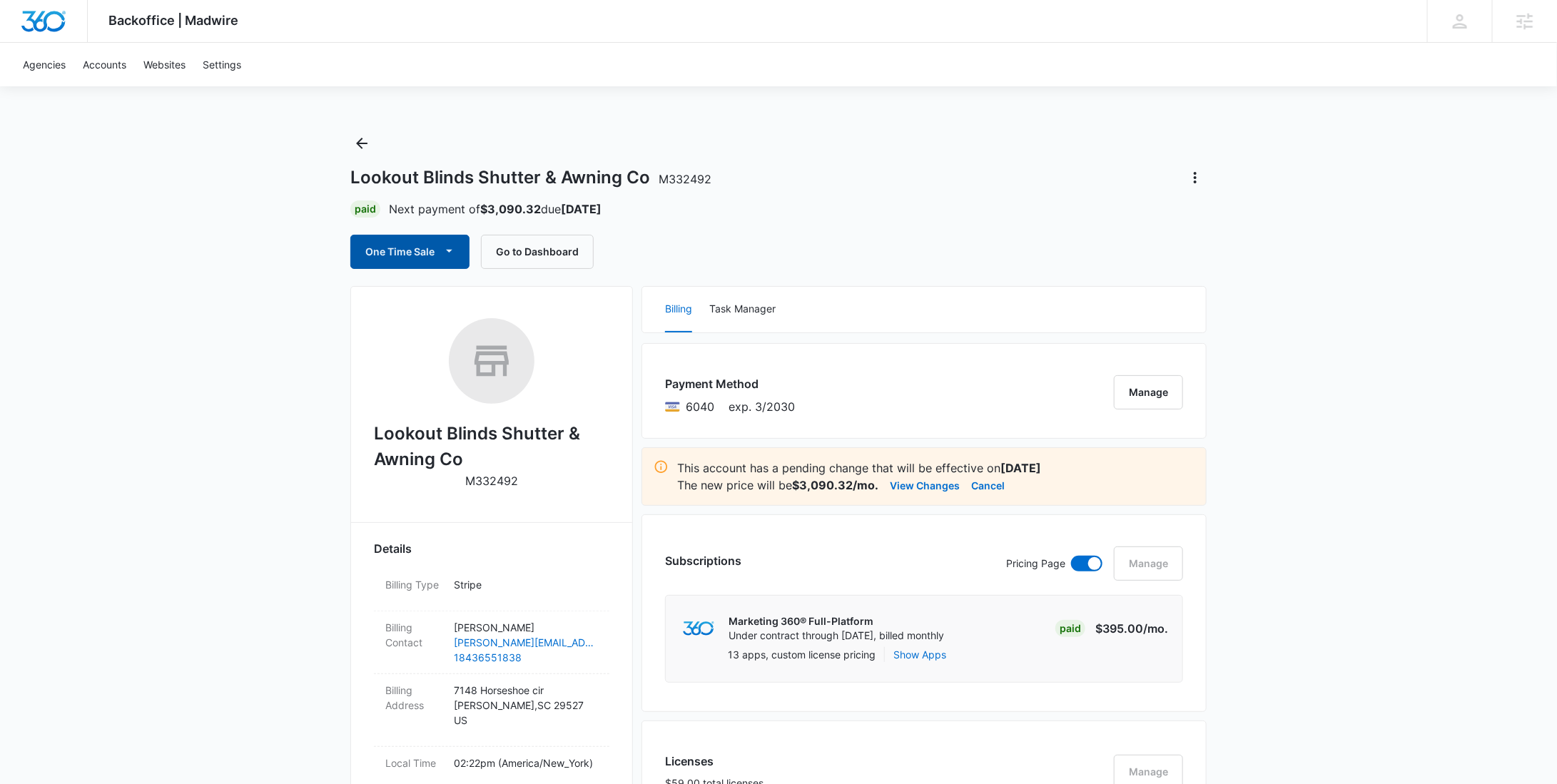
click at [436, 254] on button "One Time Sale" at bounding box center [410, 252] width 119 height 34
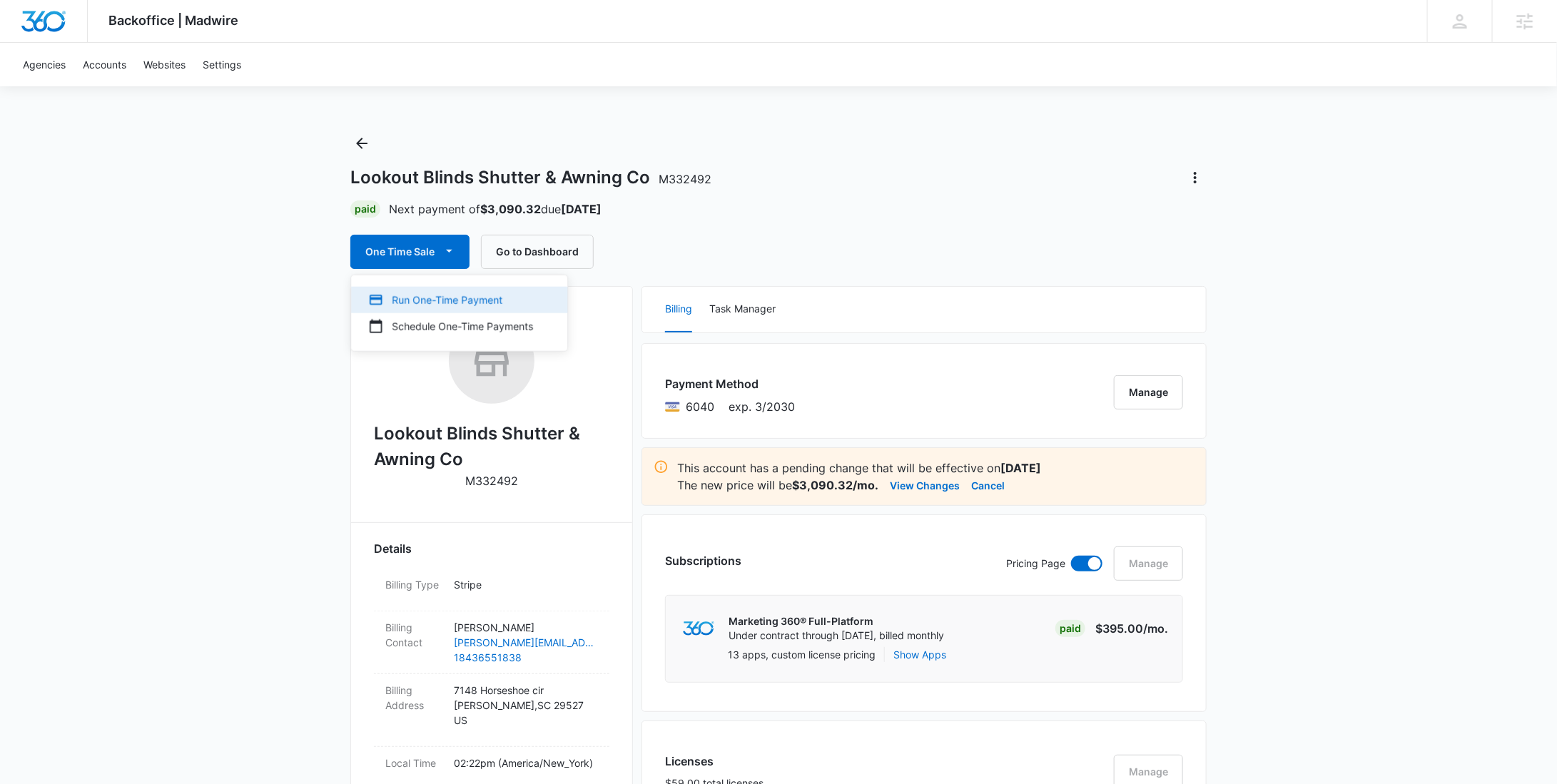
click at [451, 301] on div "Run One-Time Payment" at bounding box center [450, 300] width 165 height 15
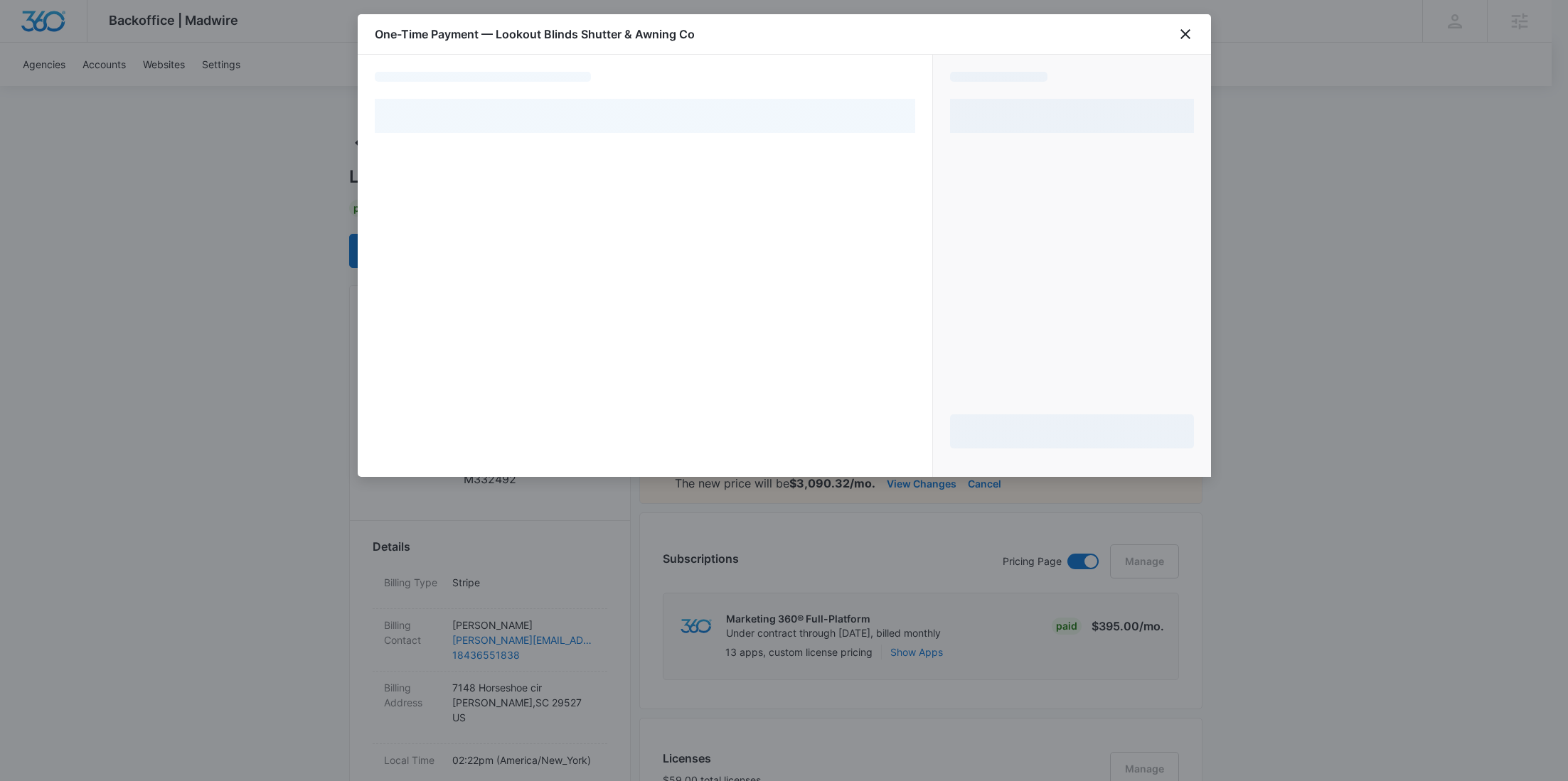
select select "pm_1Rlx7jA4n8RTgNjU26SjadiC"
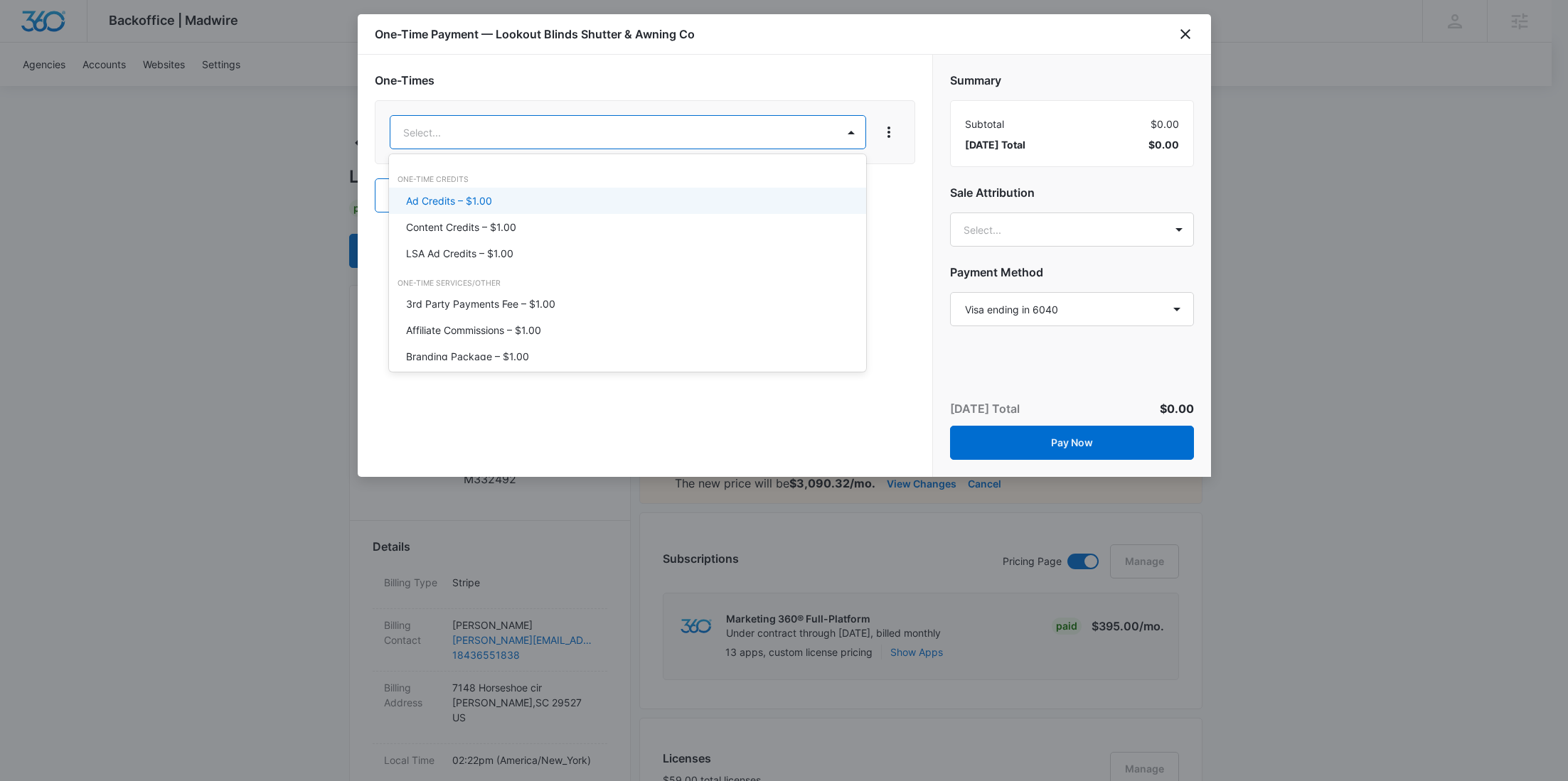
click at [485, 195] on p "Ad Credits – $1.00" at bounding box center [449, 200] width 86 height 15
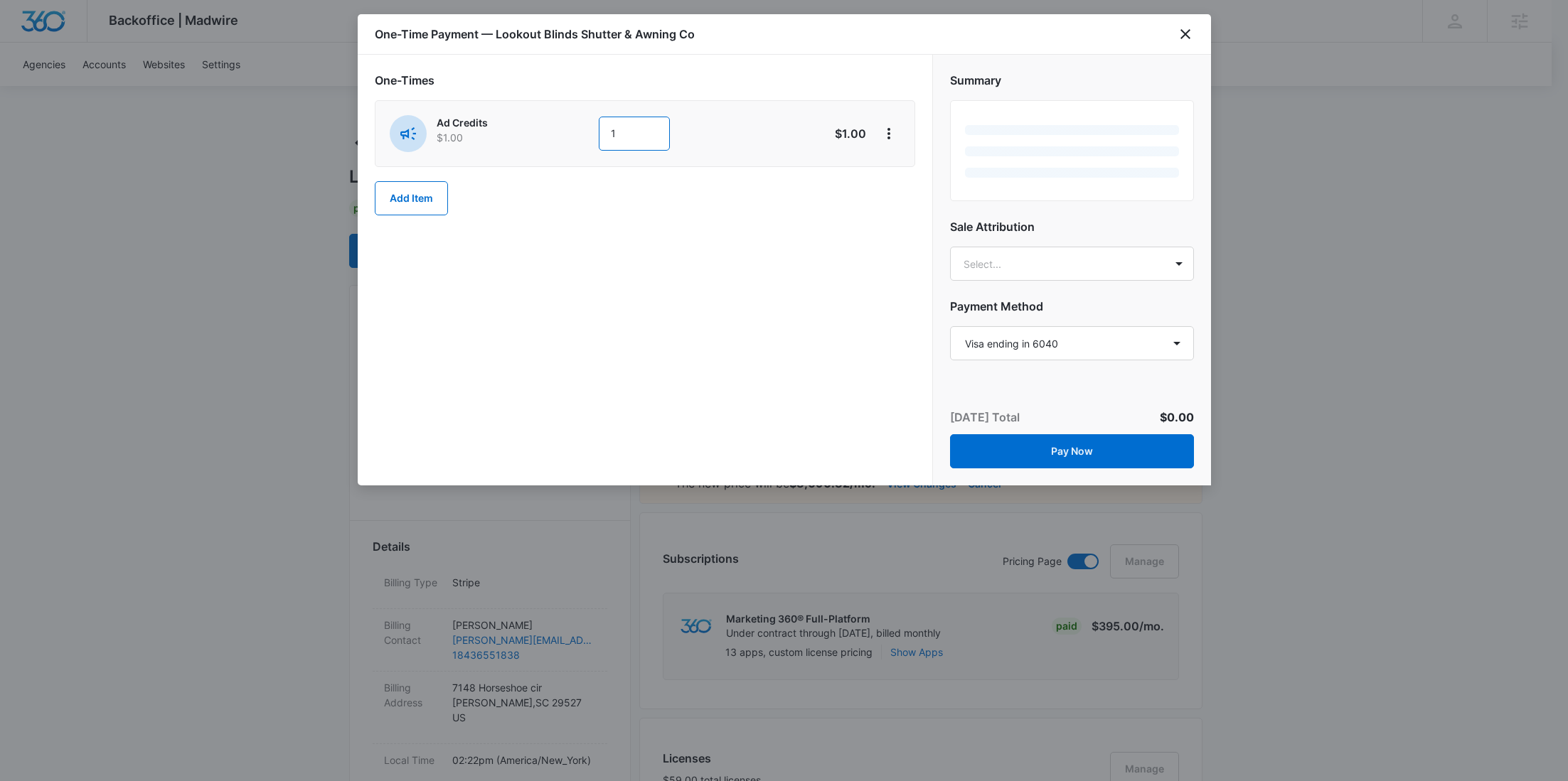
drag, startPoint x: 598, startPoint y: 137, endPoint x: 567, endPoint y: 137, distance: 31.0
click at [568, 138] on div "Ad Credits $1.00 1" at bounding box center [594, 133] width 409 height 37
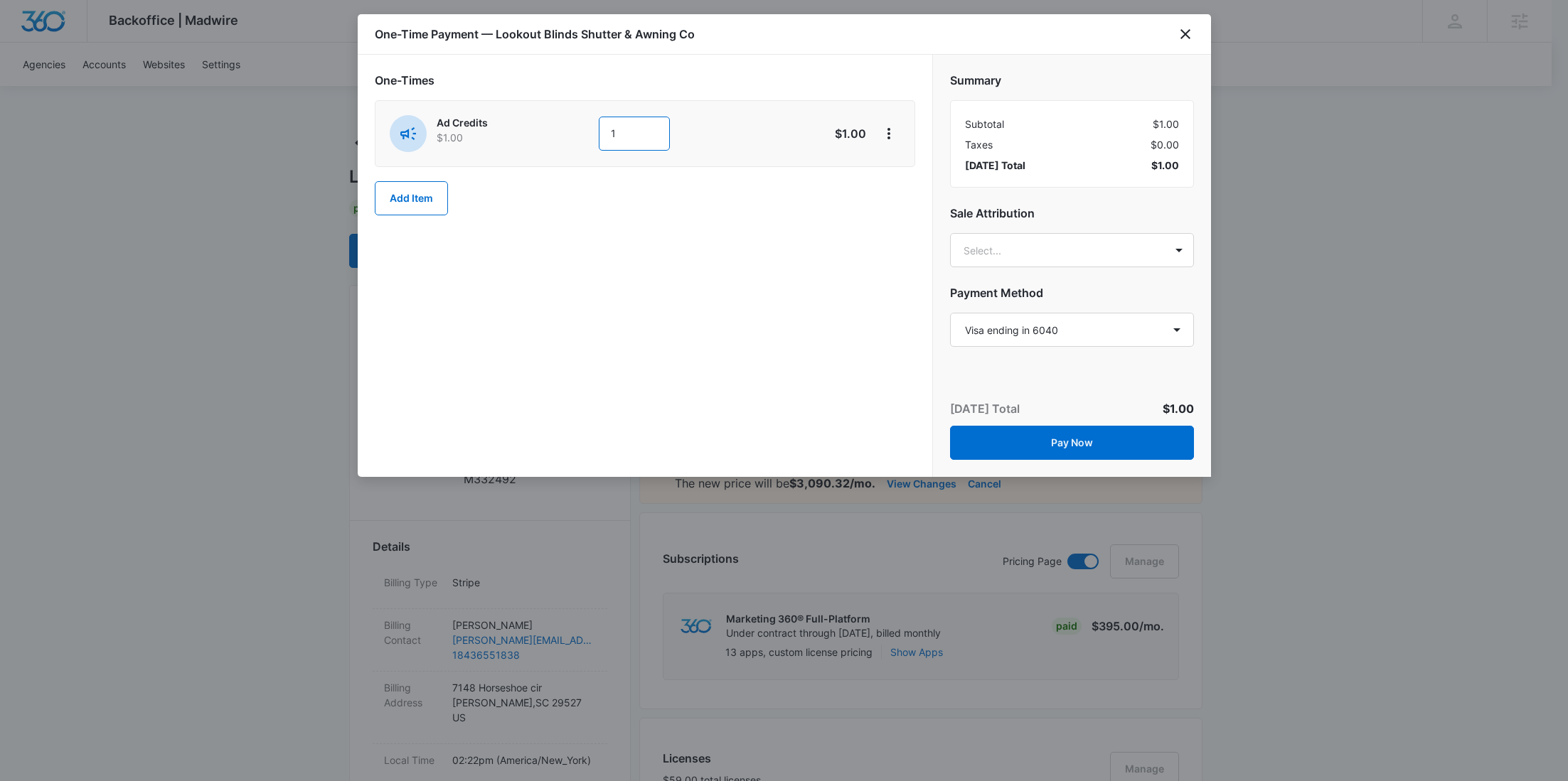
paste input "800"
type input "800"
click at [1016, 333] on select "Select a payment method Visa ending in 6040 Mastercard ending in 9300 New payme…" at bounding box center [1071, 329] width 244 height 34
select select "MANUAL_INVOICE"
click at [950, 313] on select "Select a payment method Visa ending in 6040 Mastercard ending in 9300 New payme…" at bounding box center [1071, 329] width 244 height 34
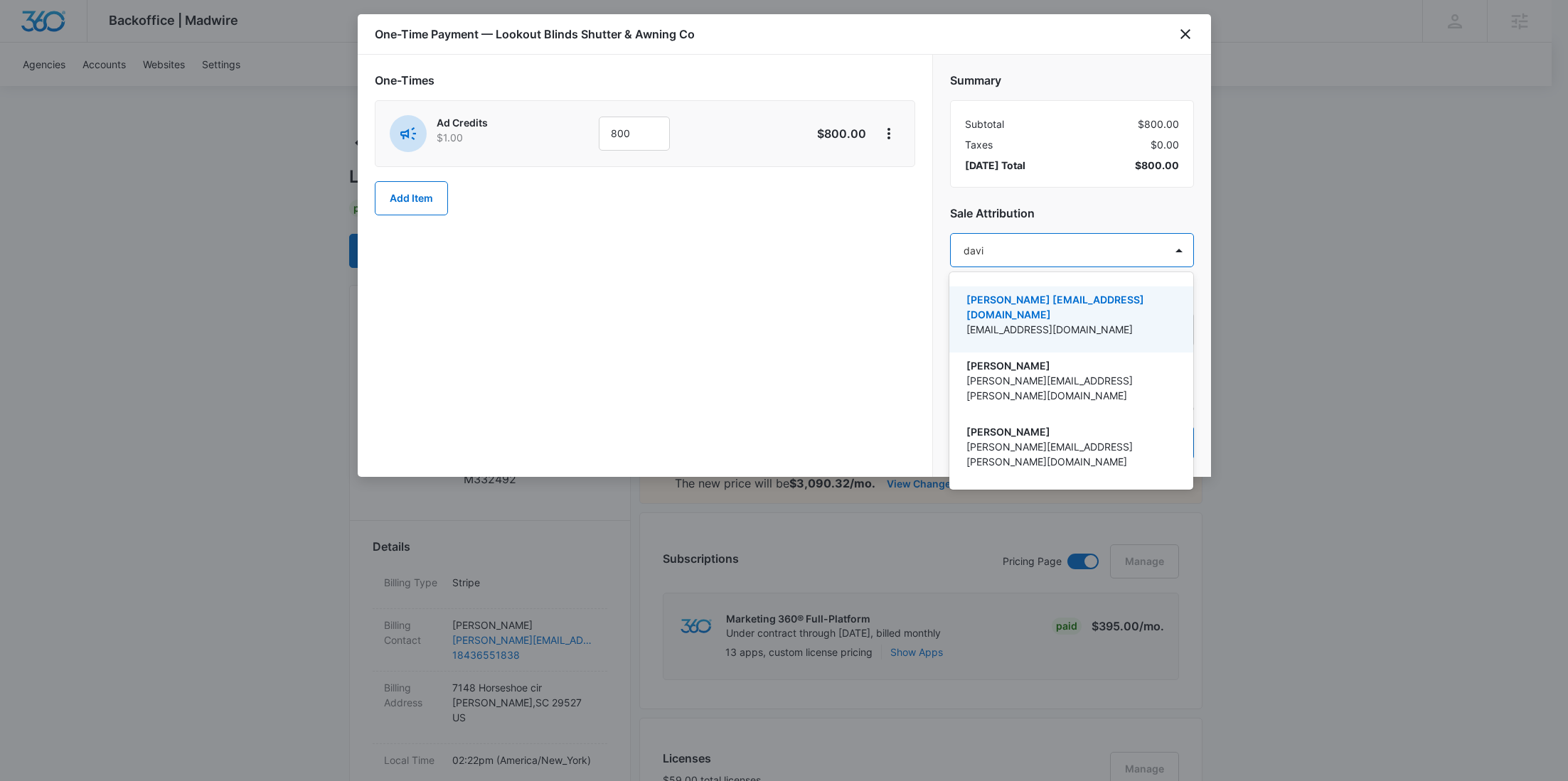
type input "davin"
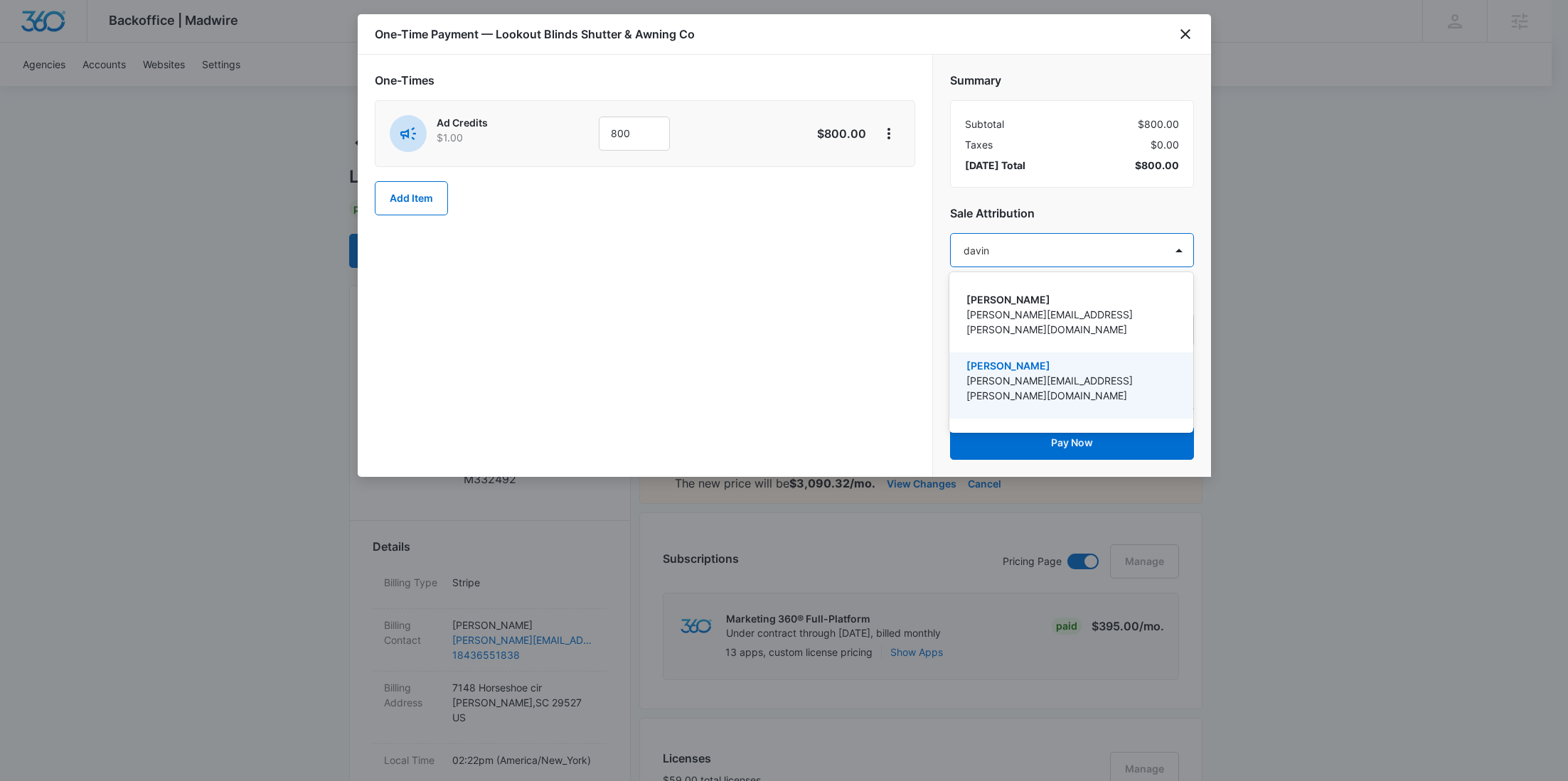
click at [1037, 373] on p "Mike.Davin@madwire.com" at bounding box center [1070, 387] width 207 height 30
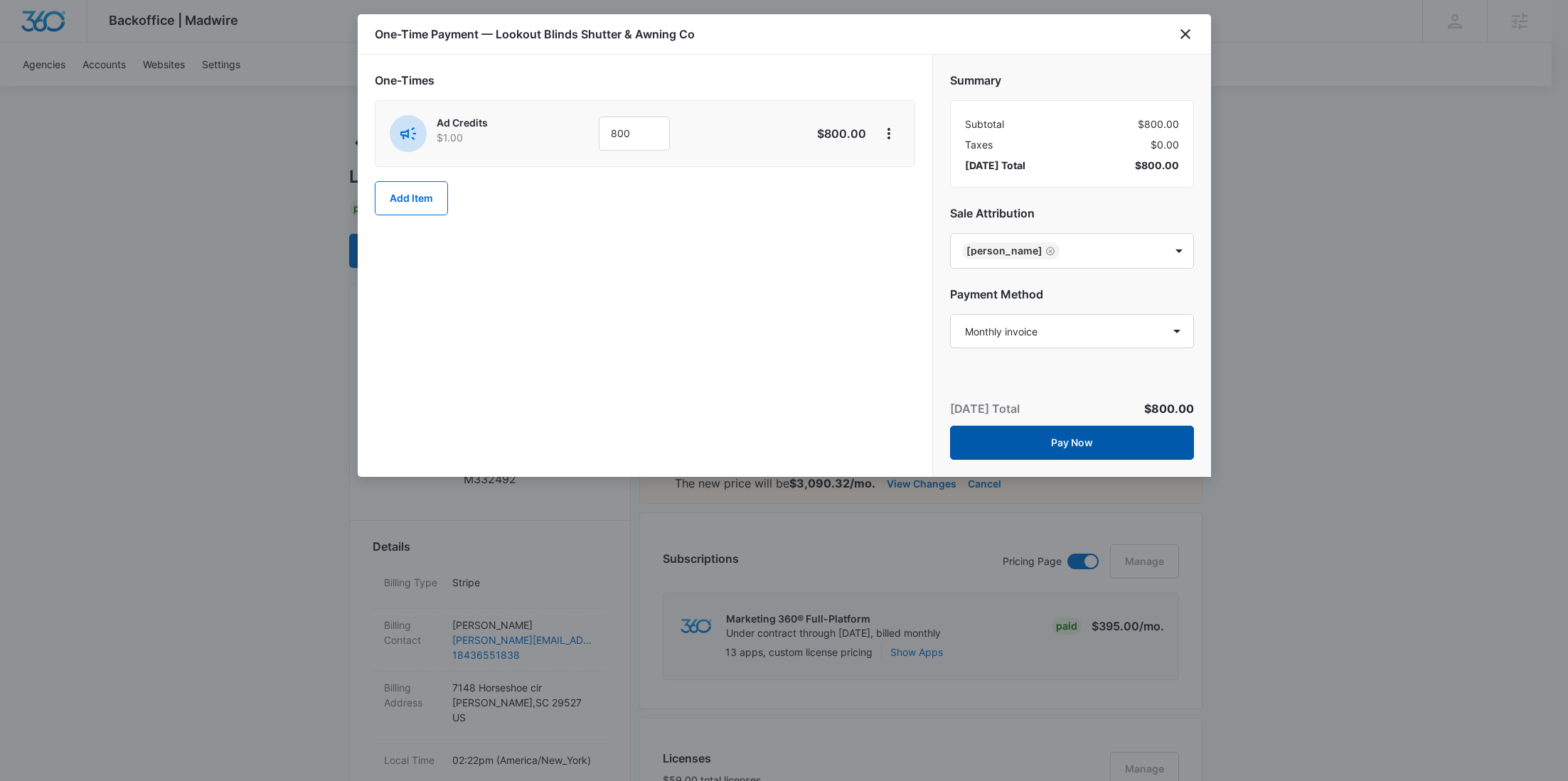
click at [1055, 437] on button "Pay Now" at bounding box center [1071, 442] width 244 height 34
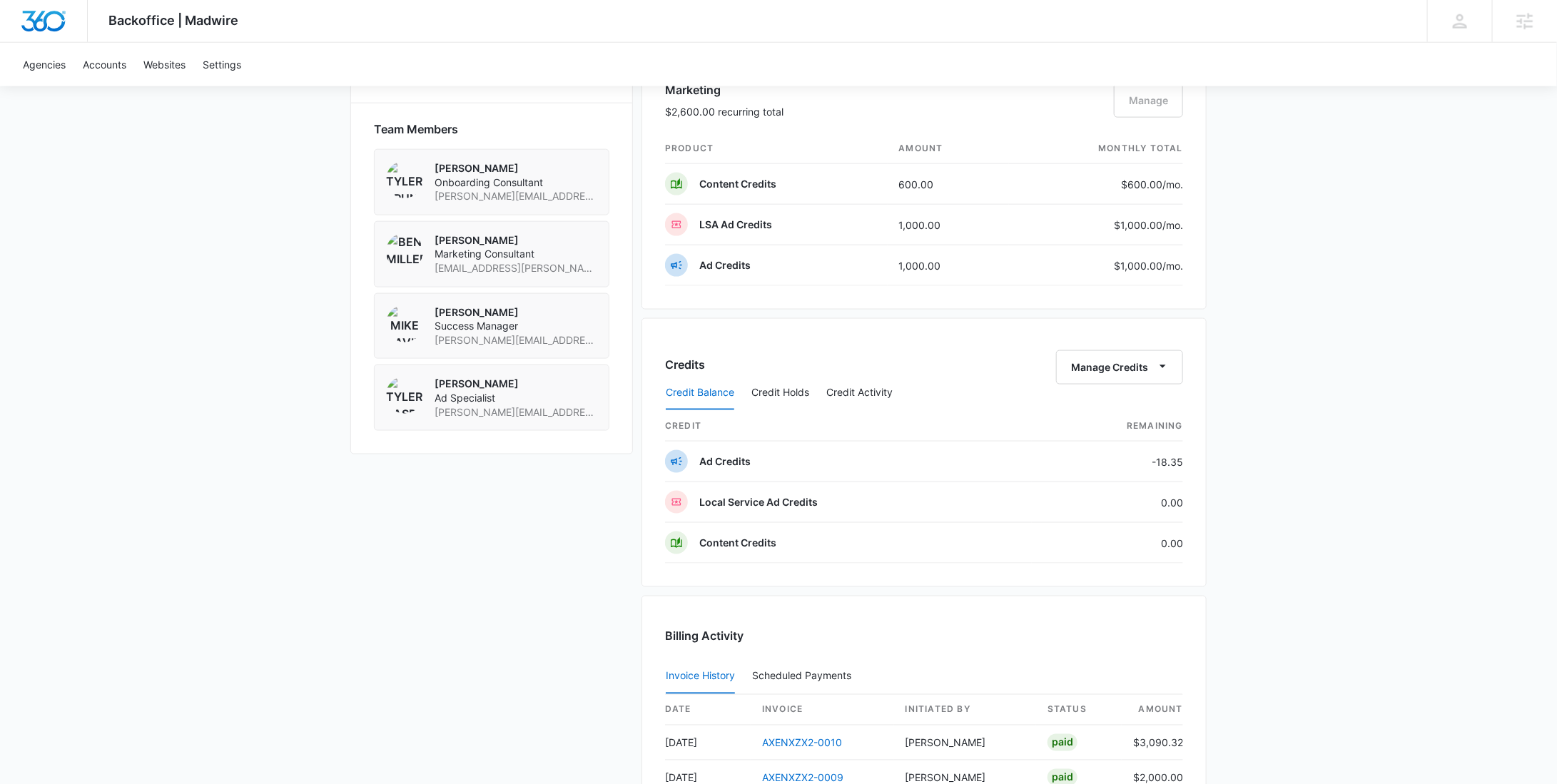
scroll to position [1537, 0]
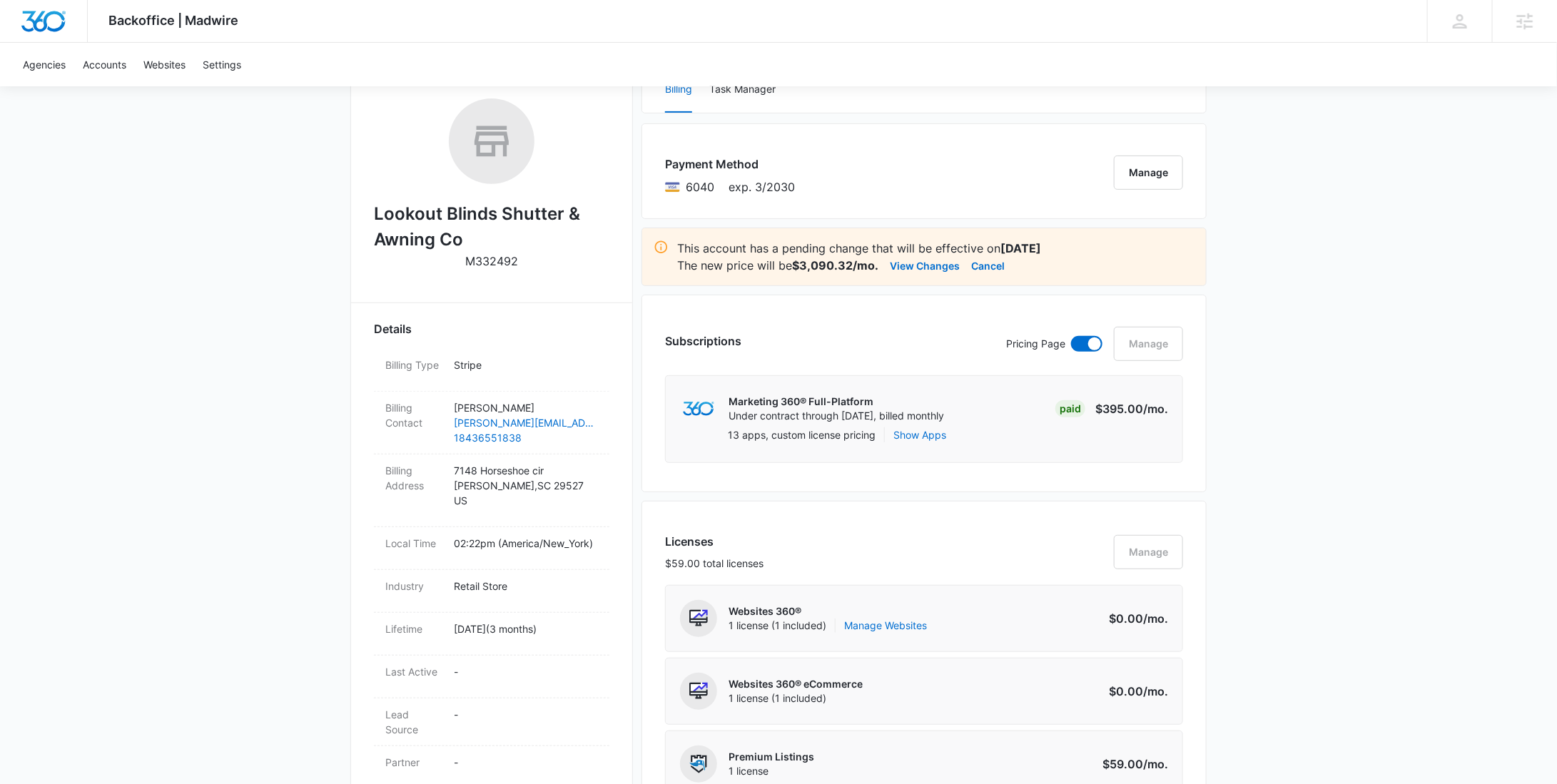
scroll to position [1537, 0]
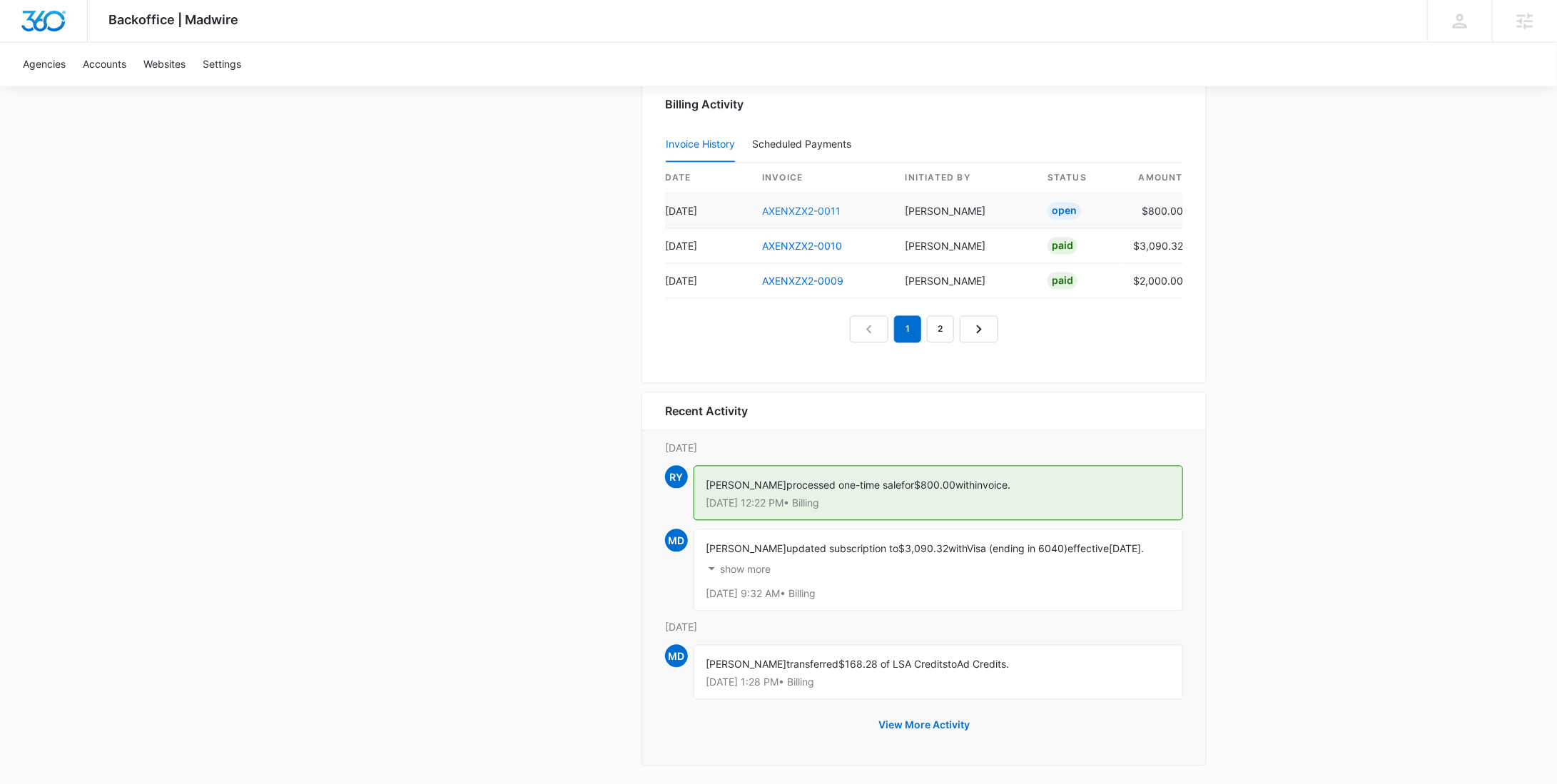
click at [817, 205] on link "AXENXZX2-0011" at bounding box center [802, 212] width 79 height 12
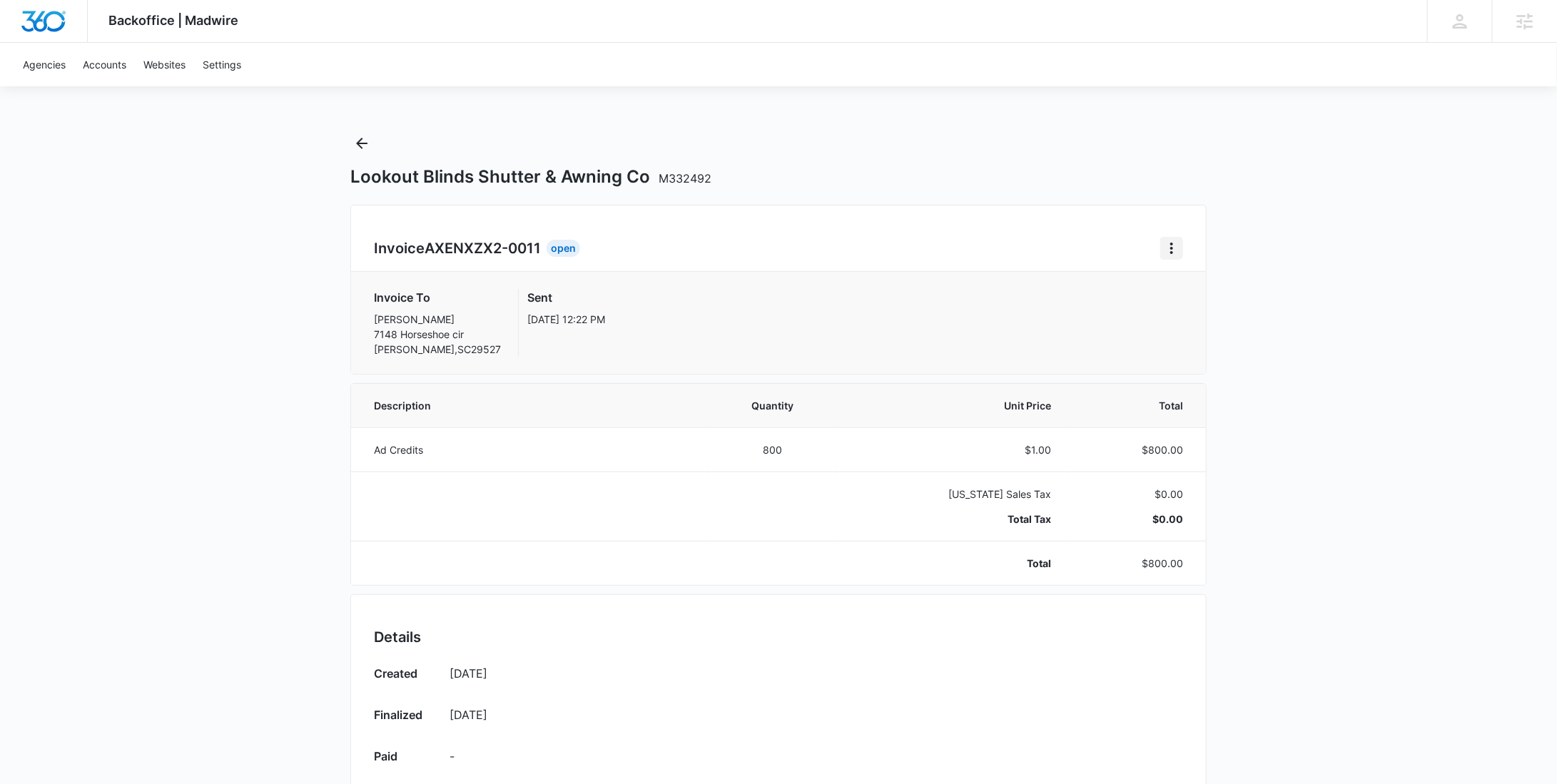
click at [1162, 246] on button "Home" at bounding box center [1171, 248] width 23 height 23
click at [1178, 281] on link "Download Invoice" at bounding box center [1220, 288] width 83 height 12
drag, startPoint x: 350, startPoint y: 146, endPoint x: 361, endPoint y: 126, distance: 22.8
click at [351, 146] on button "Back" at bounding box center [362, 143] width 23 height 23
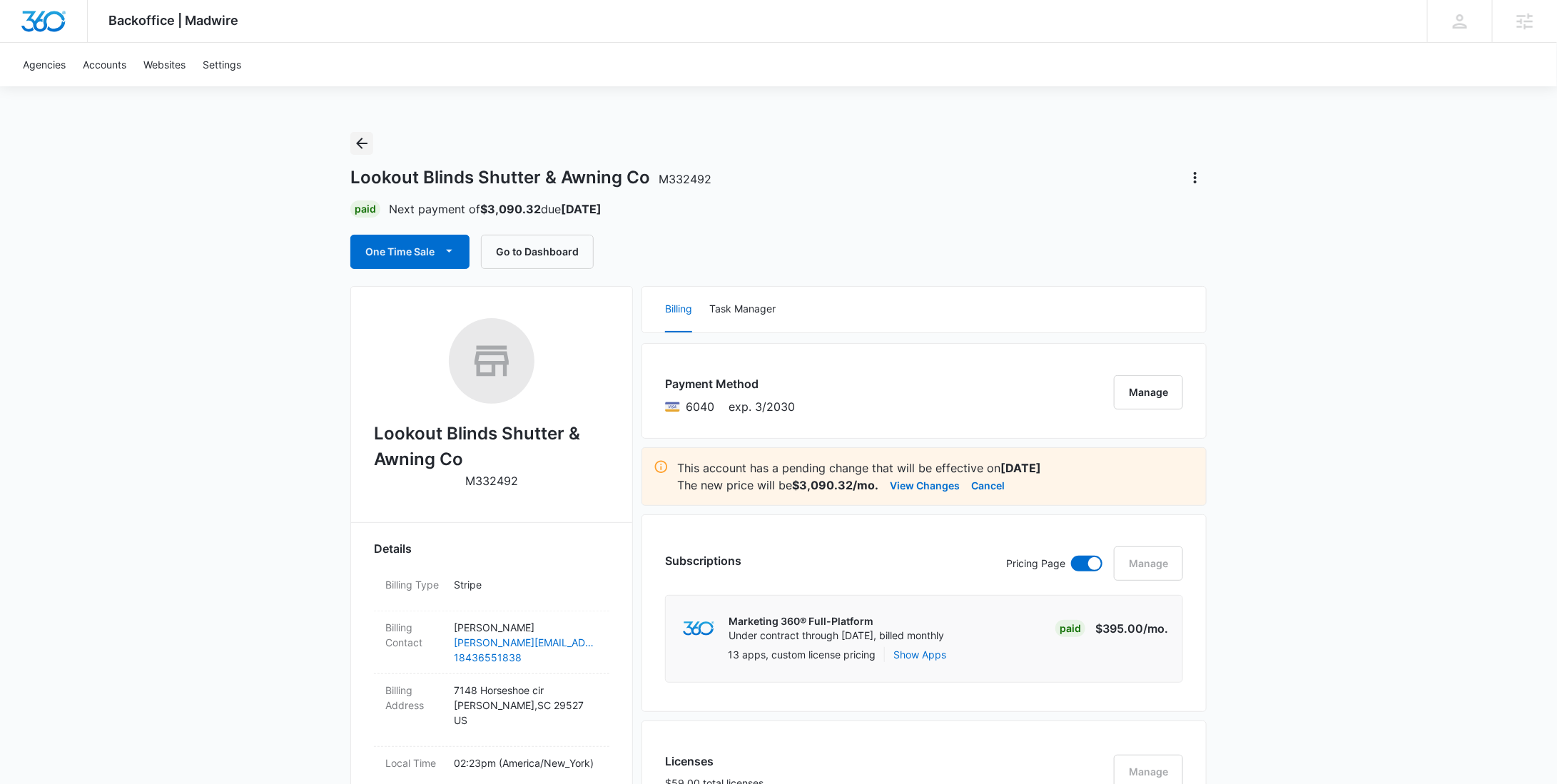
click at [353, 149] on icon "Back" at bounding box center [362, 143] width 17 height 17
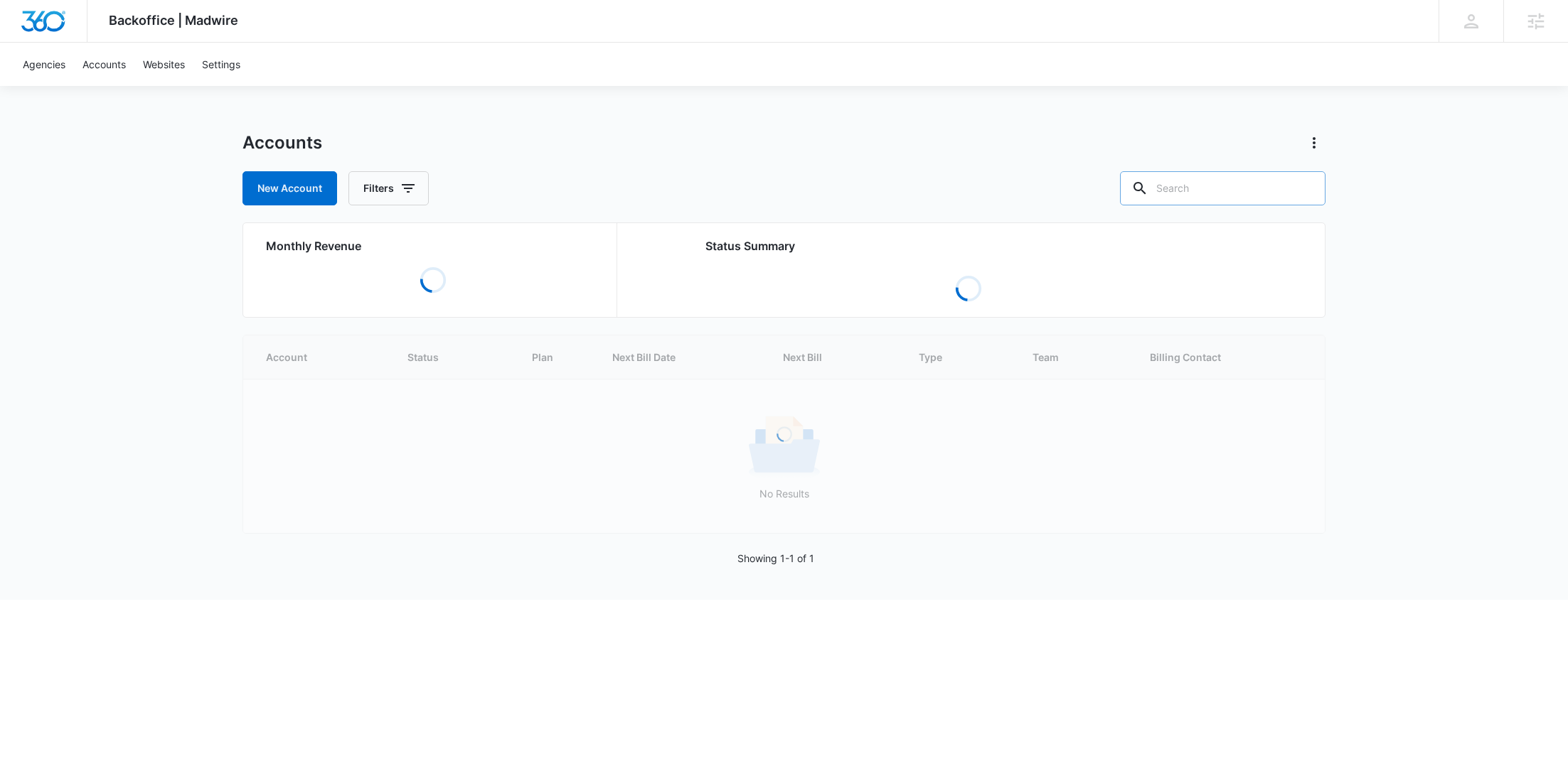
click at [1230, 185] on input "text" at bounding box center [1222, 188] width 206 height 34
paste input "M339572"
type input "M339572"
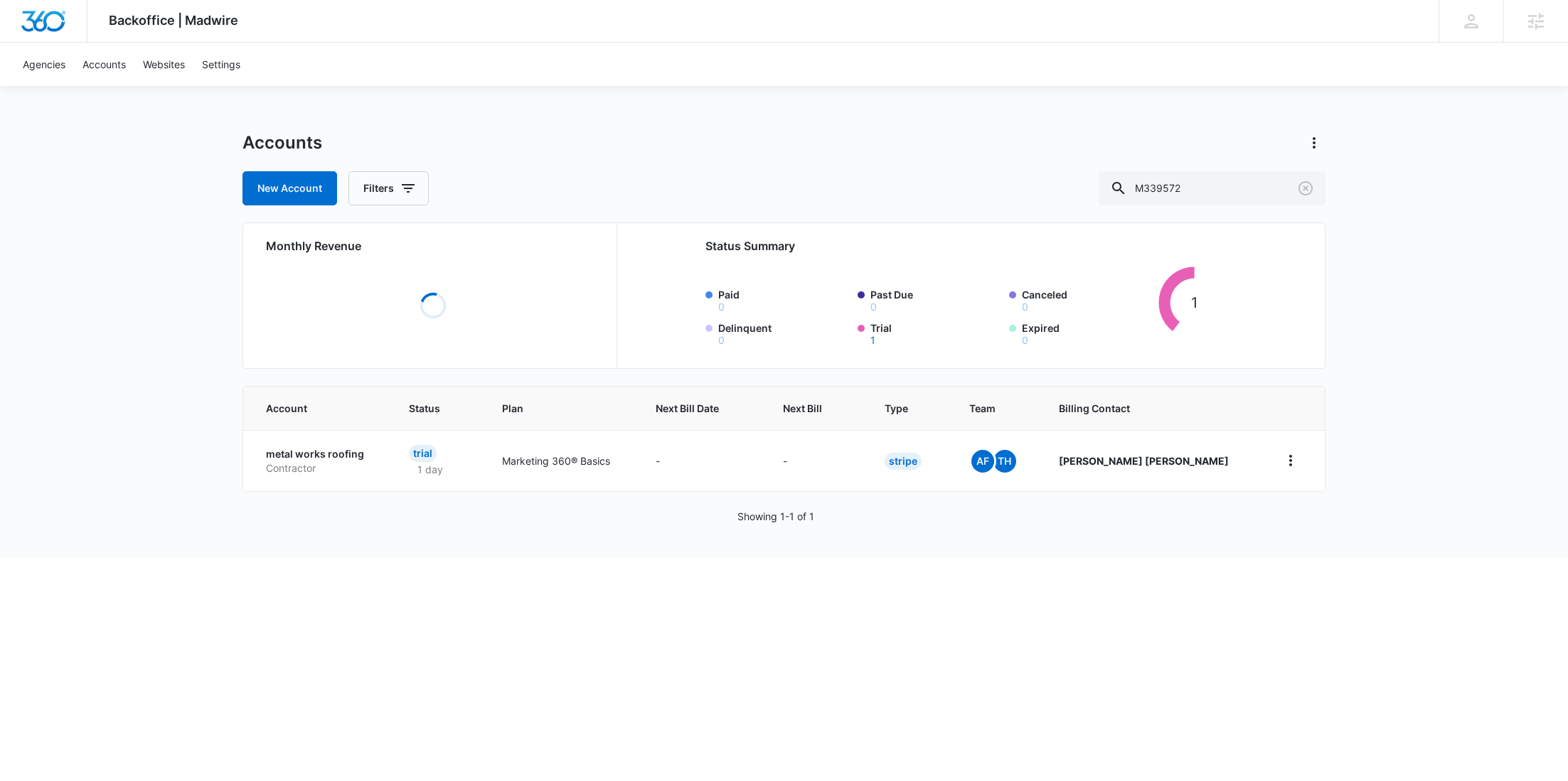
click at [296, 461] on p "Contractor" at bounding box center [320, 468] width 109 height 14
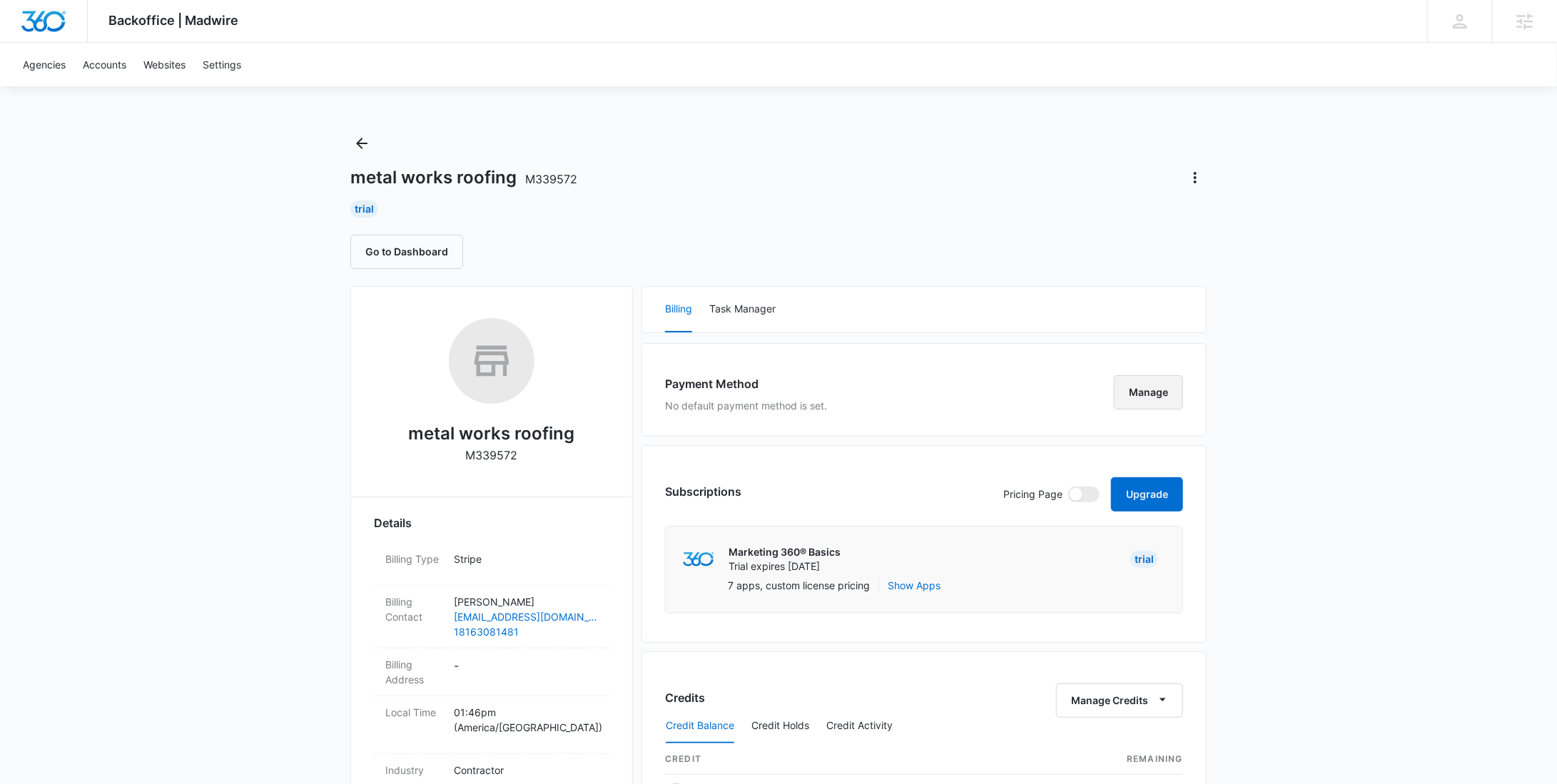
click at [1146, 380] on button "Manage" at bounding box center [1148, 392] width 69 height 34
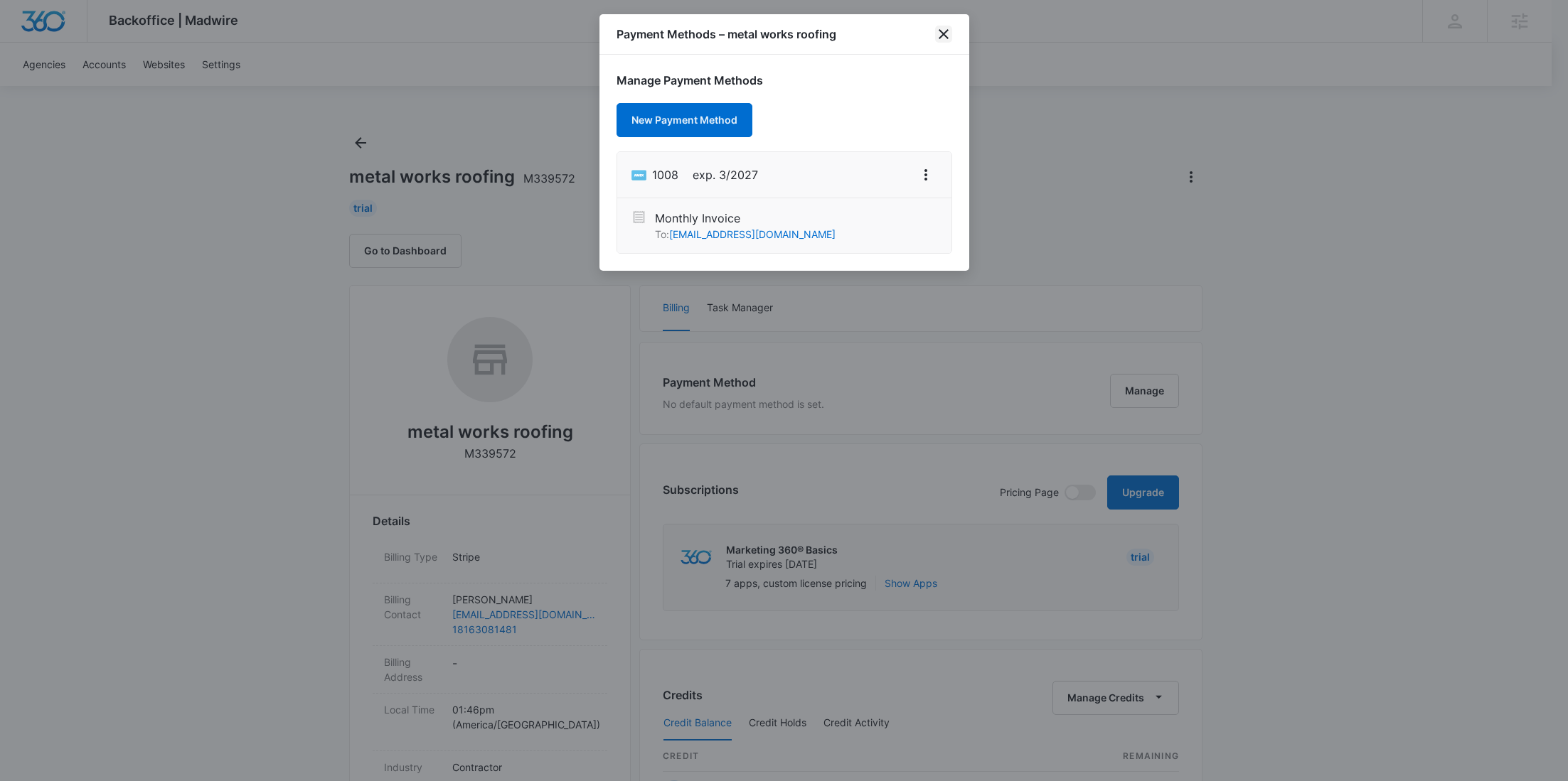
click at [950, 29] on icon "close" at bounding box center [943, 34] width 17 height 17
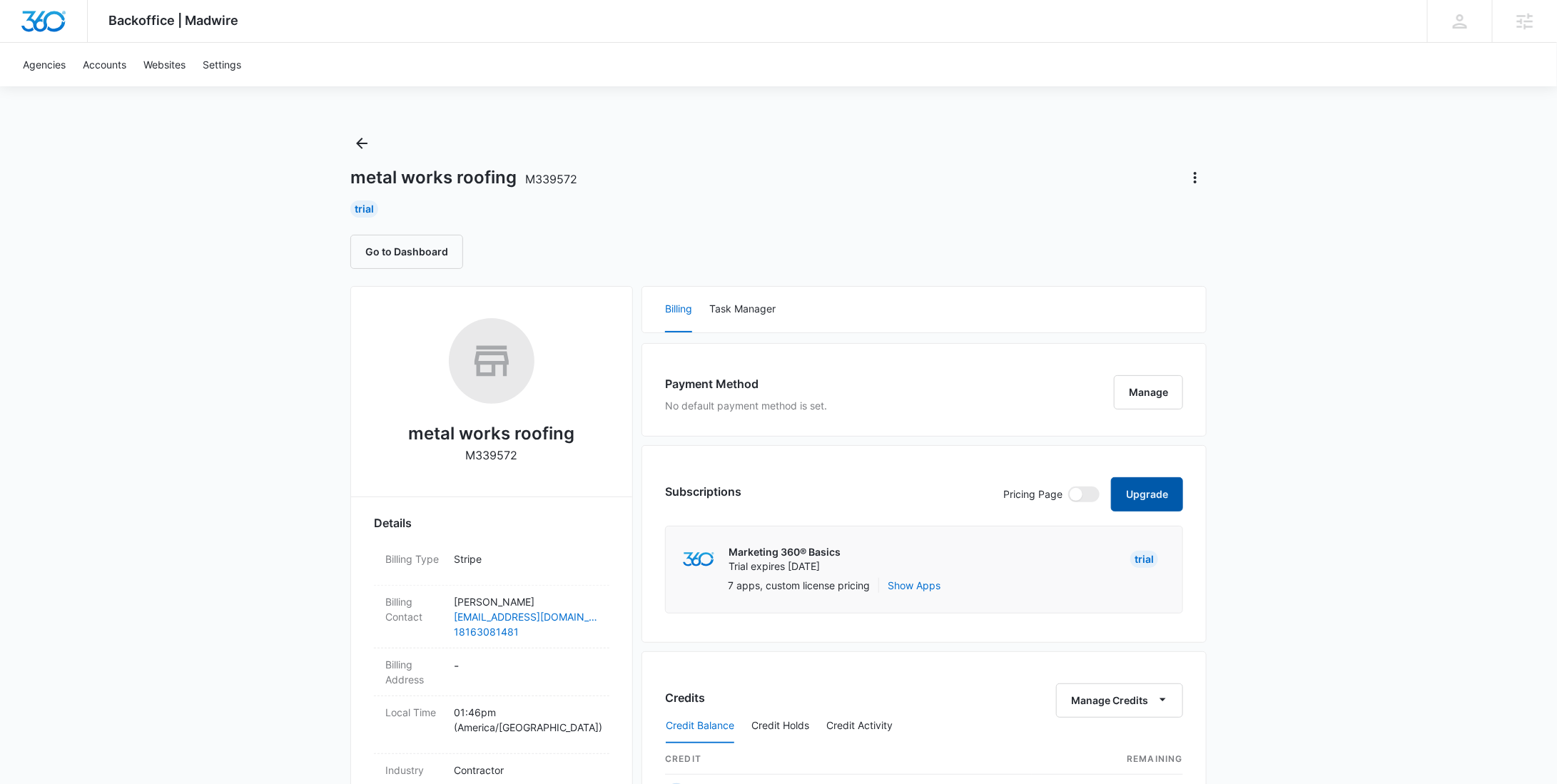
click at [1159, 480] on button "Upgrade" at bounding box center [1147, 494] width 72 height 34
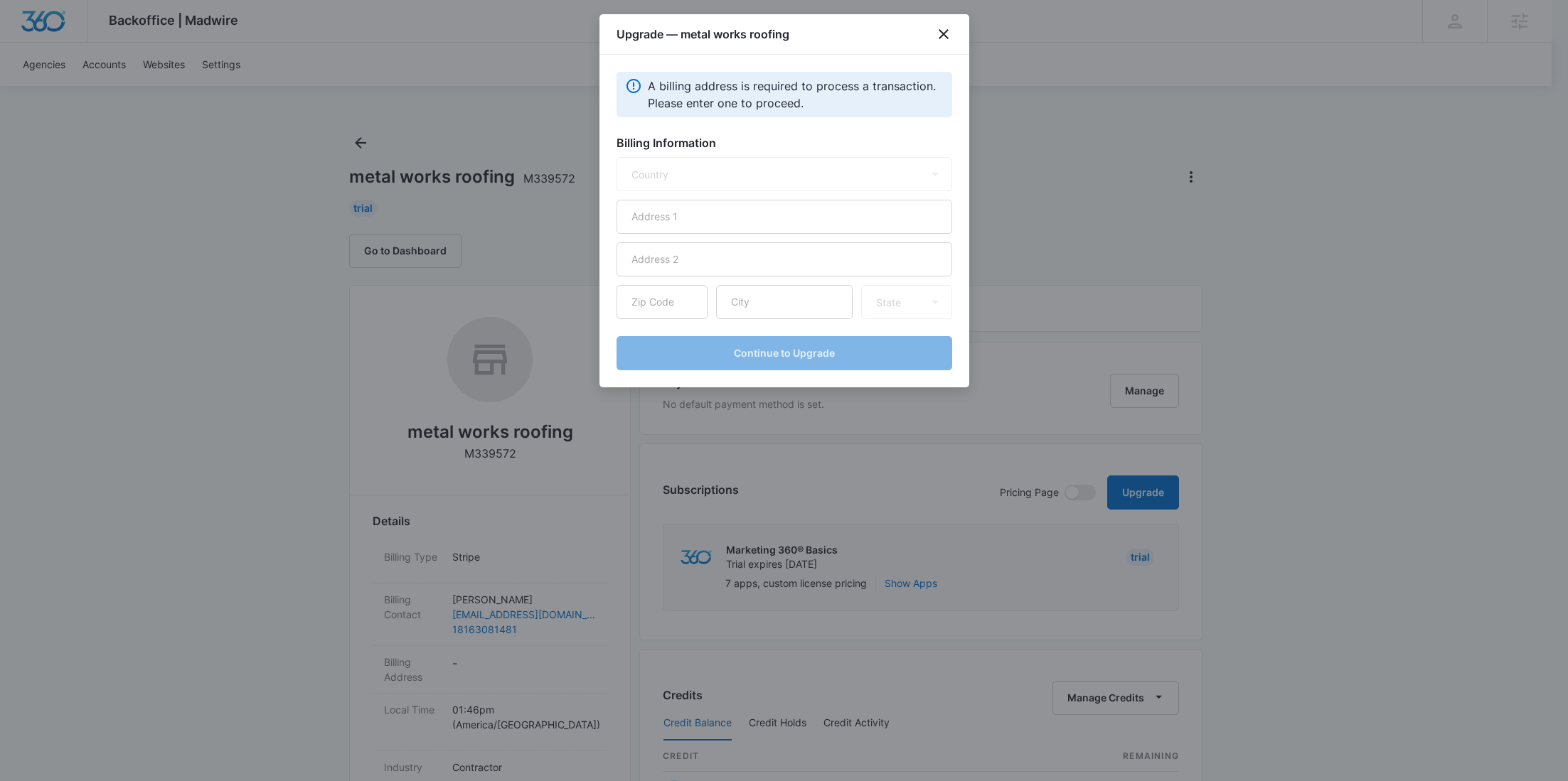
select select "US"
click at [696, 210] on input "text" at bounding box center [784, 216] width 335 height 34
paste input "[STREET_ADDRESS][PERSON_NAME]"
type input "[STREET_ADDRESS][PERSON_NAME]"
click at [761, 311] on input "text" at bounding box center [784, 301] width 137 height 34
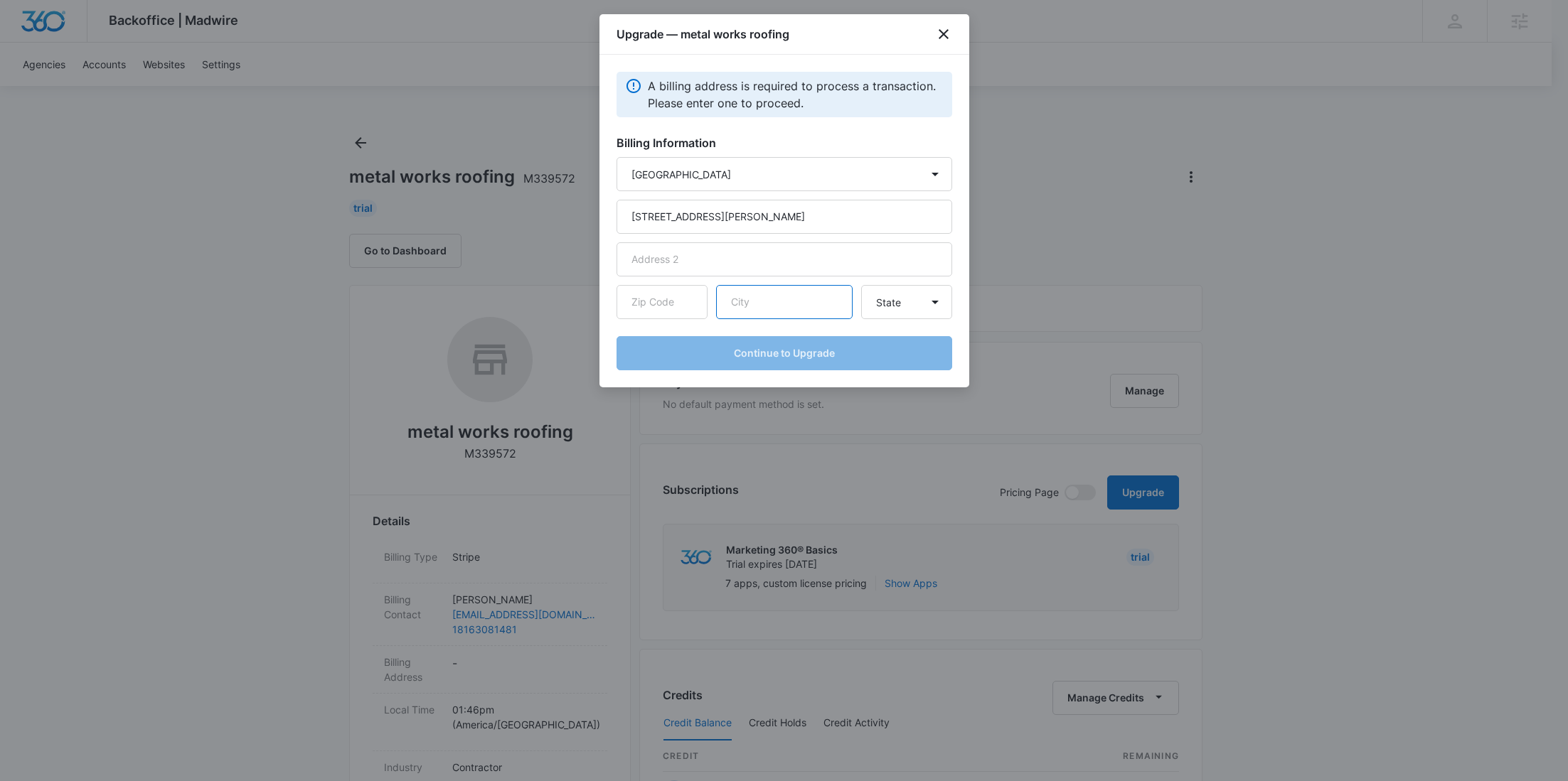
paste input "[PERSON_NAME]"
type input "[PERSON_NAME]"
click at [671, 307] on input "text" at bounding box center [662, 301] width 91 height 34
paste input "65345"
type input "65345"
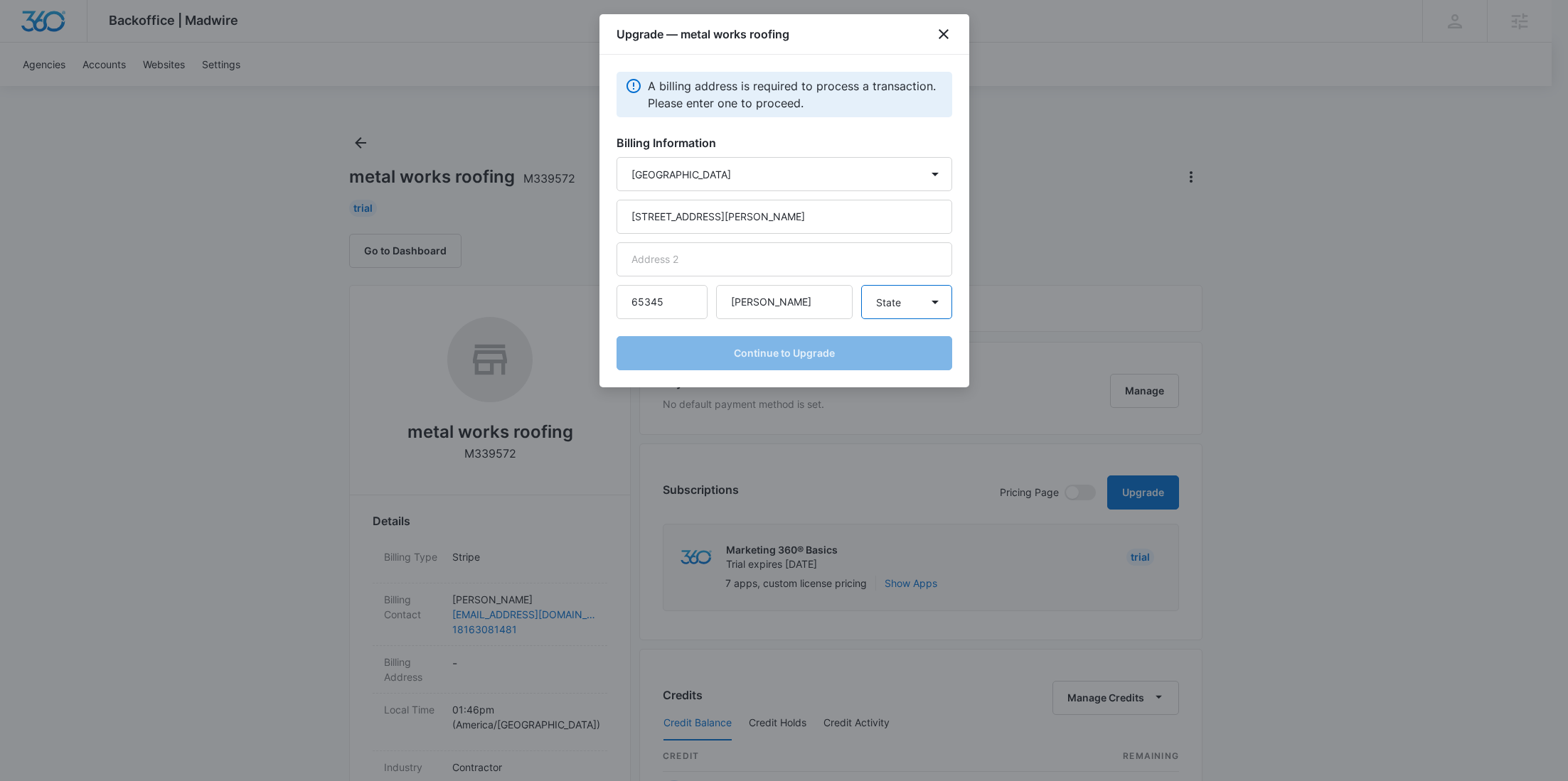
click at [895, 307] on select "State [US_STATE] [US_STATE] [US_STATE] [US_STATE] [US_STATE] [US_STATE] [US_STA…" at bounding box center [906, 301] width 91 height 34
select select "MO"
click at [861, 285] on select "State [US_STATE] [US_STATE] [US_STATE] [US_STATE] [US_STATE] [US_STATE] [US_STA…" at bounding box center [906, 301] width 91 height 34
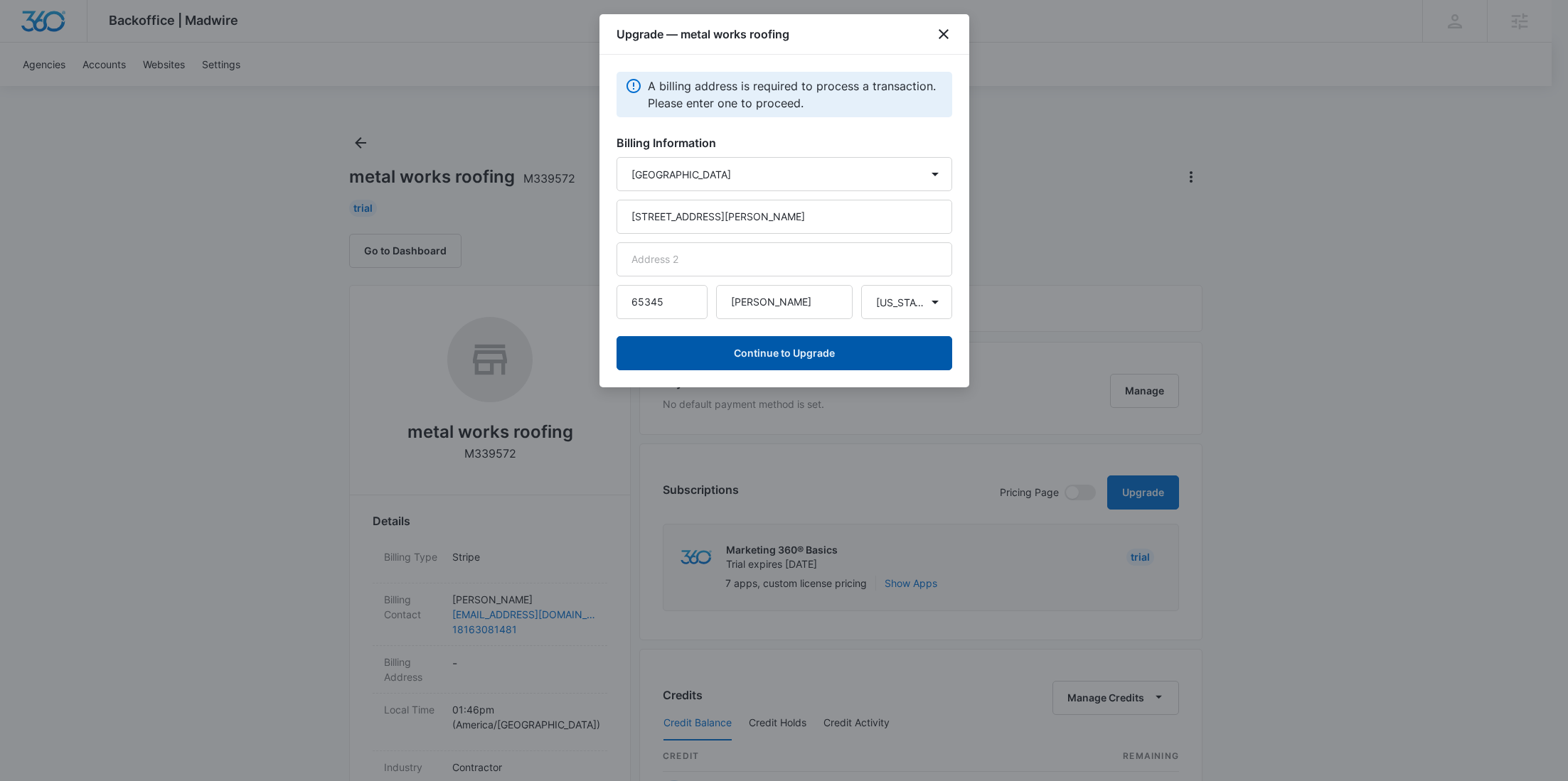
click at [780, 358] on button "Continue to Upgrade" at bounding box center [784, 353] width 335 height 34
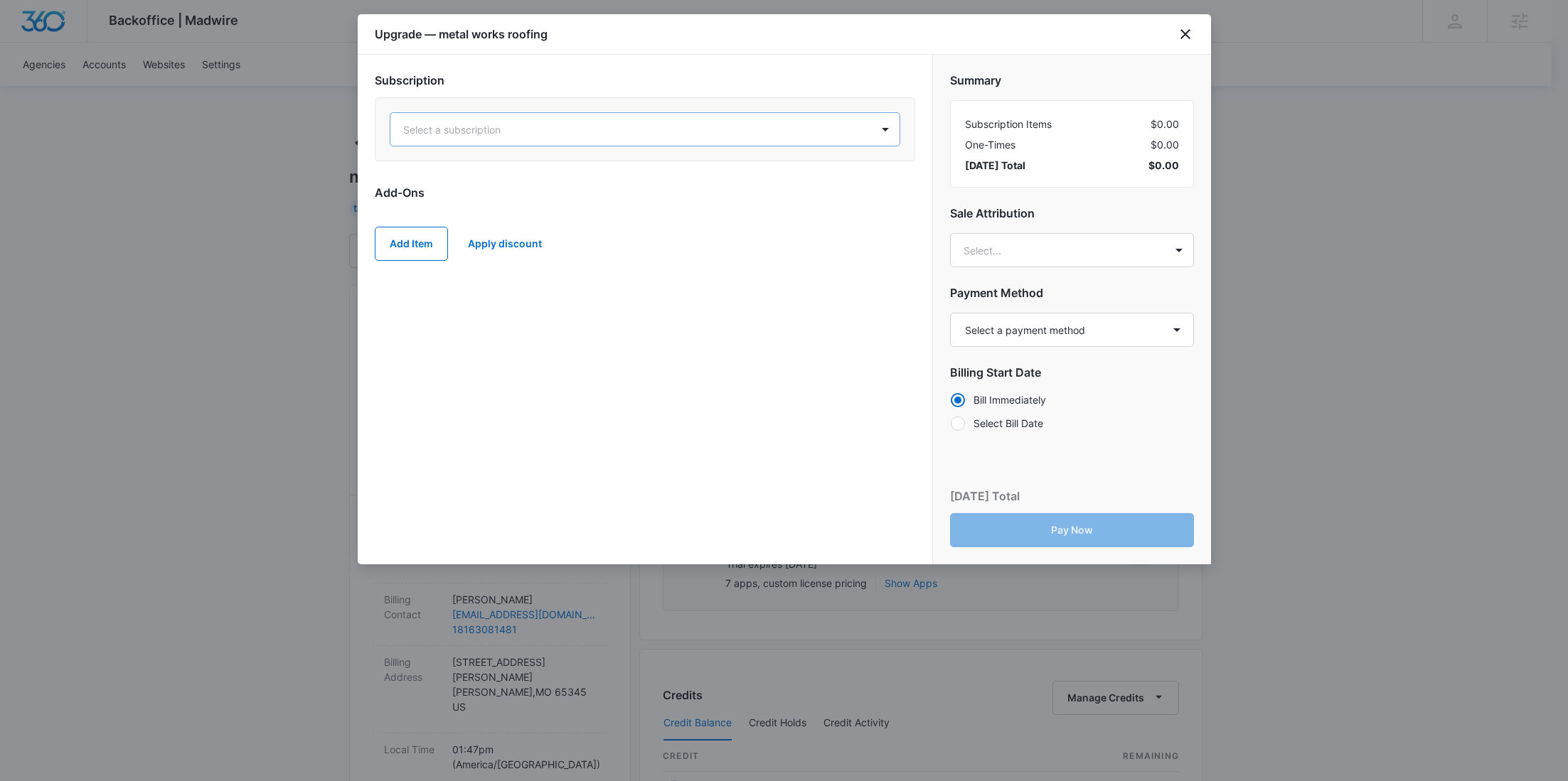
click at [617, 124] on div at bounding box center [628, 130] width 449 height 17
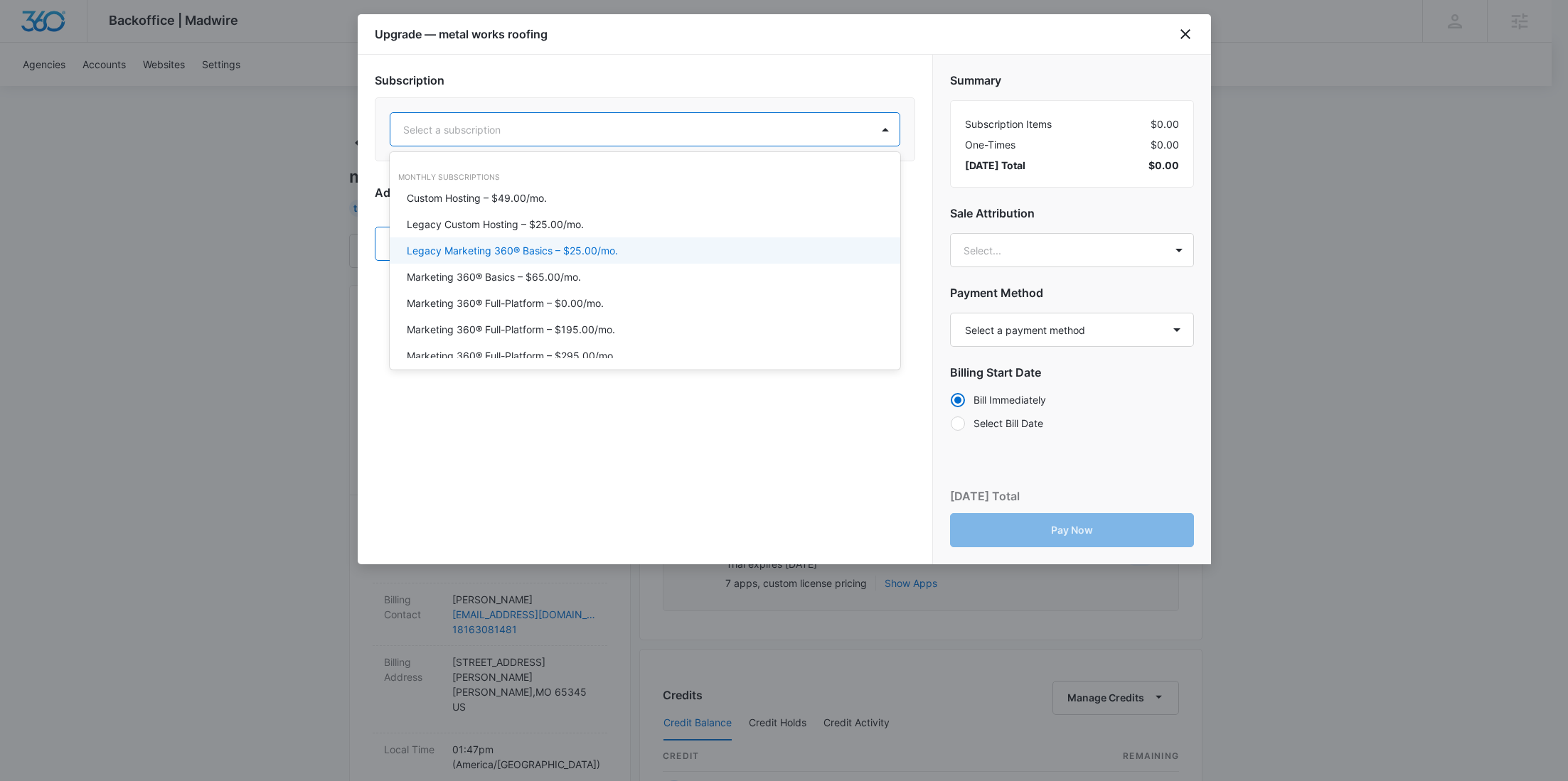
scroll to position [71, 0]
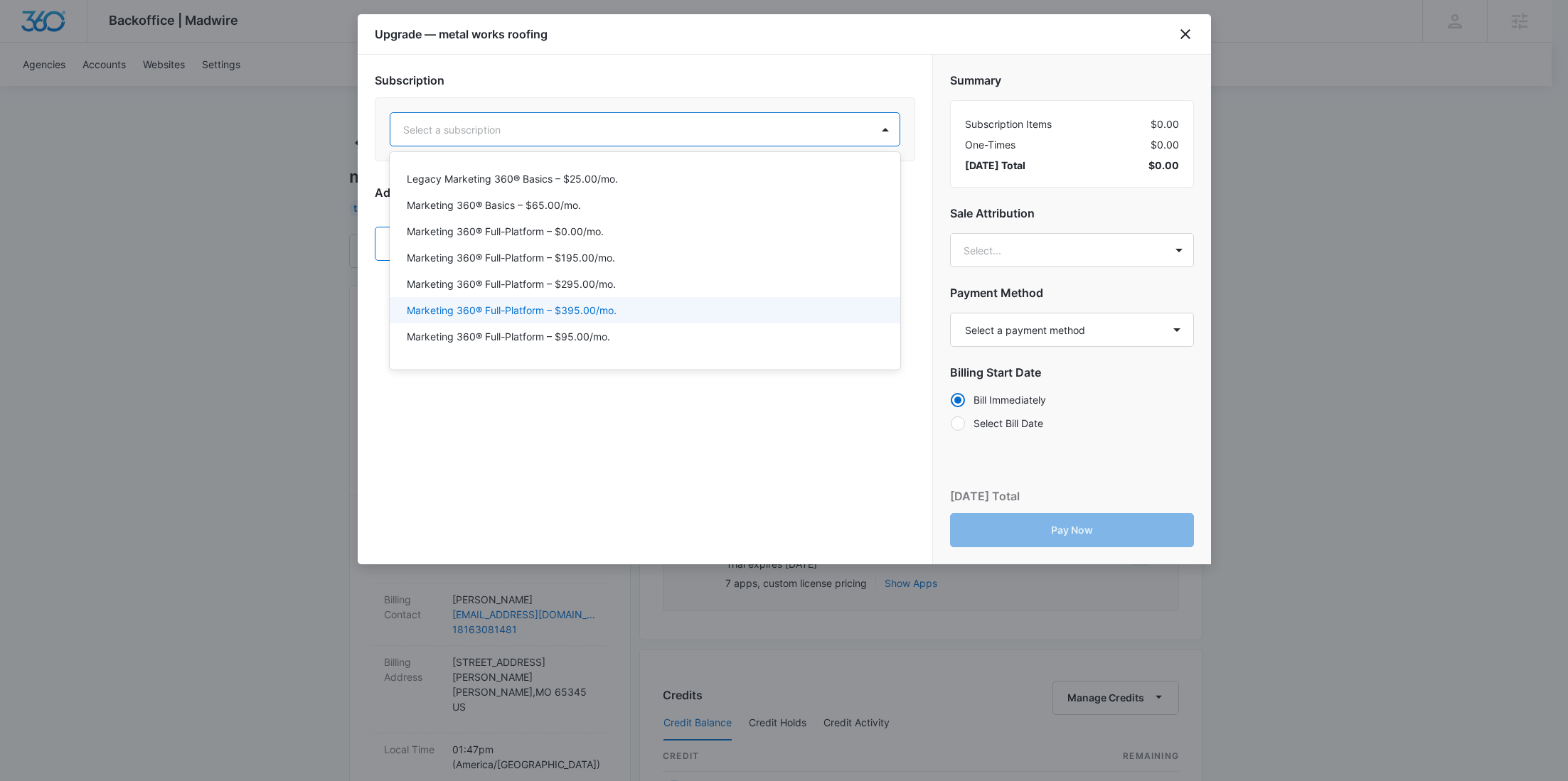
drag, startPoint x: 607, startPoint y: 303, endPoint x: 477, endPoint y: 246, distance: 141.9
click at [607, 303] on p "Marketing 360® Full-Platform – $395.00/mo." at bounding box center [511, 310] width 210 height 15
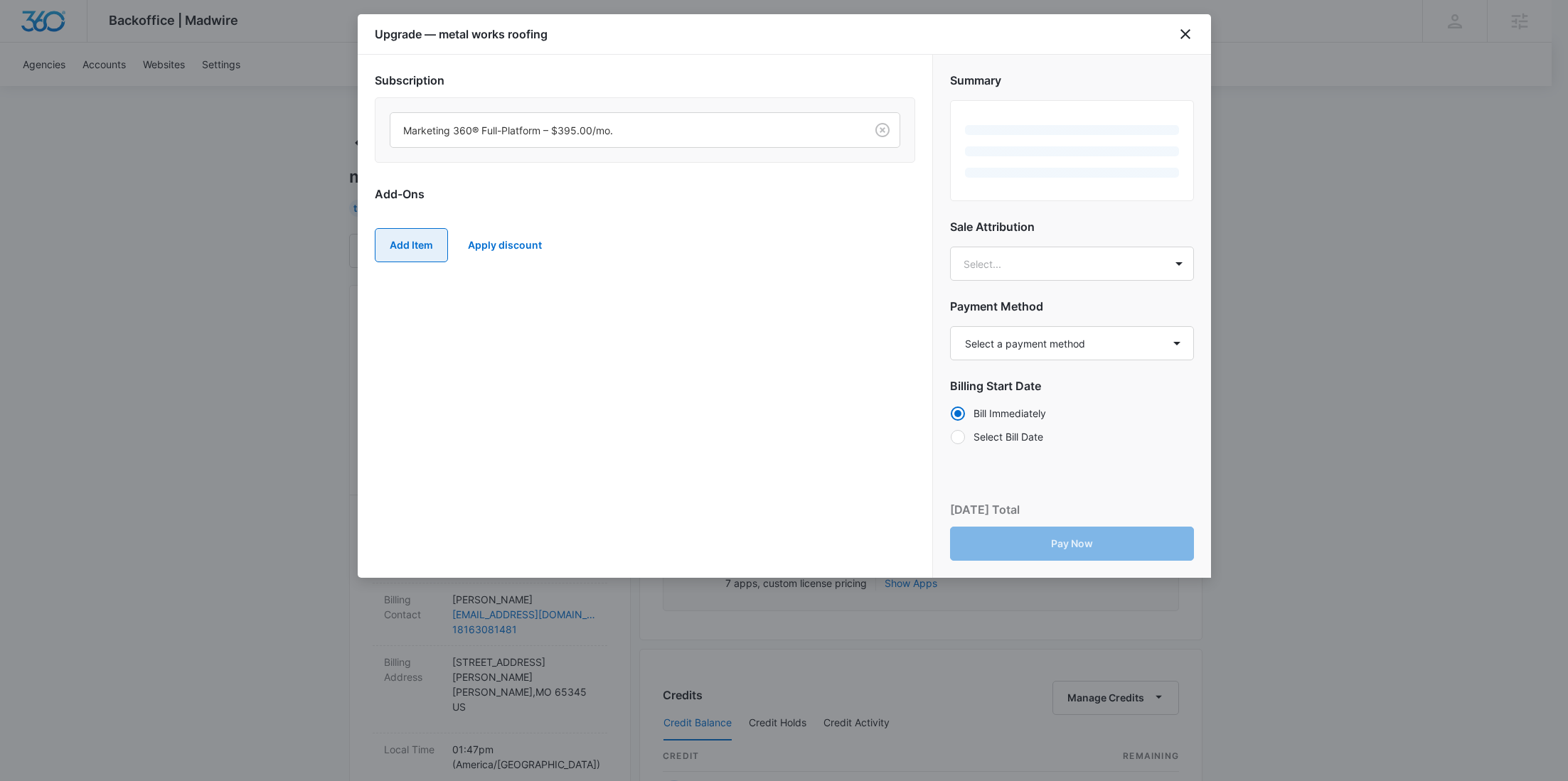
click at [423, 241] on button "Add Item" at bounding box center [411, 245] width 73 height 34
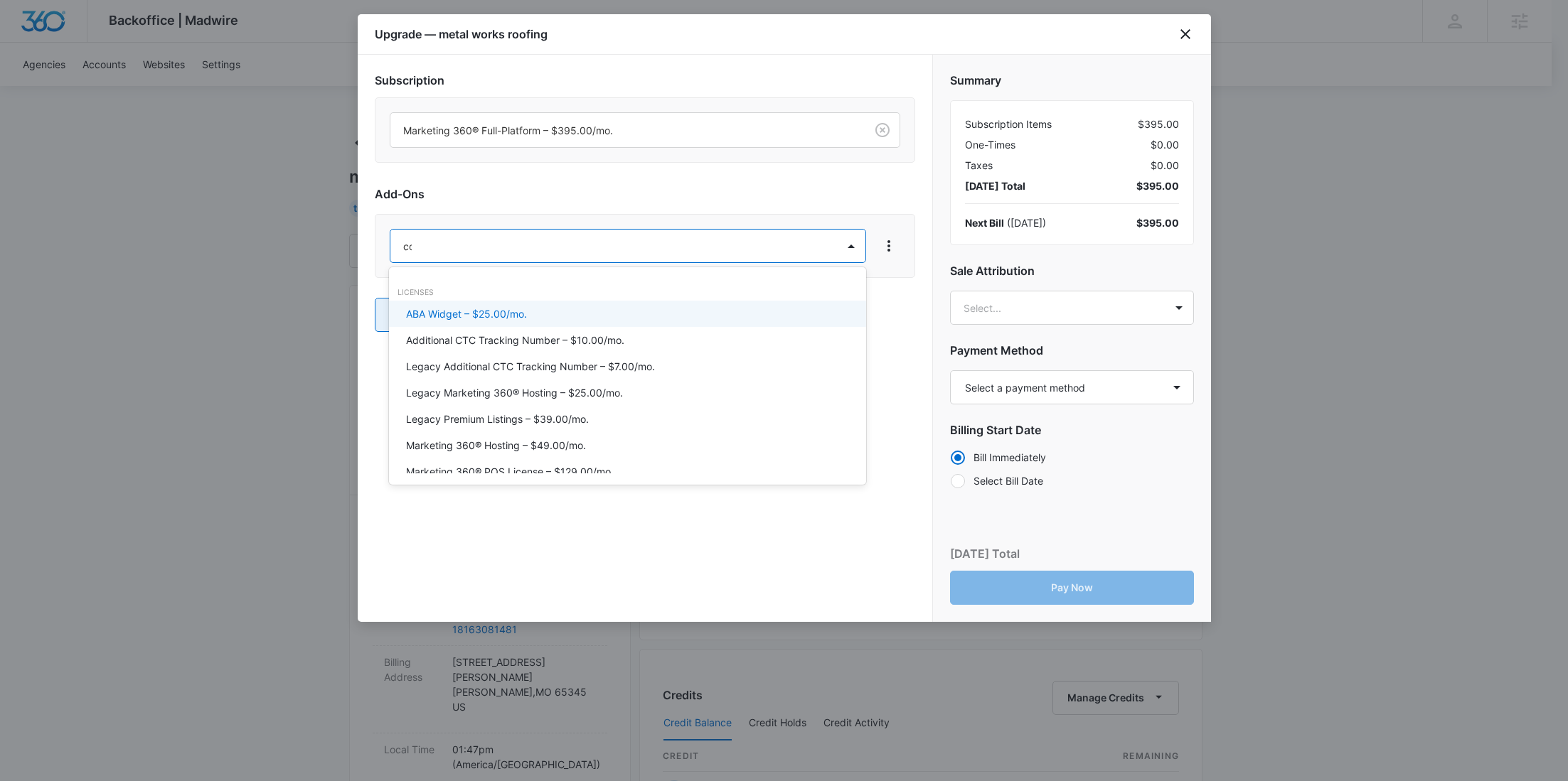
type input "cont"
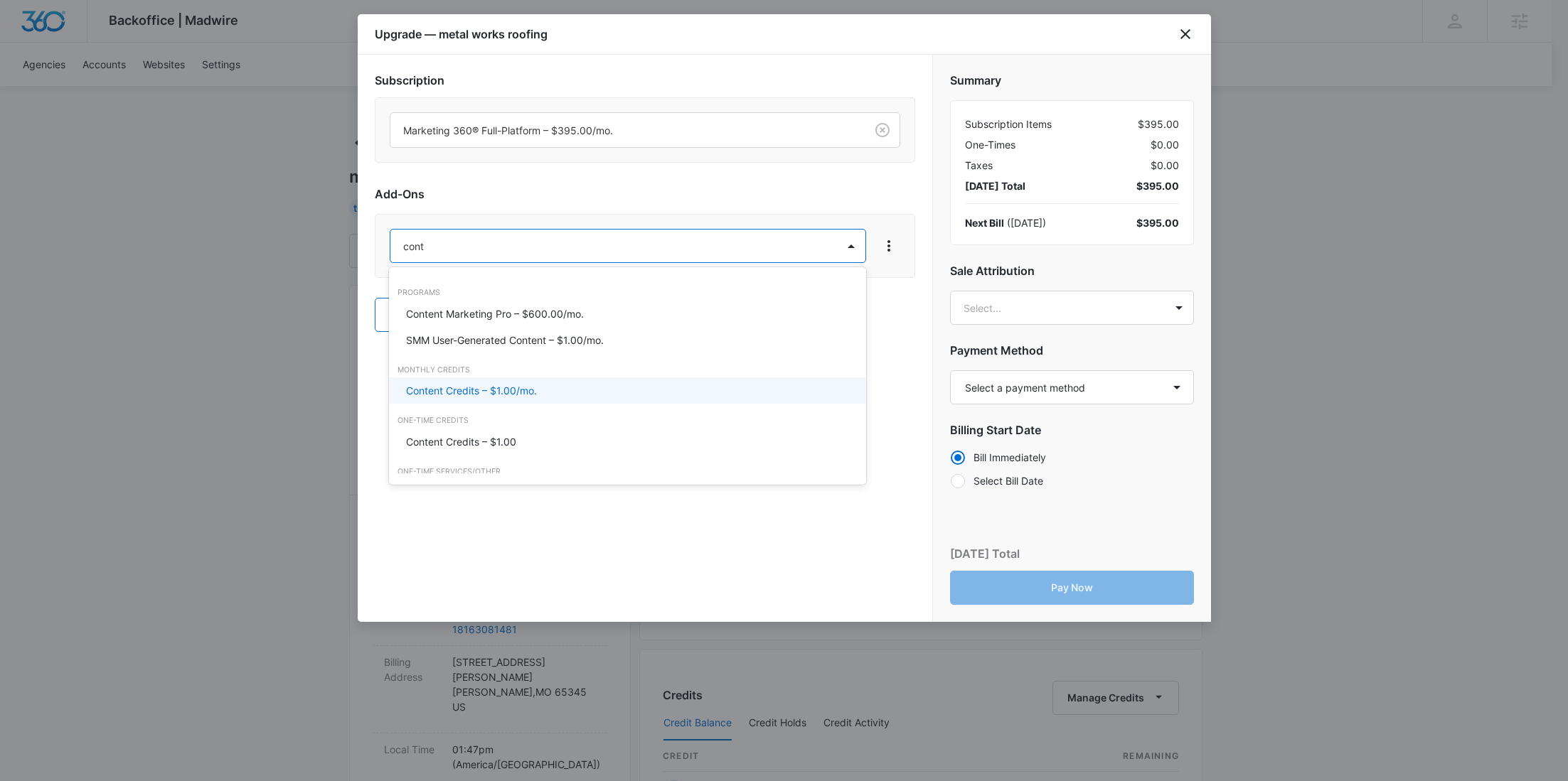
click at [487, 395] on p "Content Credits – $1.00/mo." at bounding box center [471, 390] width 131 height 15
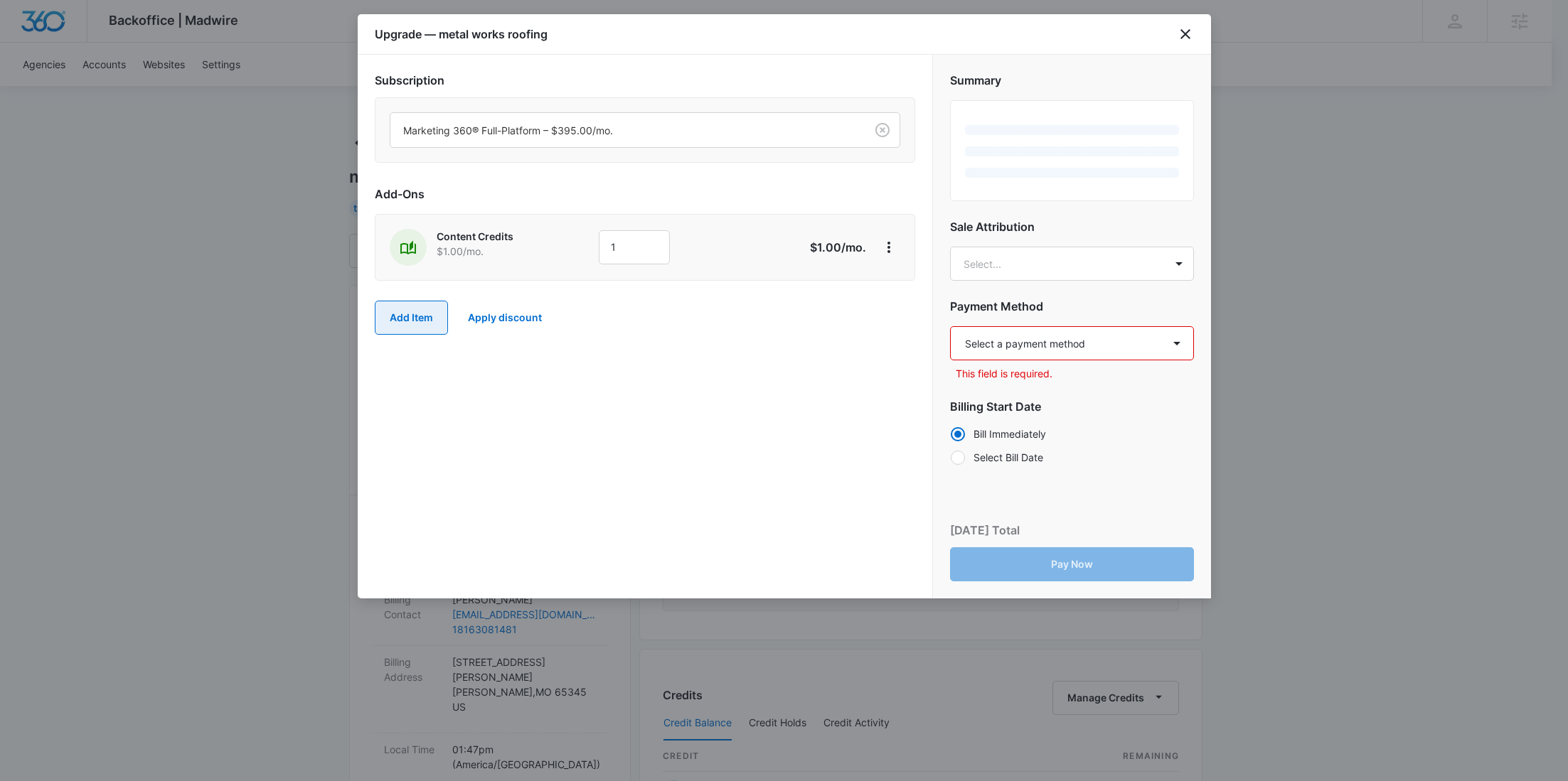
click at [419, 317] on button "Add Item" at bounding box center [411, 317] width 73 height 34
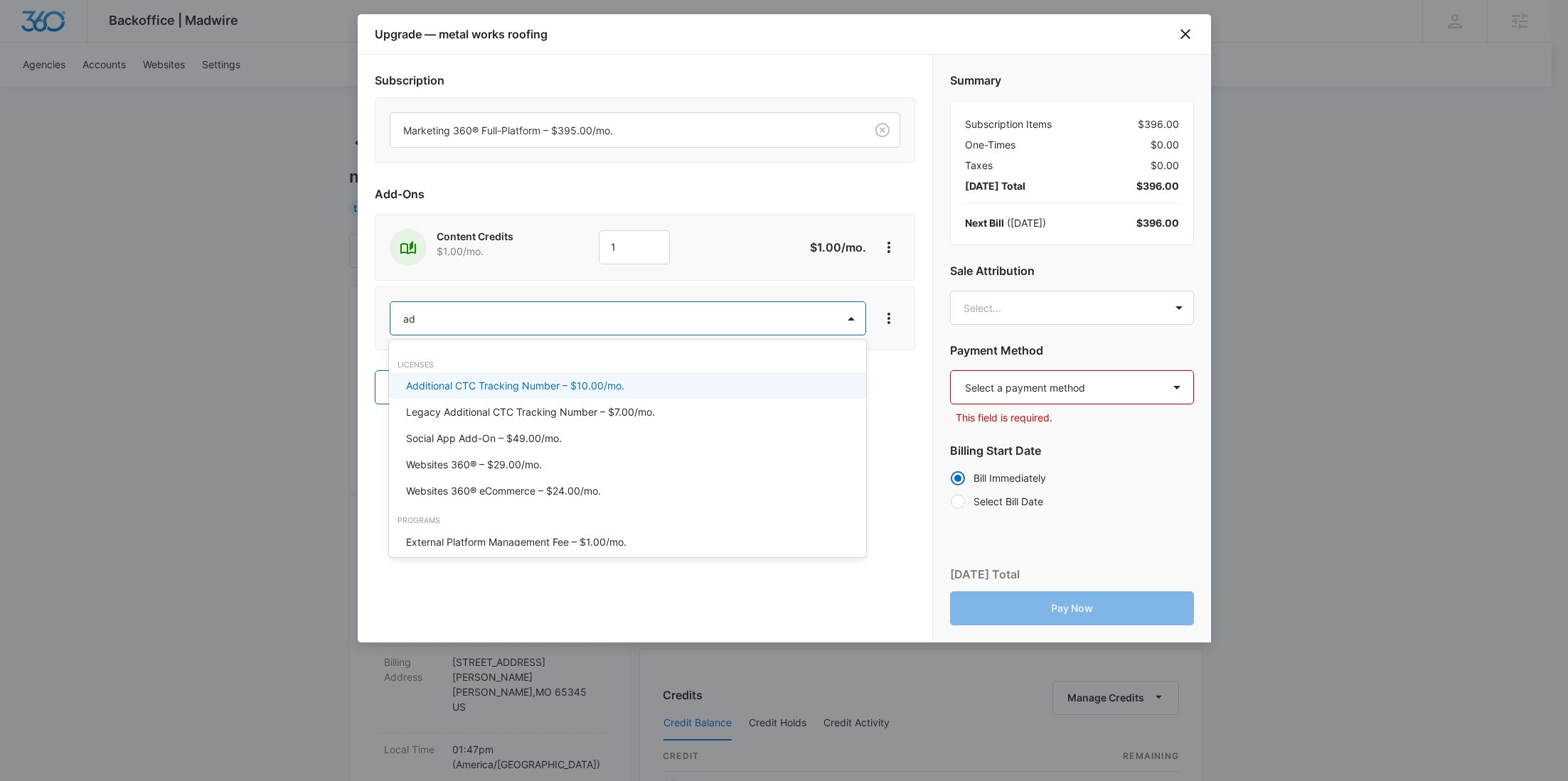
type input "ad c"
click at [436, 381] on p "Ad Credits – $1.00/mo." at bounding box center [459, 385] width 106 height 15
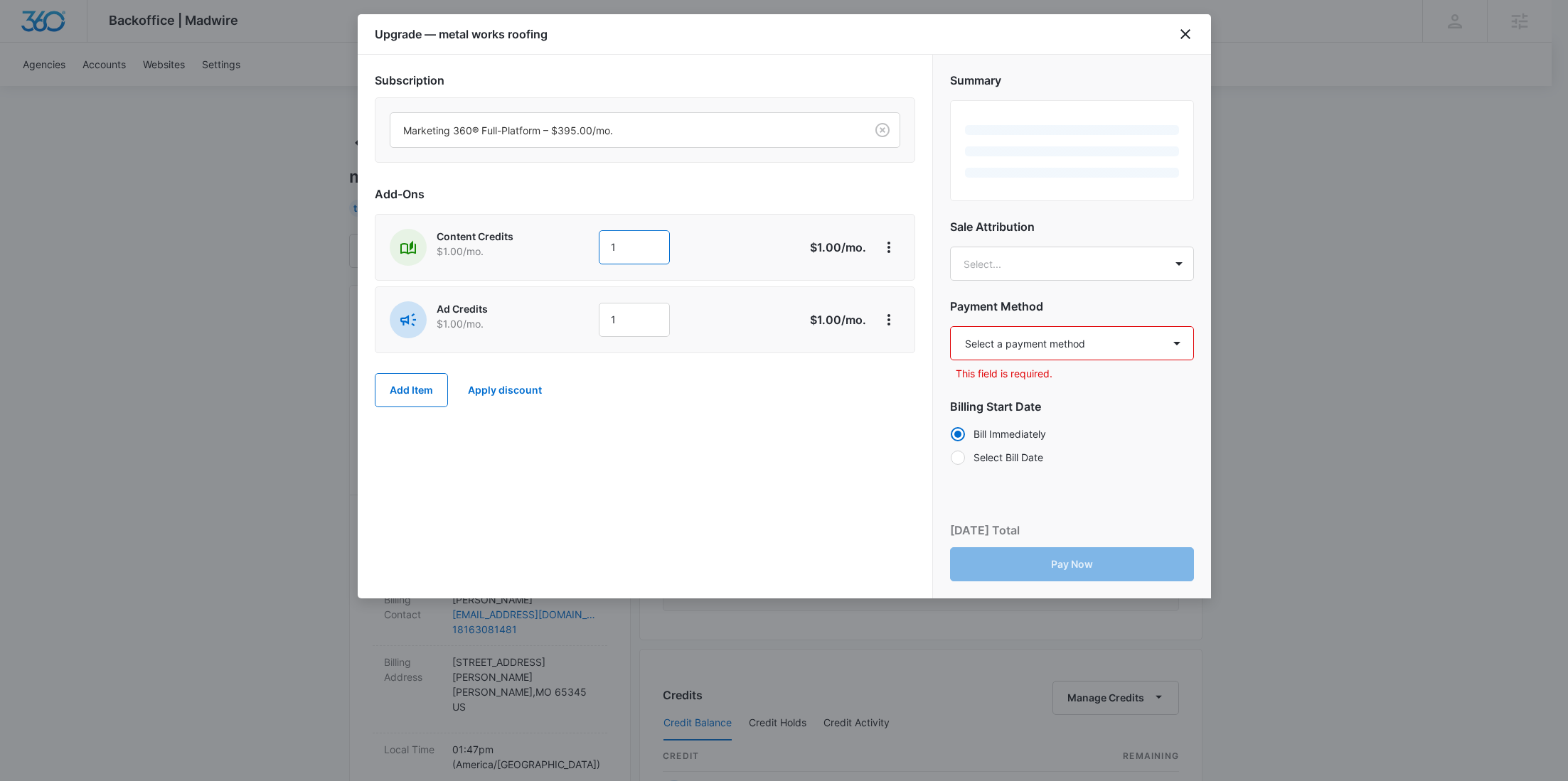
drag, startPoint x: 652, startPoint y: 238, endPoint x: 568, endPoint y: 234, distance: 84.1
click at [572, 234] on div "Content Credits $1.00 /mo. 1" at bounding box center [594, 247] width 409 height 37
type input "600"
click at [568, 303] on div "Ad Credits $1.00 /mo." at bounding box center [490, 320] width 200 height 37
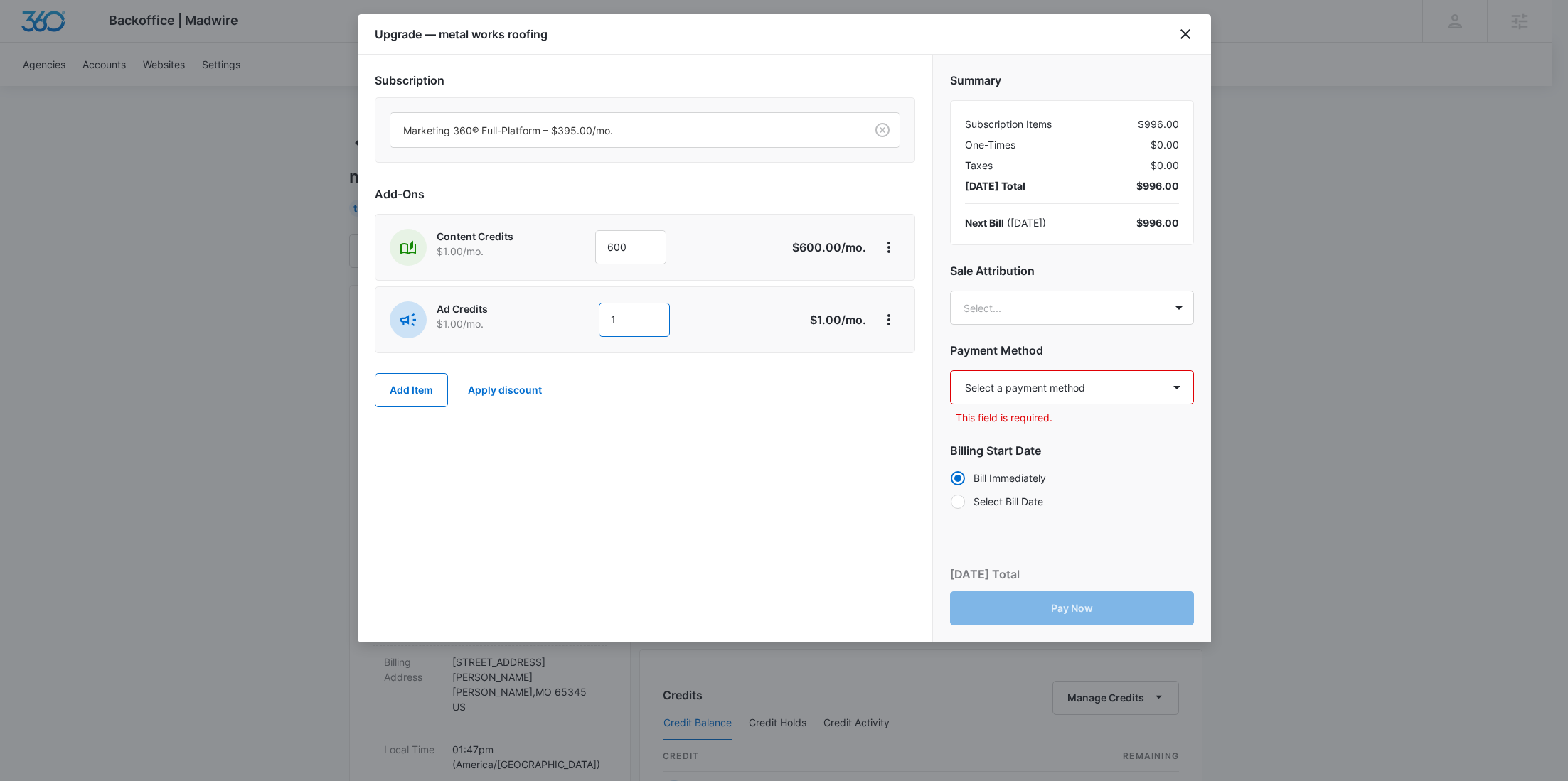
click at [609, 319] on input "1" at bounding box center [634, 320] width 71 height 34
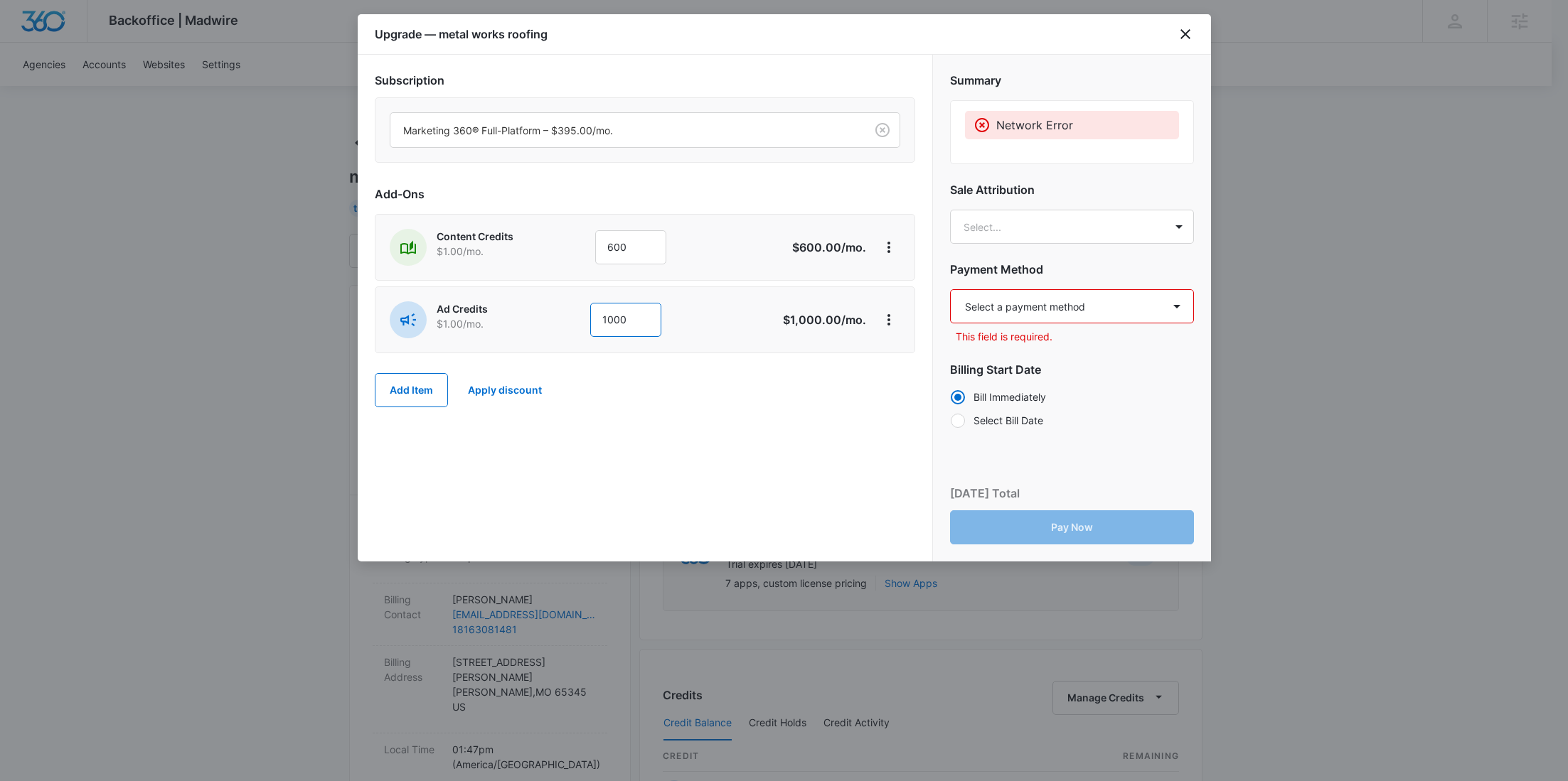
type input "1000"
click at [1024, 311] on select "Select a payment method American Express ending in [DATE] New payment method Mo…" at bounding box center [1071, 306] width 244 height 34
select select "pm_1SGOkxA4n8RTgNjUVaqOgP2D"
click at [950, 289] on select "Select a payment method American Express ending in [DATE] New payment method Mo…" at bounding box center [1071, 306] width 244 height 34
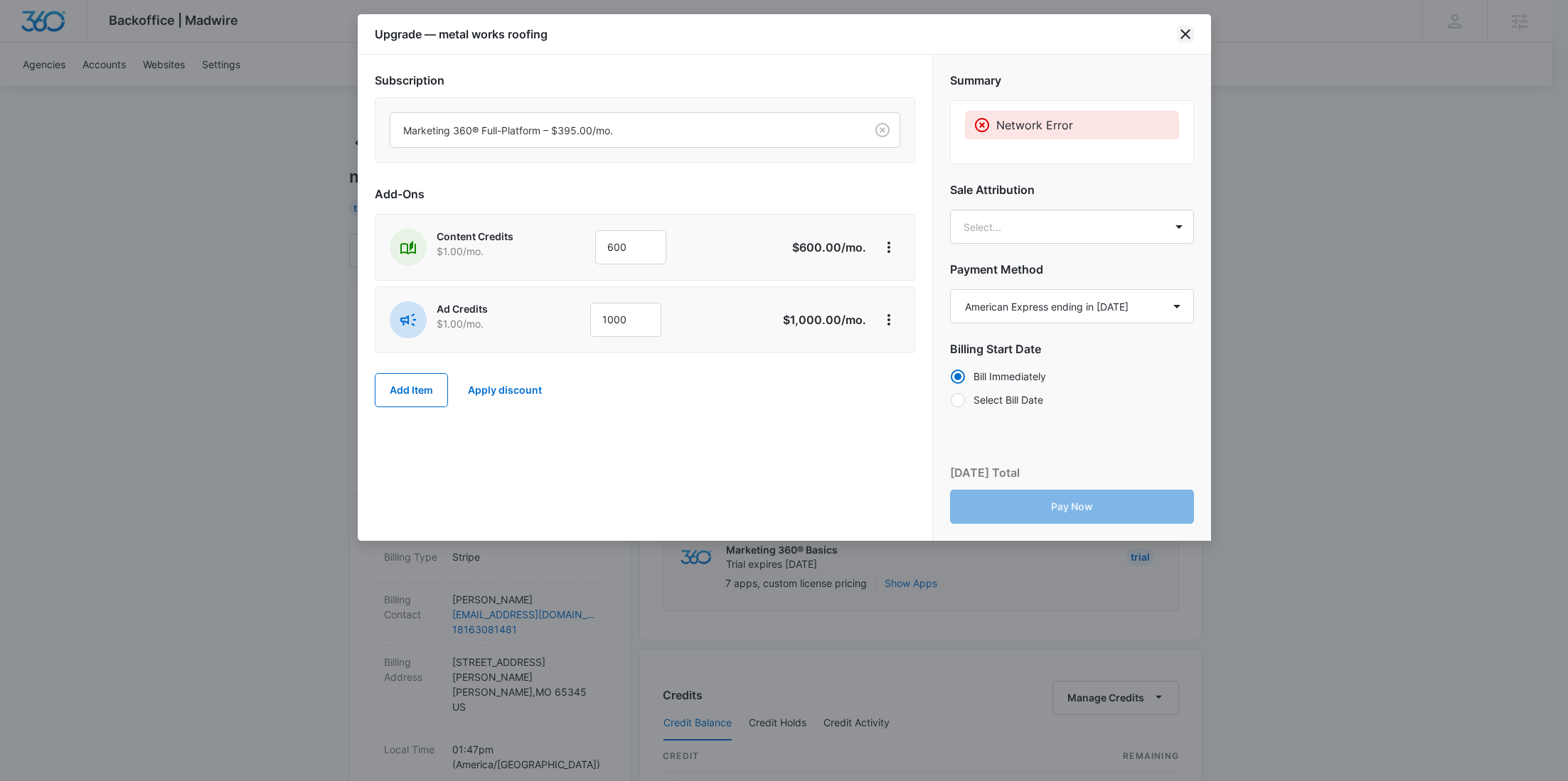
click at [1187, 39] on icon "close" at bounding box center [1186, 34] width 17 height 17
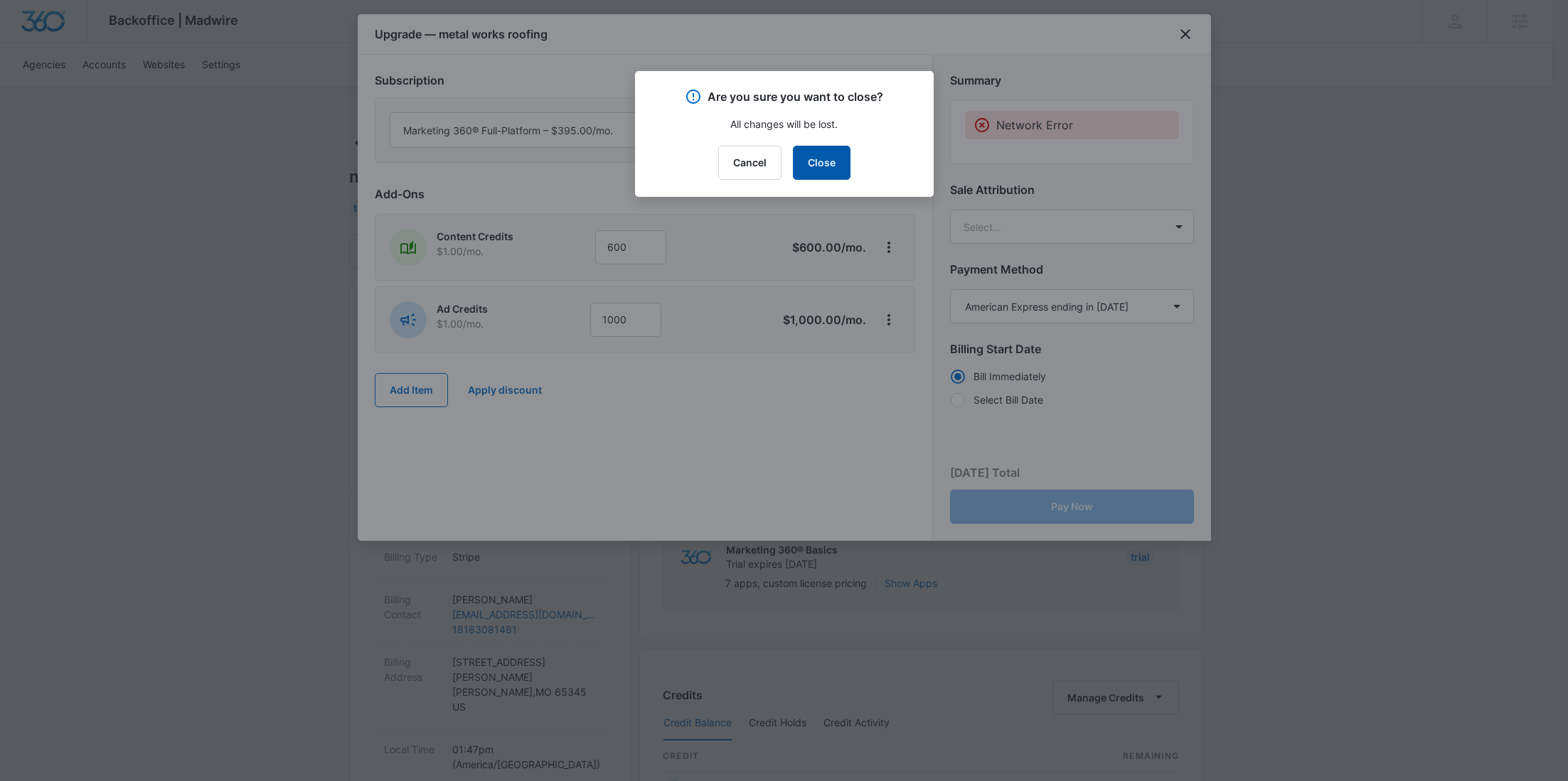
click at [821, 160] on button "Close" at bounding box center [821, 162] width 57 height 34
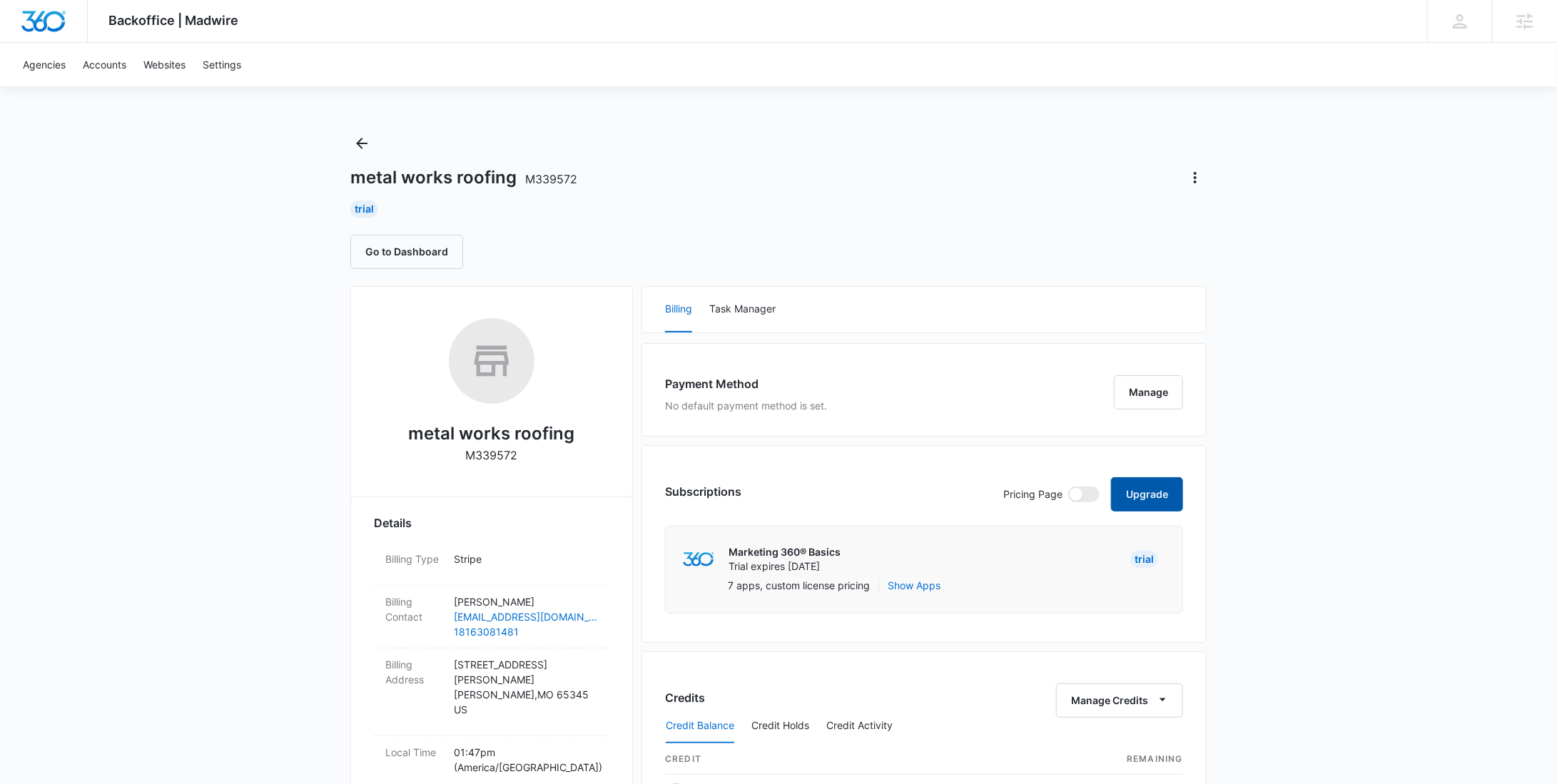
click at [1147, 488] on button "Upgrade" at bounding box center [1147, 494] width 72 height 34
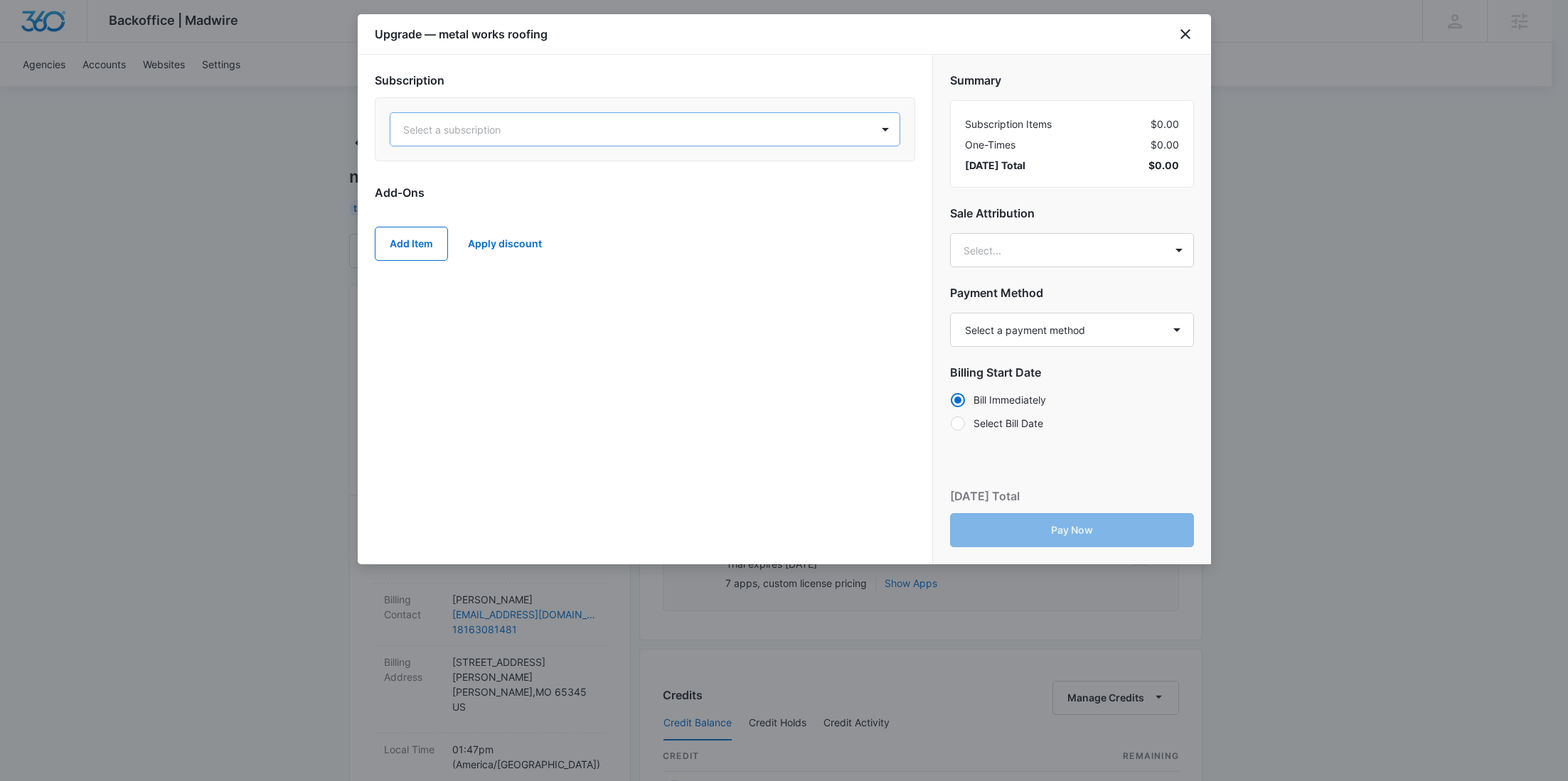
click at [647, 141] on div "Select a subscription" at bounding box center [631, 130] width 481 height 32
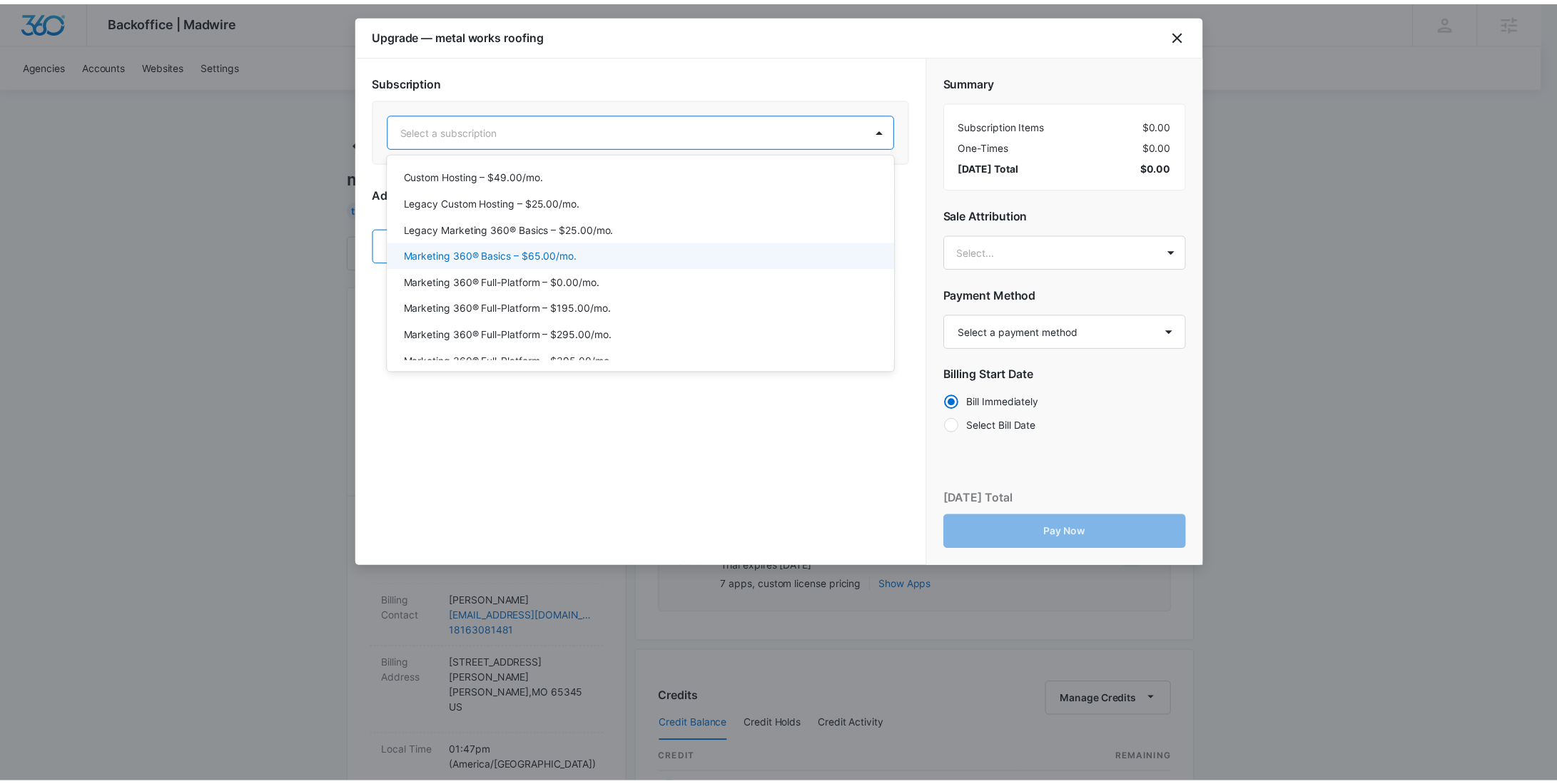
scroll to position [59, 0]
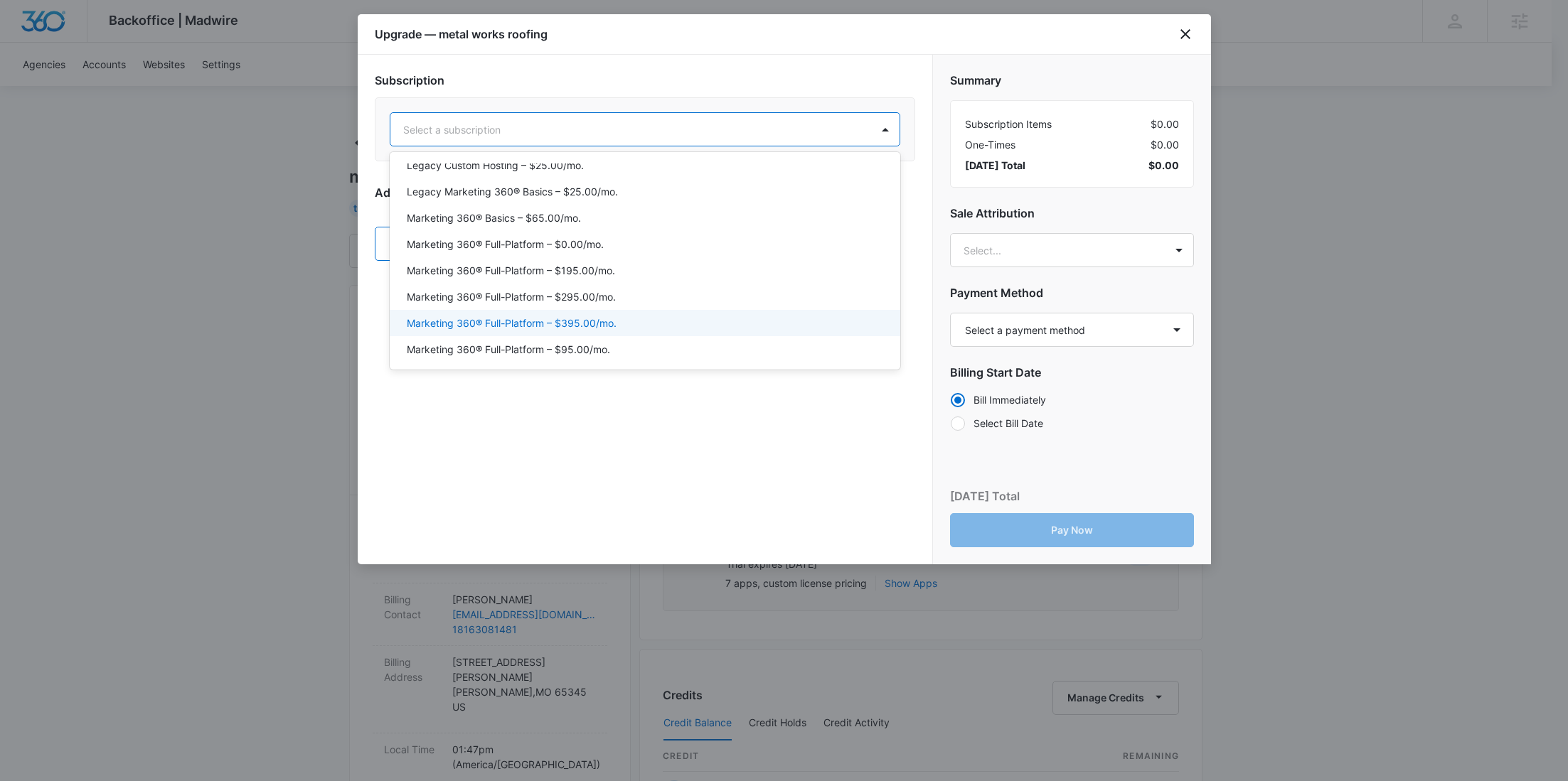
click at [617, 315] on div "Marketing 360® Full-Platform – $395.00/mo." at bounding box center [644, 322] width 474 height 15
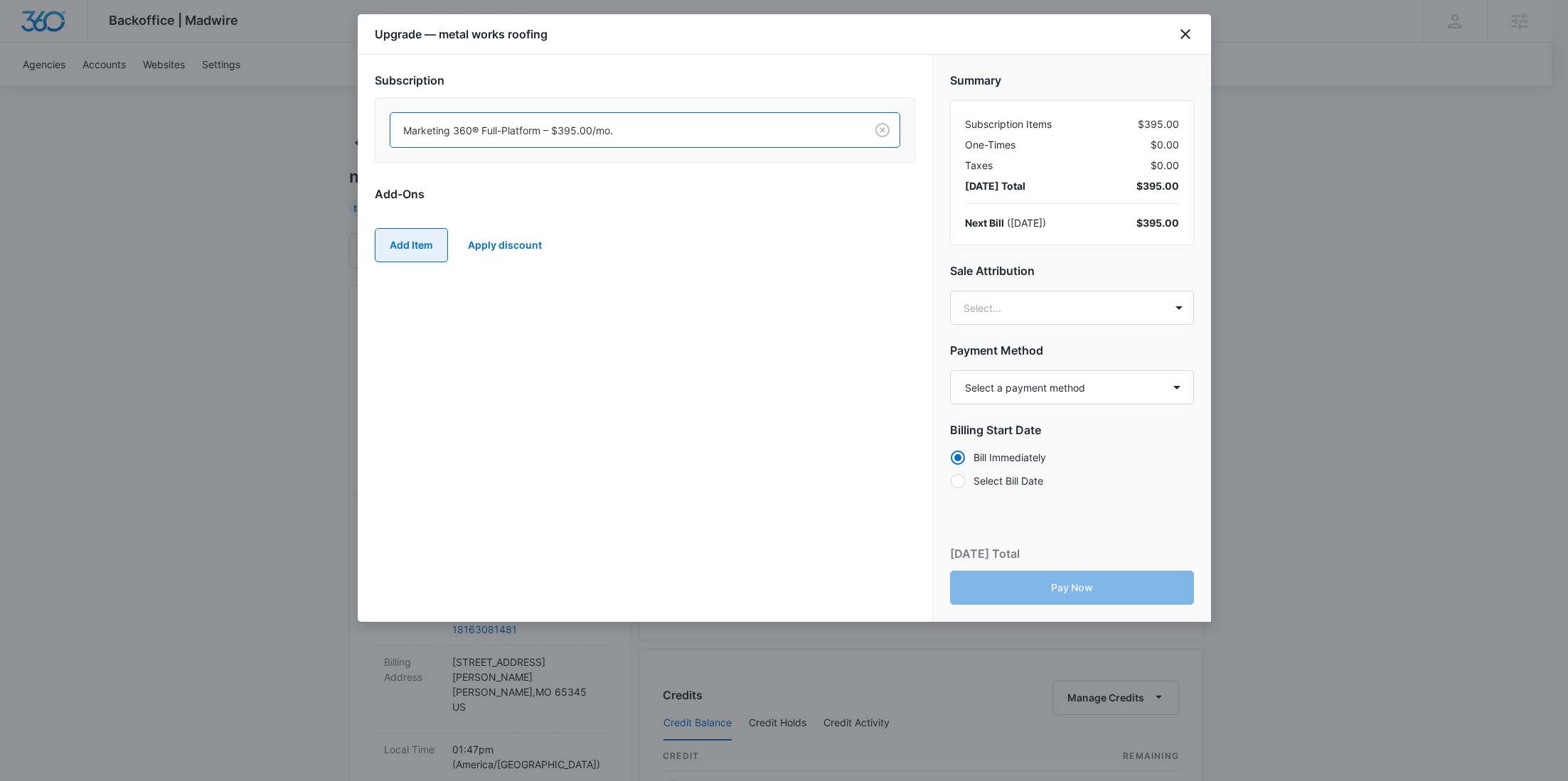
click at [409, 241] on button "Add Item" at bounding box center [411, 245] width 73 height 34
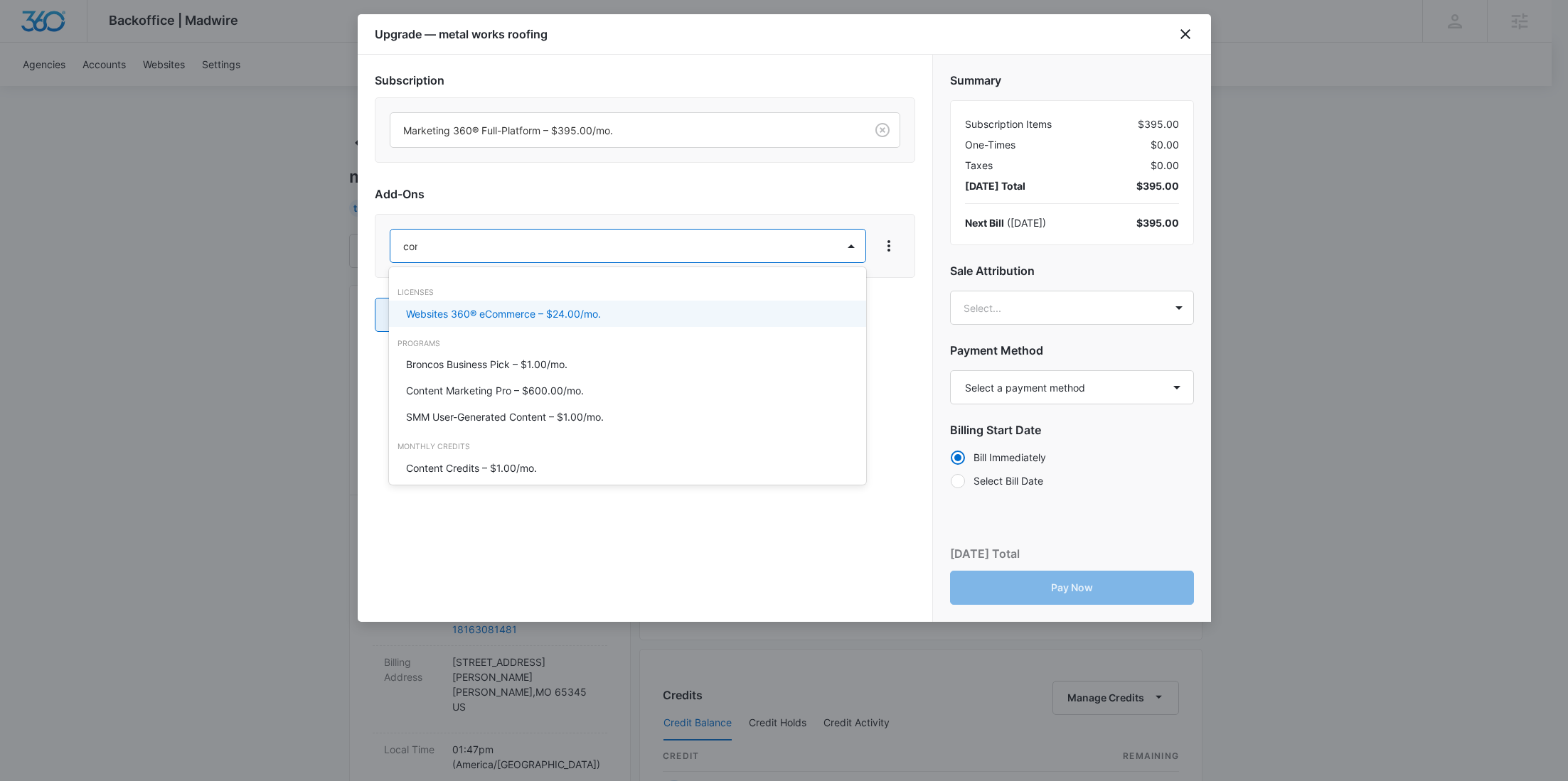
type input "cont"
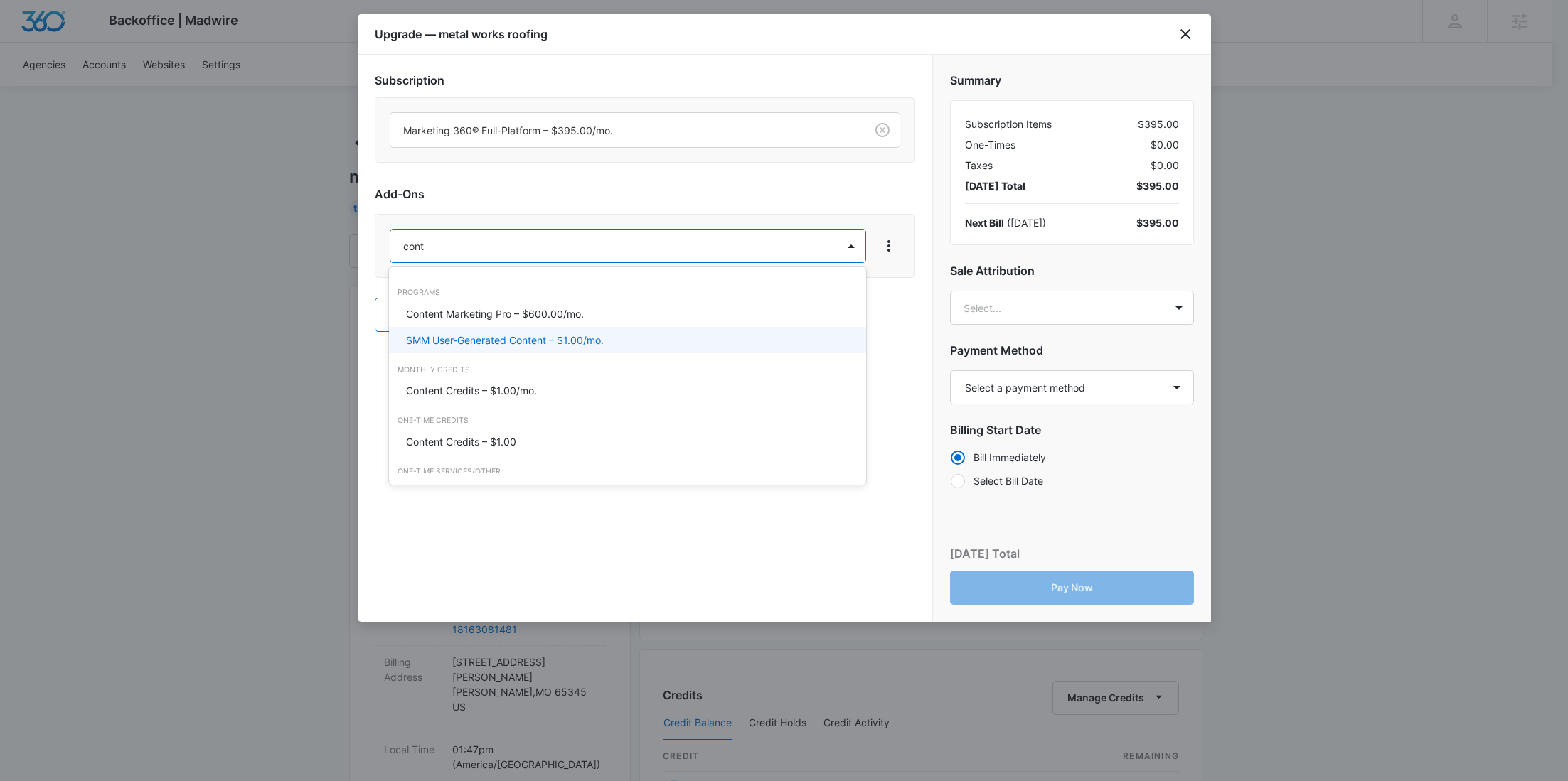
click at [452, 393] on p "Content Credits – $1.00/mo." at bounding box center [471, 390] width 131 height 15
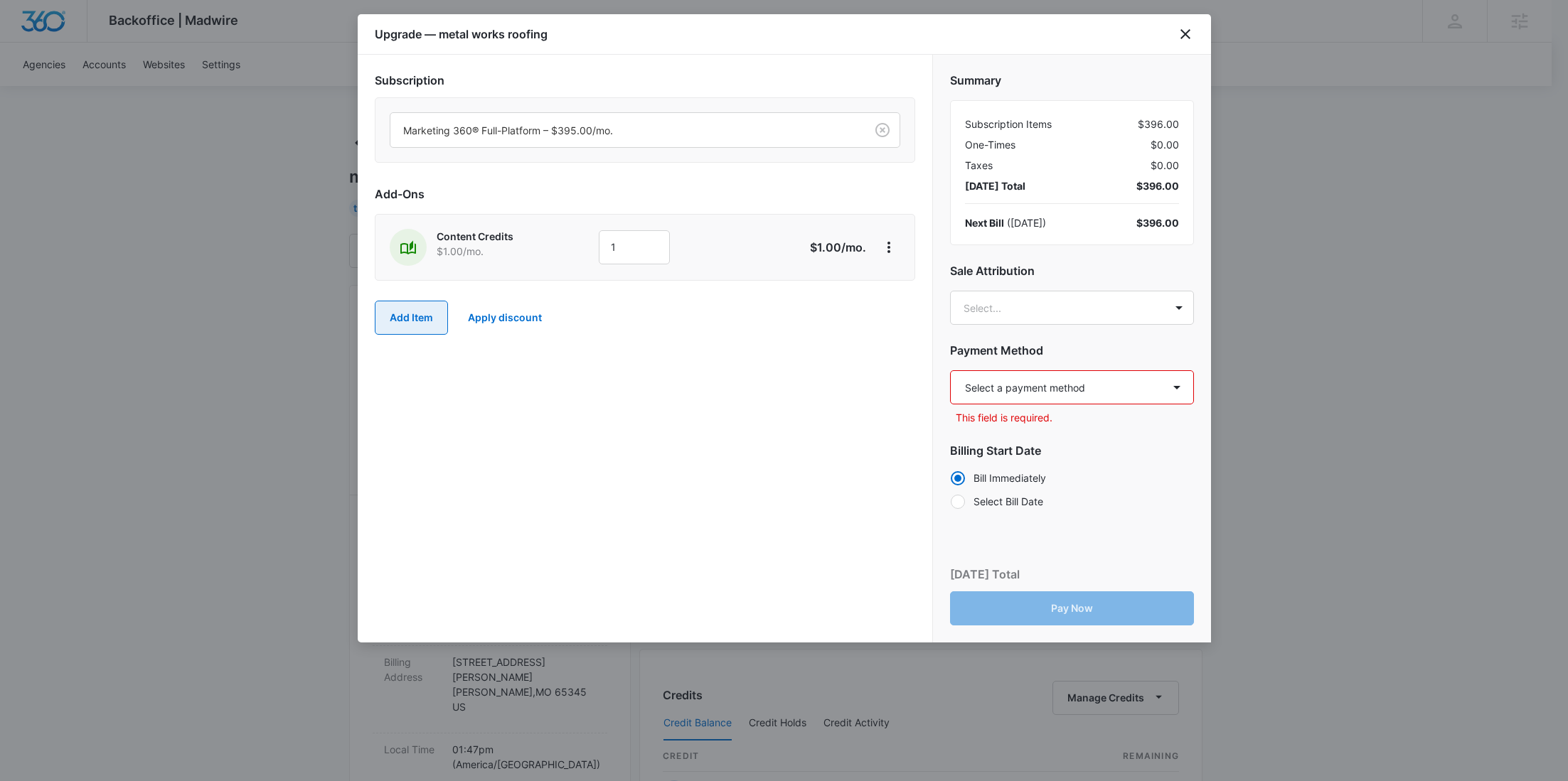
click at [391, 300] on button "Add Item" at bounding box center [411, 317] width 73 height 34
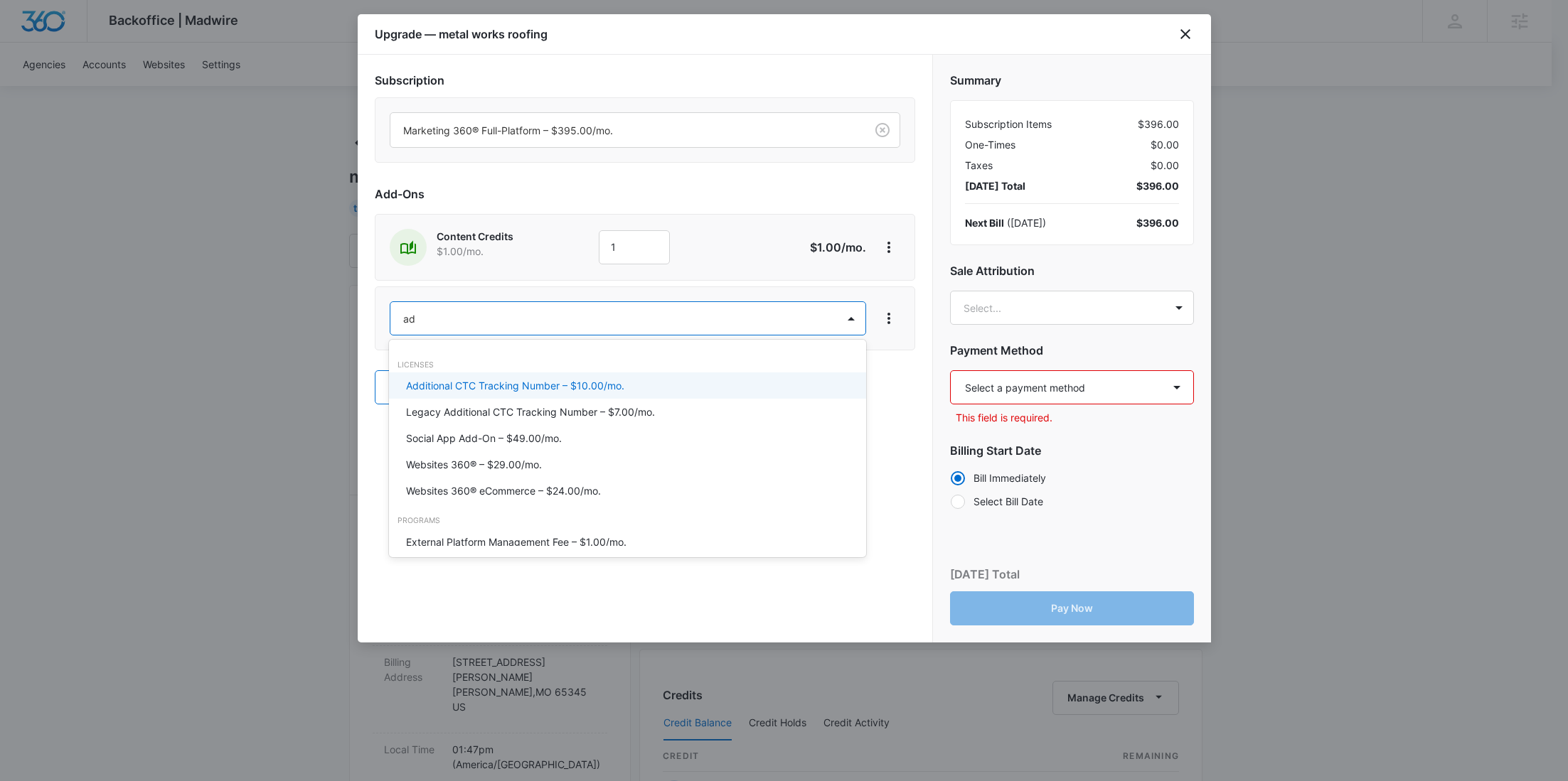
type input "ad c"
click at [479, 380] on p "Ad Credits – $1.00/mo." at bounding box center [459, 385] width 106 height 15
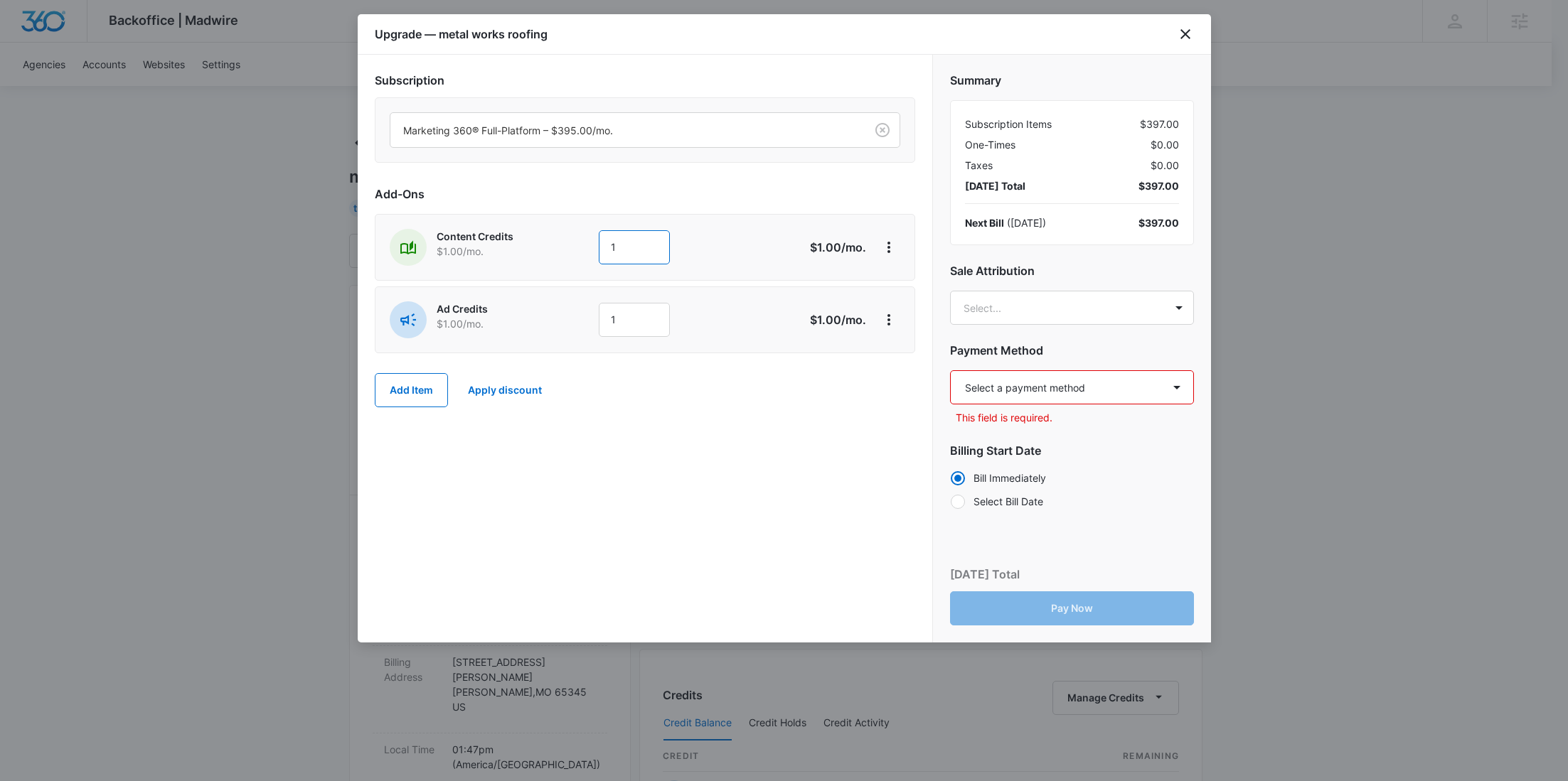
drag, startPoint x: 656, startPoint y: 255, endPoint x: 544, endPoint y: 246, distance: 112.4
click at [544, 246] on div "Content Credits $1.00 /mo. 1" at bounding box center [594, 247] width 409 height 37
type input "600"
click at [571, 299] on div "Ad Credits $1.00 /mo. 1 $1.00 /mo." at bounding box center [645, 320] width 540 height 67
drag, startPoint x: 641, startPoint y: 323, endPoint x: 547, endPoint y: 317, distance: 94.2
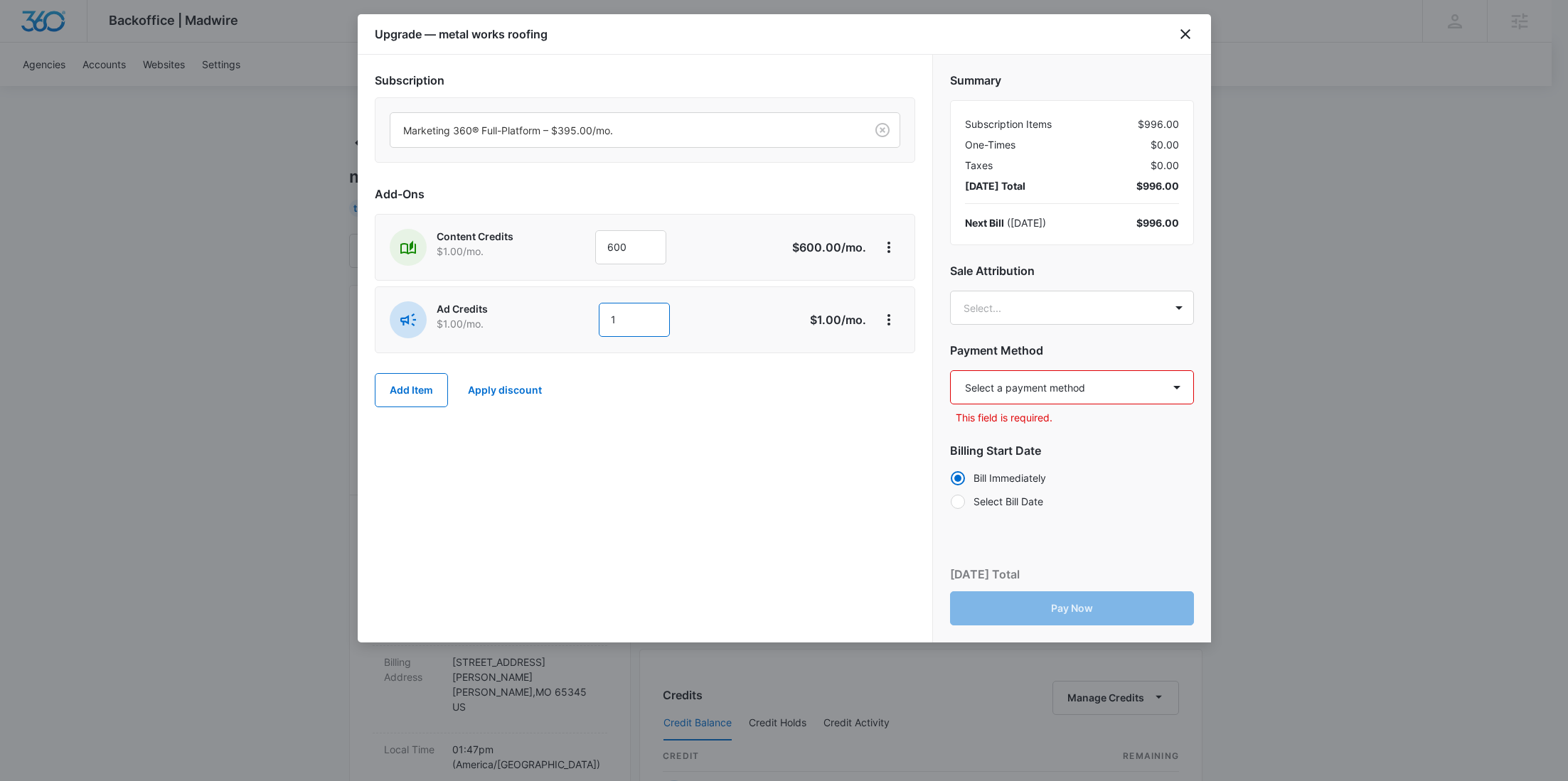
click at [547, 318] on div "Ad Credits $1.00 /mo. 1" at bounding box center [594, 320] width 409 height 37
type input "1000"
click at [1081, 303] on body "Backoffice | Madwire Apps Settings [PERSON_NAME] Young [EMAIL_ADDRESS][PERSON_N…" at bounding box center [784, 706] width 1568 height 1413
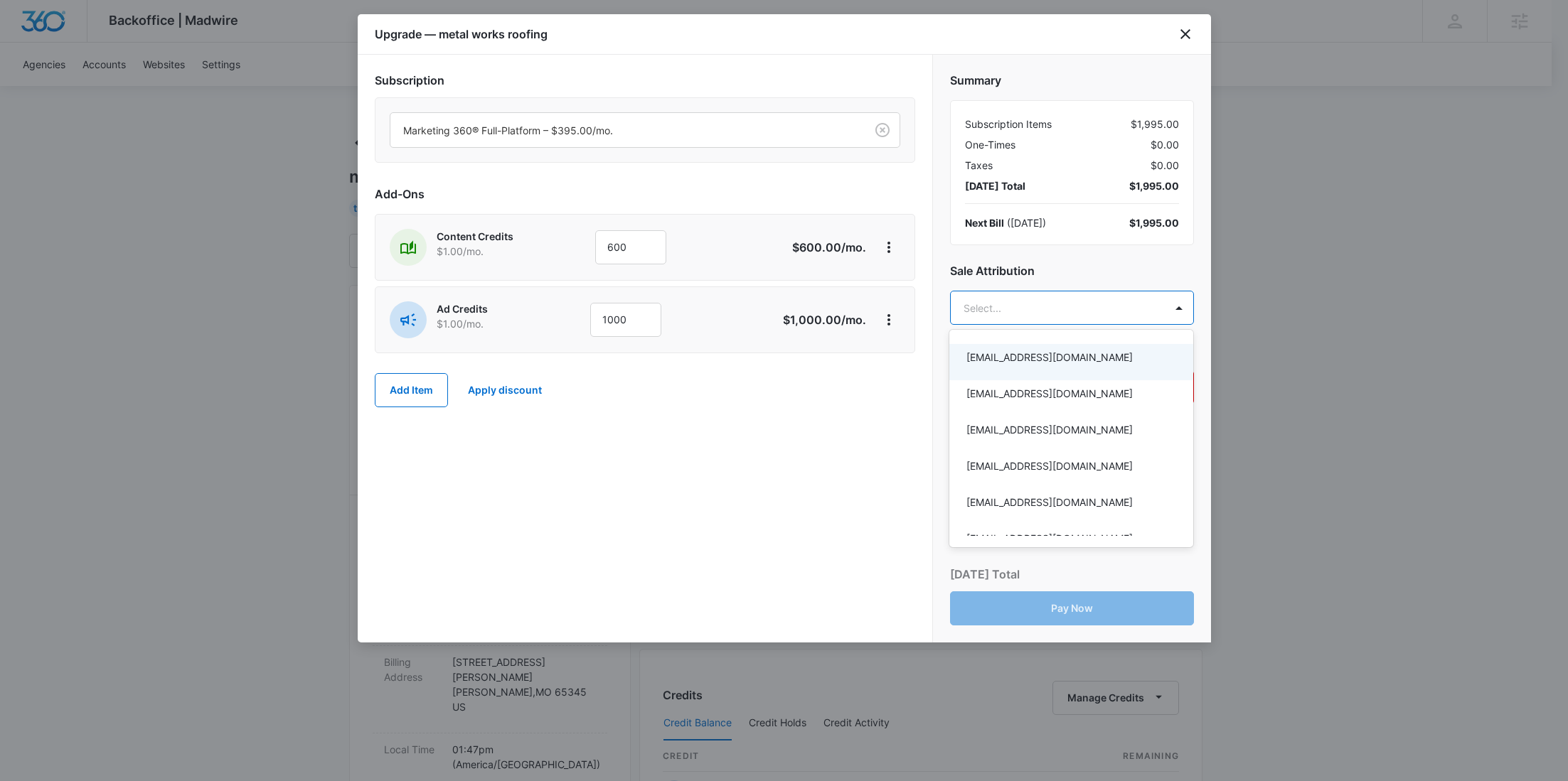
paste input "[PERSON_NAME]"
type input "[PERSON_NAME]"
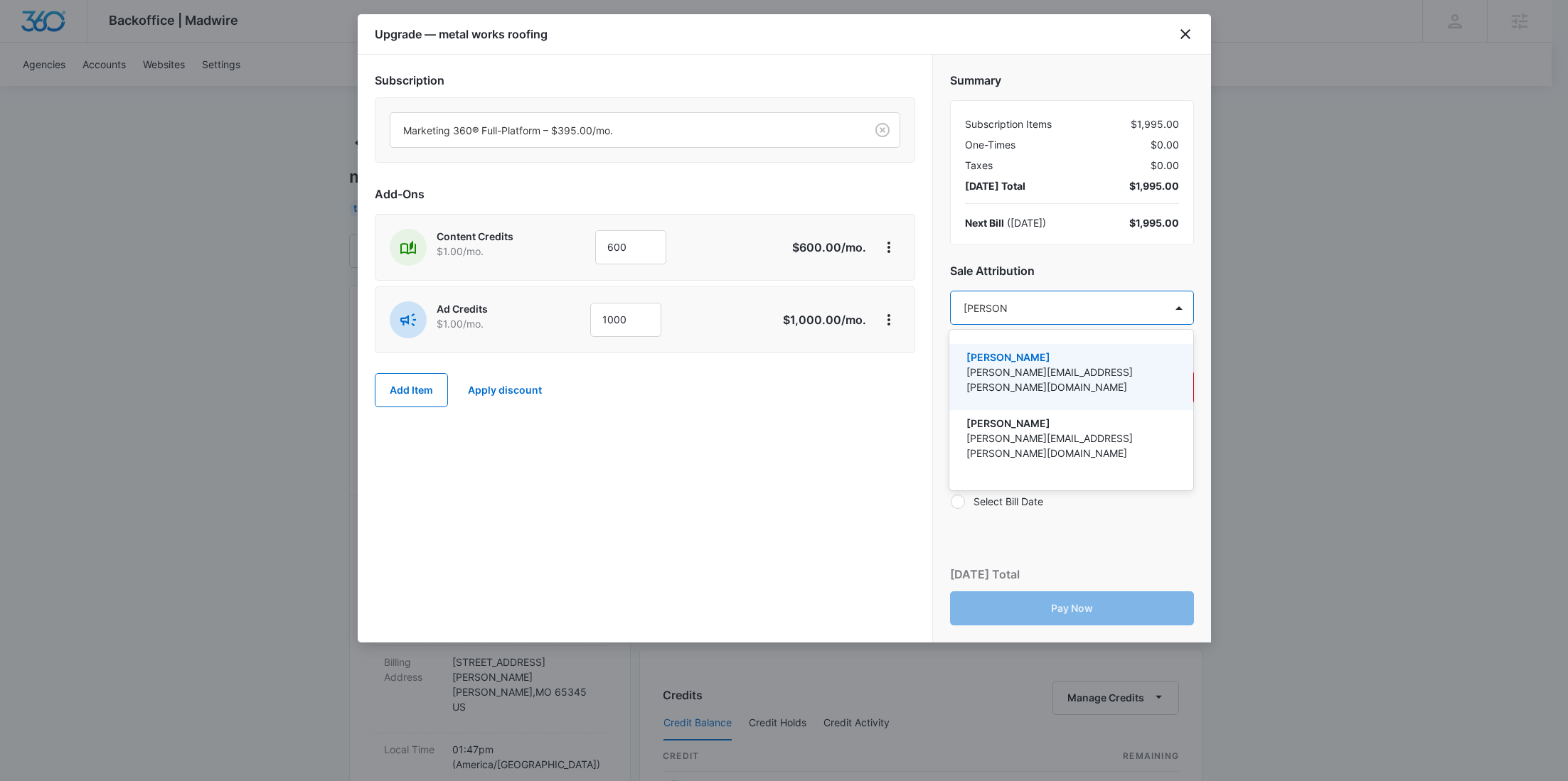
click at [1037, 368] on p "[PERSON_NAME][EMAIL_ADDRESS][PERSON_NAME][DOMAIN_NAME]" at bounding box center [1070, 380] width 207 height 30
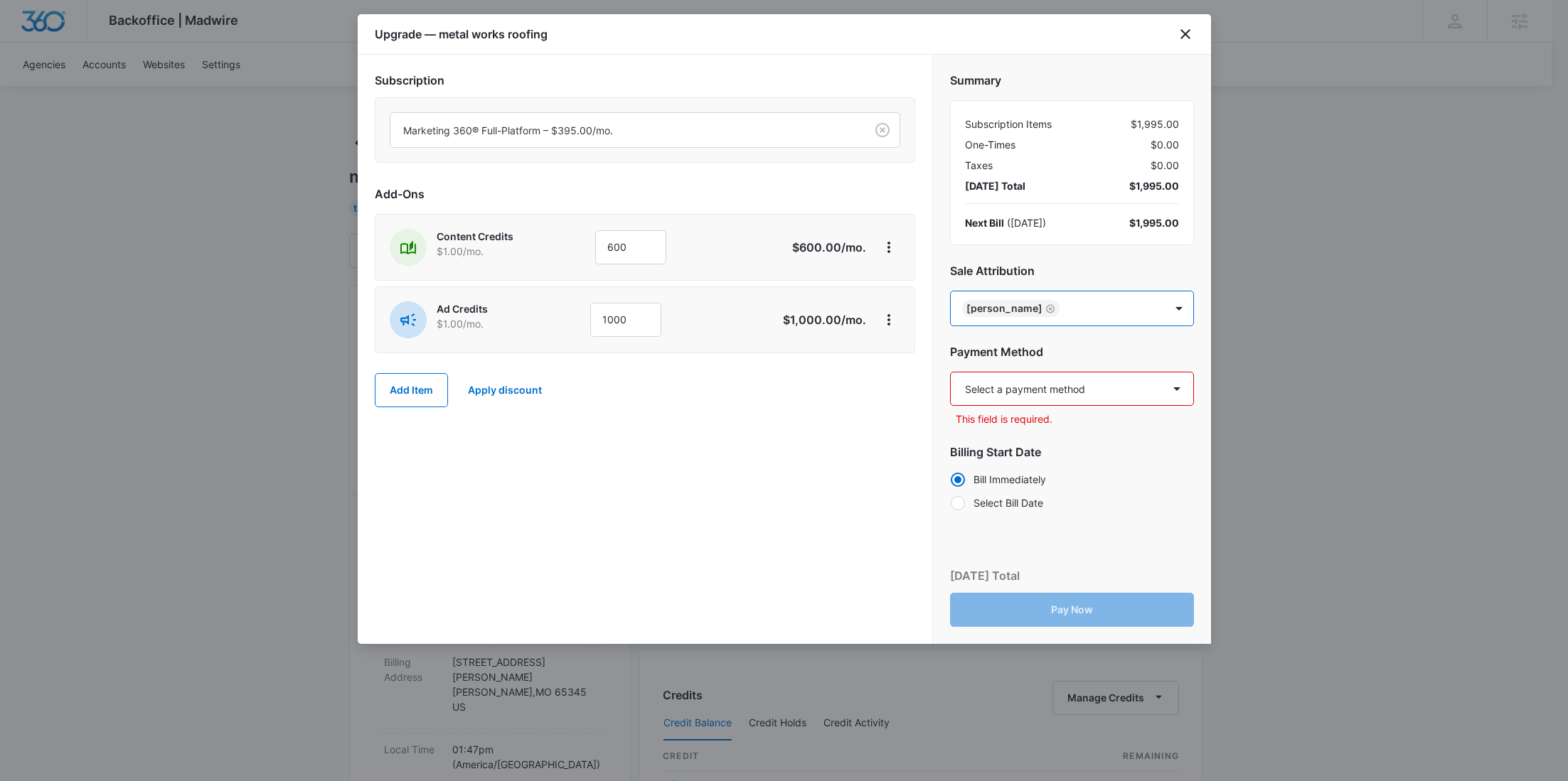
paste input "[PERSON_NAME]"
type input "[PERSON_NAME]"
click at [1054, 356] on p "[PERSON_NAME]" at bounding box center [1070, 357] width 207 height 15
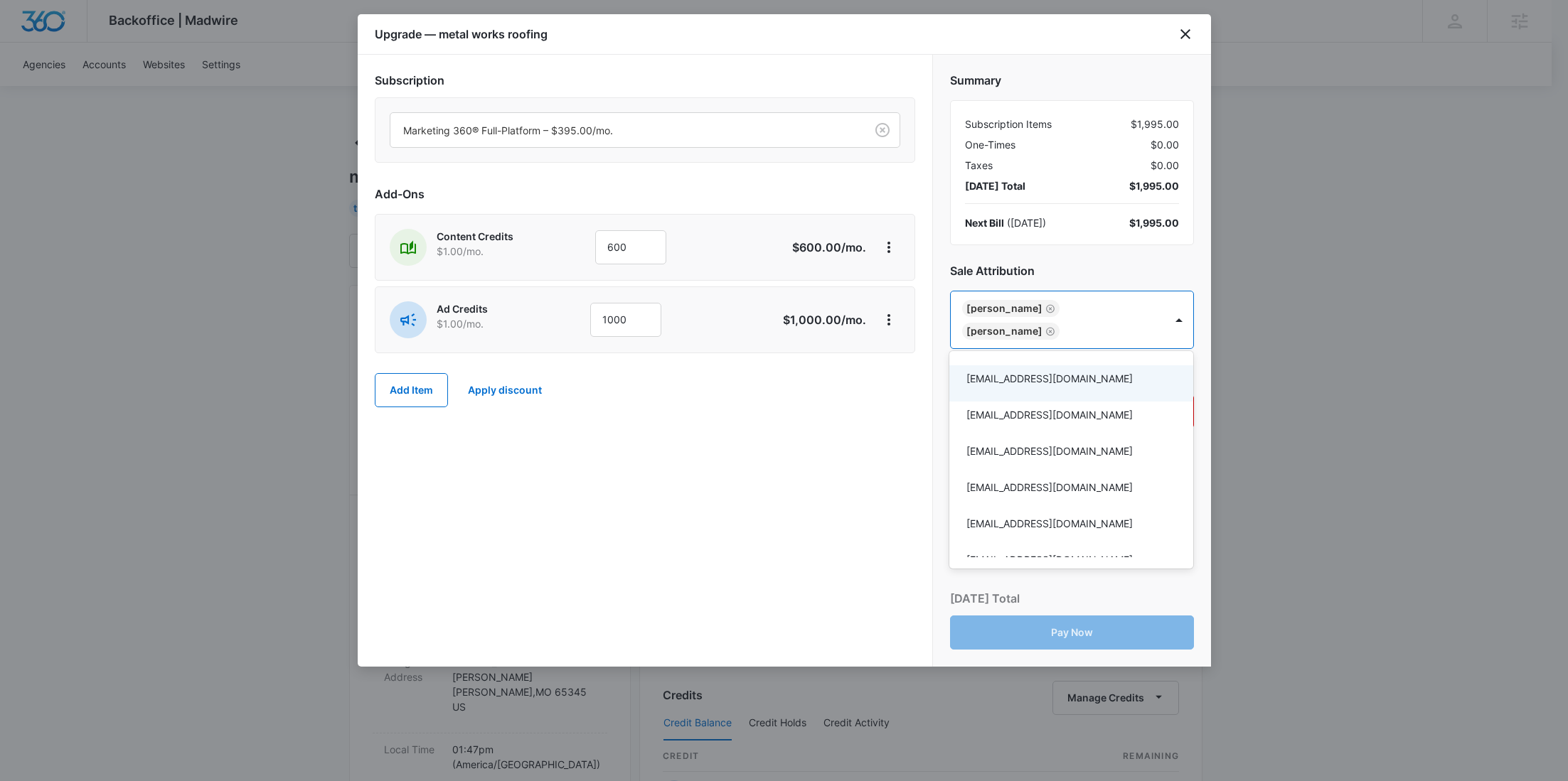
click at [835, 479] on div at bounding box center [784, 390] width 1568 height 781
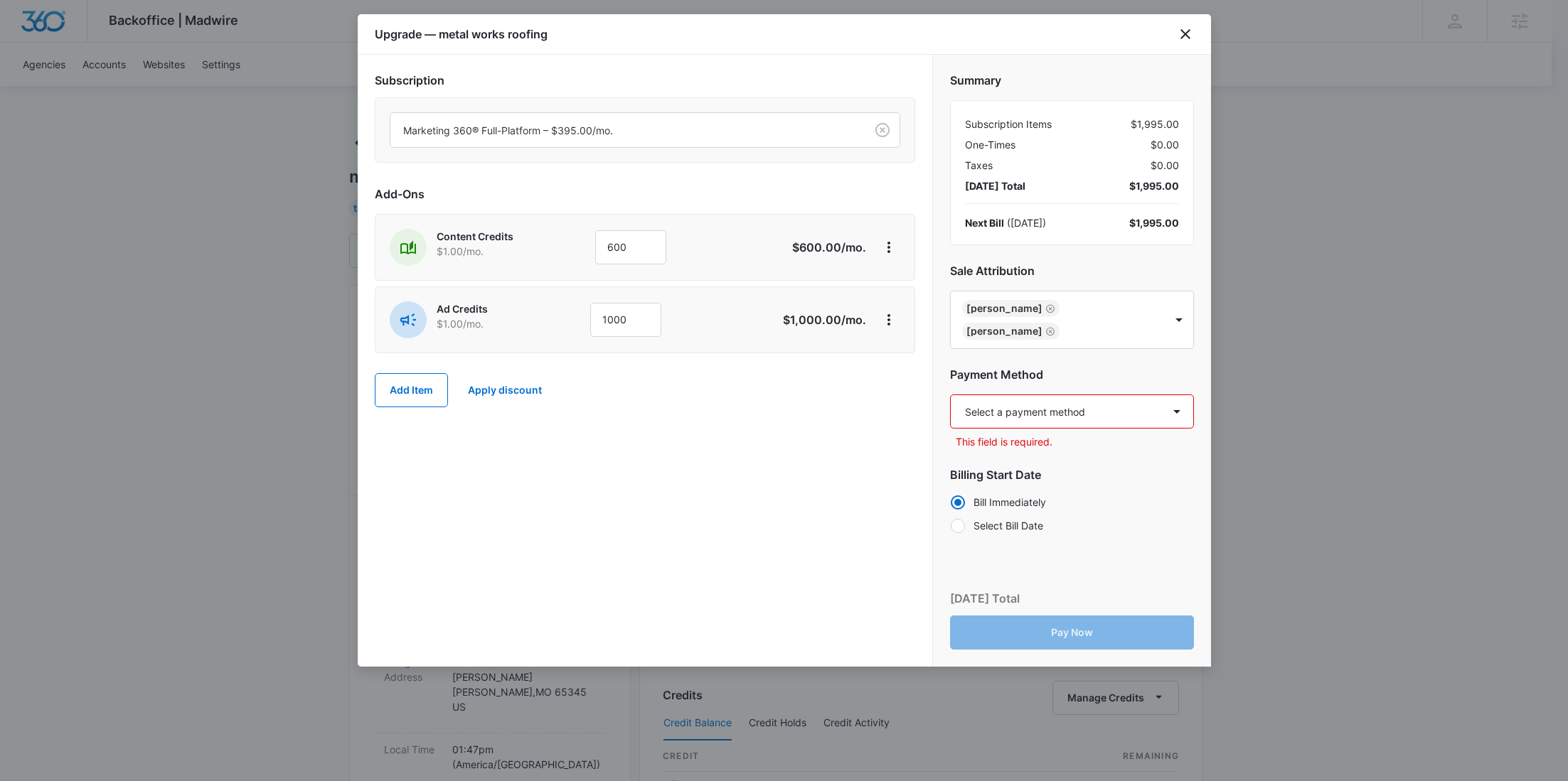
click at [1049, 420] on select "Select a payment method American Express ending in [DATE] New payment method Mo…" at bounding box center [1071, 411] width 244 height 34
select select "pm_1SGOkxA4n8RTgNjUVaqOgP2D"
click at [950, 394] on select "Select a payment method American Express ending in [DATE] New payment method Mo…" at bounding box center [1071, 411] width 244 height 34
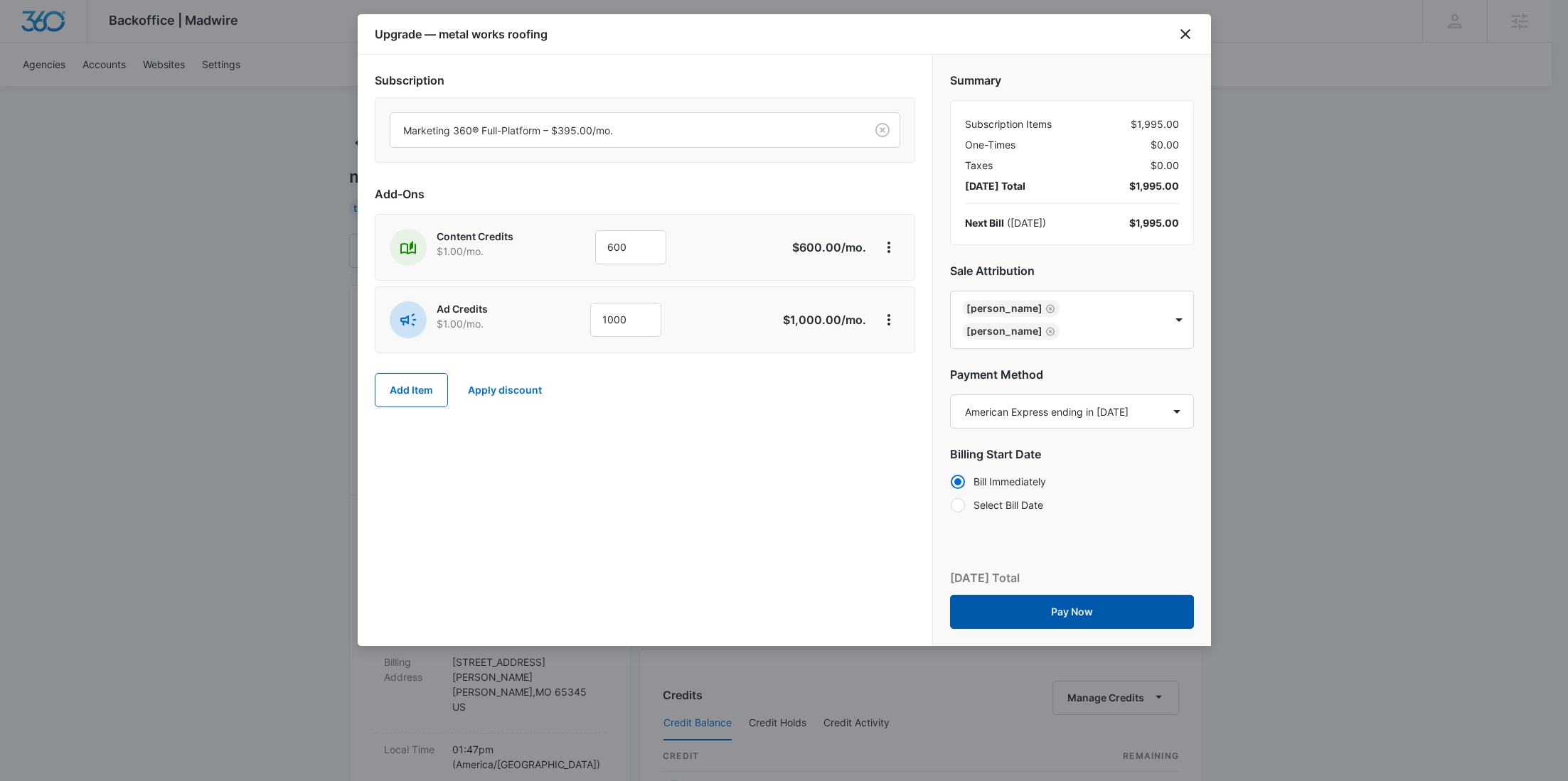
click at [1073, 600] on button "Pay Now" at bounding box center [1071, 611] width 244 height 34
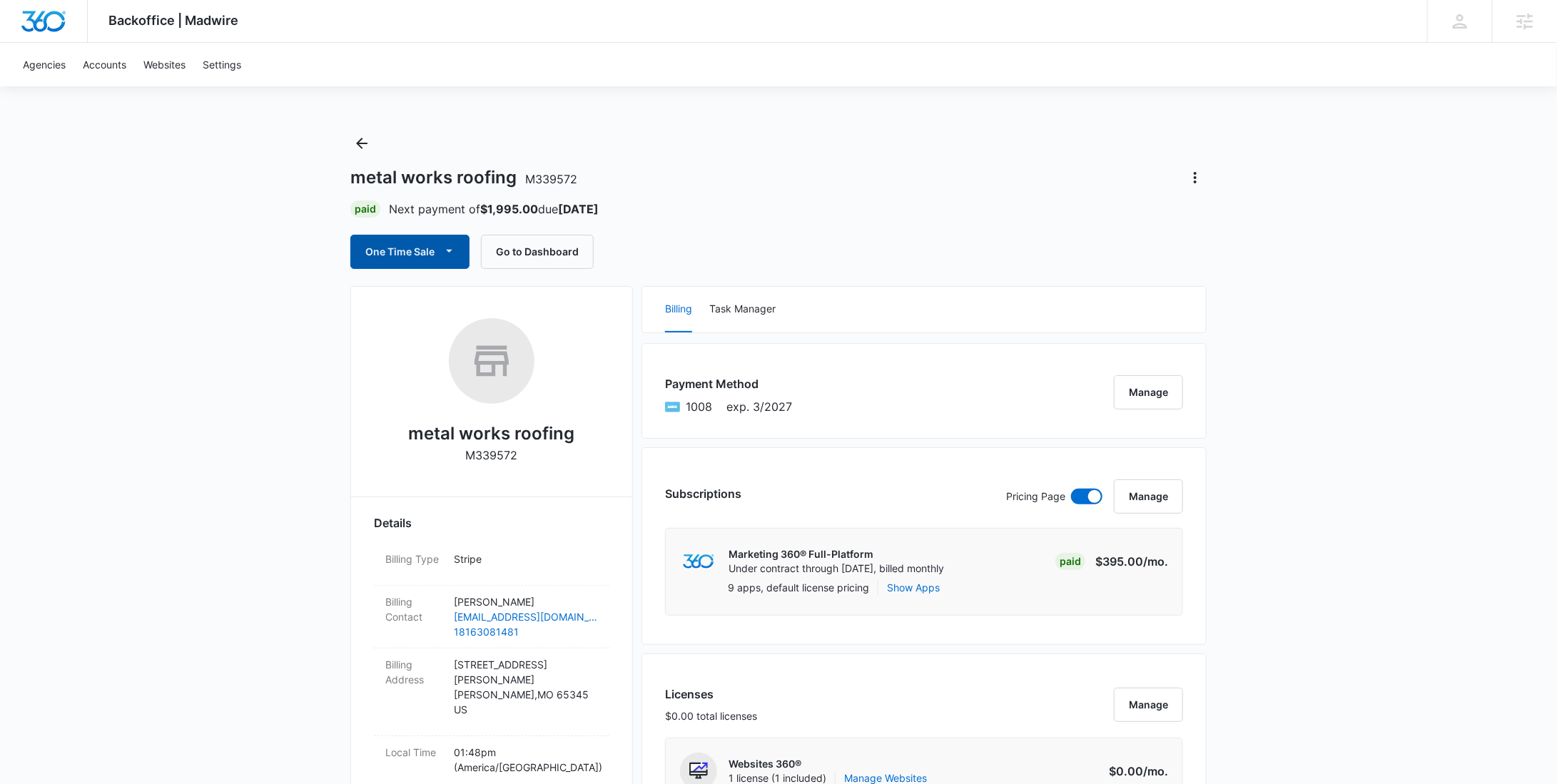
click at [404, 256] on button "One Time Sale" at bounding box center [410, 252] width 119 height 34
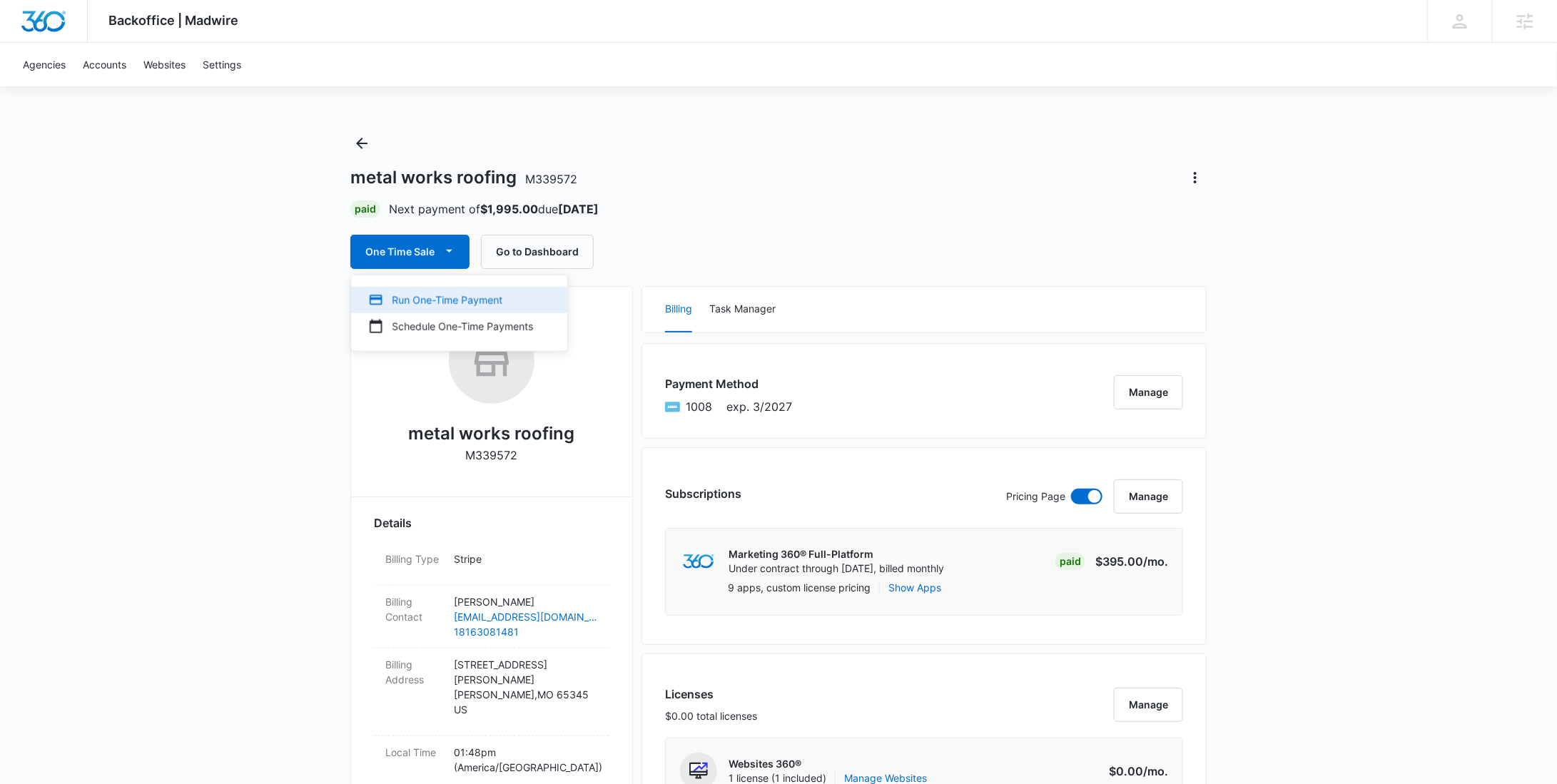
click at [409, 301] on div "Run One-Time Payment" at bounding box center [450, 300] width 165 height 15
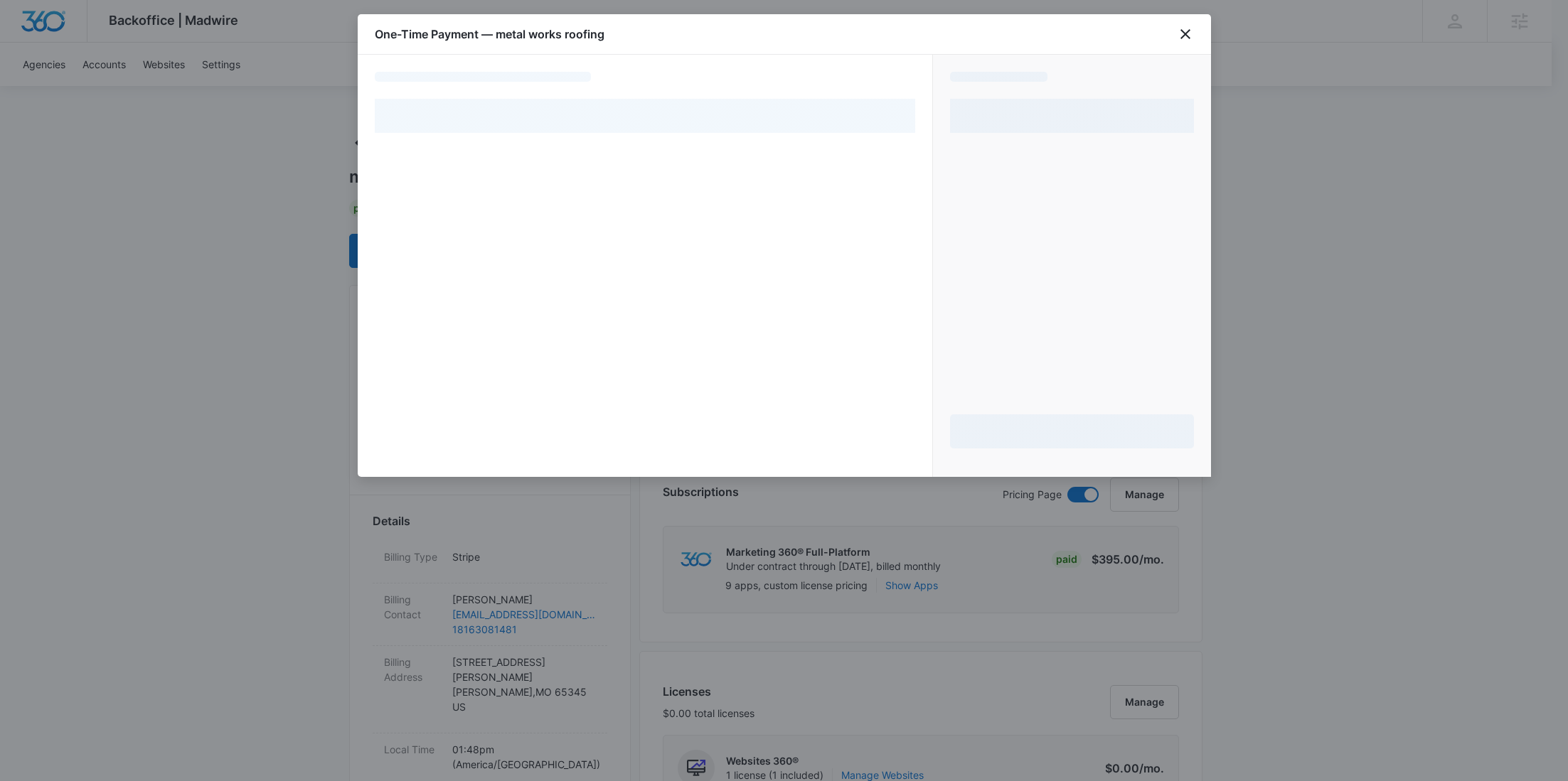
select select "pm_1SGOkxA4n8RTgNjUVaqOgP2D"
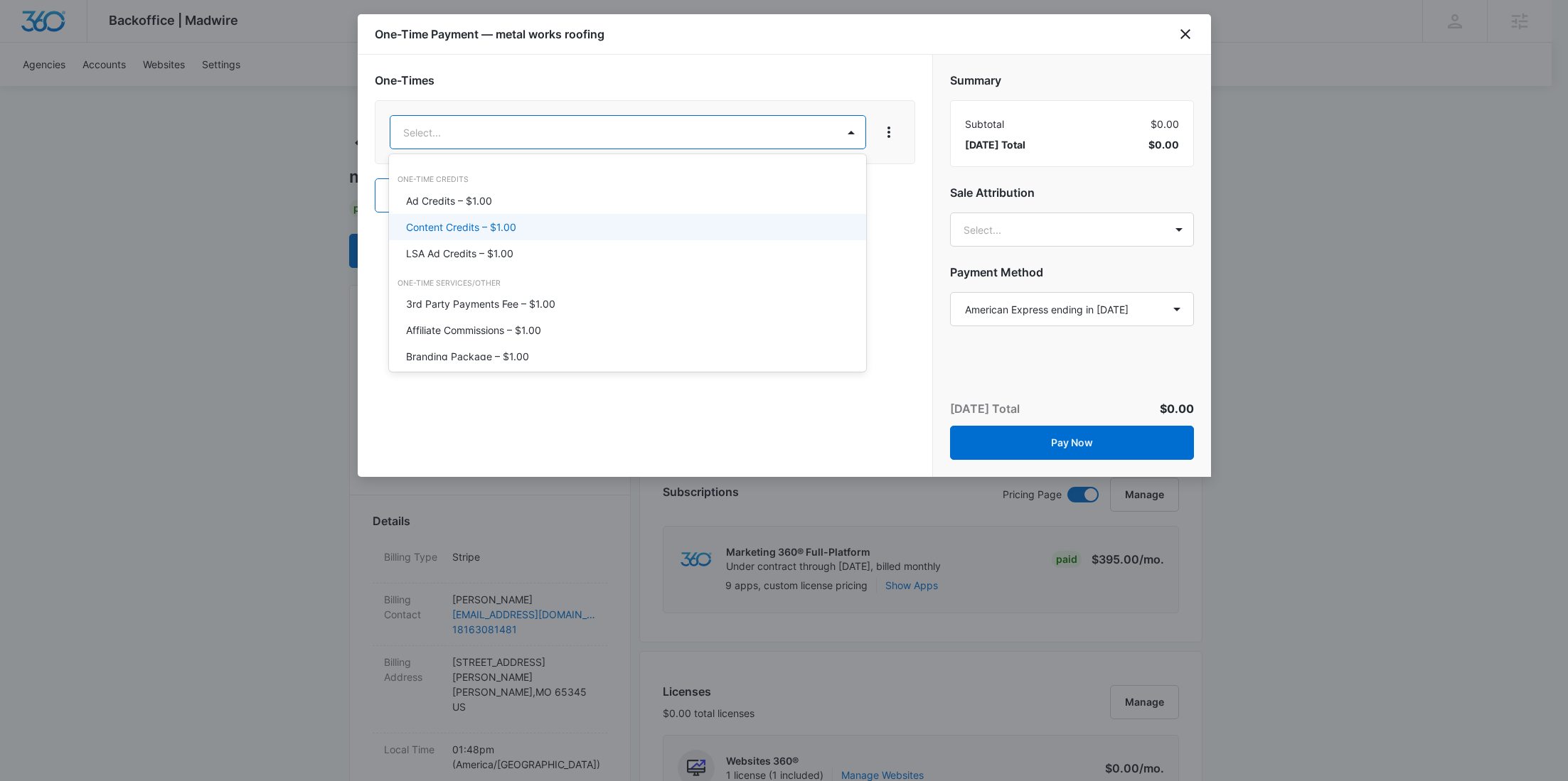
click at [476, 221] on p "Content Credits – $1.00" at bounding box center [461, 226] width 111 height 15
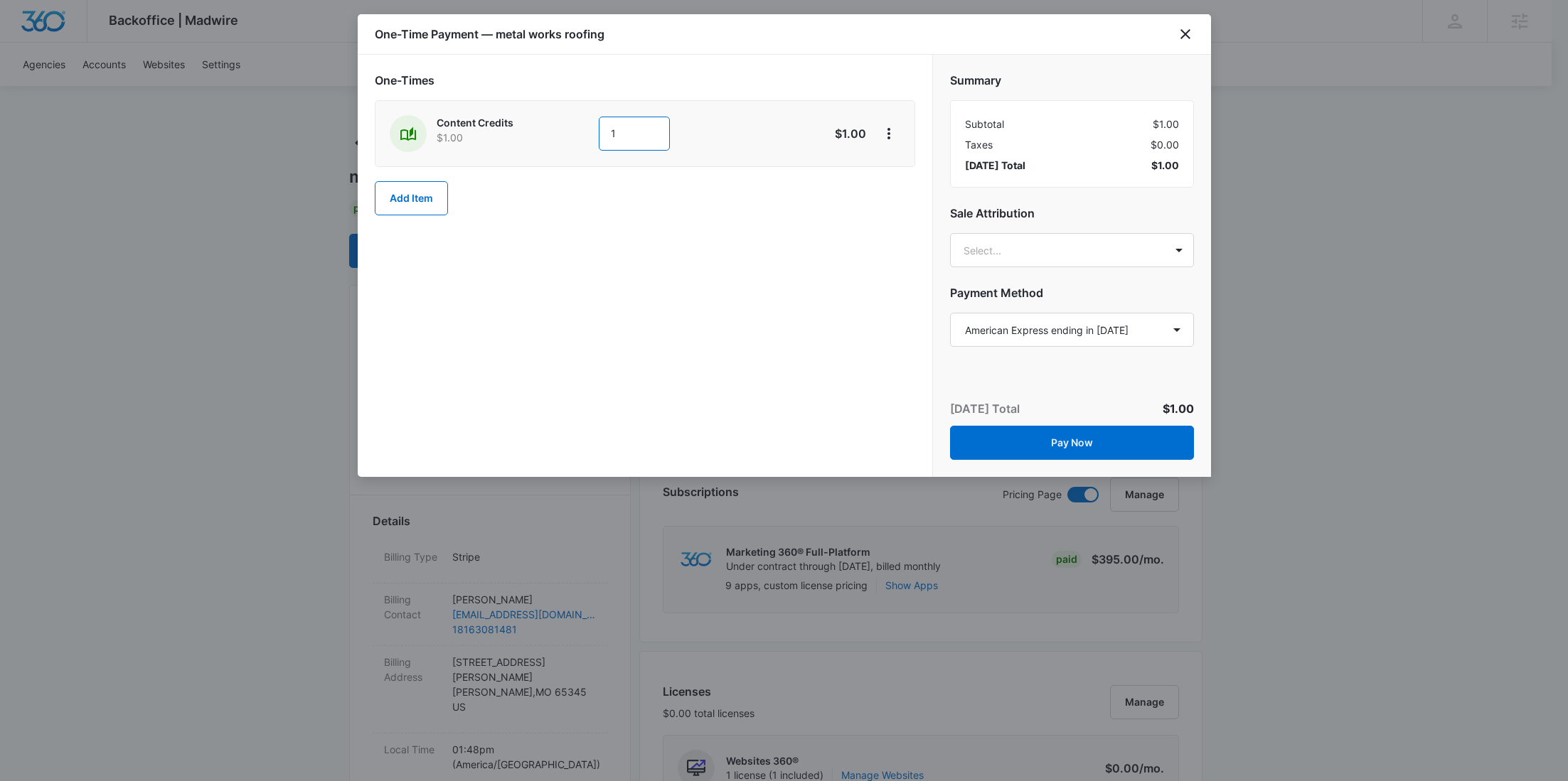
drag, startPoint x: 625, startPoint y: 135, endPoint x: 574, endPoint y: 131, distance: 51.2
click at [574, 131] on div "Content Credits $1.00 1" at bounding box center [594, 133] width 409 height 37
type input "300"
click at [892, 135] on icon "View More" at bounding box center [889, 134] width 17 height 17
click at [910, 162] on div "Add Discount Delete Item" at bounding box center [935, 183] width 115 height 67
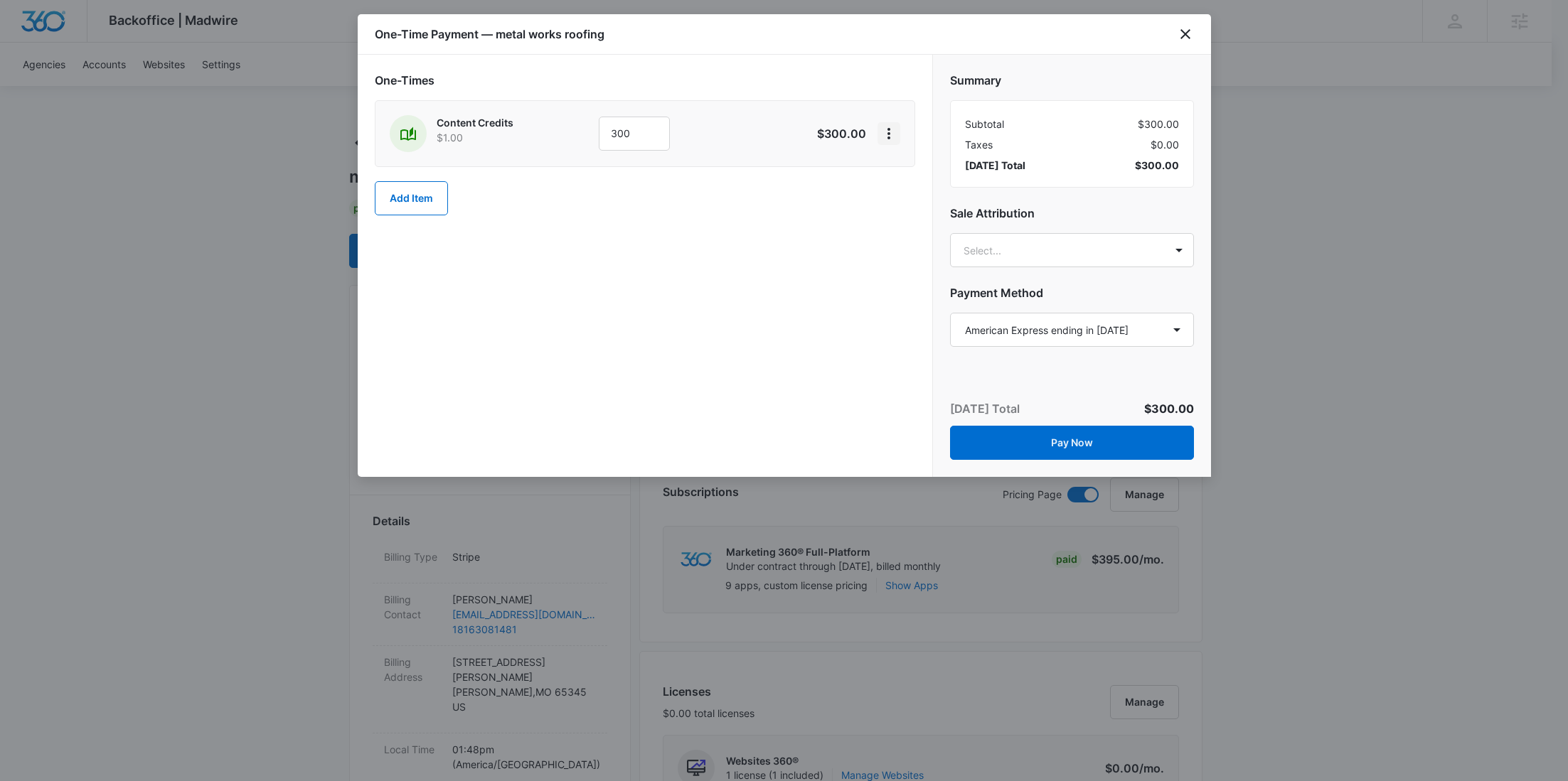
click at [883, 131] on icon "View More" at bounding box center [889, 134] width 17 height 17
click at [903, 175] on div "Add Discount" at bounding box center [927, 172] width 63 height 10
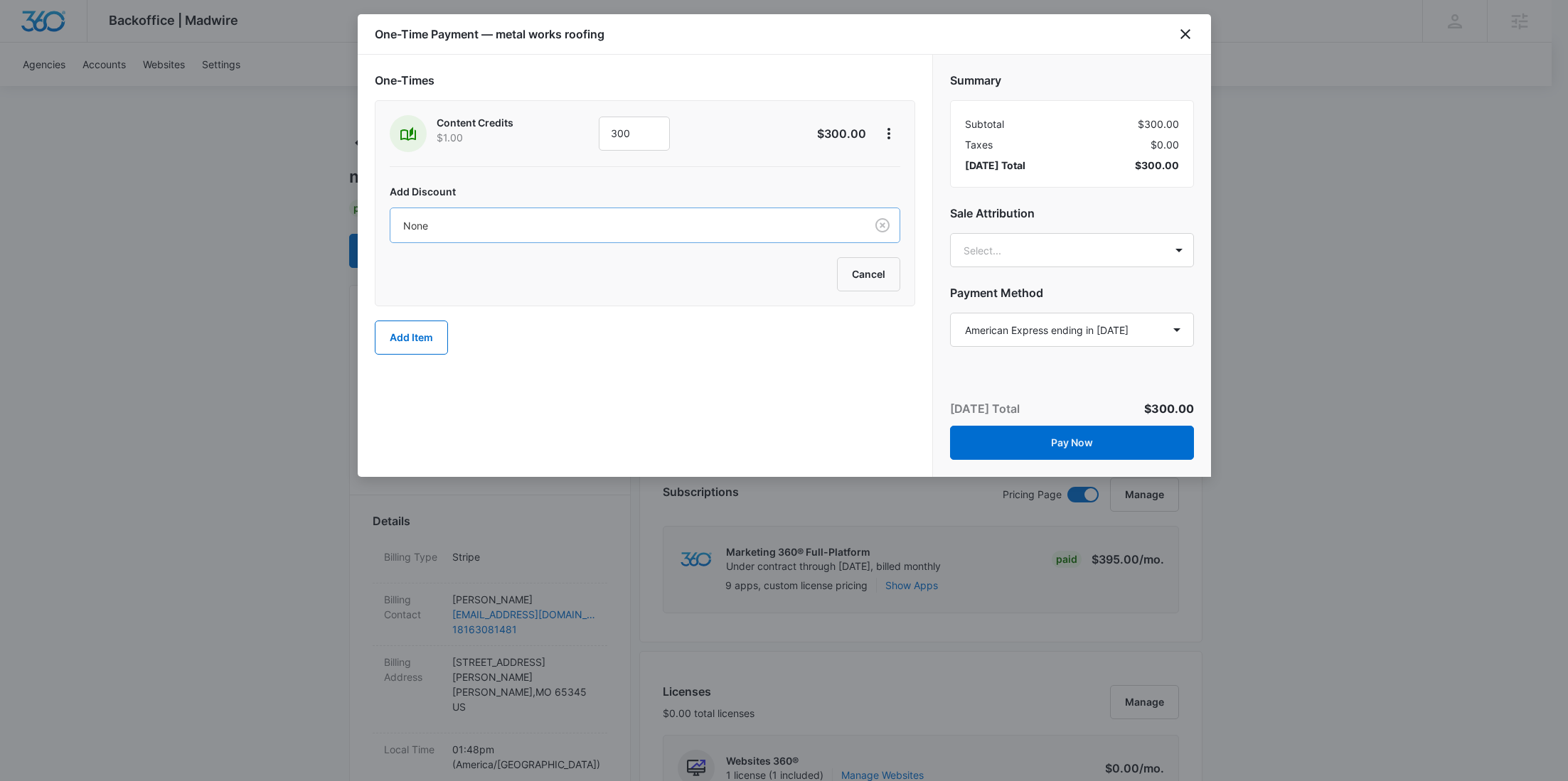
click at [632, 219] on div at bounding box center [625, 226] width 443 height 17
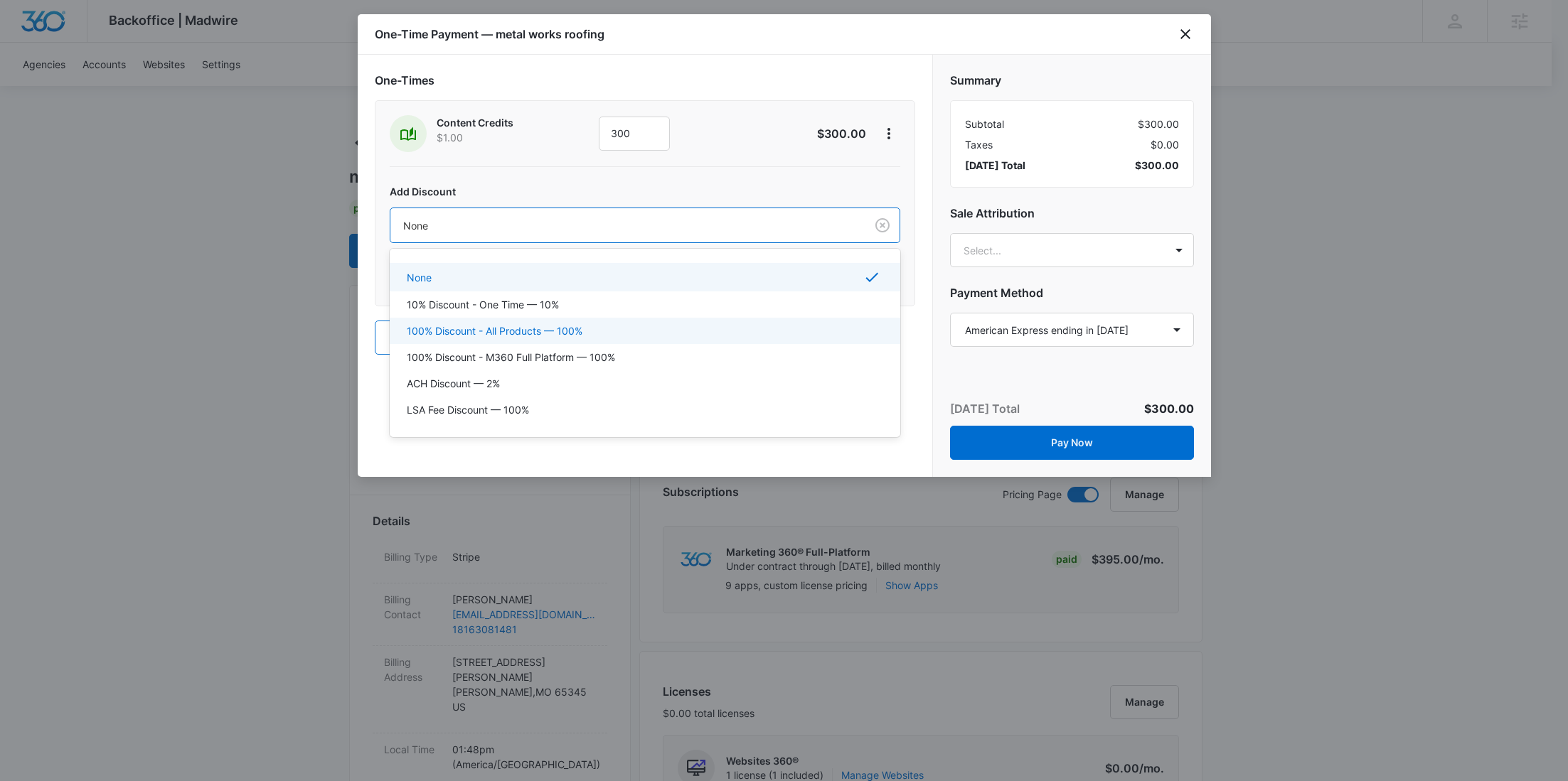
click at [544, 318] on div "100% Discount - All Products — 100%" at bounding box center [645, 331] width 510 height 26
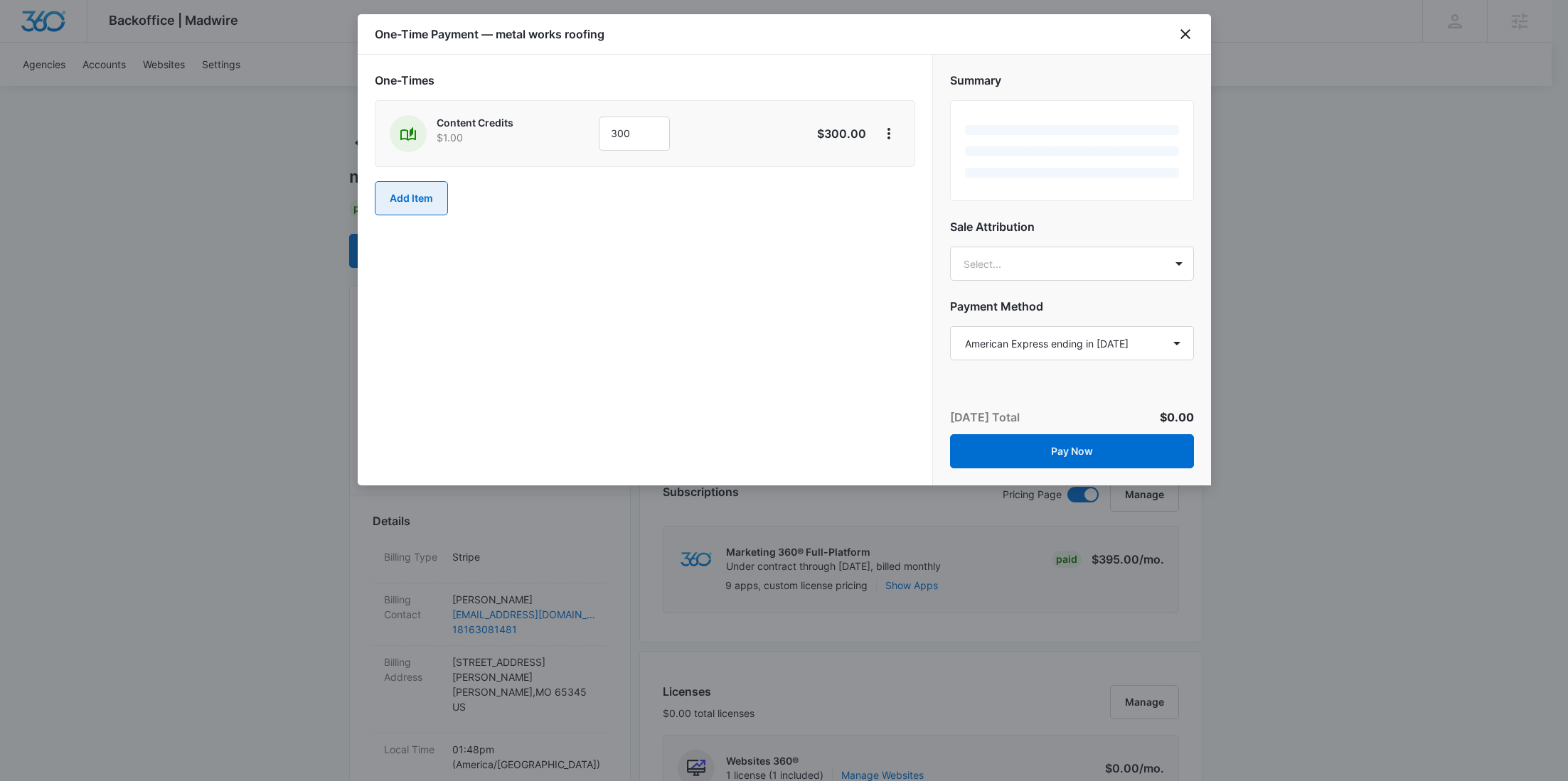
click at [428, 198] on button "Add Item" at bounding box center [411, 198] width 73 height 34
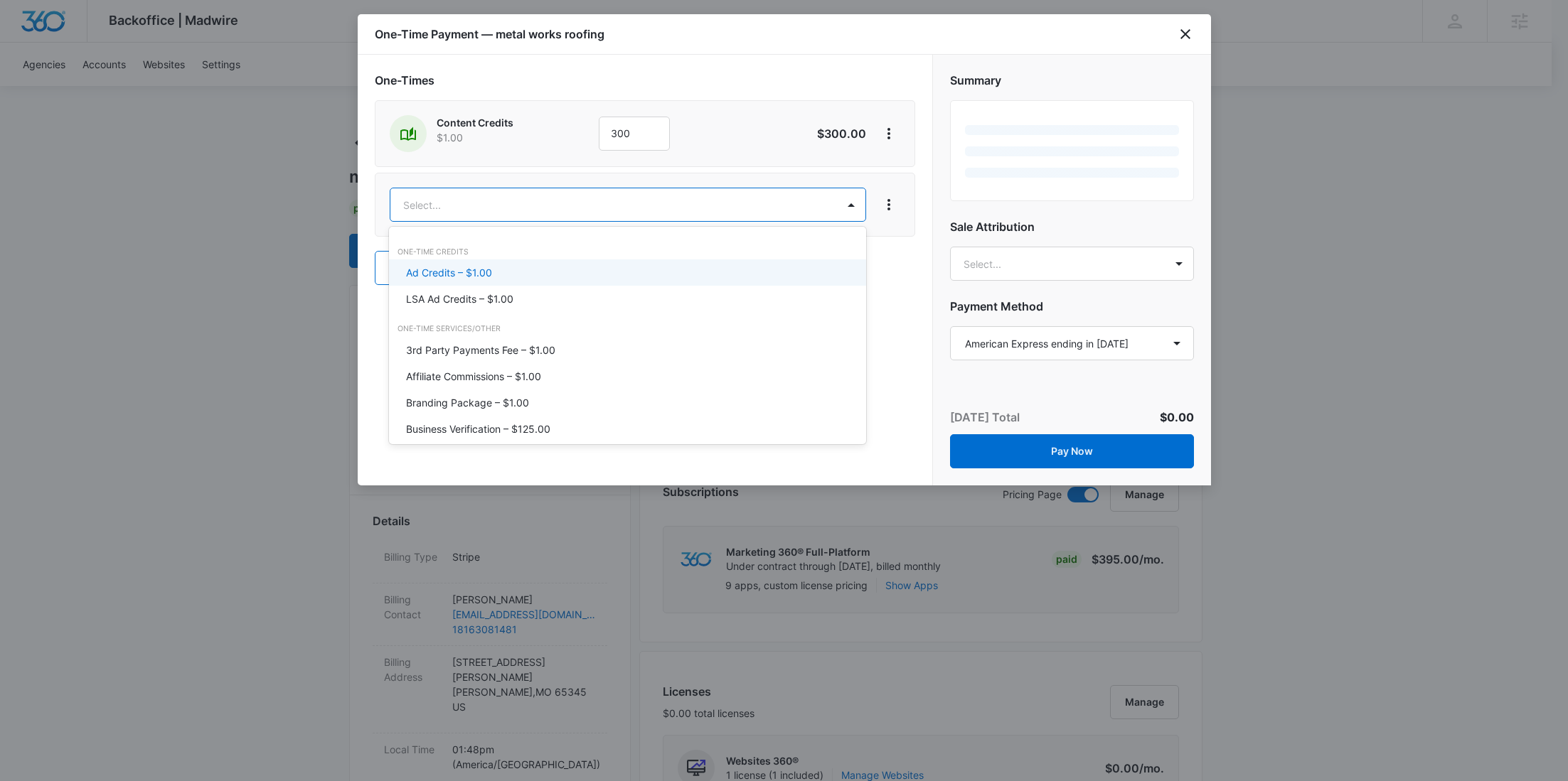
type input "ad"
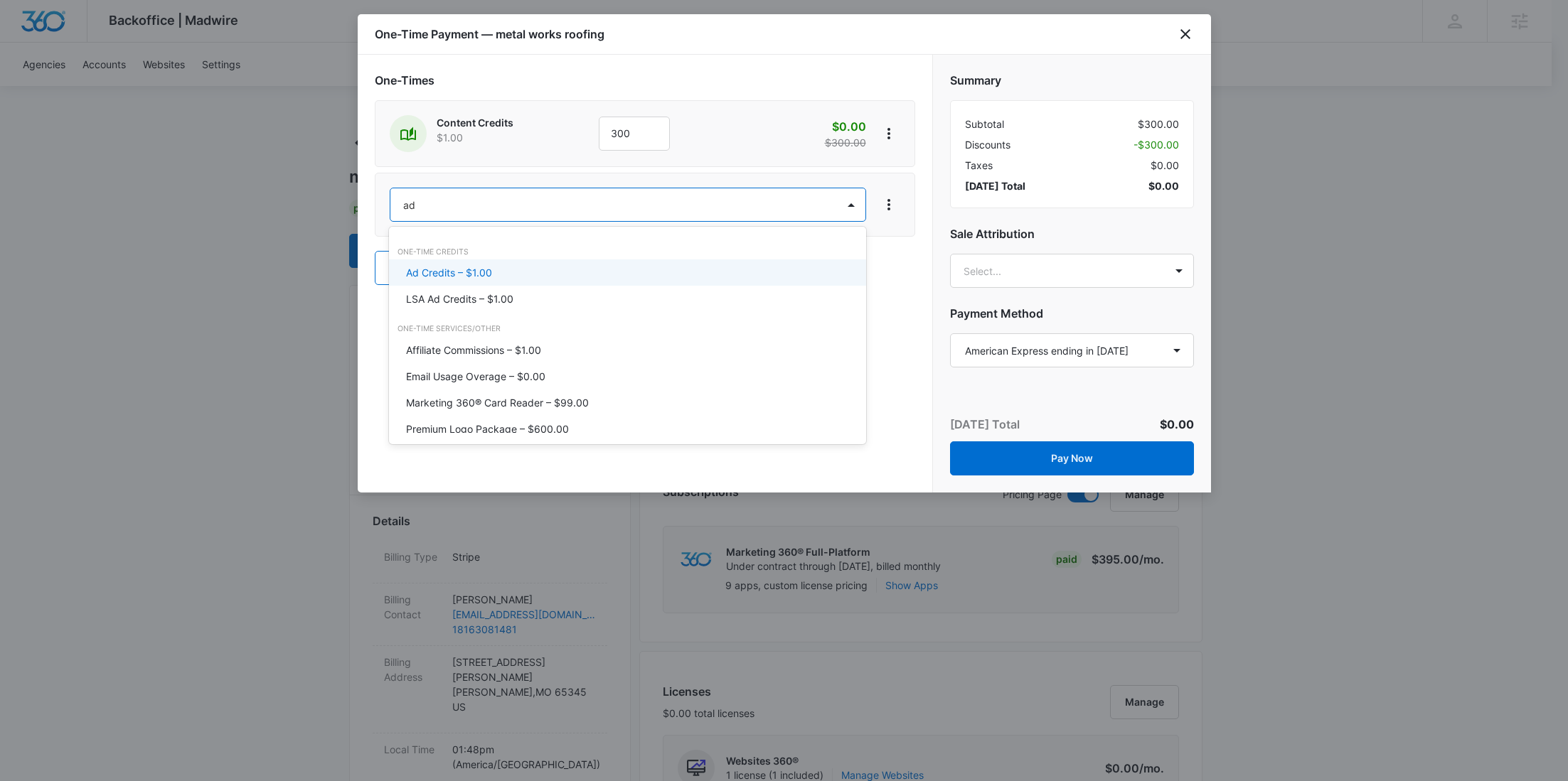
click at [461, 269] on p "Ad Credits – $1.00" at bounding box center [449, 272] width 86 height 15
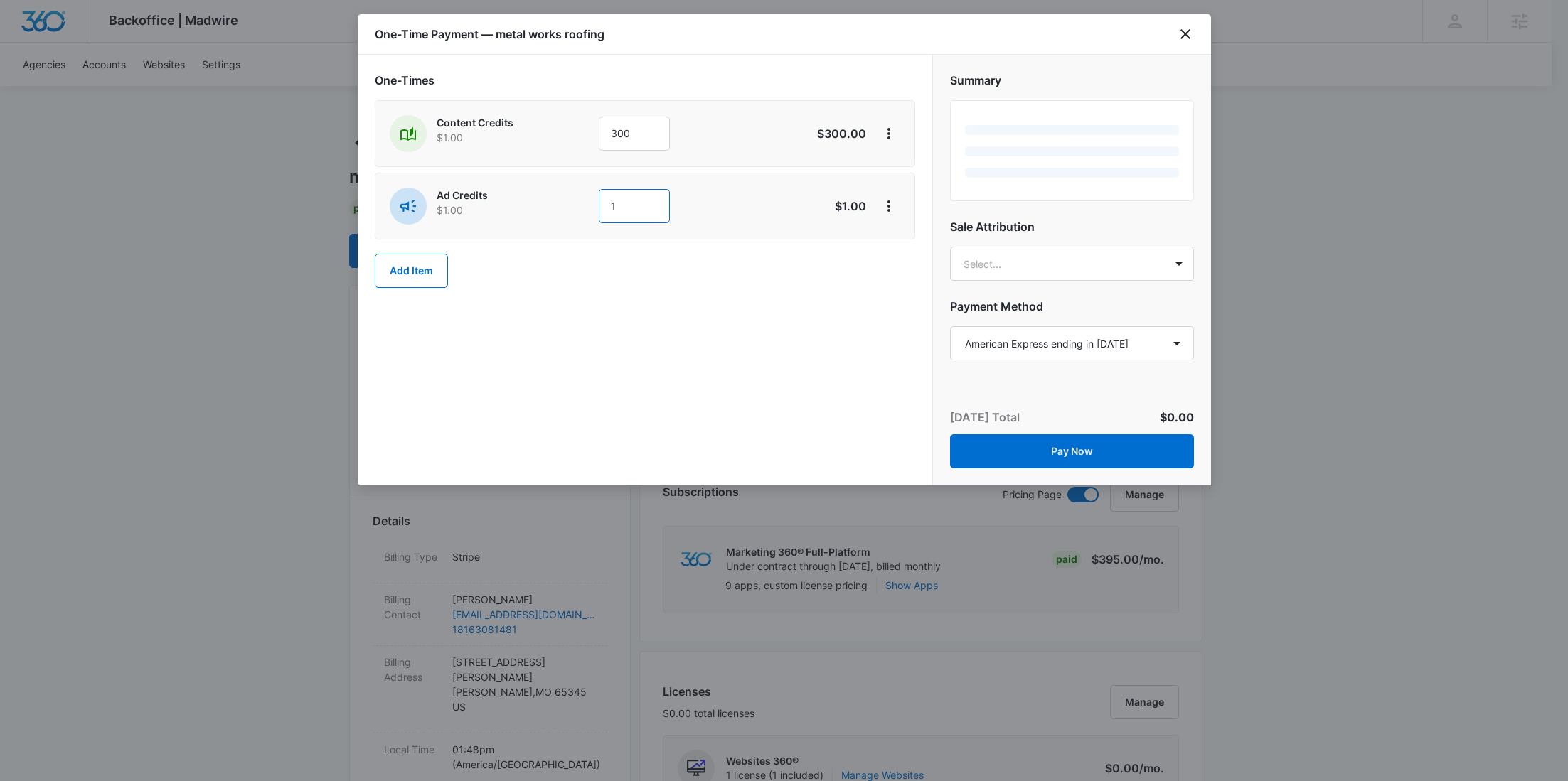
drag, startPoint x: 594, startPoint y: 199, endPoint x: 585, endPoint y: 201, distance: 9.2
click at [585, 200] on div "Ad Credits $1.00 1" at bounding box center [594, 205] width 409 height 37
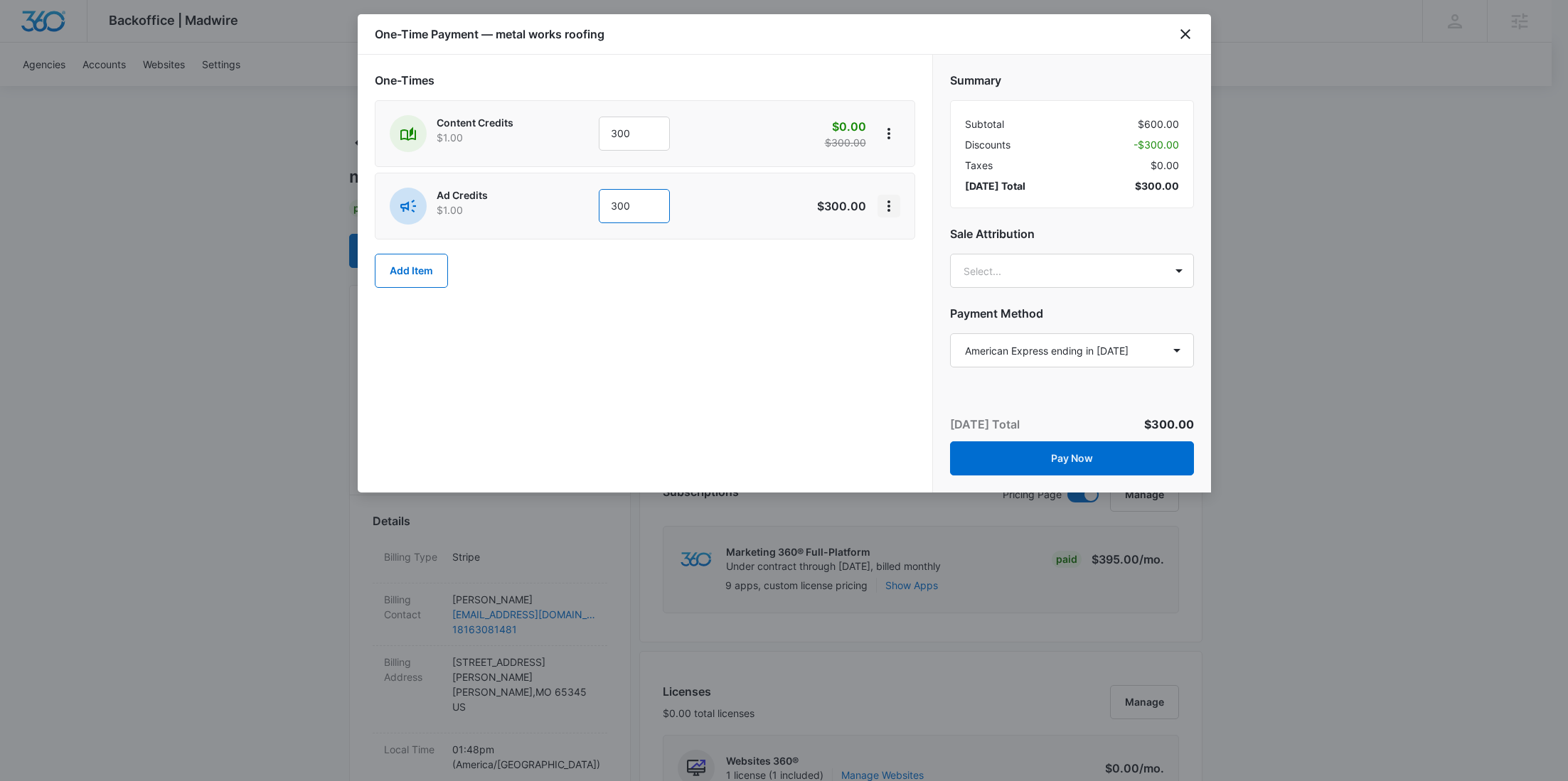
type input "300"
click at [891, 212] on icon "View More" at bounding box center [889, 206] width 17 height 17
click at [902, 244] on div "Add Discount" at bounding box center [927, 245] width 63 height 10
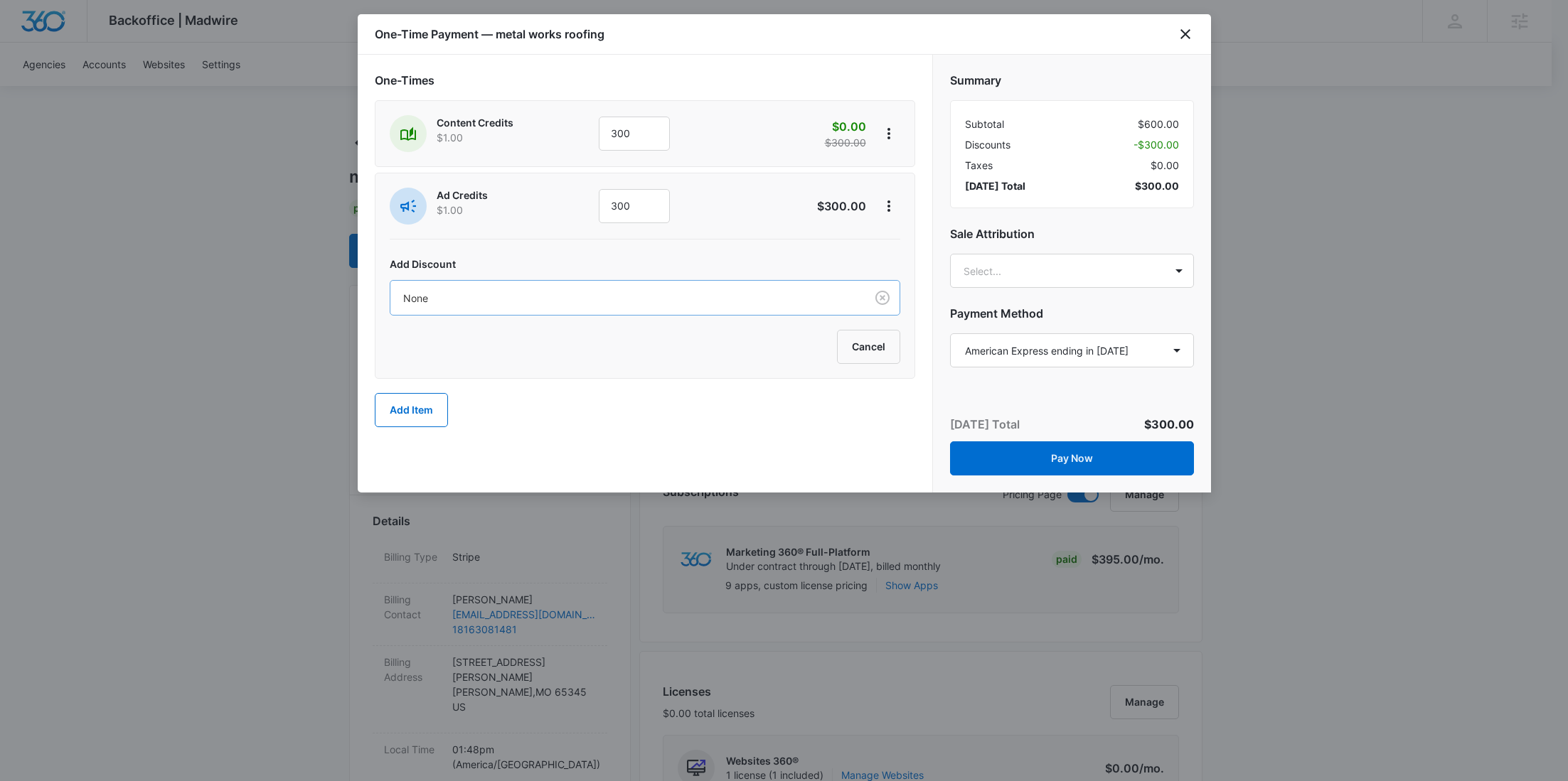
click at [665, 292] on div at bounding box center [625, 298] width 443 height 17
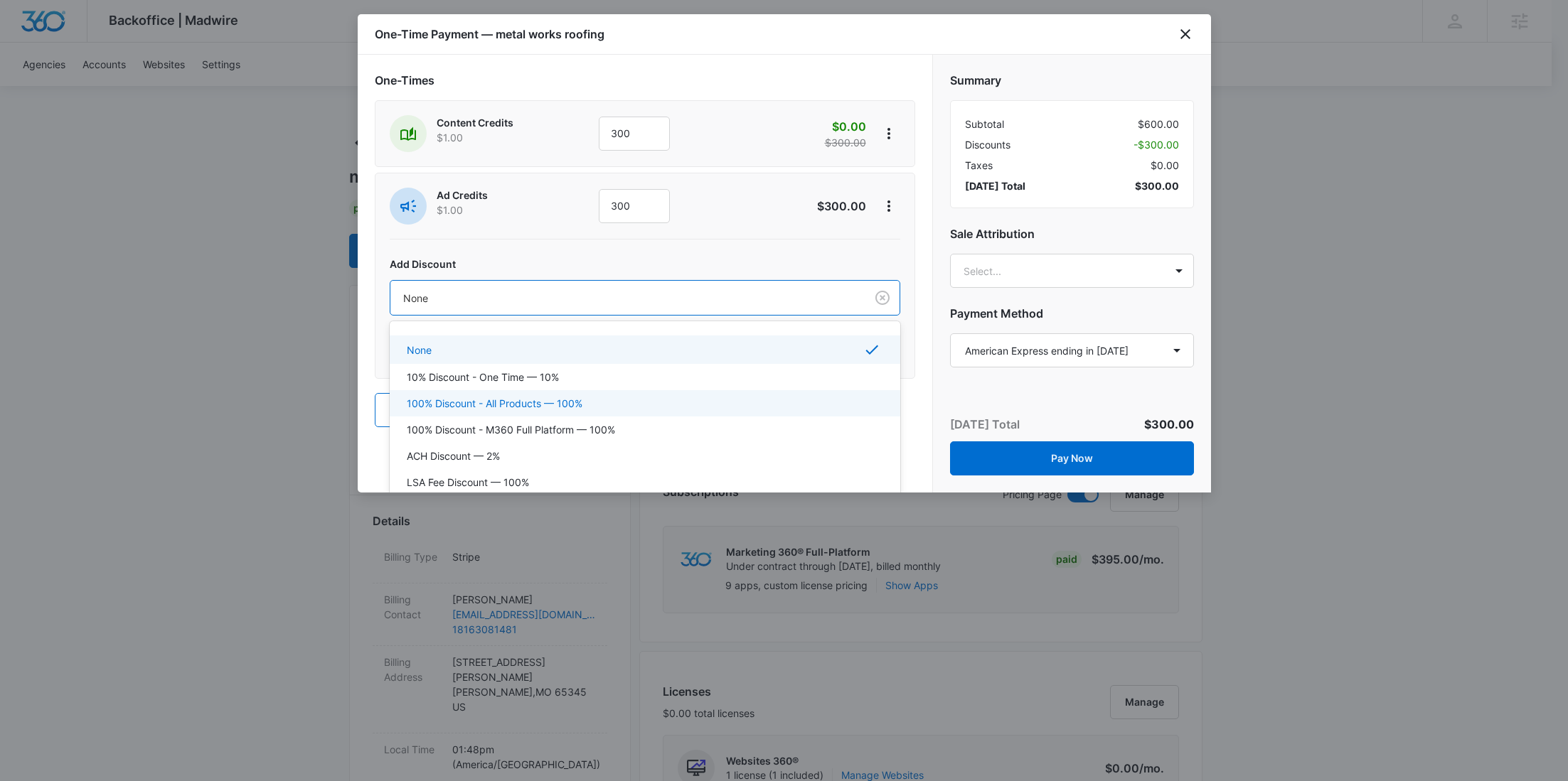
click at [547, 405] on p "100% Discount - All Products — 100%" at bounding box center [495, 403] width 176 height 15
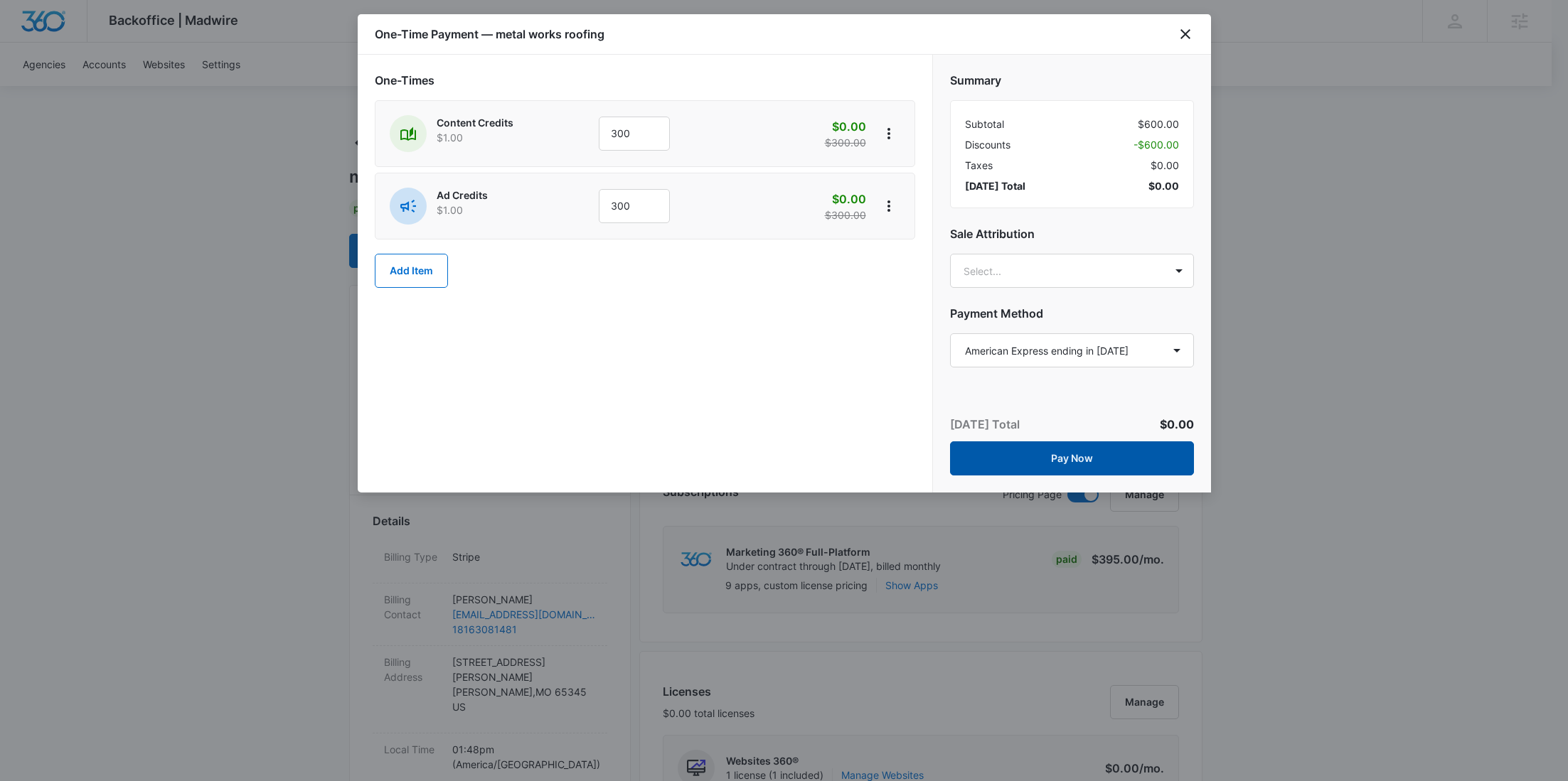
click at [1084, 454] on button "Pay Now" at bounding box center [1071, 458] width 244 height 34
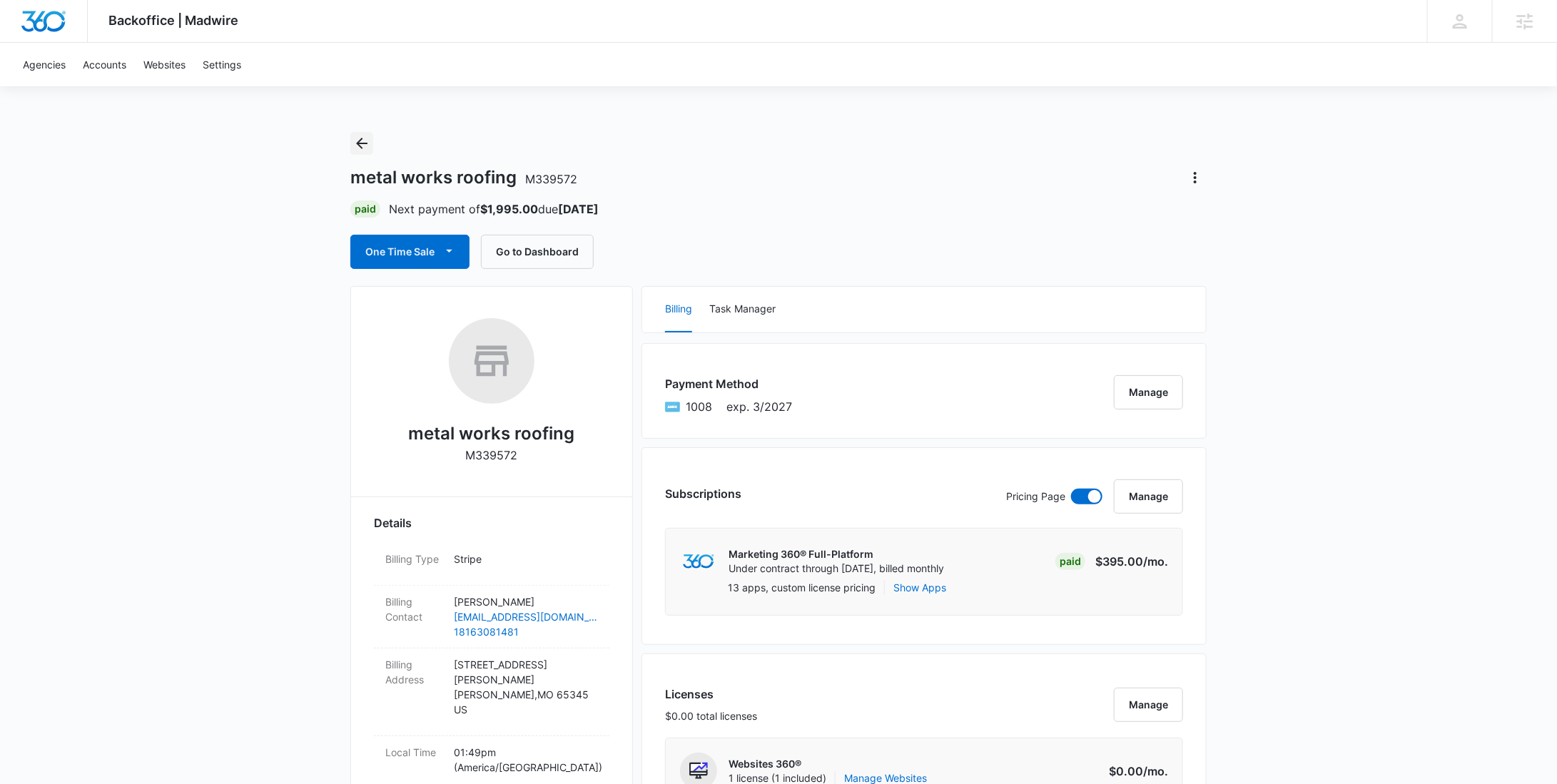
click at [353, 148] on icon "Back" at bounding box center [362, 143] width 17 height 17
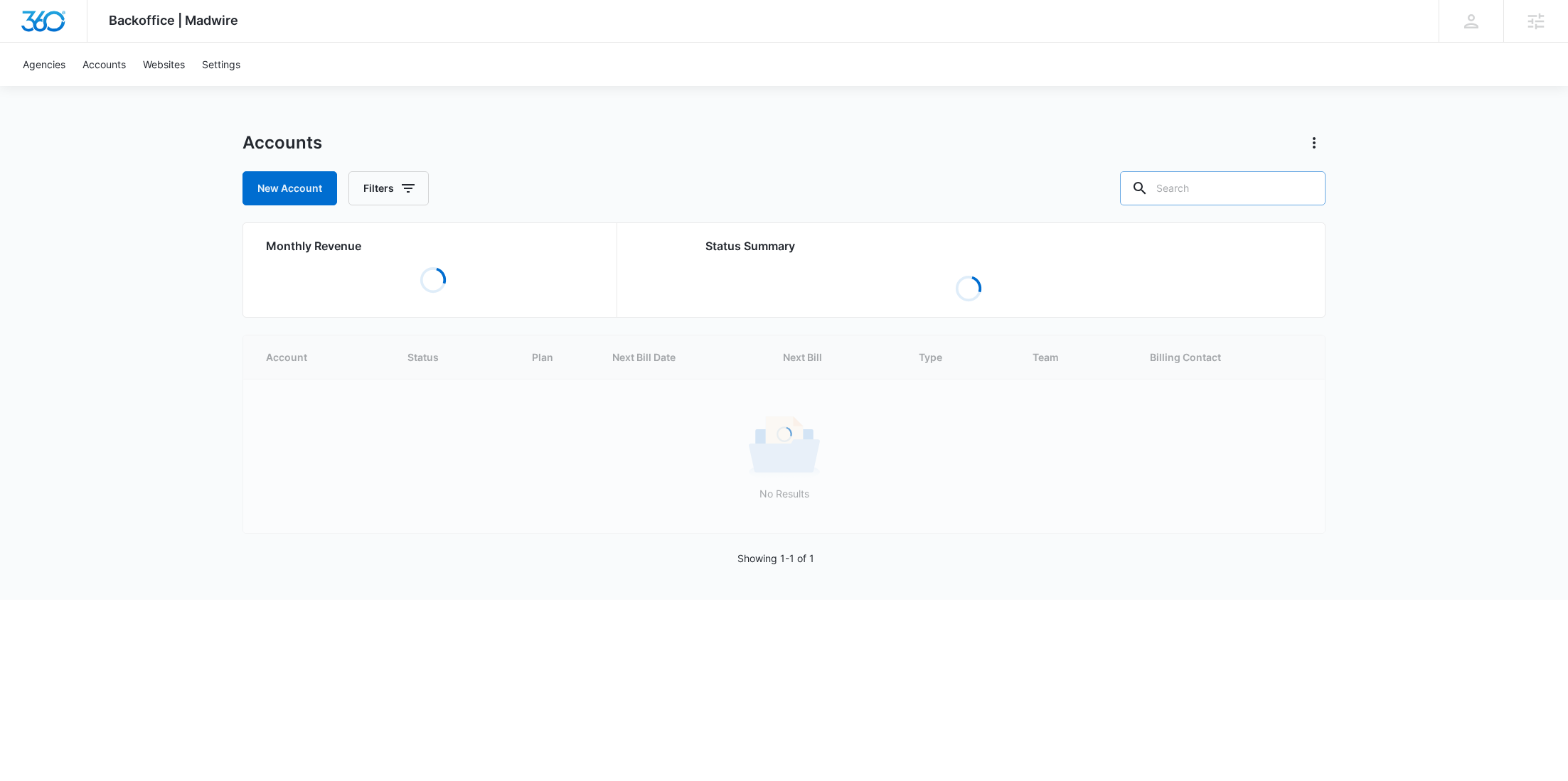
click at [1237, 180] on input "text" at bounding box center [1222, 188] width 206 height 34
paste input "M9300"
type input "M9300"
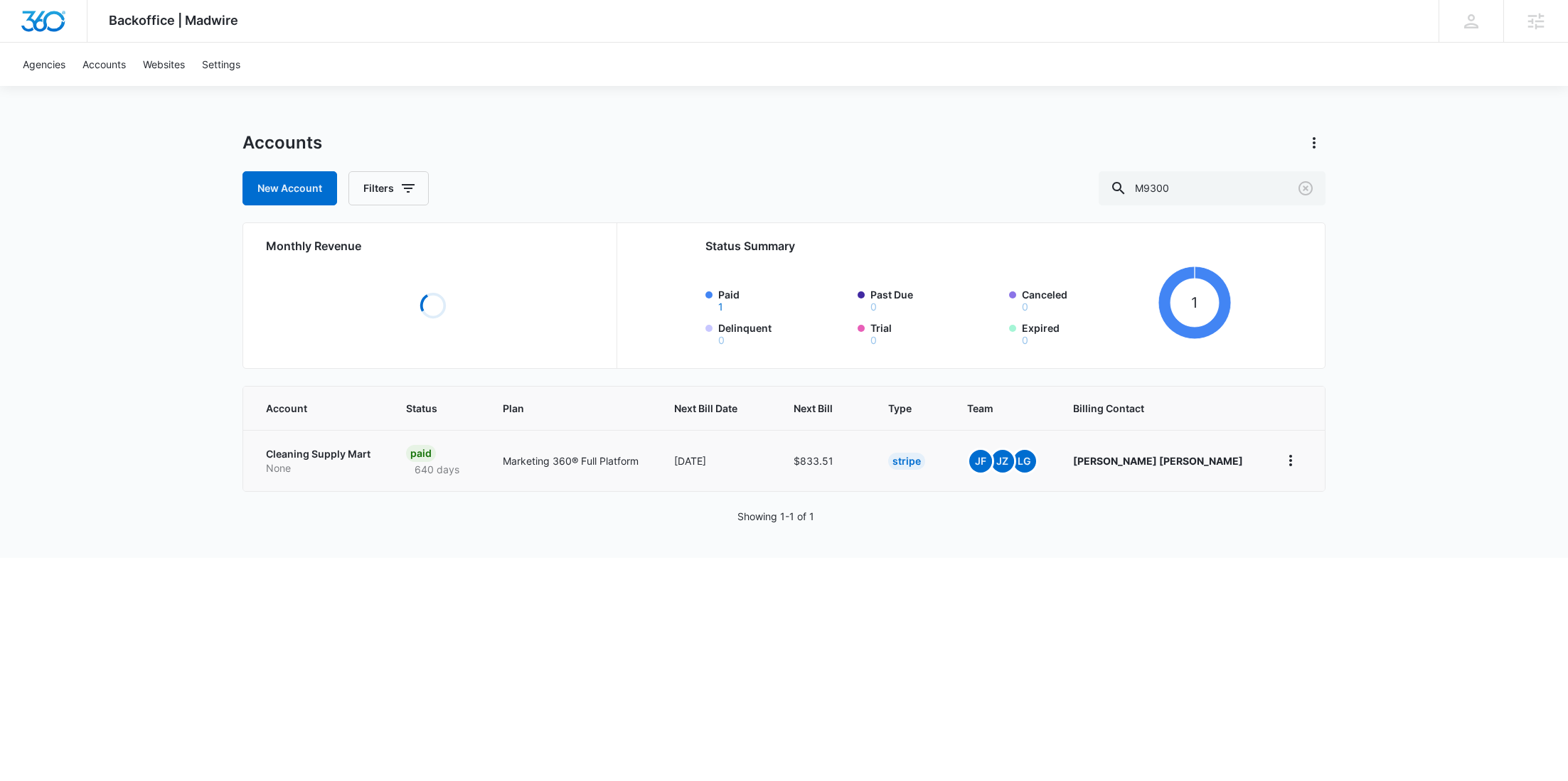
click at [335, 457] on p "Cleaning Supply Mart" at bounding box center [319, 454] width 106 height 14
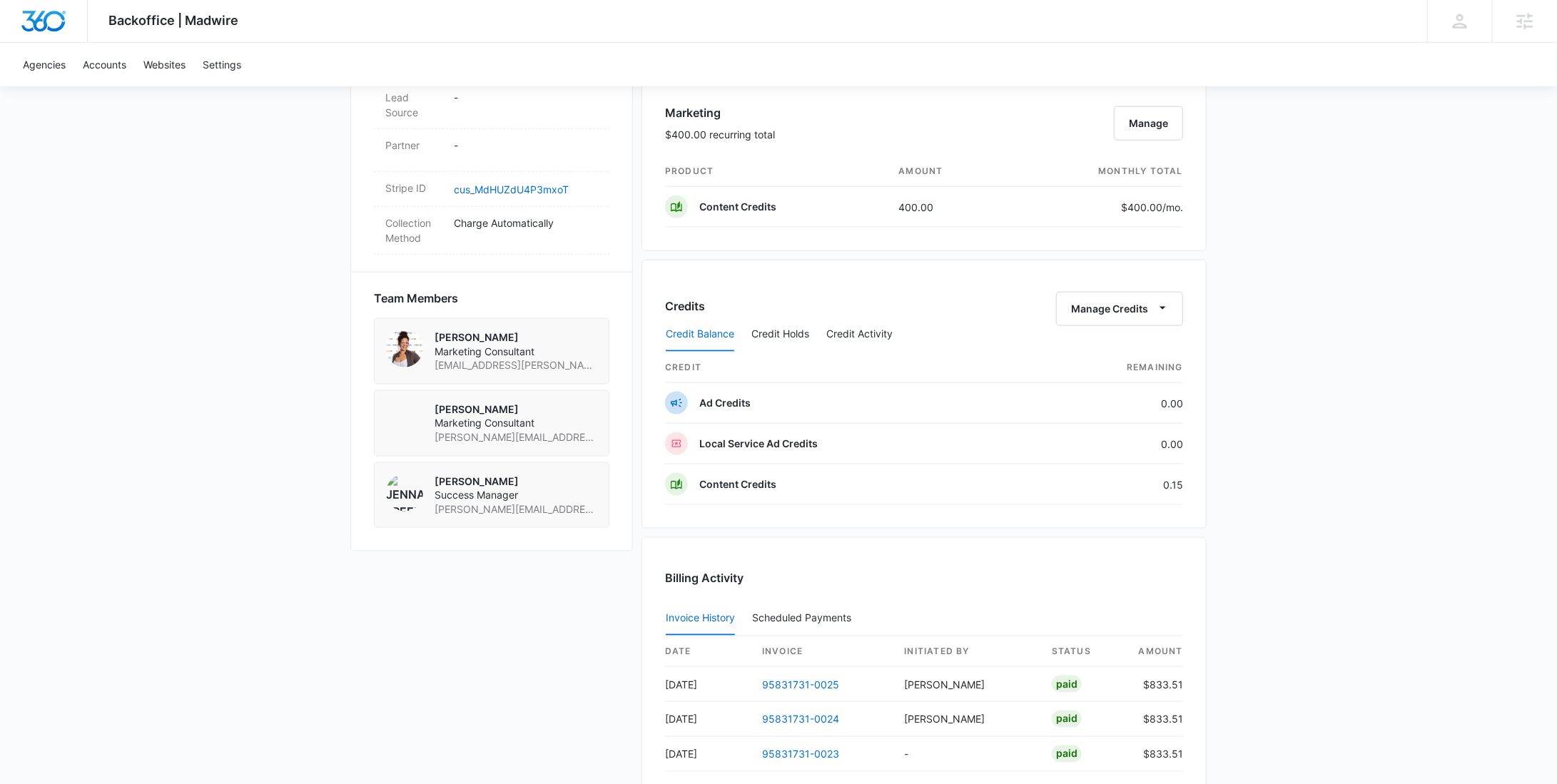
scroll to position [1091, 0]
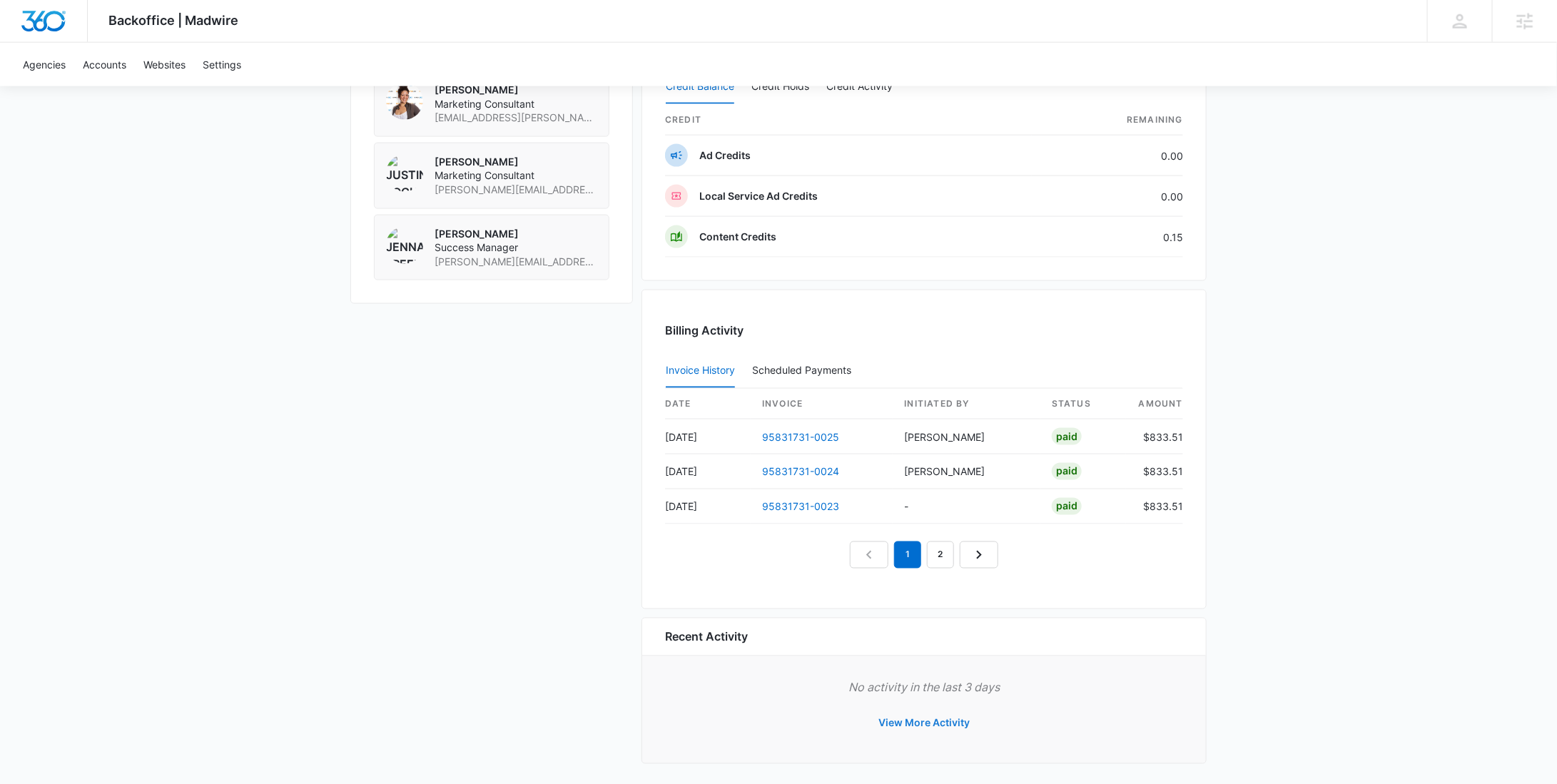
click at [921, 712] on button "View More Activity" at bounding box center [923, 723] width 120 height 34
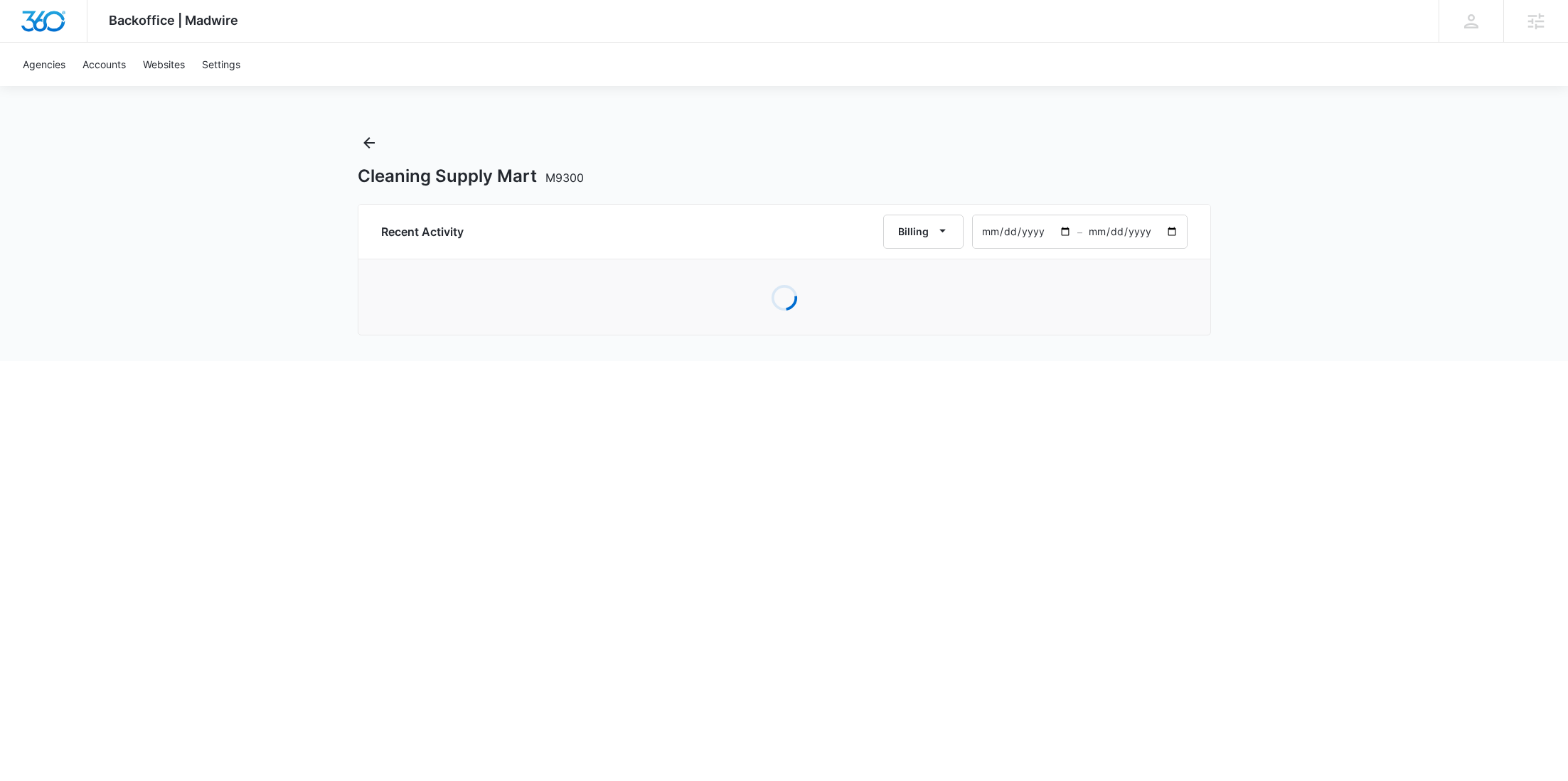
click at [1068, 232] on input "2025-08-10" at bounding box center [1024, 232] width 105 height 33
type input "2024-06-01"
click at [1167, 234] on input "2025-10-09" at bounding box center [1134, 232] width 105 height 33
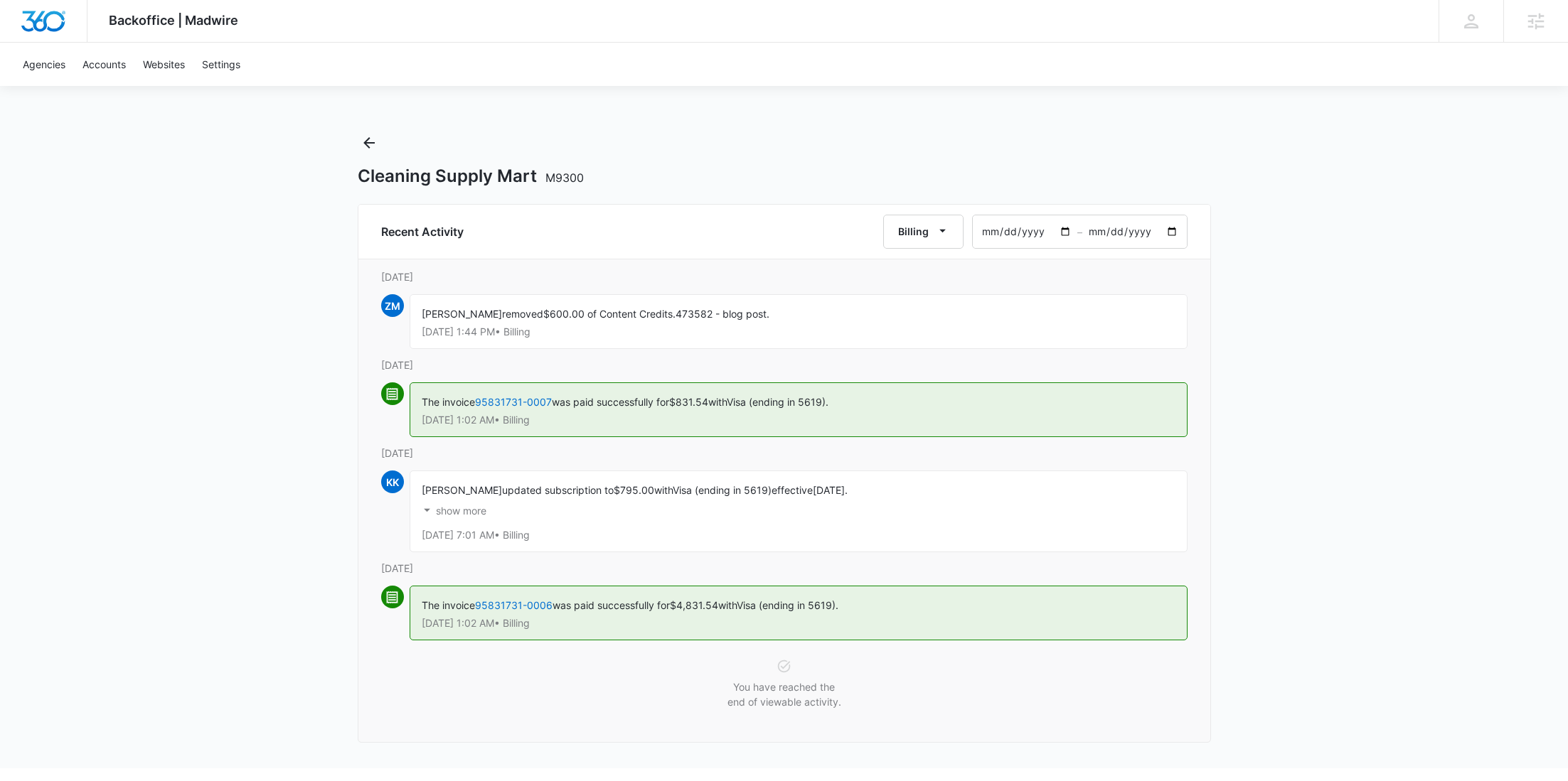
click at [460, 508] on p "show more" at bounding box center [461, 510] width 51 height 10
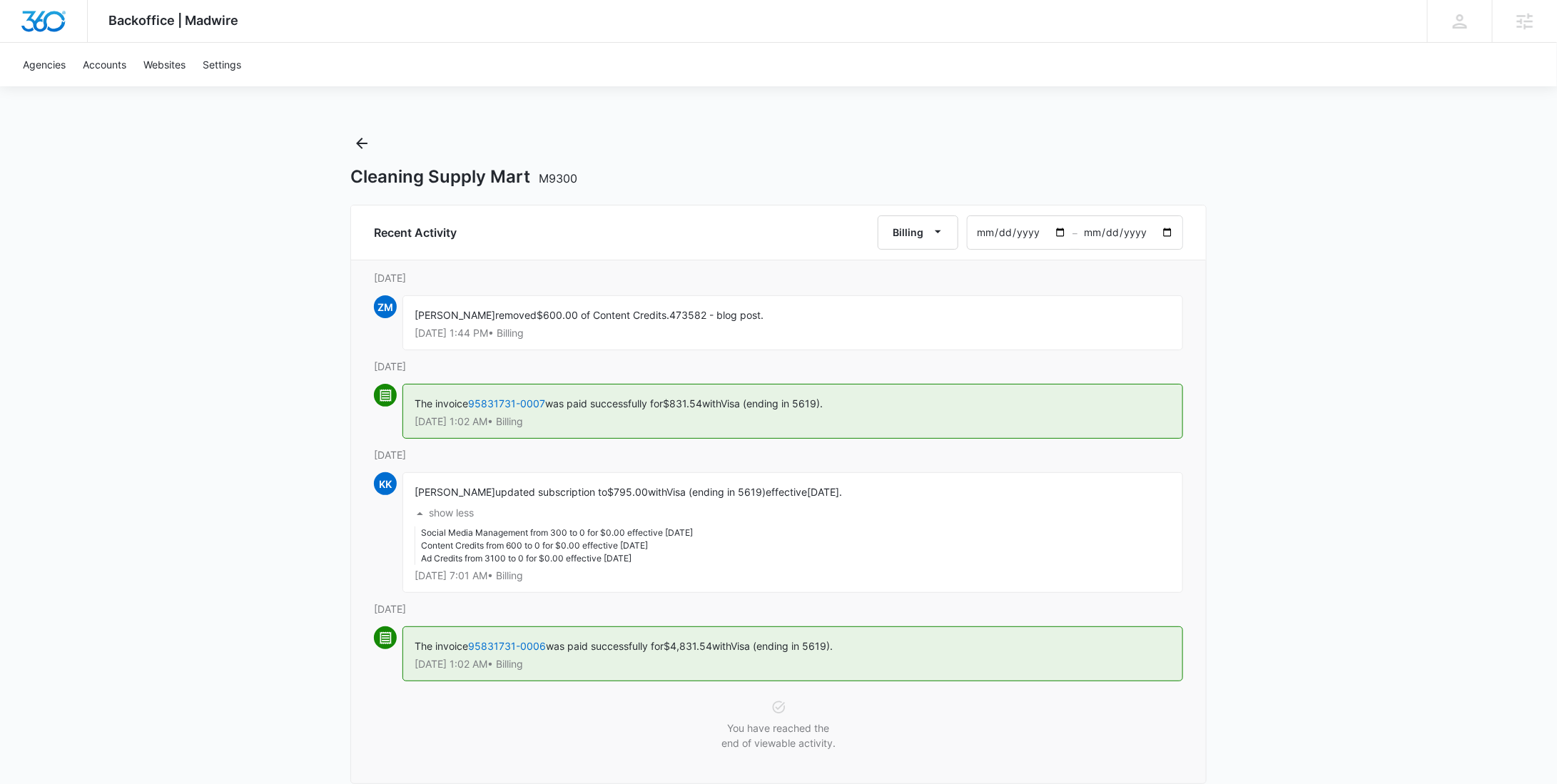
click at [1168, 232] on input "2024-07-31" at bounding box center [1130, 232] width 105 height 33
type input "2024-07-03"
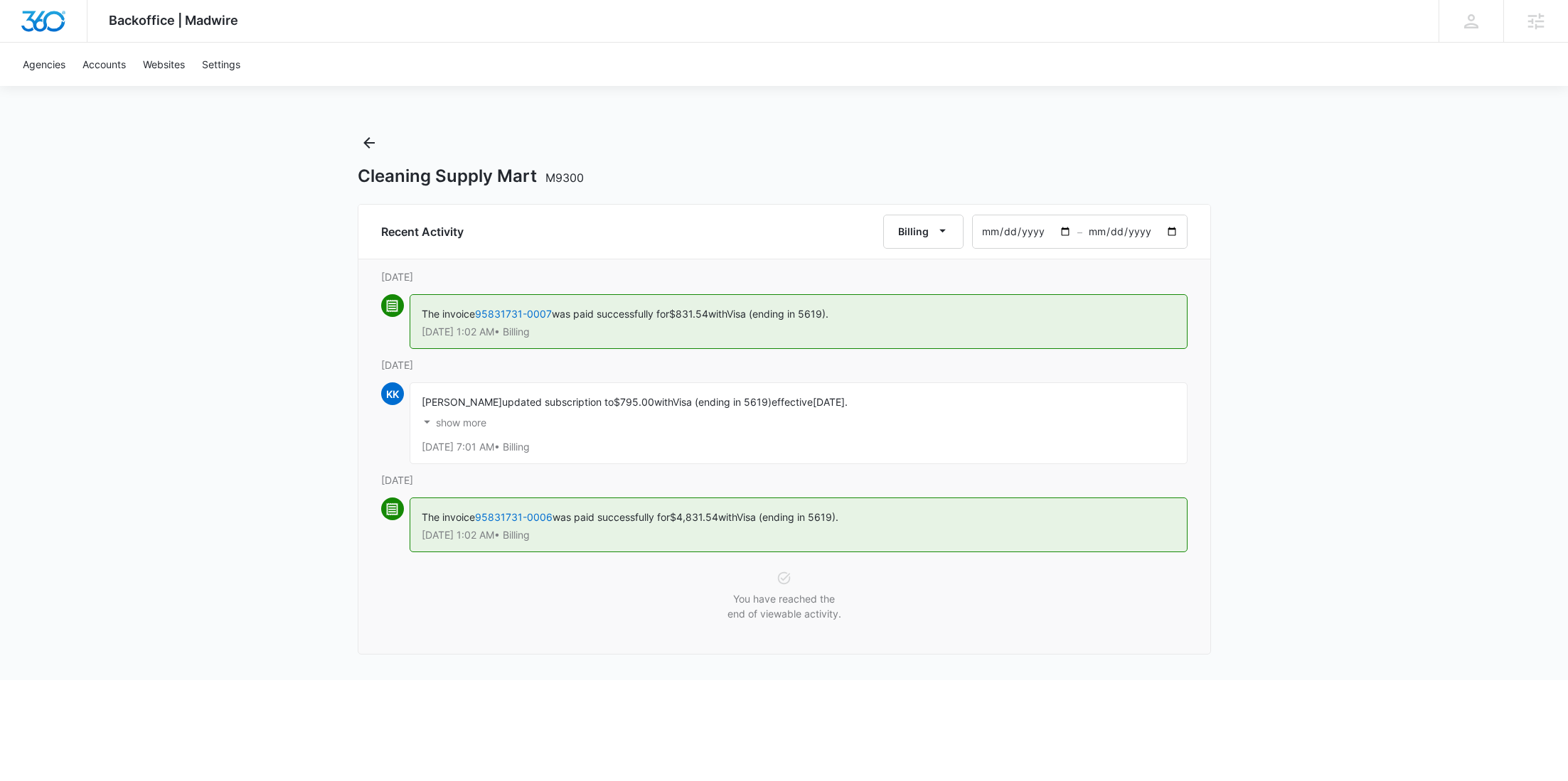
click at [481, 418] on p "show more" at bounding box center [461, 422] width 51 height 10
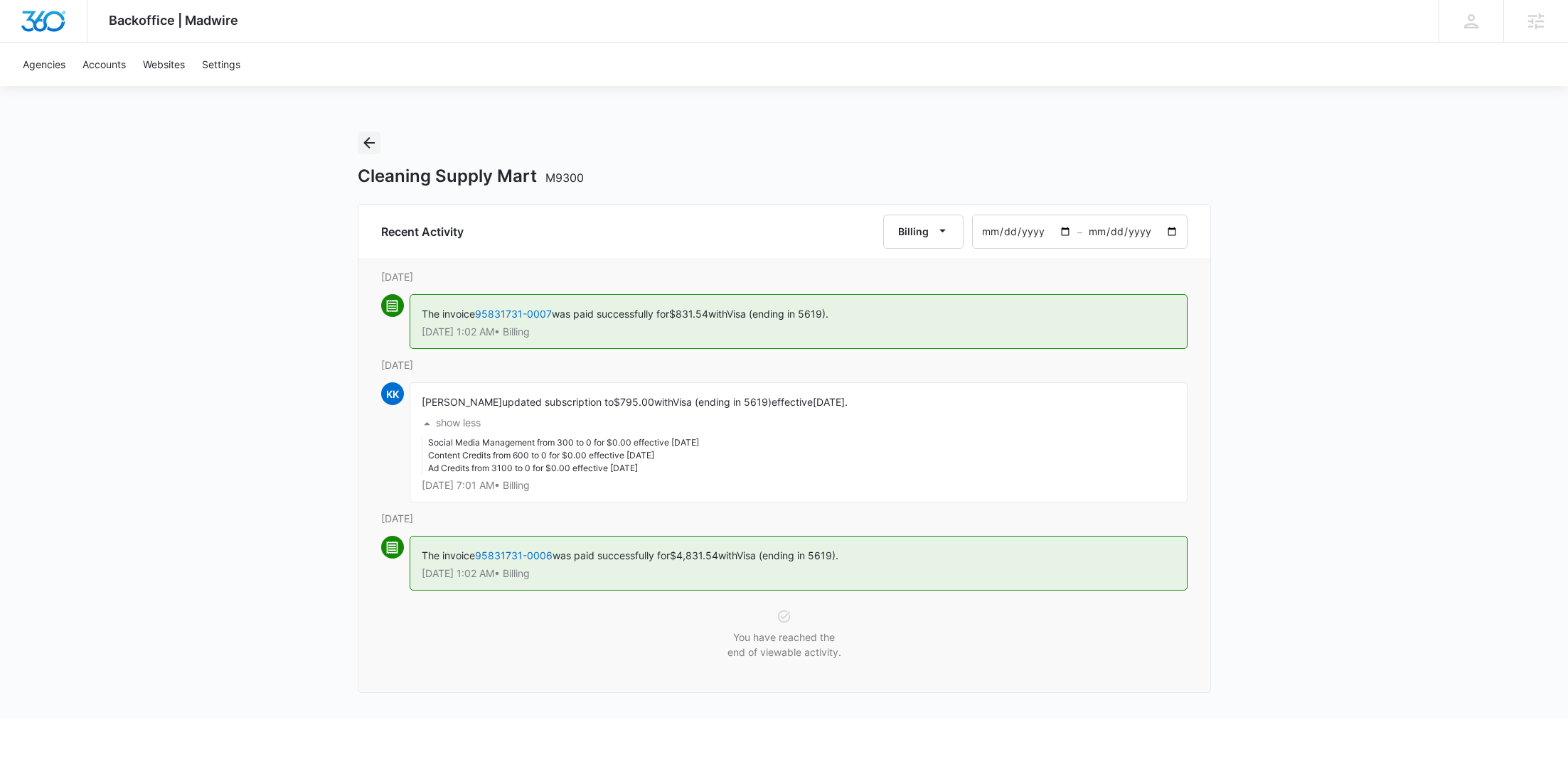
click at [361, 143] on icon "Back" at bounding box center [369, 143] width 17 height 17
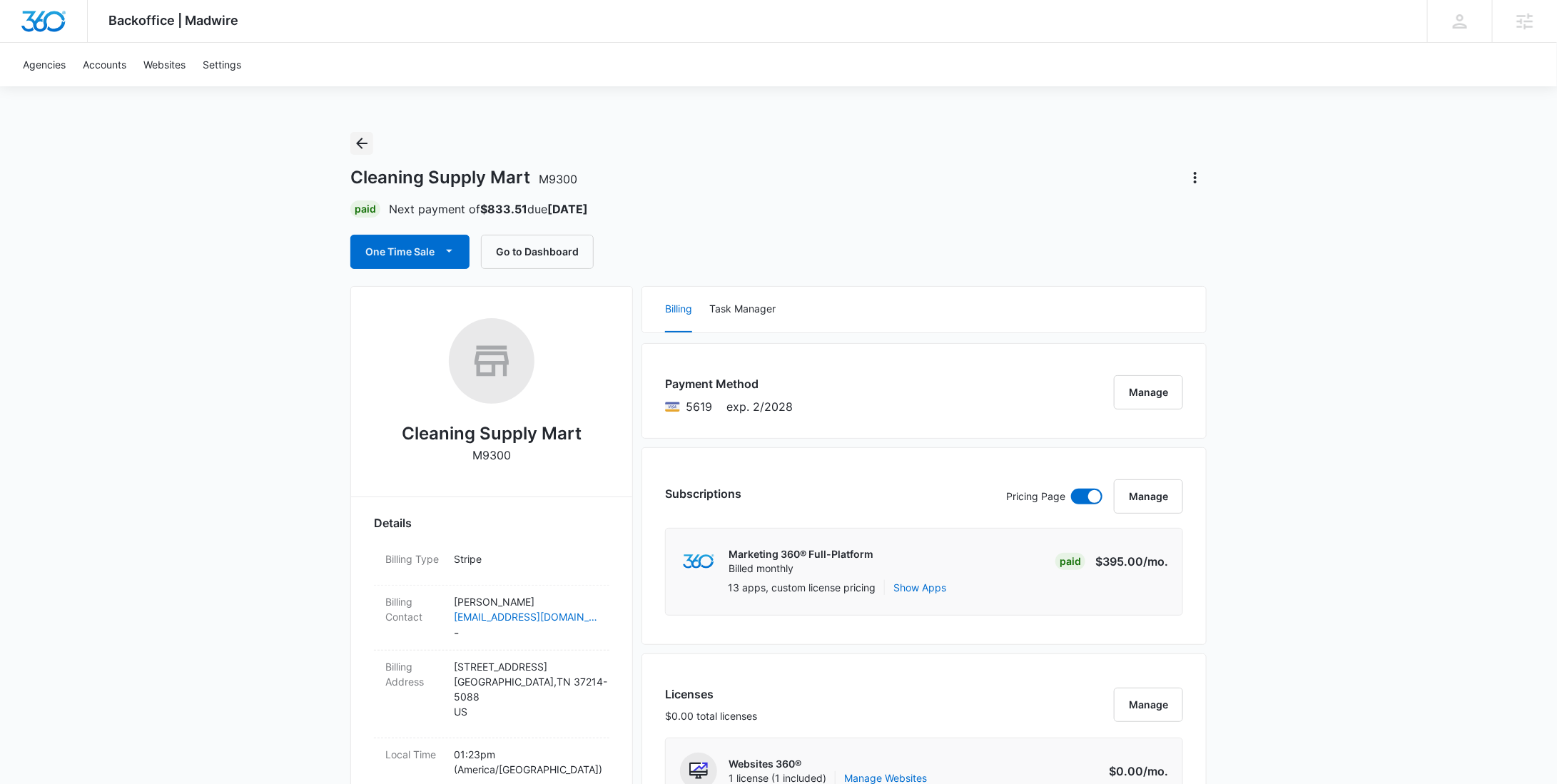
click at [366, 143] on icon "Back" at bounding box center [361, 143] width 11 height 11
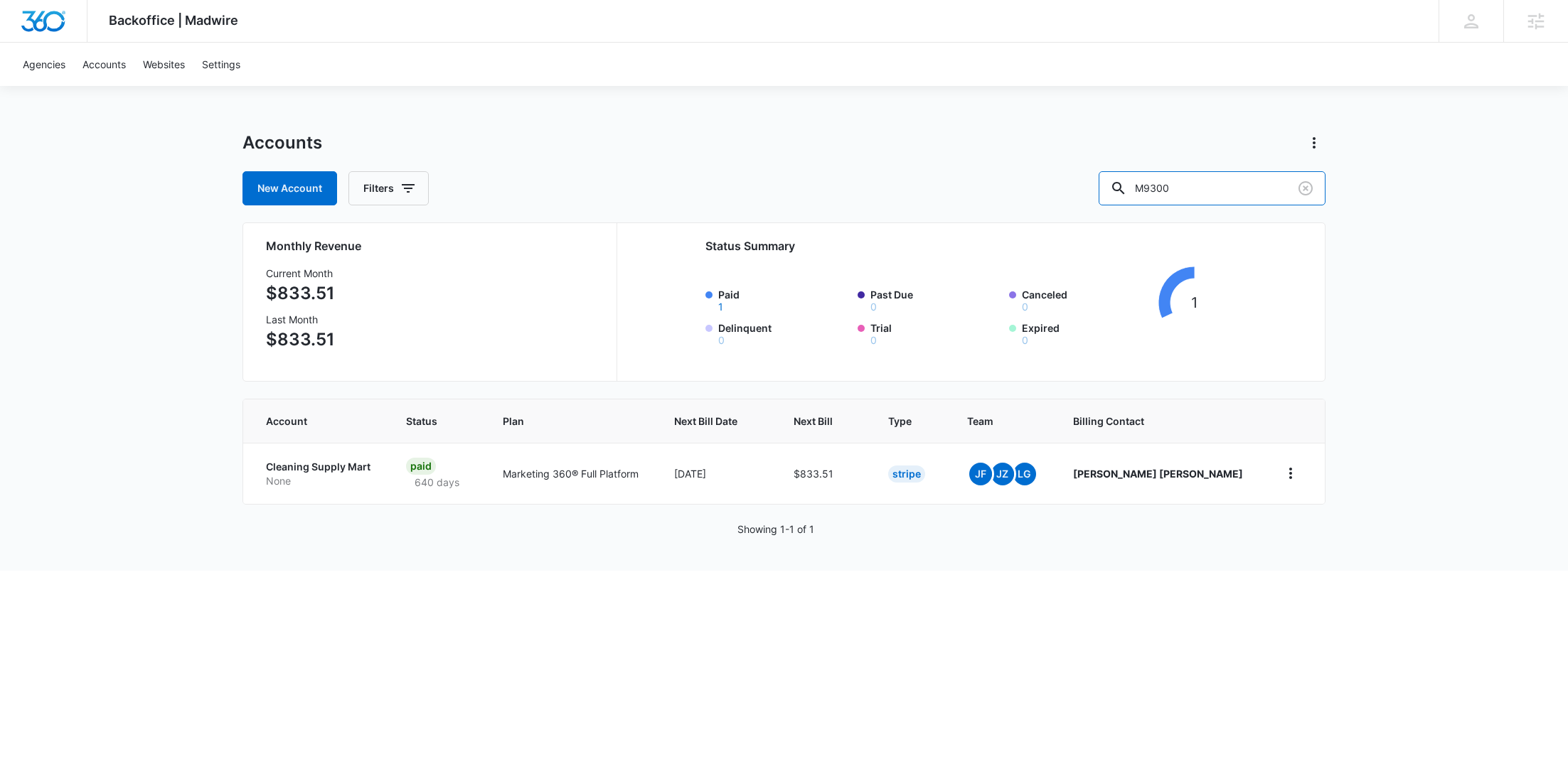
drag, startPoint x: 1223, startPoint y: 197, endPoint x: 1119, endPoint y: 190, distance: 104.2
click at [1119, 190] on div "New Account Filters M9300" at bounding box center [783, 188] width 1083 height 34
paste input "211"
type input "M9211"
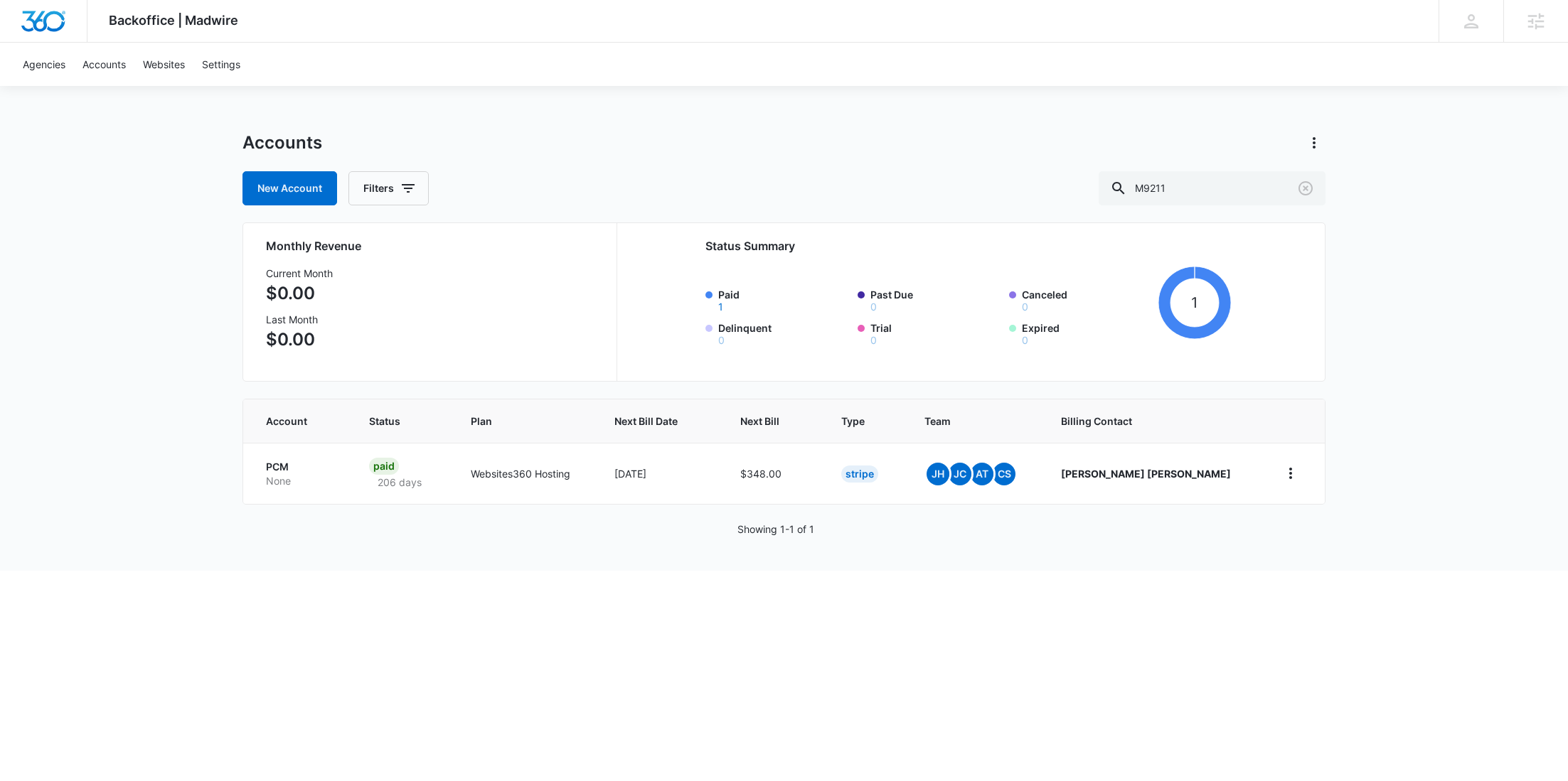
click at [266, 477] on p "None" at bounding box center [300, 481] width 69 height 14
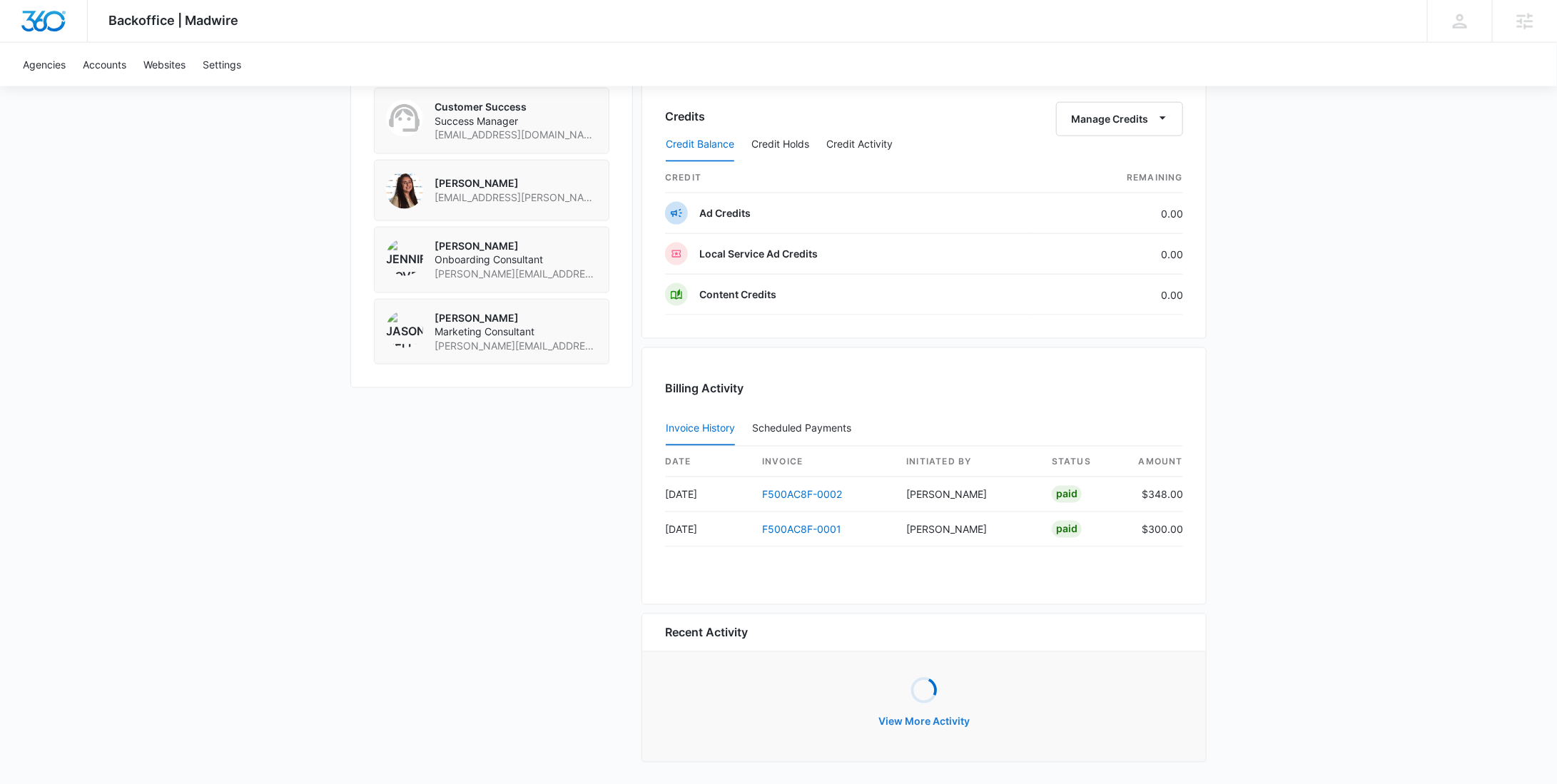
scroll to position [1071, 0]
click at [929, 712] on button "View More Activity" at bounding box center [923, 721] width 120 height 34
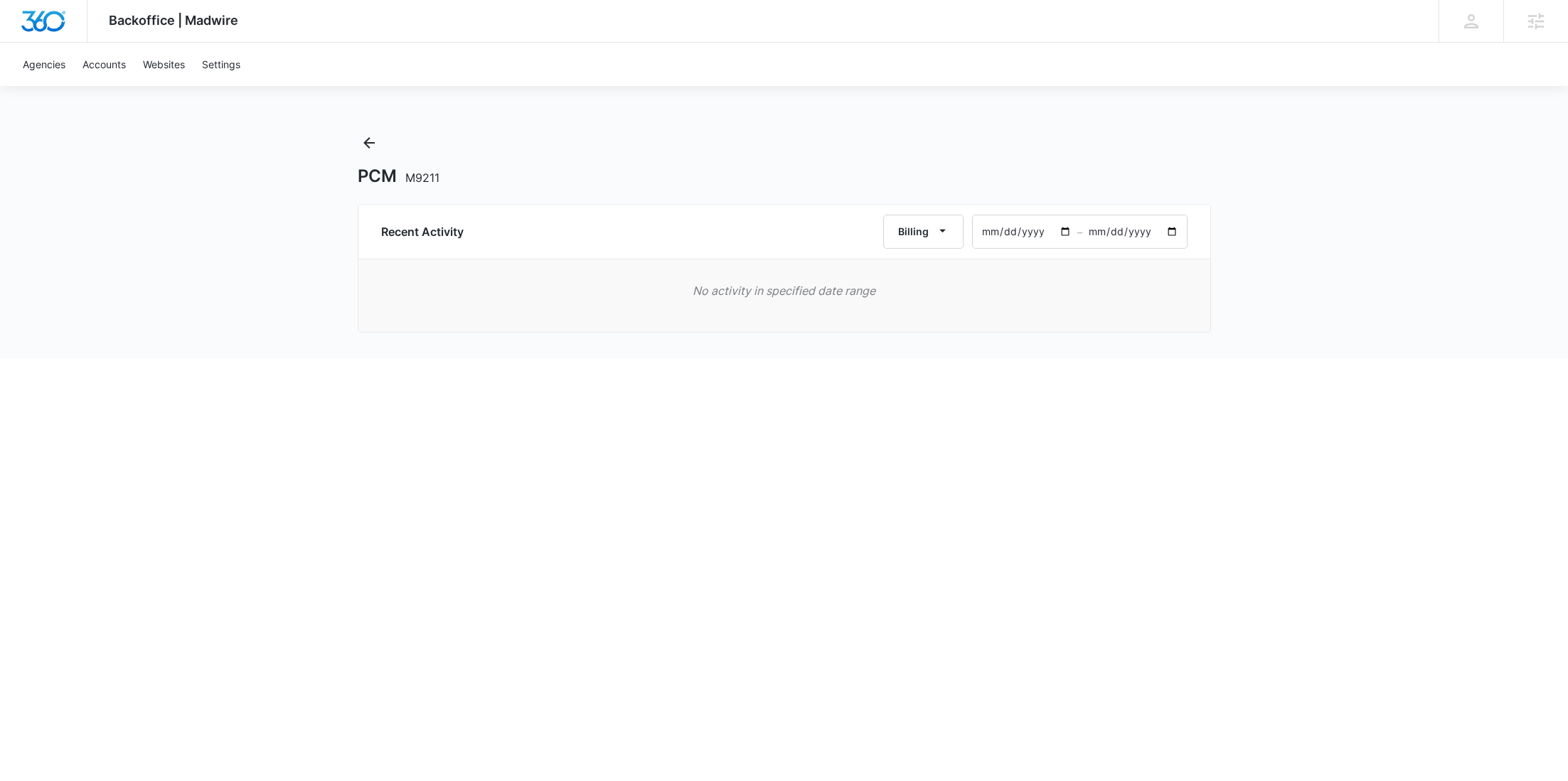
click at [1065, 232] on input "2025-08-10" at bounding box center [1024, 232] width 105 height 33
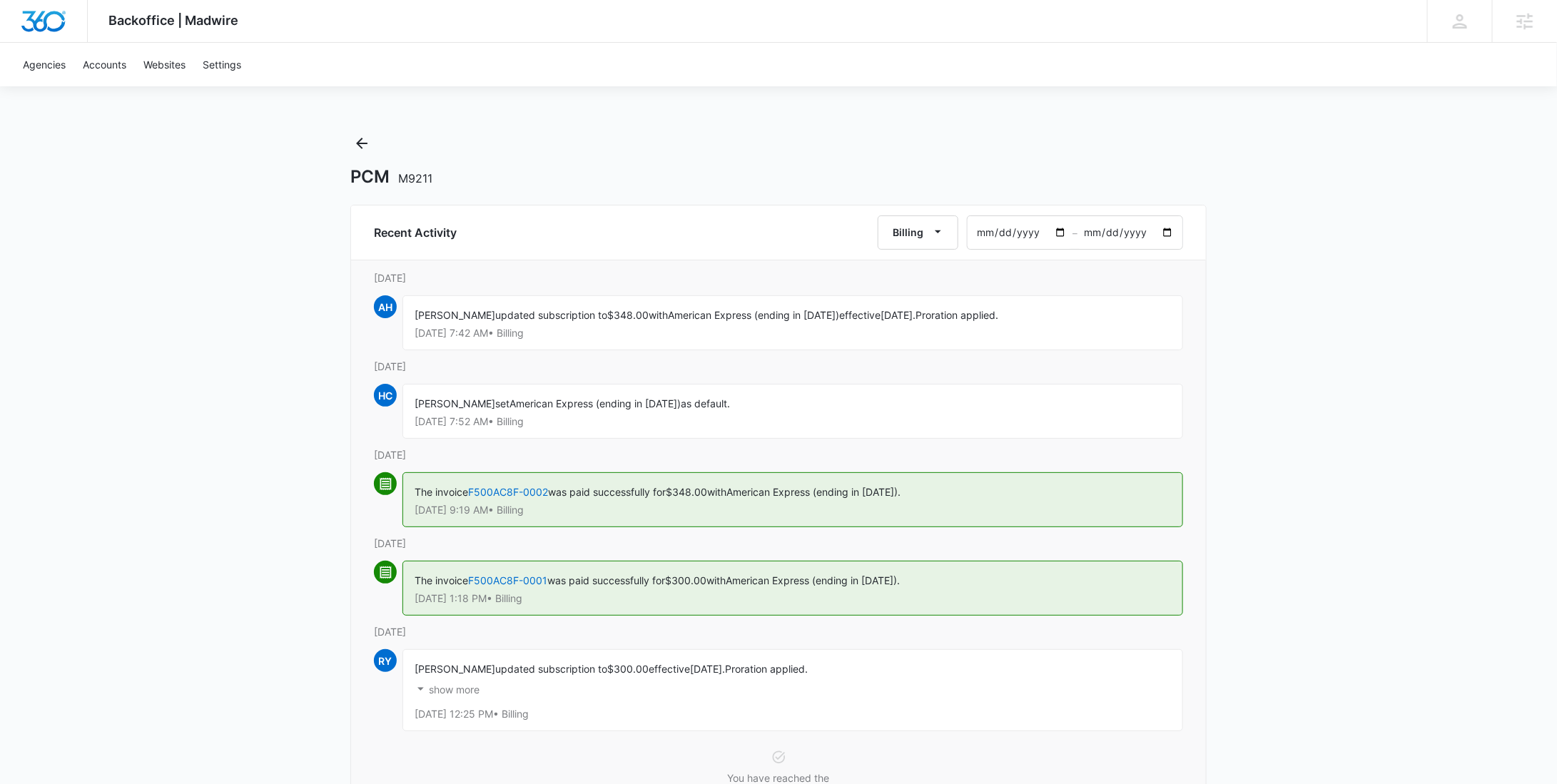
type input "2024-01-10"
click at [468, 685] on p "show more" at bounding box center [455, 690] width 51 height 10
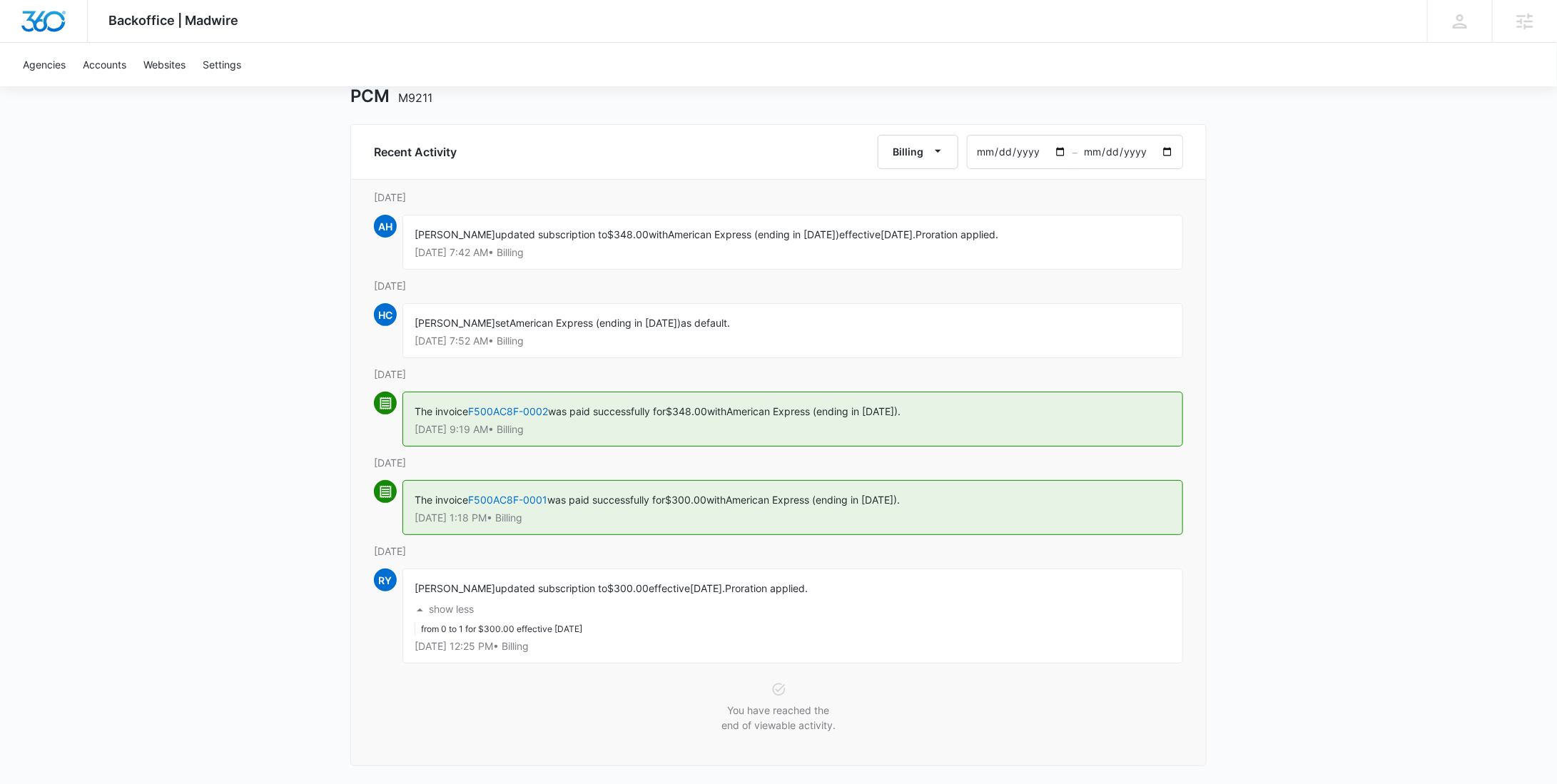
scroll to position [86, 0]
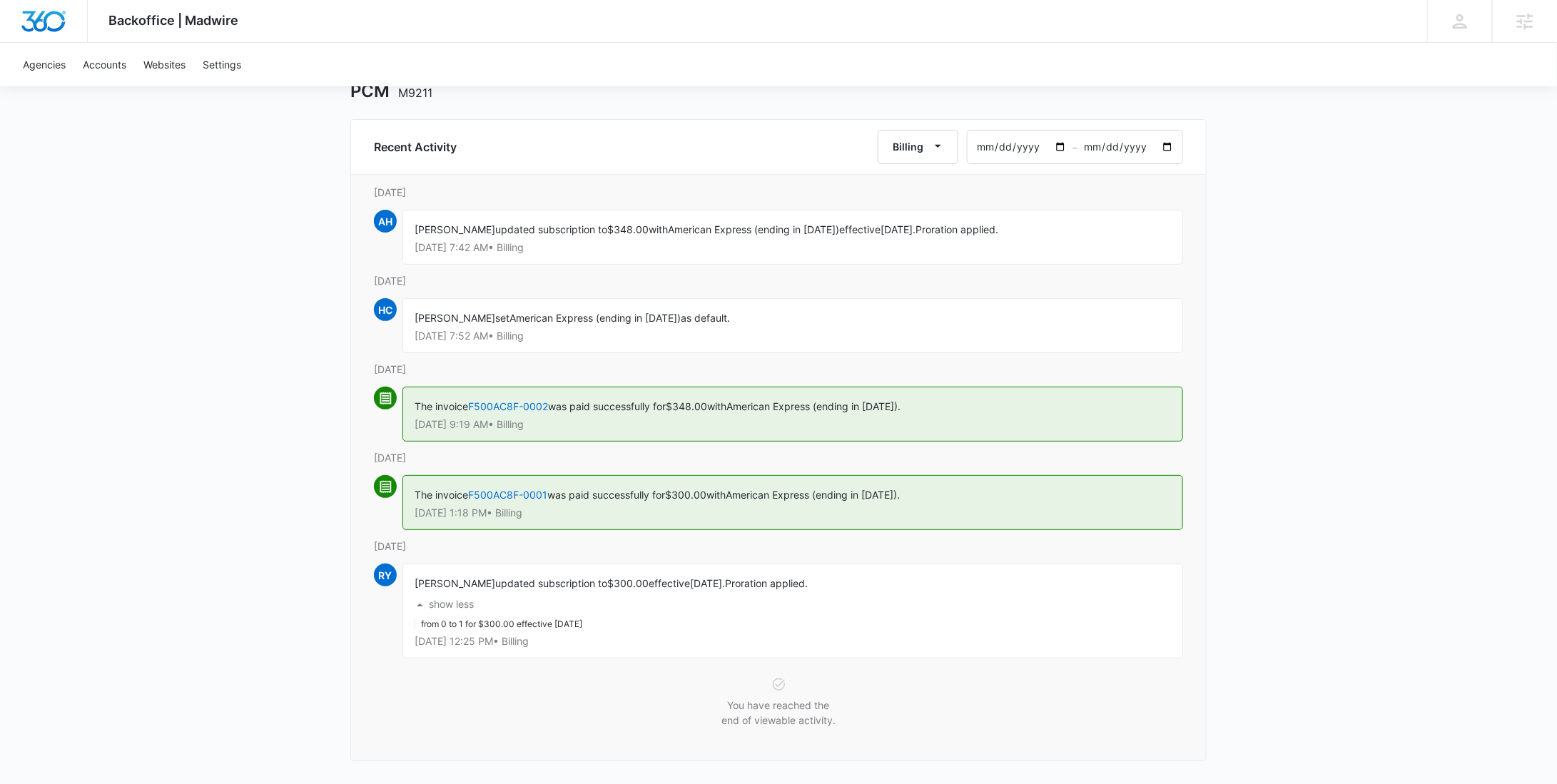
click at [1161, 148] on input "2025-10-09" at bounding box center [1130, 147] width 105 height 33
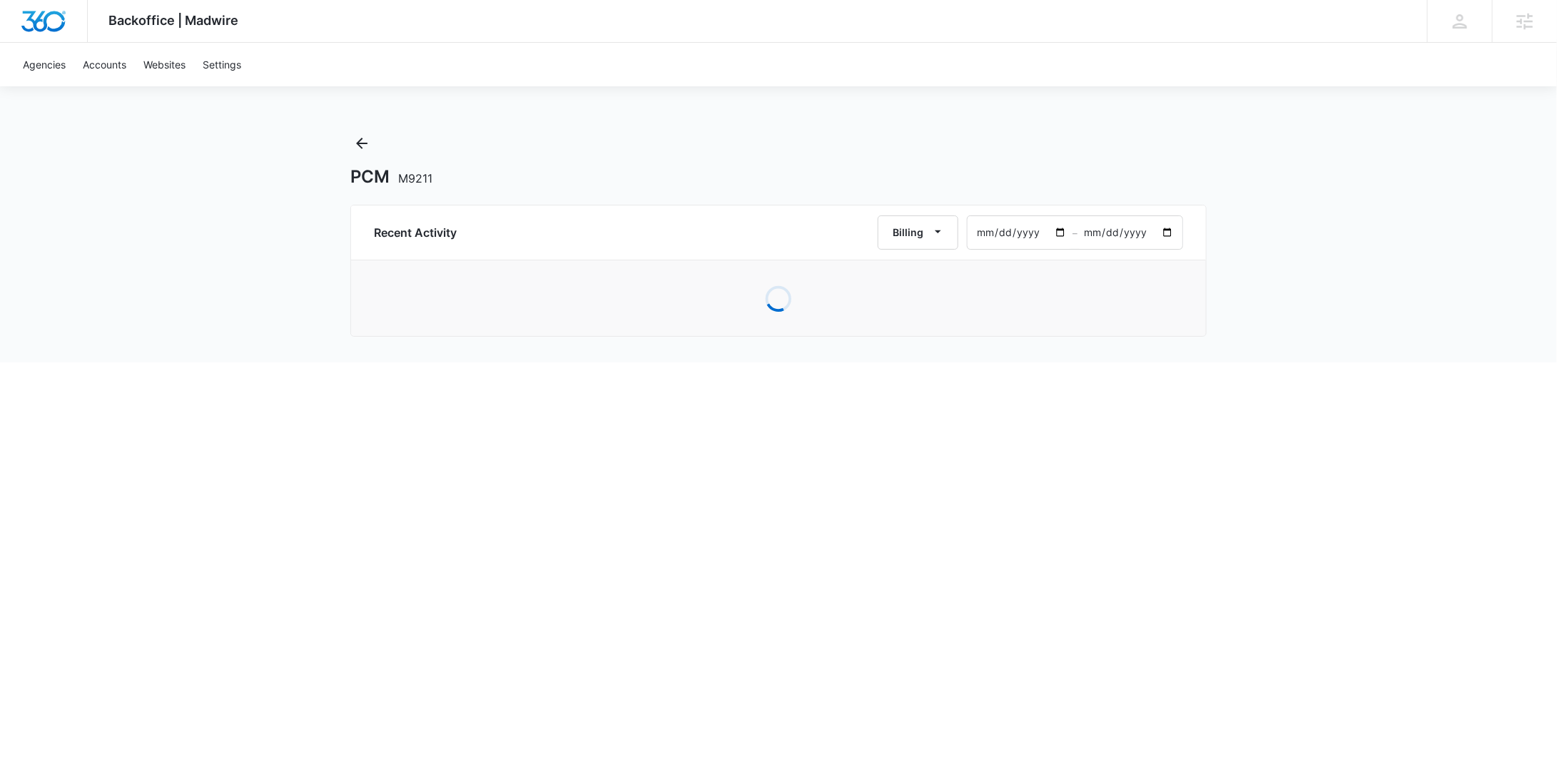
scroll to position [0, 0]
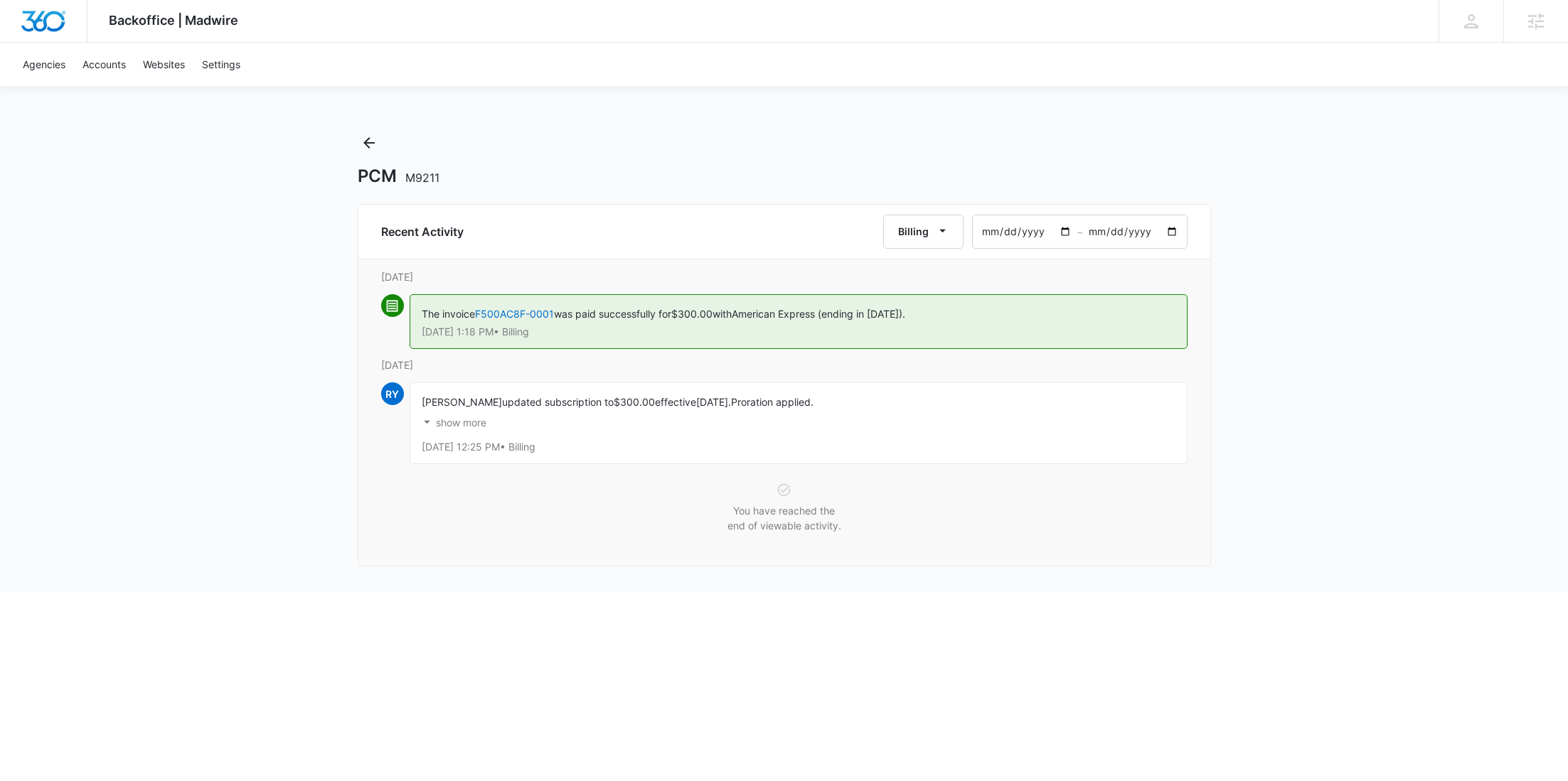
click at [1178, 234] on input "2024-07-09" at bounding box center [1134, 232] width 105 height 33
click at [454, 414] on button "show more" at bounding box center [454, 422] width 64 height 27
click at [1169, 234] on input "2024-07-10" at bounding box center [1134, 232] width 105 height 33
type input "2024-01-10"
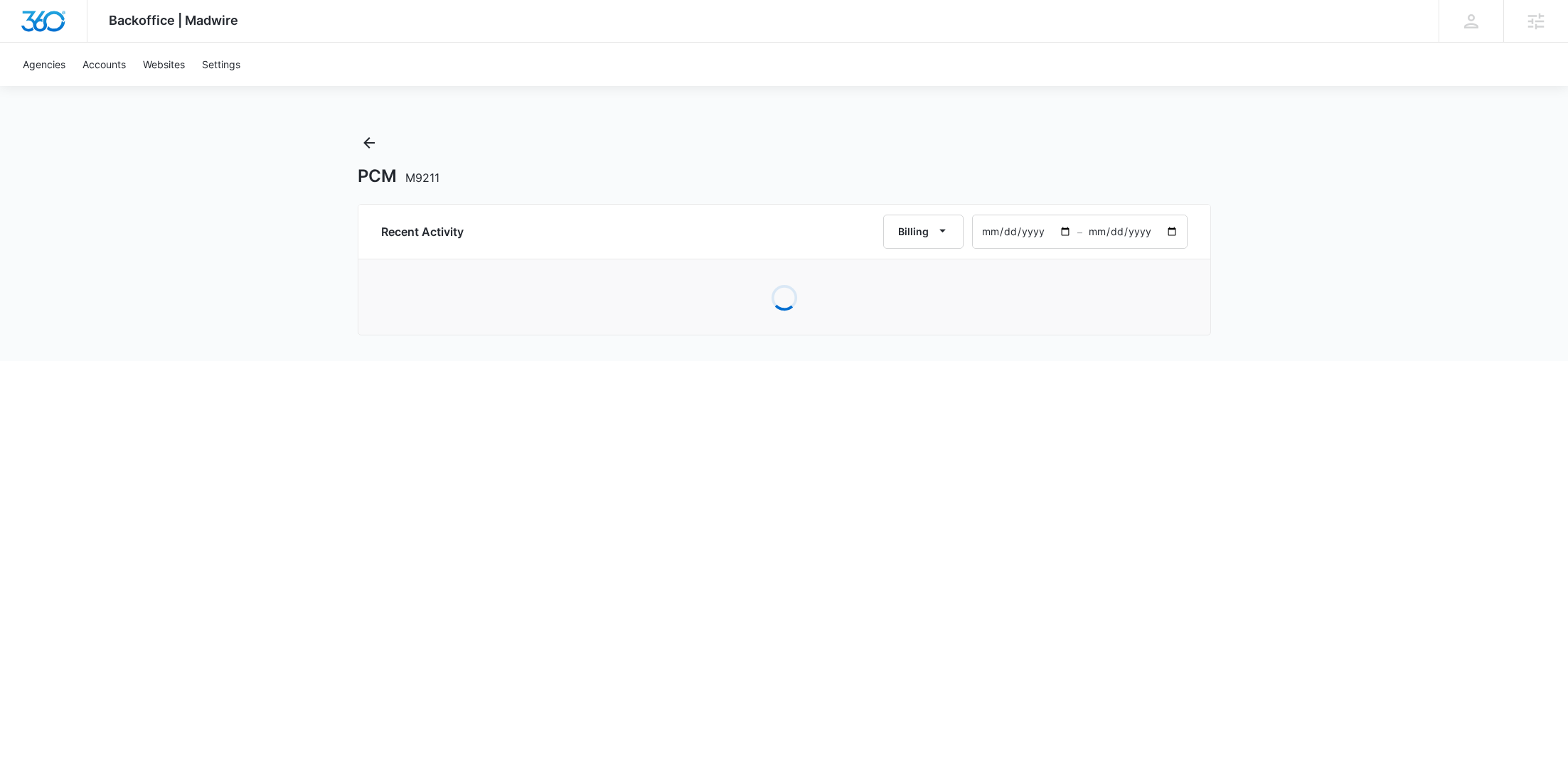
type input "2023-12-09"
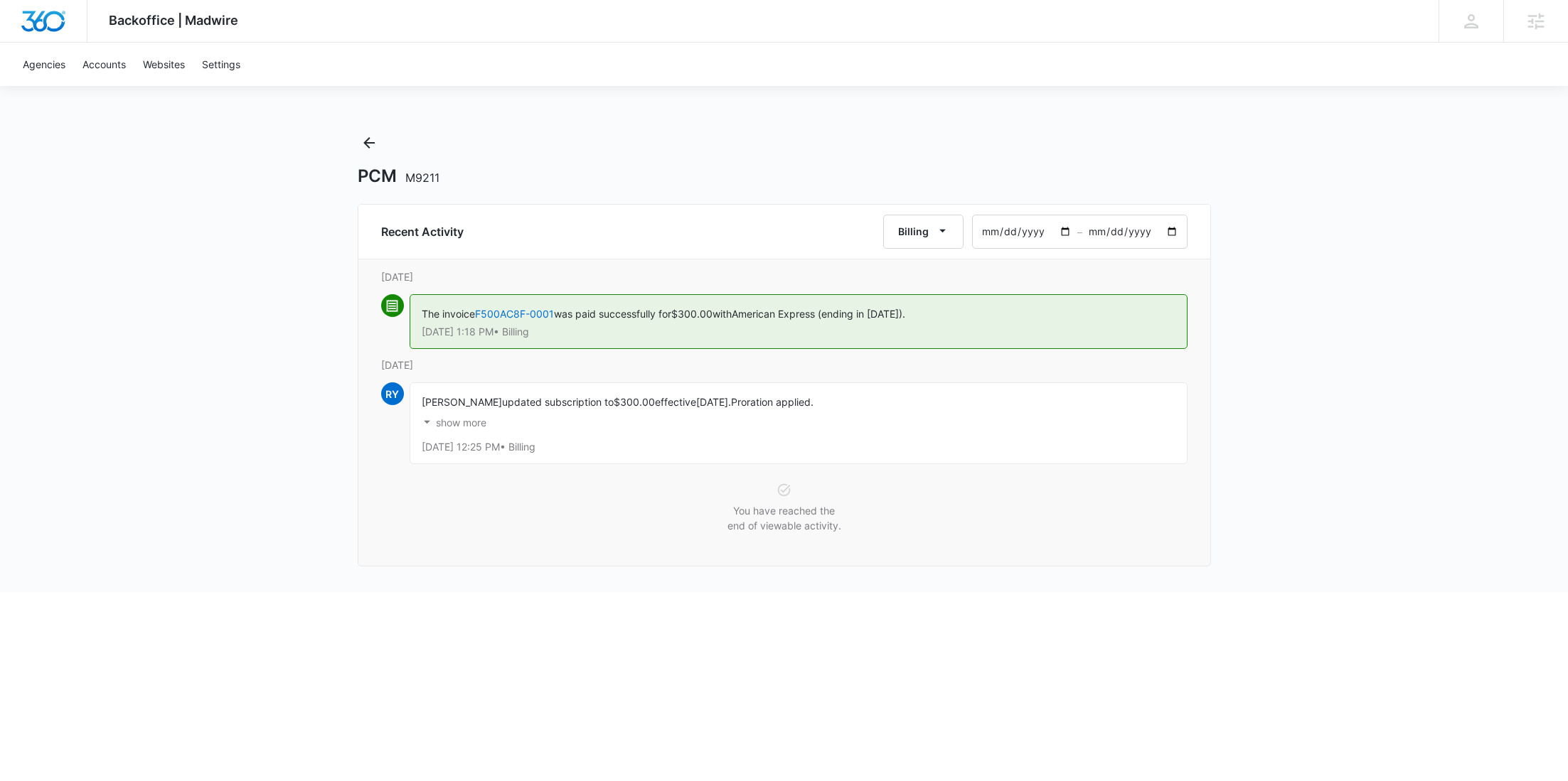
click at [1173, 237] on input "2024-05-10" at bounding box center [1134, 232] width 105 height 33
click at [1173, 232] on input "2025-03-16" at bounding box center [1134, 232] width 105 height 33
type input "2025-03-17"
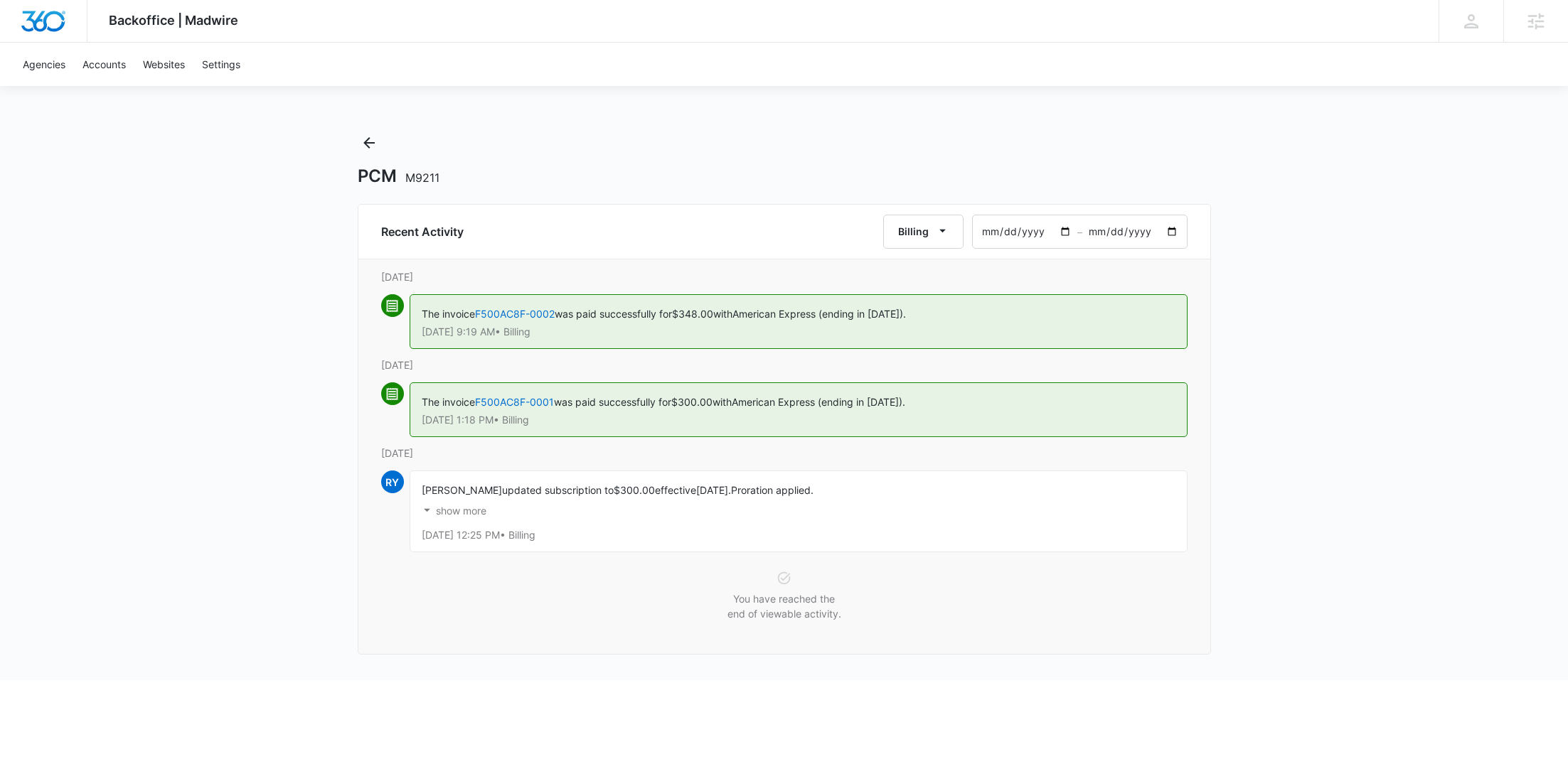
click at [483, 506] on p "show more" at bounding box center [461, 510] width 51 height 10
click at [373, 142] on icon "Back" at bounding box center [368, 143] width 11 height 11
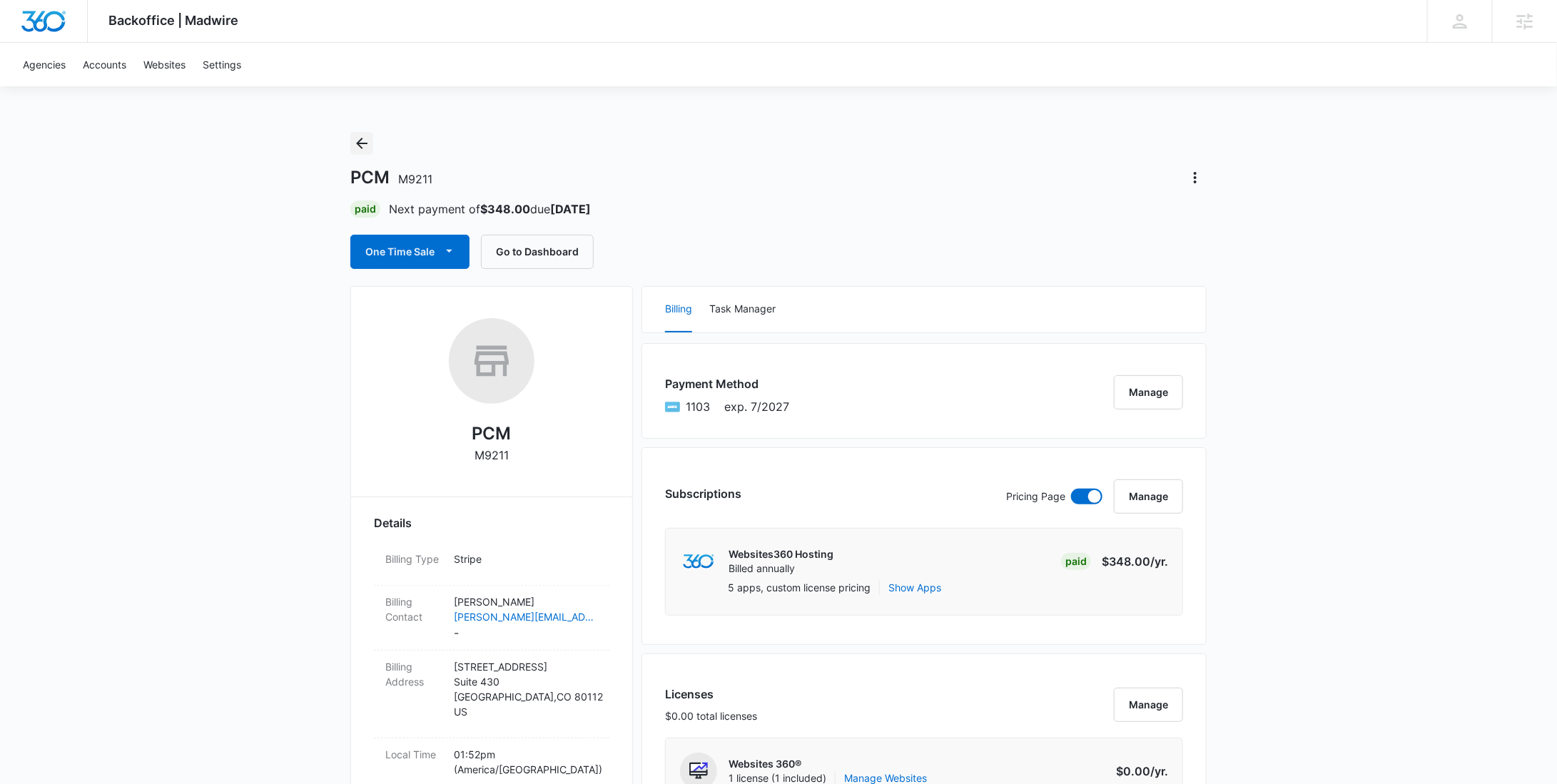
click at [369, 139] on icon "Back" at bounding box center [362, 143] width 17 height 17
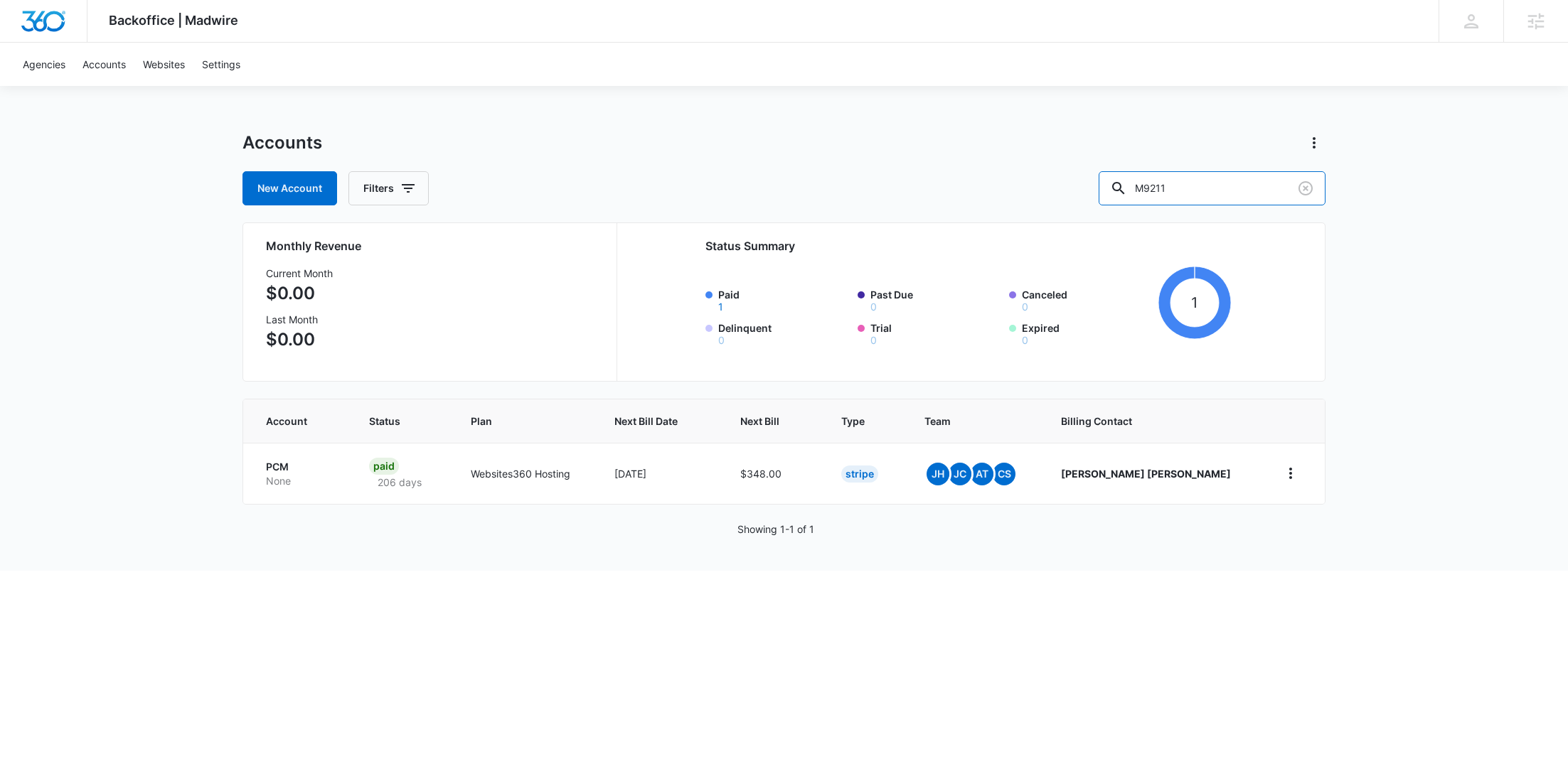
drag, startPoint x: 1236, startPoint y: 192, endPoint x: 1120, endPoint y: 185, distance: 116.2
click at [1121, 185] on div "New Account Filters M9211" at bounding box center [783, 188] width 1083 height 34
paste input "Playa Miami"
type input "Playa Miami"
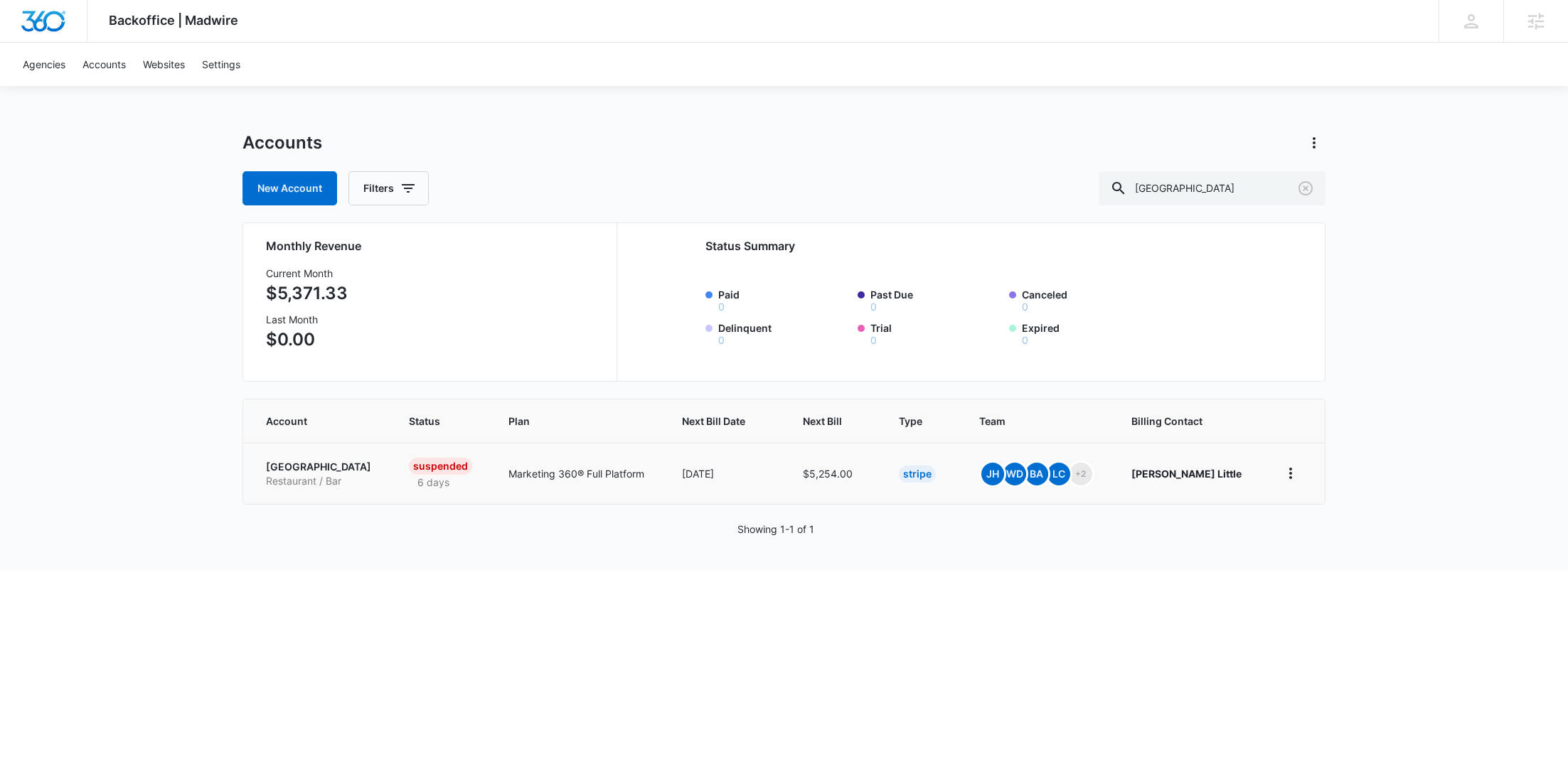
click at [291, 475] on p "Restaurant / Bar" at bounding box center [320, 481] width 109 height 14
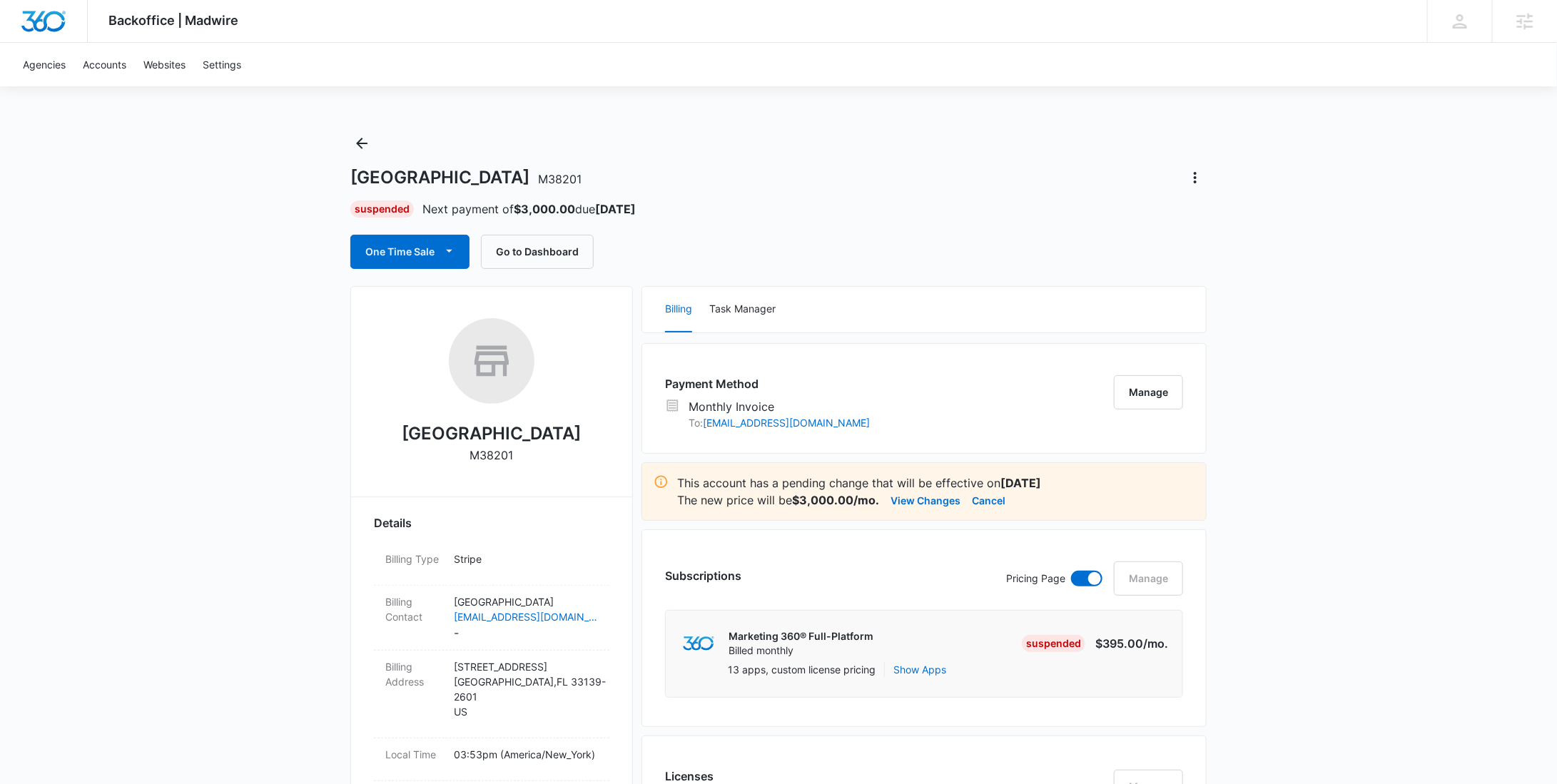
click at [517, 449] on div "Playa Miami M38201" at bounding box center [491, 396] width 235 height 156
click at [490, 455] on p "M38201" at bounding box center [492, 455] width 44 height 17
copy p "M38201"
drag, startPoint x: 551, startPoint y: 427, endPoint x: 438, endPoint y: 425, distance: 113.0
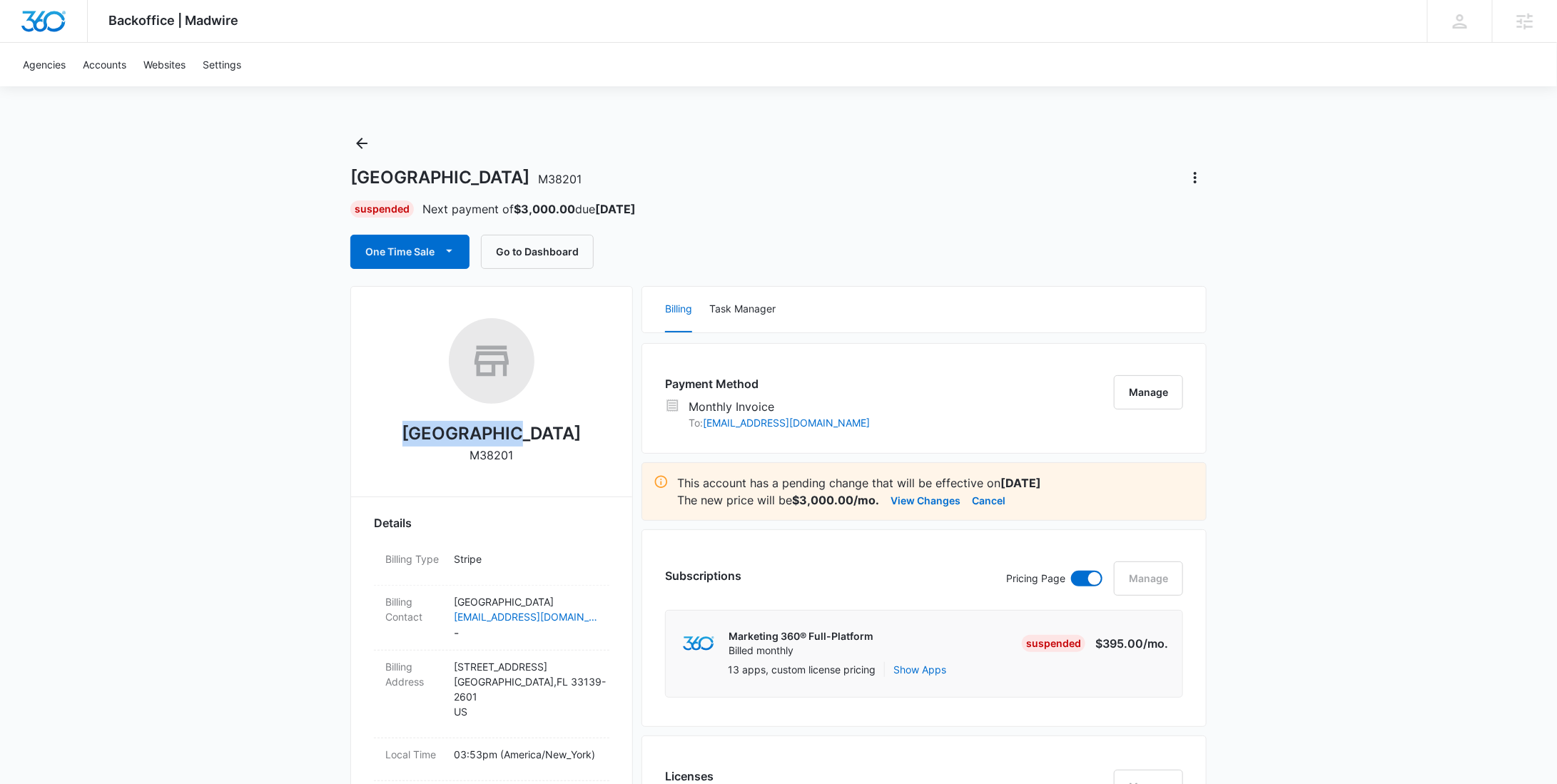
click at [438, 425] on div "Playa Miami M38201" at bounding box center [491, 396] width 235 height 156
copy h2 "Playa Miami"
click at [939, 494] on button "View Changes" at bounding box center [926, 500] width 70 height 17
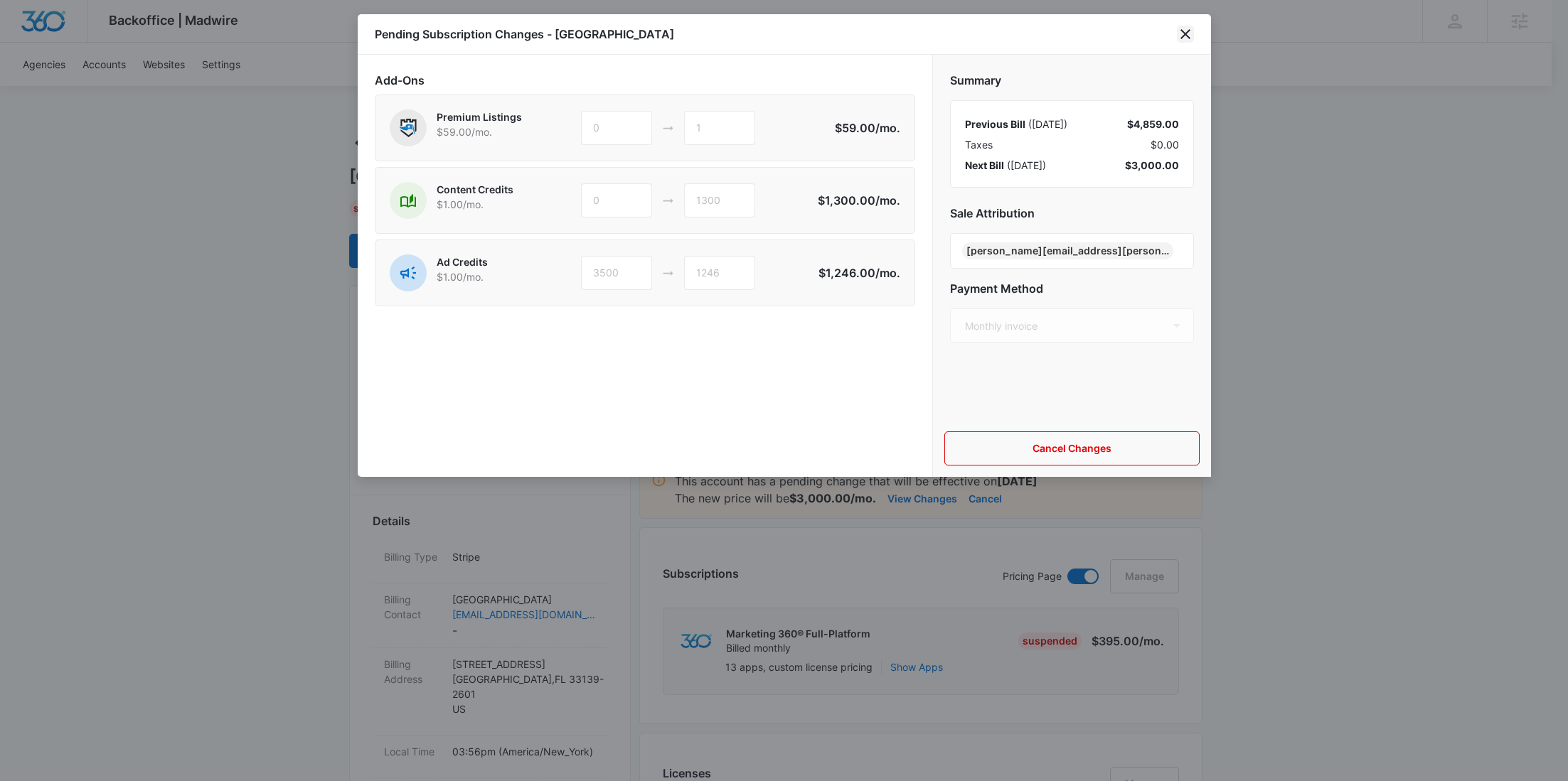
click at [1183, 30] on icon "close" at bounding box center [1186, 34] width 17 height 17
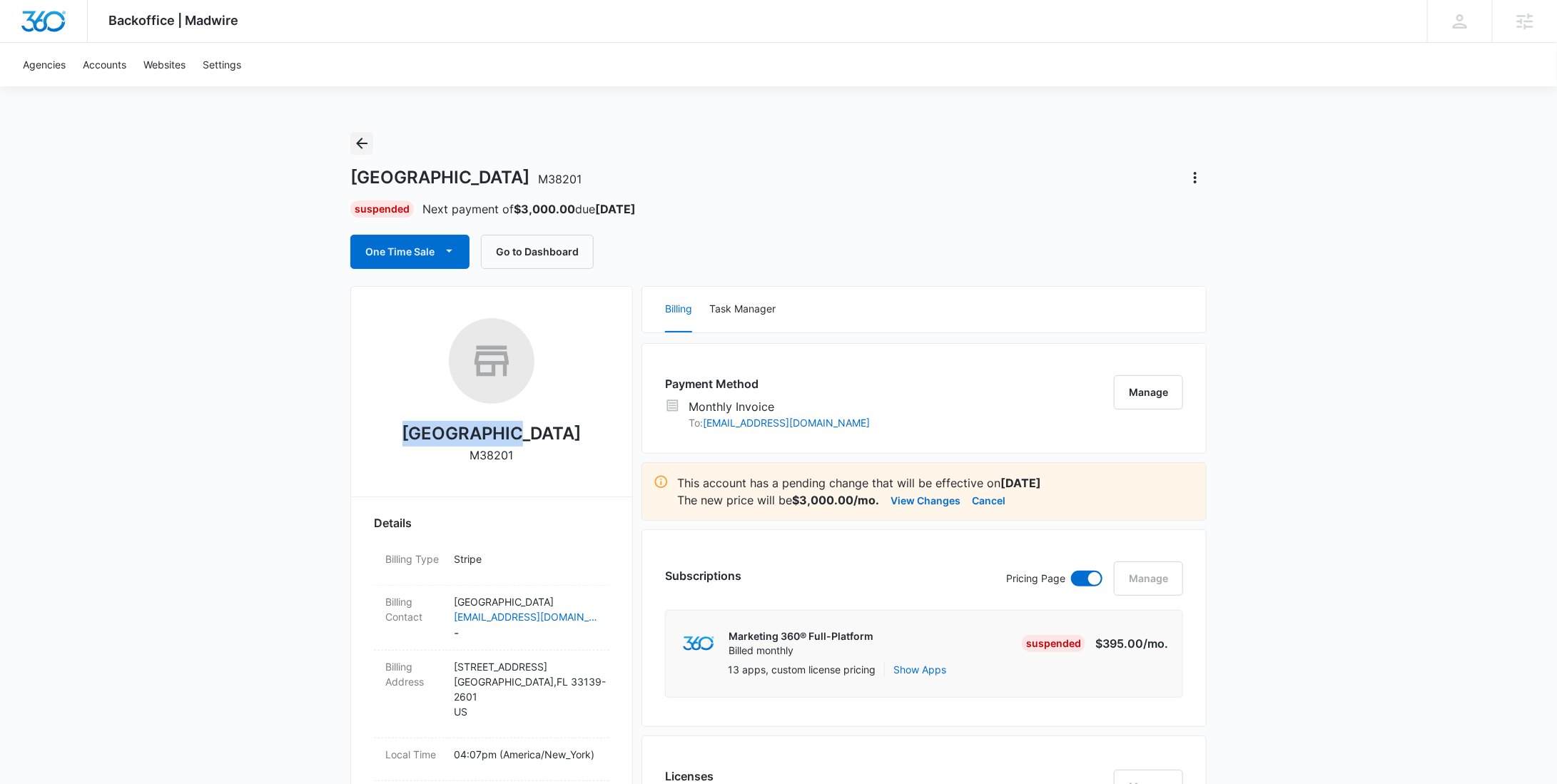
click at [370, 138] on icon "Back" at bounding box center [362, 143] width 17 height 17
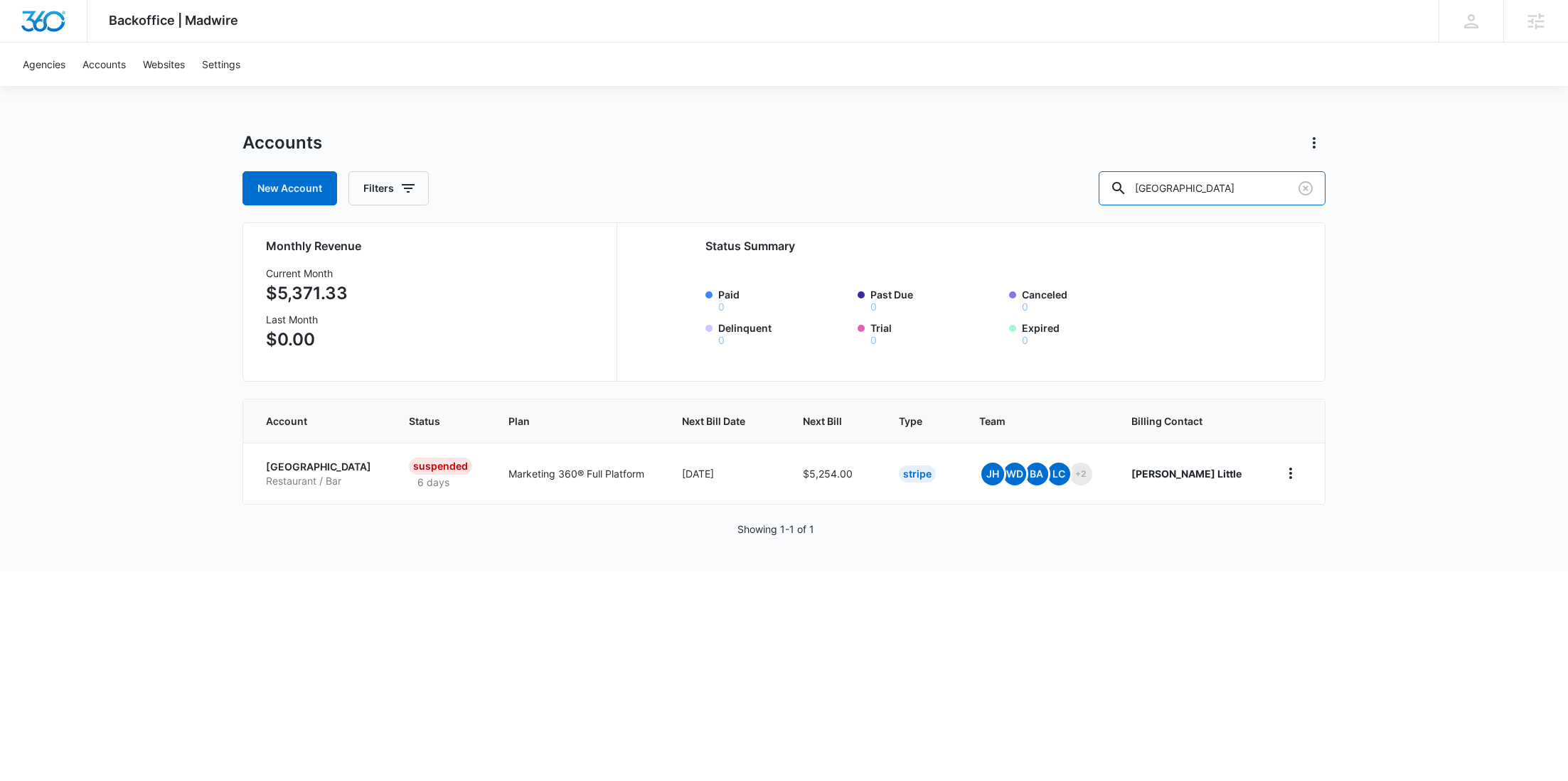
drag, startPoint x: 1252, startPoint y: 185, endPoint x: 1106, endPoint y: 178, distance: 146.2
click at [1112, 179] on div "New Account Filters Playa Miami" at bounding box center [783, 188] width 1083 height 34
paste input "M338808"
type input "M338808"
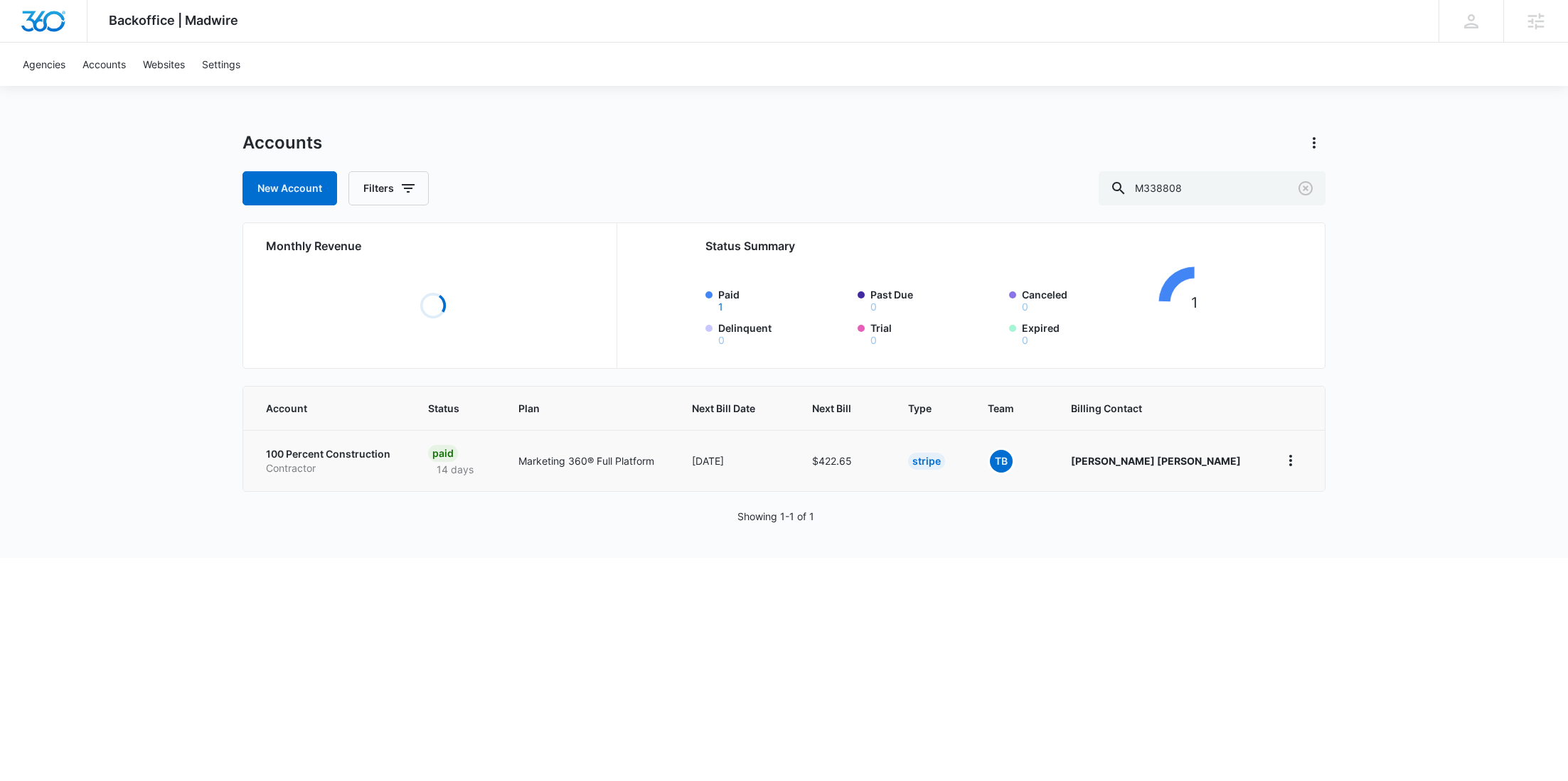
click at [322, 461] on p "Contractor" at bounding box center [329, 468] width 128 height 14
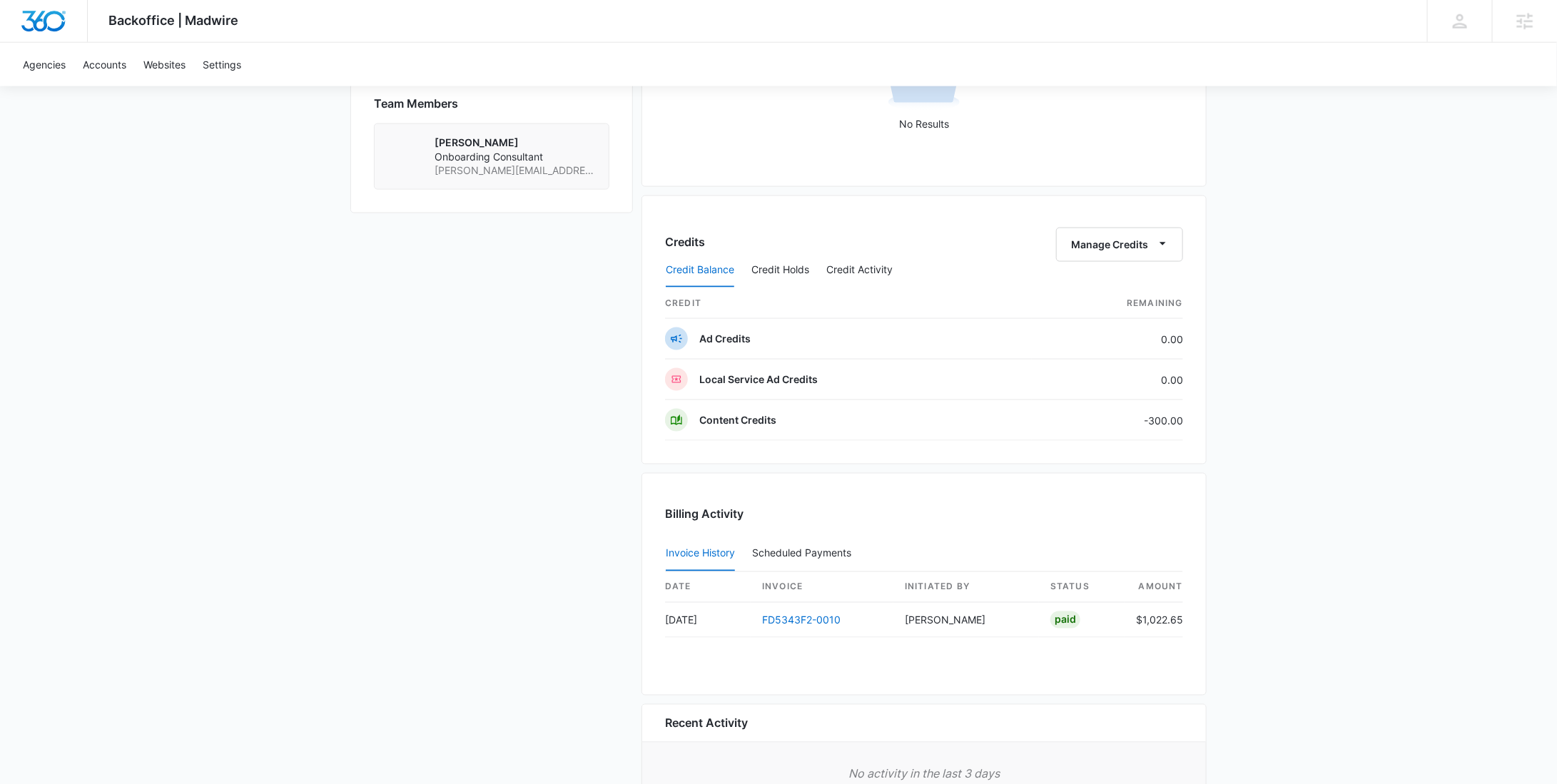
scroll to position [1108, 0]
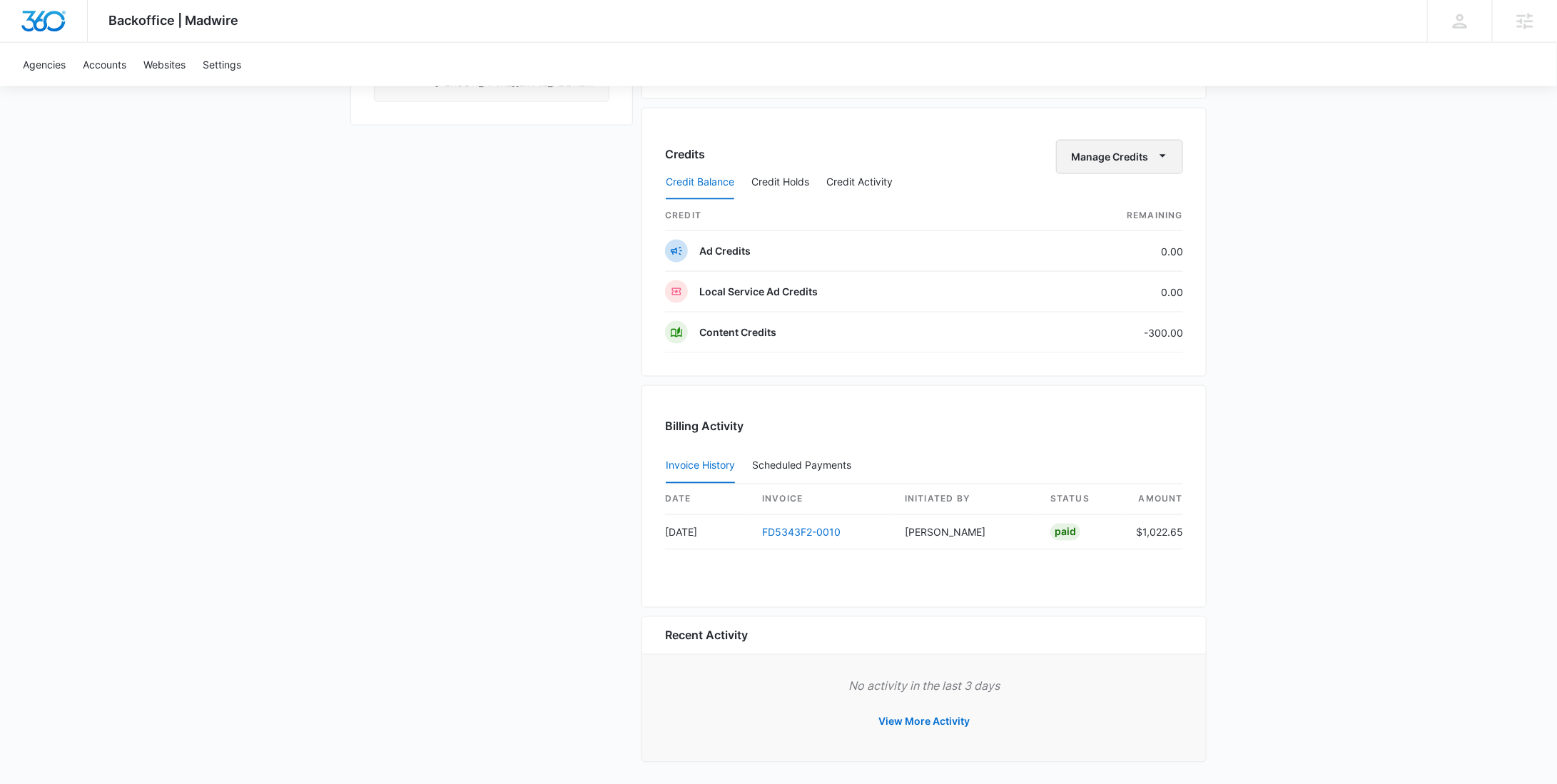
click at [1119, 146] on button "Manage Credits" at bounding box center [1119, 156] width 127 height 34
click at [1128, 200] on div "Deposit Credits" at bounding box center [1142, 199] width 134 height 10
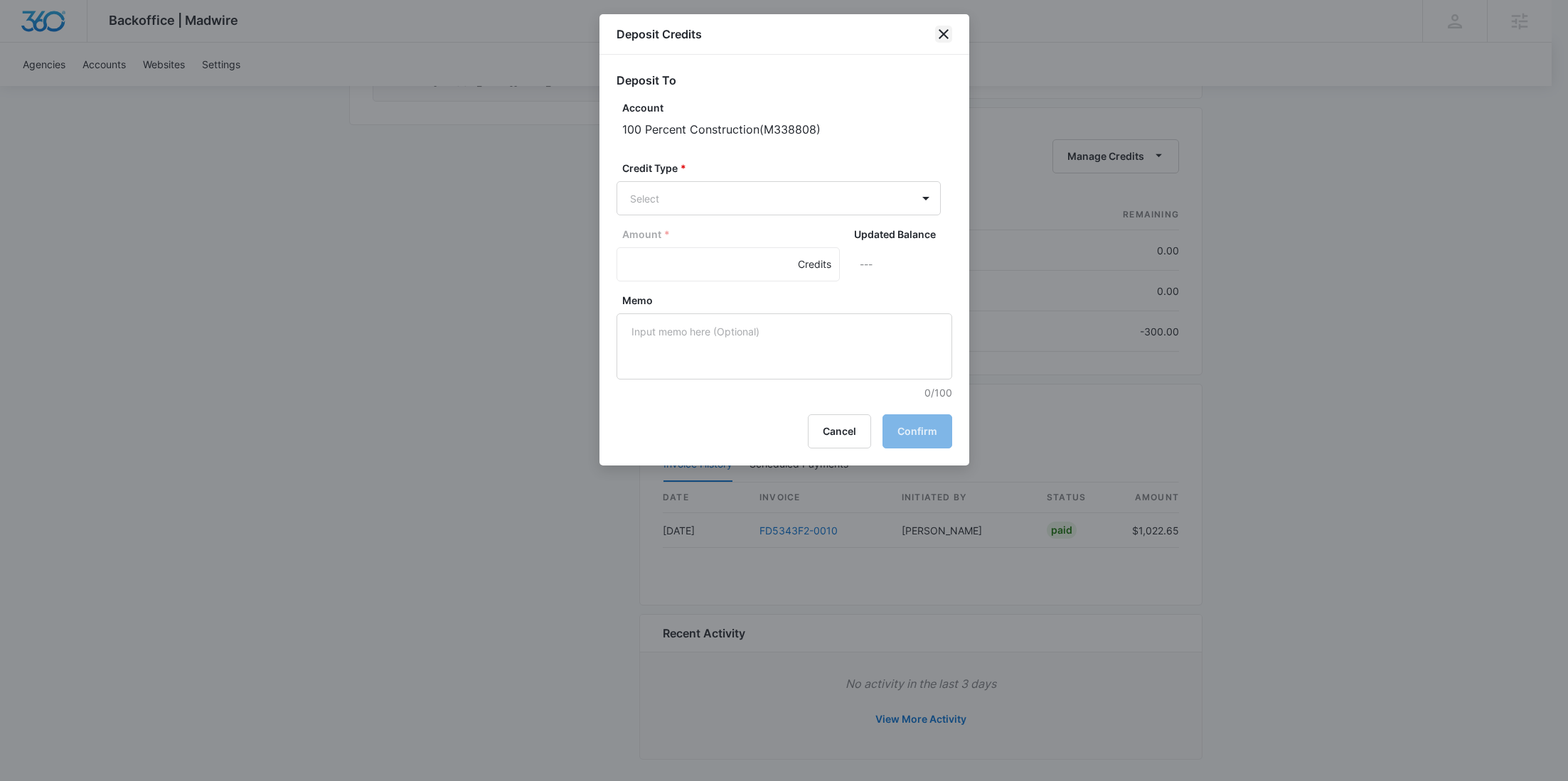
click at [938, 36] on icon "close" at bounding box center [943, 34] width 17 height 17
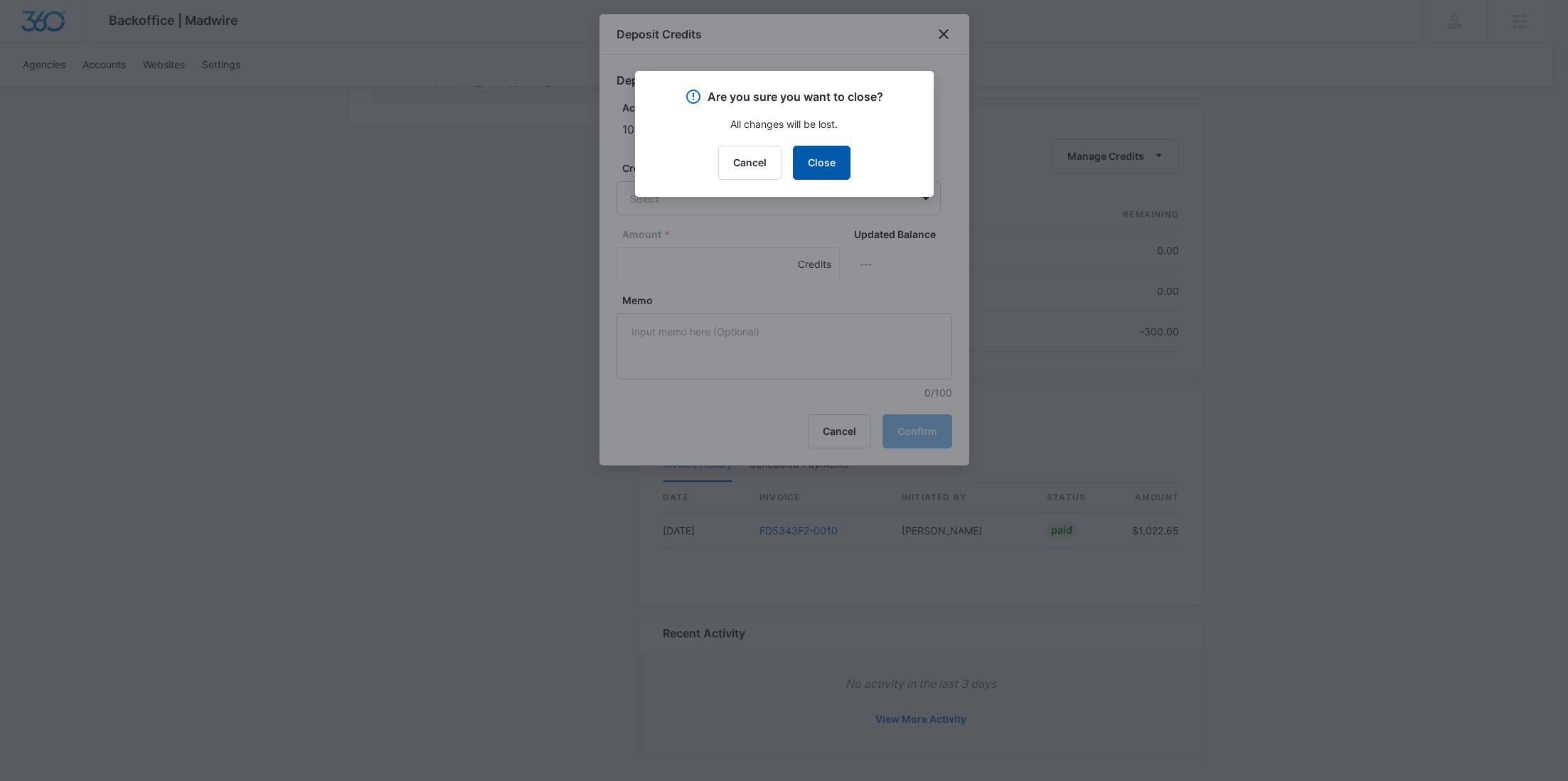
click at [832, 172] on button "Close" at bounding box center [821, 162] width 57 height 34
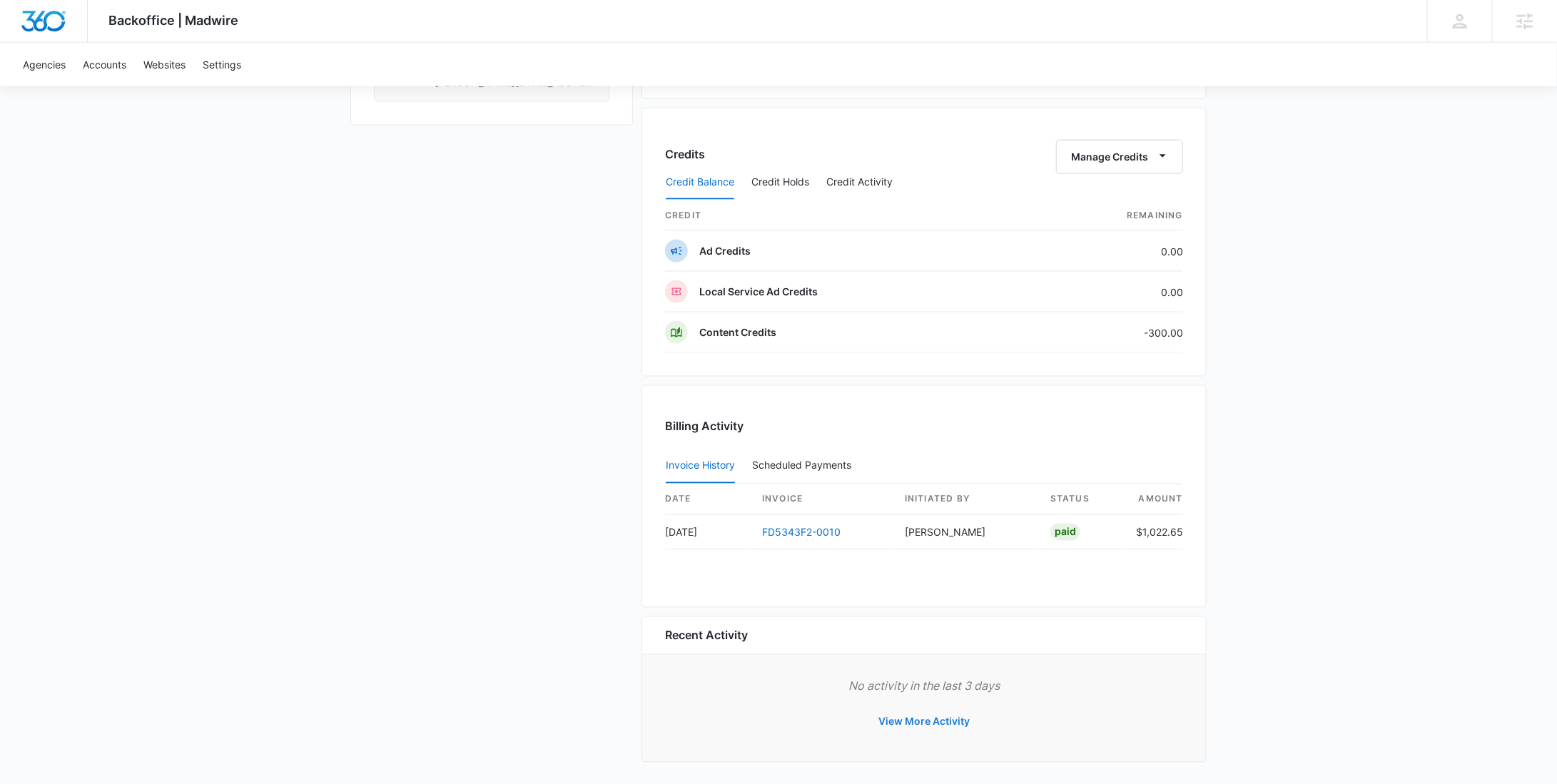
click at [932, 711] on button "View More Activity" at bounding box center [923, 721] width 120 height 34
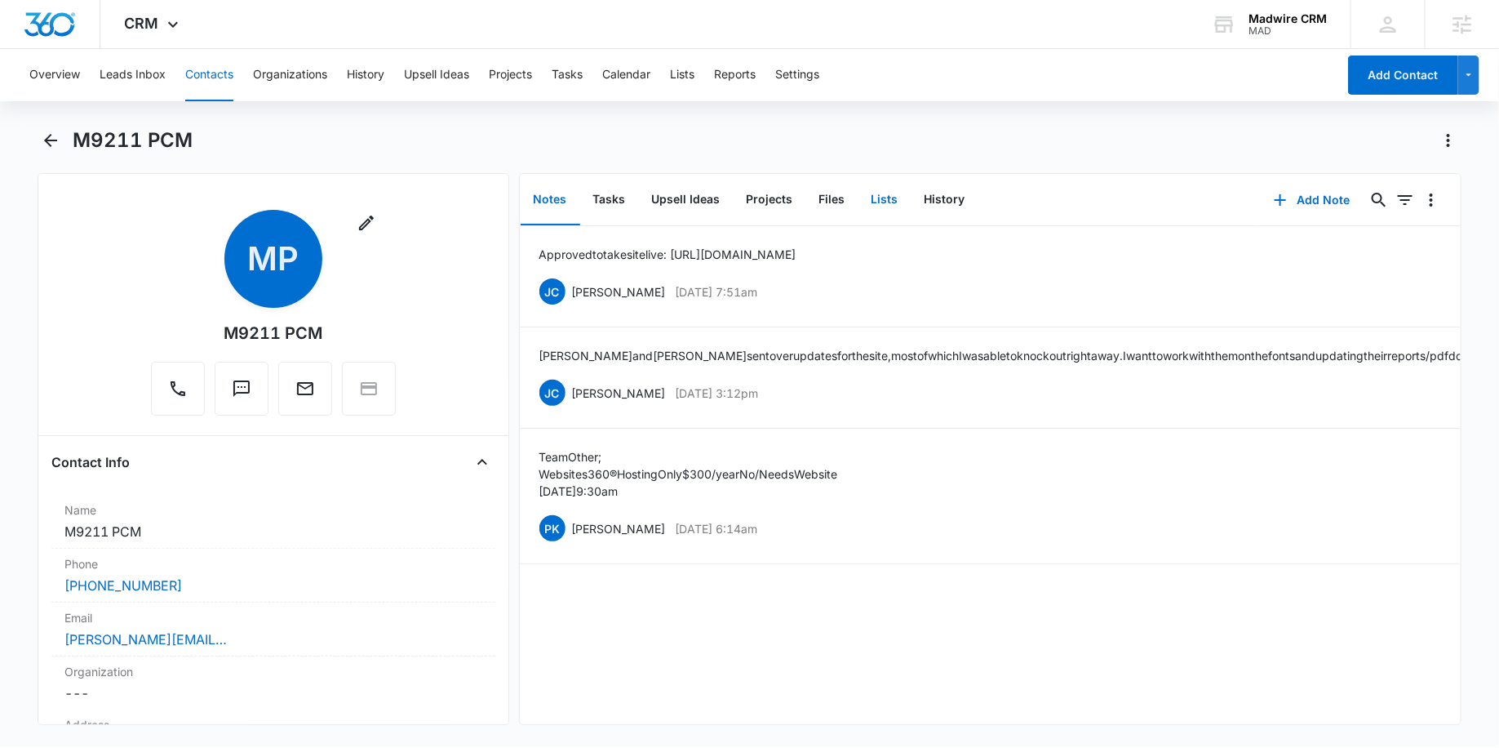
click at [890, 191] on button "Lists" at bounding box center [885, 200] width 53 height 51
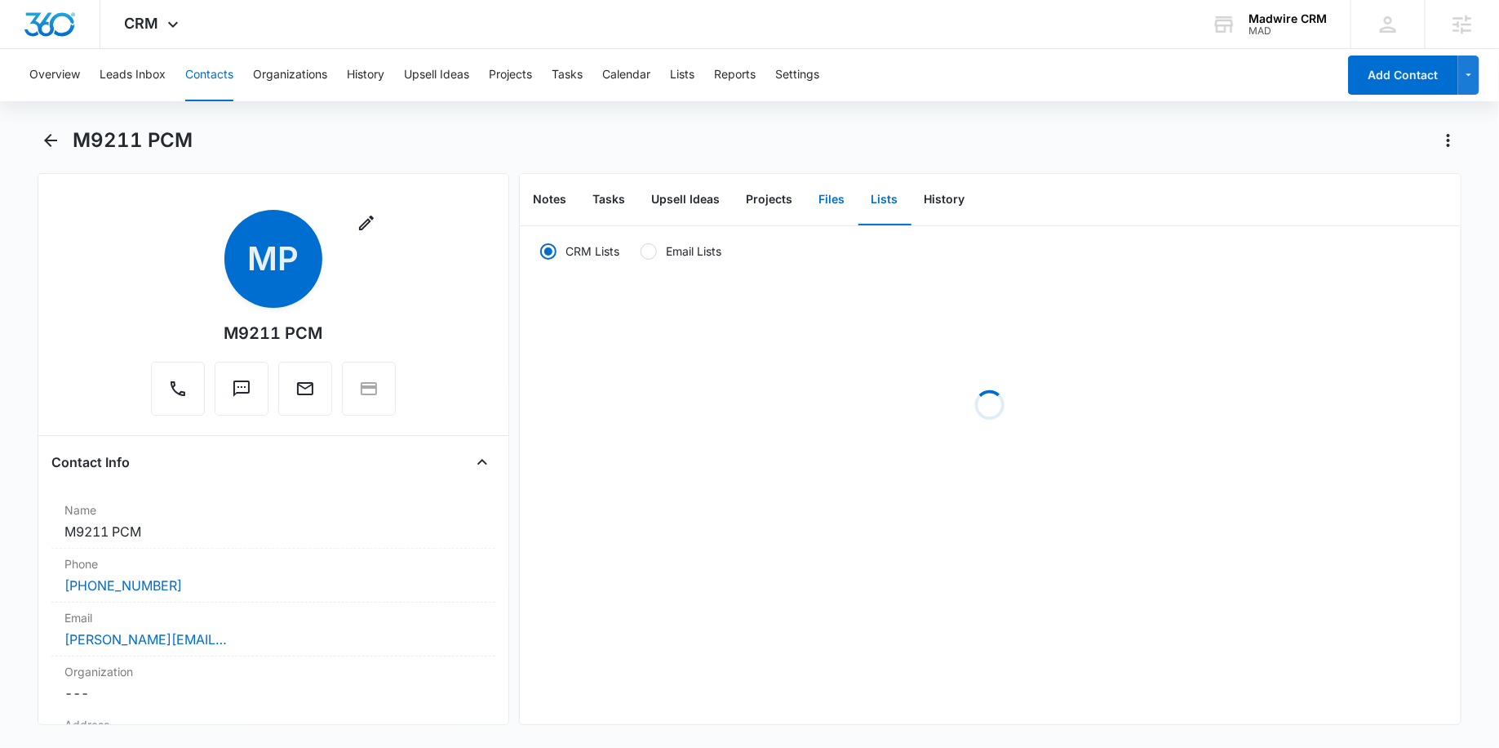
click at [838, 202] on button "Files" at bounding box center [832, 200] width 52 height 51
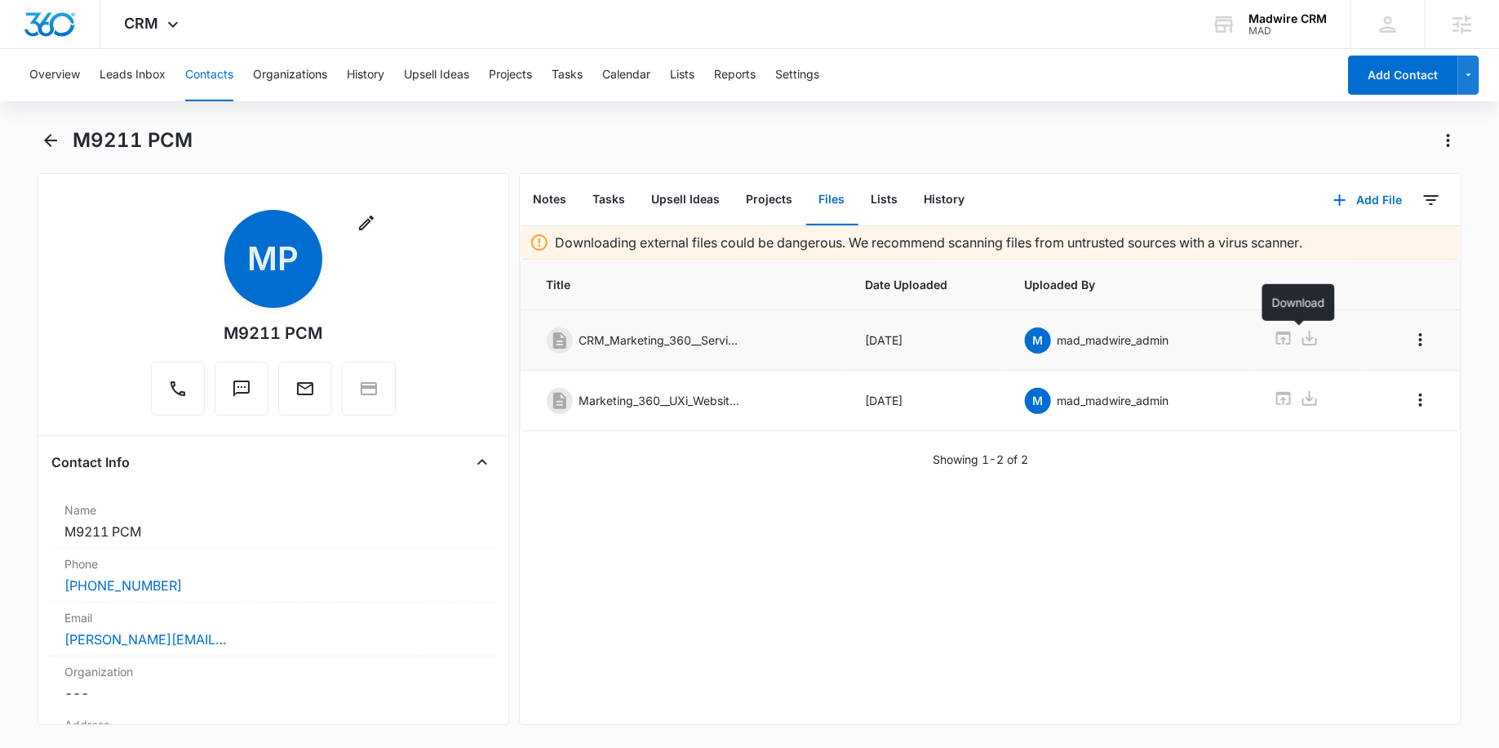
click at [1307, 337] on icon at bounding box center [1310, 338] width 20 height 20
click at [1303, 403] on icon at bounding box center [1310, 398] width 15 height 15
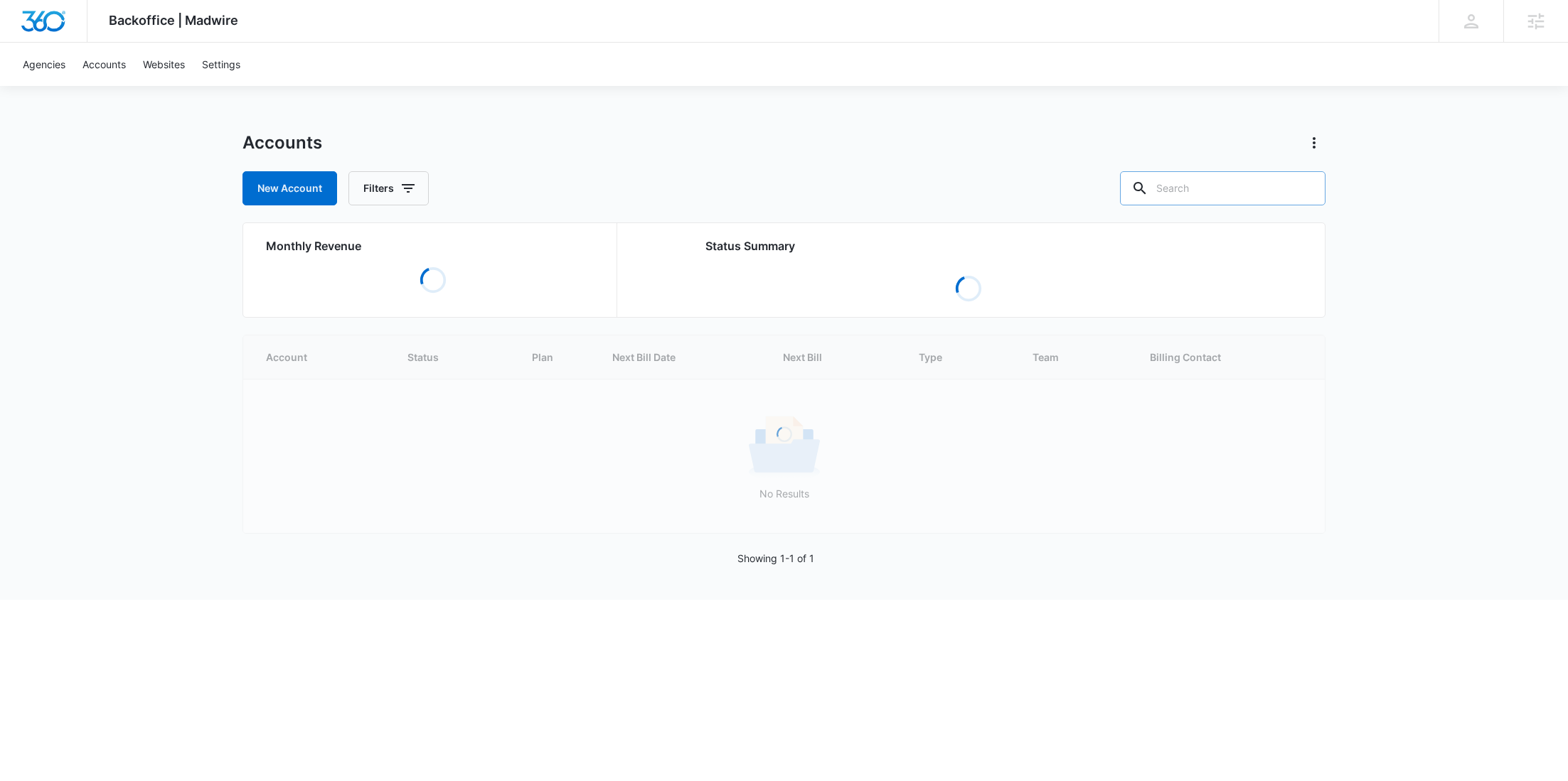
click at [1275, 192] on input "text" at bounding box center [1222, 188] width 206 height 34
paste input "M49925"
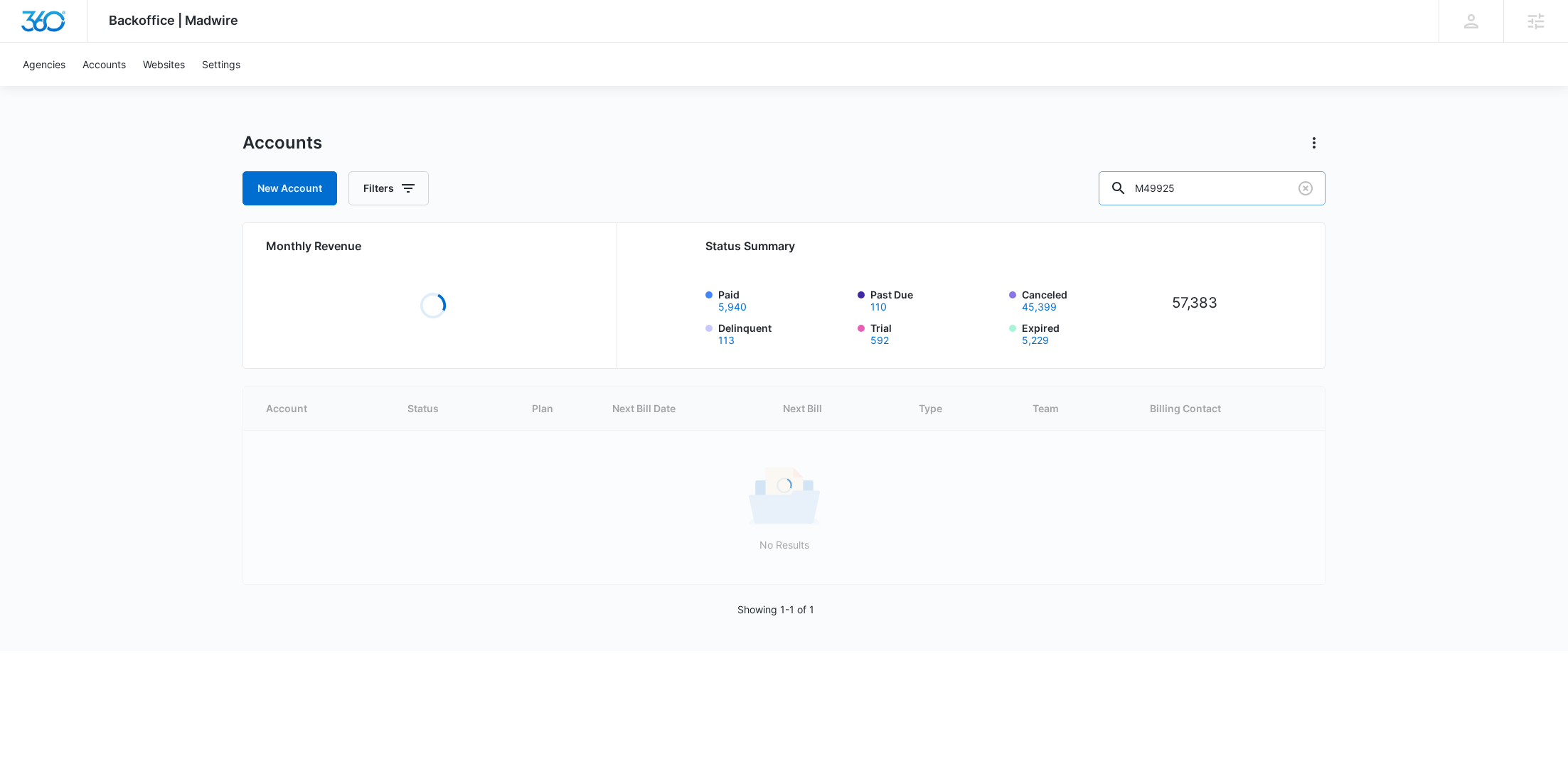
type input "M49925"
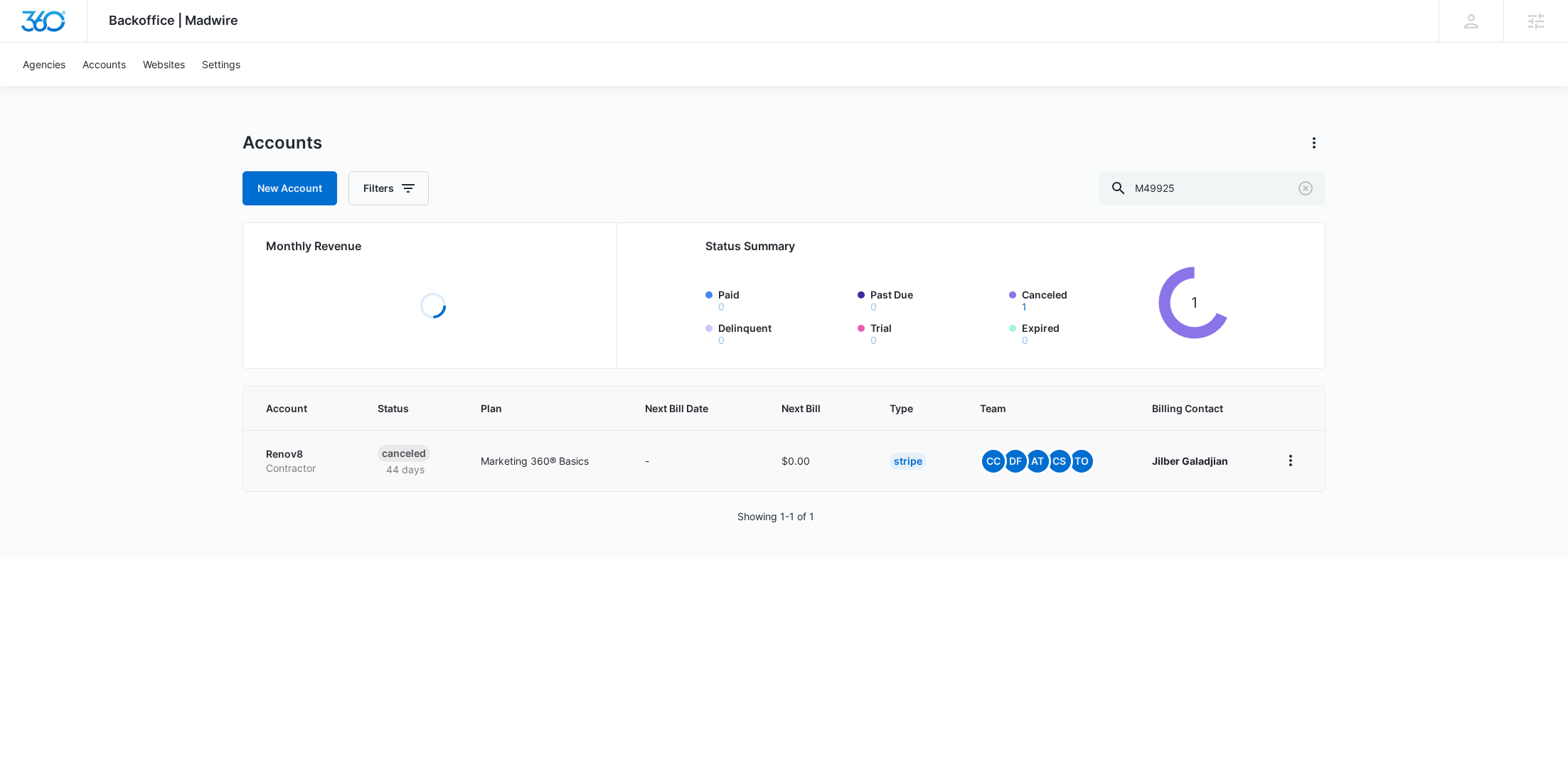
click at [303, 464] on p "Contractor" at bounding box center [304, 468] width 78 height 14
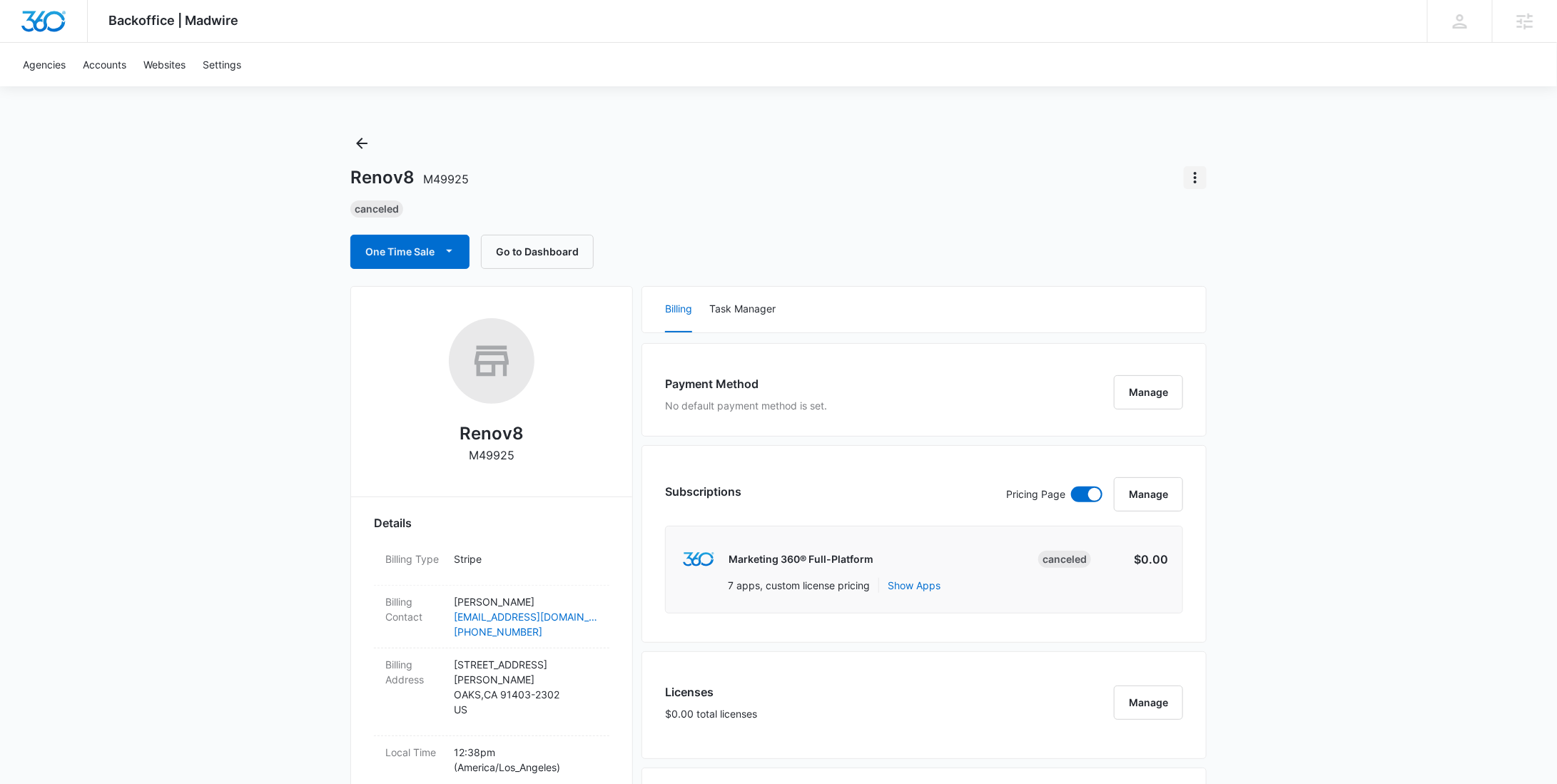
click at [1190, 184] on icon "Actions" at bounding box center [1195, 177] width 17 height 17
click at [1220, 215] on div "Update Status" at bounding box center [1236, 217] width 70 height 10
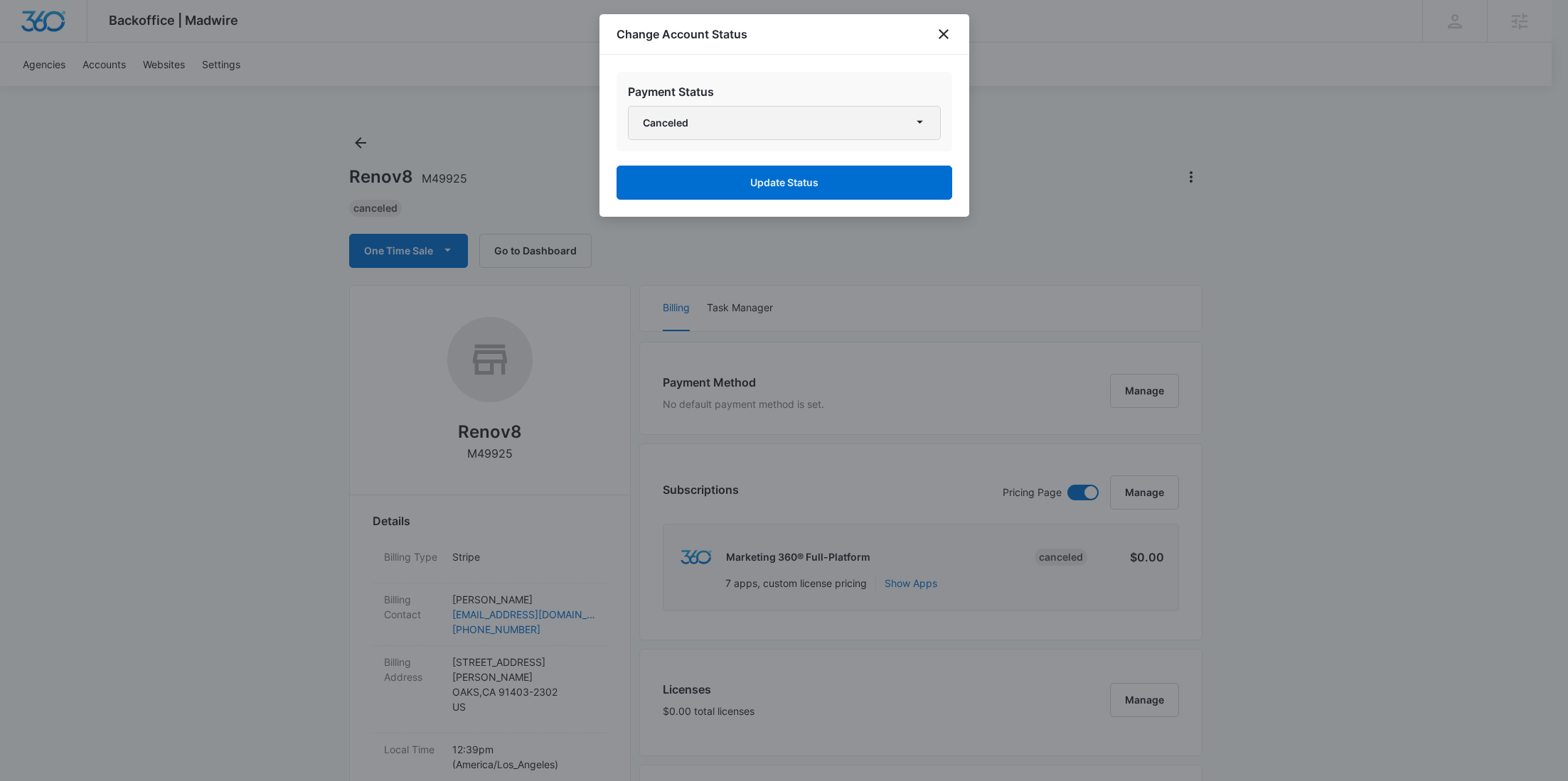
click at [828, 130] on button "Canceled" at bounding box center [784, 123] width 313 height 34
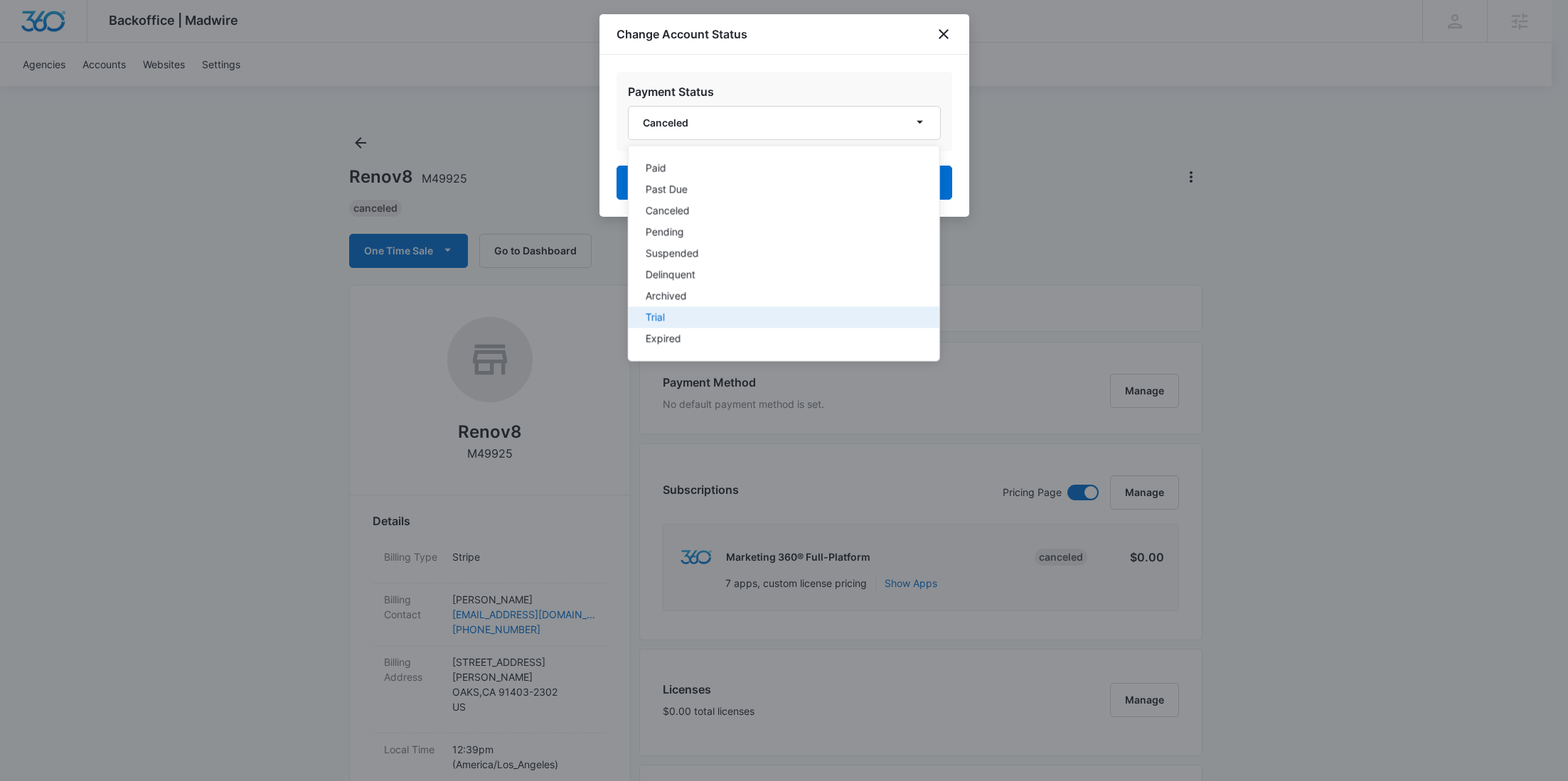
click at [686, 315] on div "Trial" at bounding box center [774, 317] width 260 height 10
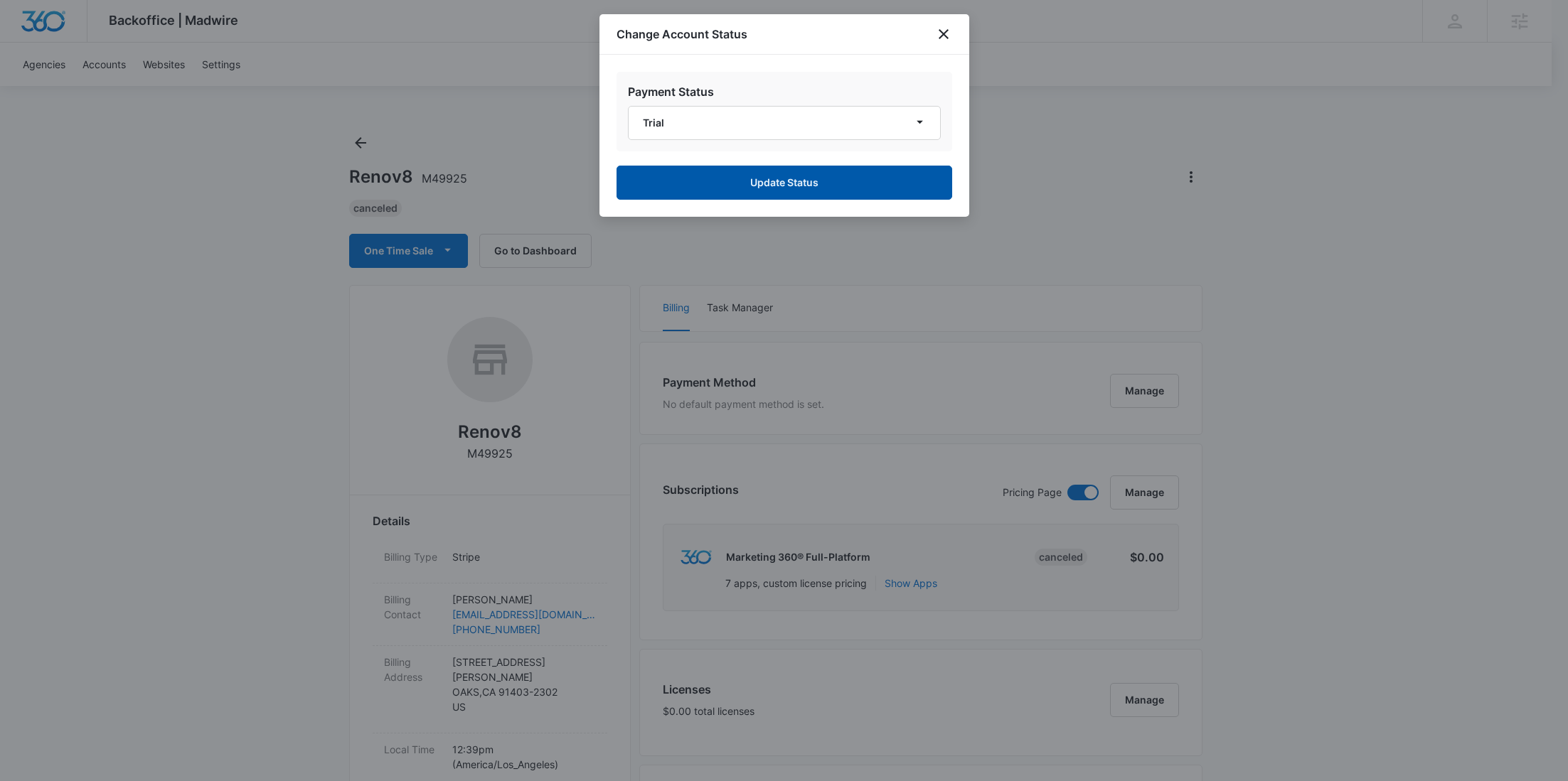
click at [796, 195] on button "Update Status" at bounding box center [784, 182] width 335 height 34
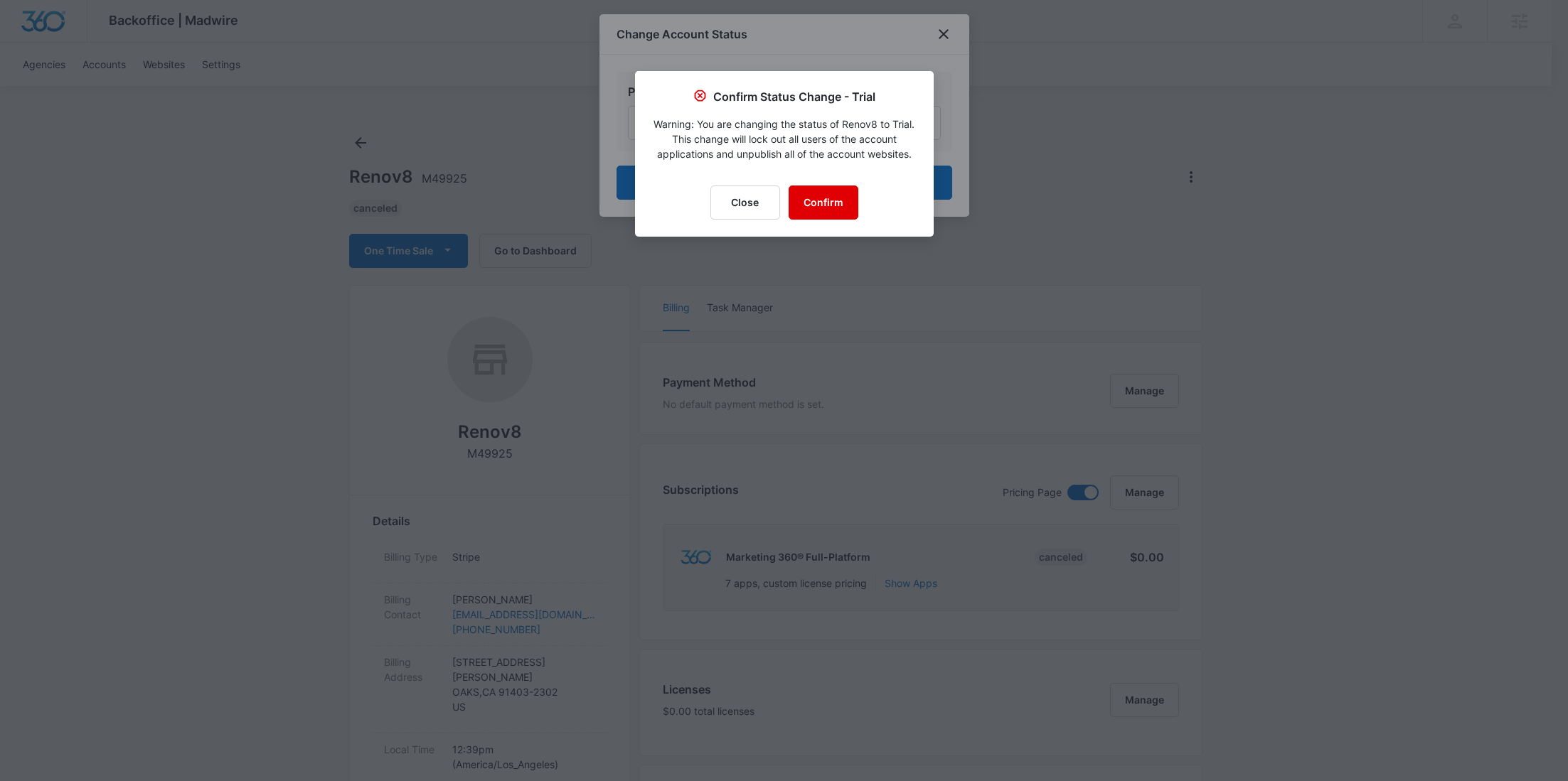
click at [814, 208] on button "Confirm" at bounding box center [823, 202] width 70 height 34
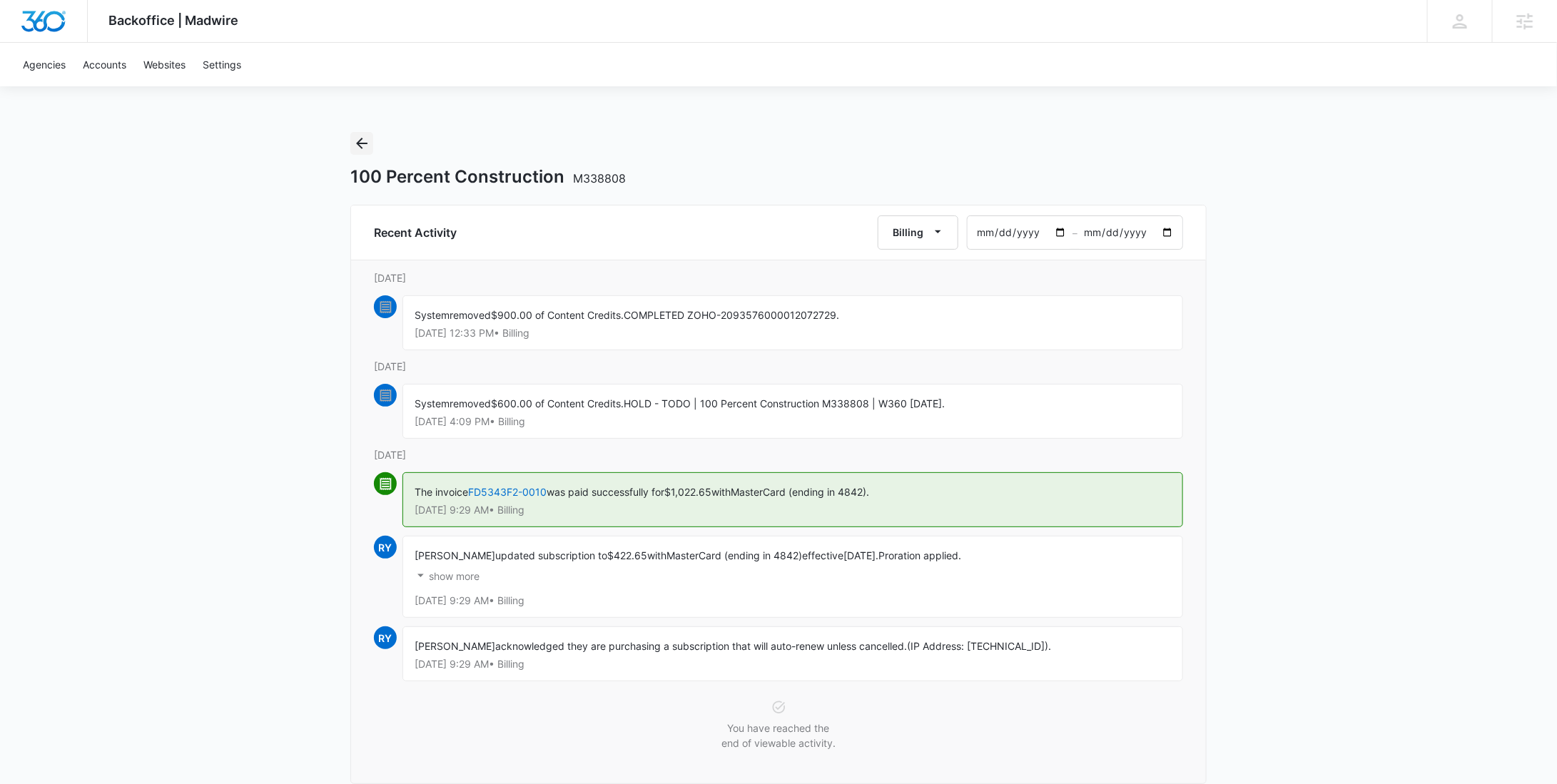
click at [364, 139] on icon "Back" at bounding box center [362, 143] width 17 height 17
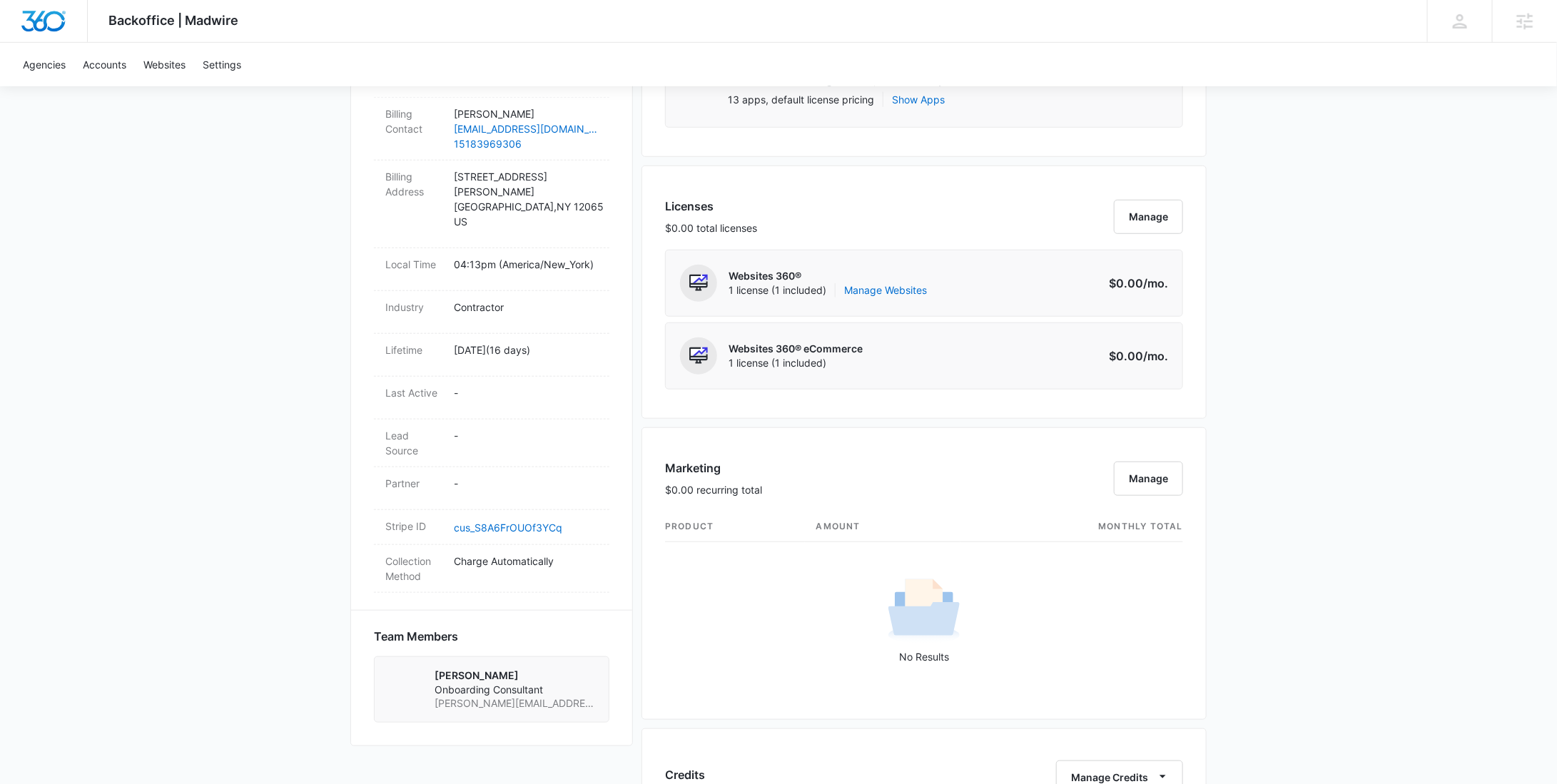
scroll to position [764, 0]
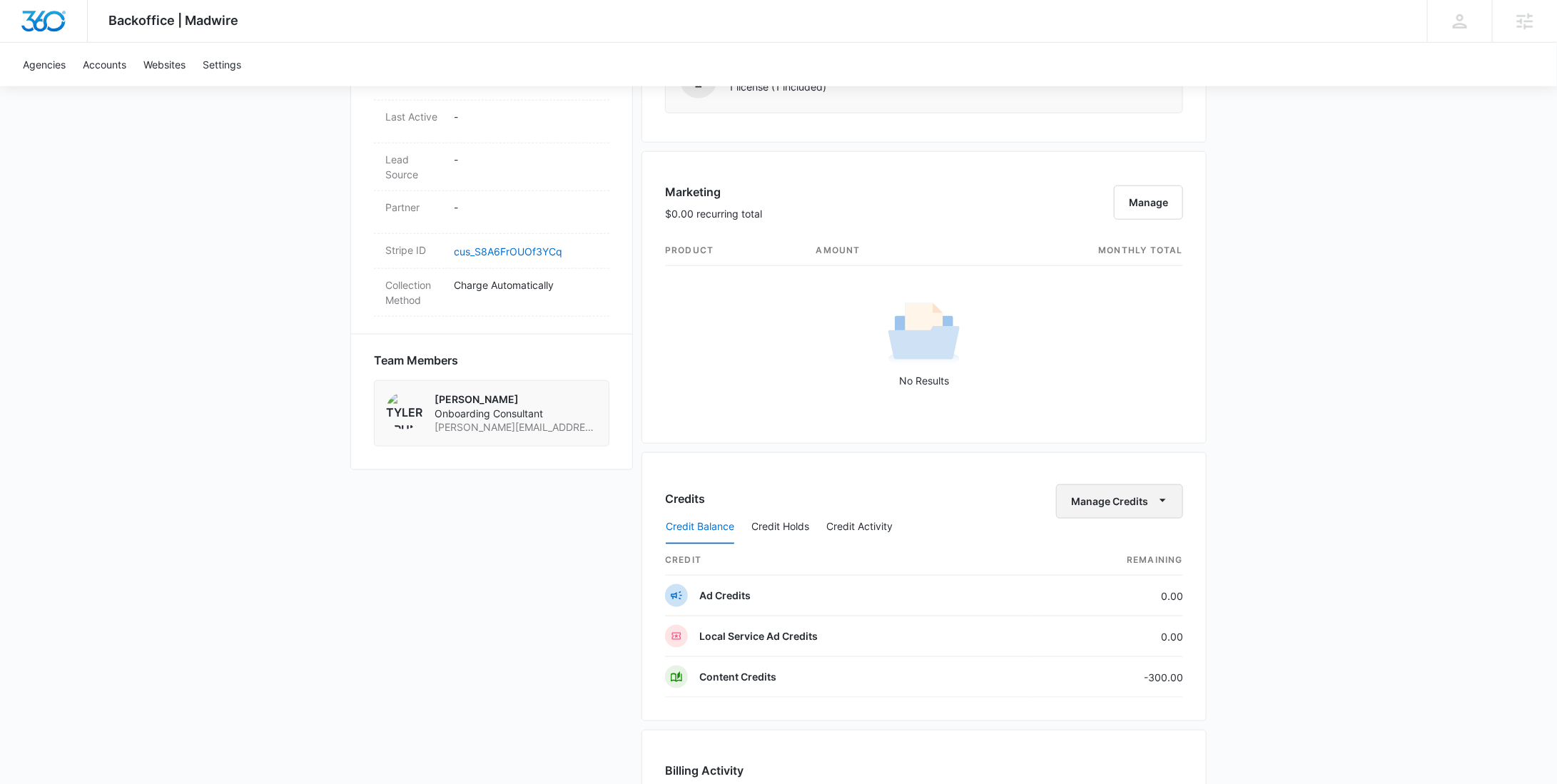
click at [1136, 489] on button "Manage Credits" at bounding box center [1119, 501] width 127 height 34
click at [1135, 549] on div "Deposit Credits" at bounding box center [1142, 544] width 134 height 10
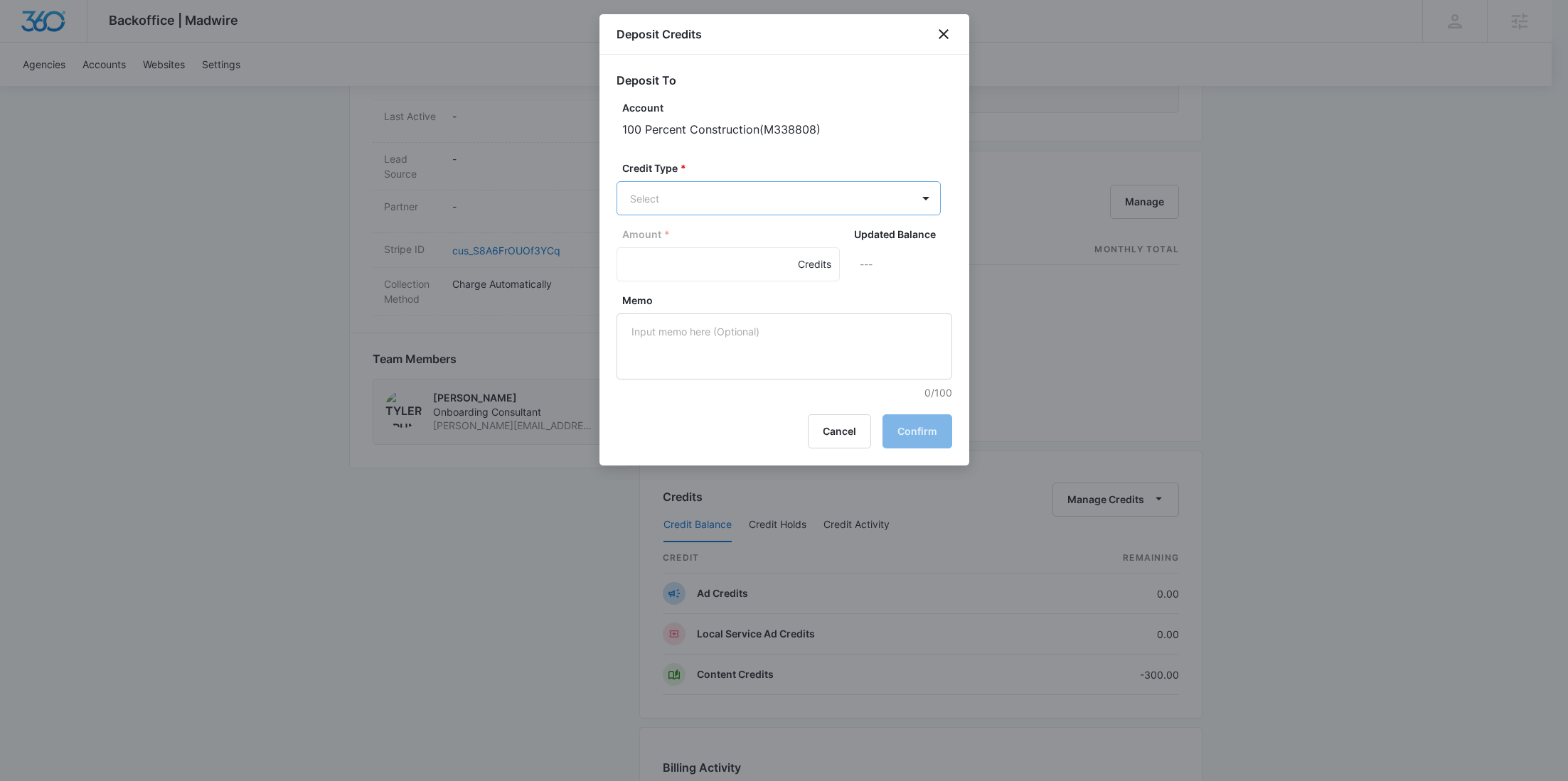
click at [791, 199] on body "Backoffice | Madwire Apps Settings RY Rochelle Young rochelle.young@madwire.com…" at bounding box center [784, 185] width 1568 height 1891
click at [740, 313] on p "Content Credits (-300.00 Credits)" at bounding box center [747, 320] width 159 height 15
click at [671, 271] on input "Amount *" at bounding box center [728, 266] width 223 height 34
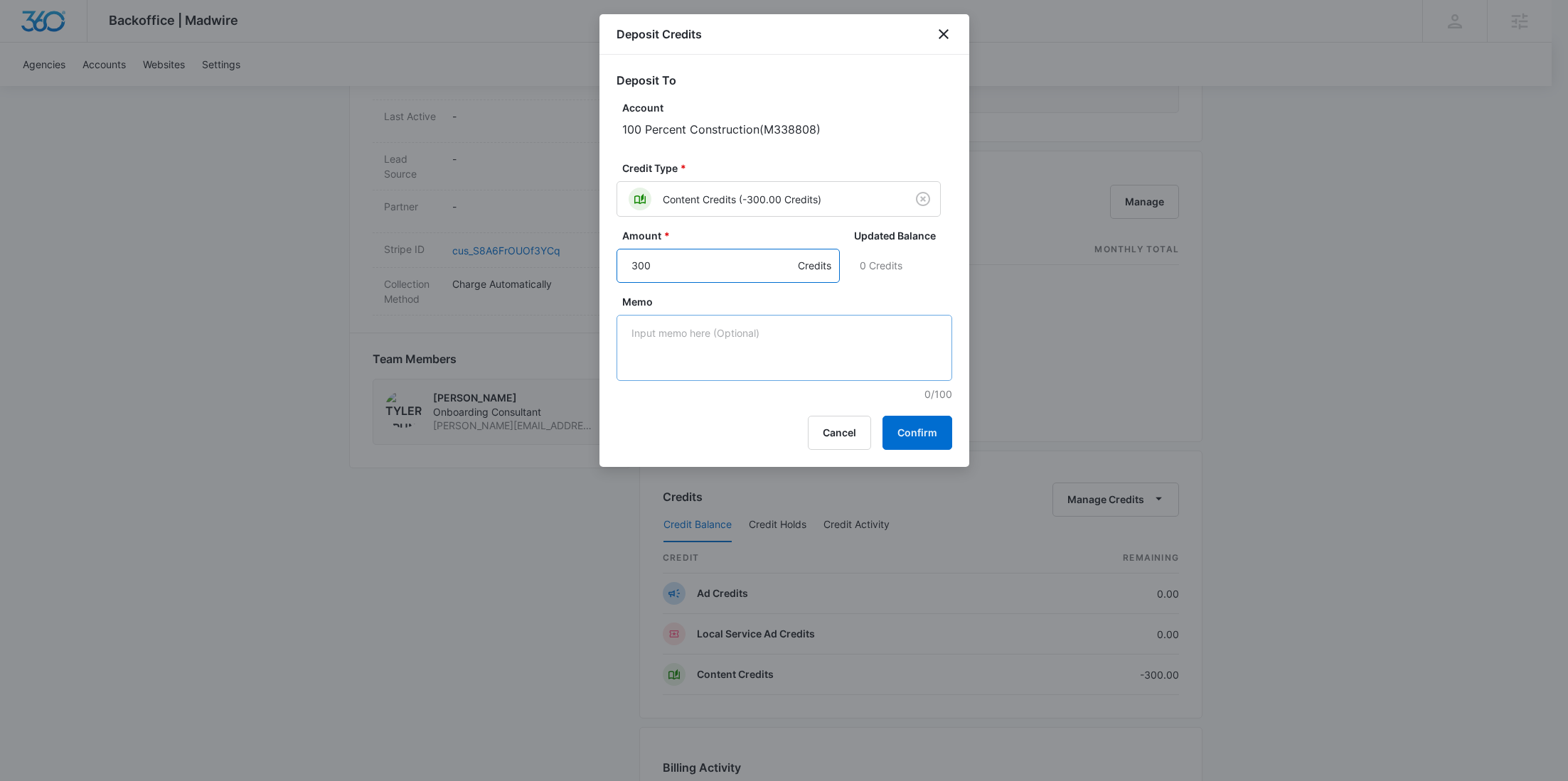
type input "300"
click at [728, 339] on textarea "Memo" at bounding box center [784, 348] width 335 height 66
paste textarea "correcting deduction error"
click at [712, 329] on textarea "correcting deduction error" at bounding box center [784, 348] width 335 height 66
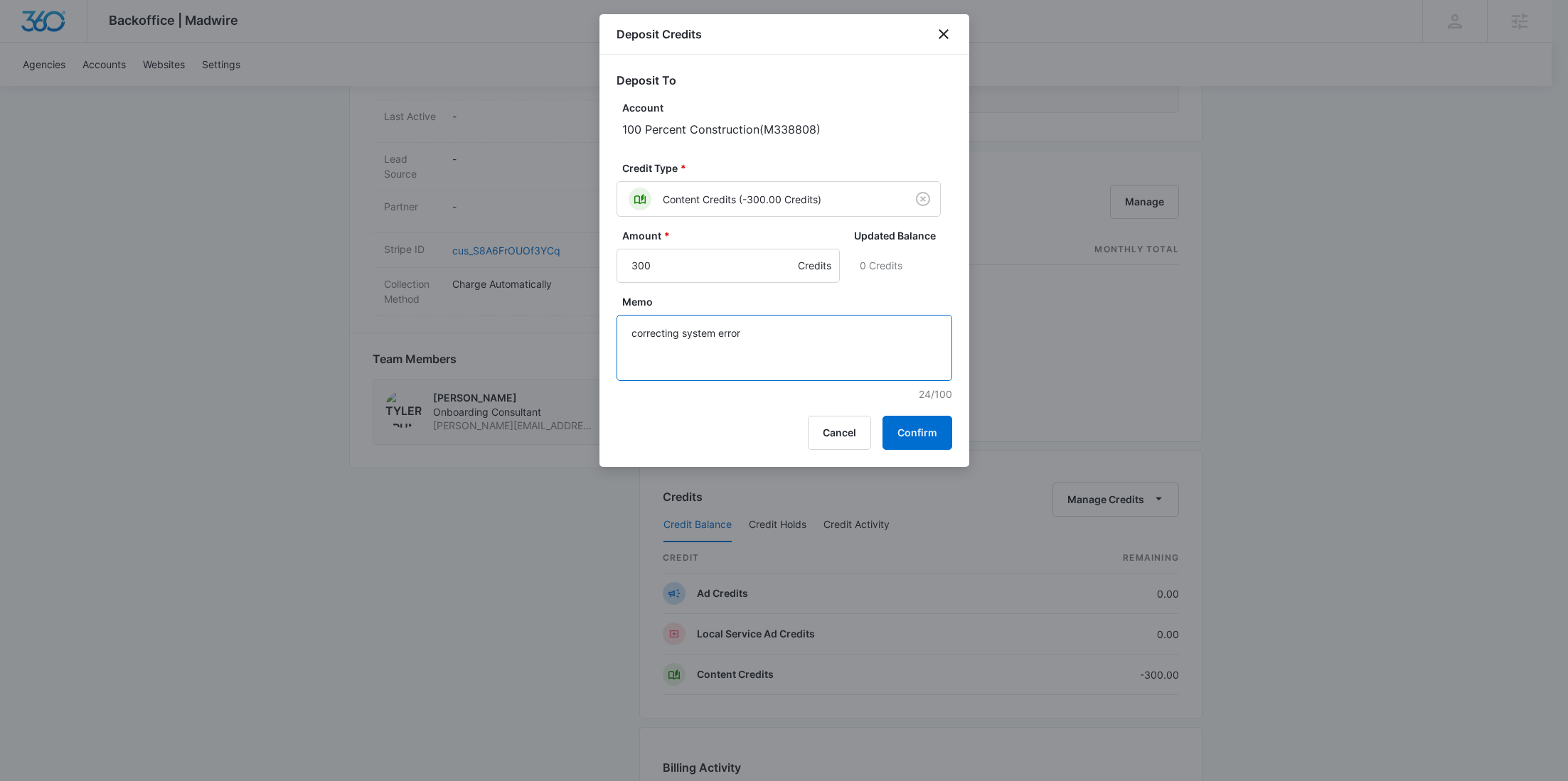
click at [682, 334] on textarea "correcting system error" at bounding box center [784, 348] width 335 height 66
type textarea "correcting task system error"
click at [812, 338] on textarea "correcting task system error" at bounding box center [784, 348] width 335 height 66
click at [924, 434] on button "Confirm" at bounding box center [917, 432] width 70 height 34
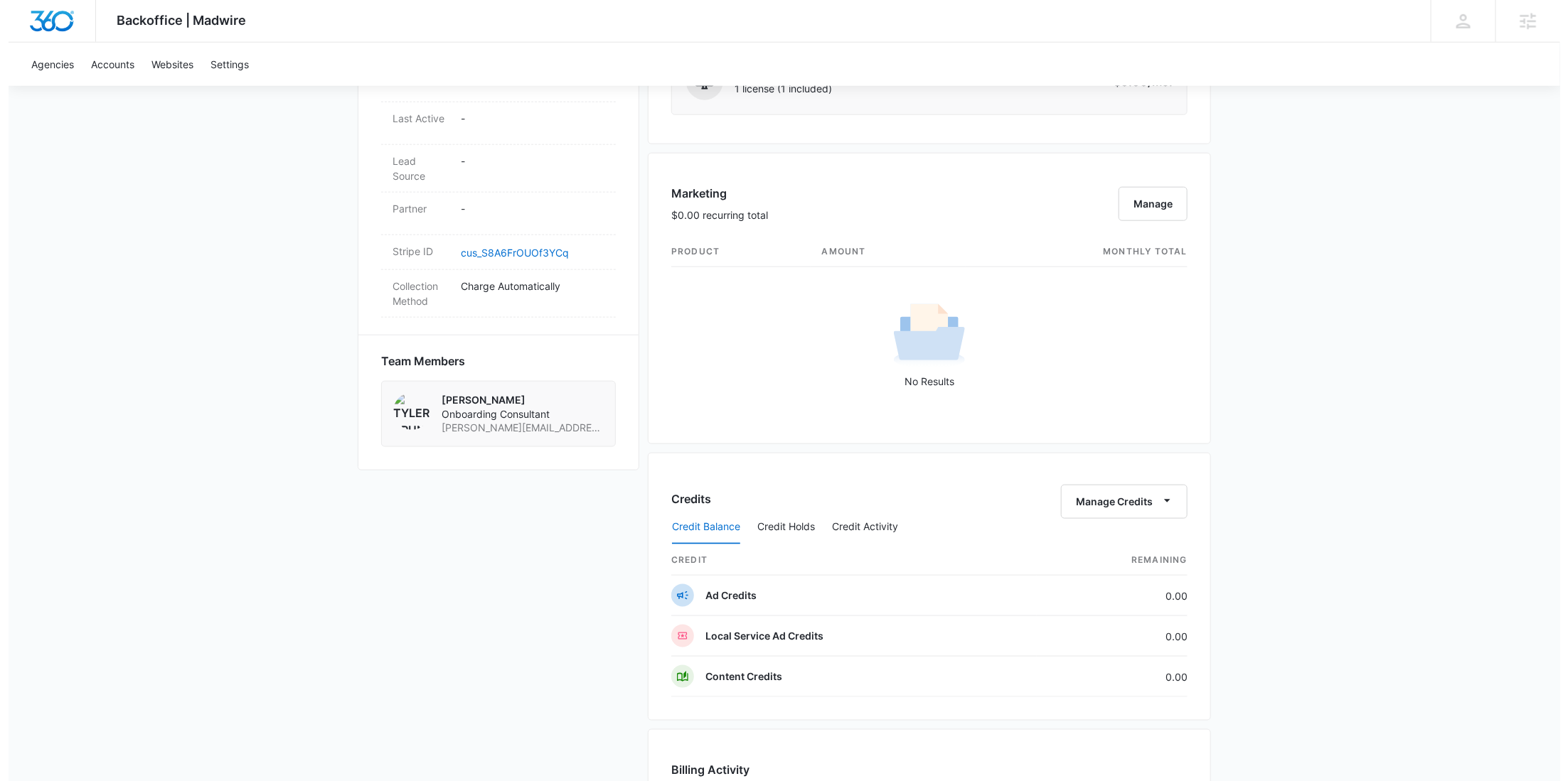
scroll to position [0, 0]
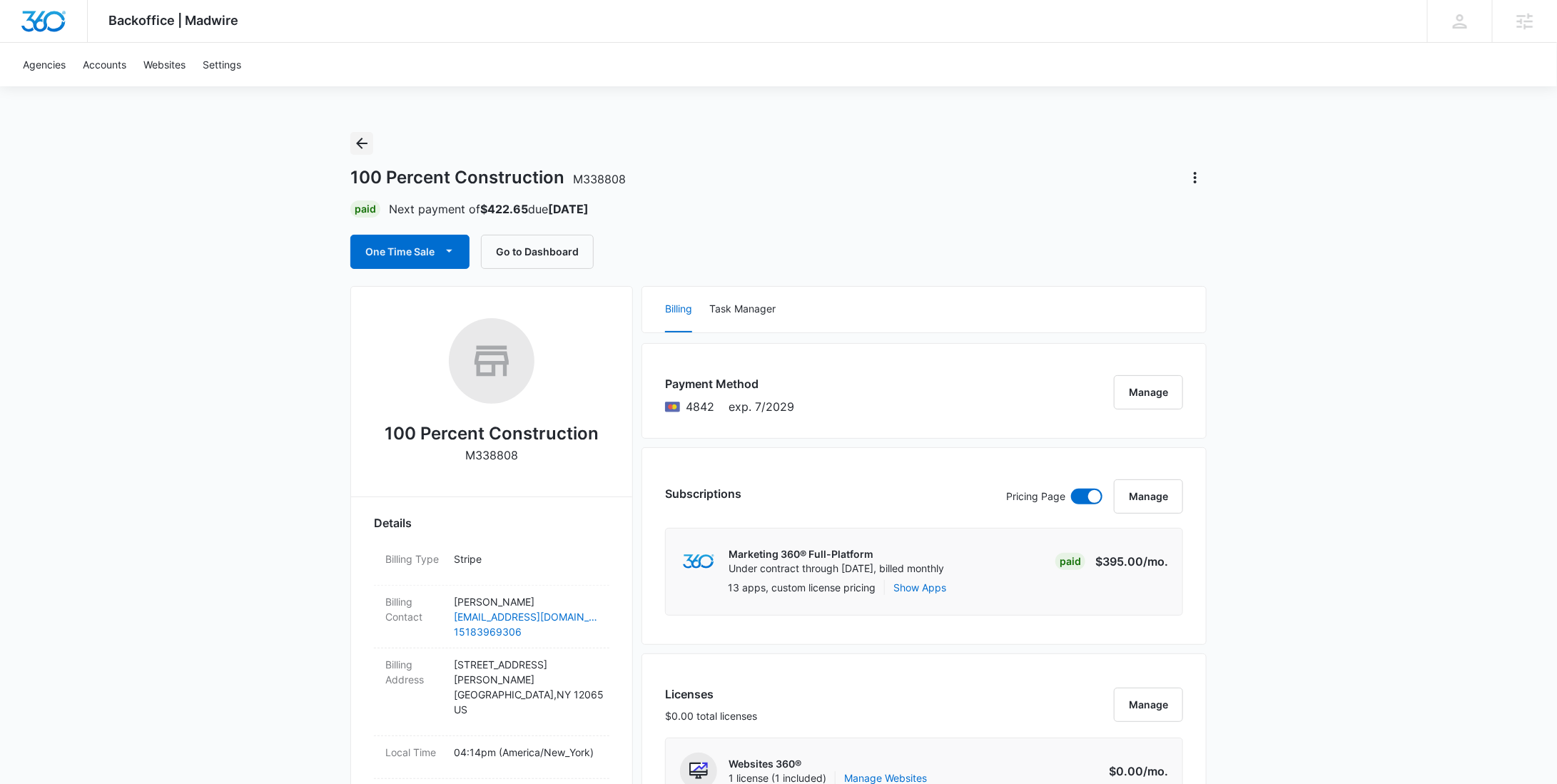
click at [365, 135] on icon "Back" at bounding box center [362, 143] width 17 height 17
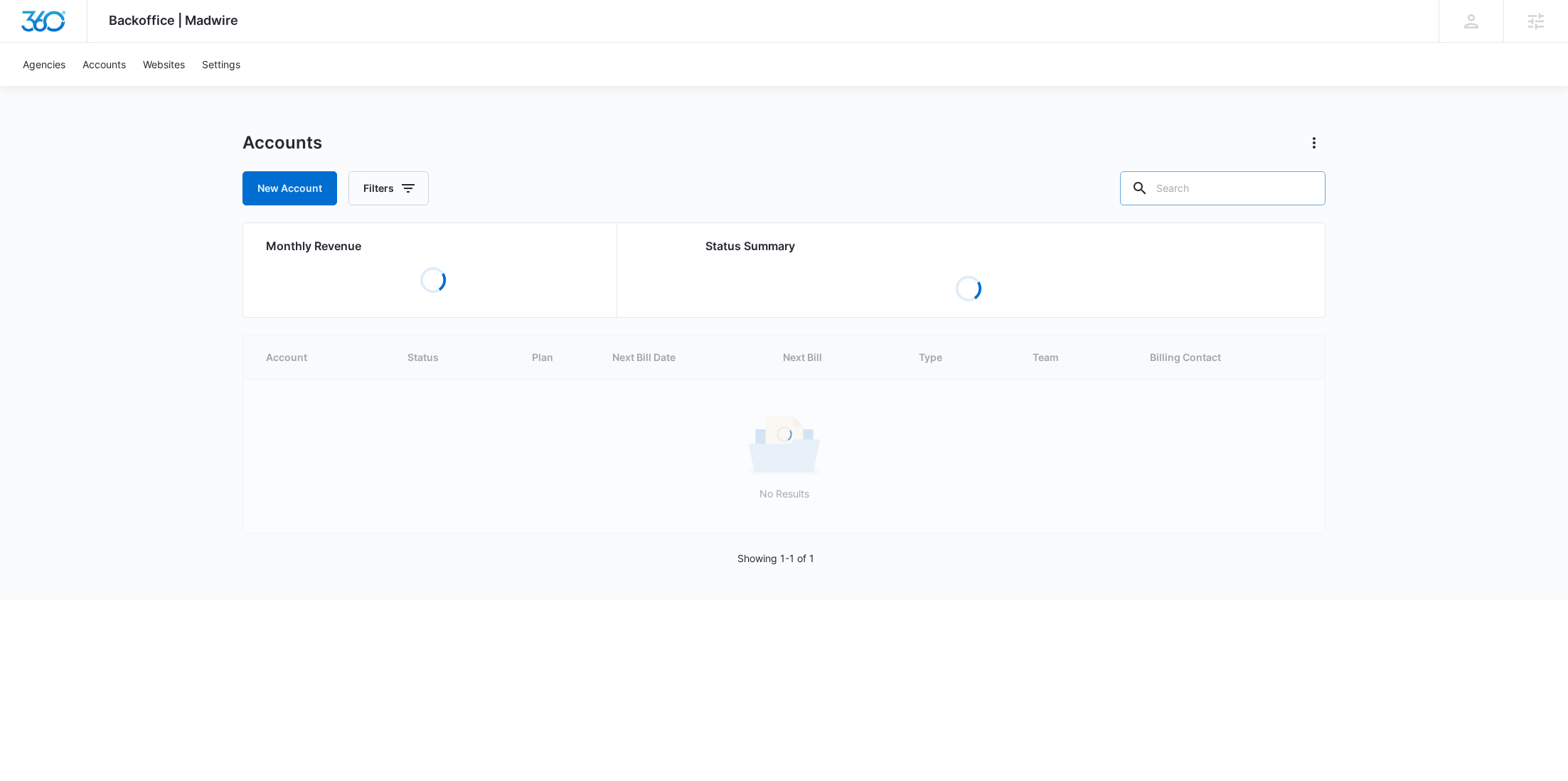
click at [1267, 198] on input "text" at bounding box center [1222, 188] width 206 height 34
paste input "M38201"
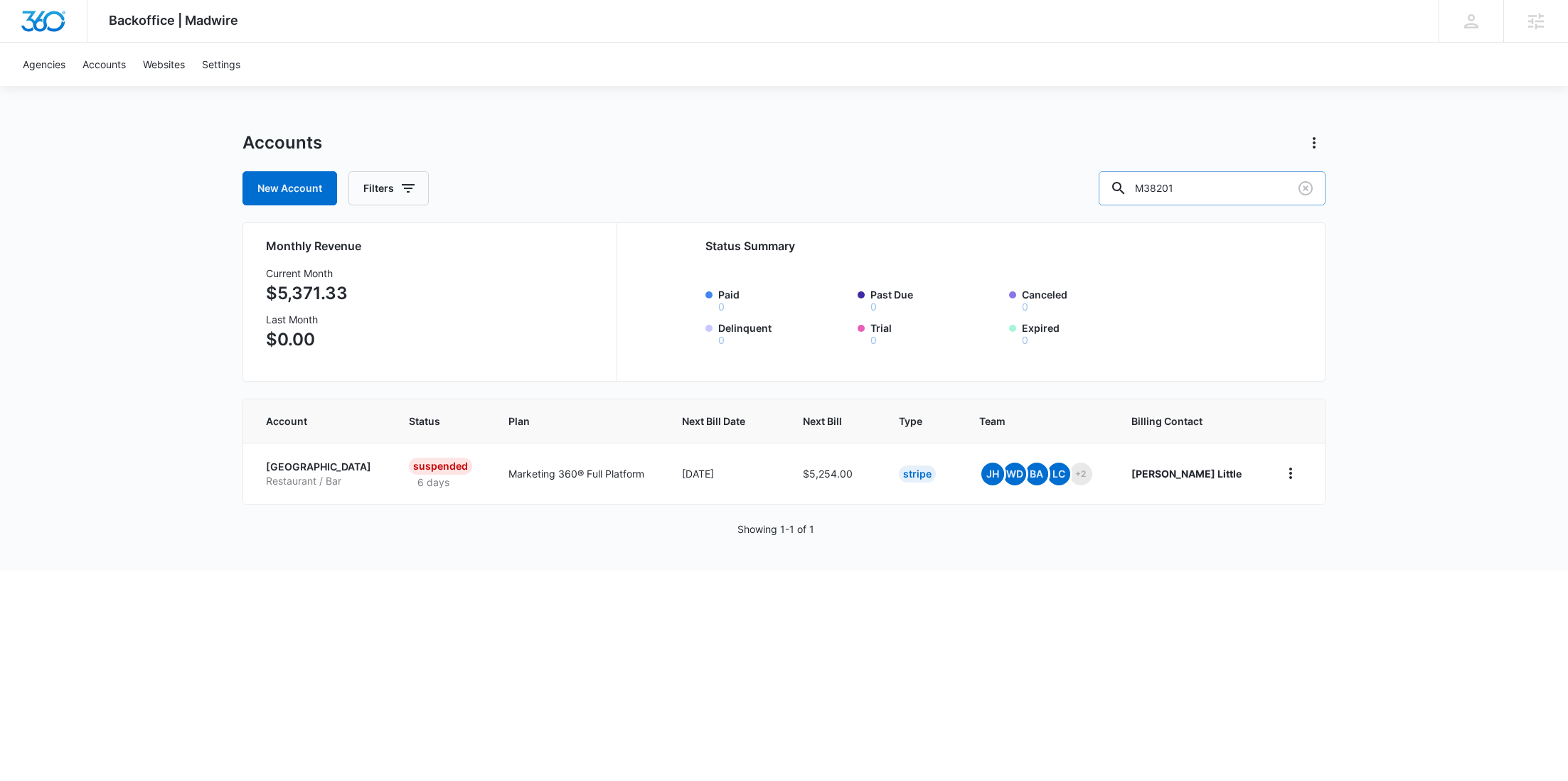
drag, startPoint x: 1251, startPoint y: 188, endPoint x: 1166, endPoint y: 187, distance: 85.0
click at [1166, 187] on div "M38201" at bounding box center [1212, 188] width 226 height 34
paste input "50572"
type input "M50572"
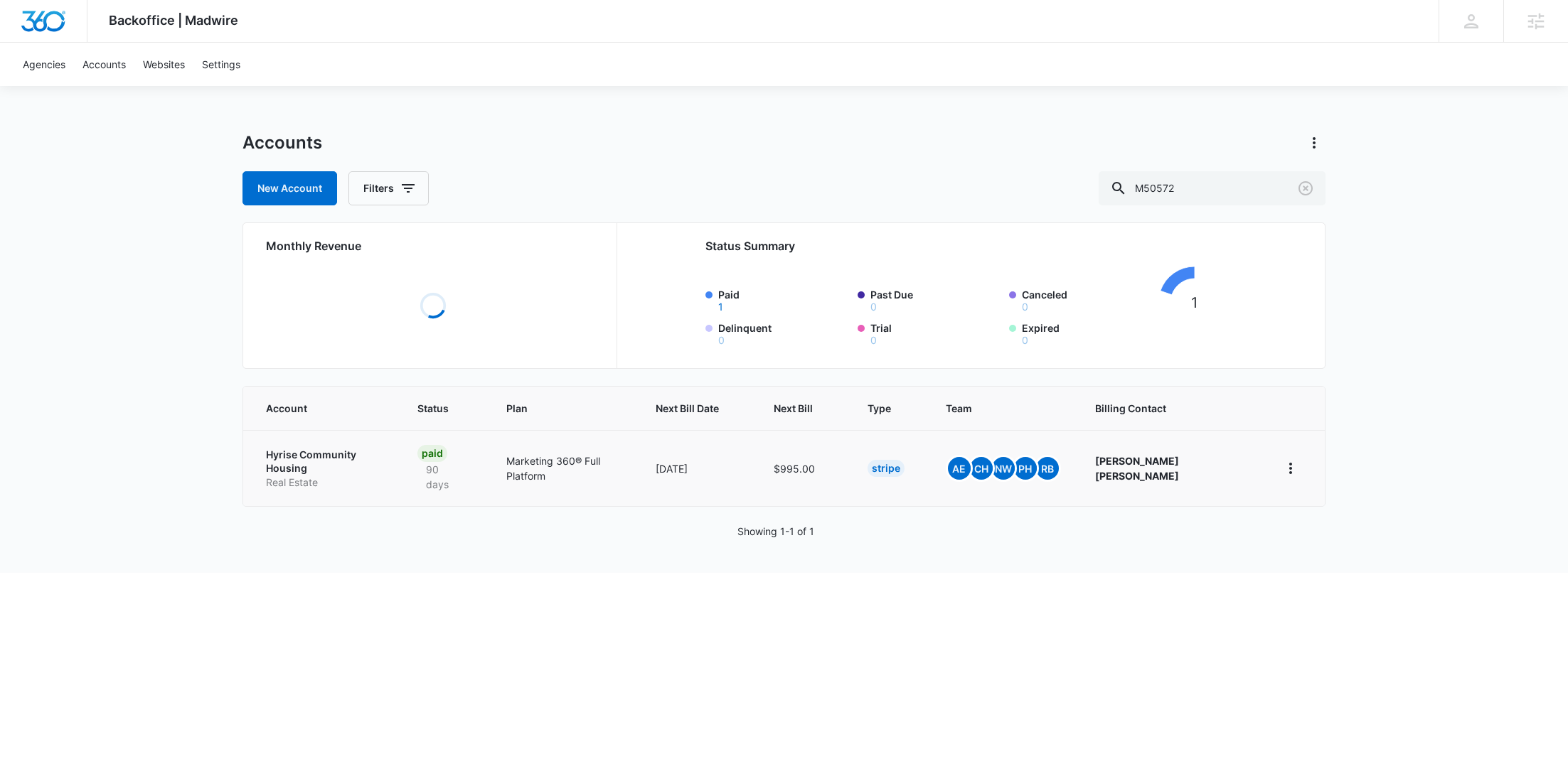
click at [317, 475] on p "Real Estate" at bounding box center [324, 482] width 118 height 14
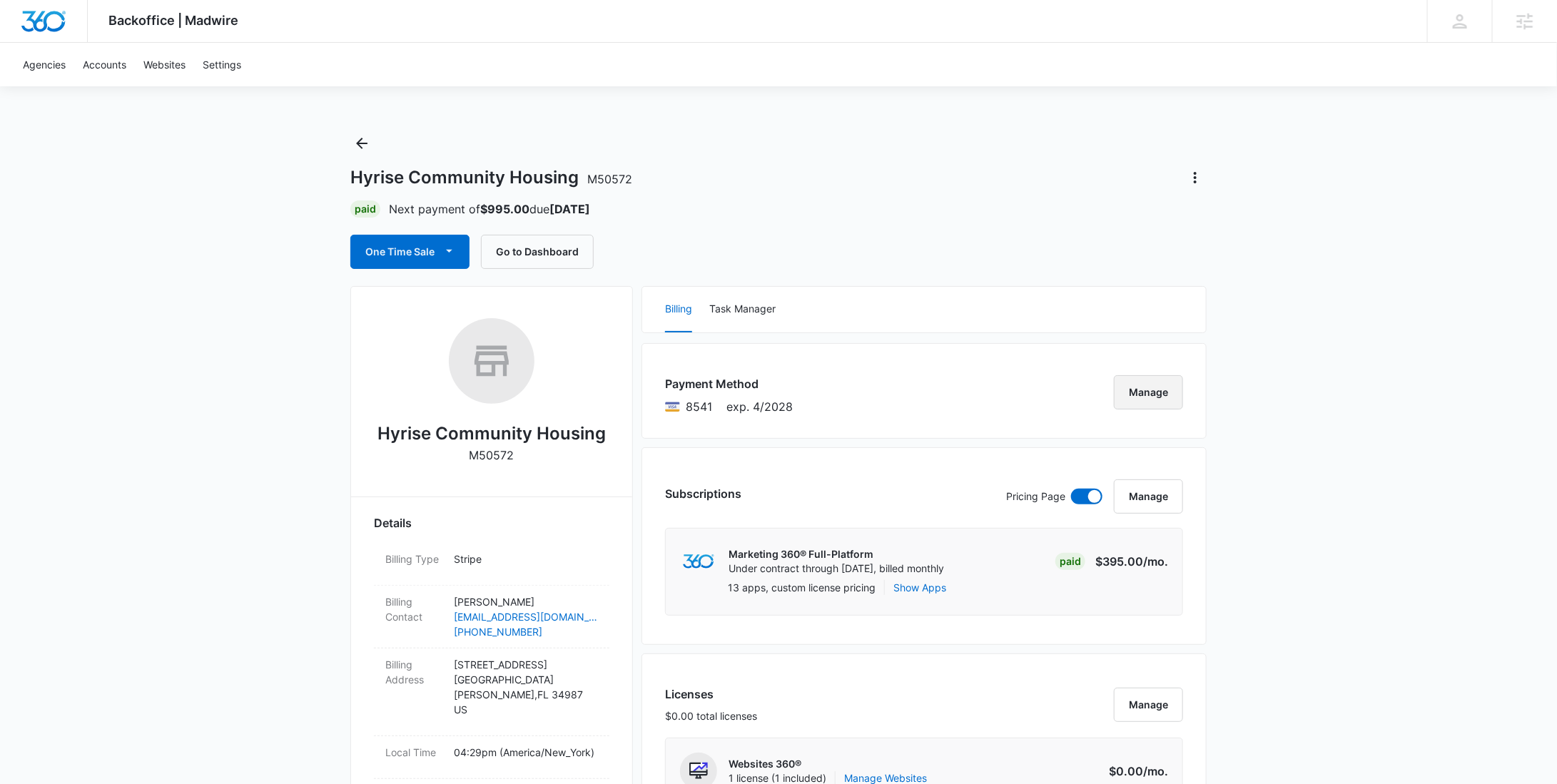
click at [1155, 378] on button "Manage" at bounding box center [1148, 392] width 69 height 34
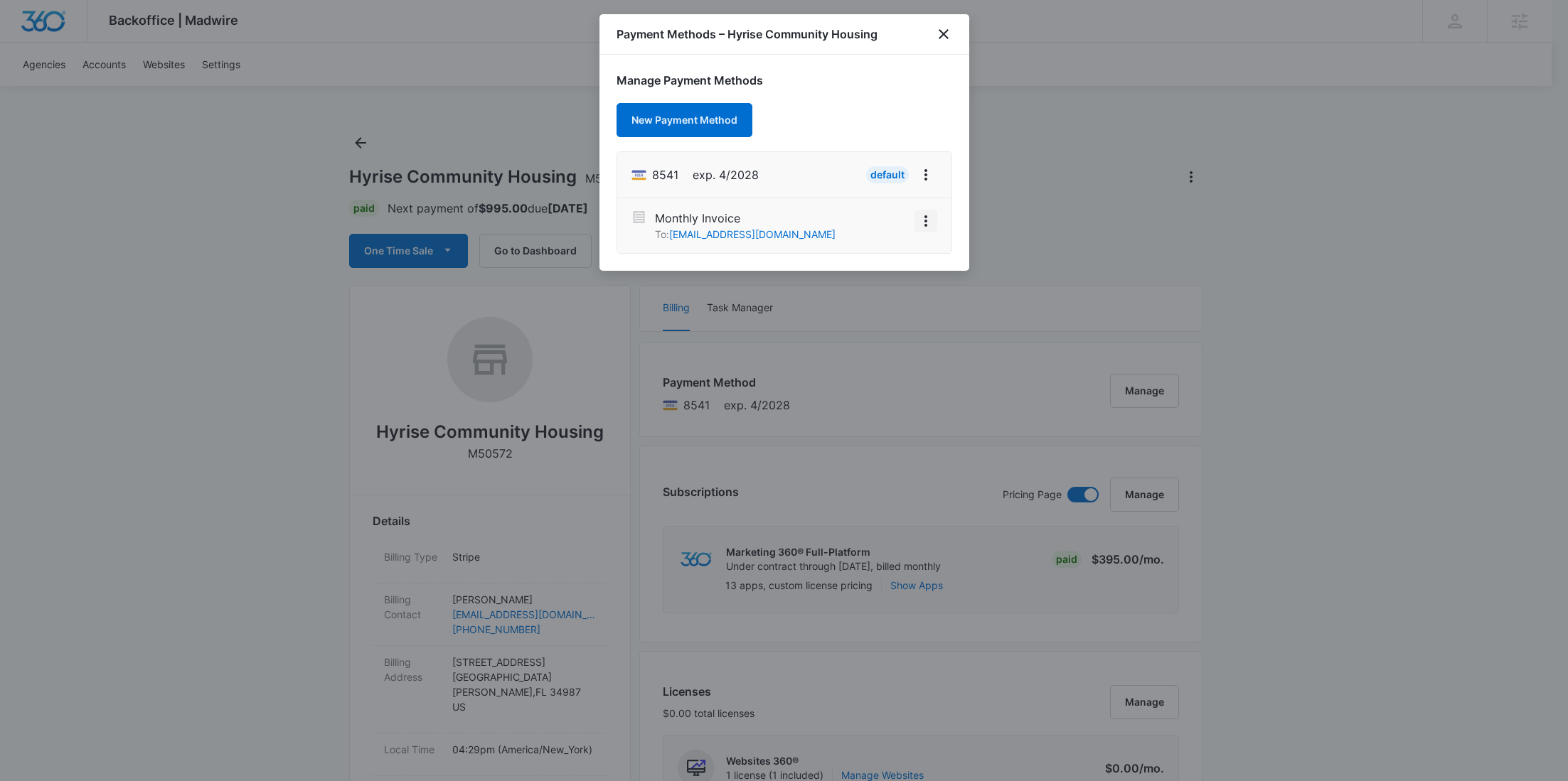
click at [932, 226] on icon "View More" at bounding box center [926, 221] width 17 height 17
click at [883, 182] on div "Activate" at bounding box center [883, 180] width 38 height 10
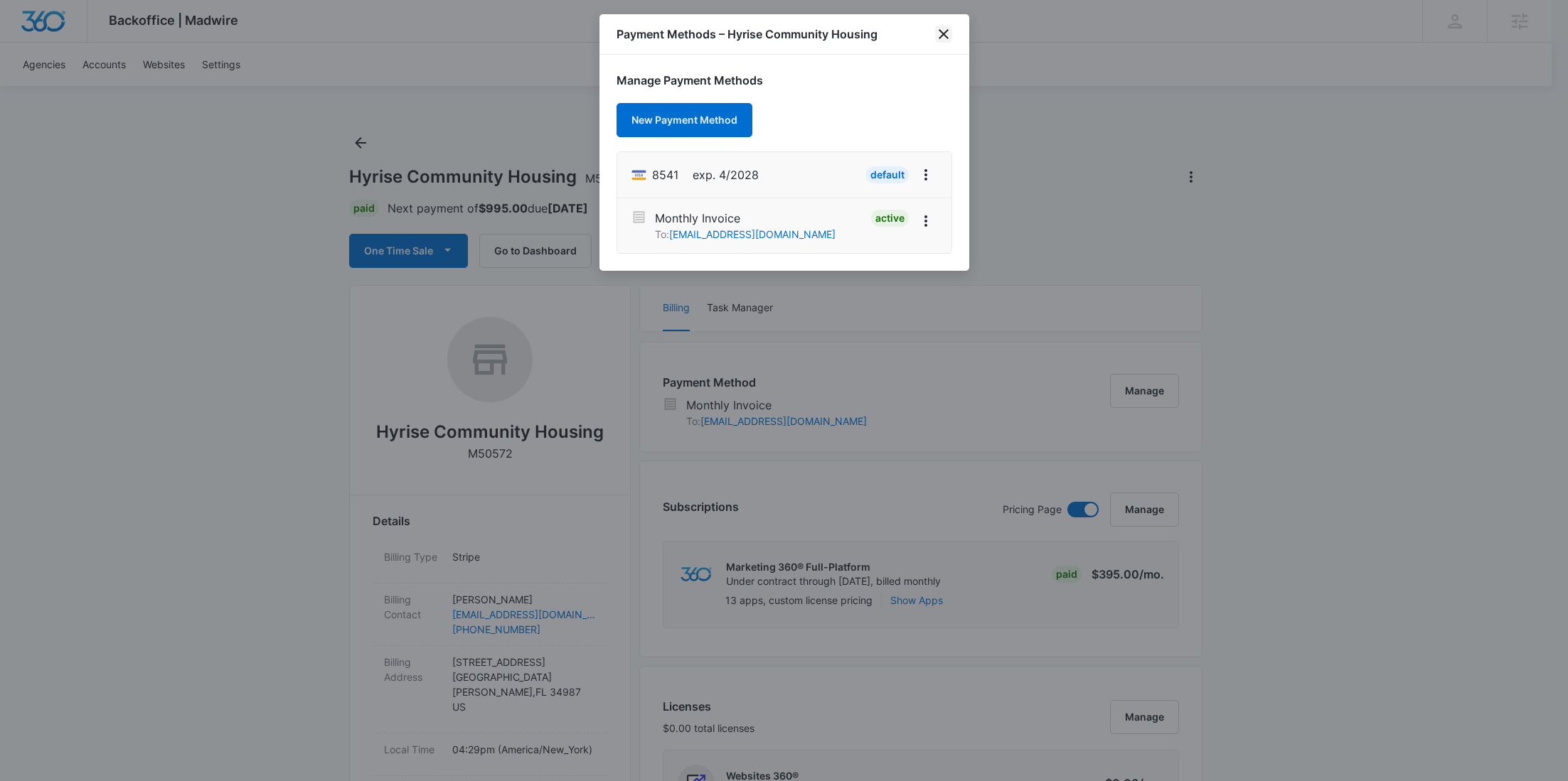
click at [943, 30] on icon "close" at bounding box center [943, 34] width 17 height 17
